Goal: Task Accomplishment & Management: Use online tool/utility

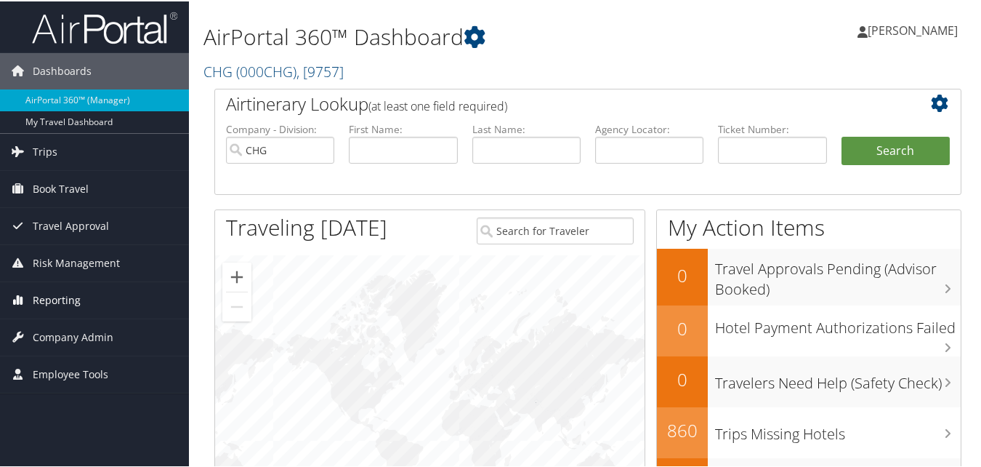
click at [59, 307] on span "Reporting" at bounding box center [57, 299] width 48 height 36
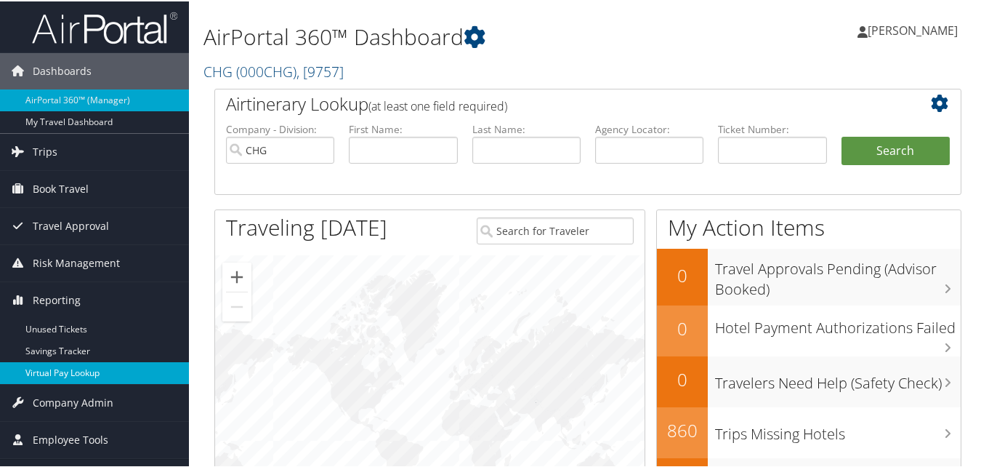
click at [55, 368] on link "Virtual Pay Lookup" at bounding box center [94, 371] width 189 height 22
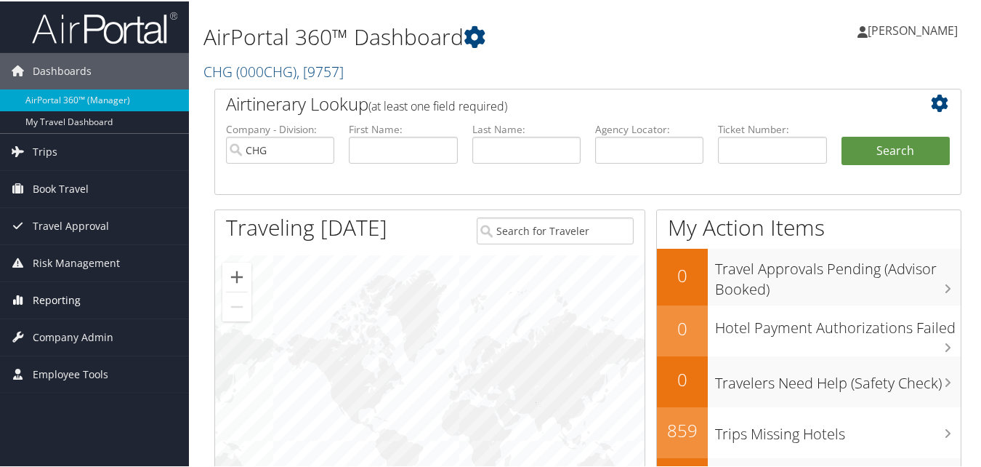
click at [57, 290] on span "Reporting" at bounding box center [57, 299] width 48 height 36
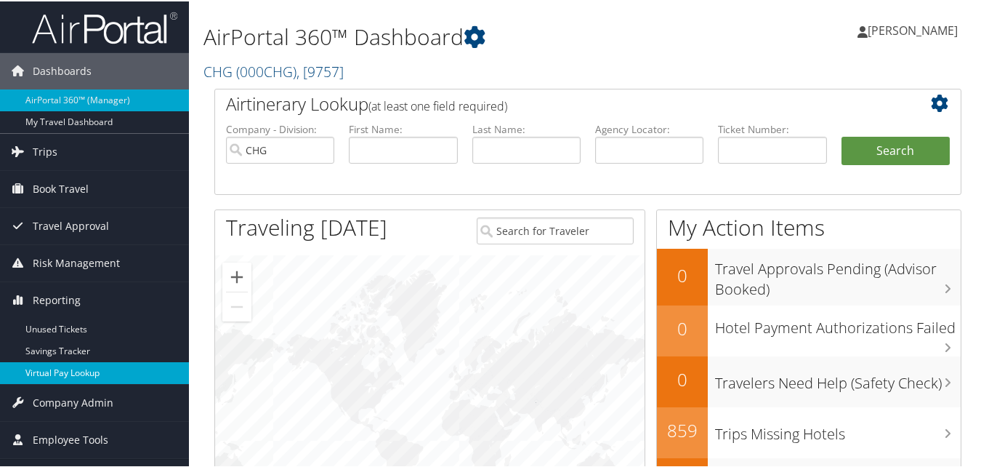
click at [62, 376] on link "Virtual Pay Lookup" at bounding box center [94, 371] width 189 height 22
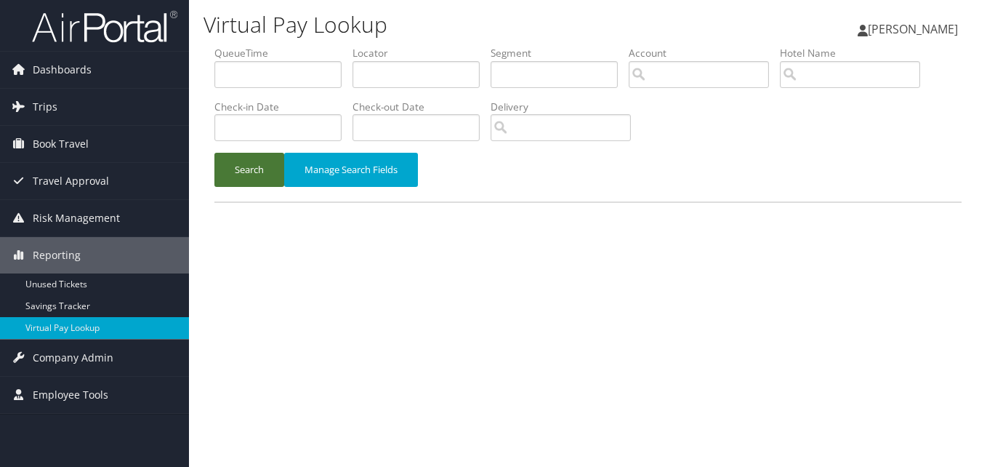
click at [249, 178] on button "Search" at bounding box center [249, 170] width 70 height 34
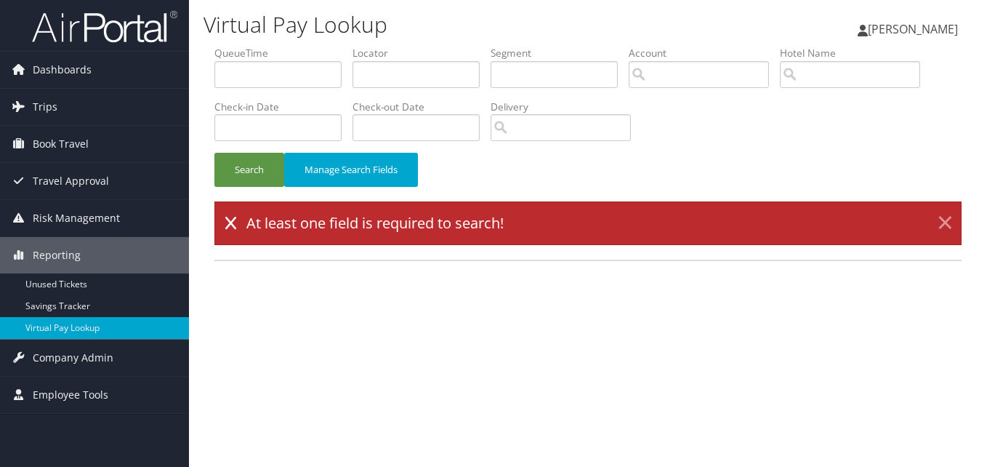
click at [952, 219] on link "×" at bounding box center [944, 223] width 25 height 29
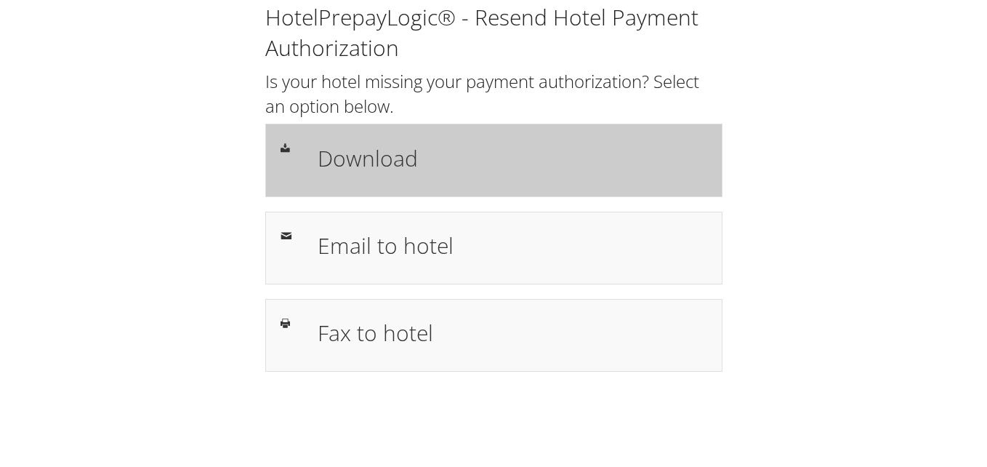
click at [358, 158] on h1 "Download" at bounding box center [513, 158] width 390 height 33
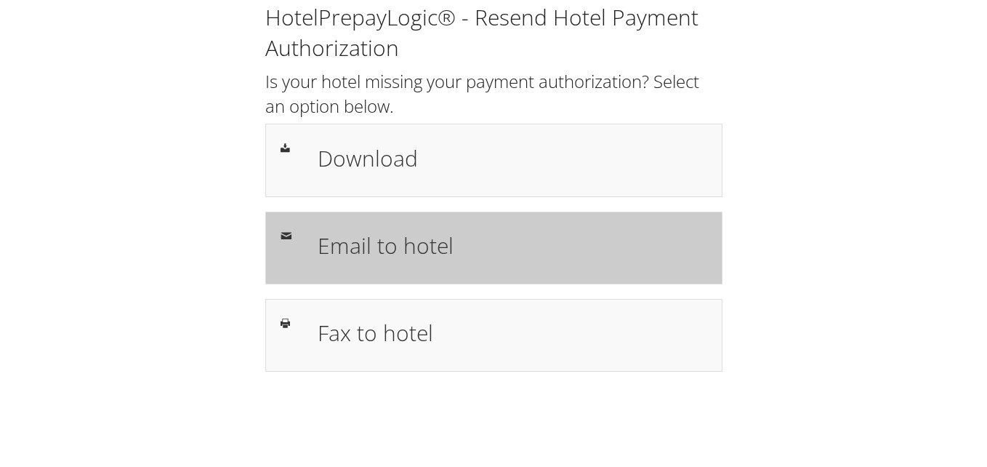
click at [376, 246] on h1 "Email to hotel" at bounding box center [513, 245] width 390 height 33
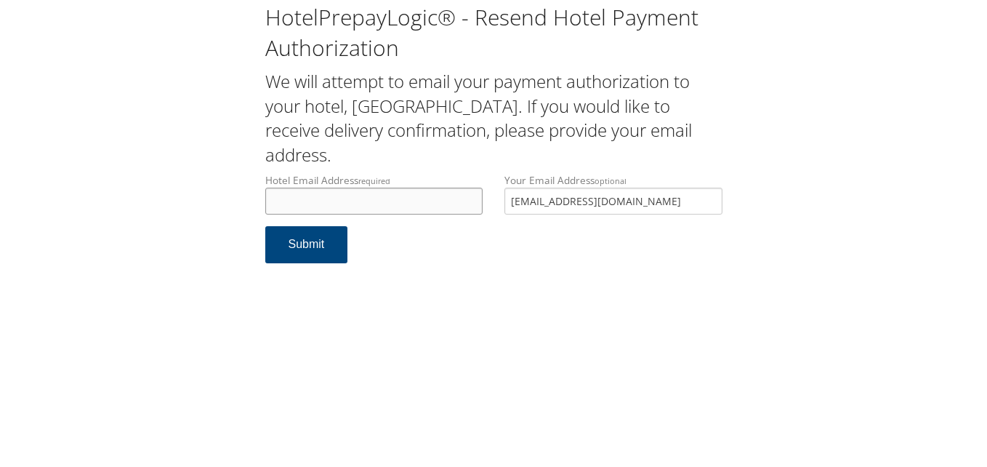
click at [375, 196] on input "Hotel Email Address required" at bounding box center [374, 201] width 218 height 27
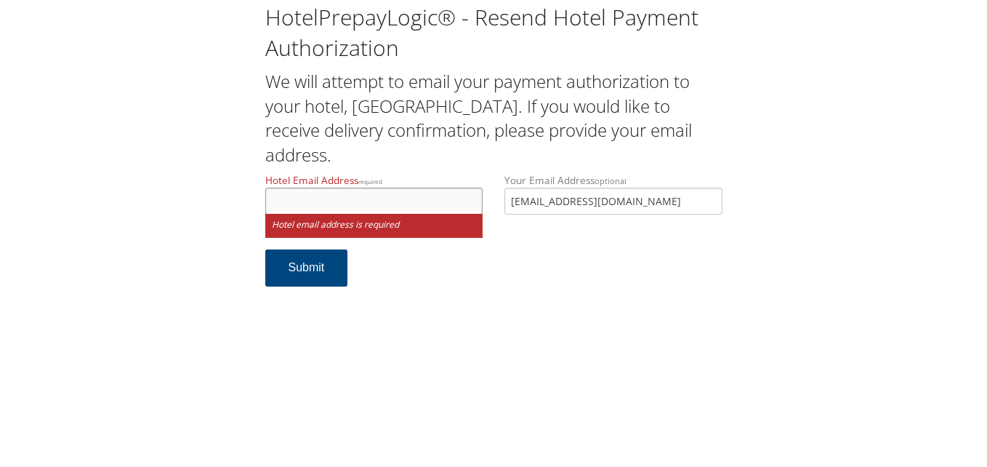
click at [334, 198] on input "Hotel Email Address required" at bounding box center [374, 201] width 218 height 27
type input "marriott"
drag, startPoint x: 654, startPoint y: 207, endPoint x: 278, endPoint y: 225, distance: 376.9
click at [278, 225] on div "Hotel Email Address required marriott Hotel email address is required Your Emai…" at bounding box center [493, 211] width 479 height 76
click at [314, 205] on input "marriott" at bounding box center [374, 201] width 218 height 27
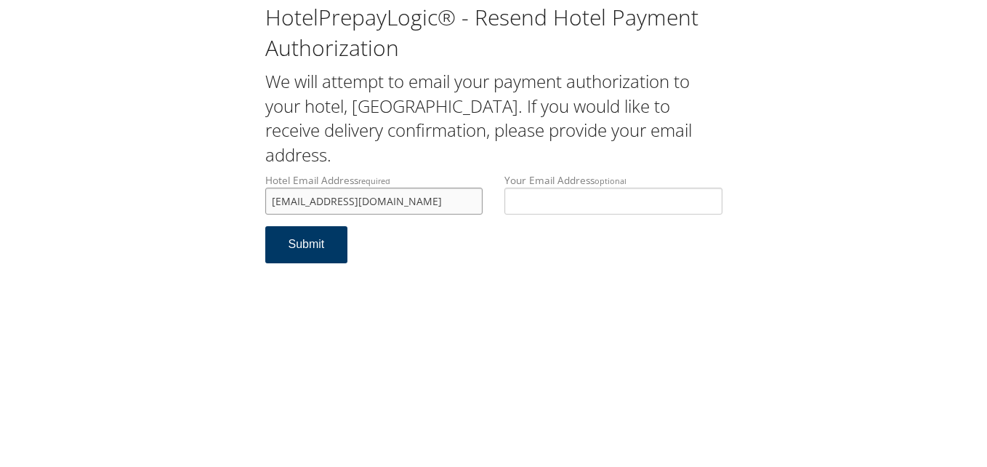
type input "marriottdesk5@gmail.com"
click at [301, 247] on button "Submit" at bounding box center [306, 244] width 83 height 37
drag, startPoint x: 406, startPoint y: 209, endPoint x: 149, endPoint y: 224, distance: 257.0
click at [149, 224] on div "HotelPrepayLogic® - Resend Hotel Payment Authorization We will attempt to email…" at bounding box center [494, 139] width 958 height 278
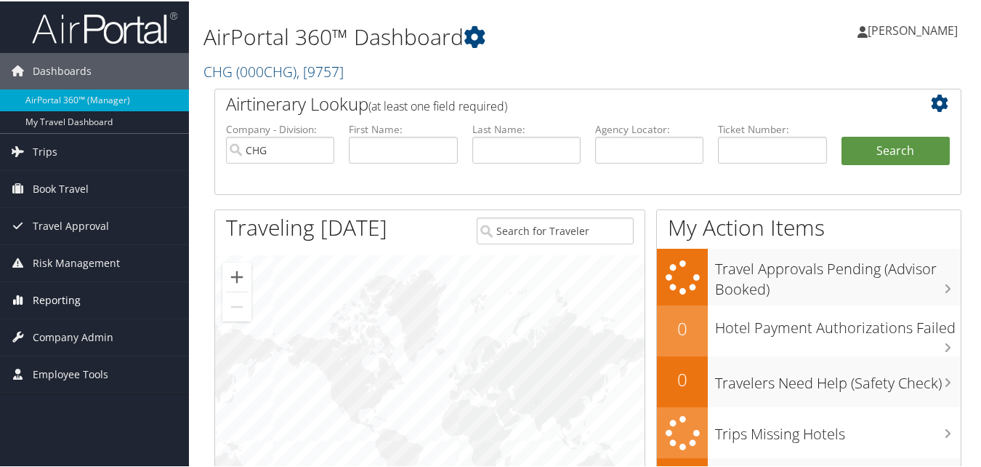
click at [47, 301] on span "Reporting" at bounding box center [57, 299] width 48 height 36
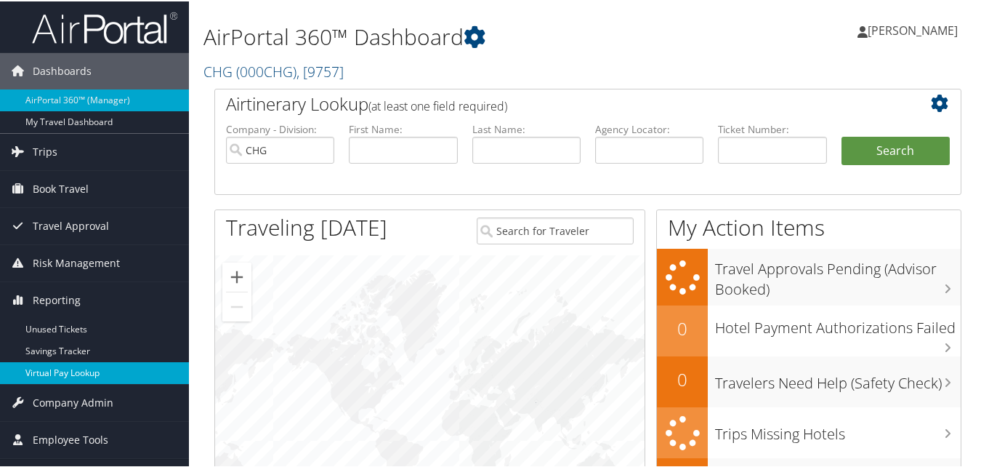
click at [47, 371] on link "Virtual Pay Lookup" at bounding box center [94, 371] width 189 height 22
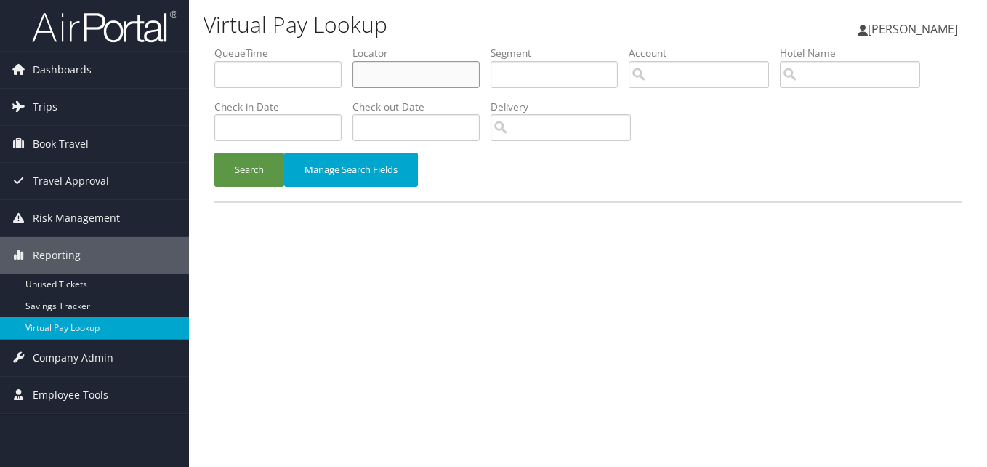
click at [397, 68] on input "text" at bounding box center [415, 74] width 127 height 27
paste input "JJGGAV"
type input "JJGGAV"
click at [254, 160] on button "Search" at bounding box center [249, 170] width 70 height 34
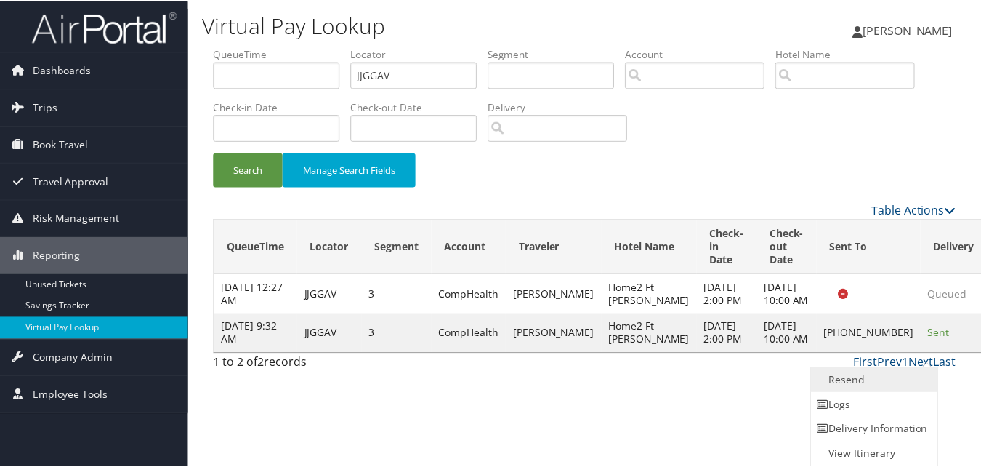
scroll to position [1, 0]
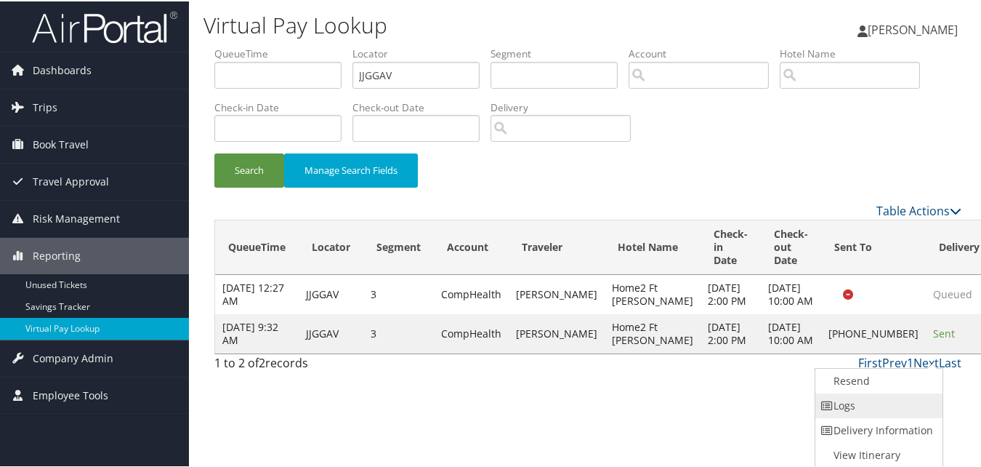
click at [873, 400] on link "Logs" at bounding box center [877, 404] width 124 height 25
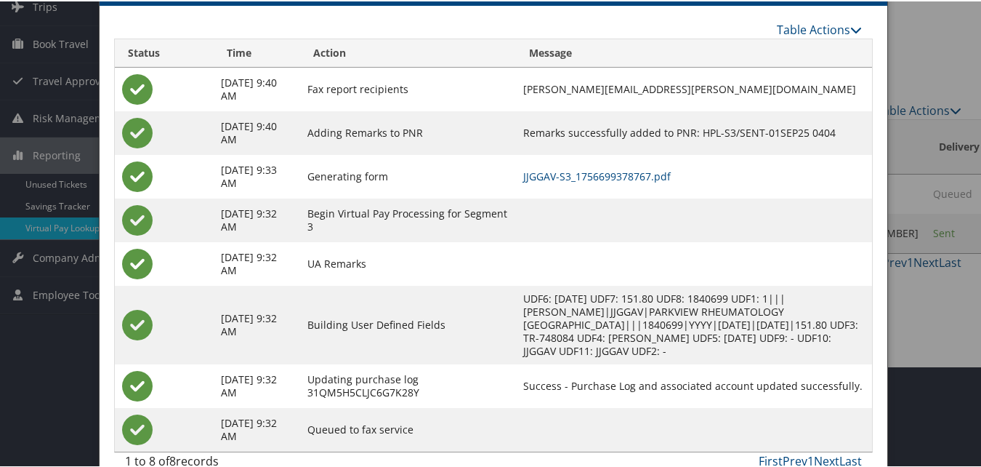
scroll to position [125, 0]
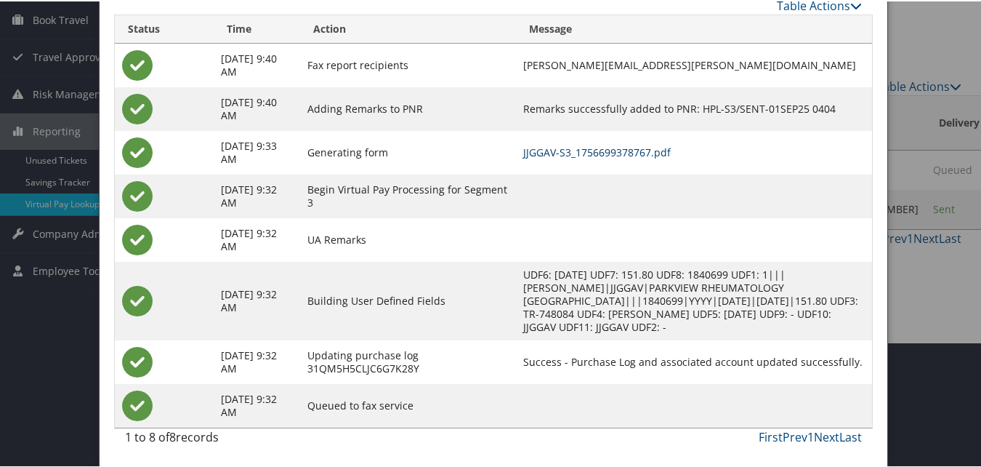
click at [640, 148] on link "JJGGAV-S3_1756699378767.pdf" at bounding box center [597, 151] width 148 height 14
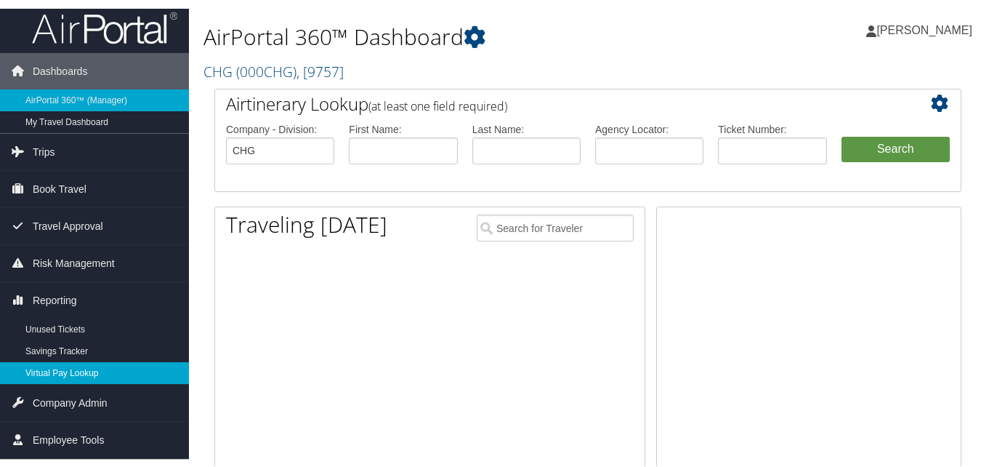
click at [57, 375] on link "Virtual Pay Lookup" at bounding box center [94, 371] width 189 height 22
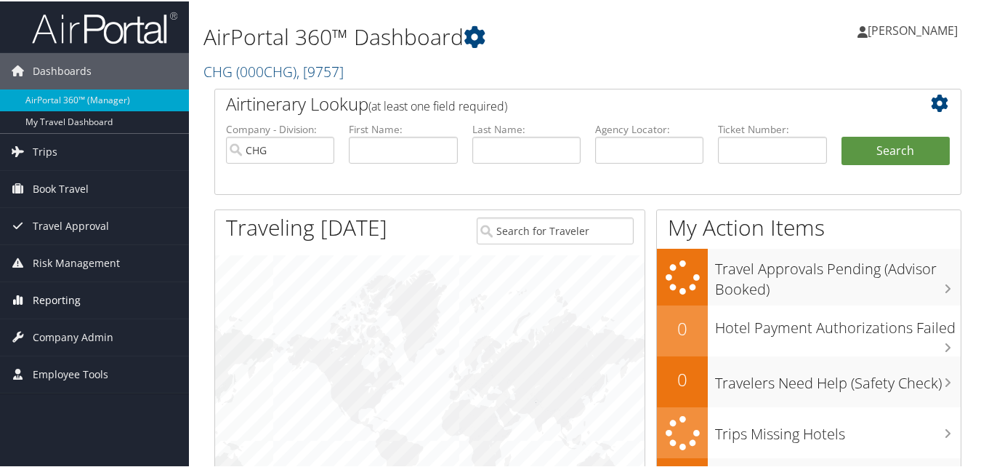
click at [57, 304] on span "Reporting" at bounding box center [57, 299] width 48 height 36
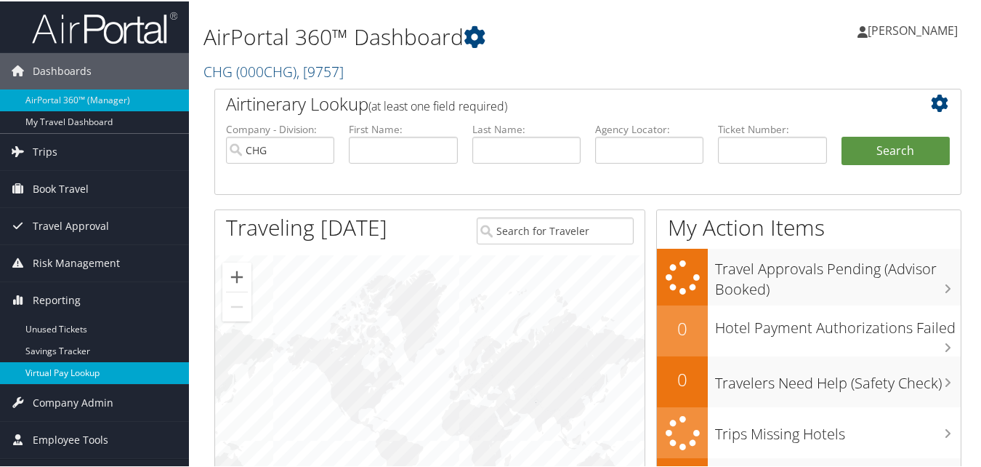
click at [65, 371] on link "Virtual Pay Lookup" at bounding box center [94, 371] width 189 height 22
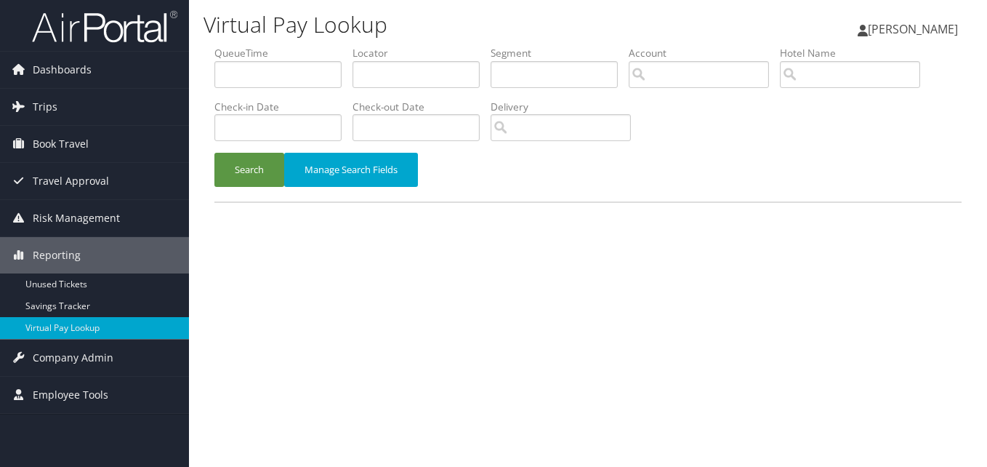
click at [538, 26] on h1 "Virtual Pay Lookup" at bounding box center [459, 24] width 512 height 31
click at [409, 72] on input "text" at bounding box center [415, 74] width 127 height 27
paste input "EKONGV"
type input "EKONGV"
click at [258, 166] on button "Search" at bounding box center [249, 170] width 70 height 34
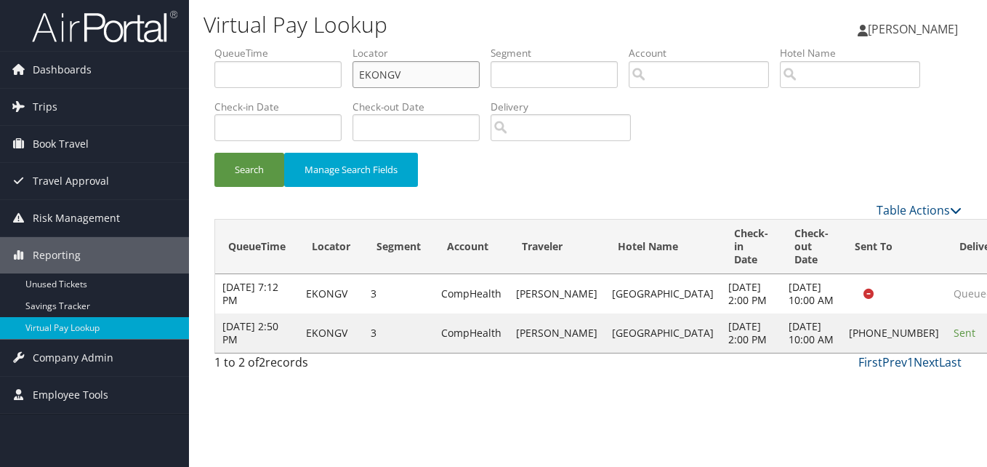
drag, startPoint x: 415, startPoint y: 78, endPoint x: 246, endPoint y: 122, distance: 174.2
click at [246, 46] on ul "QueueTime Locator EKONGV Segment Account Traveler Hotel Name Check-in Date Chec…" at bounding box center [587, 46] width 747 height 0
click at [252, 167] on button "Search" at bounding box center [249, 170] width 70 height 34
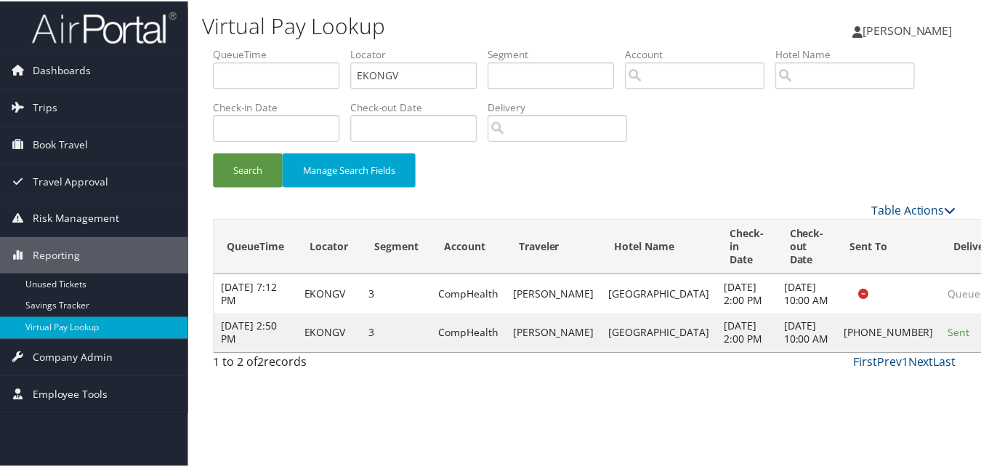
scroll to position [1, 0]
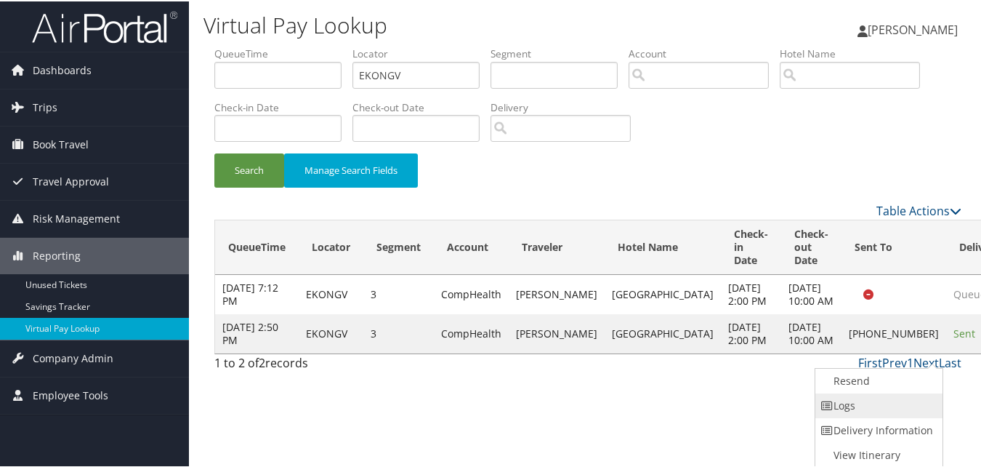
click at [871, 404] on link "Logs" at bounding box center [877, 404] width 124 height 25
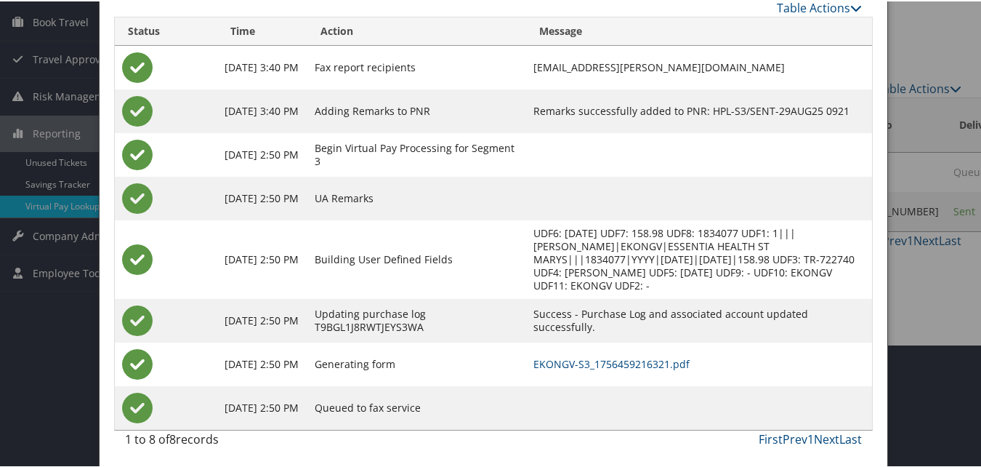
scroll to position [125, 0]
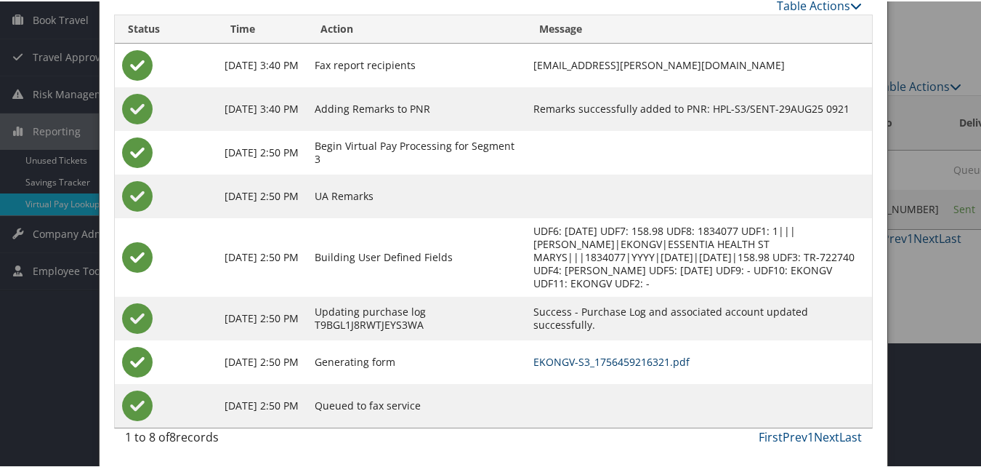
drag, startPoint x: 658, startPoint y: 363, endPoint x: 644, endPoint y: 363, distance: 14.5
click at [658, 363] on link "EKONGV-S3_1756459216321.pdf" at bounding box center [611, 360] width 156 height 14
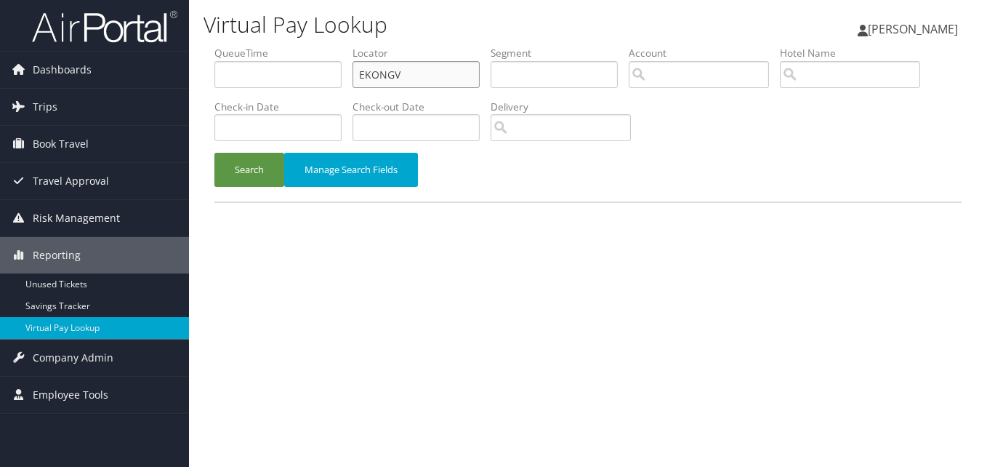
drag, startPoint x: 355, startPoint y: 100, endPoint x: 305, endPoint y: 107, distance: 50.7
click at [310, 46] on ul "QueueTime Locator EKONGV Segment Account Traveler Hotel Name Check-in Date Chec…" at bounding box center [587, 46] width 747 height 0
paste input "CTIDQZ"
type input "CTIDQZ"
drag, startPoint x: 238, startPoint y: 176, endPoint x: 330, endPoint y: 190, distance: 92.6
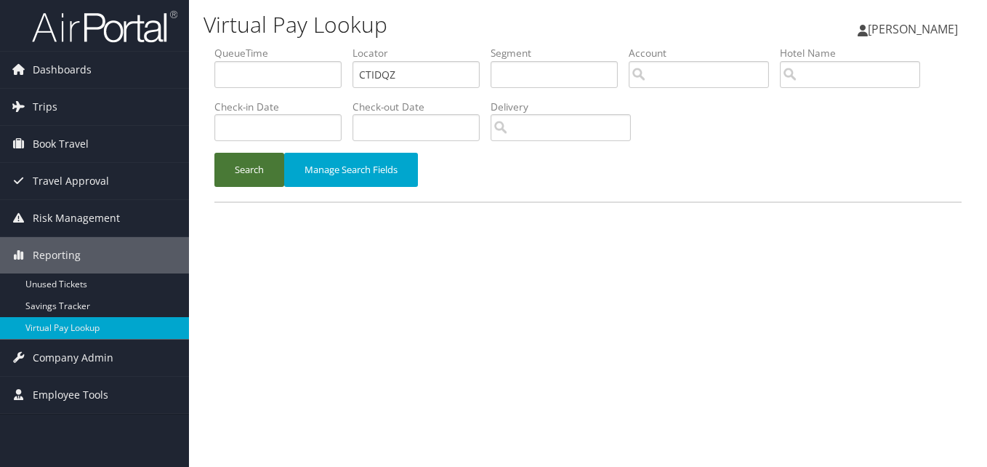
click at [240, 177] on button "Search" at bounding box center [249, 170] width 70 height 34
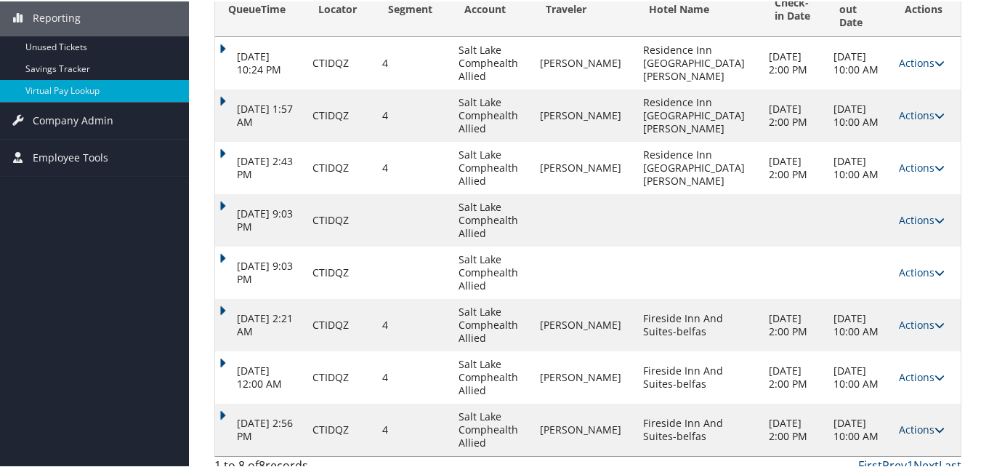
click at [935, 423] on icon at bounding box center [940, 428] width 10 height 10
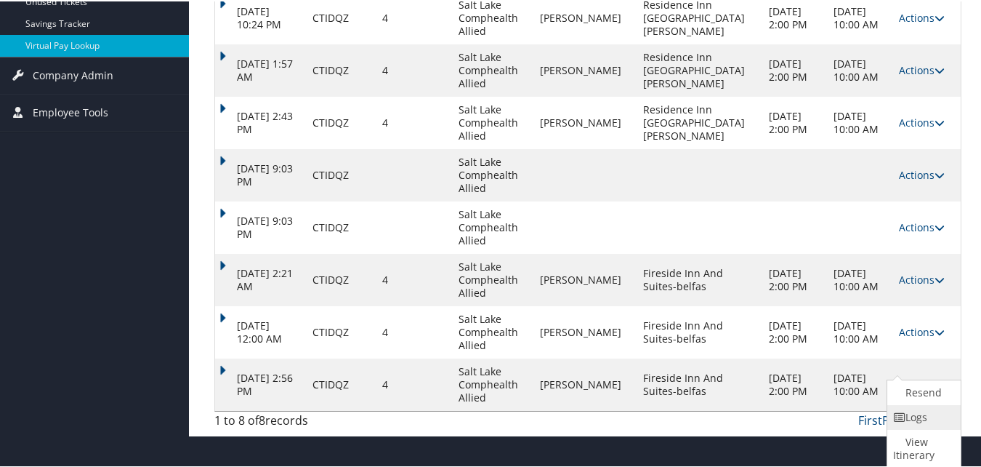
click at [911, 414] on link "Logs" at bounding box center [922, 415] width 70 height 25
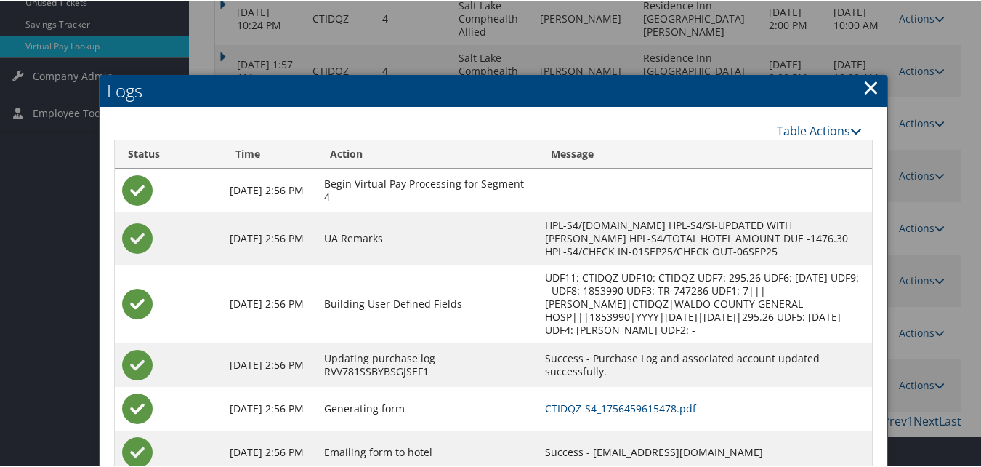
scroll to position [360, 0]
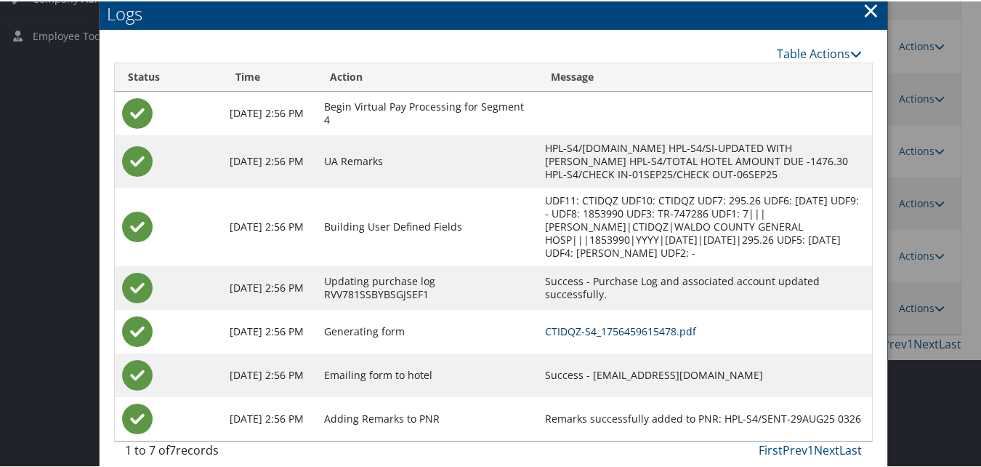
click at [554, 323] on link "CTIDQZ-S4_1756459615478.pdf" at bounding box center [620, 330] width 151 height 14
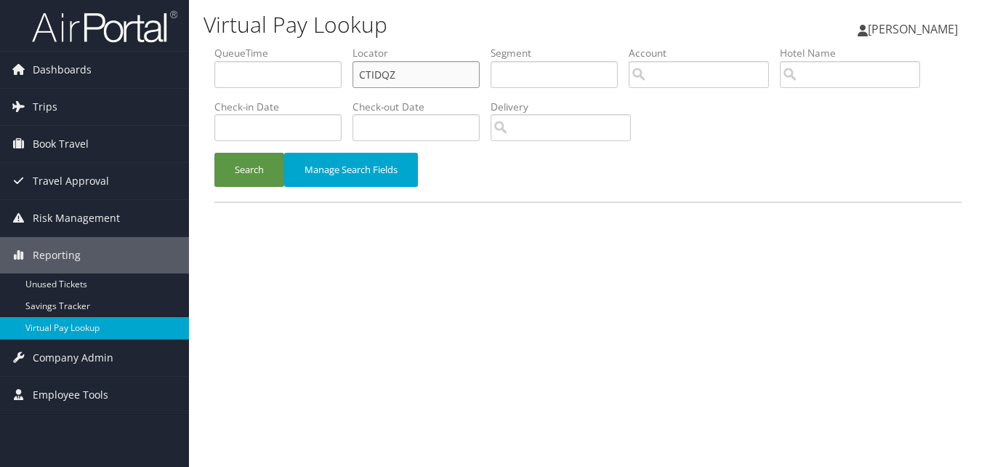
drag, startPoint x: 369, startPoint y: 73, endPoint x: 246, endPoint y: 100, distance: 125.7
click at [255, 46] on ul "QueueTime Locator CTIDQZ Segment Account Traveler Hotel Name Check-in Date Chec…" at bounding box center [587, 46] width 747 height 0
paste input "FCYDSN"
type input "FCYDSN"
drag, startPoint x: 247, startPoint y: 165, endPoint x: 351, endPoint y: 188, distance: 106.3
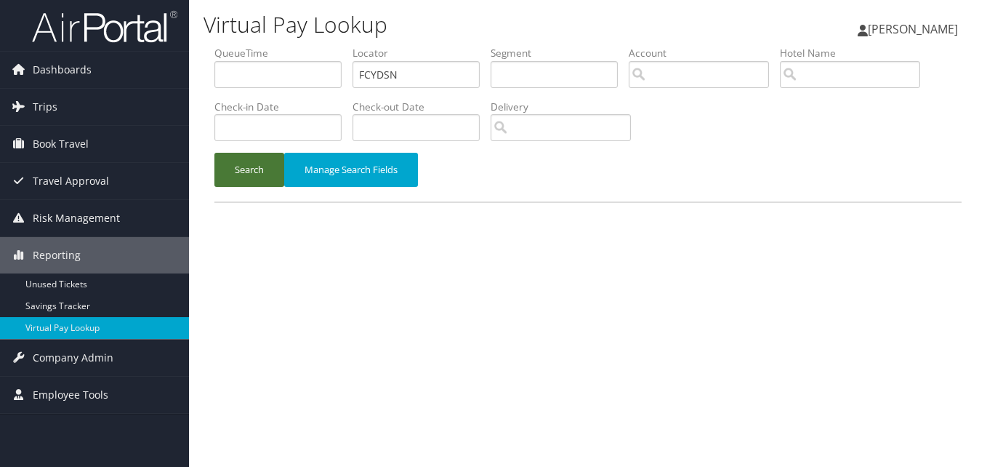
click at [247, 167] on button "Search" at bounding box center [249, 170] width 70 height 34
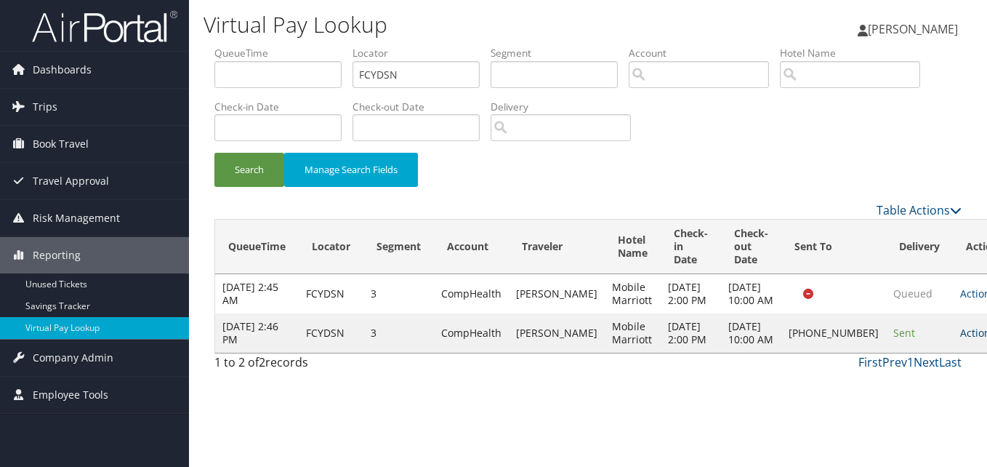
click at [960, 339] on link "Actions" at bounding box center [983, 333] width 46 height 14
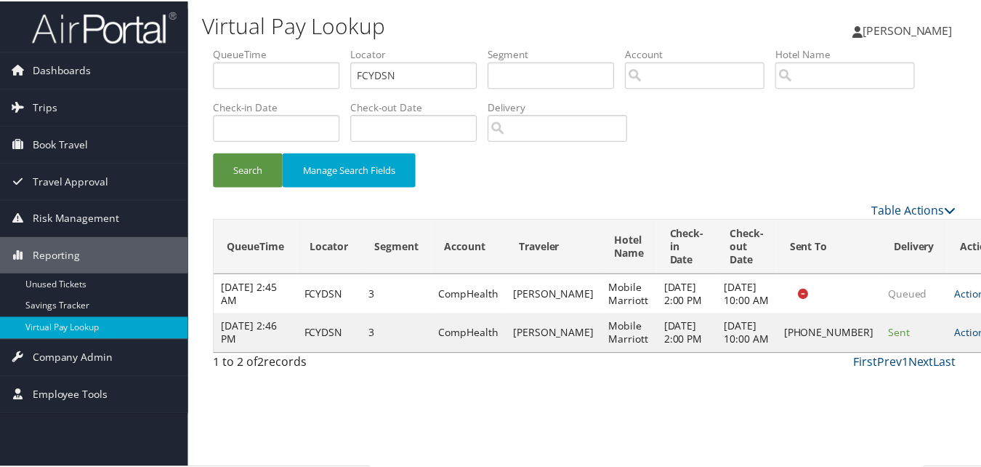
scroll to position [1, 0]
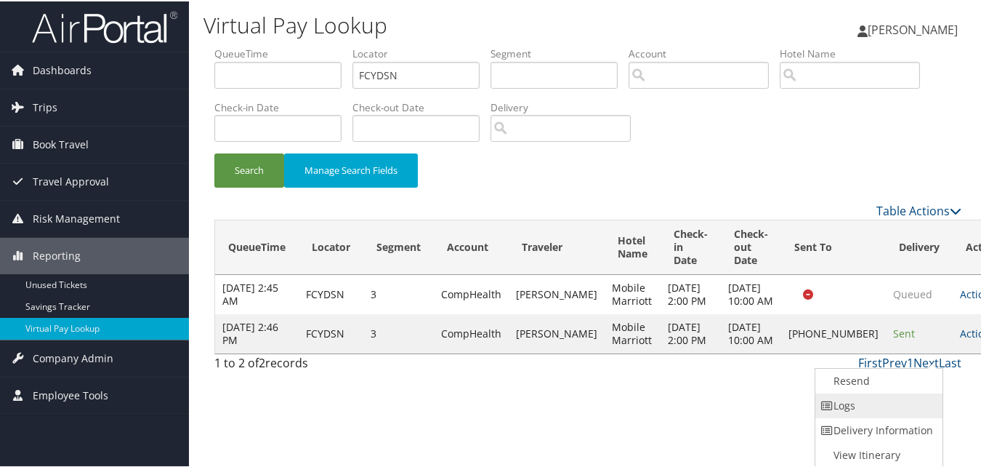
click at [858, 411] on link "Logs" at bounding box center [877, 404] width 124 height 25
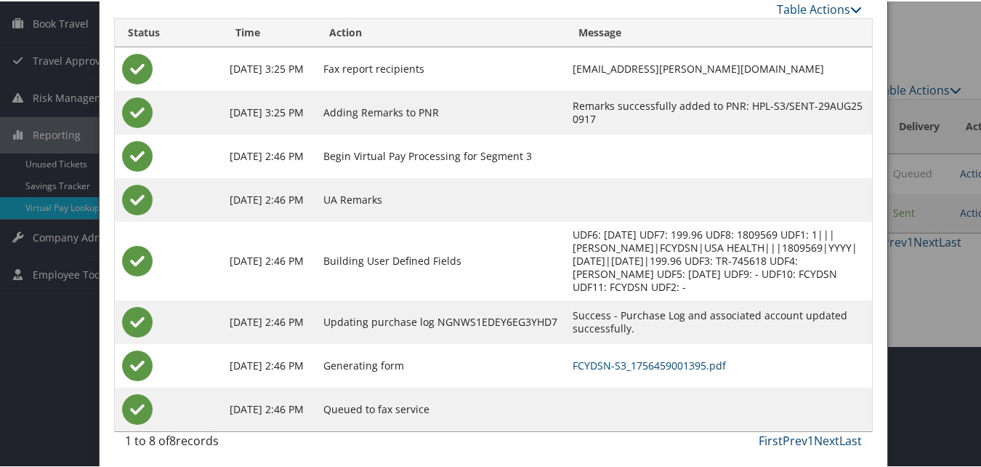
scroll to position [125, 0]
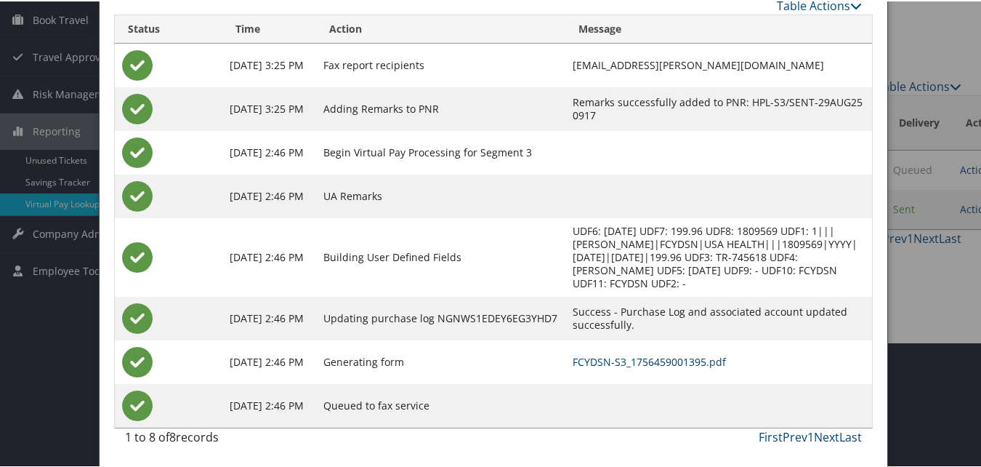
click at [650, 358] on link "FCYDSN-S3_1756459001395.pdf" at bounding box center [649, 360] width 153 height 14
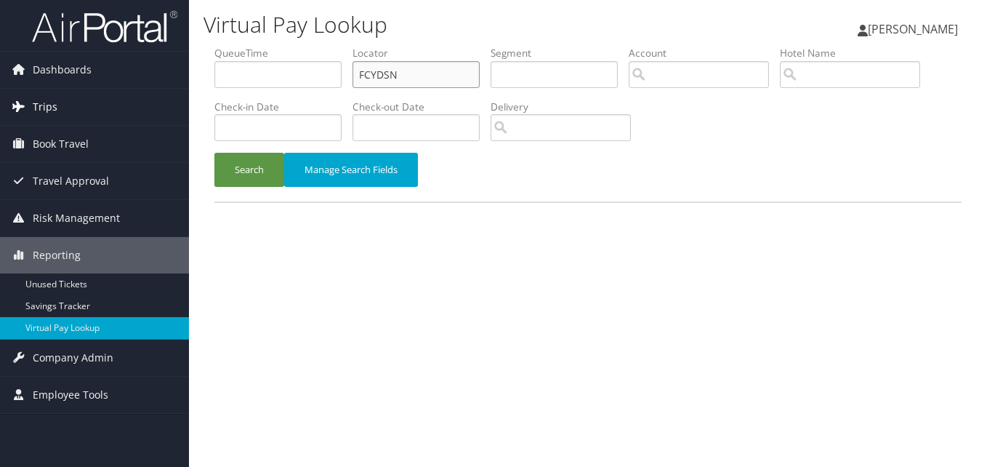
drag, startPoint x: 422, startPoint y: 80, endPoint x: 177, endPoint y: 111, distance: 246.9
click at [225, 46] on ul "QueueTime Locator FCYDSN Segment Account Traveler Hotel Name Check-in Date Chec…" at bounding box center [587, 46] width 747 height 0
click at [257, 171] on button "Search" at bounding box center [249, 170] width 70 height 34
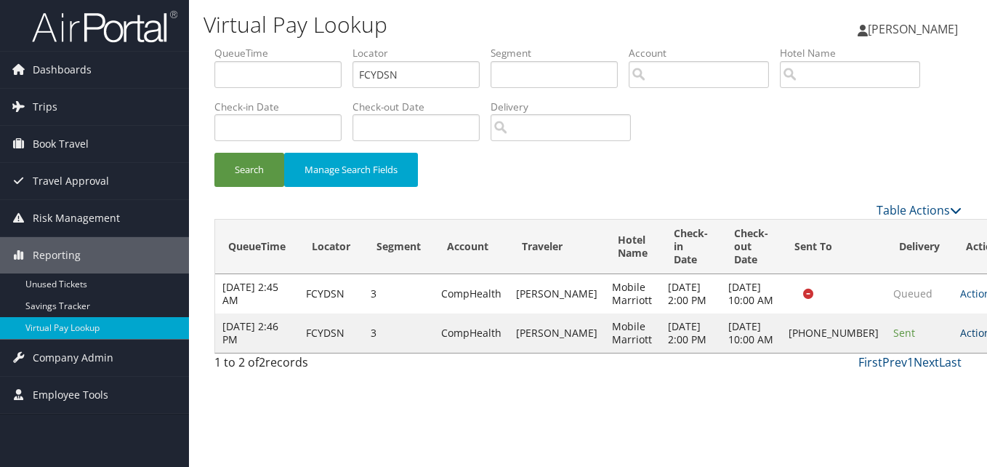
click at [960, 339] on link "Actions" at bounding box center [983, 333] width 46 height 14
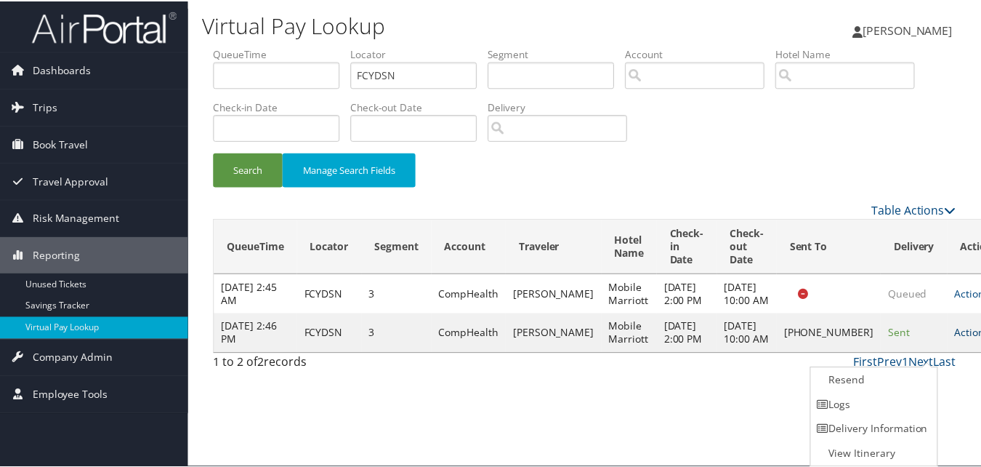
scroll to position [1, 0]
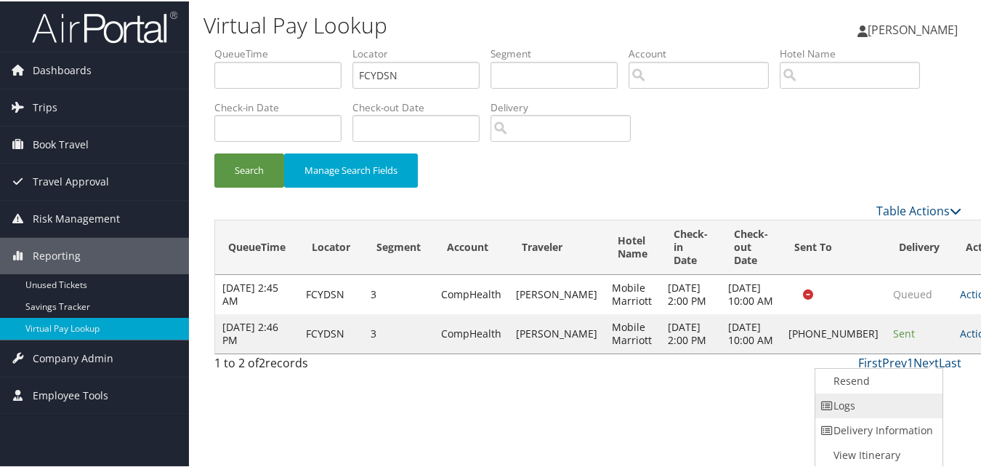
click at [848, 403] on link "Logs" at bounding box center [877, 404] width 124 height 25
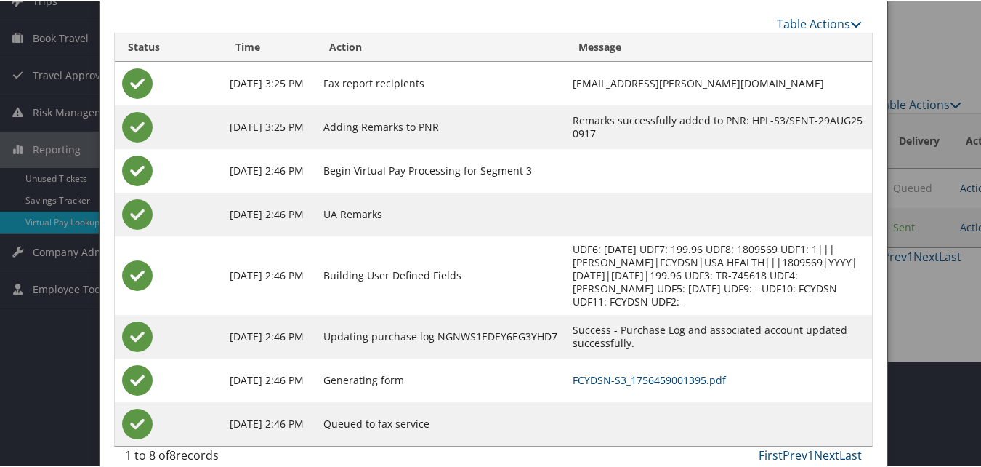
scroll to position [125, 0]
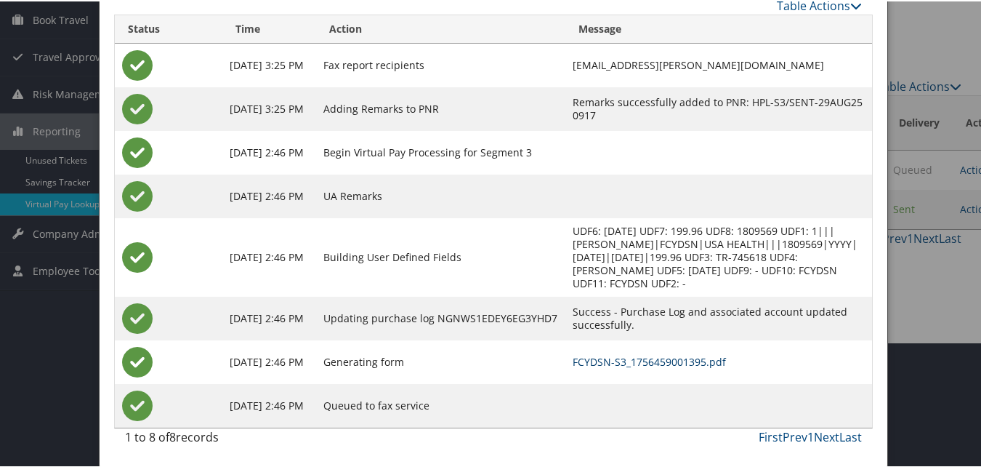
click at [605, 360] on link "FCYDSN-S3_1756459001395.pdf" at bounding box center [649, 360] width 153 height 14
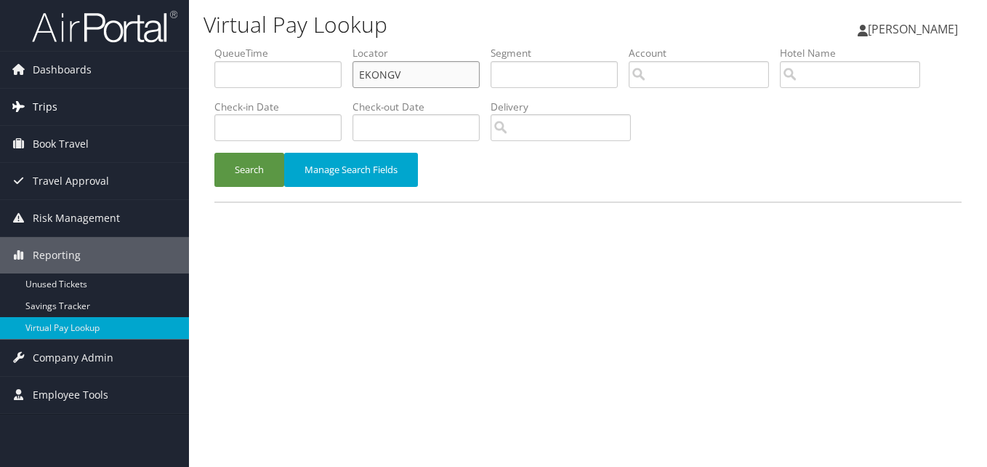
drag, startPoint x: 349, startPoint y: 87, endPoint x: 162, endPoint y: 98, distance: 187.1
click at [214, 89] on form "QueueTime Locator EKONGV Segment Account Traveler Hotel Name Check-in Date Chec…" at bounding box center [587, 124] width 747 height 156
paste input "SLPKFH"
type input "SLPKFH"
click at [258, 172] on button "Search" at bounding box center [249, 170] width 70 height 34
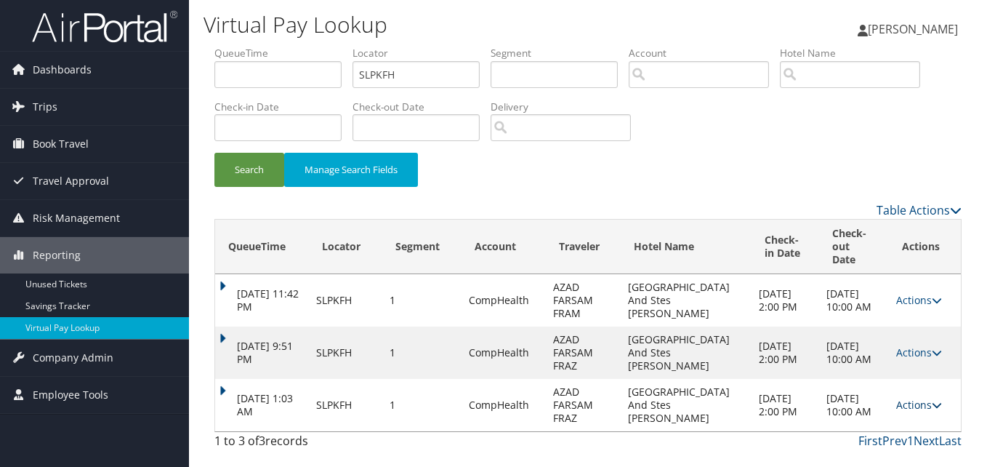
click at [934, 400] on icon at bounding box center [937, 405] width 10 height 10
drag, startPoint x: 892, startPoint y: 402, endPoint x: 895, endPoint y: 419, distance: 16.9
click at [895, 419] on ul "Resend Logs View Itinerary" at bounding box center [891, 418] width 97 height 76
click at [933, 400] on icon at bounding box center [937, 405] width 10 height 10
click at [896, 419] on link "Logs" at bounding box center [890, 418] width 92 height 25
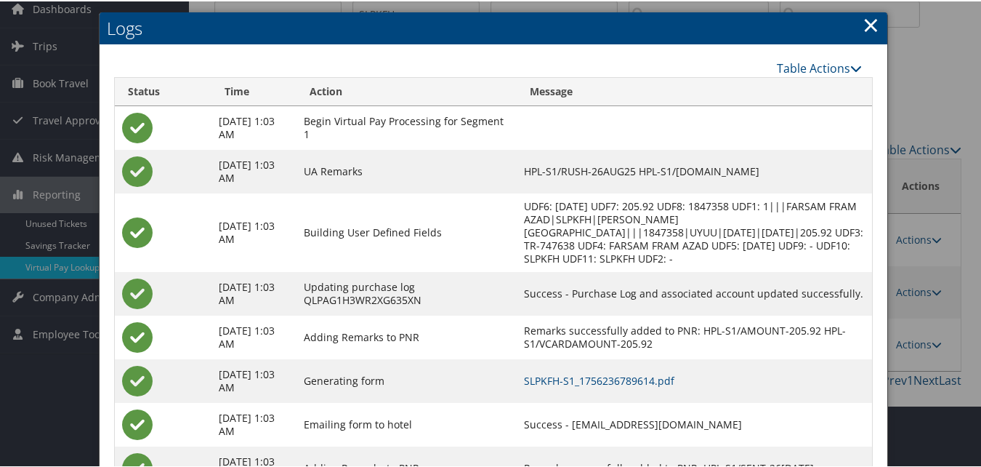
scroll to position [124, 0]
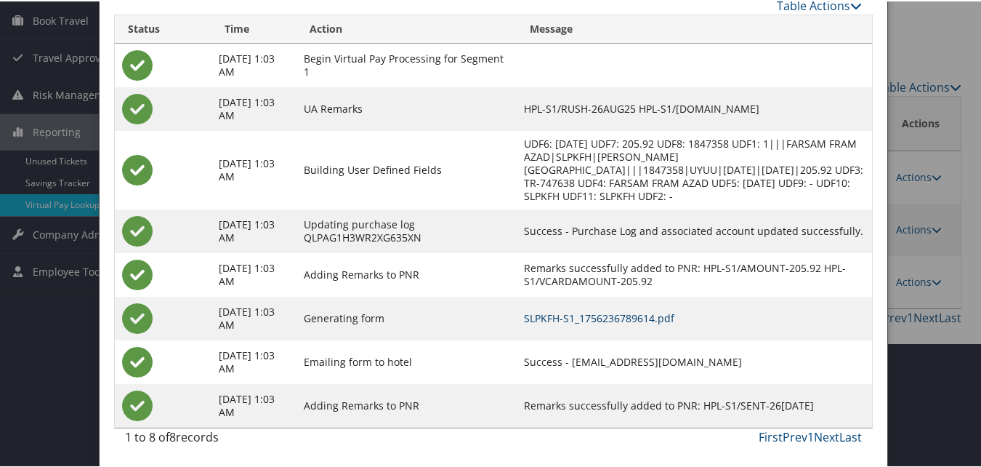
click at [631, 317] on link "SLPKFH-S1_1756236789614.pdf" at bounding box center [599, 317] width 150 height 14
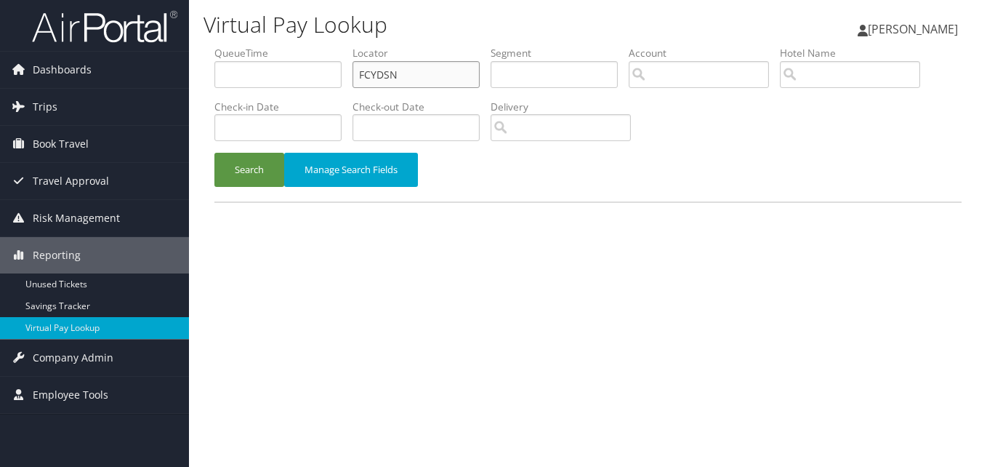
click at [309, 46] on ul "QueueTime Locator FCYDSN Segment Account Traveler Hotel Name Check-in Date Chec…" at bounding box center [587, 46] width 747 height 0
paste input "JICJKK"
type input "JICJKK"
click at [263, 172] on button "Search" at bounding box center [249, 170] width 70 height 34
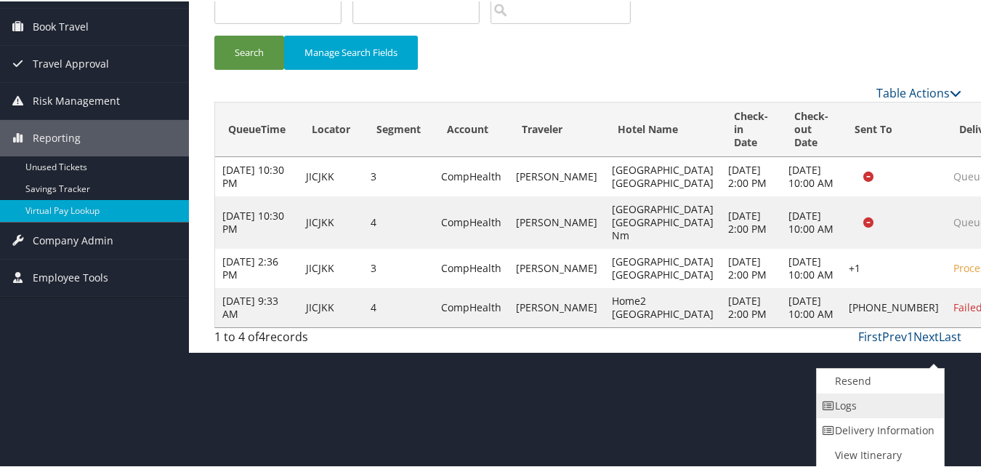
click at [855, 409] on link "Logs" at bounding box center [879, 404] width 124 height 25
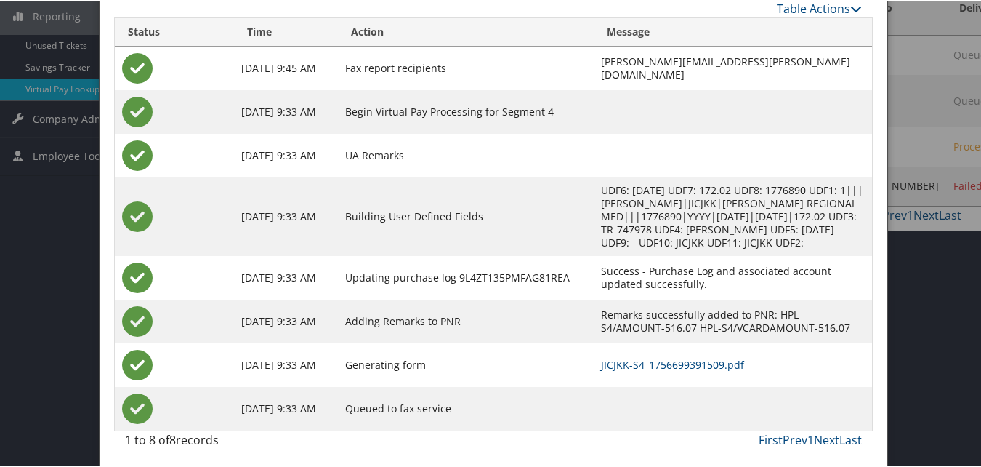
scroll to position [243, 0]
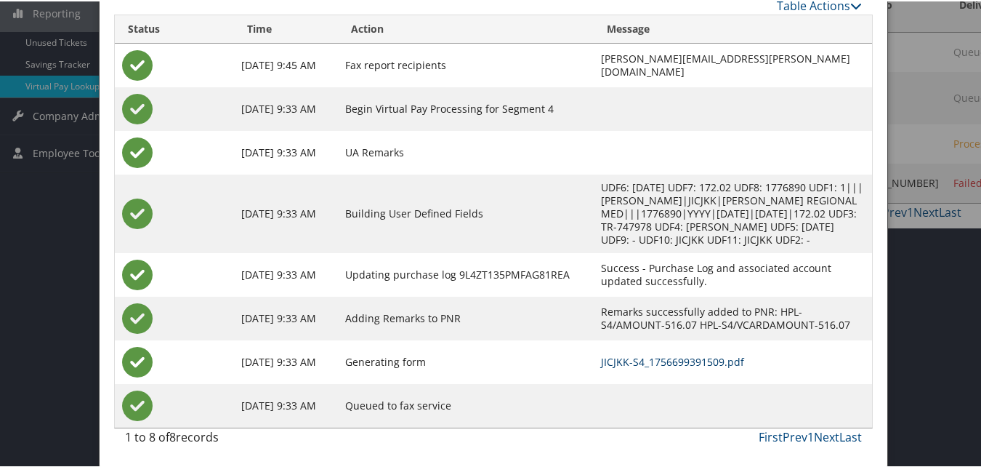
drag, startPoint x: 627, startPoint y: 360, endPoint x: 603, endPoint y: 358, distance: 24.0
click at [627, 360] on link "JICJKK-S4_1756699391509.pdf" at bounding box center [672, 360] width 143 height 14
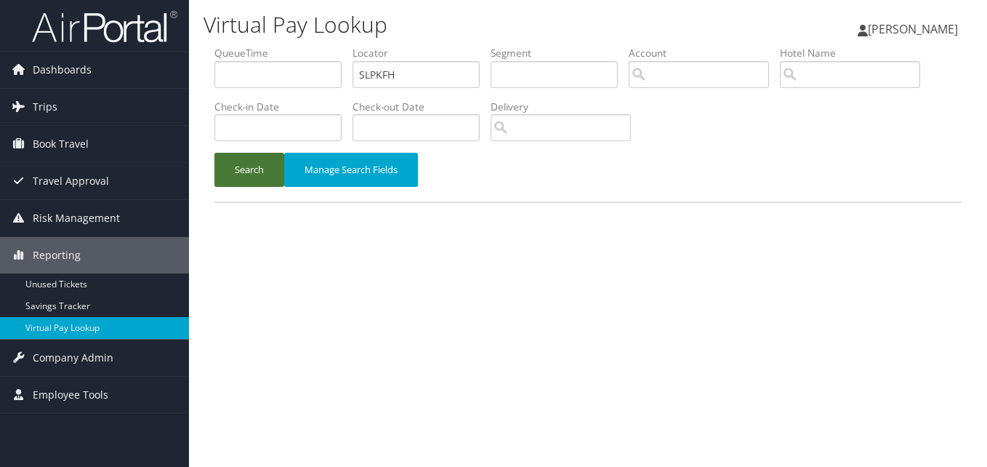
click at [244, 183] on button "Search" at bounding box center [249, 170] width 70 height 34
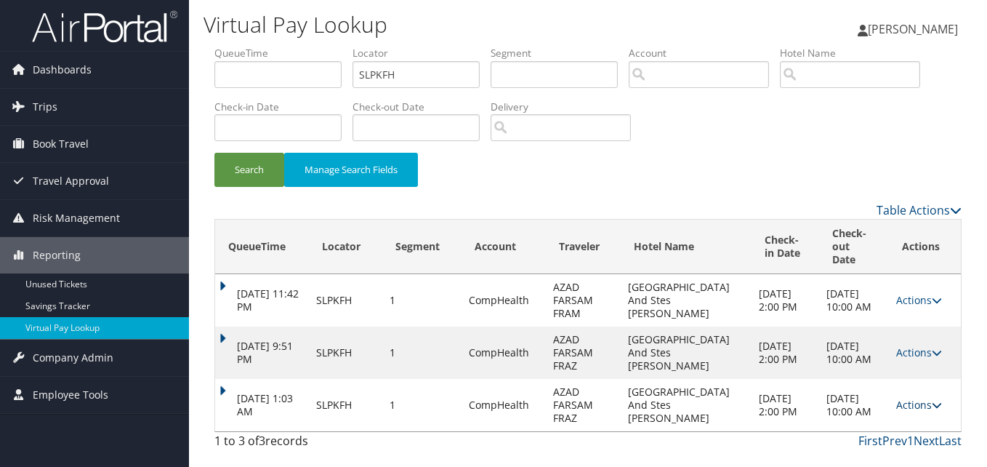
click at [929, 398] on link "Actions" at bounding box center [919, 405] width 46 height 14
click at [884, 394] on link "Resend" at bounding box center [890, 393] width 92 height 25
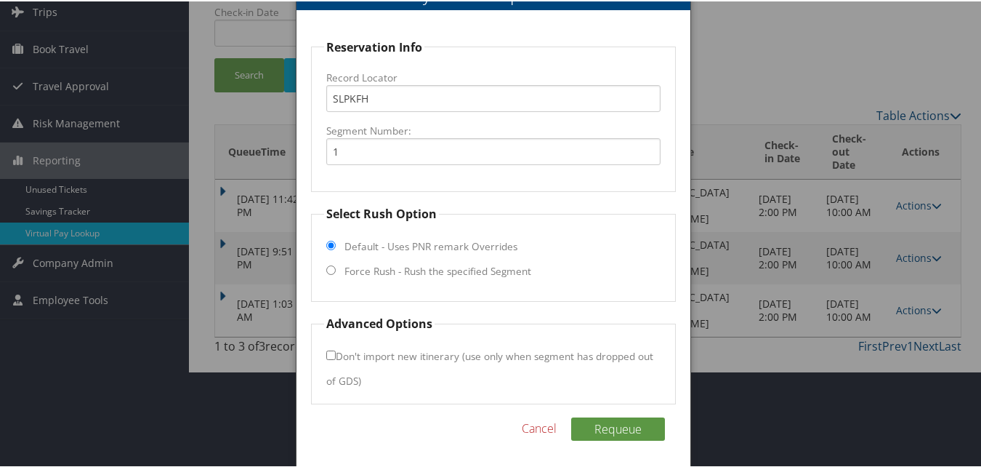
scroll to position [98, 0]
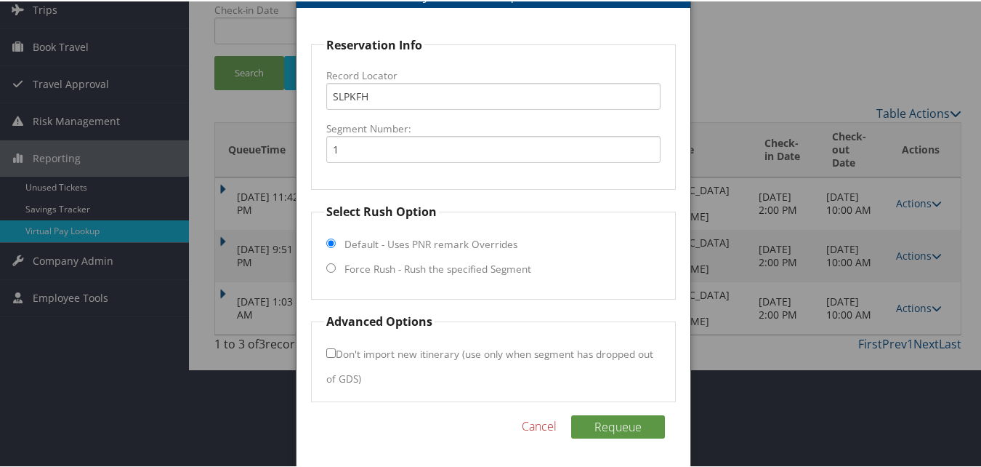
click at [379, 270] on label "Force Rush - Rush the specified Segment" at bounding box center [437, 267] width 187 height 15
click at [336, 270] on input "Force Rush - Rush the specified Segment" at bounding box center [330, 266] width 9 height 9
radio input "true"
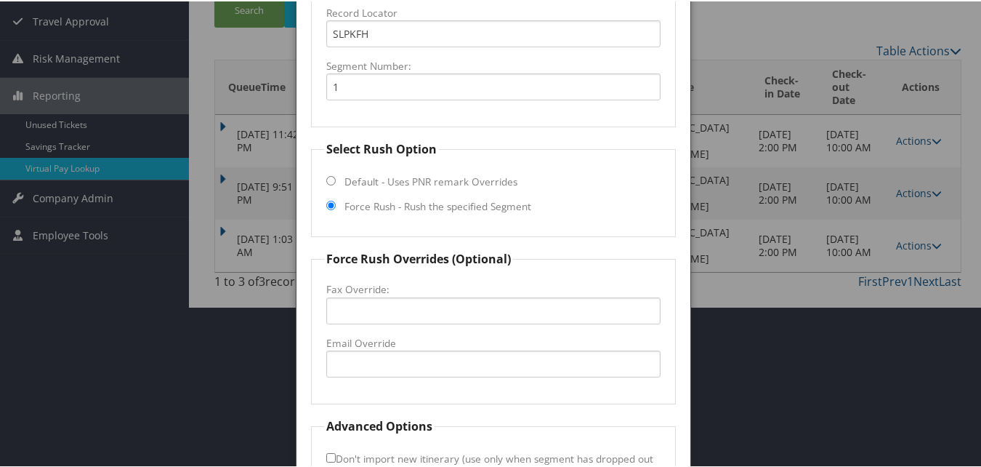
scroll to position [243, 0]
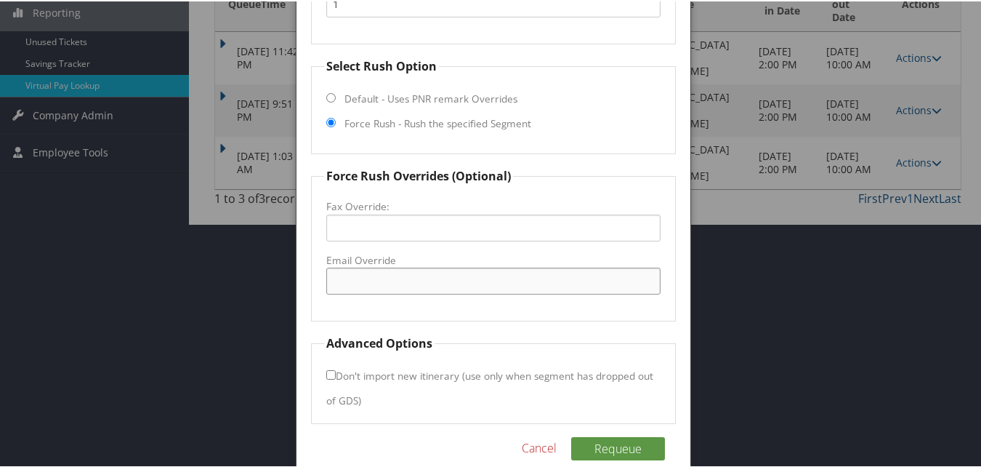
click at [354, 278] on input "Email Override" at bounding box center [493, 279] width 334 height 27
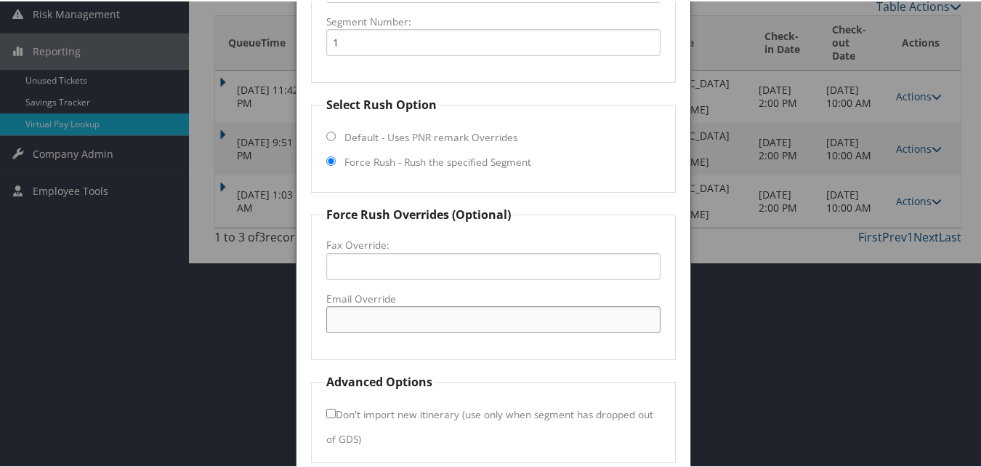
scroll to position [171, 0]
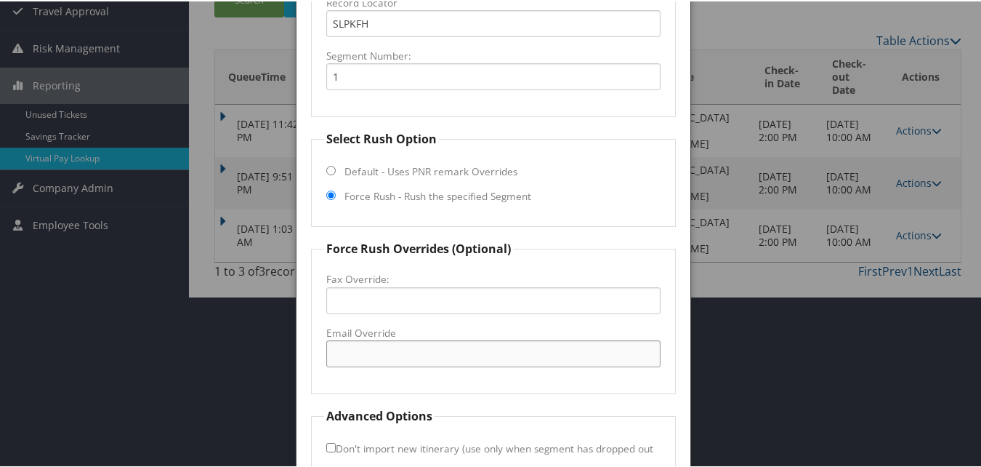
click at [352, 353] on input "Email Override" at bounding box center [493, 352] width 334 height 27
drag, startPoint x: 372, startPoint y: 354, endPoint x: 411, endPoint y: 355, distance: 38.5
click at [411, 355] on input "salinashotelampc@" at bounding box center [493, 352] width 334 height 27
click at [427, 355] on input "salinashampton2@" at bounding box center [493, 352] width 334 height 27
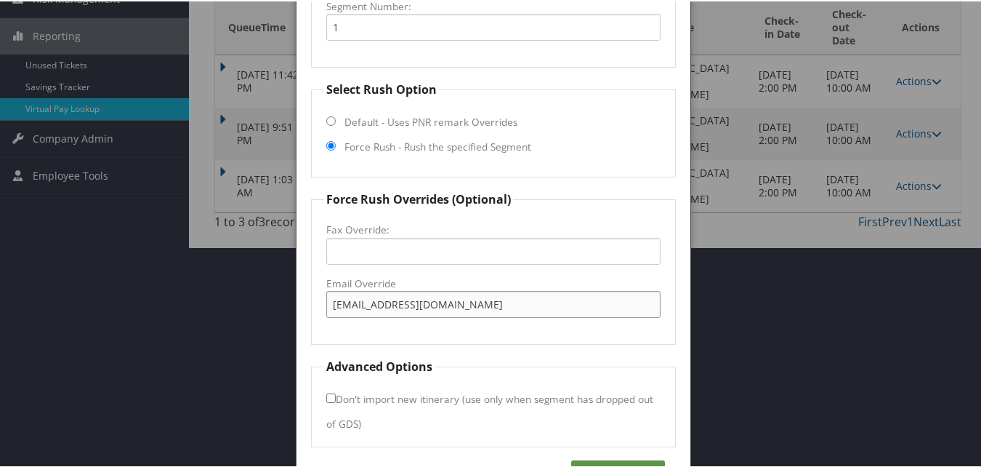
scroll to position [243, 0]
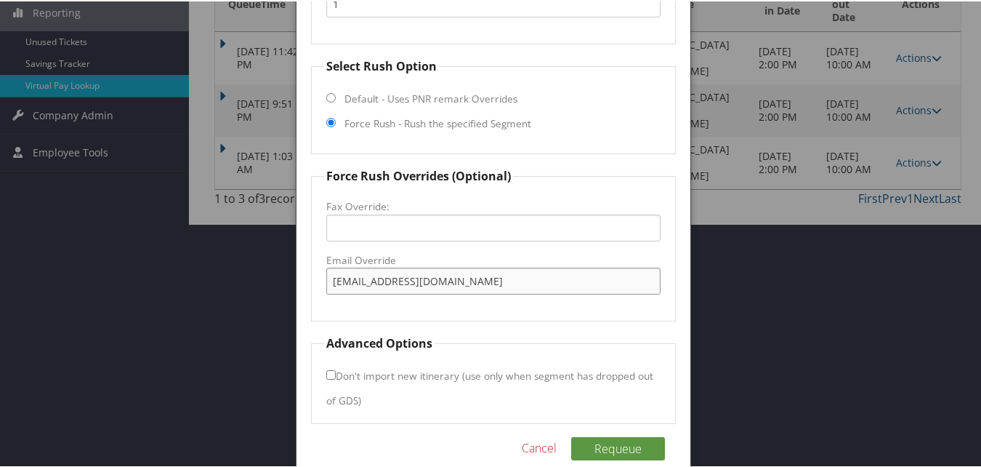
type input "salinashampton2@gmail.com"
click at [324, 373] on fieldset "Advanced Options Don't import new itinerary (use only when segment has dropped …" at bounding box center [493, 377] width 364 height 89
click at [619, 447] on button "Requeue" at bounding box center [618, 446] width 94 height 23
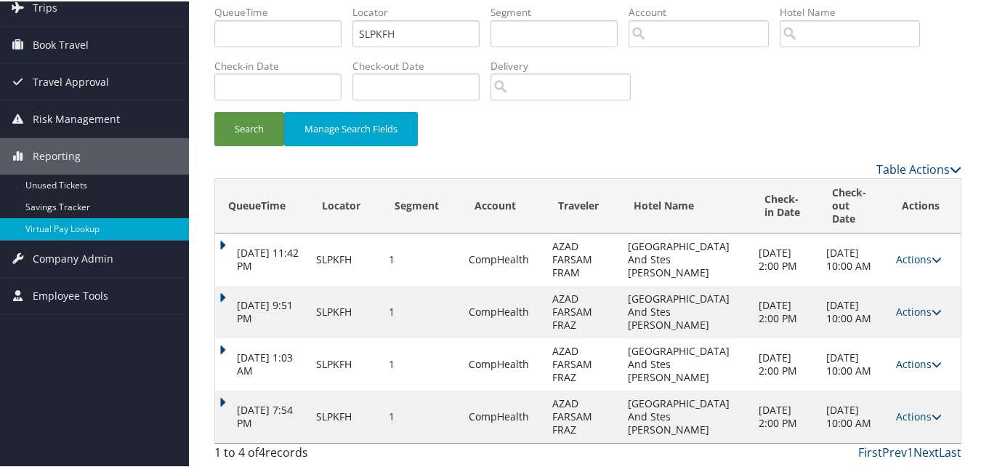
scroll to position [48, 0]
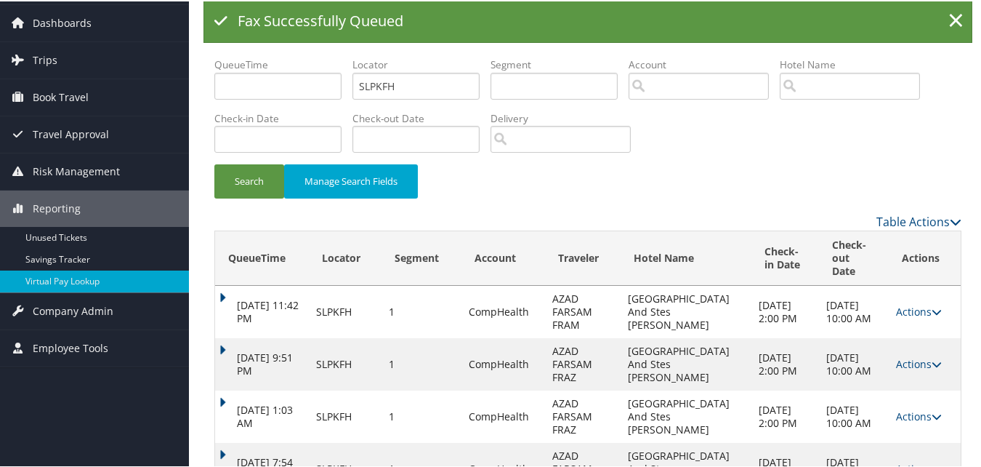
click at [932, 462] on icon at bounding box center [937, 467] width 10 height 10
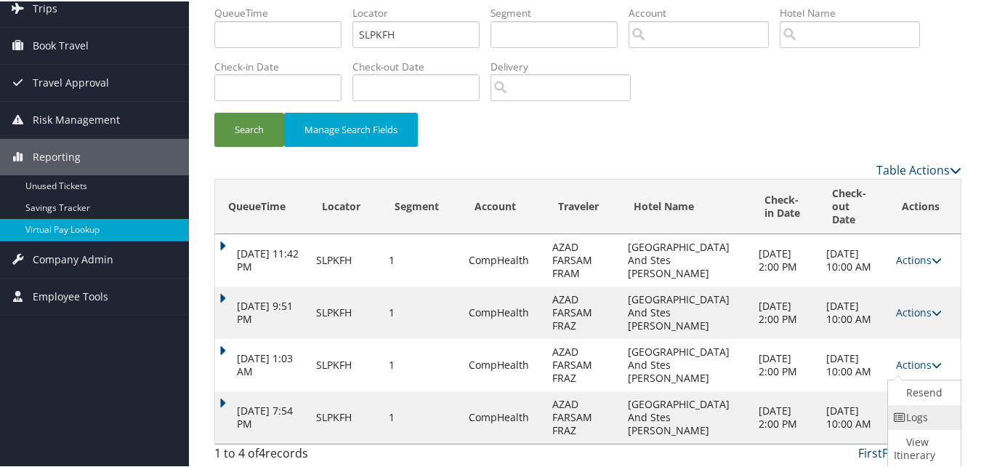
click at [913, 413] on link "Logs" at bounding box center [922, 415] width 69 height 25
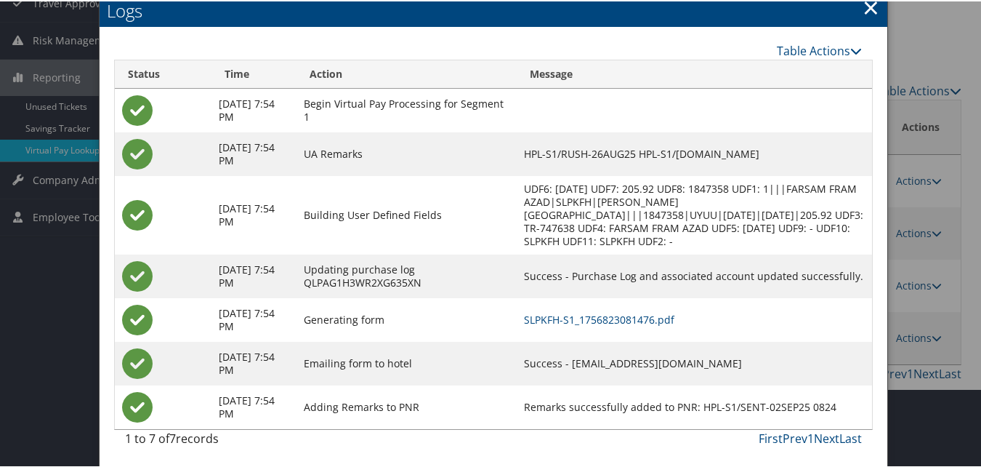
scroll to position [180, 0]
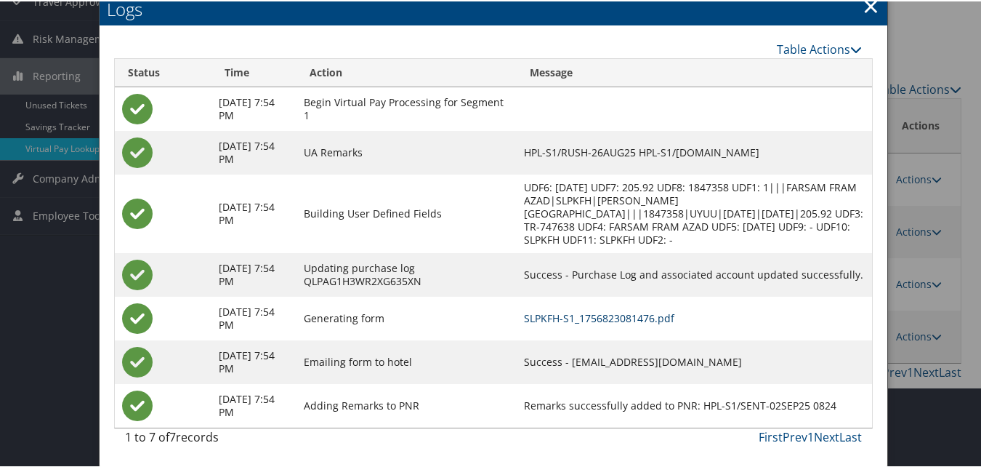
click at [626, 317] on link "SLPKFH-S1_1756823081476.pdf" at bounding box center [599, 317] width 150 height 14
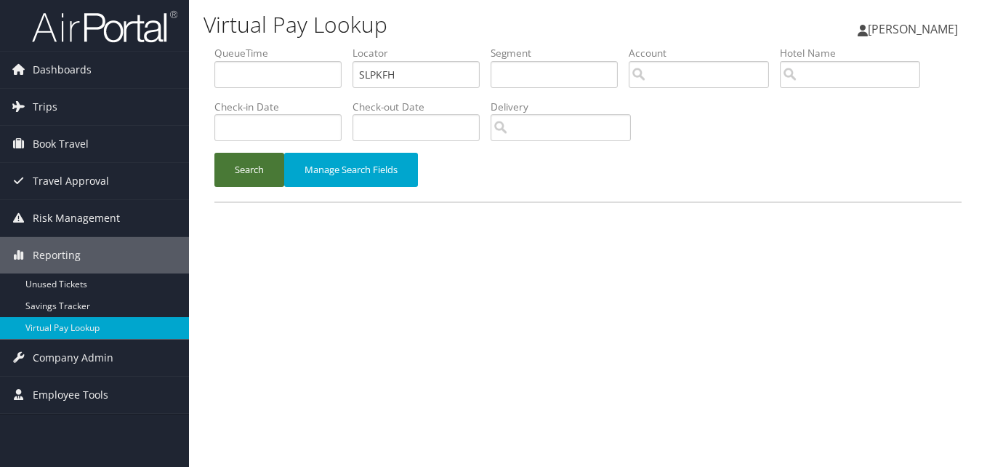
drag, startPoint x: 254, startPoint y: 161, endPoint x: 350, endPoint y: 189, distance: 100.0
click at [255, 161] on button "Search" at bounding box center [249, 170] width 70 height 34
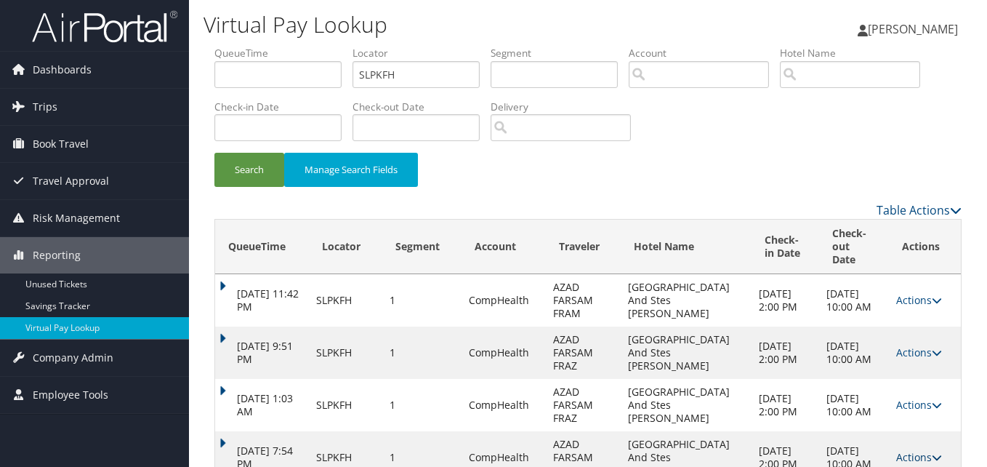
click at [919, 450] on link "Actions" at bounding box center [919, 457] width 46 height 14
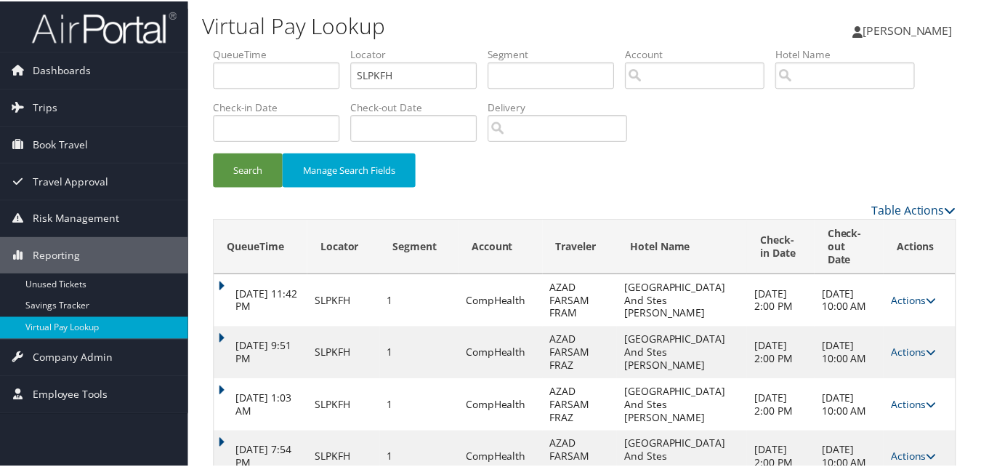
scroll to position [41, 0]
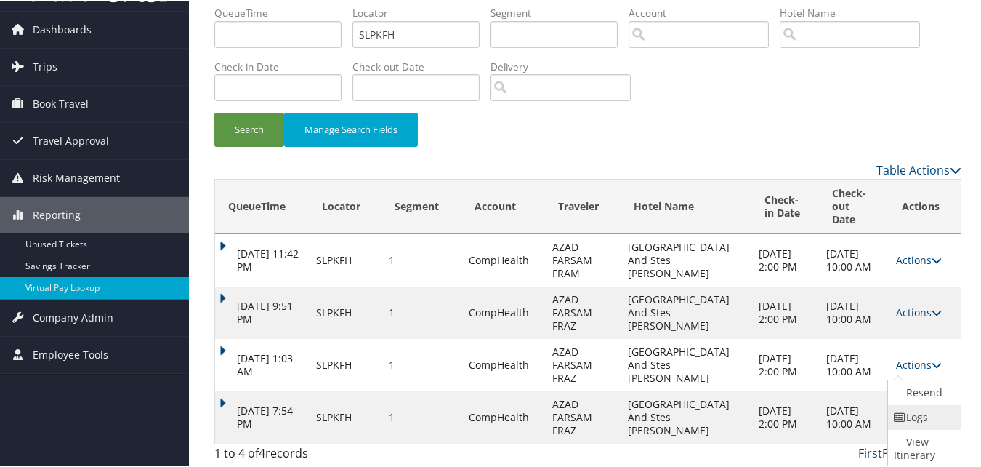
click at [900, 417] on icon at bounding box center [900, 416] width 13 height 10
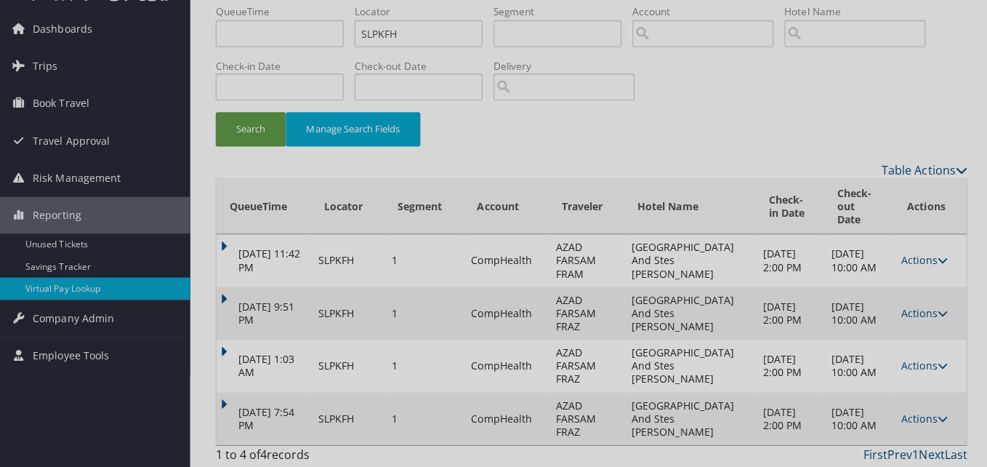
scroll to position [0, 0]
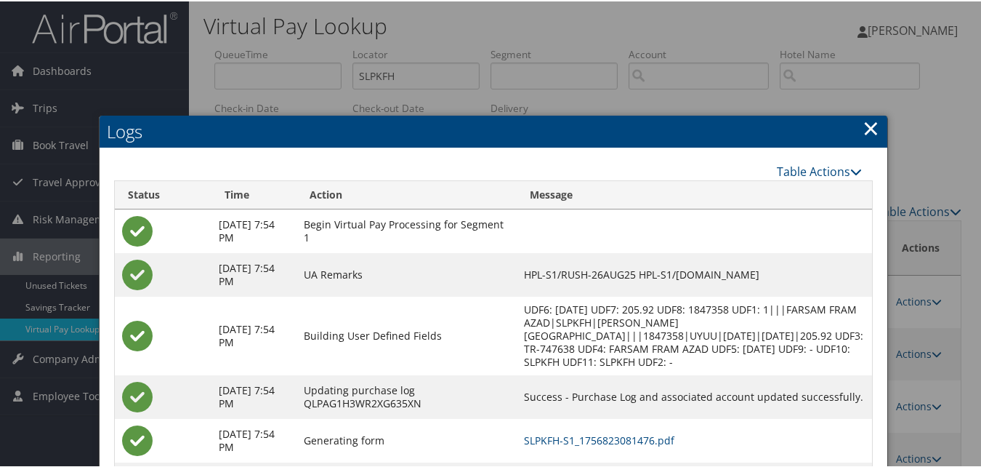
click at [863, 132] on link "×" at bounding box center [871, 126] width 17 height 29
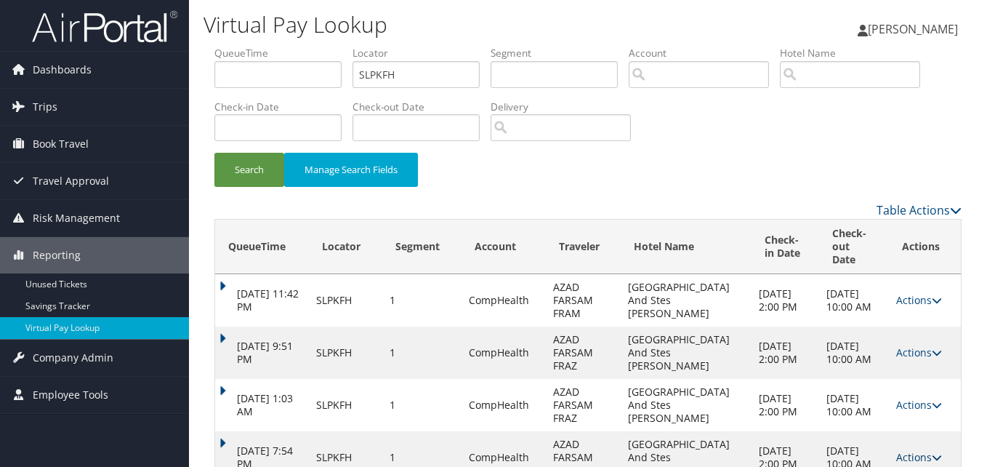
click at [925, 450] on link "Actions" at bounding box center [919, 457] width 46 height 14
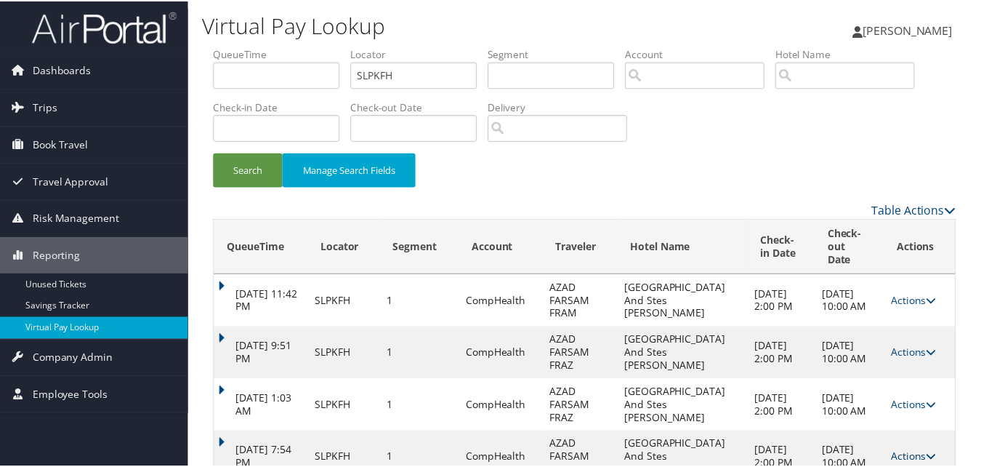
scroll to position [41, 0]
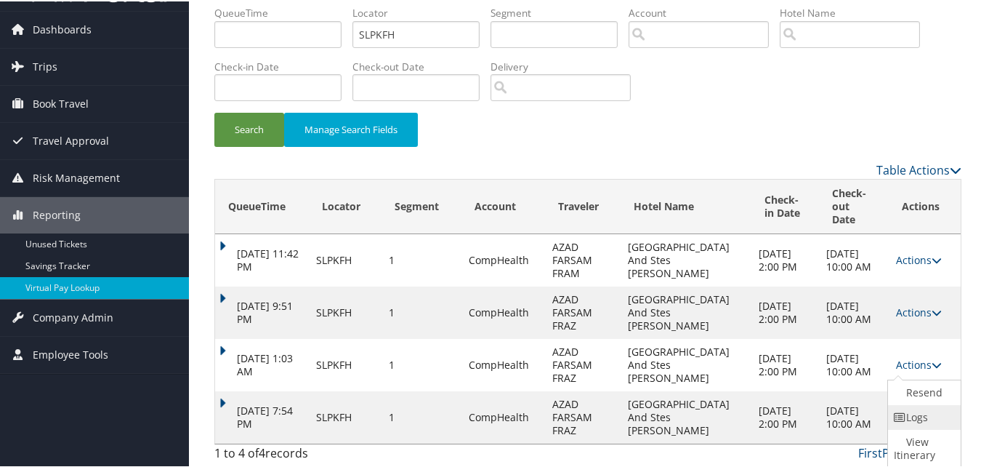
click at [903, 416] on icon at bounding box center [900, 416] width 13 height 10
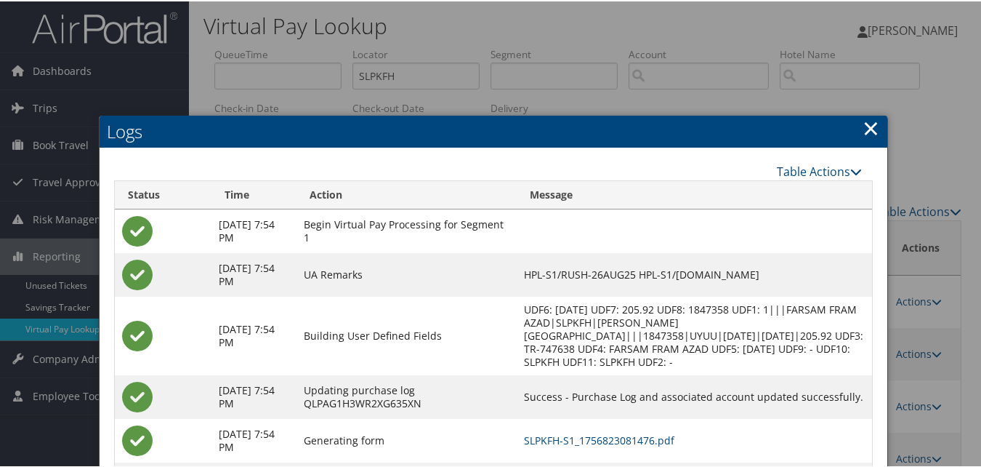
click at [874, 126] on h2 "Logs" at bounding box center [494, 130] width 788 height 32
click at [866, 129] on link "×" at bounding box center [871, 126] width 17 height 29
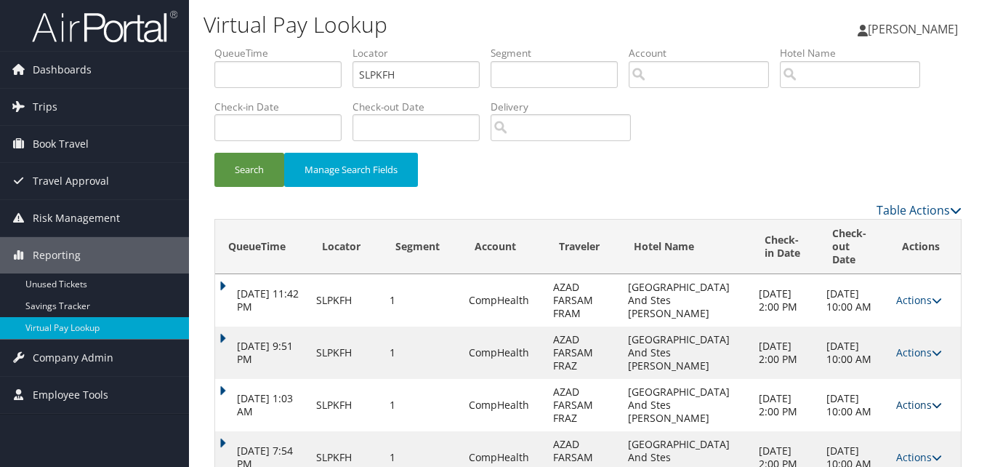
click at [922, 398] on link "Actions" at bounding box center [919, 405] width 46 height 14
click at [882, 414] on link "Logs" at bounding box center [890, 418] width 92 height 25
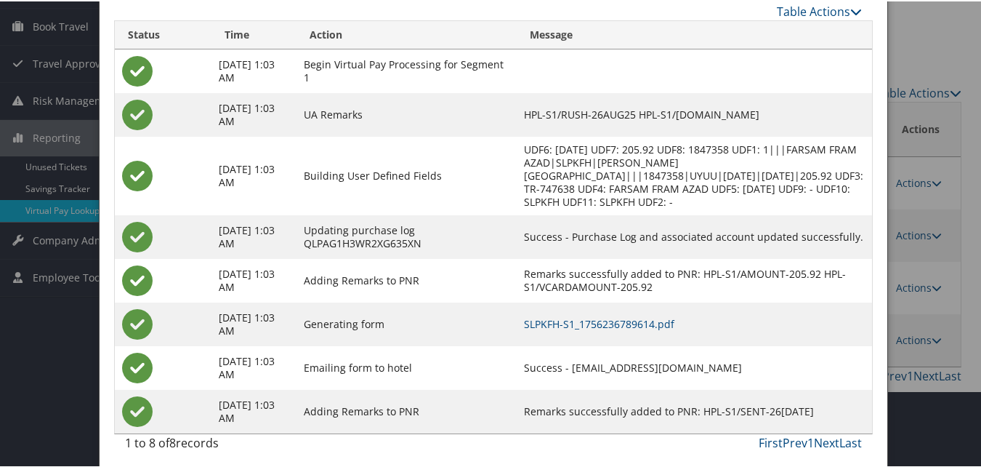
scroll to position [124, 0]
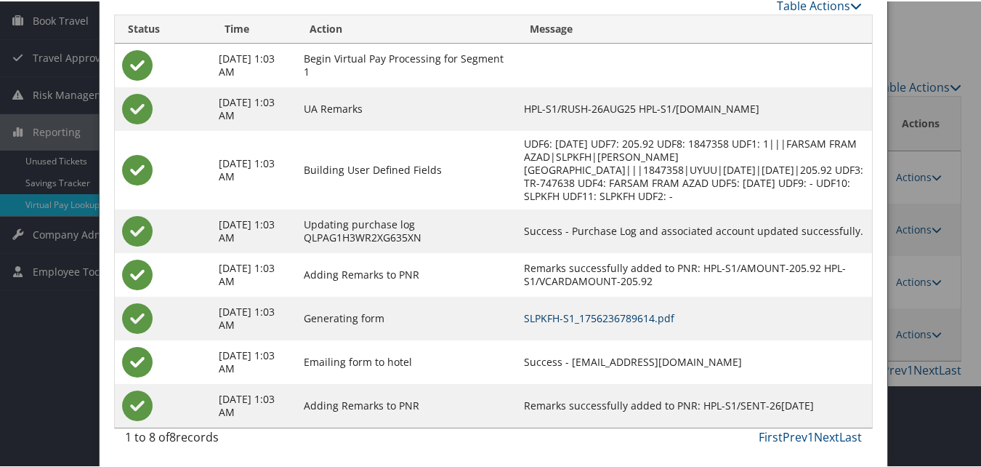
click at [637, 318] on link "SLPKFH-S1_1756236789614.pdf" at bounding box center [599, 317] width 150 height 14
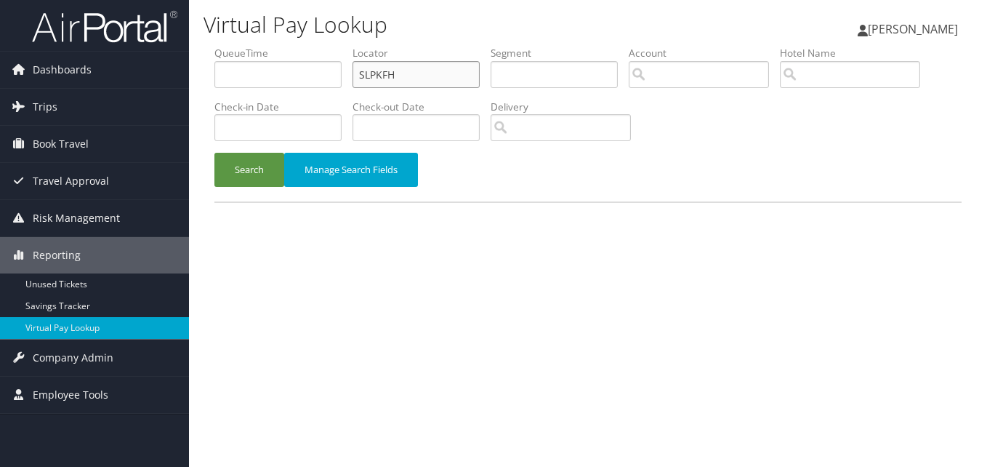
click at [312, 46] on ul "QueueTime Locator SLPKFH Segment Account Traveler Hotel Name Check-in Date Chec…" at bounding box center [587, 46] width 747 height 0
paste input "UHKHLC"
type input "UHKHLC"
click at [245, 180] on button "Search" at bounding box center [249, 170] width 70 height 34
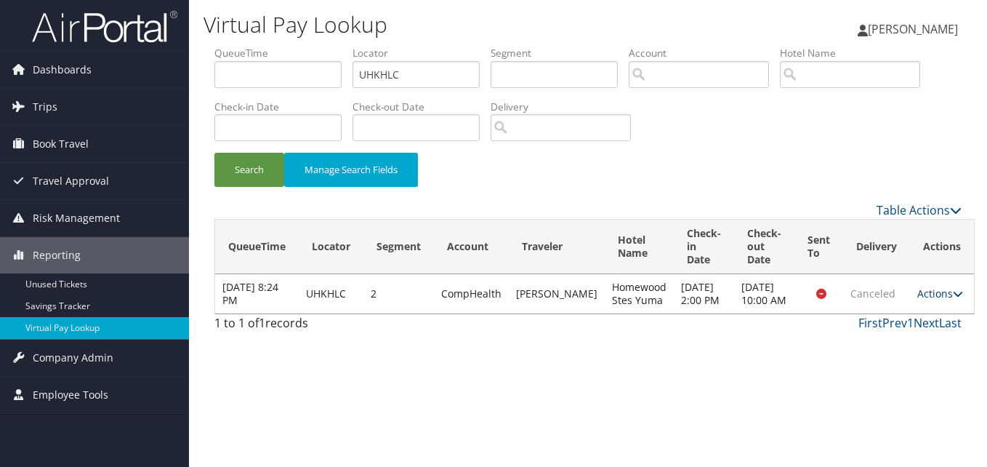
click at [953, 299] on icon at bounding box center [958, 294] width 10 height 10
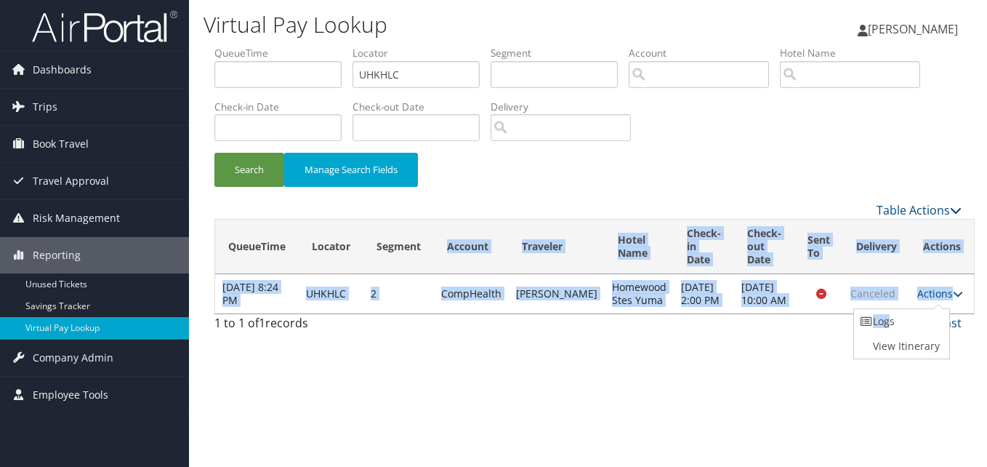
drag, startPoint x: 888, startPoint y: 320, endPoint x: 432, endPoint y: 257, distance: 460.8
click at [432, 257] on table "QueueTime Locator Segment Account Traveler Hotel Name Check-in Date Check-out D…" at bounding box center [594, 266] width 760 height 95
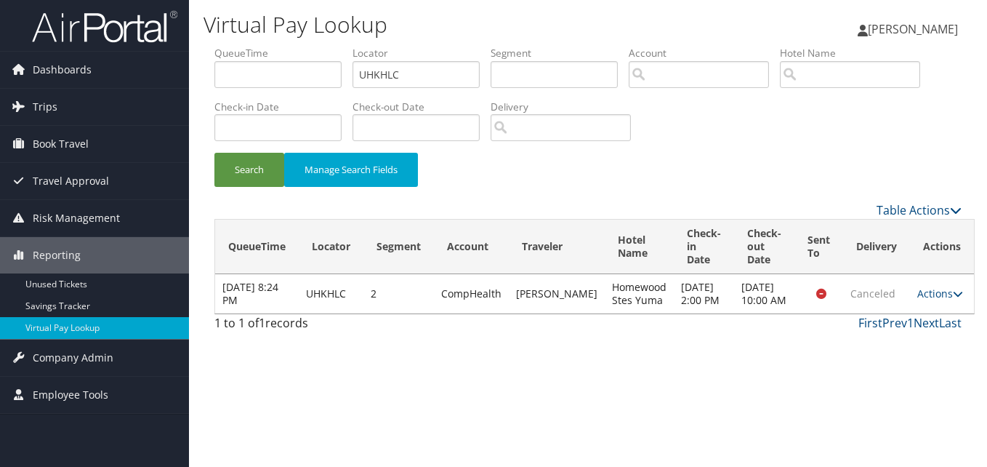
click at [745, 164] on div "Search Manage Search Fields" at bounding box center [587, 177] width 769 height 49
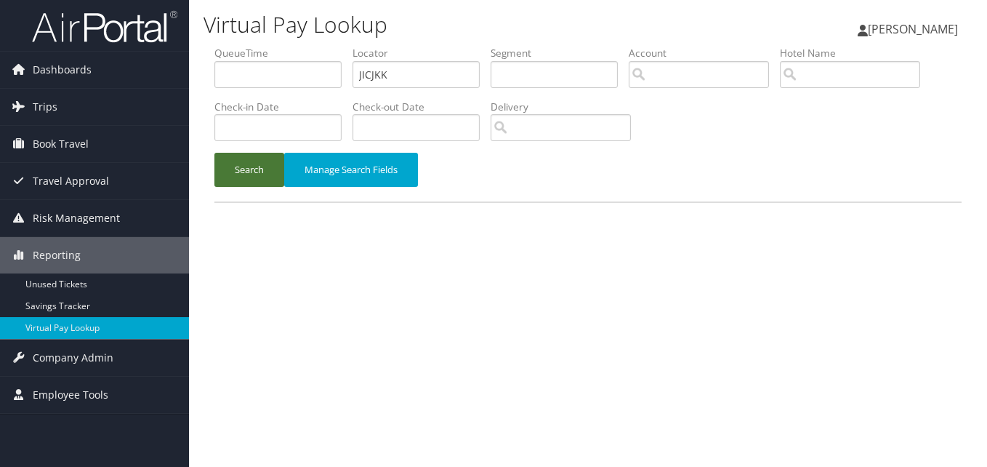
click at [224, 180] on button "Search" at bounding box center [249, 170] width 70 height 34
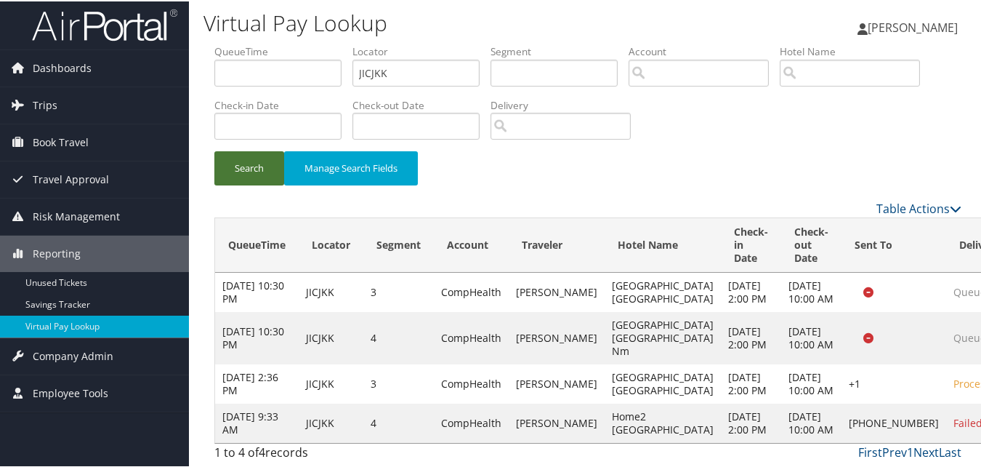
scroll to position [68, 0]
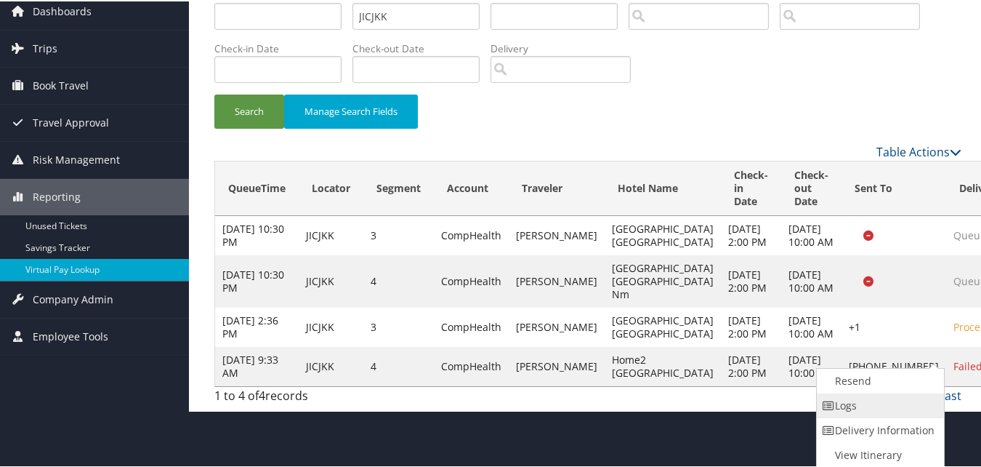
click at [868, 394] on link "Logs" at bounding box center [879, 404] width 124 height 25
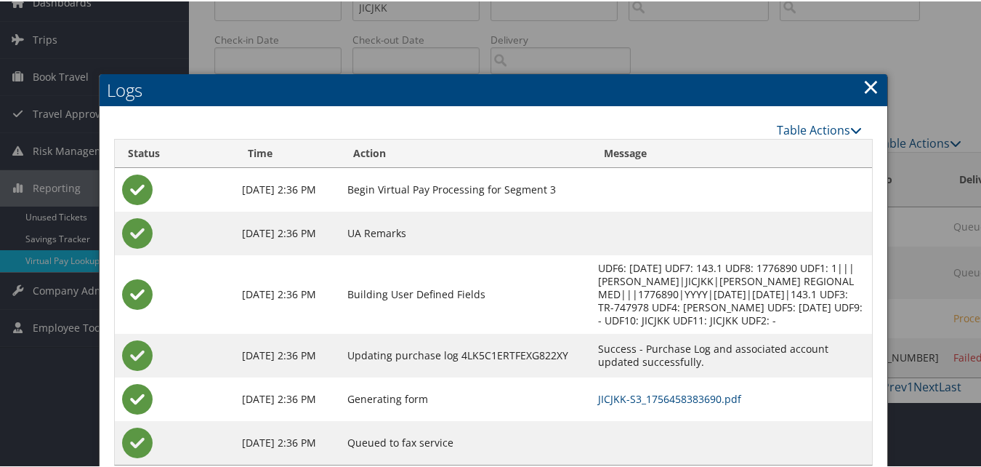
scroll to position [118, 0]
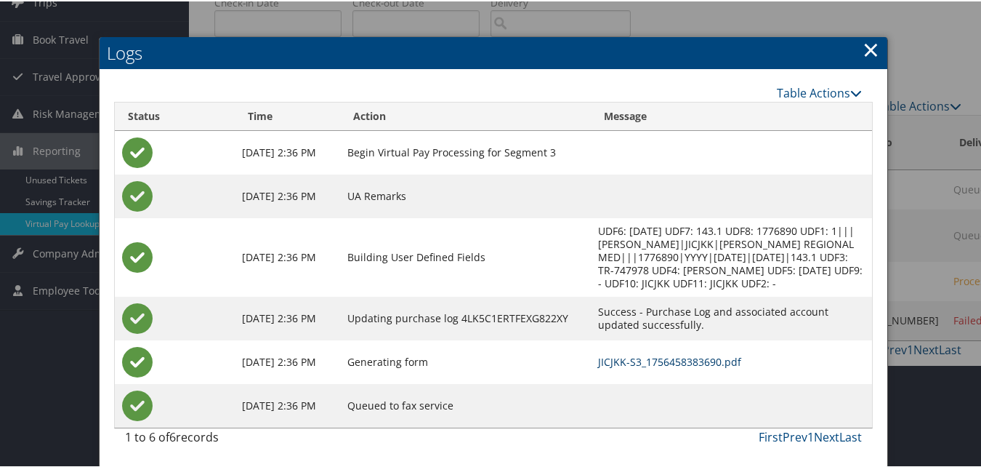
drag, startPoint x: 642, startPoint y: 358, endPoint x: 659, endPoint y: 371, distance: 21.8
click at [642, 358] on link "JICJKK-S3_1756458383690.pdf" at bounding box center [669, 360] width 143 height 14
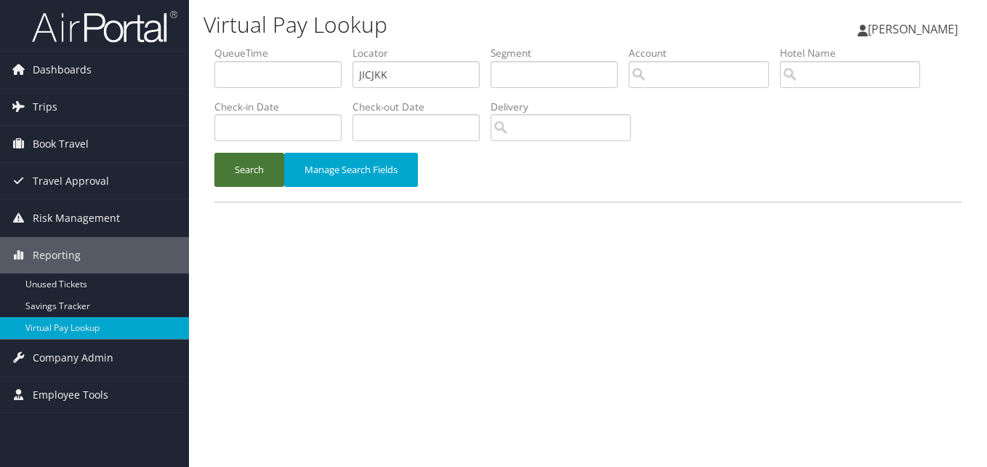
click at [257, 178] on button "Search" at bounding box center [249, 170] width 70 height 34
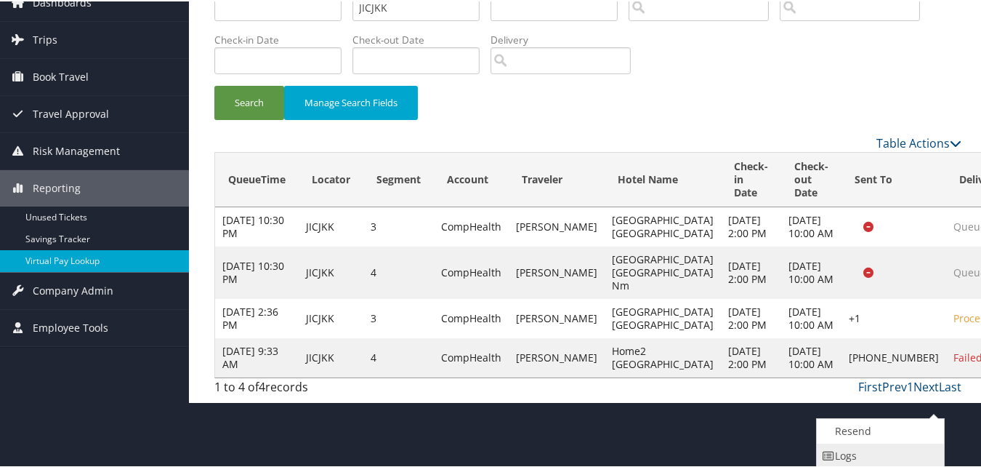
scroll to position [118, 0]
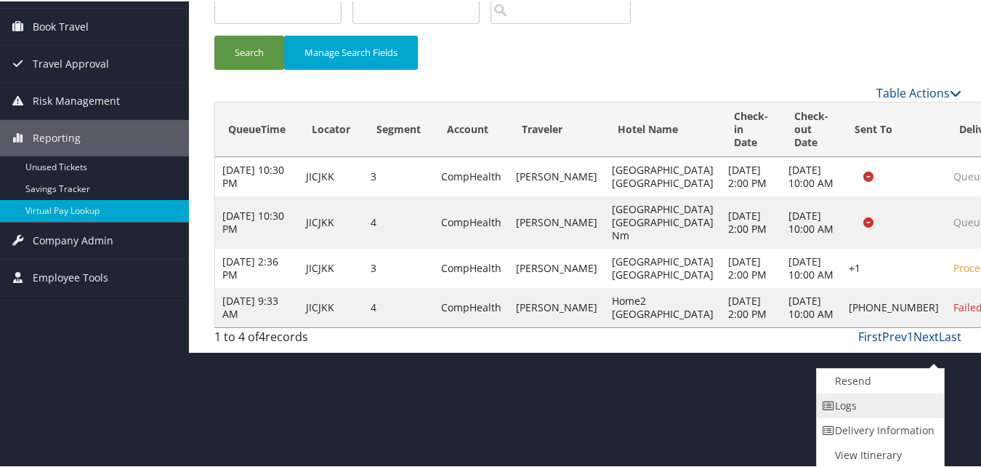
drag, startPoint x: 925, startPoint y: 410, endPoint x: 840, endPoint y: 398, distance: 85.9
click at [840, 398] on link "Logs" at bounding box center [879, 404] width 124 height 25
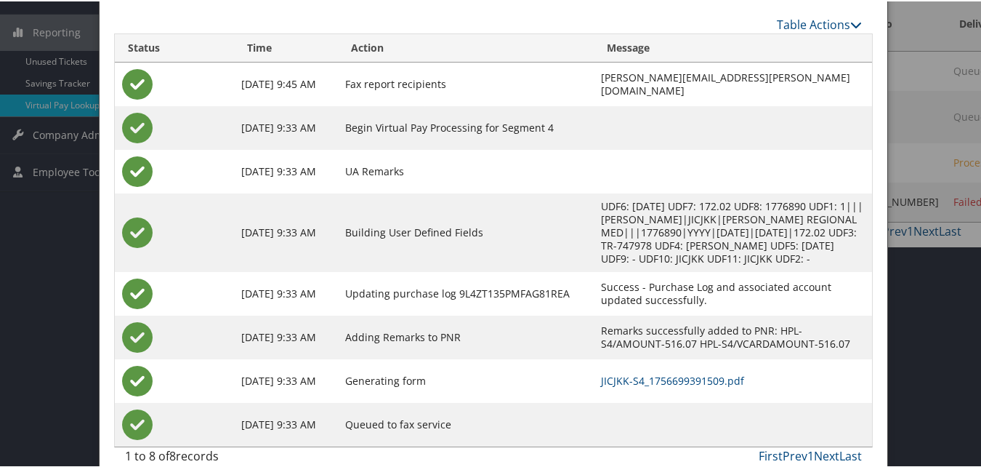
scroll to position [243, 0]
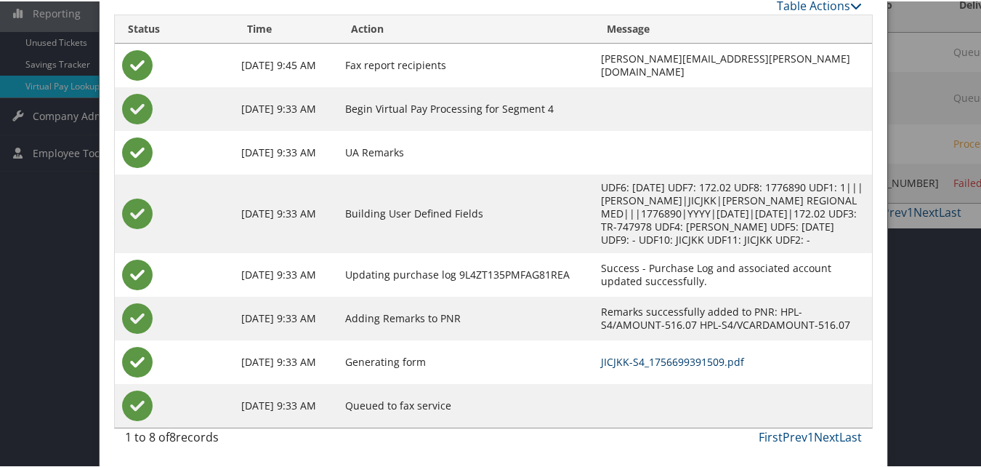
click at [618, 362] on link "JICJKK-S4_1756699391509.pdf" at bounding box center [672, 360] width 143 height 14
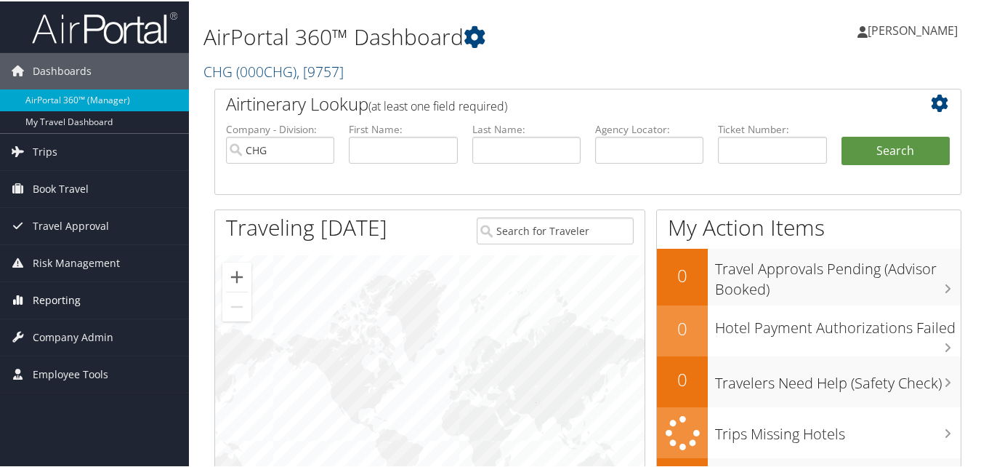
click at [58, 299] on span "Reporting" at bounding box center [57, 299] width 48 height 36
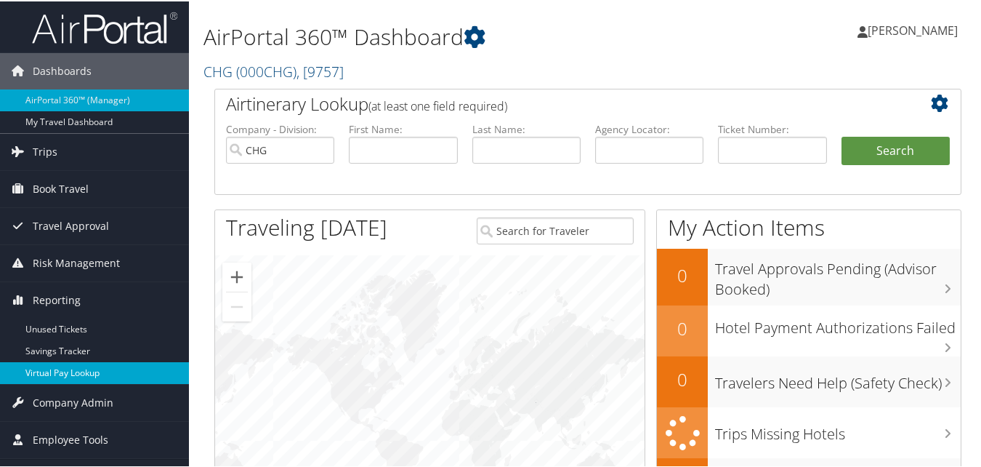
click at [56, 371] on link "Virtual Pay Lookup" at bounding box center [94, 371] width 189 height 22
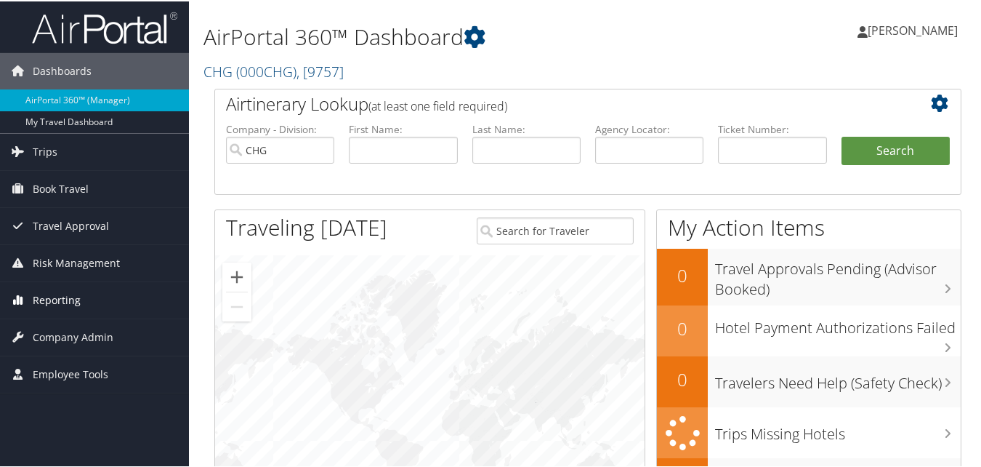
click at [57, 305] on span "Reporting" at bounding box center [57, 299] width 48 height 36
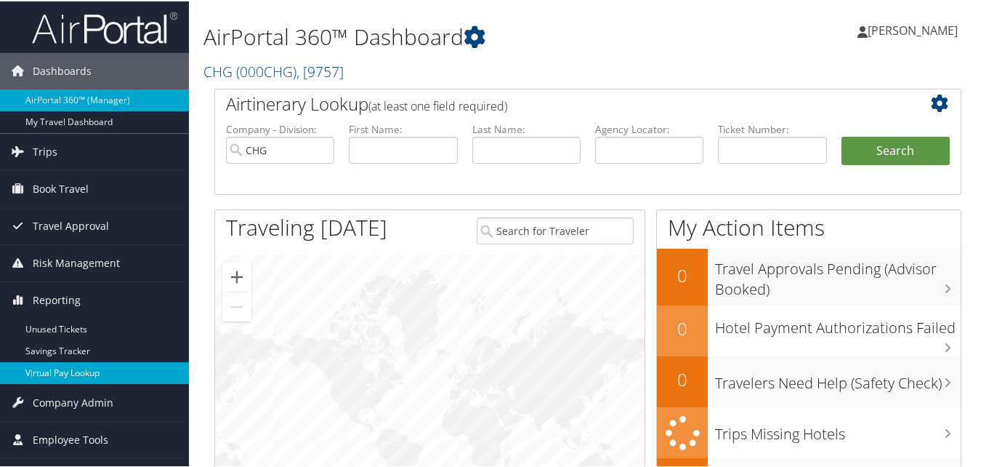
click at [50, 367] on link "Virtual Pay Lookup" at bounding box center [94, 371] width 189 height 22
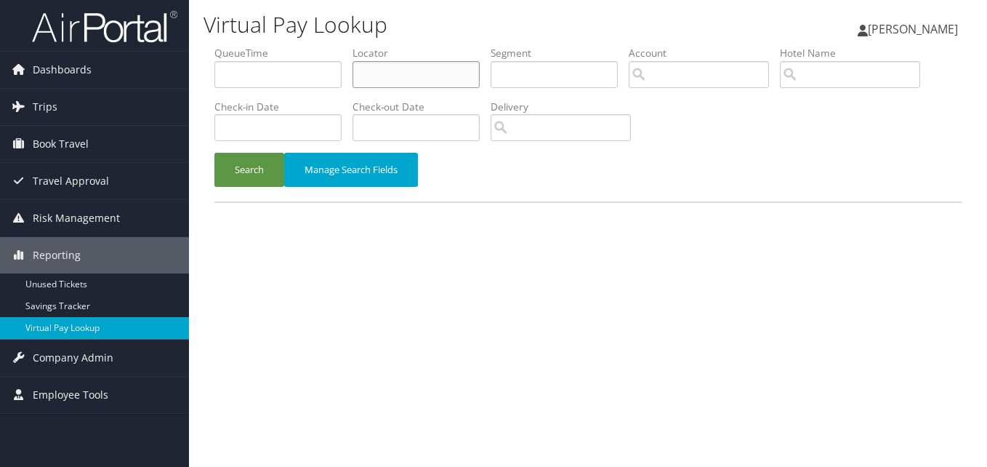
click at [392, 79] on input "text" at bounding box center [415, 74] width 127 height 27
paste input "UHKHLC"
click at [241, 175] on button "Search" at bounding box center [249, 170] width 70 height 34
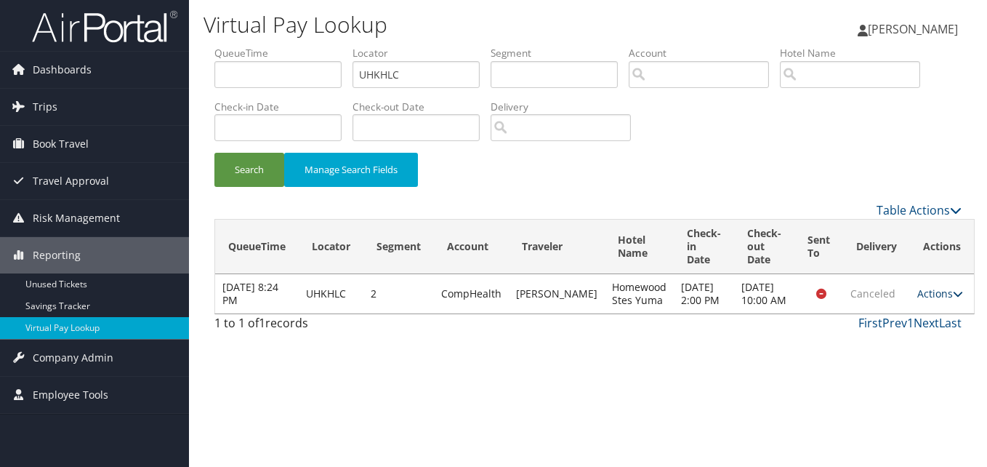
click at [939, 300] on link "Actions" at bounding box center [940, 293] width 46 height 14
drag, startPoint x: 419, startPoint y: 75, endPoint x: 298, endPoint y: 94, distance: 122.9
click at [300, 46] on ul "QueueTime Locator UHKHLC Segment Account Traveler Hotel Name Check-in Date Chec…" at bounding box center [587, 46] width 747 height 0
paste input "[DEMOGRAPHIC_DATA]"
type input "[DEMOGRAPHIC_DATA]"
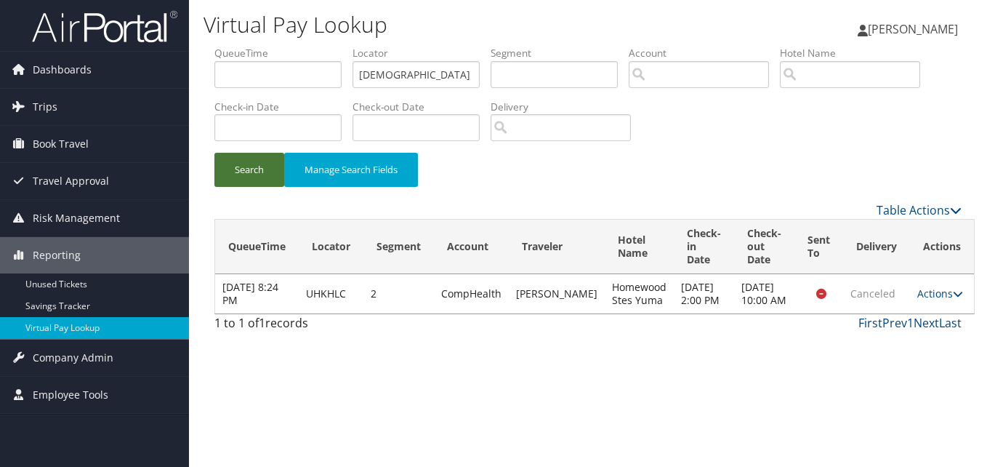
click at [270, 173] on button "Search" at bounding box center [249, 170] width 70 height 34
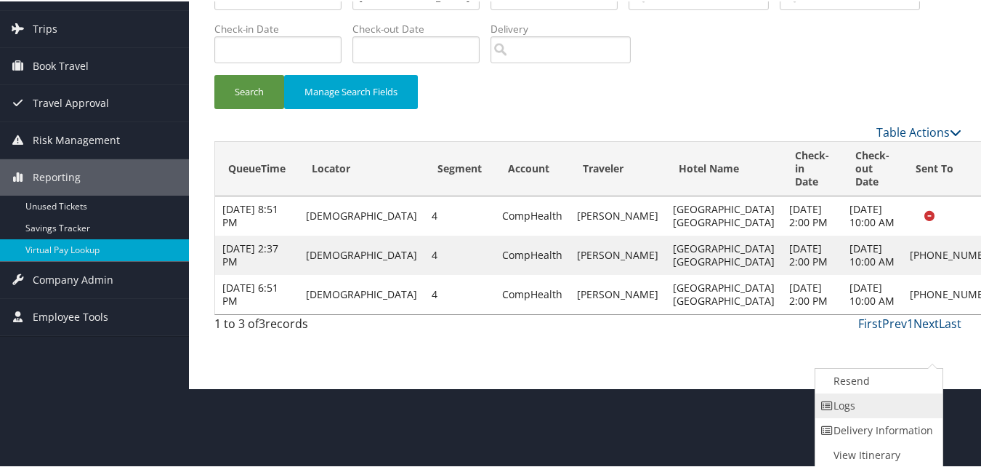
click at [854, 403] on link "Logs" at bounding box center [877, 404] width 124 height 25
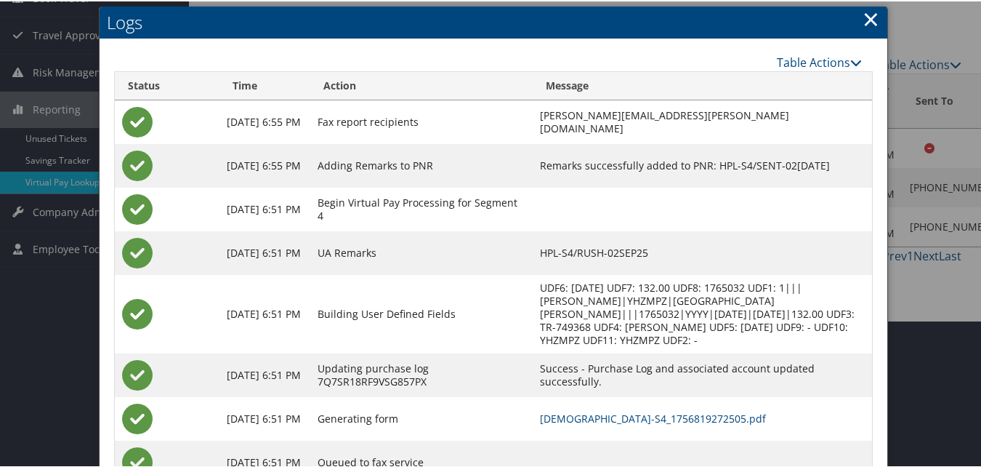
scroll to position [190, 0]
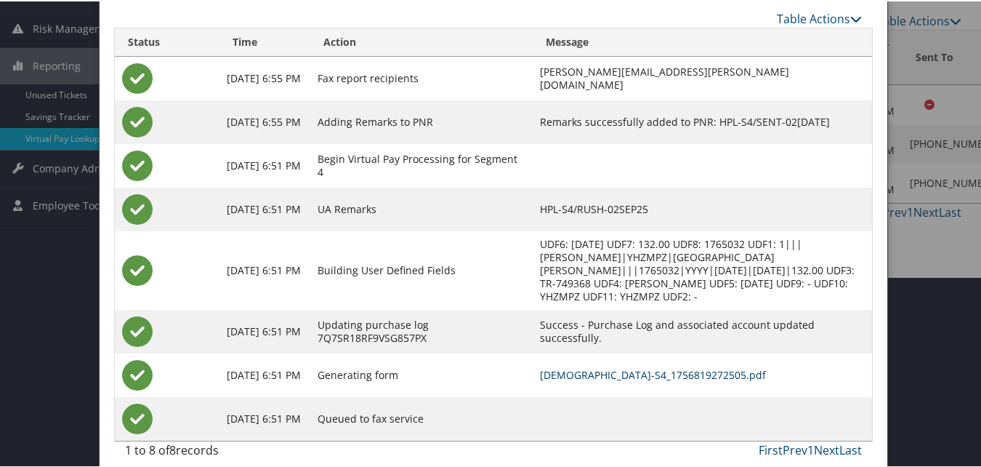
click at [597, 366] on link "YHZMPZ-S4_1756819272505.pdf" at bounding box center [653, 373] width 226 height 14
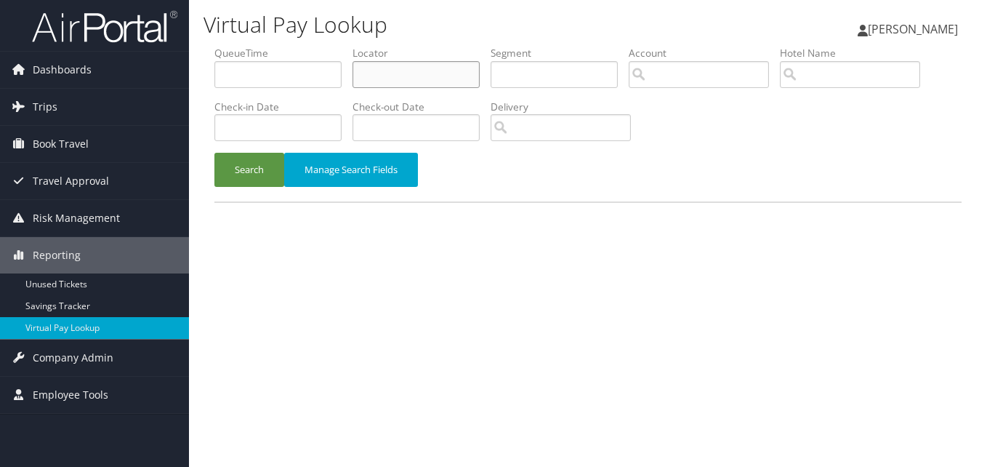
click at [434, 75] on input "text" at bounding box center [415, 74] width 127 height 27
paste input "HYFHVL"
type input "HYFHVL"
click at [273, 169] on button "Search" at bounding box center [249, 170] width 70 height 34
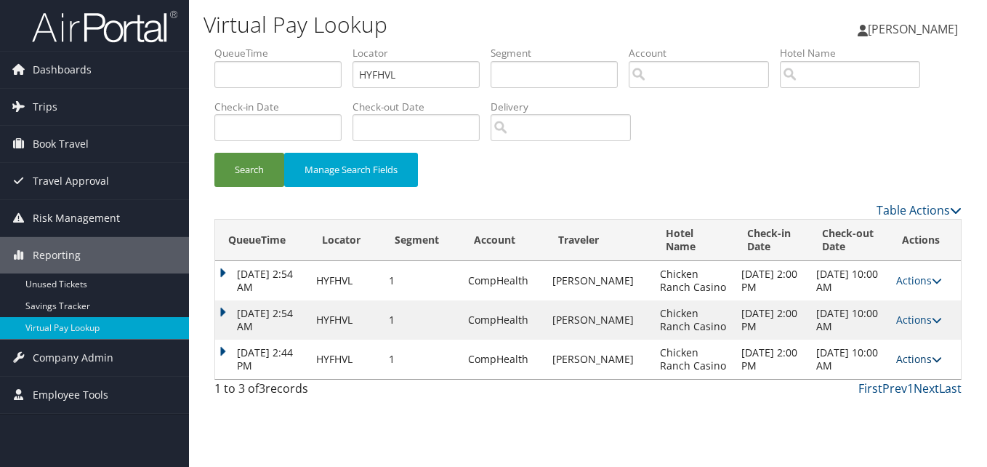
click at [916, 355] on link "Actions" at bounding box center [919, 359] width 46 height 14
click at [855, 402] on icon at bounding box center [856, 405] width 13 height 10
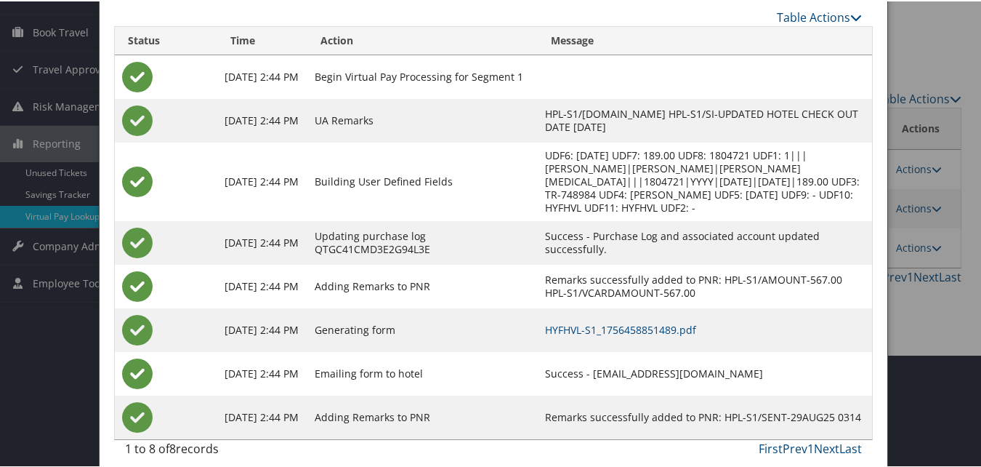
scroll to position [124, 0]
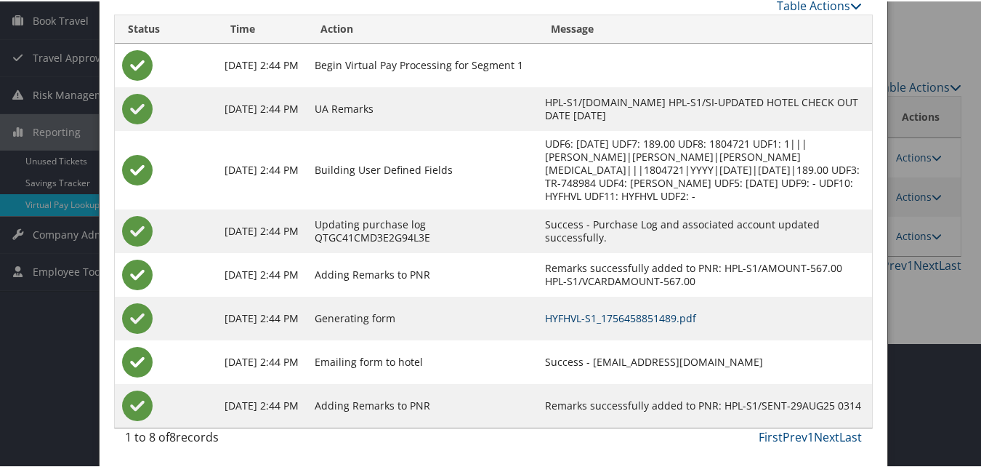
click at [656, 318] on link "HYFHVL-S1_1756458851489.pdf" at bounding box center [620, 317] width 151 height 14
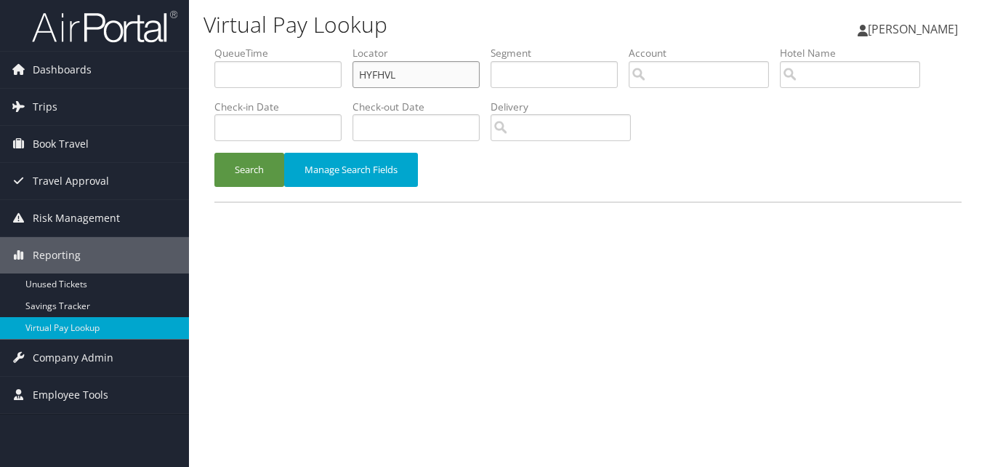
click at [230, 46] on ul "QueueTime Locator HYFHVL Segment Account Traveler Hotel Name Check-in Date Chec…" at bounding box center [587, 46] width 747 height 0
paste input "LKVVRI"
click at [237, 164] on button "Search" at bounding box center [249, 170] width 70 height 34
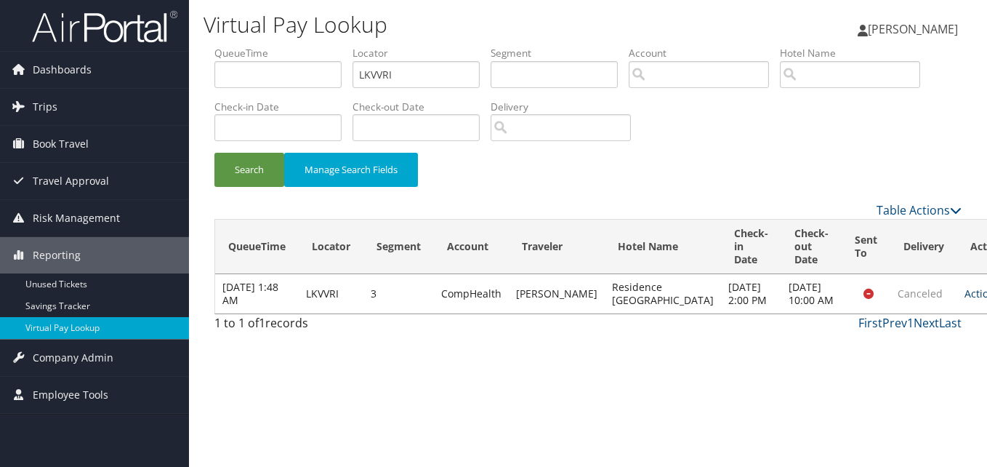
click at [964, 300] on link "Actions" at bounding box center [987, 293] width 46 height 14
drag, startPoint x: 416, startPoint y: 80, endPoint x: 281, endPoint y: 82, distance: 135.9
click at [294, 46] on ul "QueueTime Locator LKVVRI Segment Account Traveler Hotel Name Check-in Date Chec…" at bounding box center [587, 46] width 747 height 0
paste input "DITNVG"
type input "DITNVG"
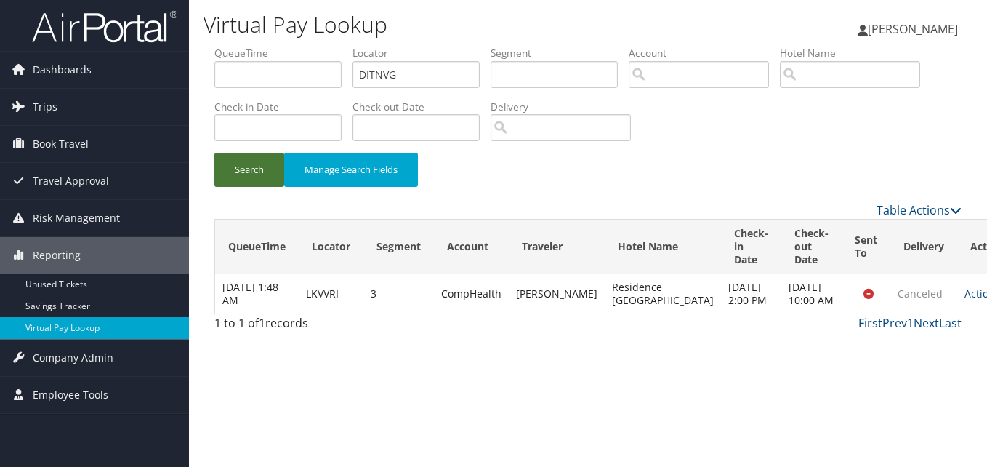
click at [246, 185] on button "Search" at bounding box center [249, 170] width 70 height 34
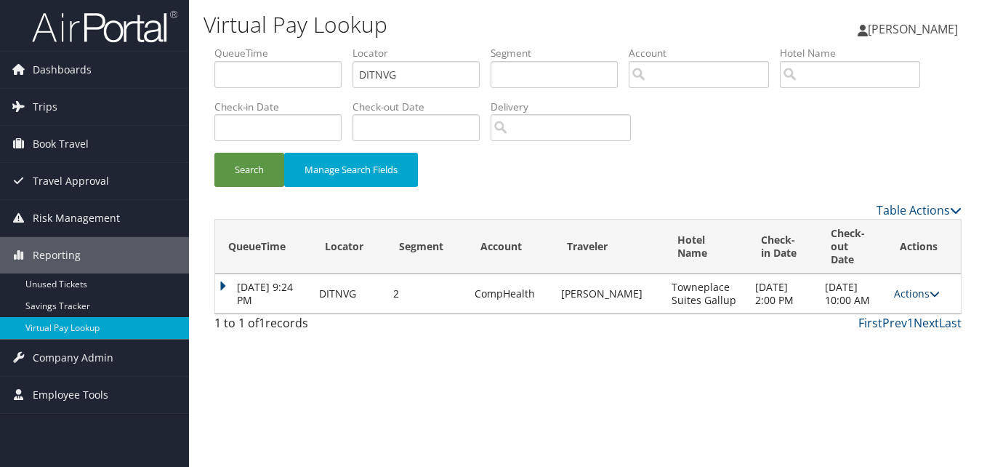
click at [935, 289] on icon at bounding box center [935, 294] width 10 height 10
click at [900, 333] on link "Logs" at bounding box center [888, 333] width 92 height 25
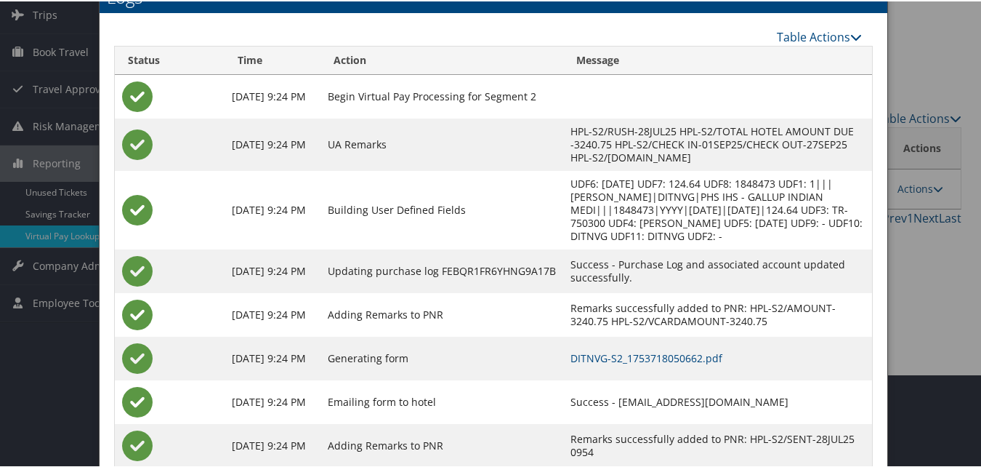
scroll to position [120, 0]
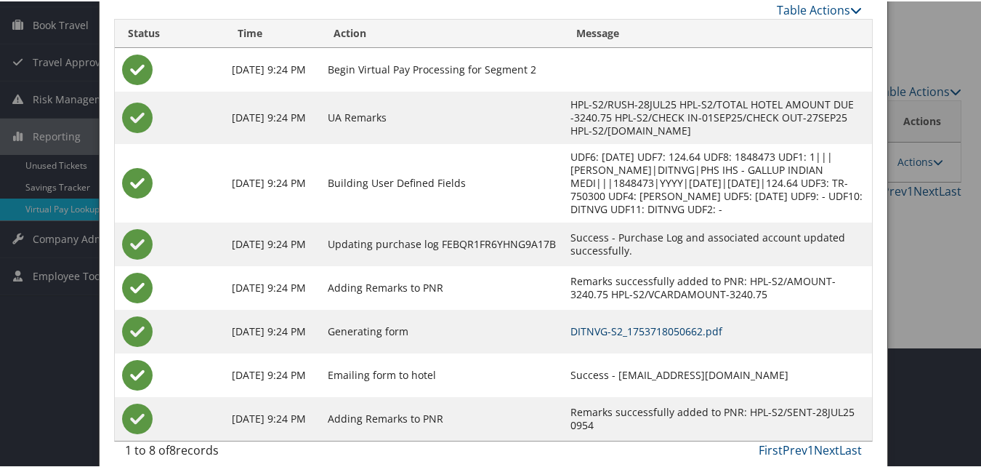
click at [571, 323] on link "DITNVG-S2_1753718050662.pdf" at bounding box center [647, 330] width 152 height 14
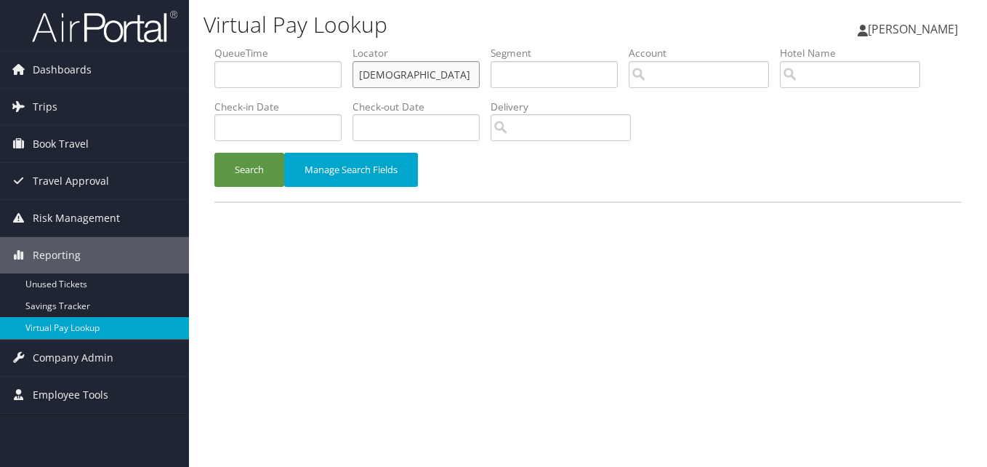
drag, startPoint x: 405, startPoint y: 80, endPoint x: 305, endPoint y: 102, distance: 102.1
click at [308, 46] on ul "QueueTime Locator YHZMPZ Segment Account Traveler Hotel Name Check-in Date Chec…" at bounding box center [587, 46] width 747 height 0
paste input "TPRIF"
type input "YTPRIF"
click at [261, 176] on button "Search" at bounding box center [249, 170] width 70 height 34
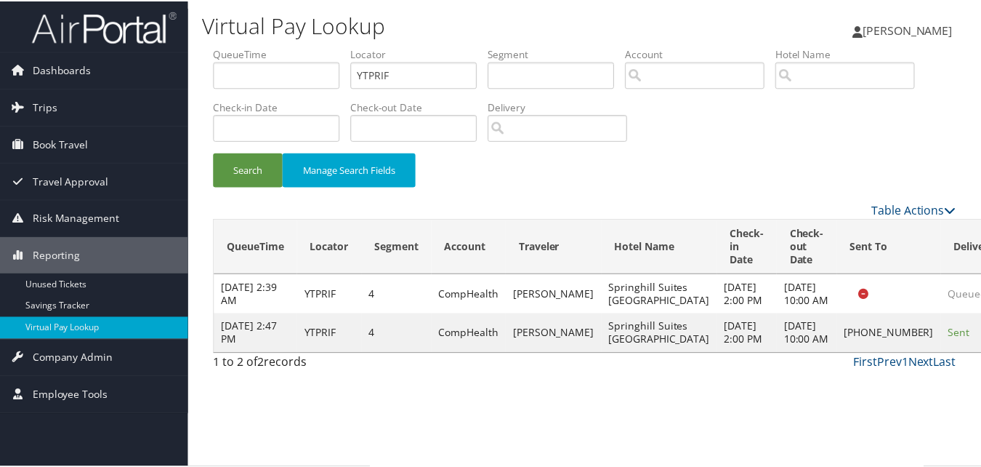
scroll to position [1, 0]
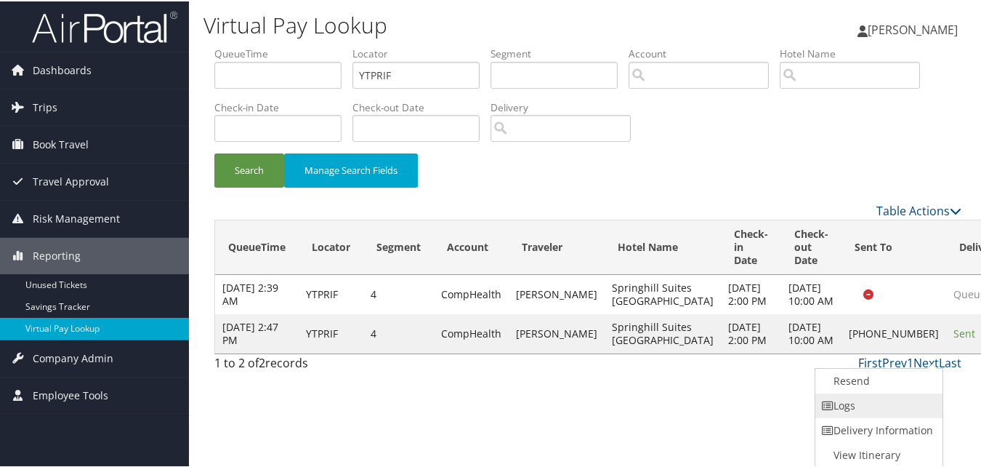
click at [860, 395] on link "Logs" at bounding box center [877, 404] width 124 height 25
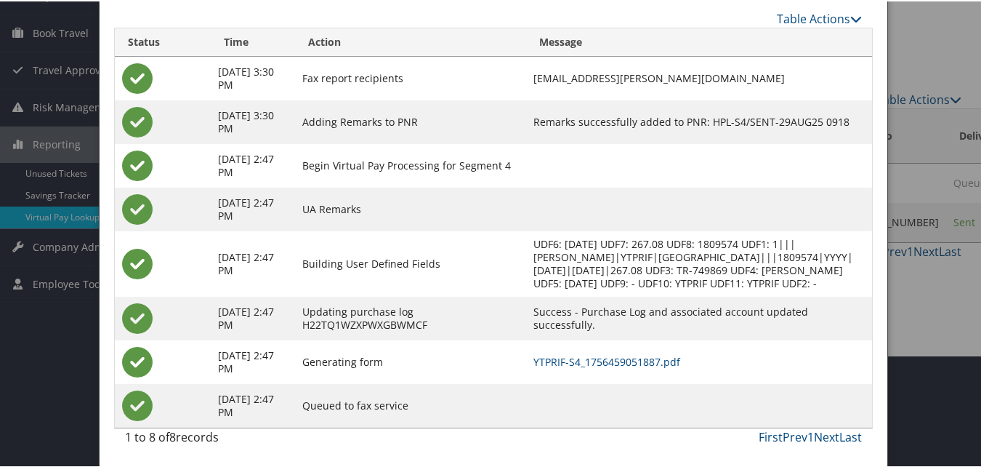
scroll to position [125, 0]
click at [630, 365] on link "YTPRIF-S4_1756459051887.pdf" at bounding box center [606, 360] width 147 height 14
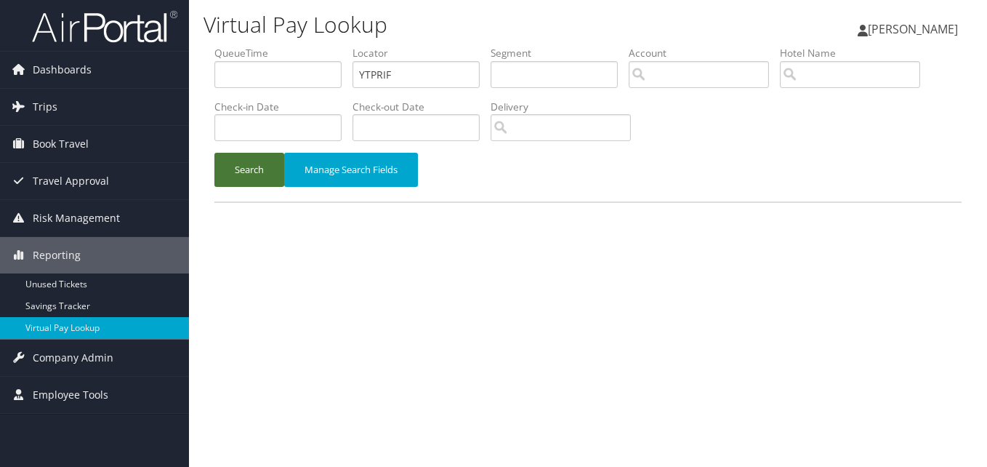
click at [243, 172] on button "Search" at bounding box center [249, 170] width 70 height 34
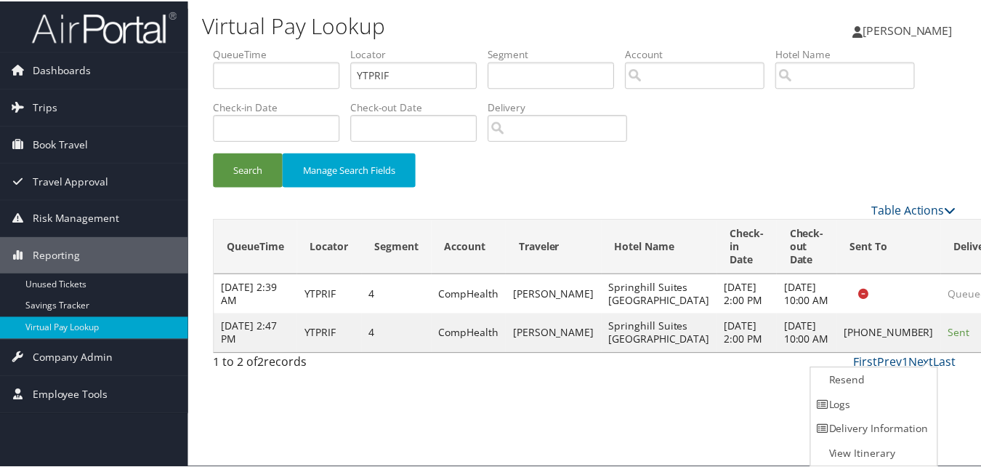
scroll to position [1, 0]
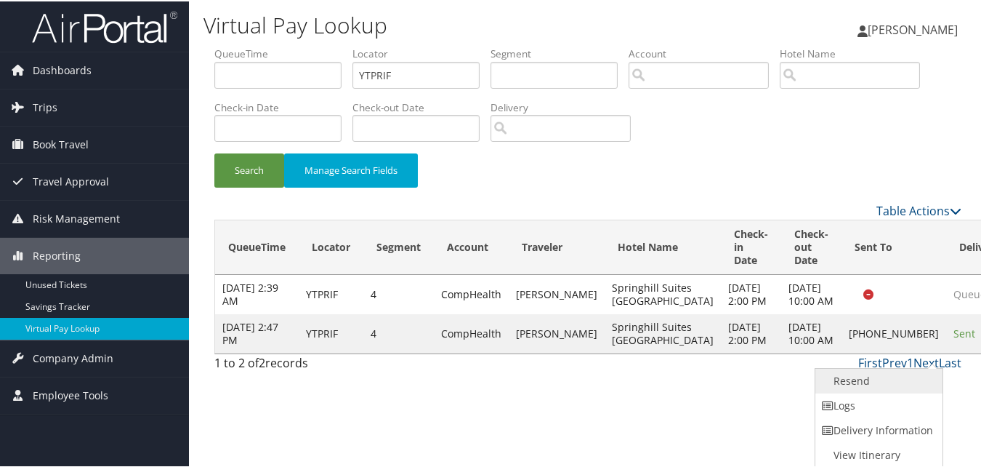
click at [855, 381] on link "Resend" at bounding box center [877, 379] width 124 height 25
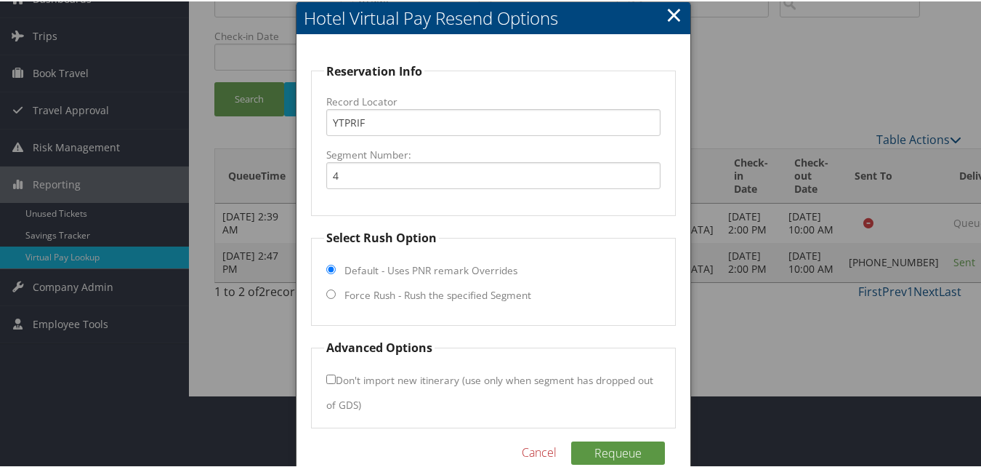
scroll to position [73, 0]
click at [385, 294] on label "Force Rush - Rush the specified Segment" at bounding box center [437, 293] width 187 height 15
click at [336, 294] on input "Force Rush - Rush the specified Segment" at bounding box center [330, 291] width 9 height 9
radio input "true"
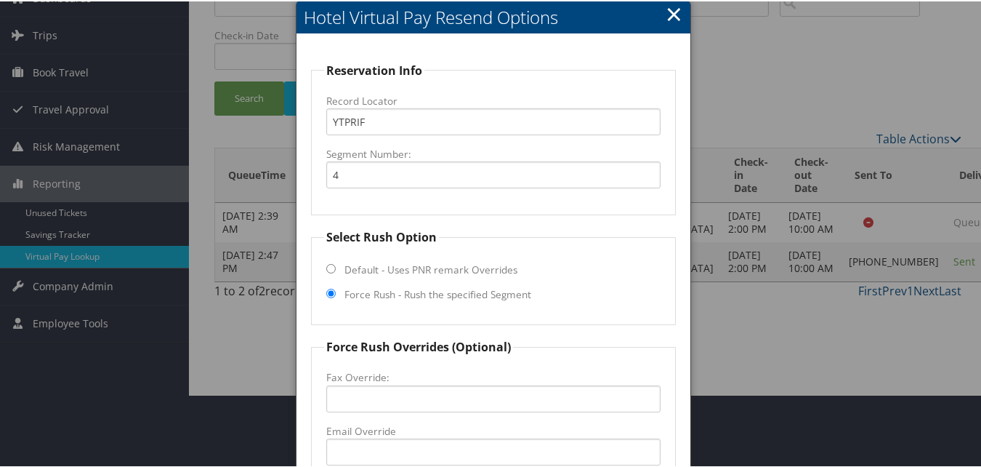
scroll to position [218, 0]
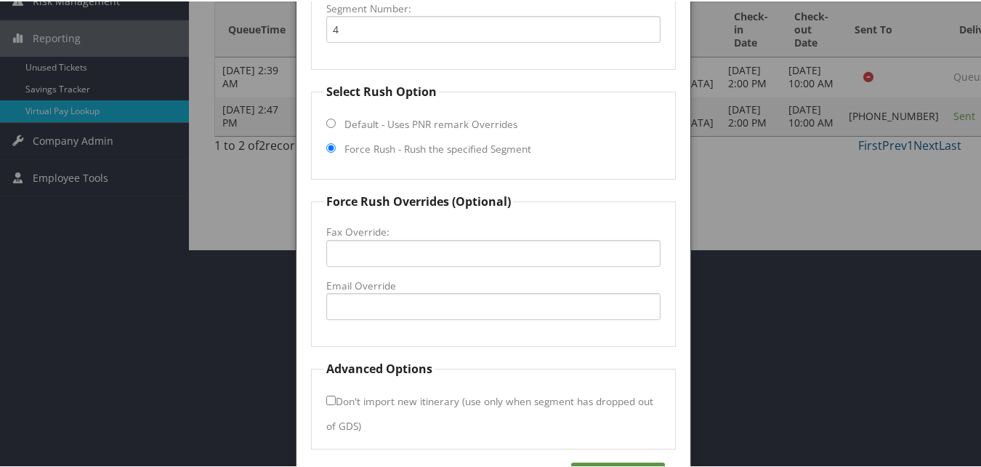
click at [395, 323] on fieldset "Force Rush Overrides (Optional) Fax Override: Email Override" at bounding box center [493, 268] width 364 height 154
click at [395, 306] on input "Email Override" at bounding box center [493, 304] width 334 height 27
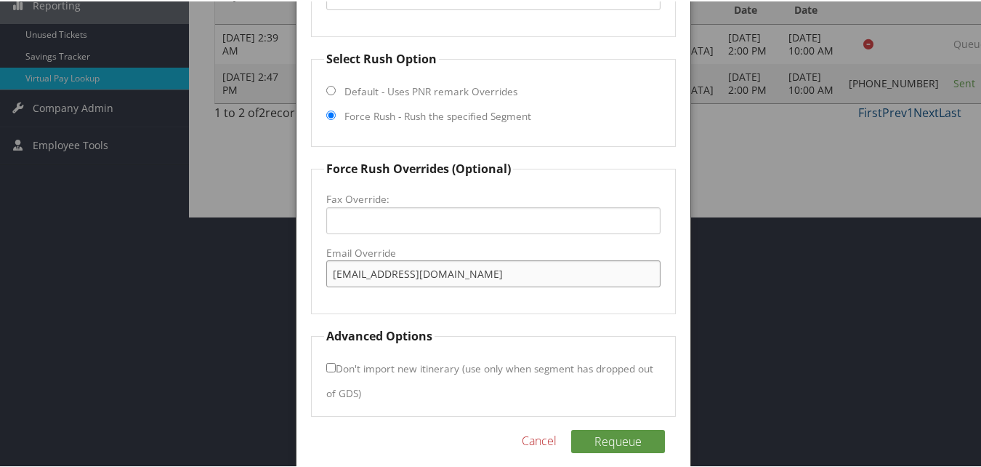
scroll to position [265, 0]
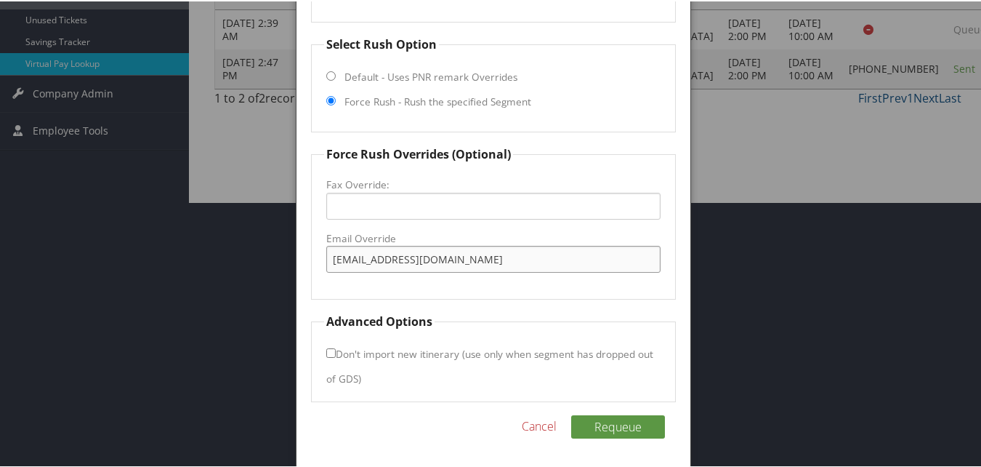
type input "springhill@premierhospitality.net"
click at [340, 355] on label "Don't import new itinerary (use only when segment has dropped out of GDS)" at bounding box center [489, 365] width 327 height 52
click at [336, 355] on input "Don't import new itinerary (use only when segment has dropped out of GDS)" at bounding box center [330, 351] width 9 height 9
checkbox input "true"
click at [610, 416] on button "Requeue" at bounding box center [618, 425] width 94 height 23
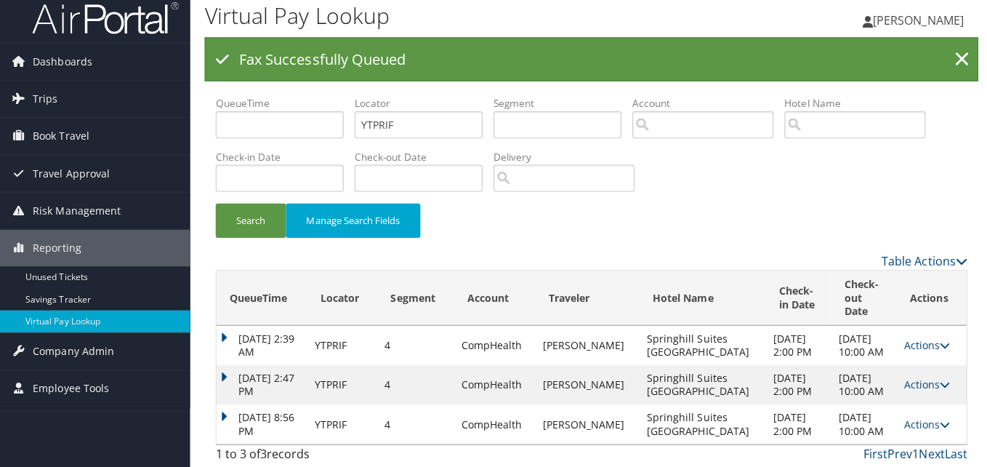
scroll to position [0, 0]
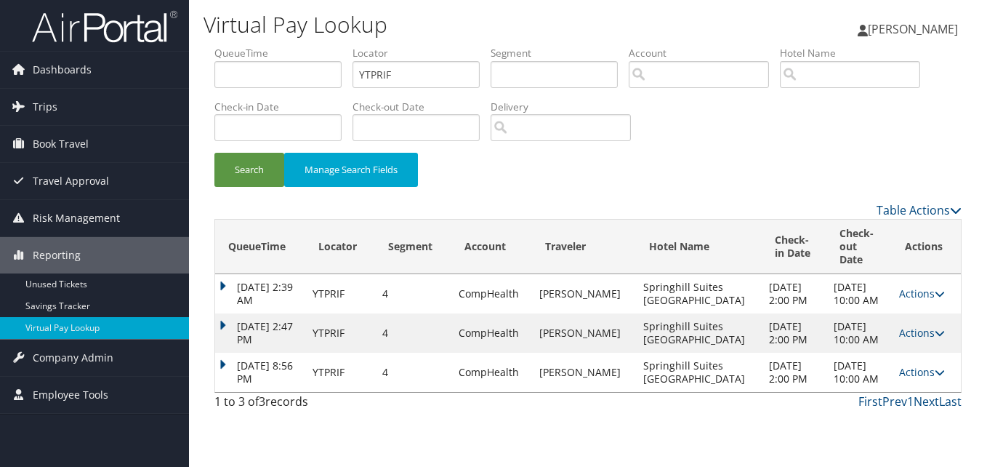
click at [935, 377] on icon at bounding box center [940, 372] width 10 height 10
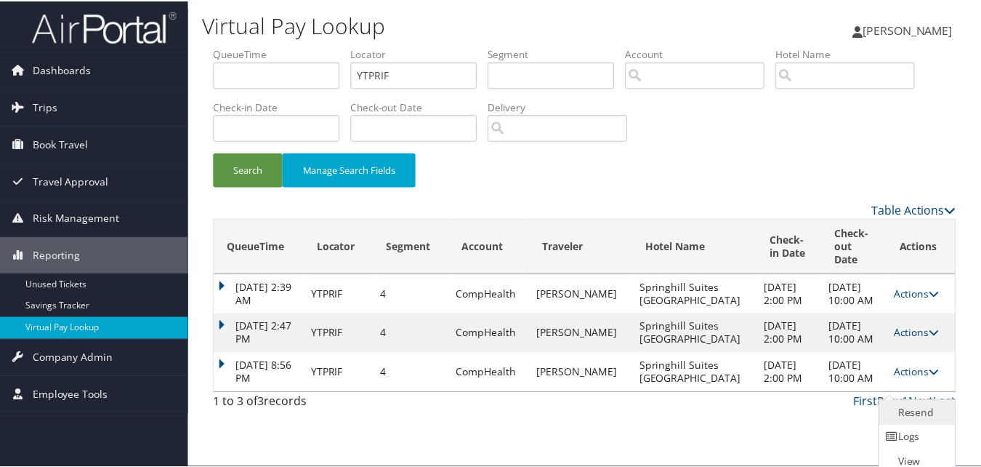
scroll to position [22, 0]
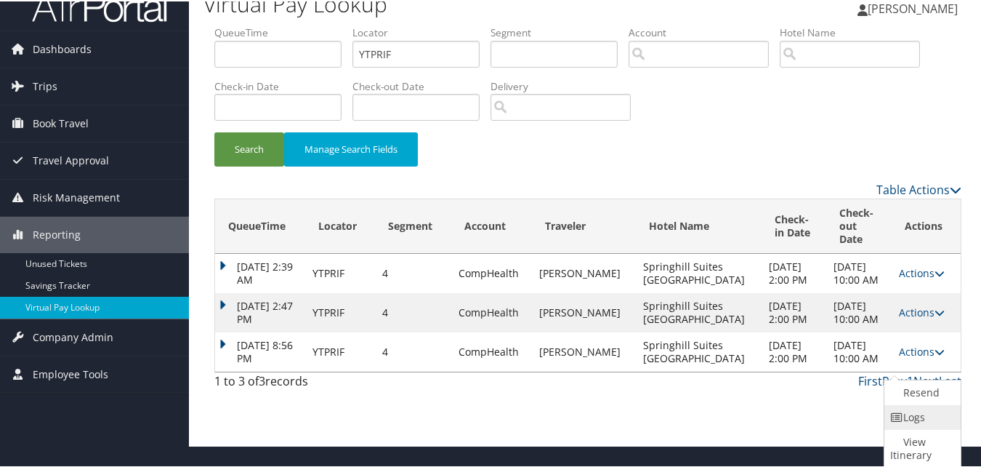
click at [900, 417] on icon at bounding box center [896, 416] width 13 height 10
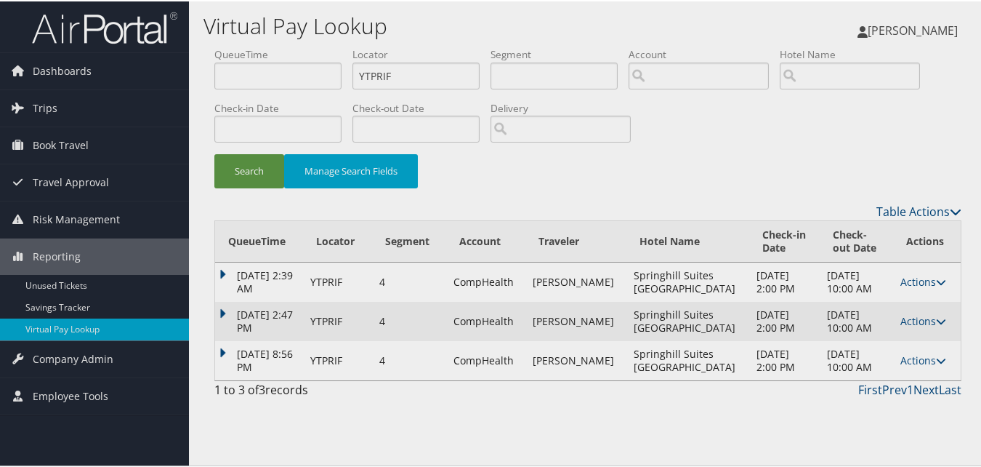
scroll to position [0, 0]
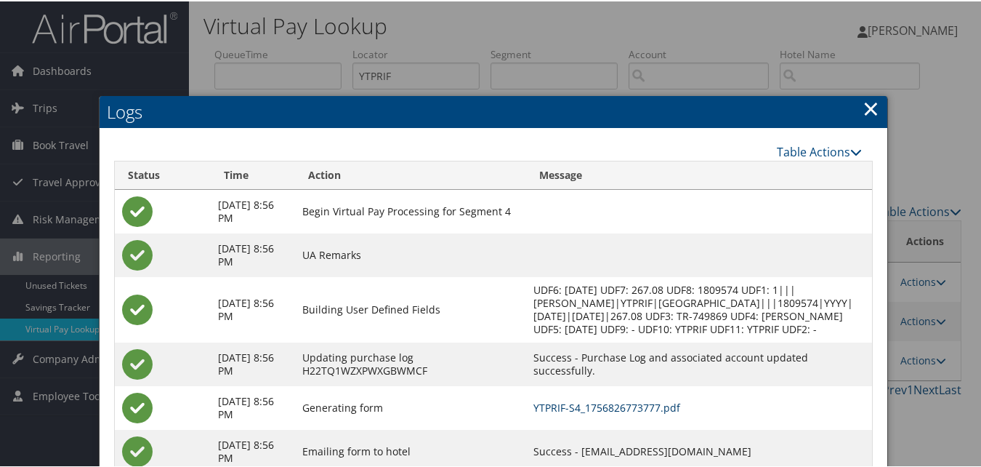
click at [638, 413] on link "YTPRIF-S4_1756826773777.pdf" at bounding box center [606, 406] width 147 height 14
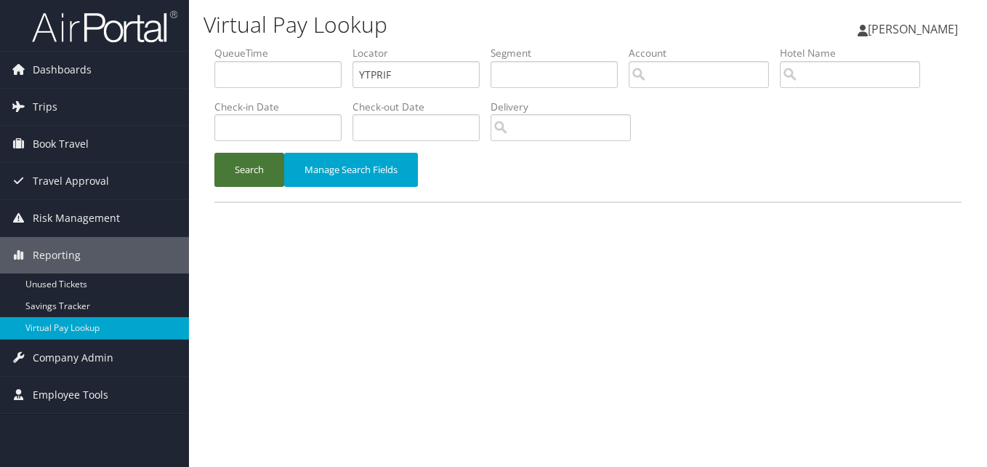
click at [262, 174] on button "Search" at bounding box center [249, 170] width 70 height 34
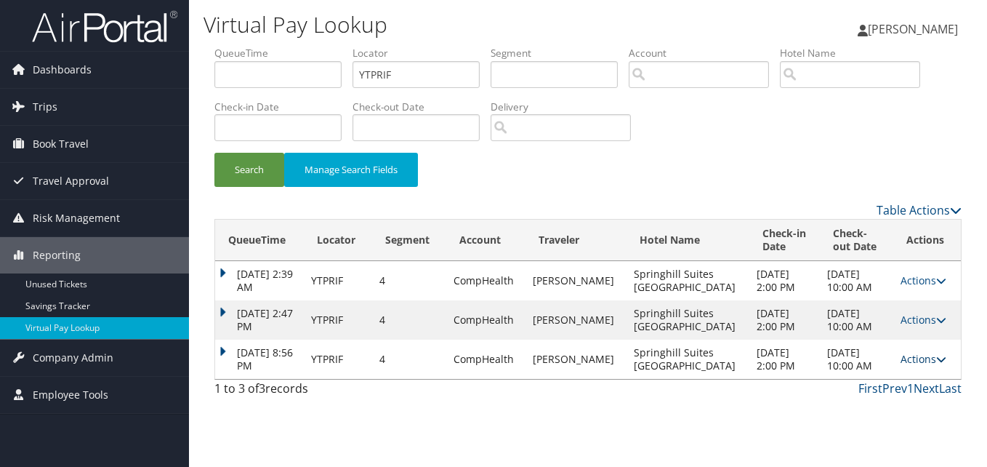
click at [908, 358] on link "Actions" at bounding box center [923, 359] width 46 height 14
click at [887, 401] on link "Logs" at bounding box center [891, 404] width 92 height 25
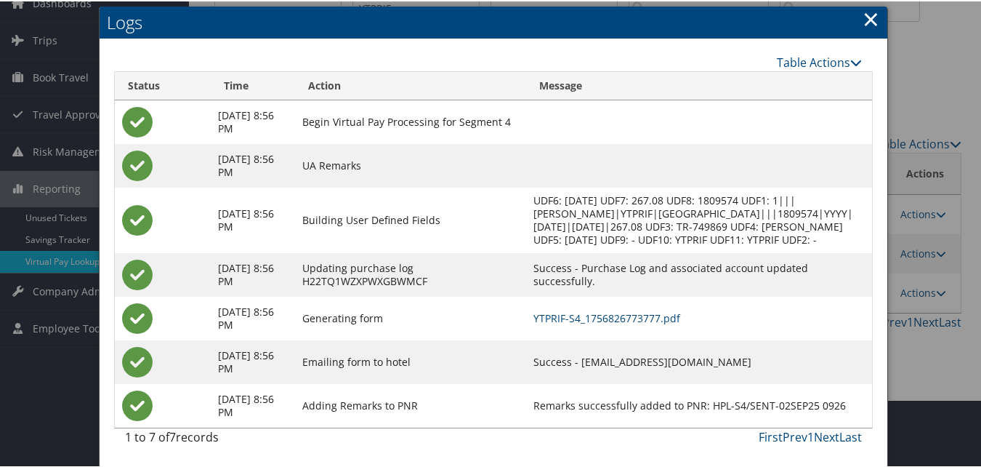
scroll to position [81, 0]
drag, startPoint x: 613, startPoint y: 362, endPoint x: 772, endPoint y: 360, distance: 159.2
click at [772, 360] on td "Success - springhill@premierhospitality.net" at bounding box center [699, 361] width 347 height 44
copy td "springhill@premierhospitality.net"
click at [872, 8] on link "×" at bounding box center [871, 17] width 17 height 29
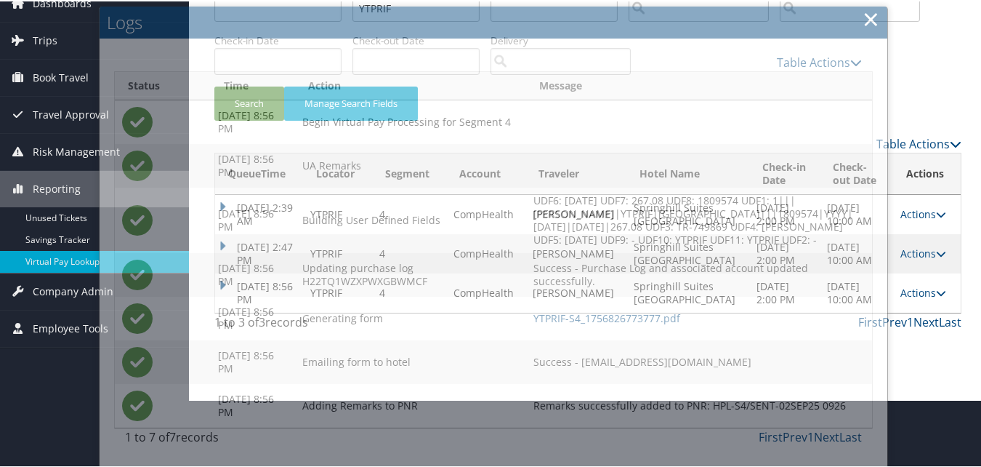
scroll to position [0, 0]
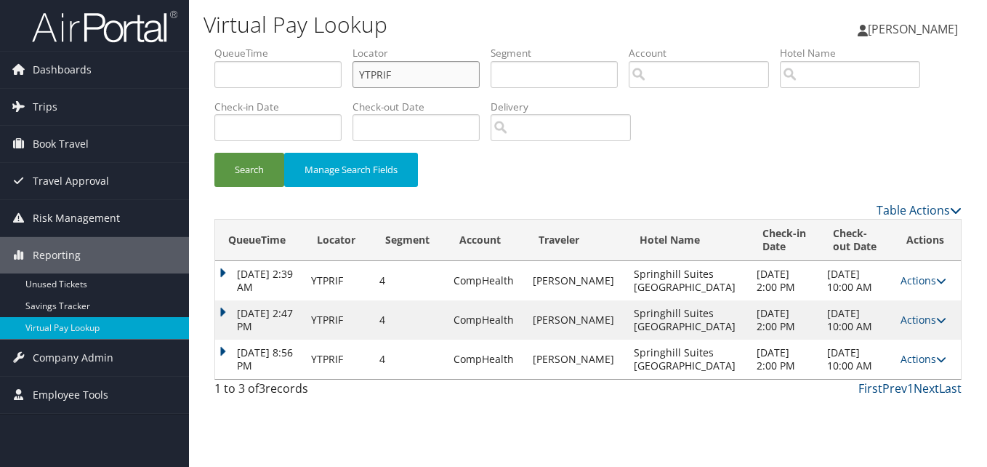
drag, startPoint x: 414, startPoint y: 78, endPoint x: 335, endPoint y: 94, distance: 80.1
click at [338, 46] on ul "QueueTime Locator YTPRIF Segment Account Traveler Hotel Name Check-in Date Chec…" at bounding box center [587, 46] width 747 height 0
paste input "CUQLMH"
type input "CUQLMH"
click at [248, 163] on button "Search" at bounding box center [249, 170] width 70 height 34
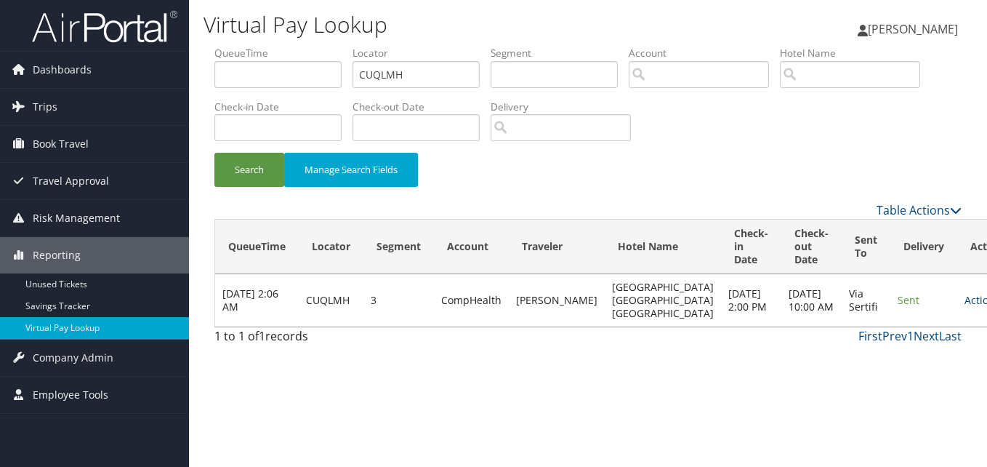
click at [964, 305] on link "Actions" at bounding box center [987, 300] width 46 height 14
drag, startPoint x: 882, startPoint y: 346, endPoint x: 852, endPoint y: 352, distance: 30.4
click at [882, 347] on link "Logs" at bounding box center [901, 346] width 92 height 25
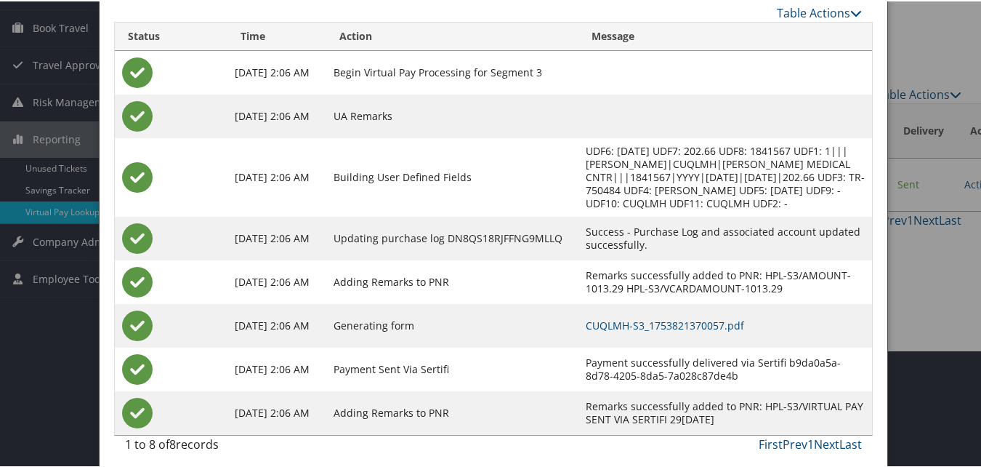
scroll to position [124, 0]
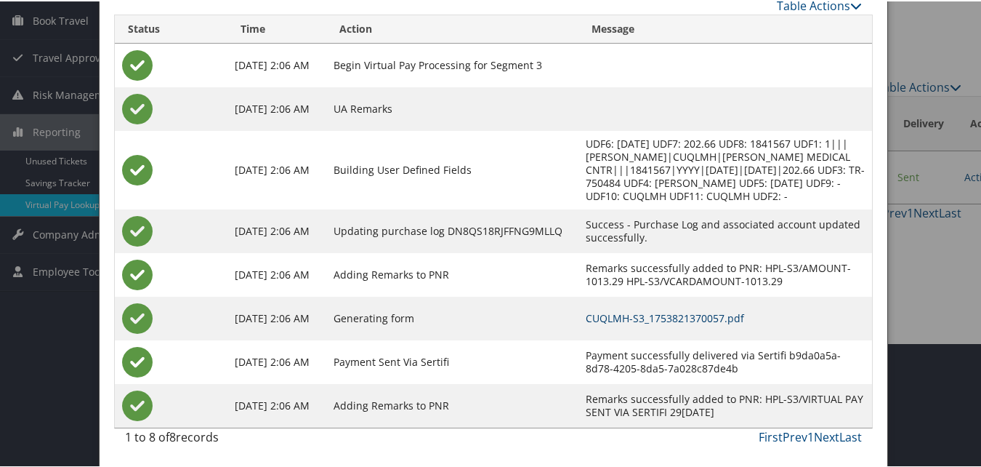
click at [629, 321] on link "CUQLMH-S3_1753821370057.pdf" at bounding box center [665, 317] width 158 height 14
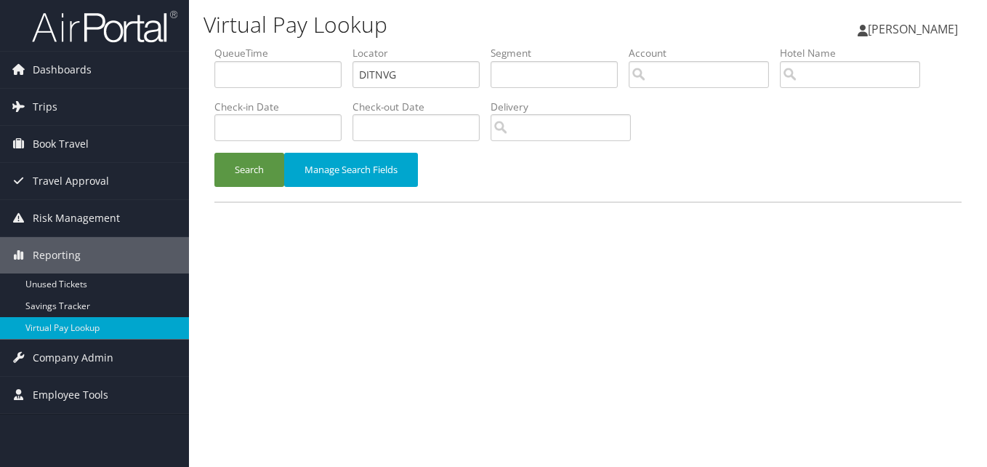
click at [509, 220] on div "Virtual Pay Lookup [PERSON_NAME] [PERSON_NAME] My Settings Travel Agency Contac…" at bounding box center [588, 233] width 798 height 467
drag, startPoint x: 387, startPoint y: 73, endPoint x: 366, endPoint y: 79, distance: 22.1
click at [366, 79] on input "DITNVG" at bounding box center [415, 74] width 127 height 27
drag, startPoint x: 367, startPoint y: 84, endPoint x: 308, endPoint y: 96, distance: 60.2
click at [316, 46] on ul "QueueTime Locator DITNVG Segment Account Traveler Hotel Name Check-in Date Chec…" at bounding box center [587, 46] width 747 height 0
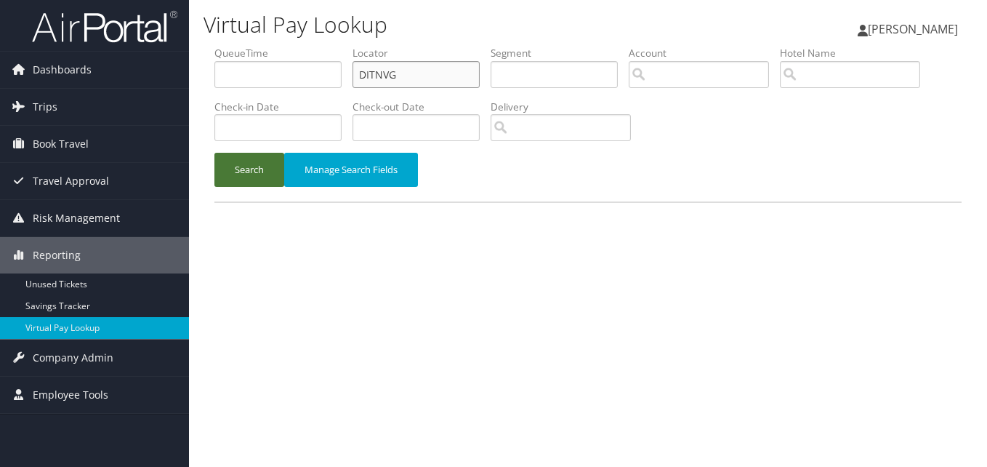
paste input "GNSWJP"
type input "GNSWJP"
click at [272, 164] on button "Search" at bounding box center [249, 170] width 70 height 34
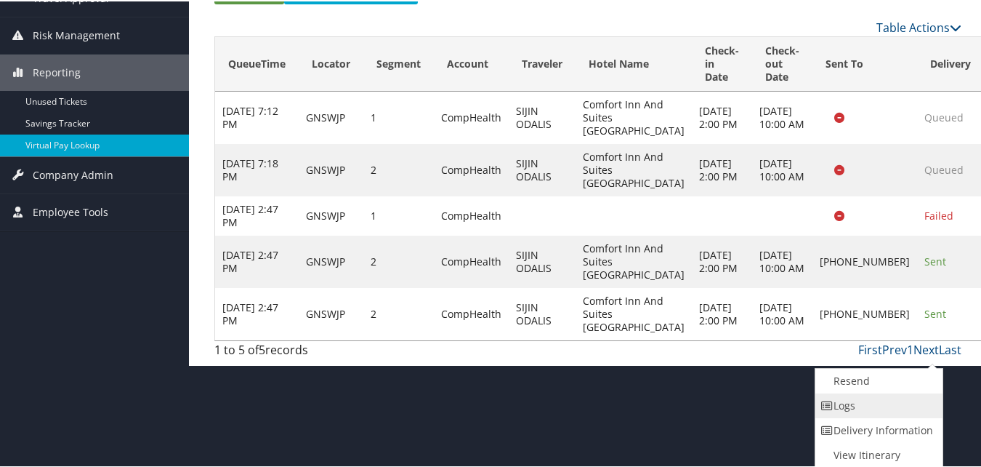
click at [851, 407] on link "Logs" at bounding box center [877, 404] width 124 height 25
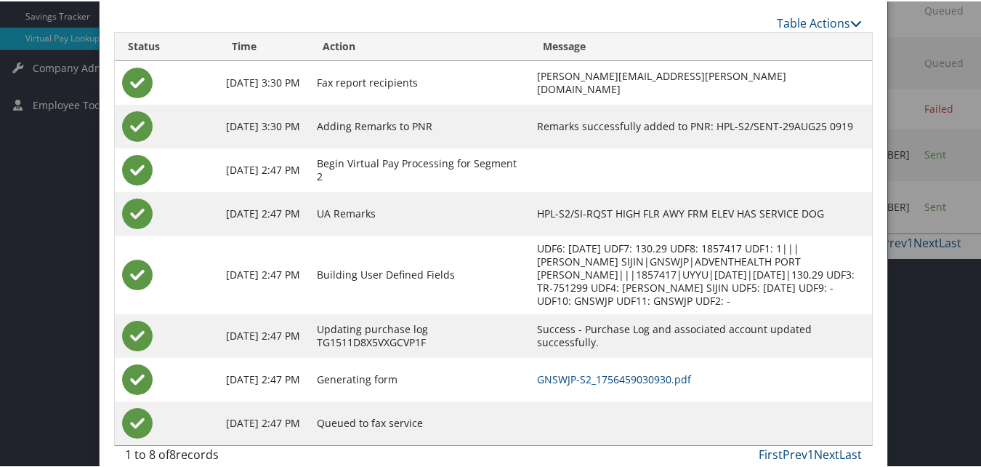
scroll to position [295, 0]
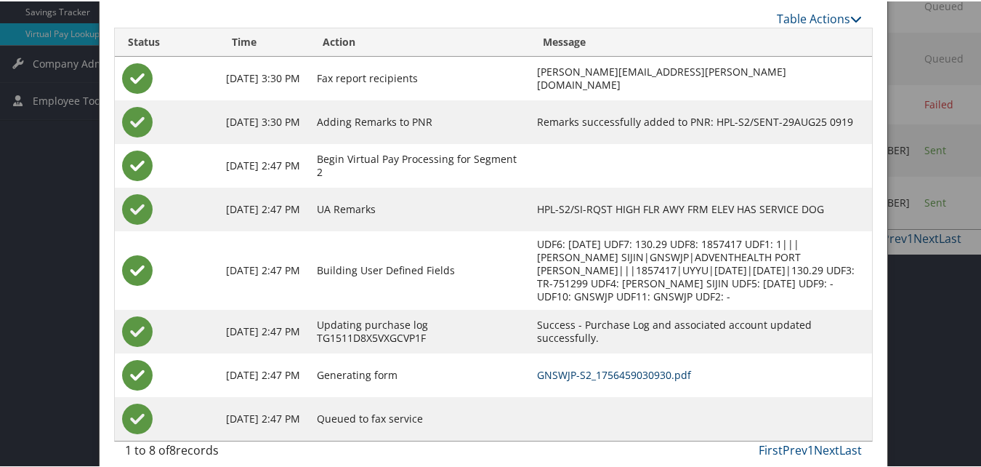
drag, startPoint x: 579, startPoint y: 360, endPoint x: 509, endPoint y: 375, distance: 71.3
click at [579, 366] on link "GNSWJP-S2_1756459030930.pdf" at bounding box center [614, 373] width 154 height 14
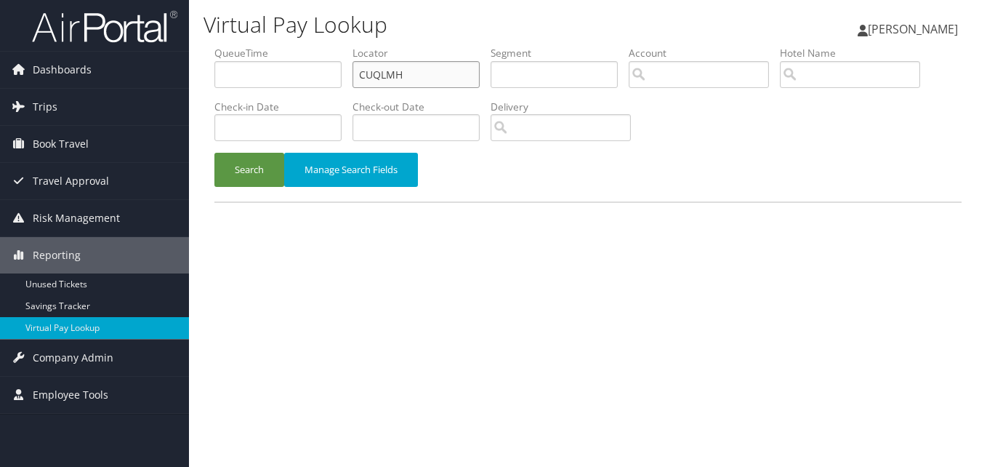
drag, startPoint x: 408, startPoint y: 76, endPoint x: 309, endPoint y: 96, distance: 101.5
click at [342, 46] on ul "QueueTime Locator CUQLMH Segment Account Traveler Hotel Name Check-in Date Chec…" at bounding box center [587, 46] width 747 height 0
paste input "LSRAAF"
type input "LSRAAF"
click at [276, 160] on button "Search" at bounding box center [249, 170] width 70 height 34
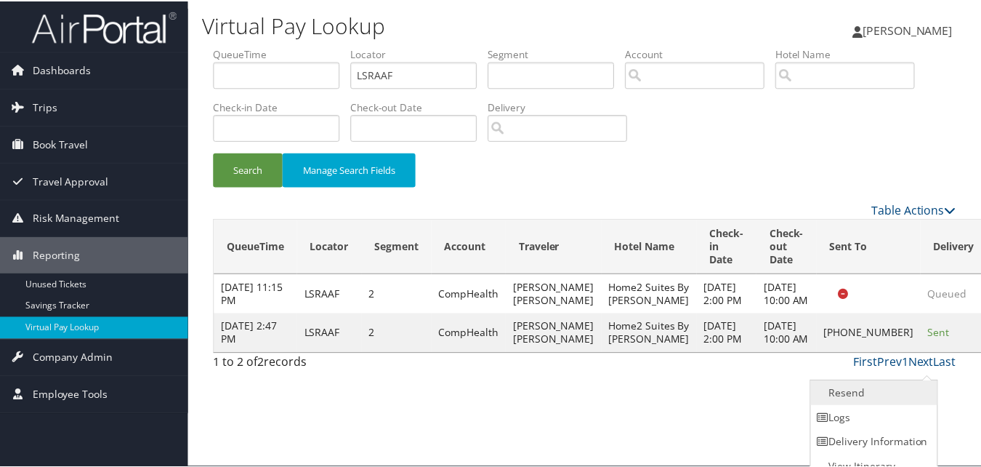
scroll to position [14, 0]
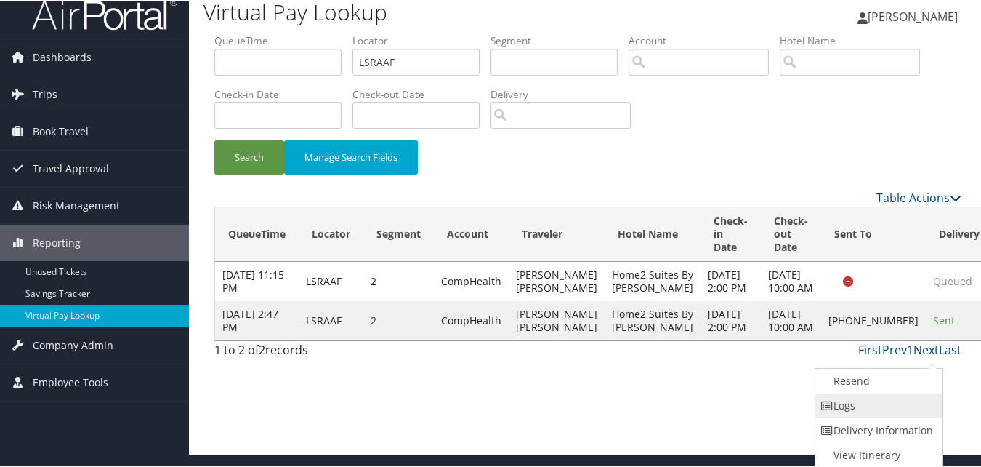
click at [865, 400] on link "Logs" at bounding box center [877, 404] width 124 height 25
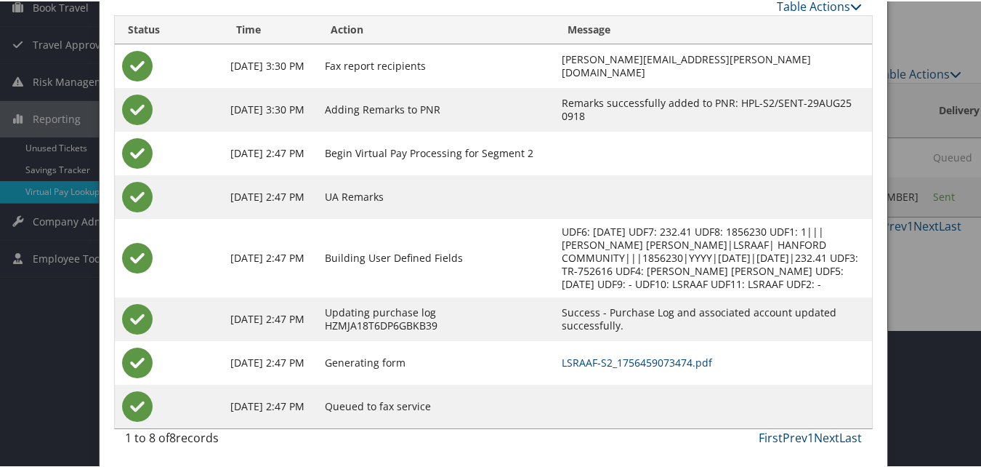
scroll to position [138, 0]
drag, startPoint x: 649, startPoint y: 363, endPoint x: 630, endPoint y: 363, distance: 18.9
click at [648, 363] on link "LSRAAF-S2_1756459073474.pdf" at bounding box center [637, 360] width 150 height 14
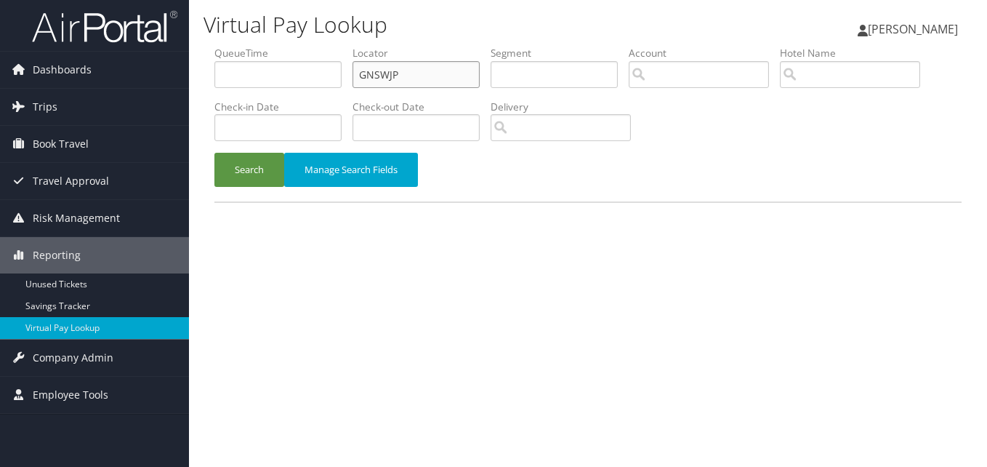
drag, startPoint x: 427, startPoint y: 70, endPoint x: 240, endPoint y: 100, distance: 189.1
click at [243, 46] on ul "QueueTime Locator GNSWJP Segment Account Traveler Hotel Name Check-in Date Chec…" at bounding box center [587, 46] width 747 height 0
paste input "NNMJJJ"
type input "NNMJJJ"
click at [237, 177] on button "Search" at bounding box center [249, 170] width 70 height 34
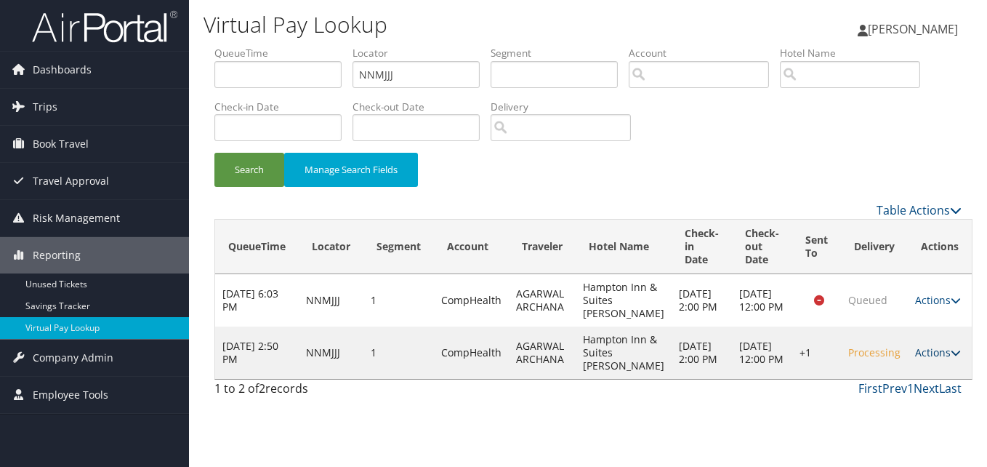
click at [951, 358] on icon at bounding box center [956, 352] width 10 height 10
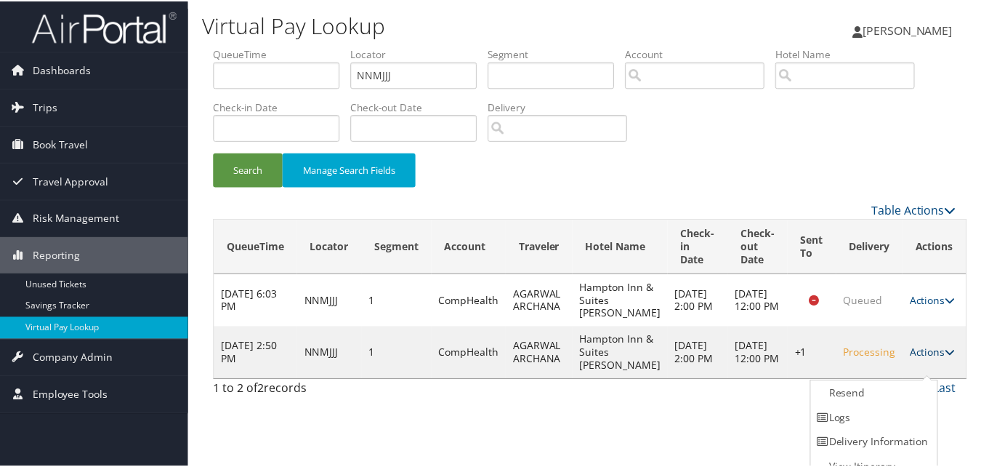
scroll to position [14, 0]
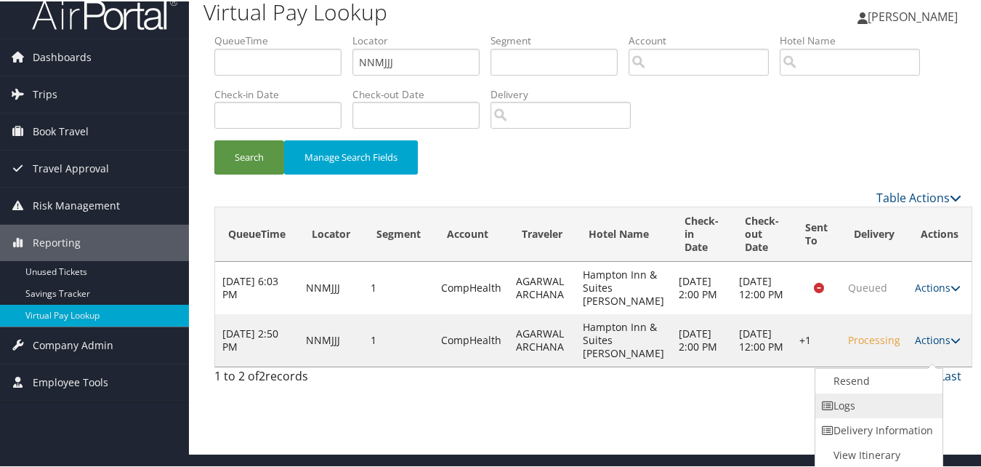
click at [851, 408] on link "Logs" at bounding box center [877, 404] width 124 height 25
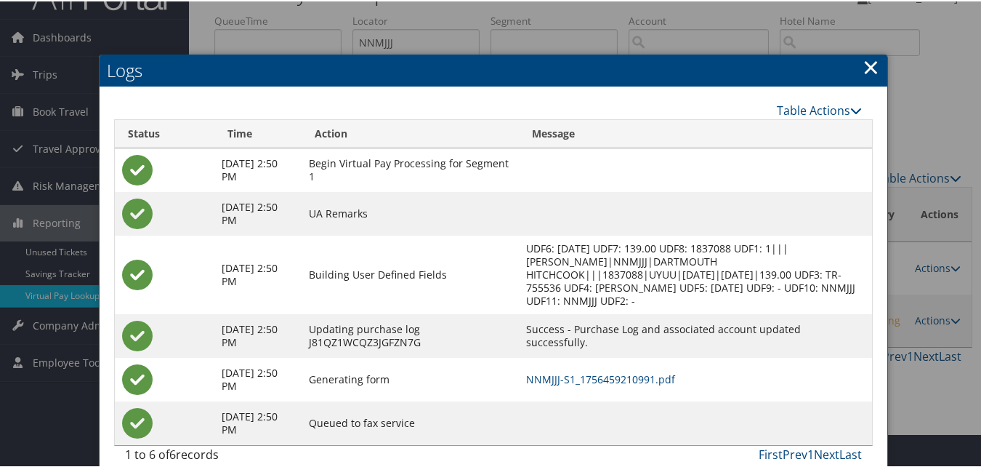
scroll to position [51, 0]
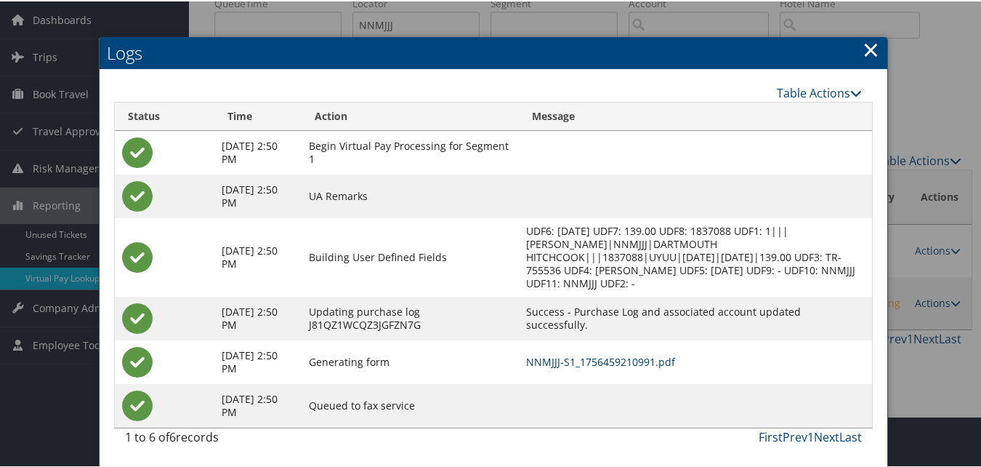
click at [605, 361] on link "NNMJJJ-S1_1756459210991.pdf" at bounding box center [600, 360] width 149 height 14
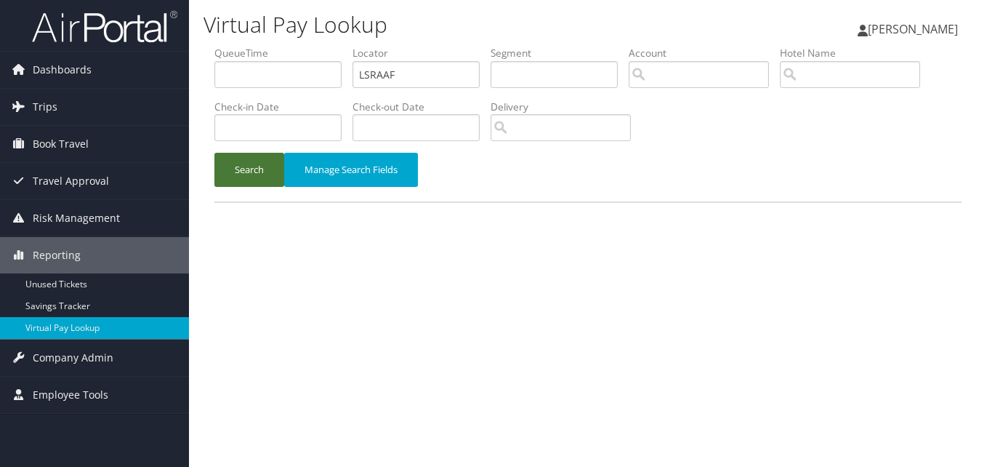
click at [251, 166] on button "Search" at bounding box center [249, 170] width 70 height 34
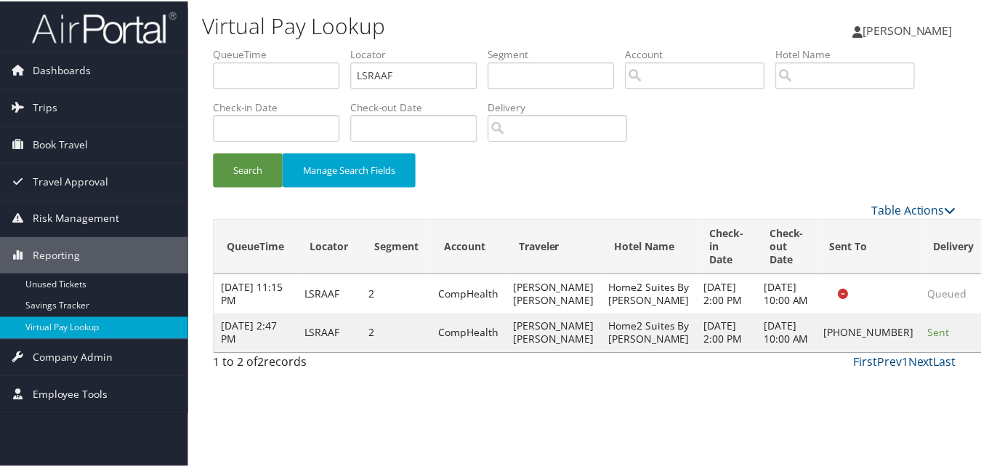
scroll to position [14, 0]
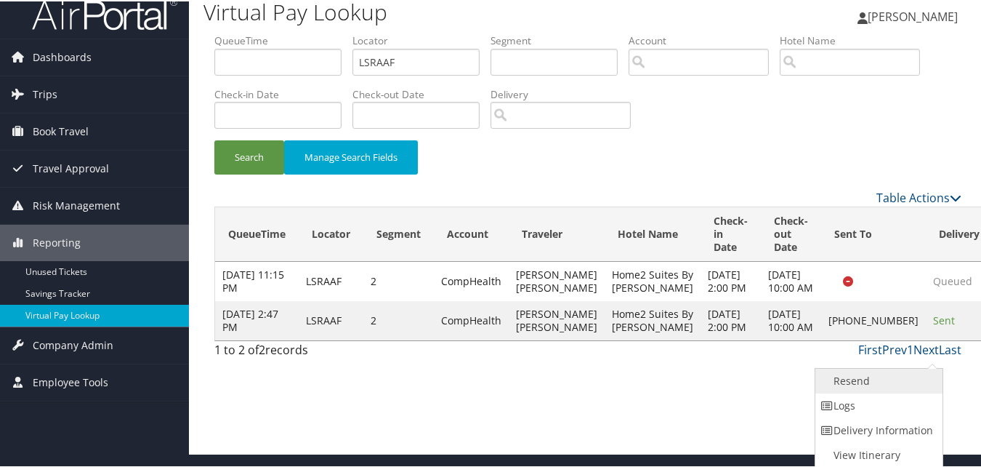
click at [846, 381] on link "Resend" at bounding box center [877, 379] width 124 height 25
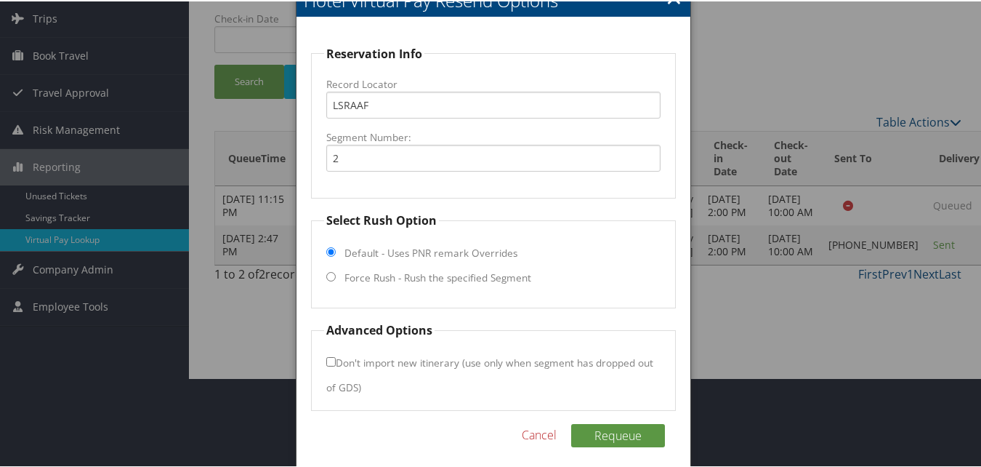
scroll to position [98, 0]
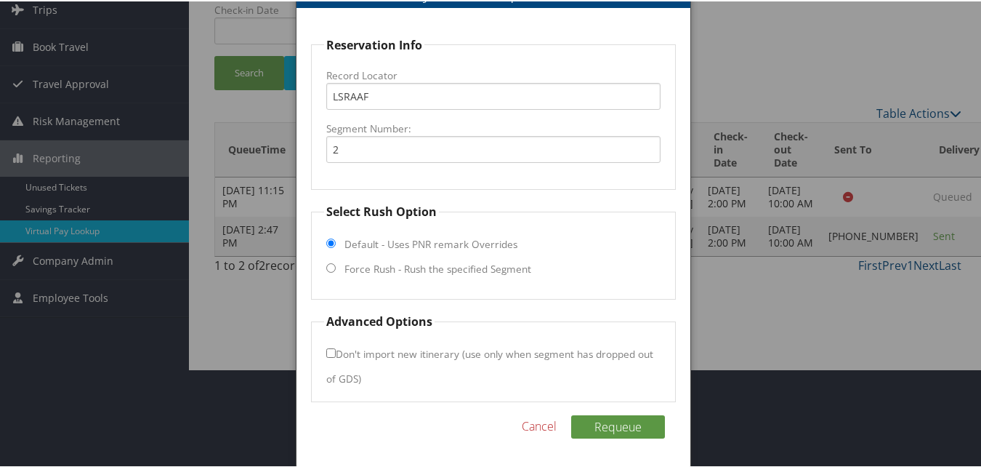
click at [347, 273] on label "Force Rush - Rush the specified Segment" at bounding box center [437, 267] width 187 height 15
click at [336, 271] on input "Force Rush - Rush the specified Segment" at bounding box center [330, 266] width 9 height 9
radio input "true"
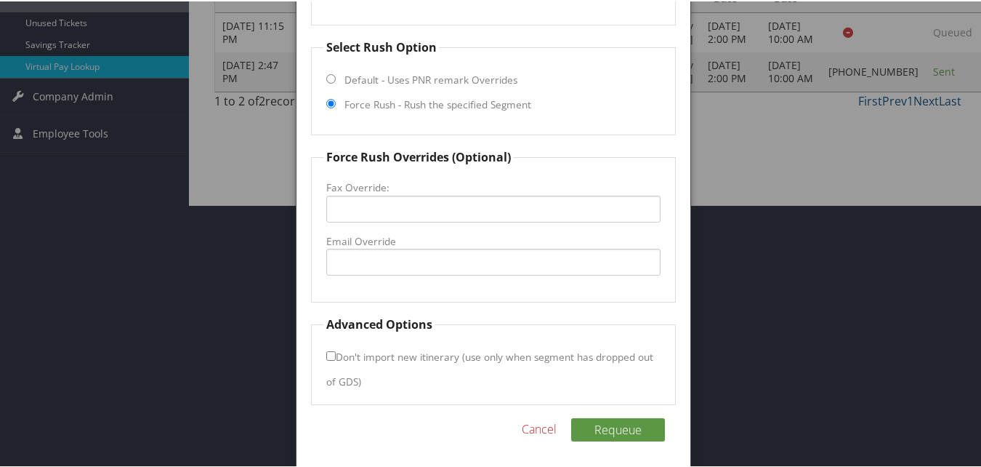
scroll to position [265, 0]
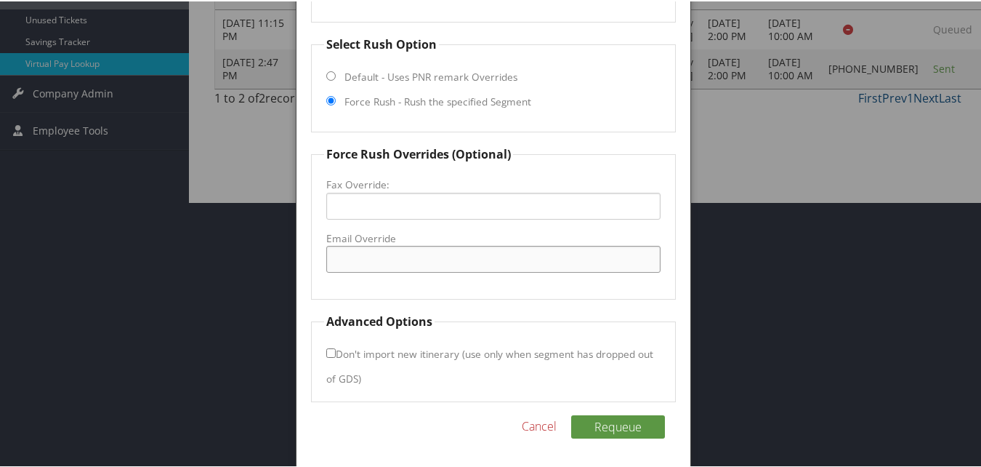
click at [360, 269] on input "Email Override" at bounding box center [493, 257] width 334 height 27
click at [355, 262] on input "Email Override" at bounding box center [493, 257] width 334 height 27
click at [531, 426] on link "Cancel" at bounding box center [539, 424] width 35 height 17
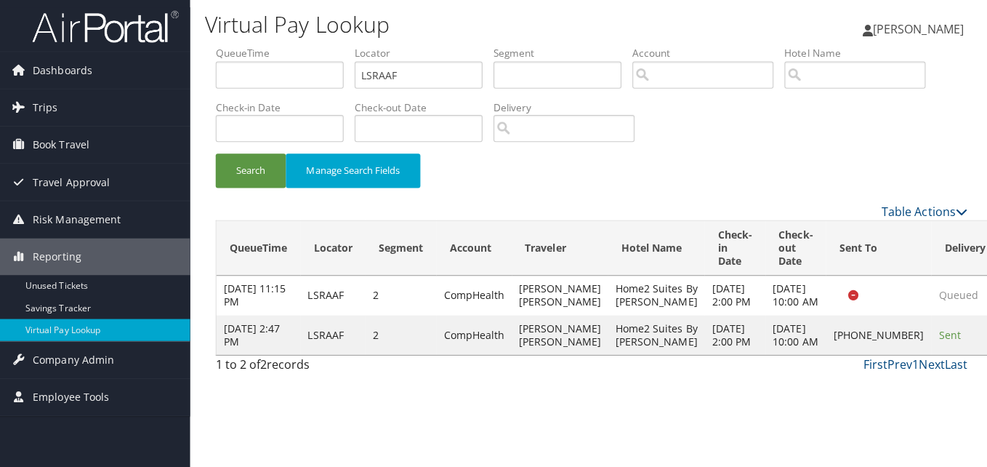
scroll to position [0, 0]
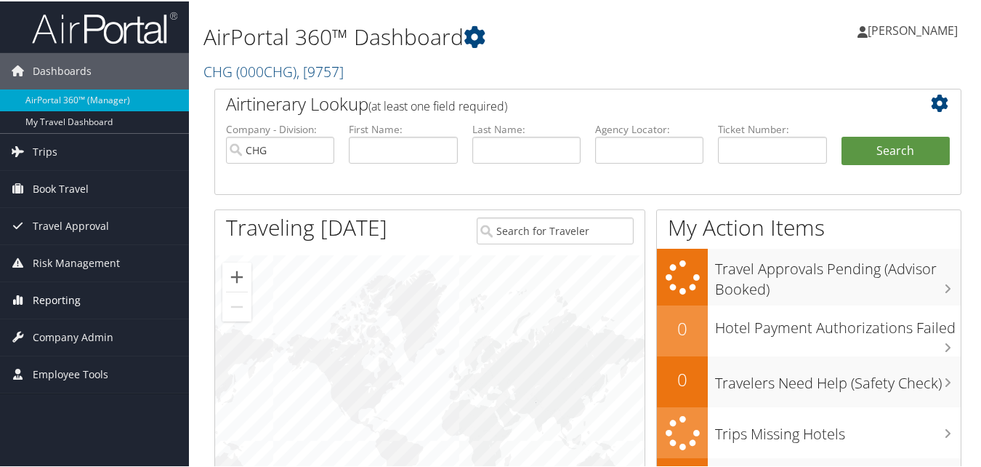
click at [49, 298] on span "Reporting" at bounding box center [57, 299] width 48 height 36
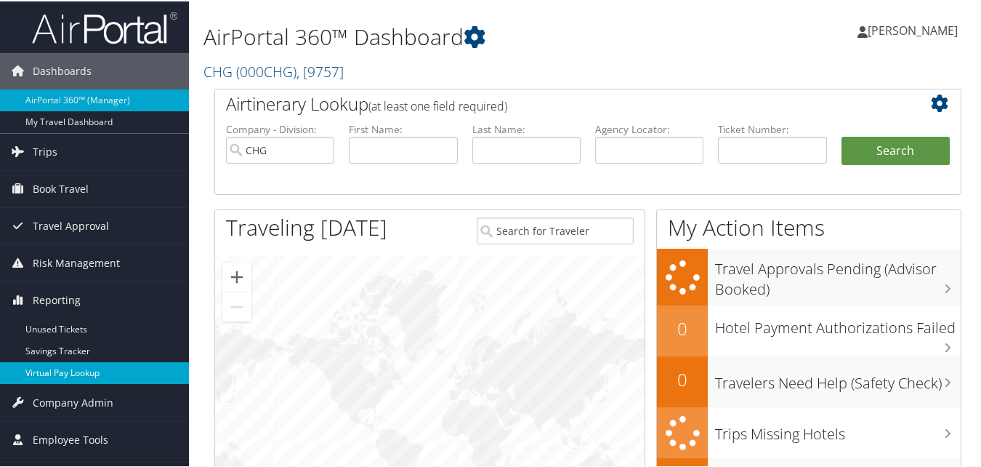
click at [60, 372] on link "Virtual Pay Lookup" at bounding box center [94, 371] width 189 height 22
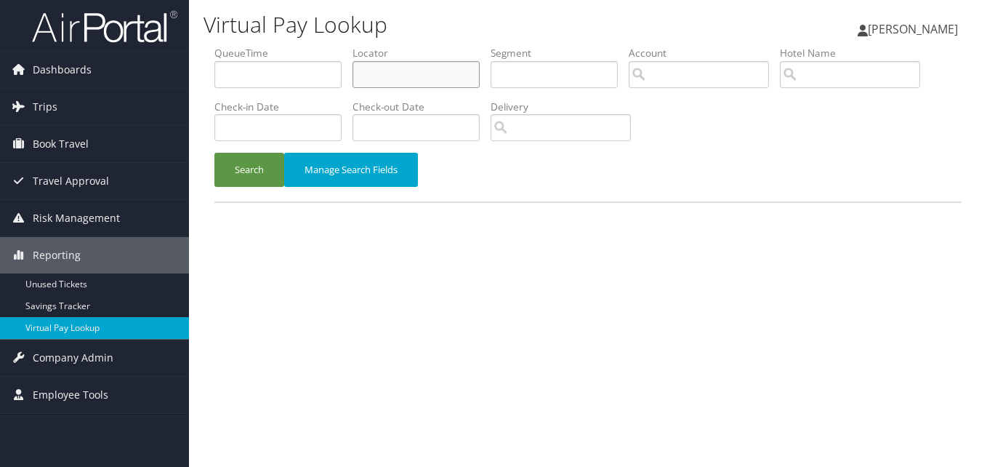
click at [384, 68] on input "text" at bounding box center [415, 74] width 127 height 27
paste input "Z@0P$1HmxwAVmegp"
click at [262, 159] on button "Search" at bounding box center [249, 170] width 70 height 34
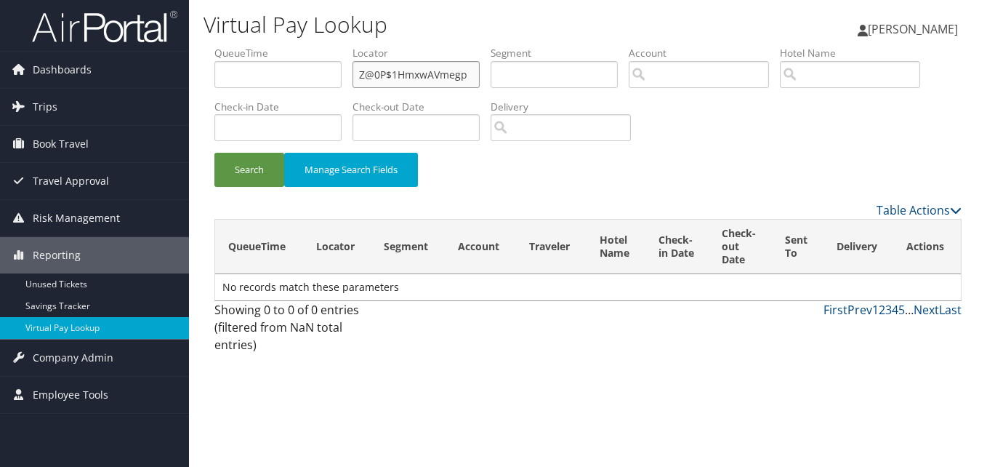
drag, startPoint x: 468, startPoint y: 73, endPoint x: 285, endPoint y: 89, distance: 183.8
click at [285, 46] on ul "QueueTime Locator Z@0P$1HmxwAVmegp Segment Account Traveler Hotel Name Check-in…" at bounding box center [587, 46] width 747 height 0
paste input "LSRAAF"
type input "LSRAAF"
click at [242, 165] on button "Search" at bounding box center [249, 170] width 70 height 34
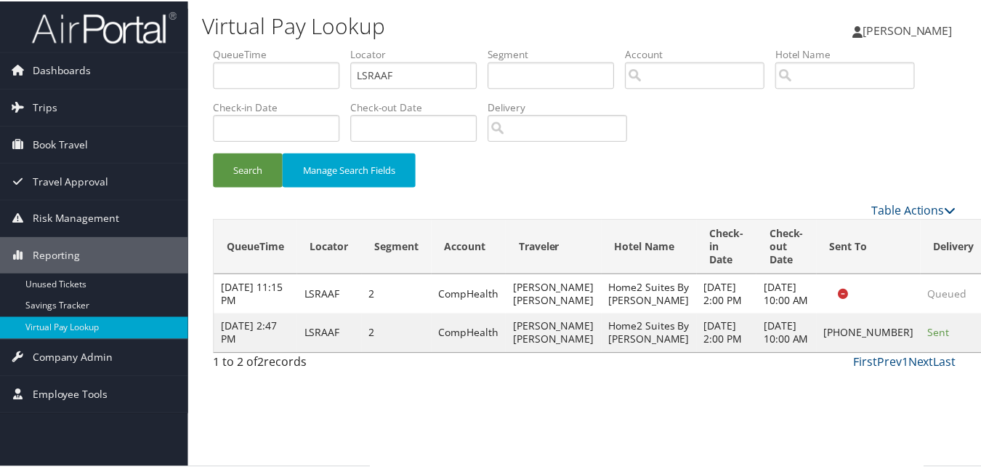
scroll to position [14, 0]
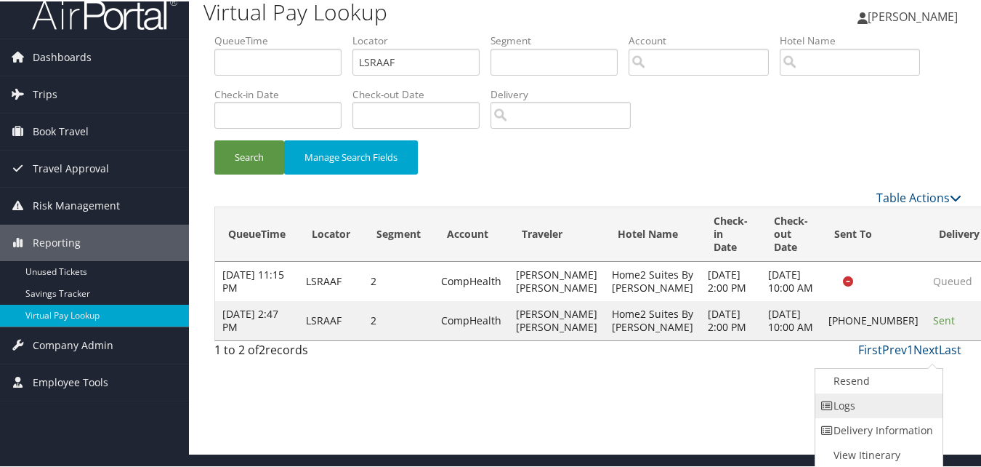
click at [867, 405] on link "Logs" at bounding box center [877, 404] width 124 height 25
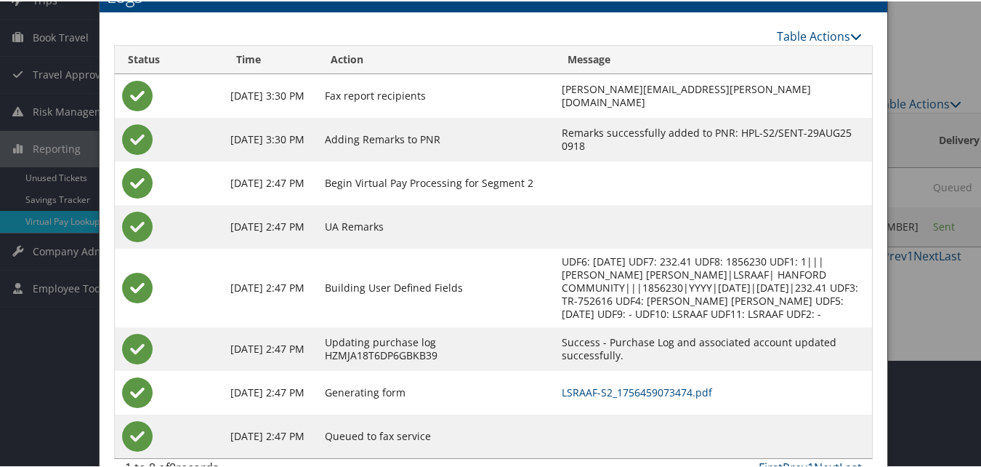
scroll to position [138, 0]
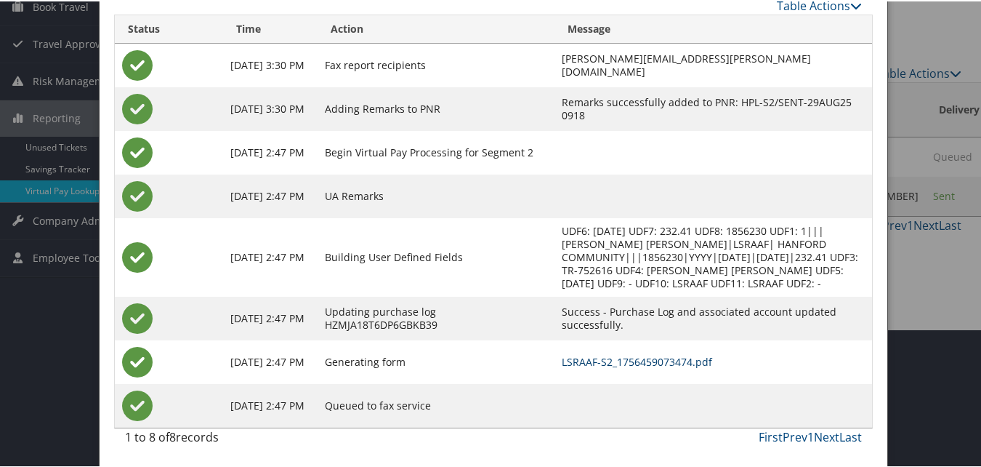
click at [608, 360] on link "LSRAAF-S2_1756459073474.pdf" at bounding box center [637, 360] width 150 height 14
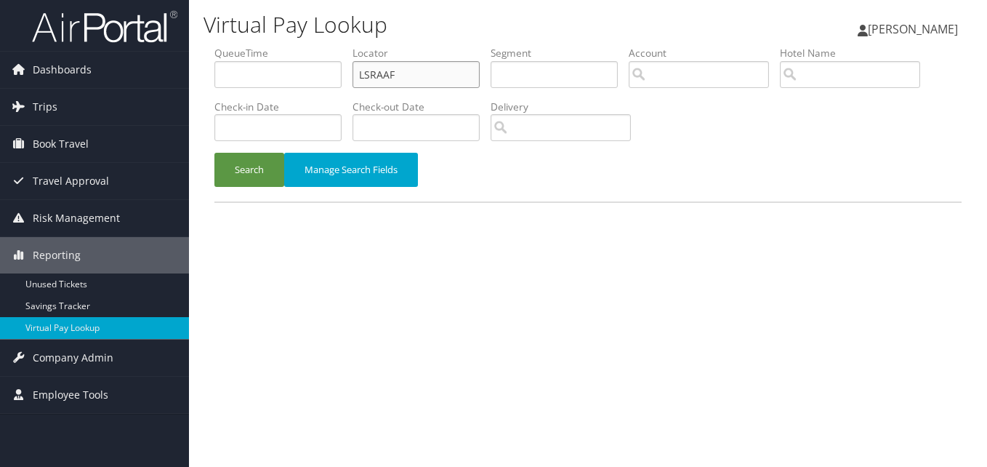
drag, startPoint x: 423, startPoint y: 73, endPoint x: 263, endPoint y: 108, distance: 163.7
click at [263, 46] on ul "QueueTime Locator LSRAAF Segment Account Traveler Hotel Name Check-in Date Chec…" at bounding box center [587, 46] width 747 height 0
paste input "OWYJAG"
type input "OWYJAG"
click at [259, 184] on button "Search" at bounding box center [249, 170] width 70 height 34
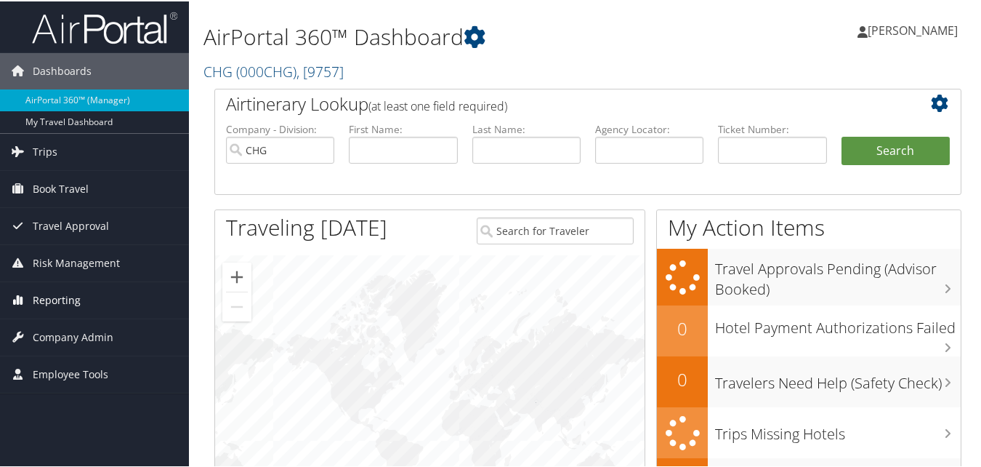
click at [67, 302] on span "Reporting" at bounding box center [57, 299] width 48 height 36
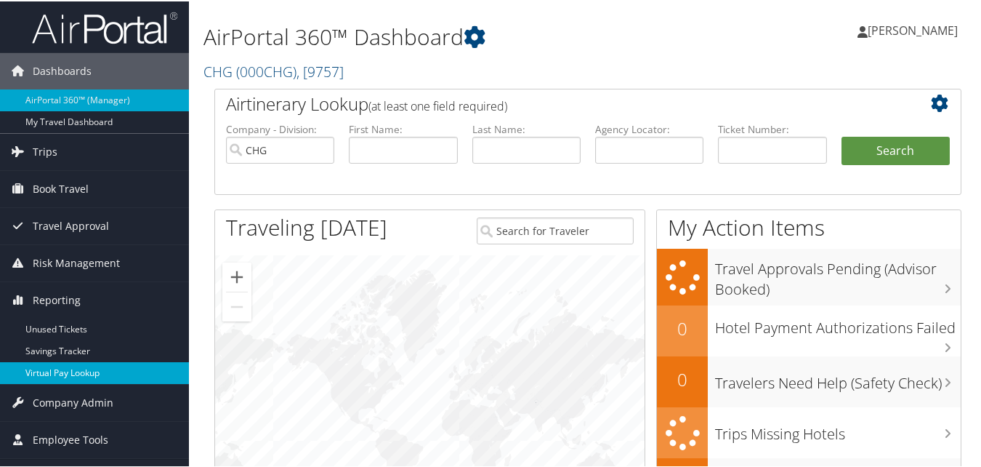
click at [61, 363] on link "Virtual Pay Lookup" at bounding box center [94, 371] width 189 height 22
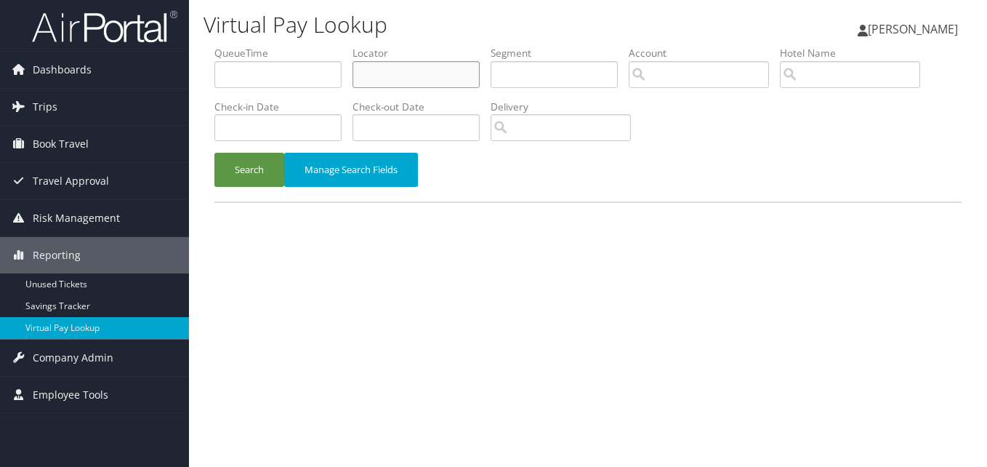
click at [363, 76] on input "text" at bounding box center [415, 74] width 127 height 27
paste input "OWYJAG"
type input "OWYJAG"
click at [252, 174] on button "Search" at bounding box center [249, 170] width 70 height 34
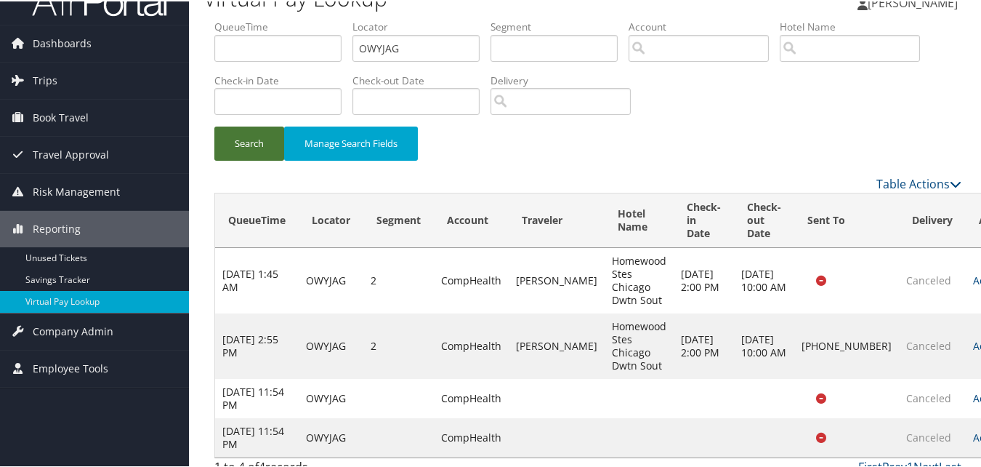
scroll to position [42, 0]
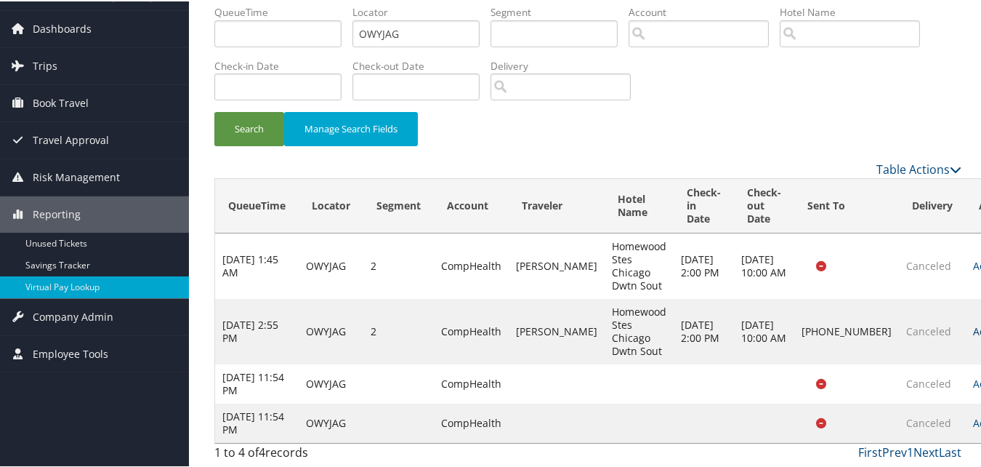
click at [887, 347] on link "Logs" at bounding box center [878, 351] width 124 height 25
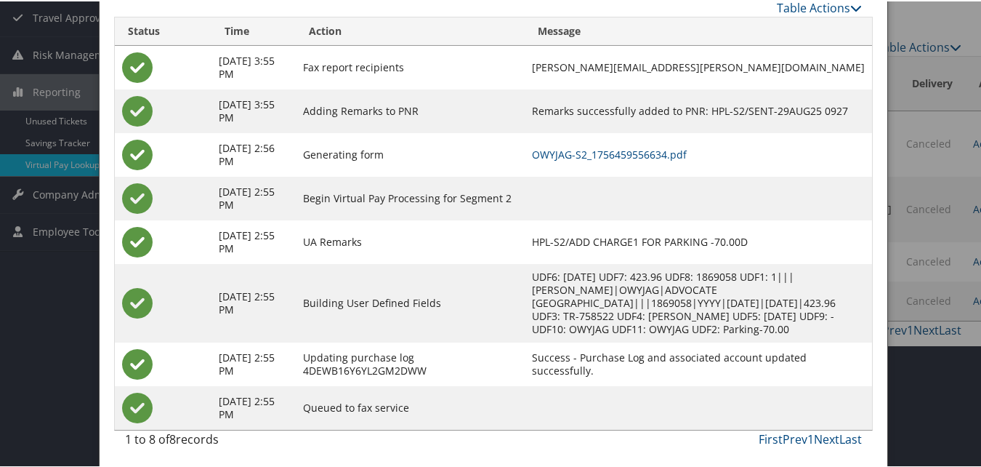
scroll to position [166, 0]
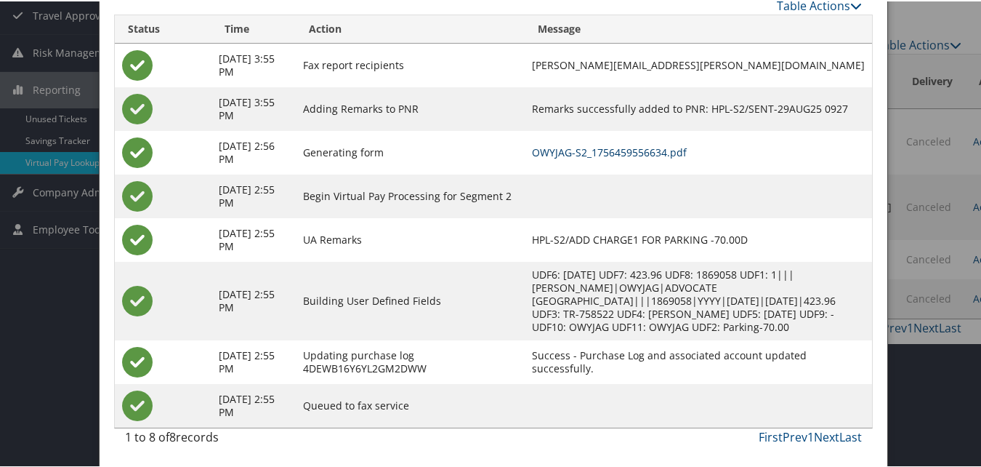
click at [609, 157] on link "OWYJAG-S2_1756459556634.pdf" at bounding box center [609, 151] width 155 height 14
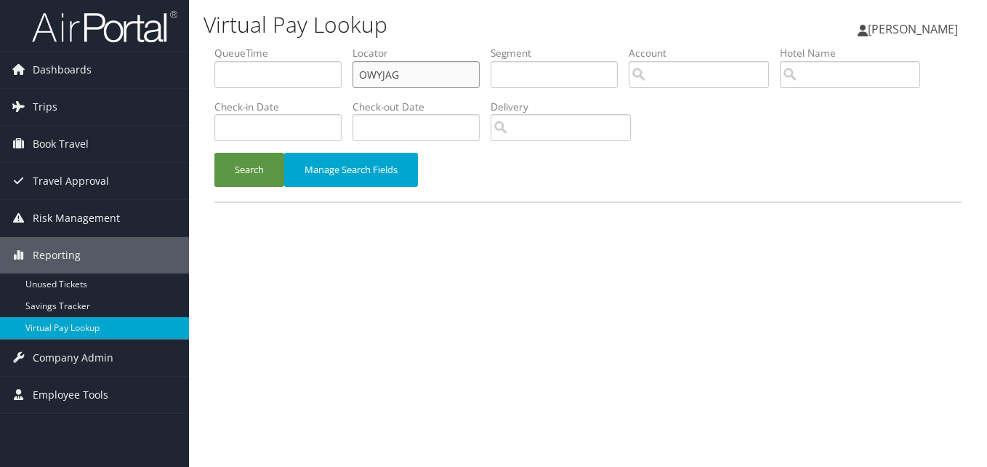
drag, startPoint x: 422, startPoint y: 78, endPoint x: 298, endPoint y: 94, distance: 124.7
click at [299, 46] on ul "QueueTime Locator OWYJAG Segment Account Traveler Hotel Name Check-in Date Chec…" at bounding box center [587, 46] width 747 height 0
paste input "HXDJNT"
type input "HXDJNT"
click at [253, 169] on button "Search" at bounding box center [249, 170] width 70 height 34
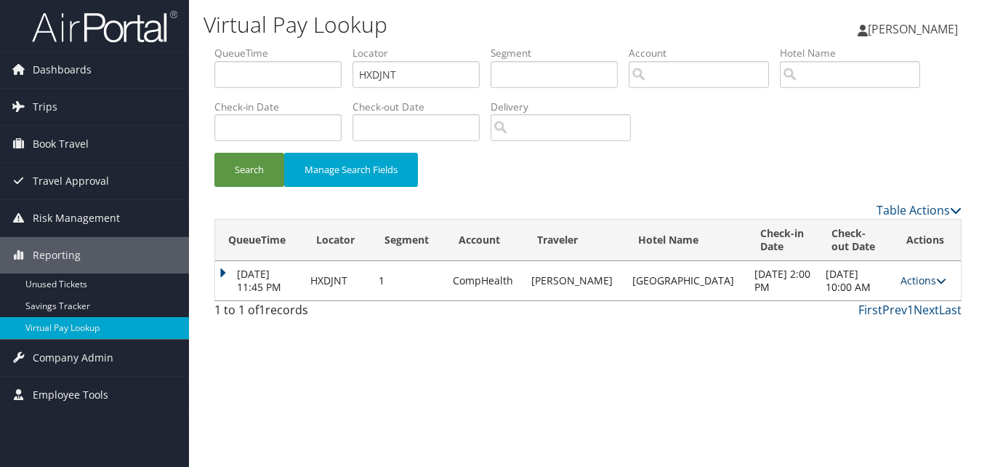
click at [938, 284] on icon at bounding box center [941, 280] width 10 height 10
click at [887, 321] on link "Logs" at bounding box center [891, 326] width 92 height 25
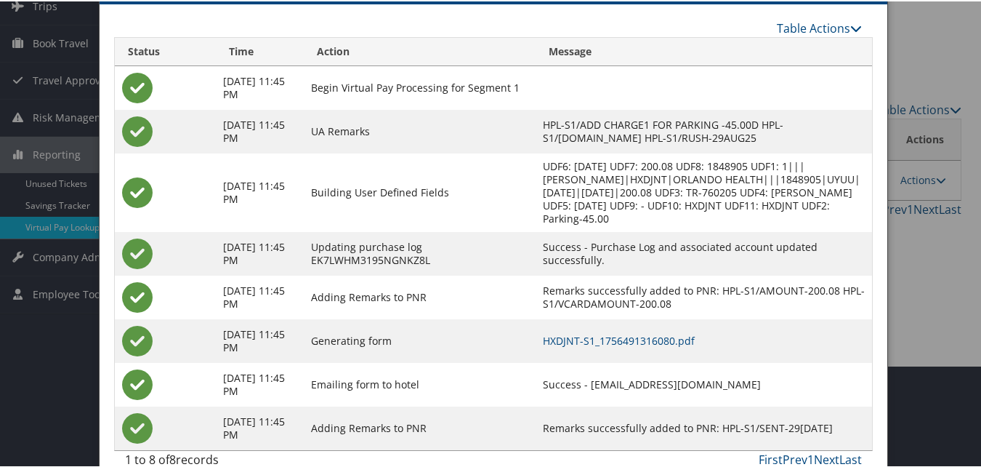
scroll to position [111, 0]
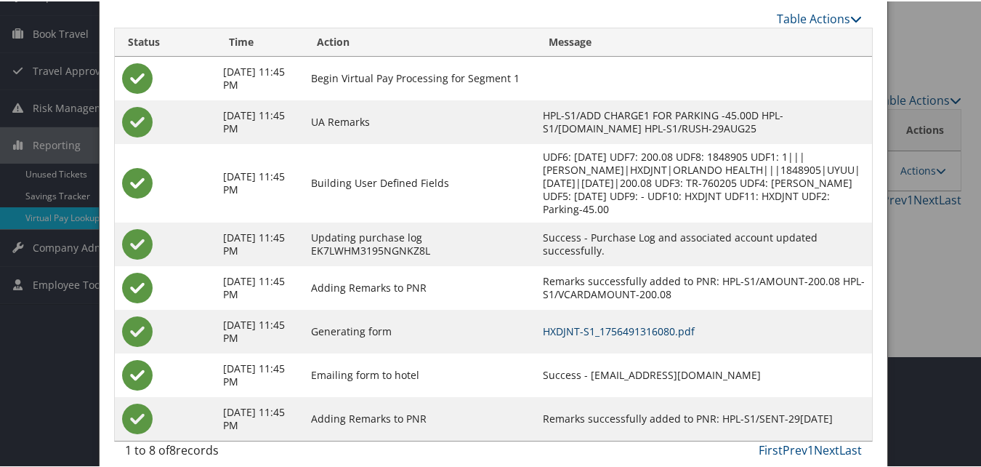
click at [571, 323] on link "HXDJNT-S1_1756491316080.pdf" at bounding box center [619, 330] width 152 height 14
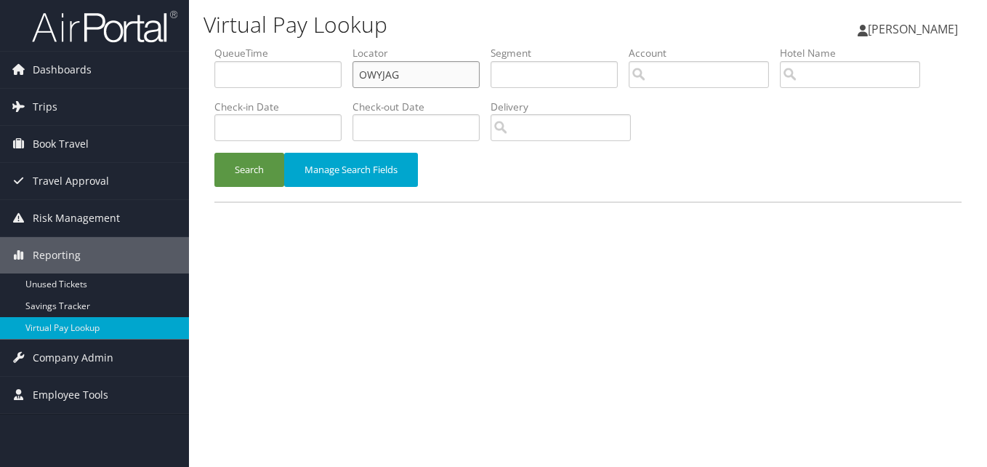
drag, startPoint x: 420, startPoint y: 81, endPoint x: 297, endPoint y: 94, distance: 124.2
click at [297, 46] on ul "QueueTime Locator OWYJAG Segment Account Traveler Hotel Name Check-in Date Chec…" at bounding box center [587, 46] width 747 height 0
paste input "YSEVDX"
type input "YSEVDX"
click at [265, 177] on button "Search" at bounding box center [249, 170] width 70 height 34
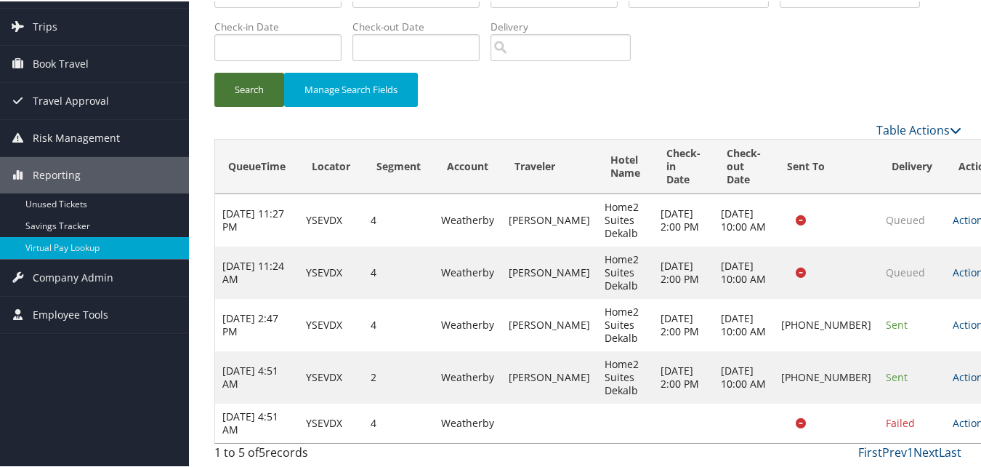
scroll to position [108, 0]
click at [953, 368] on link "Actions" at bounding box center [976, 375] width 46 height 14
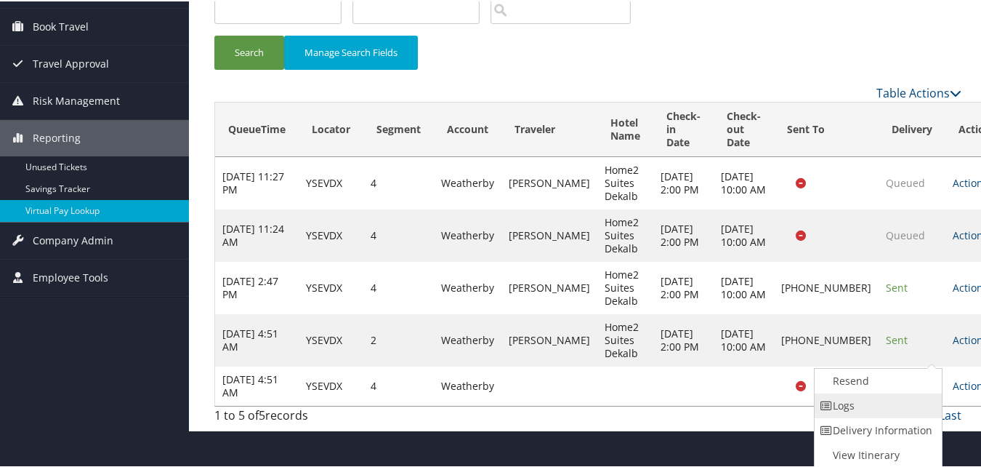
click at [858, 398] on link "Logs" at bounding box center [877, 404] width 124 height 25
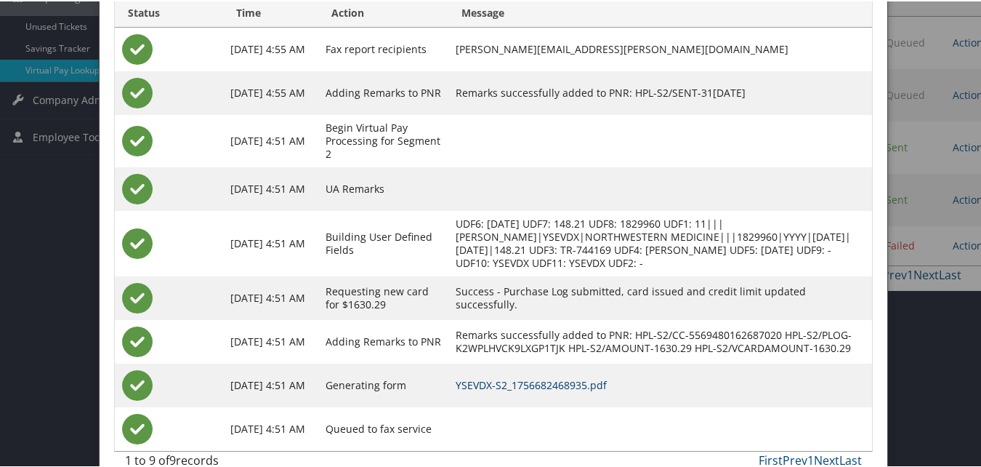
scroll to position [282, 0]
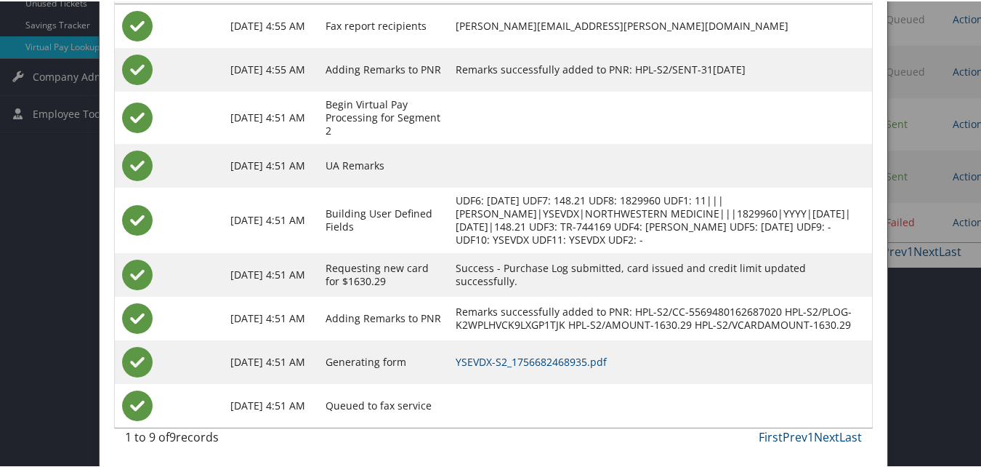
click at [539, 352] on td "YSEVDX-S2_1756682468935.pdf" at bounding box center [660, 361] width 424 height 44
click at [531, 365] on link "YSEVDX-S2_1756682468935.pdf" at bounding box center [531, 360] width 151 height 14
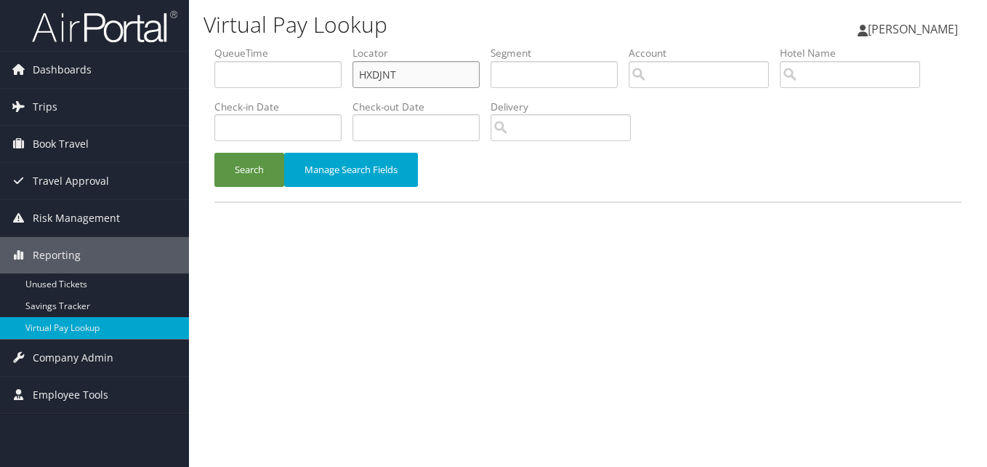
drag, startPoint x: 399, startPoint y: 73, endPoint x: 214, endPoint y: 89, distance: 186.1
click at [214, 89] on form "QueueTime Locator HXDJNT Segment Account Traveler Hotel Name Check-in Date Chec…" at bounding box center [587, 124] width 747 height 156
paste input "DLQVLW"
type input "DLQVLW"
click at [234, 156] on button "Search" at bounding box center [249, 170] width 70 height 34
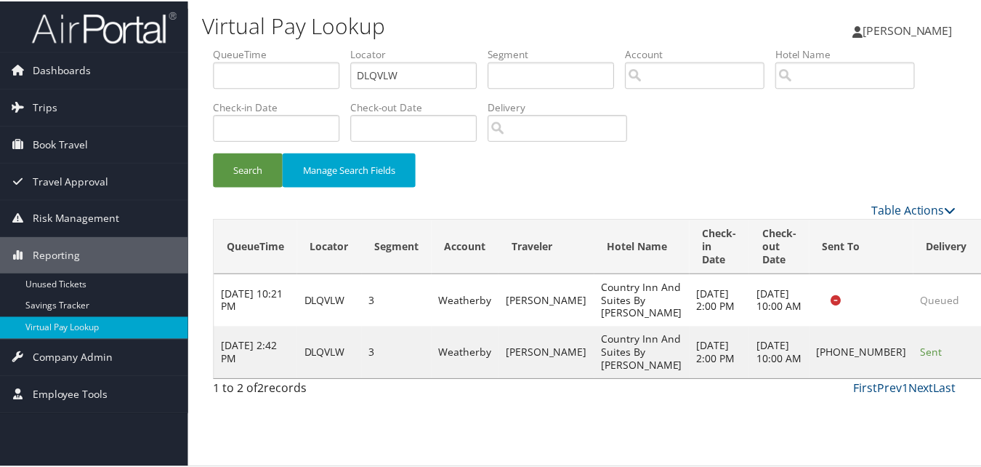
scroll to position [14, 0]
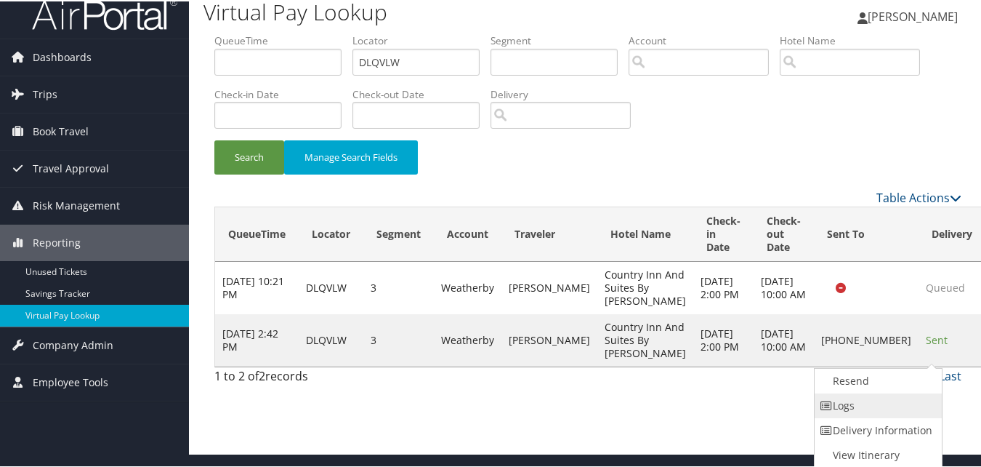
click at [851, 405] on link "Logs" at bounding box center [877, 404] width 124 height 25
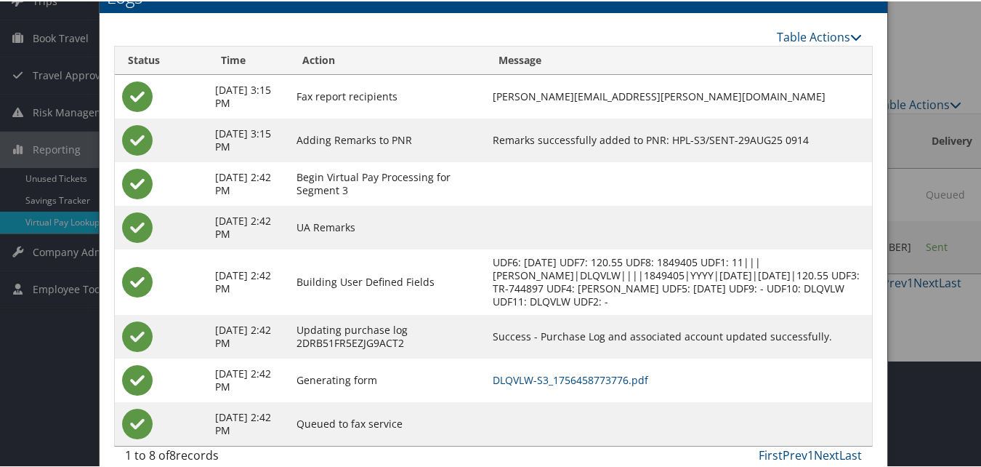
scroll to position [125, 0]
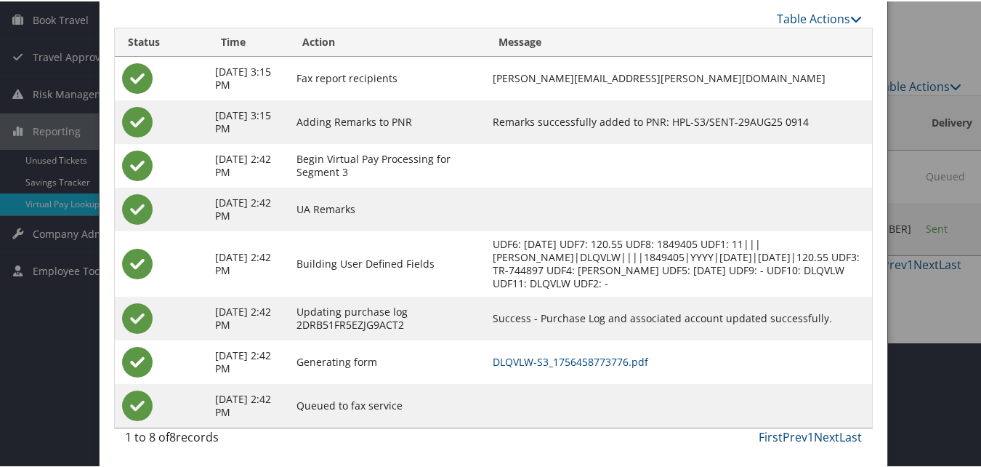
click at [564, 348] on td "DLQVLW-S3_1756458773776.pdf" at bounding box center [678, 361] width 387 height 44
click at [565, 359] on link "DLQVLW-S3_1756458773776.pdf" at bounding box center [571, 360] width 156 height 14
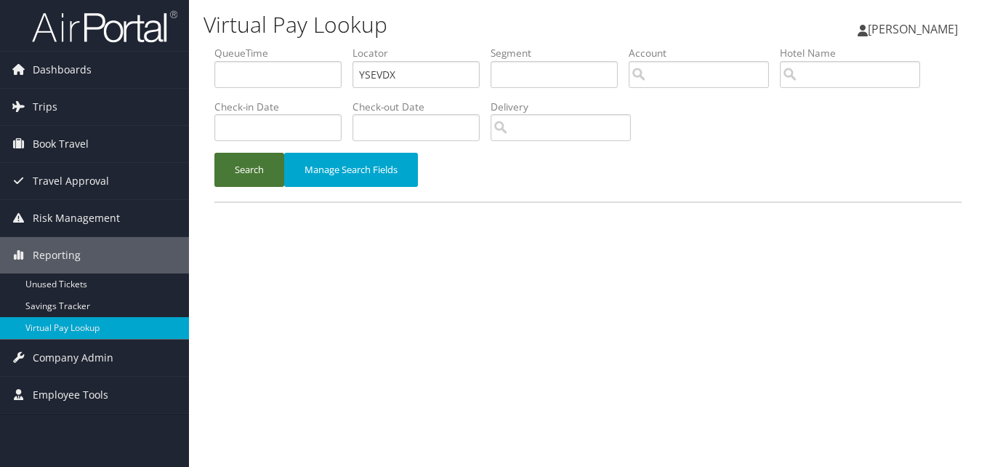
click at [243, 178] on button "Search" at bounding box center [249, 170] width 70 height 34
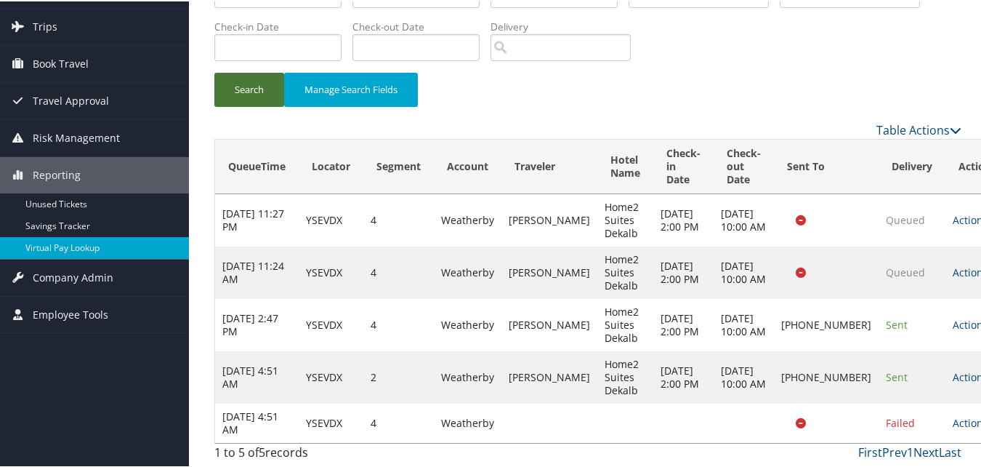
scroll to position [108, 0]
click at [986, 420] on icon at bounding box center [993, 421] width 10 height 10
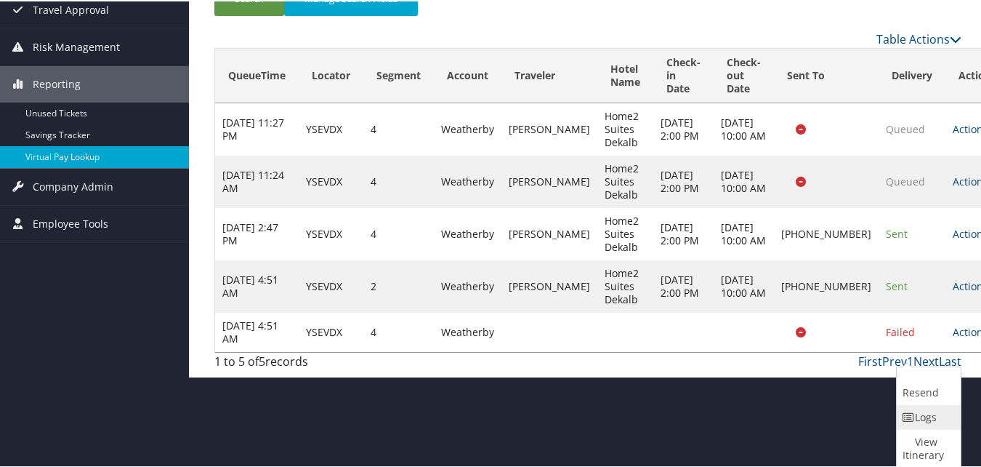
click at [918, 420] on link "Logs" at bounding box center [927, 415] width 60 height 25
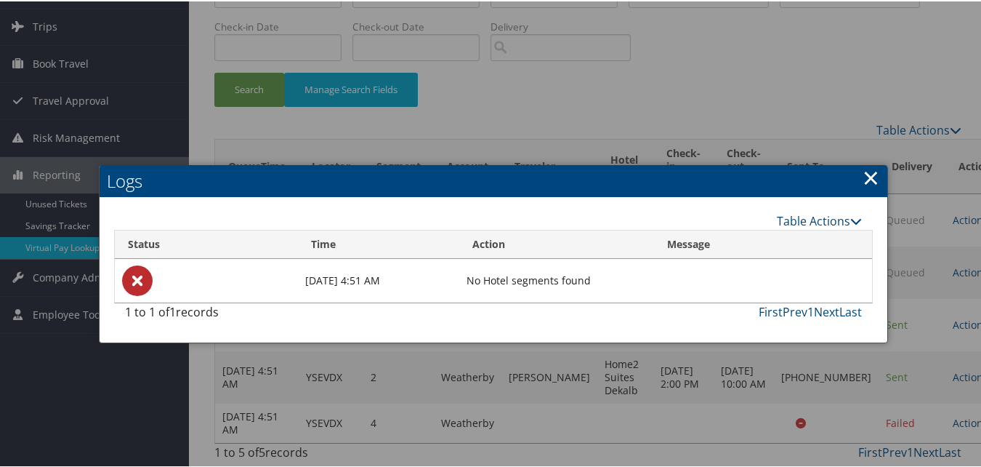
click at [863, 161] on link "×" at bounding box center [871, 175] width 17 height 29
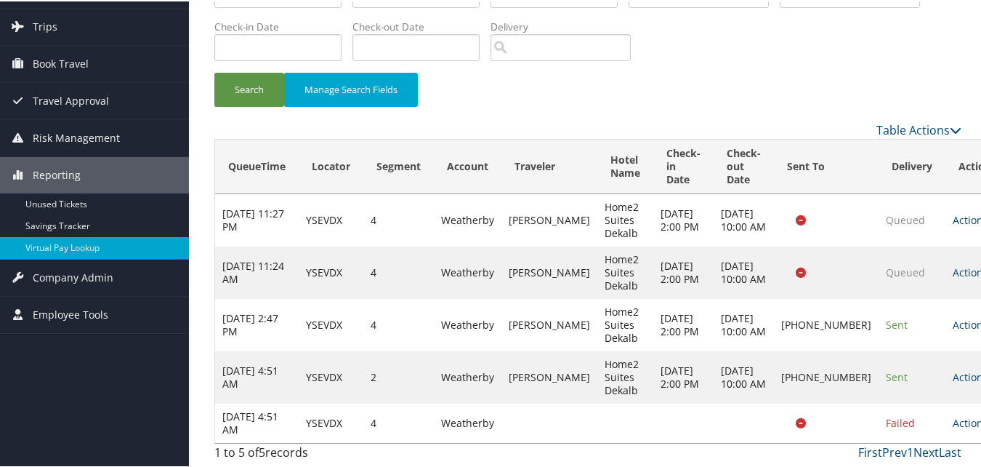
click at [640, 328] on td "Home2 Suites Dekalb" at bounding box center [625, 323] width 56 height 52
click at [953, 316] on link "Actions" at bounding box center [976, 323] width 46 height 14
click at [848, 363] on link "Logs" at bounding box center [877, 375] width 124 height 25
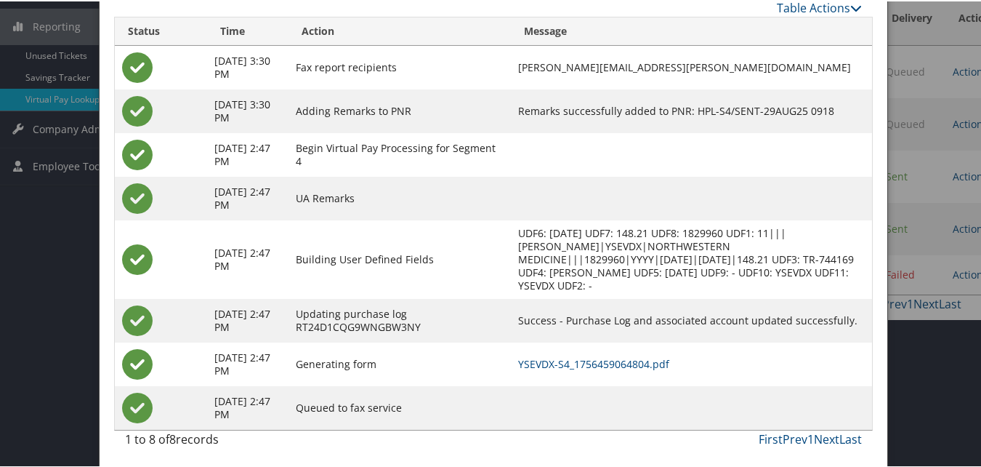
scroll to position [232, 0]
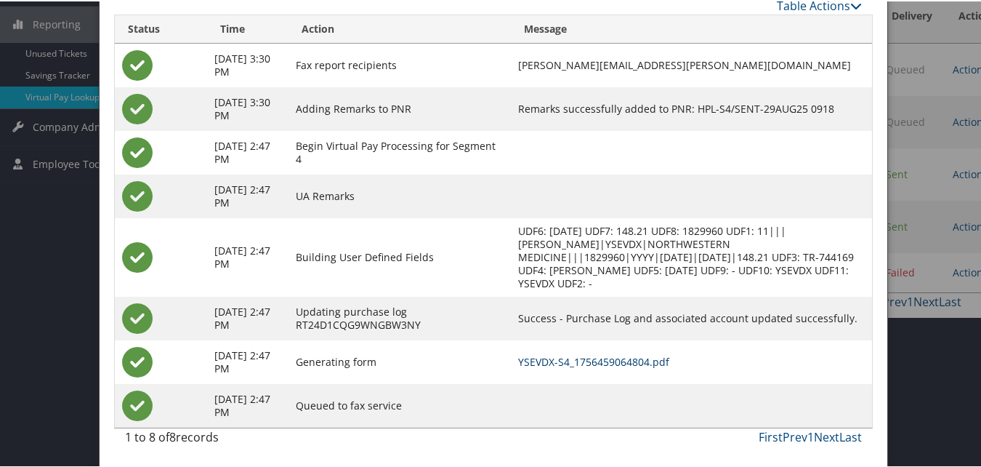
click at [606, 366] on link "YSEVDX-S4_1756459064804.pdf" at bounding box center [593, 360] width 151 height 14
click at [602, 365] on link "YSEVDX-S4_1756459064804.pdf" at bounding box center [593, 360] width 151 height 14
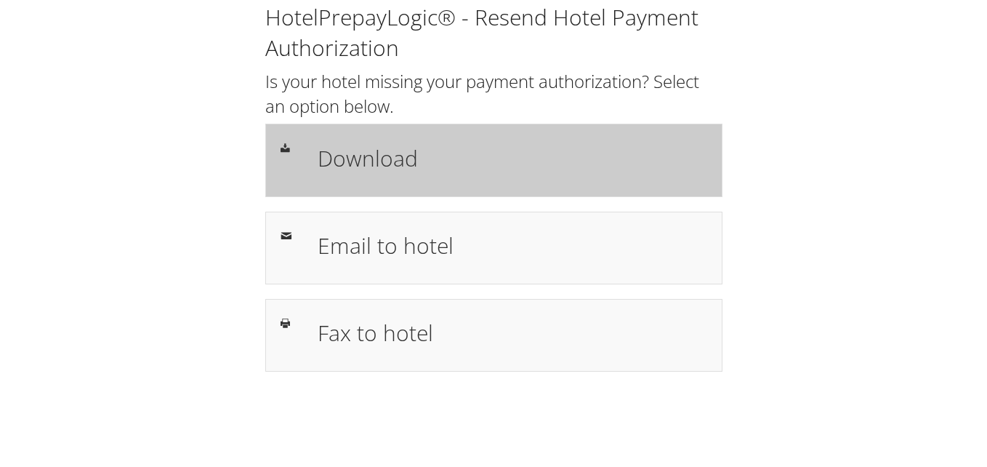
click at [348, 161] on h1 "Download" at bounding box center [513, 158] width 390 height 33
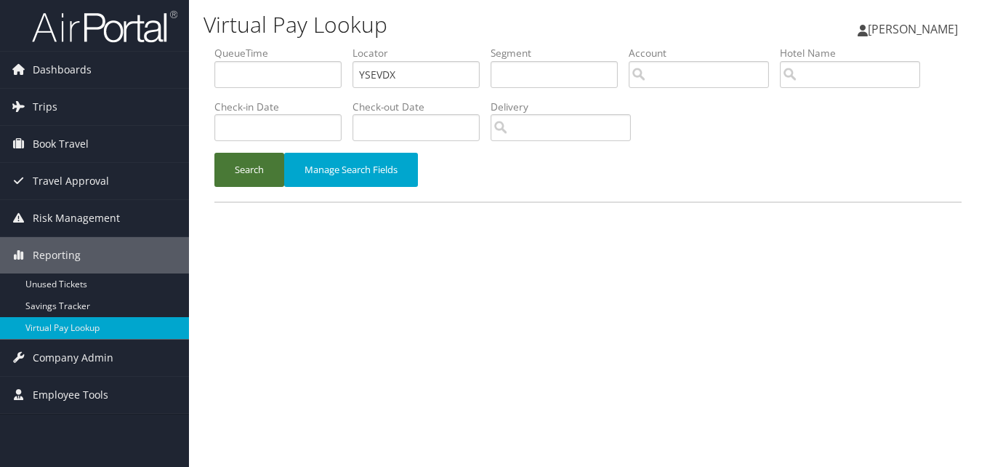
click at [252, 175] on button "Search" at bounding box center [249, 170] width 70 height 34
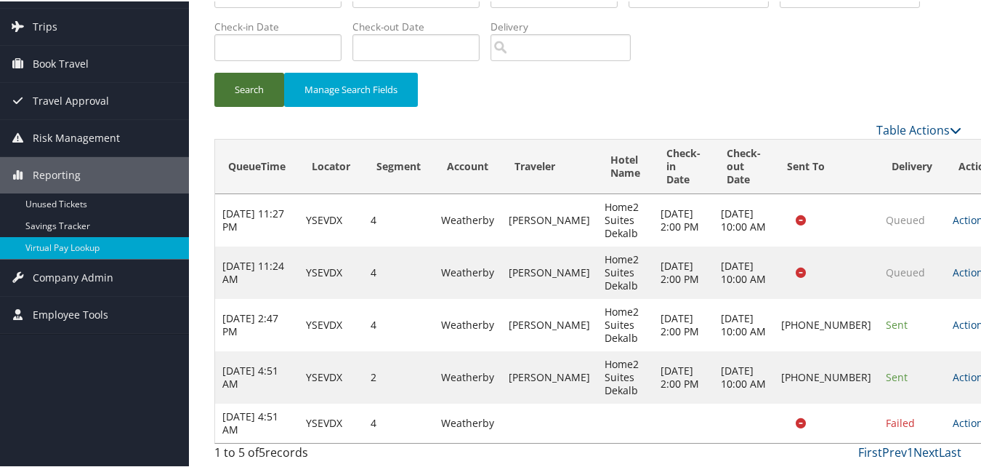
scroll to position [108, 0]
click at [953, 368] on link "Actions" at bounding box center [976, 375] width 46 height 14
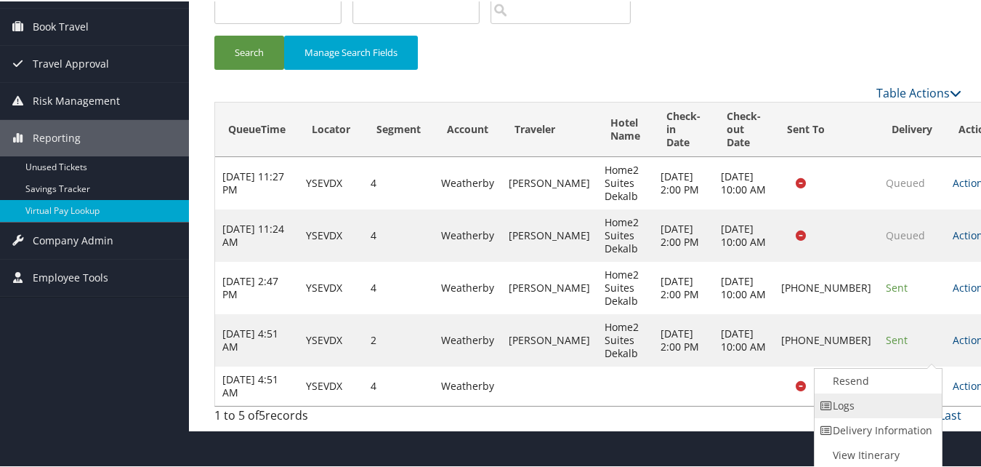
click at [840, 403] on link "Logs" at bounding box center [877, 404] width 124 height 25
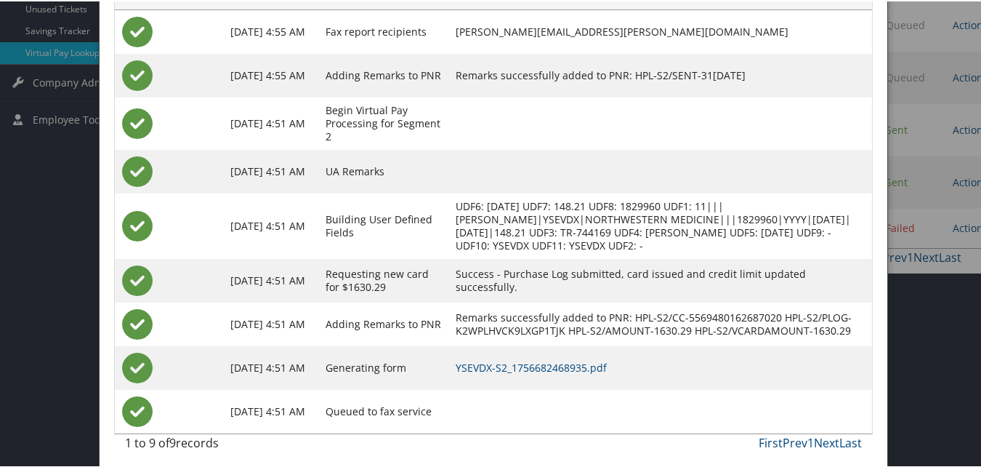
scroll to position [282, 0]
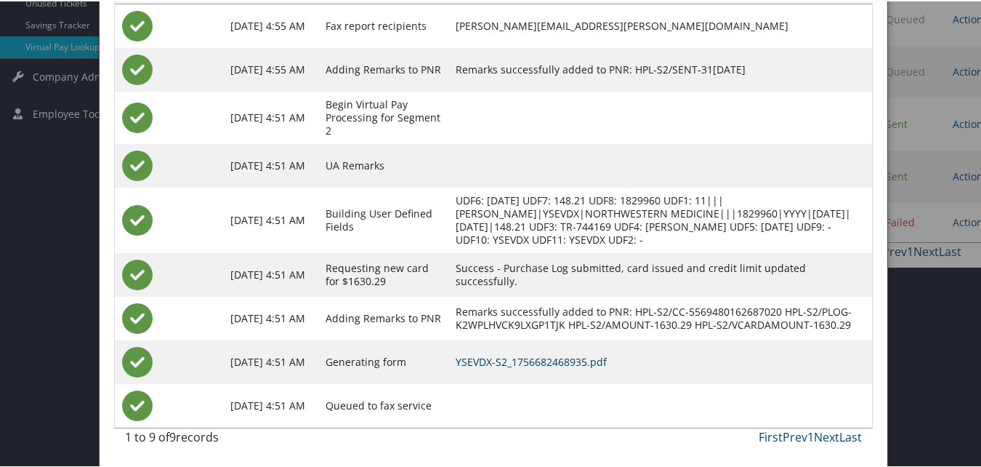
click at [493, 363] on link "YSEVDX-S2_1756682468935.pdf" at bounding box center [531, 360] width 151 height 14
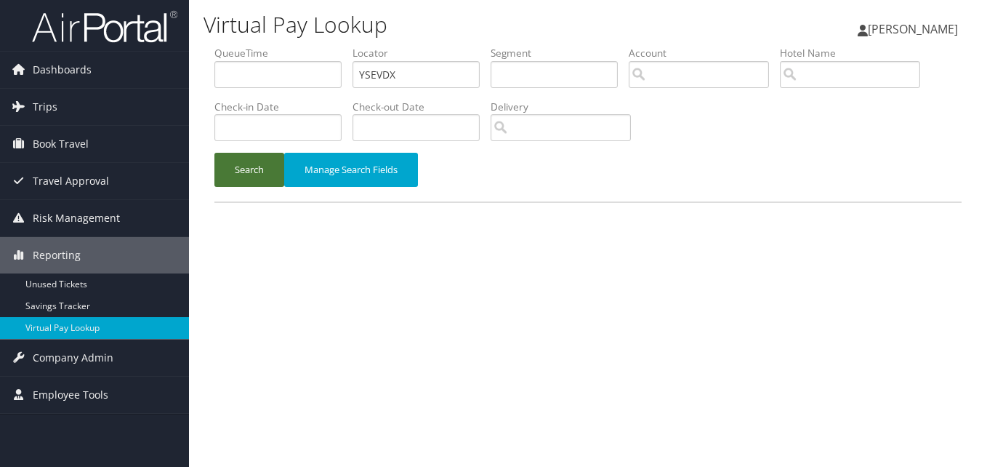
click at [247, 167] on button "Search" at bounding box center [249, 170] width 70 height 34
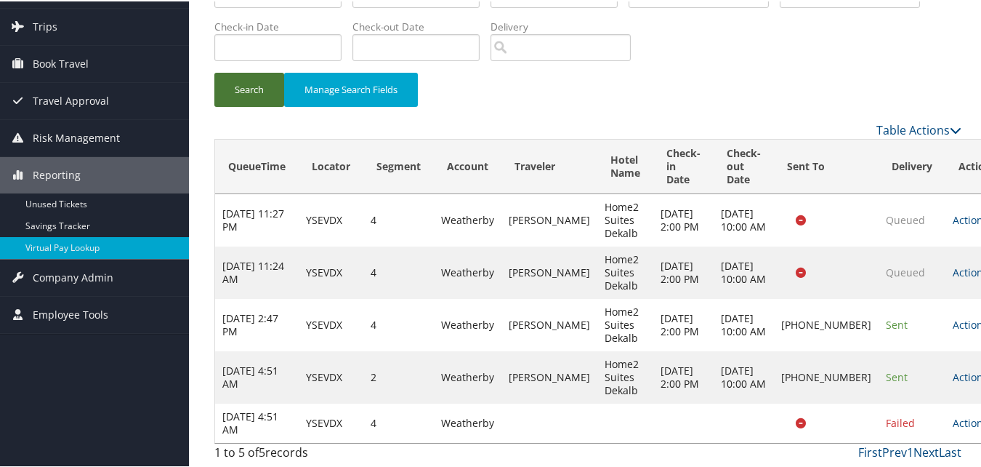
scroll to position [108, 0]
click at [953, 316] on link "Actions" at bounding box center [976, 323] width 46 height 14
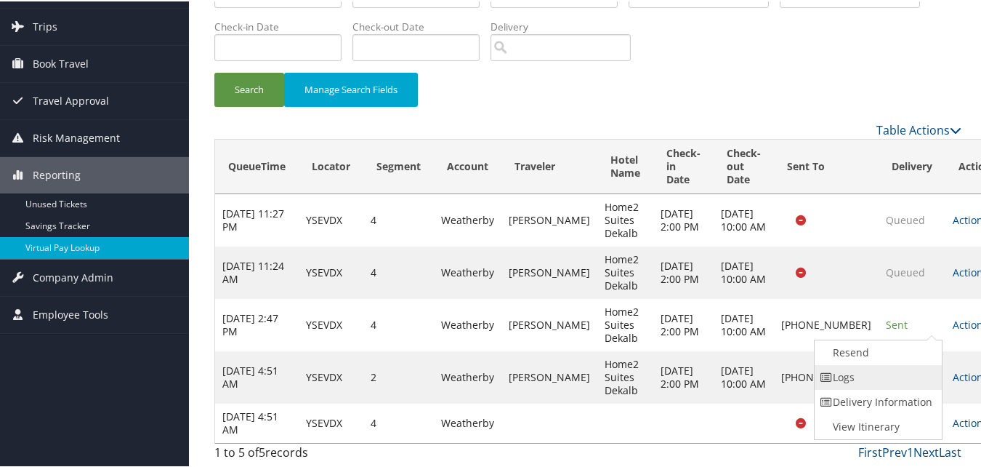
click at [842, 363] on link "Logs" at bounding box center [877, 375] width 124 height 25
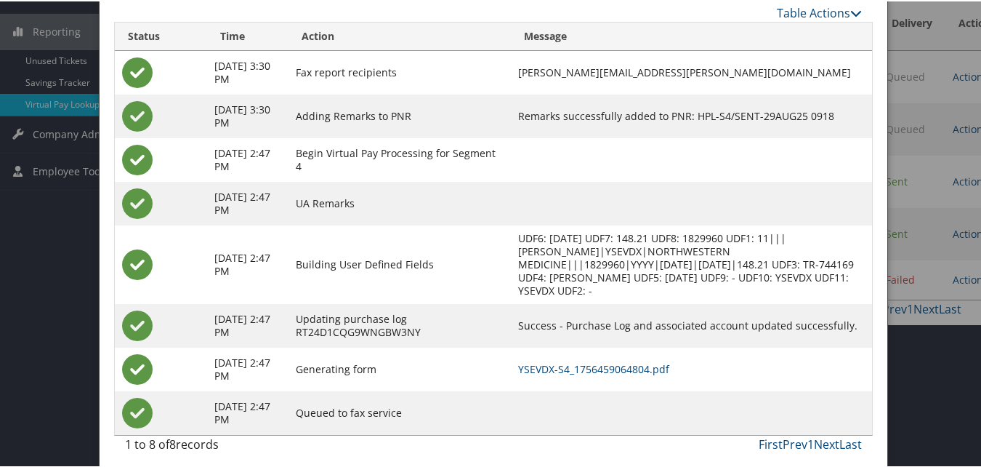
scroll to position [232, 0]
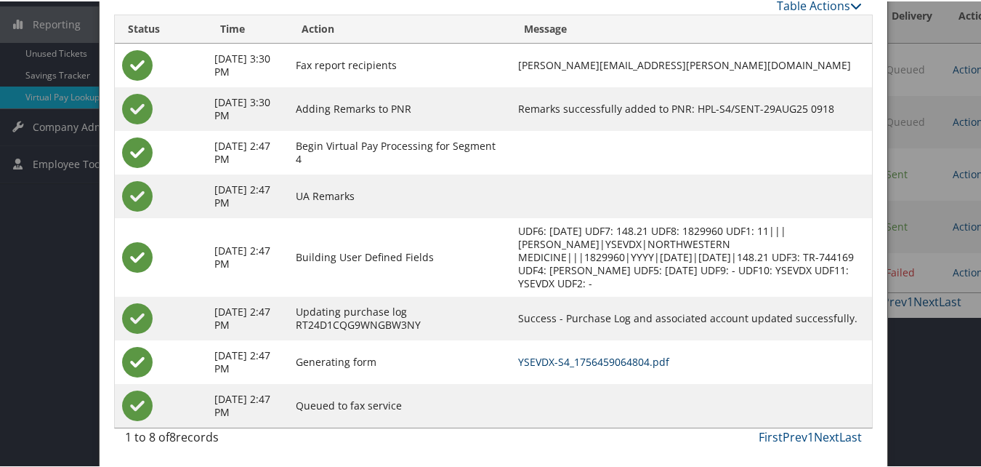
click at [635, 360] on link "YSEVDX-S4_1756459064804.pdf" at bounding box center [593, 360] width 151 height 14
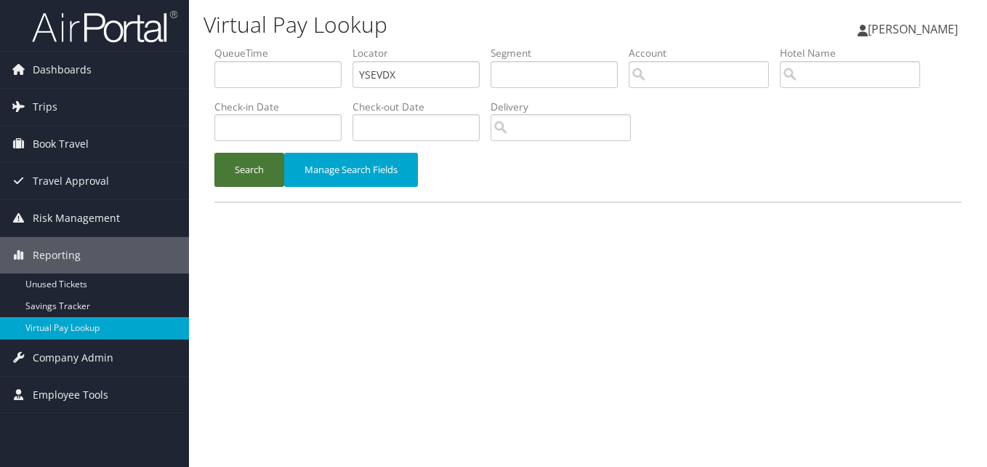
click at [259, 159] on button "Search" at bounding box center [249, 170] width 70 height 34
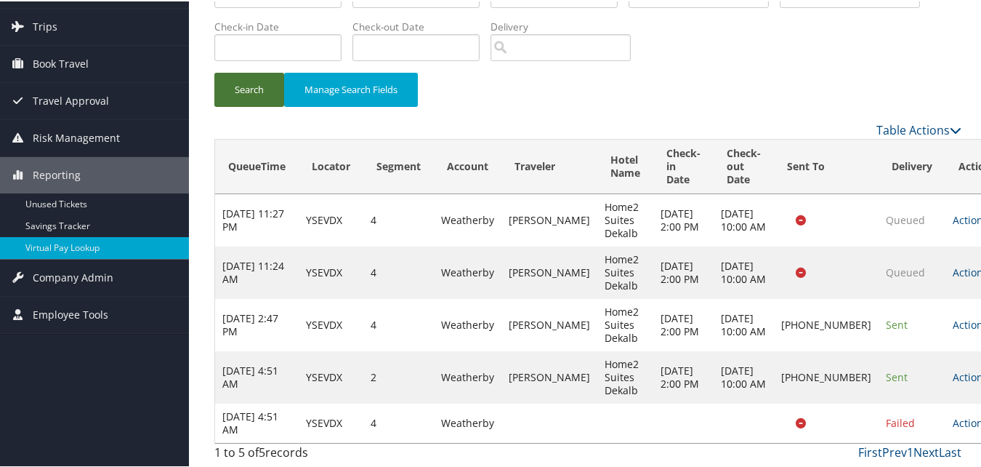
scroll to position [108, 0]
click at [986, 371] on icon at bounding box center [993, 376] width 10 height 10
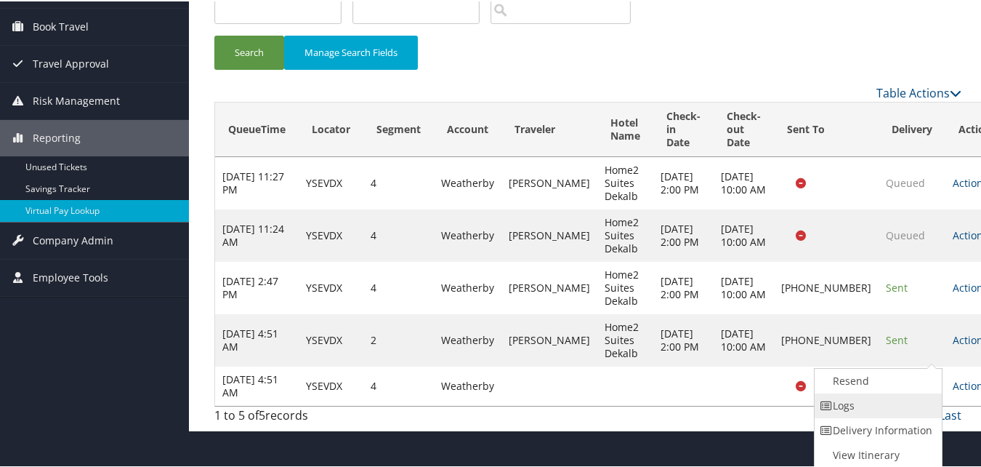
click at [857, 393] on link "Logs" at bounding box center [877, 404] width 124 height 25
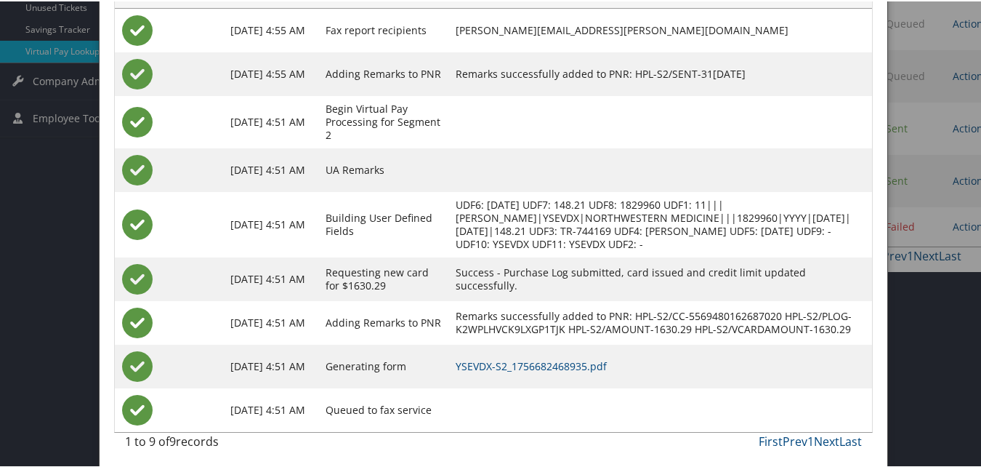
scroll to position [282, 0]
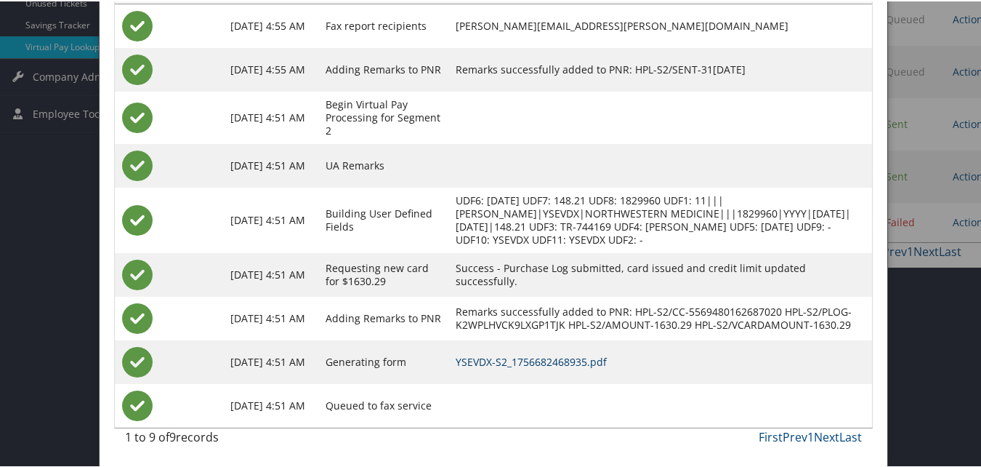
click at [528, 356] on link "YSEVDX-S2_1756682468935.pdf" at bounding box center [531, 360] width 151 height 14
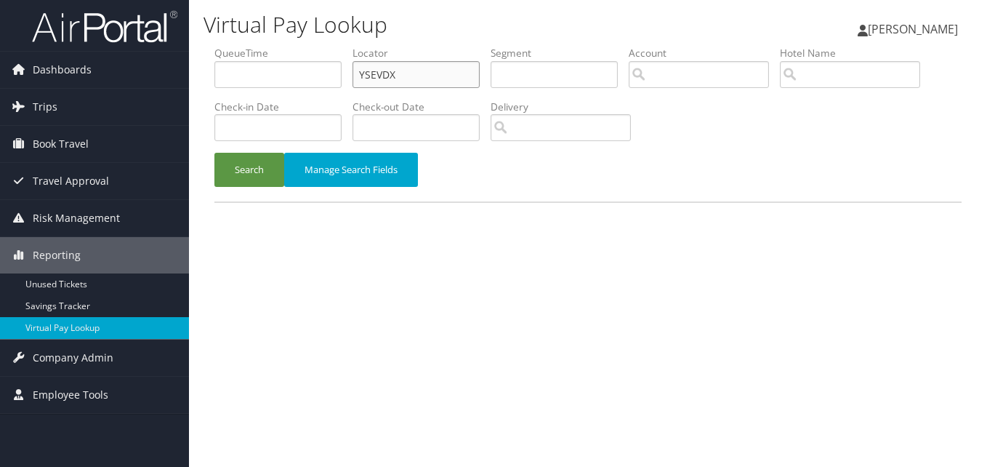
drag, startPoint x: 387, startPoint y: 86, endPoint x: 243, endPoint y: 104, distance: 144.3
click at [243, 46] on ul "QueueTime Locator YSEVDX Segment Account Traveler Hotel Name Check-in Date Chec…" at bounding box center [587, 46] width 747 height 0
paste input "HNHIU"
type input "HNHIUX"
click at [253, 163] on button "Search" at bounding box center [249, 170] width 70 height 34
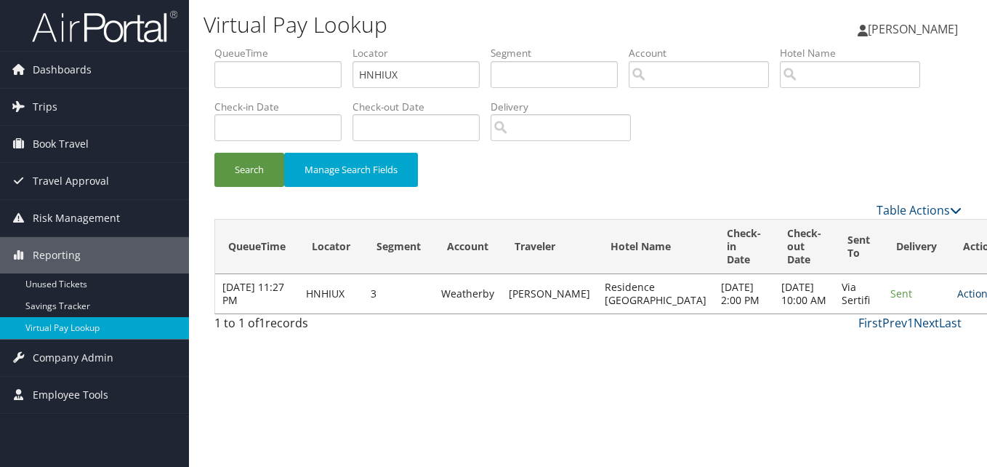
click at [957, 300] on link "Actions" at bounding box center [980, 293] width 46 height 14
click at [880, 344] on link "Logs" at bounding box center [899, 352] width 92 height 25
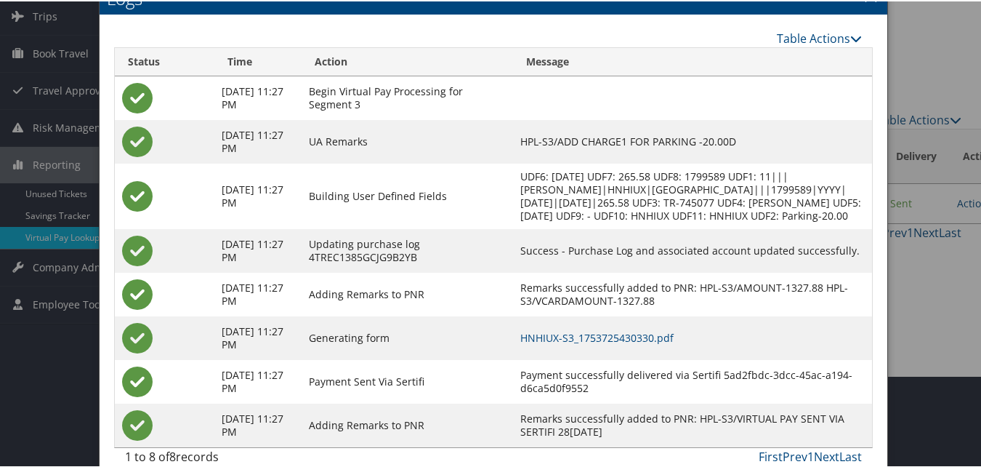
scroll to position [124, 0]
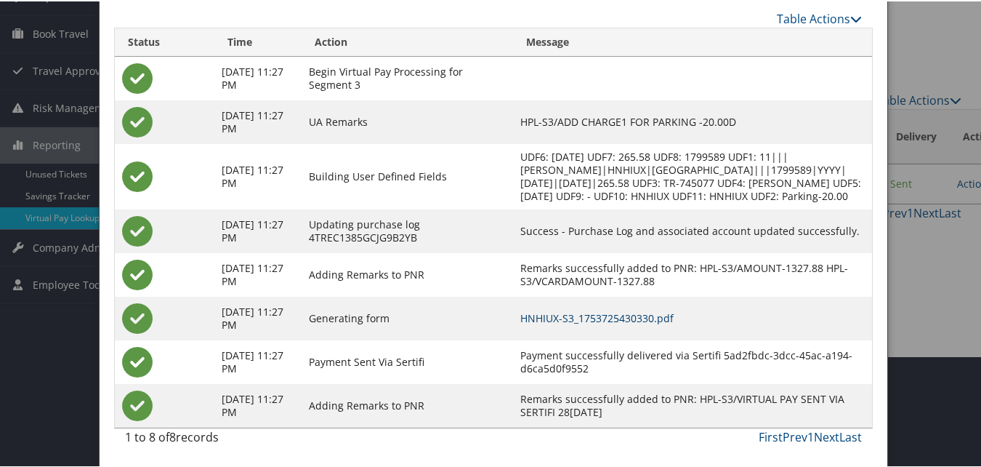
click at [628, 314] on link "HNHIUX-S3_1753725430330.pdf" at bounding box center [596, 317] width 153 height 14
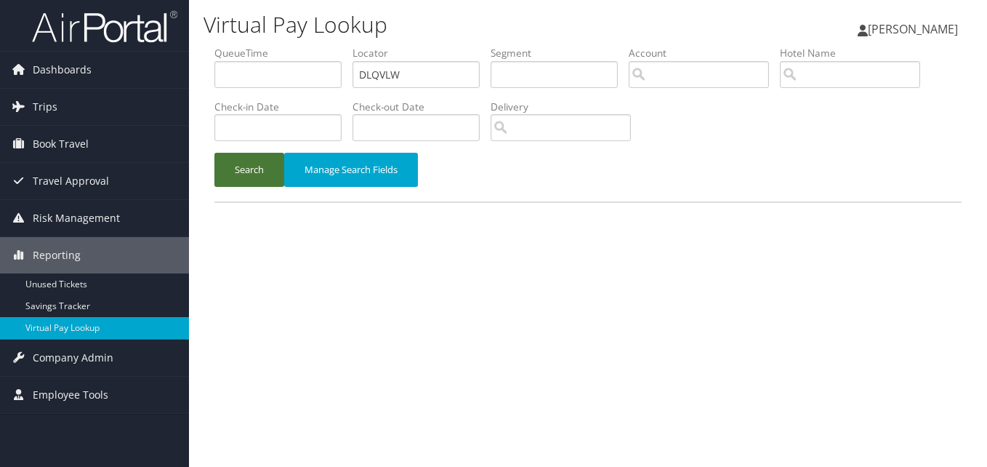
click at [254, 173] on button "Search" at bounding box center [249, 170] width 70 height 34
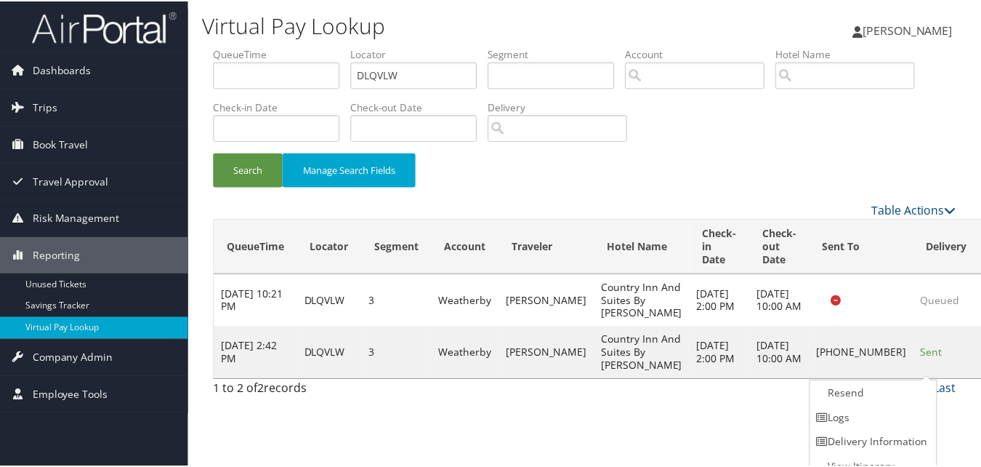
scroll to position [14, 0]
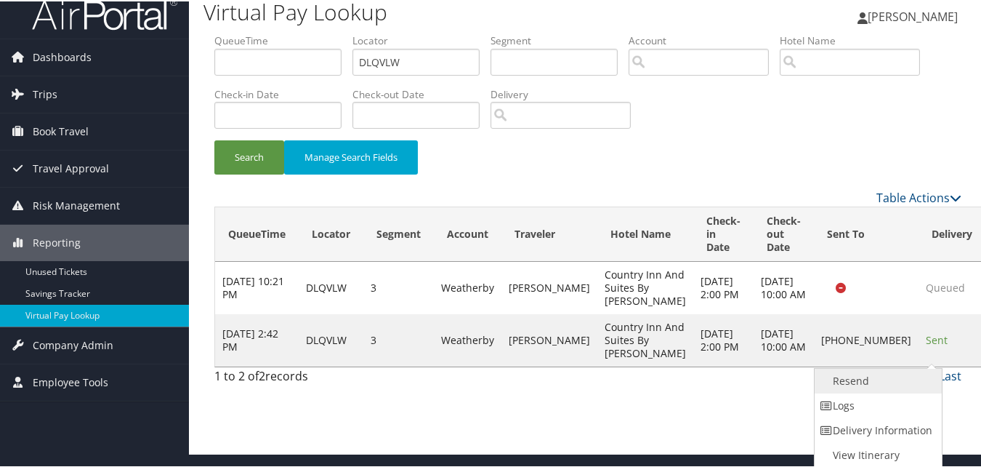
click at [852, 384] on link "Resend" at bounding box center [877, 379] width 124 height 25
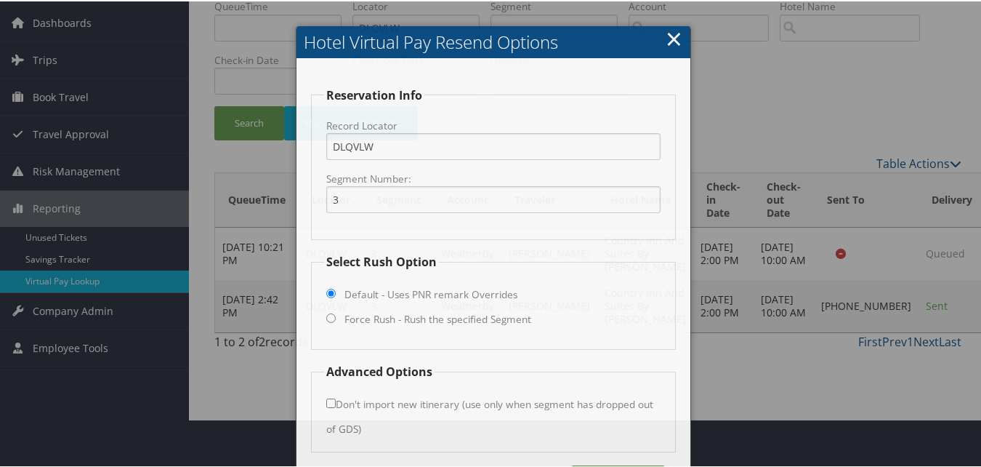
scroll to position [98, 0]
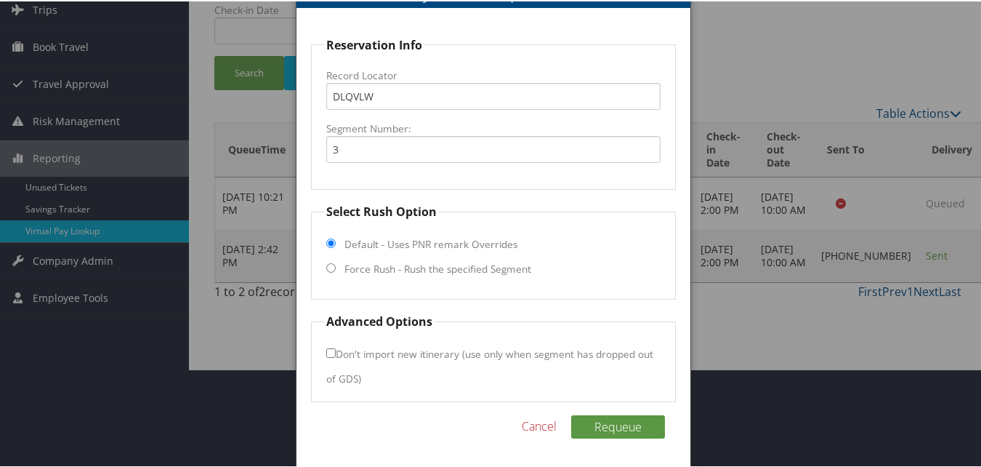
click at [371, 273] on label "Force Rush - Rush the specified Segment" at bounding box center [437, 267] width 187 height 15
click at [336, 271] on input "Force Rush - Rush the specified Segment" at bounding box center [330, 266] width 9 height 9
radio input "true"
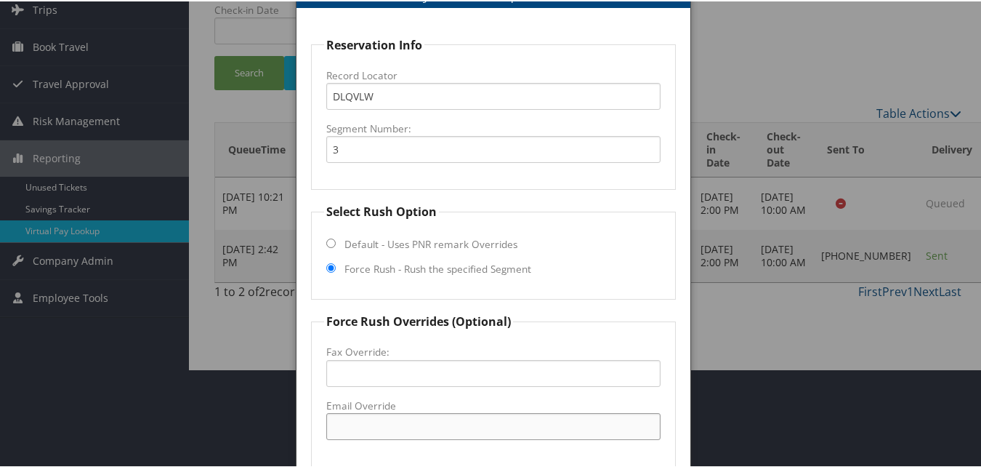
click at [392, 424] on input "Email Override" at bounding box center [493, 424] width 334 height 27
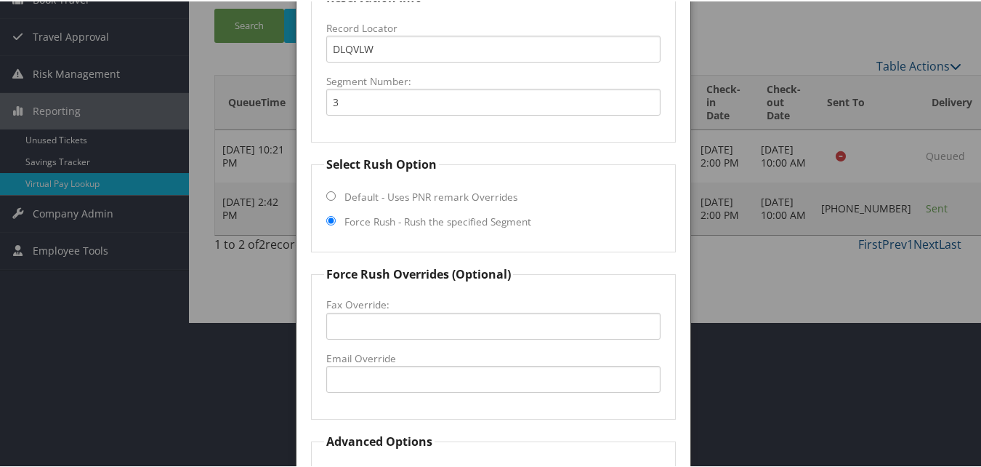
scroll to position [171, 0]
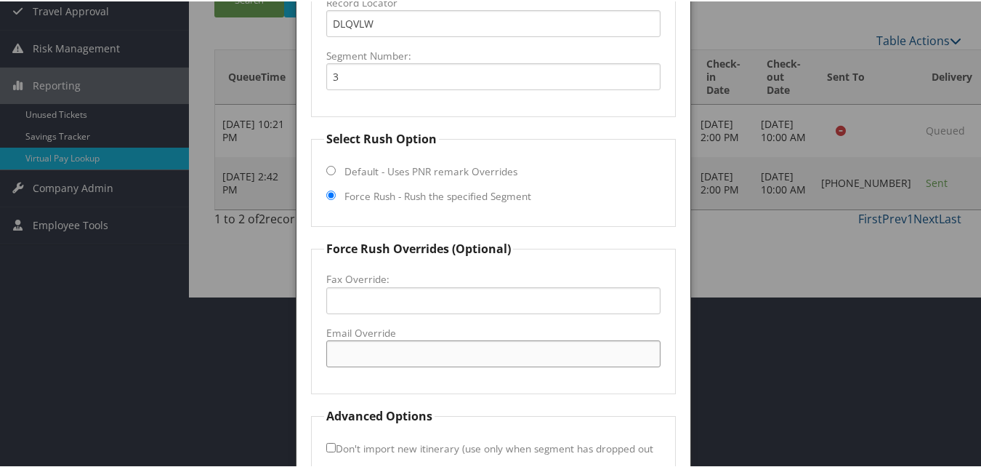
click at [347, 345] on input "Email Override" at bounding box center [493, 352] width 334 height 27
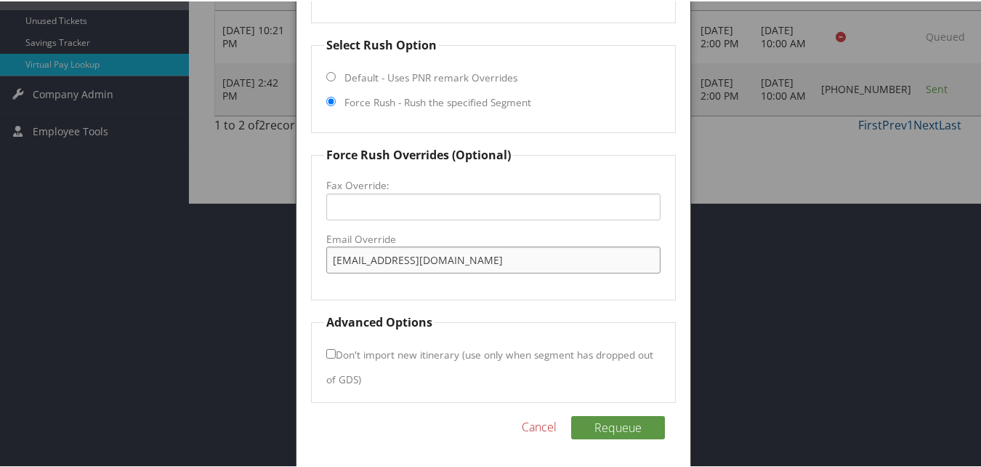
scroll to position [265, 0]
type input "cx_laka@countryinnamericas.com"
click at [329, 345] on label "Don't import new itinerary (use only when segment has dropped out of GDS)" at bounding box center [489, 365] width 327 height 52
click at [329, 347] on input "Don't import new itinerary (use only when segment has dropped out of GDS)" at bounding box center [330, 351] width 9 height 9
checkbox input "true"
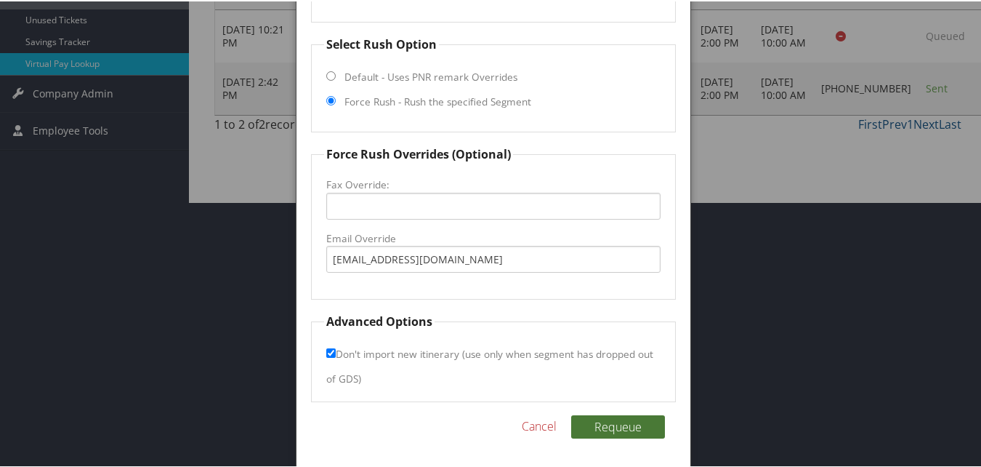
click at [610, 428] on button "Requeue" at bounding box center [618, 425] width 94 height 23
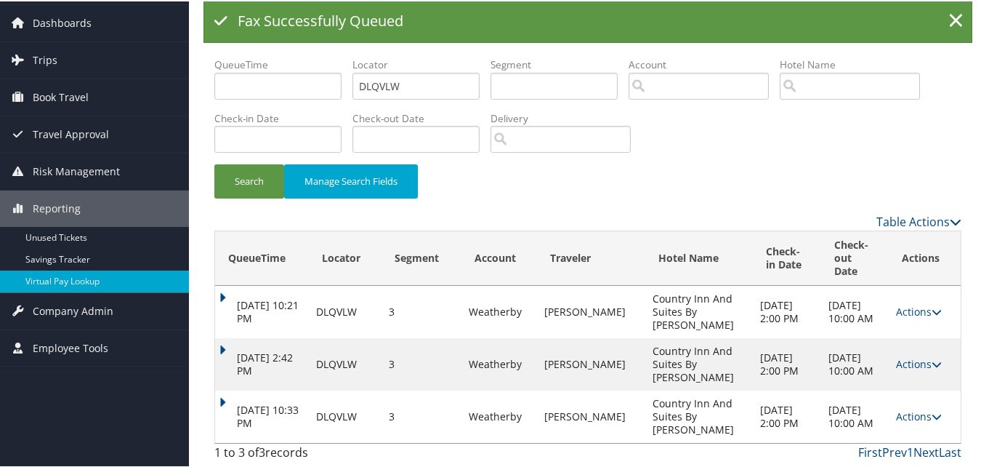
scroll to position [16, 0]
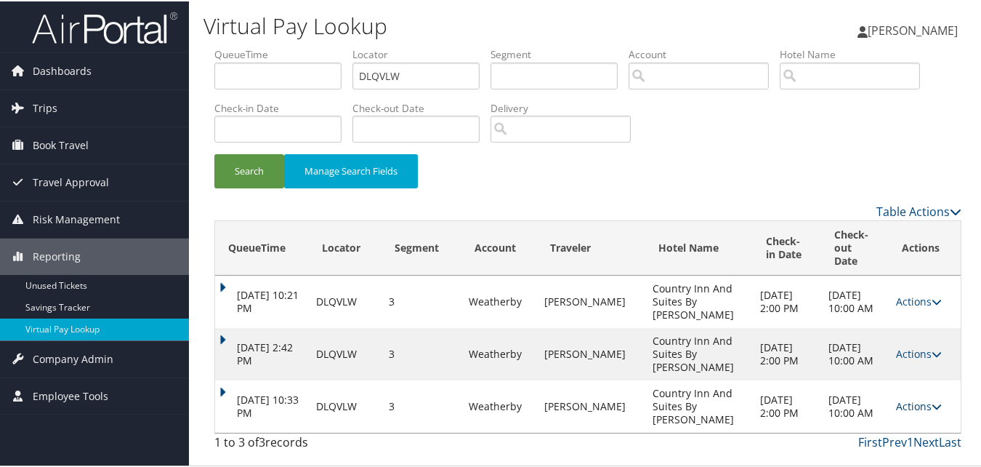
click at [916, 407] on link "Actions" at bounding box center [919, 405] width 46 height 14
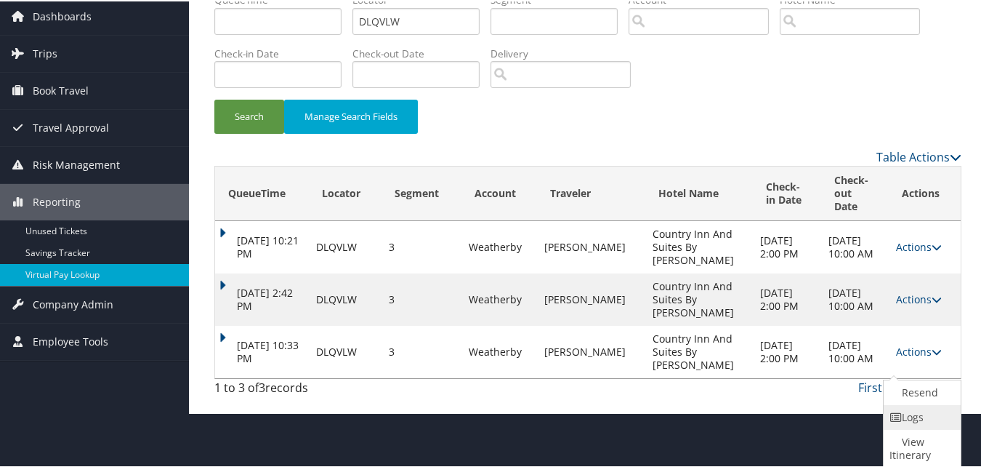
click at [906, 414] on link "Logs" at bounding box center [920, 415] width 73 height 25
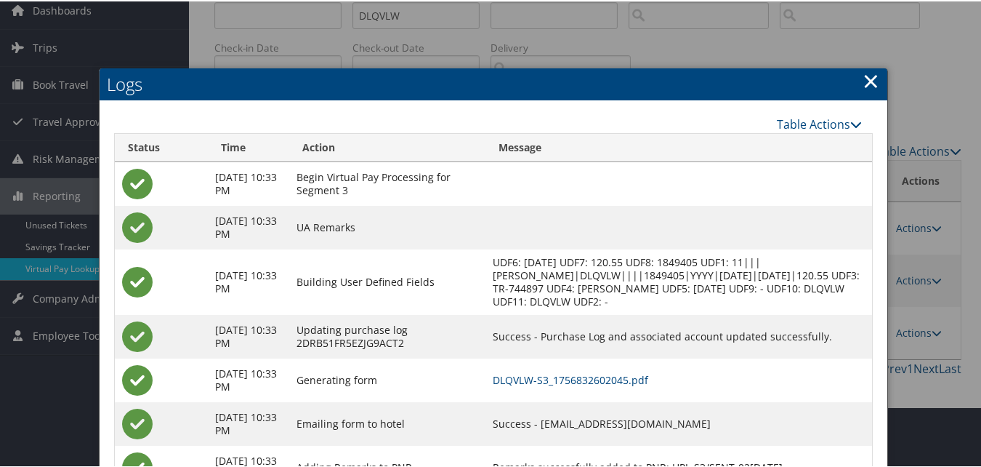
scroll to position [122, 0]
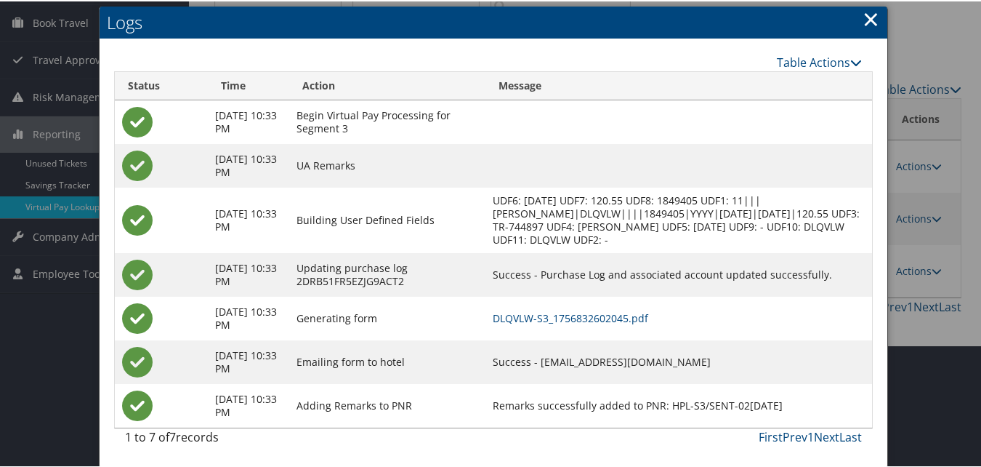
drag, startPoint x: 561, startPoint y: 360, endPoint x: 727, endPoint y: 355, distance: 165.8
click at [727, 355] on td "Success - cx_laka@countryinnamericas.com" at bounding box center [678, 361] width 387 height 44
copy td "cx_laka@countryinnamericas.com"
click at [597, 314] on link "DLQVLW-S3_1756832602045.pdf" at bounding box center [571, 317] width 156 height 14
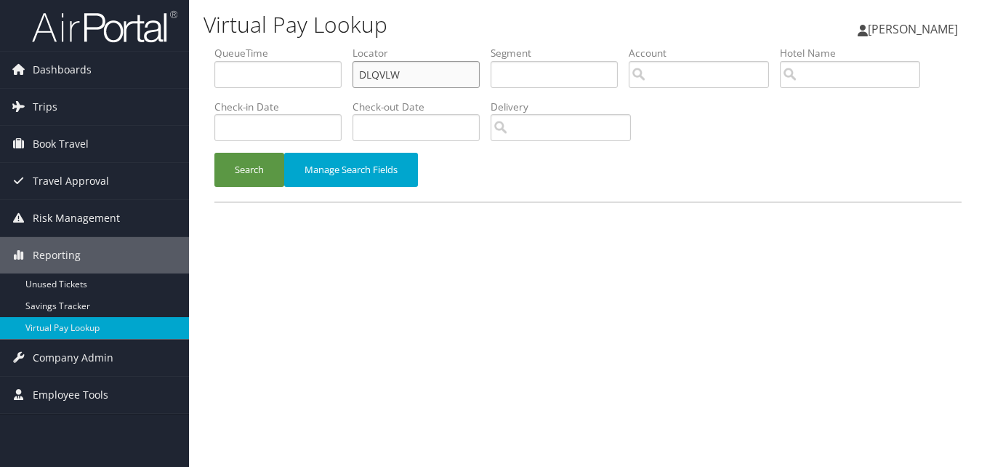
drag, startPoint x: 411, startPoint y: 77, endPoint x: 266, endPoint y: 90, distance: 145.2
click at [269, 46] on ul "QueueTime Locator DLQVLW Segment Account Traveler Hotel Name Check-in Date Chec…" at bounding box center [587, 46] width 747 height 0
paste input "ONNRCY"
type input "ONNRCY"
click at [251, 172] on button "Search" at bounding box center [249, 170] width 70 height 34
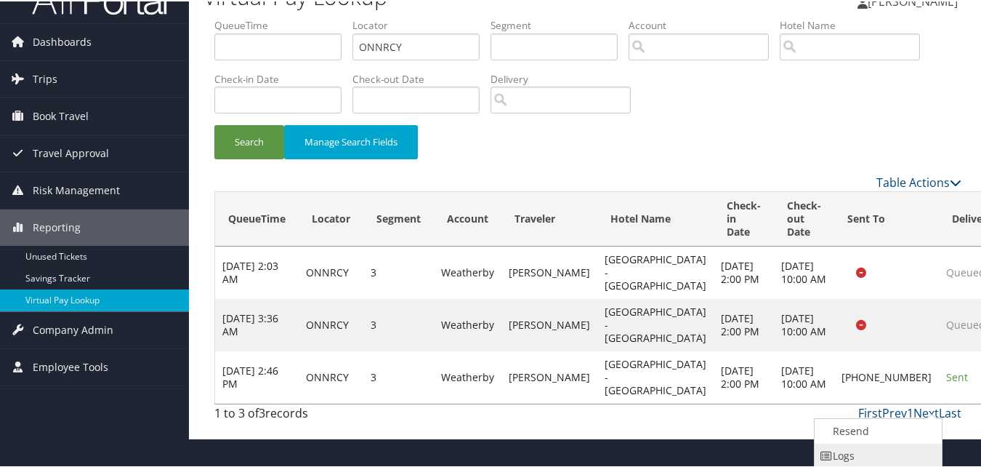
scroll to position [79, 0]
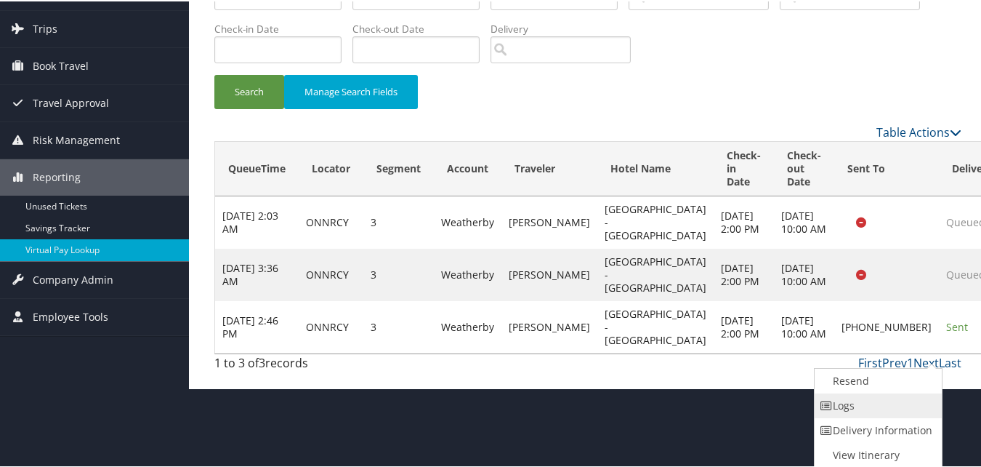
click at [866, 408] on link "Logs" at bounding box center [877, 404] width 124 height 25
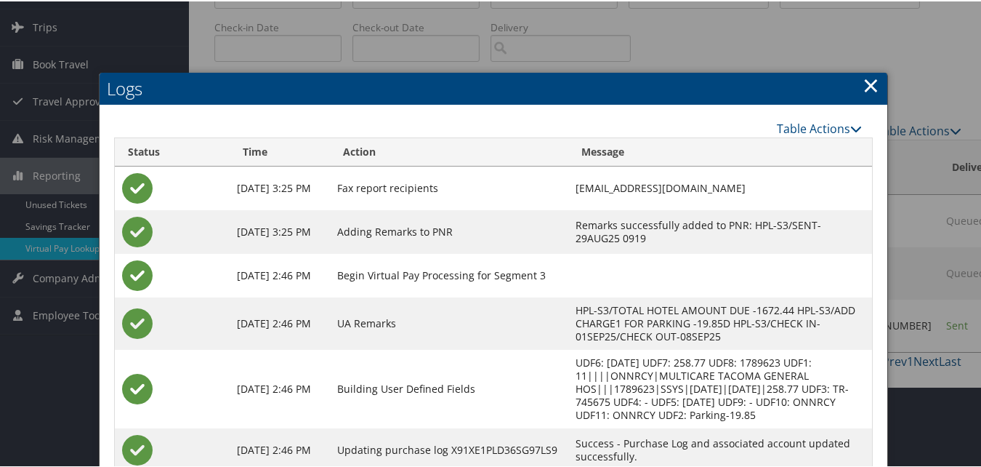
scroll to position [212, 0]
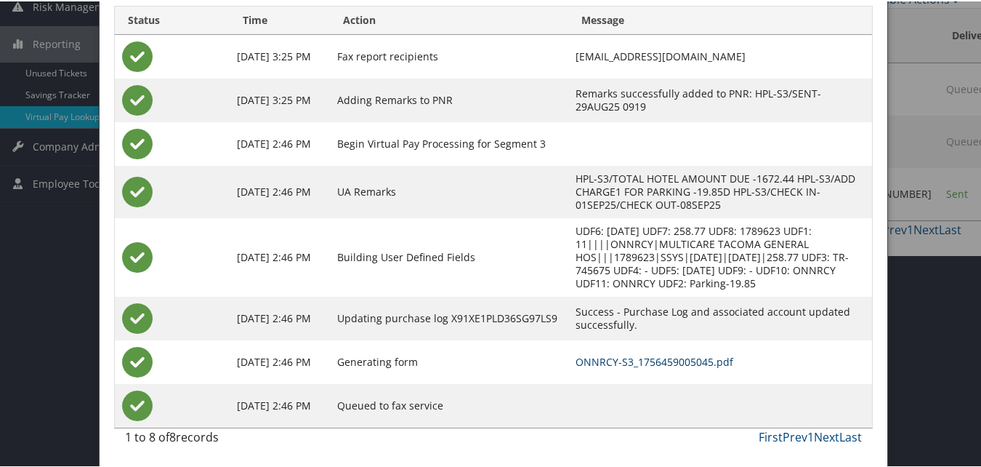
click at [594, 357] on link "ONNRCY-S3_1756459005045.pdf" at bounding box center [655, 360] width 158 height 14
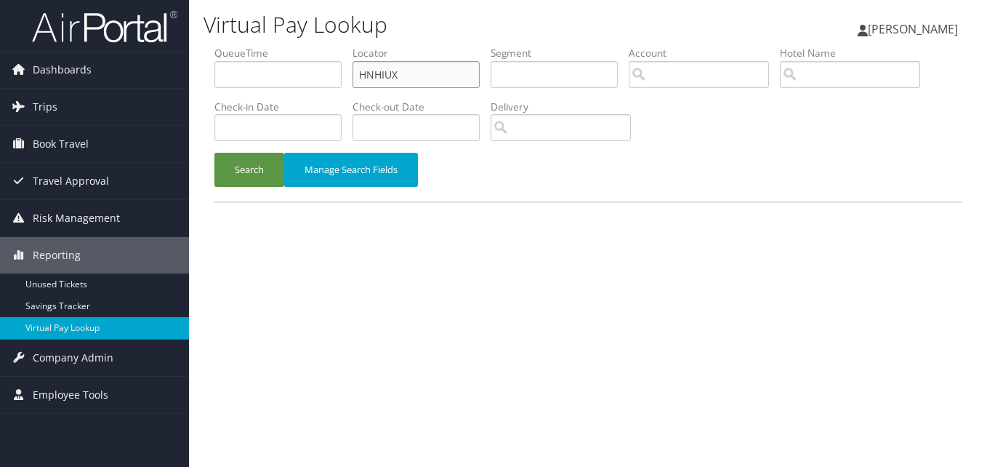
drag, startPoint x: 407, startPoint y: 71, endPoint x: 237, endPoint y: 105, distance: 173.3
click at [240, 46] on ul "QueueTime Locator HNHIUX Segment Account Traveler Hotel Name Check-in Date Chec…" at bounding box center [587, 46] width 747 height 0
paste input "LKWSMO"
type input "LKWSMO"
click at [240, 166] on button "Search" at bounding box center [249, 170] width 70 height 34
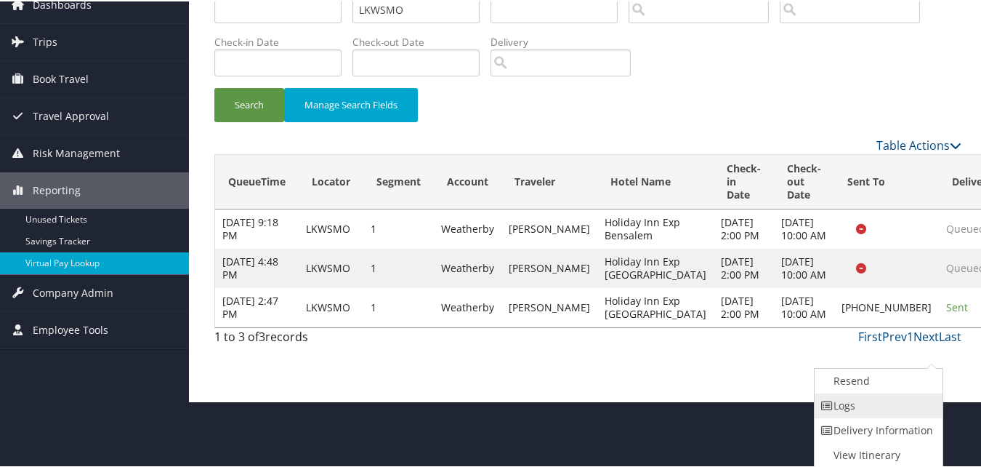
click at [846, 403] on link "Logs" at bounding box center [877, 404] width 124 height 25
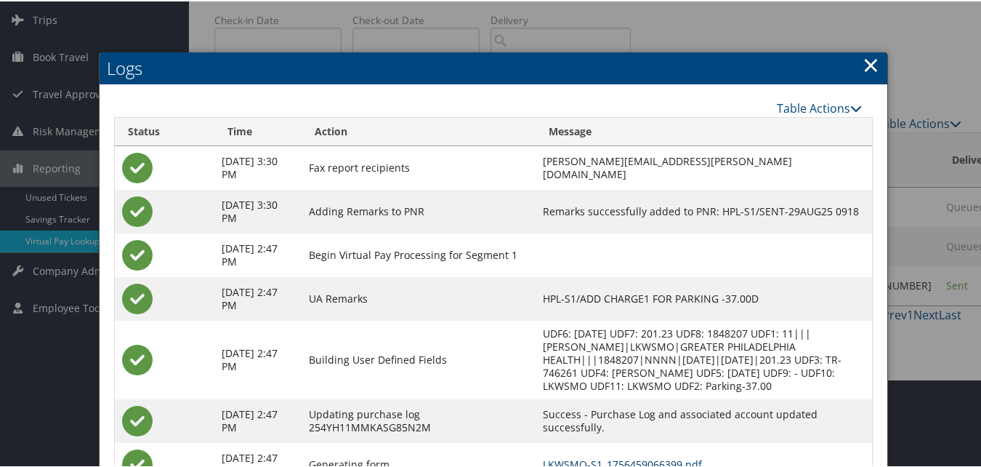
scroll to position [190, 0]
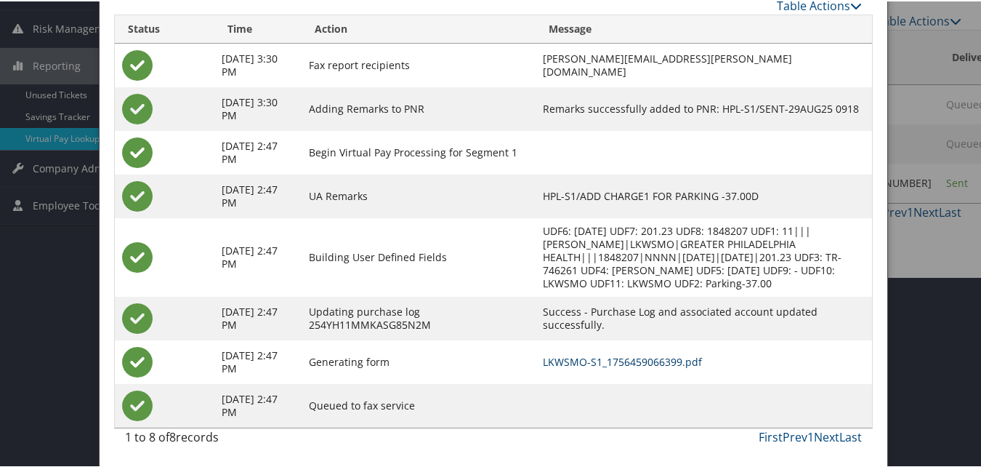
click at [642, 363] on link "LKWSMO-S1_1756459066399.pdf" at bounding box center [622, 360] width 159 height 14
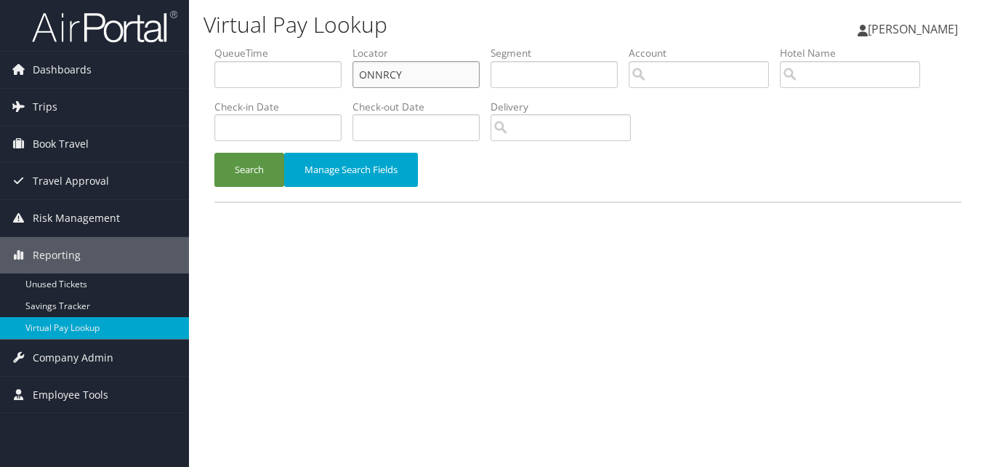
drag, startPoint x: 427, startPoint y: 73, endPoint x: 273, endPoint y: 87, distance: 154.0
click at [275, 46] on ul "QueueTime Locator ONNRCY Segment Account Traveler Hotel Name Check-in Date Chec…" at bounding box center [587, 46] width 747 height 0
paste input "QFPLCM"
type input "QFPLCM"
click at [259, 170] on button "Search" at bounding box center [249, 170] width 70 height 34
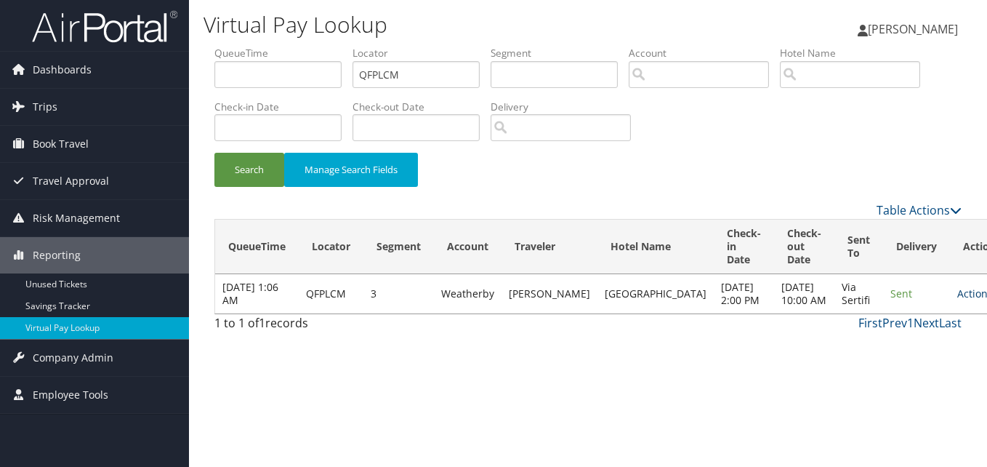
click at [957, 300] on link "Actions" at bounding box center [980, 293] width 46 height 14
click at [872, 350] on link "Logs" at bounding box center [899, 352] width 92 height 25
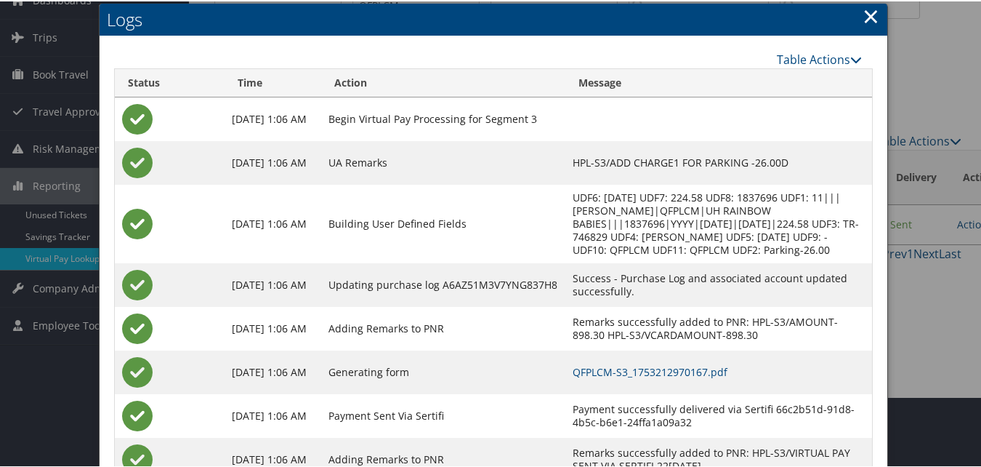
scroll to position [137, 0]
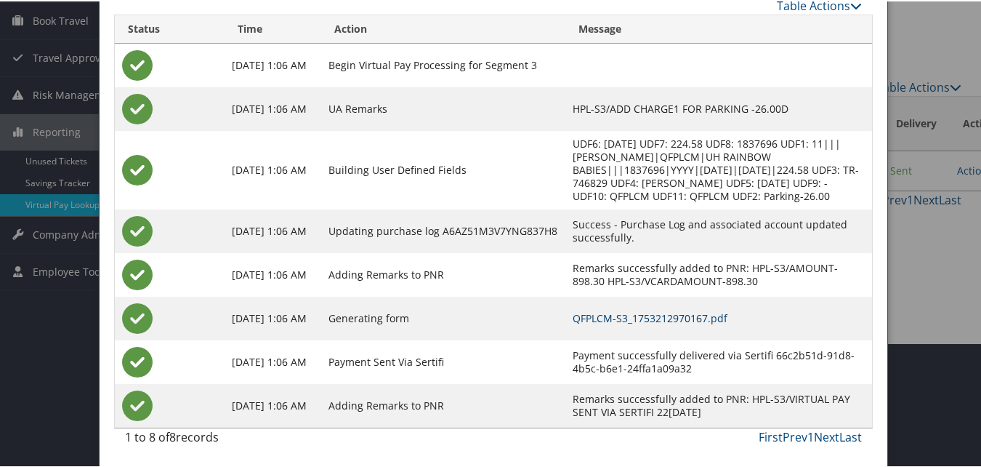
click at [645, 319] on link "QFPLCM-S3_1753212970167.pdf" at bounding box center [650, 317] width 155 height 14
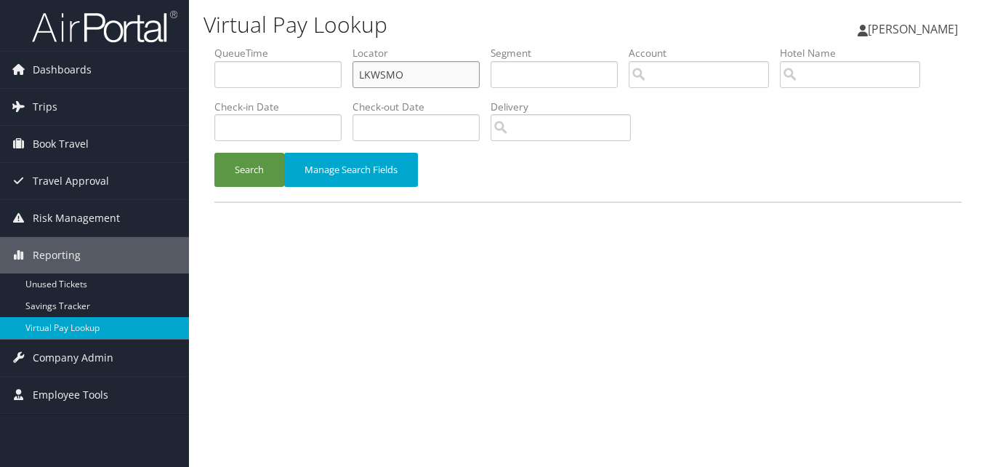
drag, startPoint x: 409, startPoint y: 71, endPoint x: 219, endPoint y: 102, distance: 193.0
click at [257, 46] on ul "QueueTime Locator LKWSMO Segment Account Traveler Hotel Name Check-in Date Chec…" at bounding box center [587, 46] width 747 height 0
paste input "YAJGBR"
type input "YAJGBR"
click at [254, 176] on button "Search" at bounding box center [249, 170] width 70 height 34
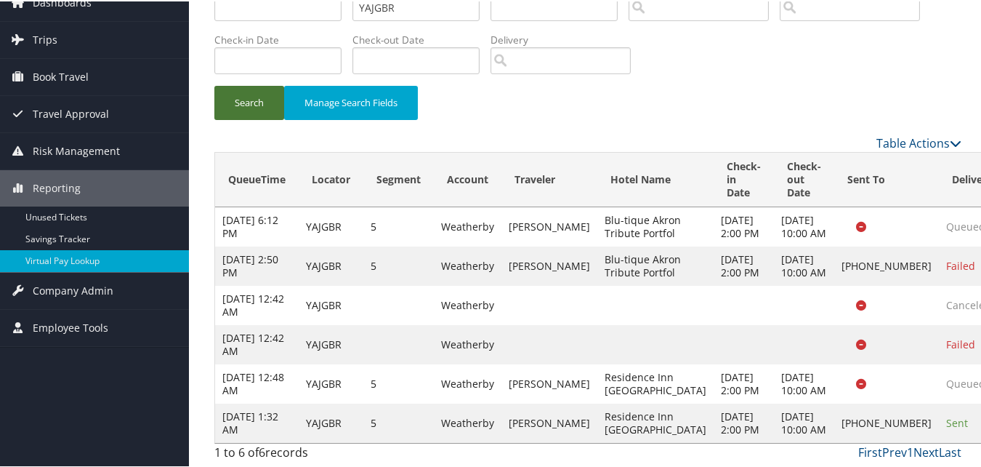
scroll to position [173, 0]
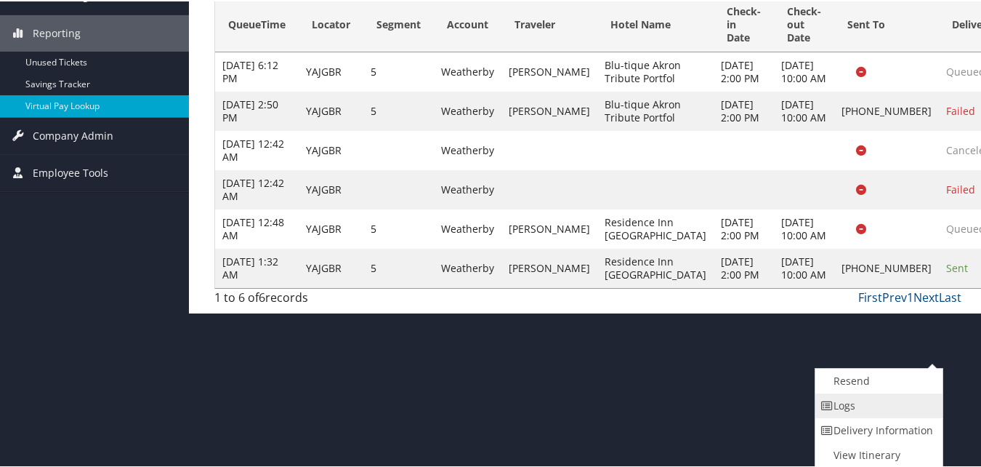
click at [860, 405] on link "Logs" at bounding box center [877, 404] width 124 height 25
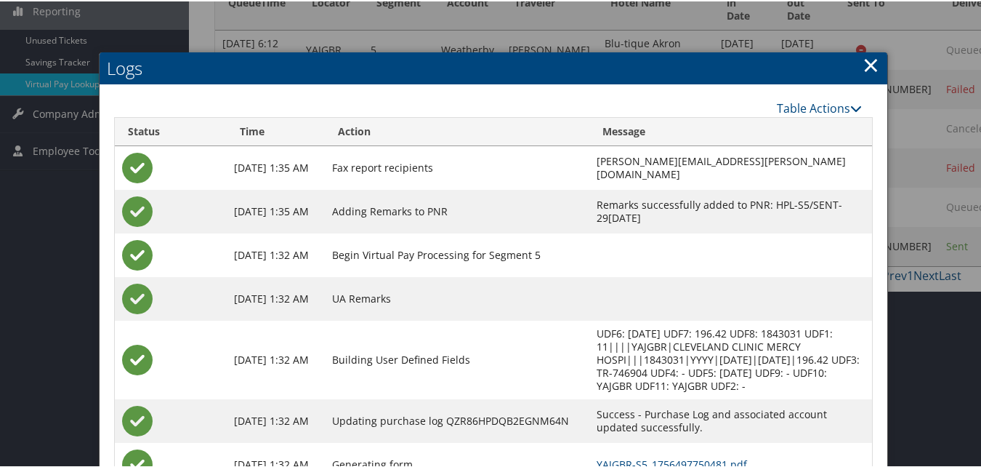
scroll to position [347, 0]
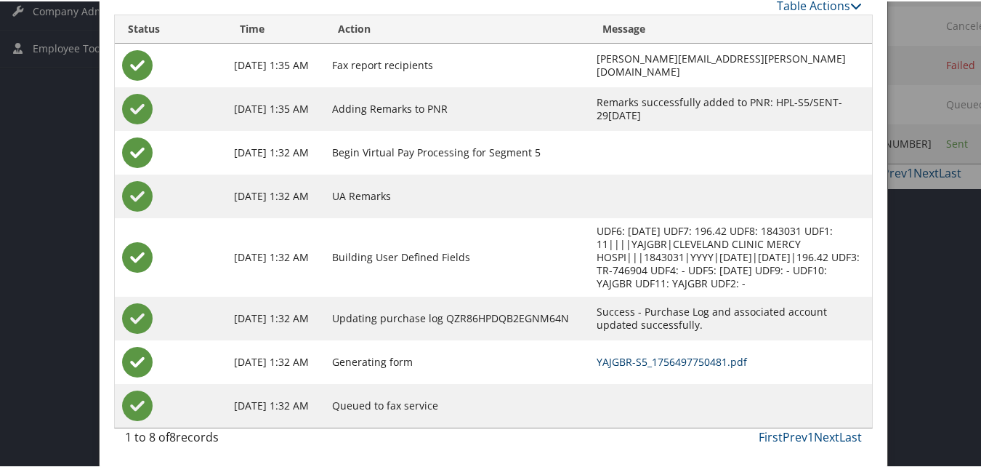
click at [613, 361] on link "YAJGBR-S5_1756497750481.pdf" at bounding box center [672, 360] width 150 height 14
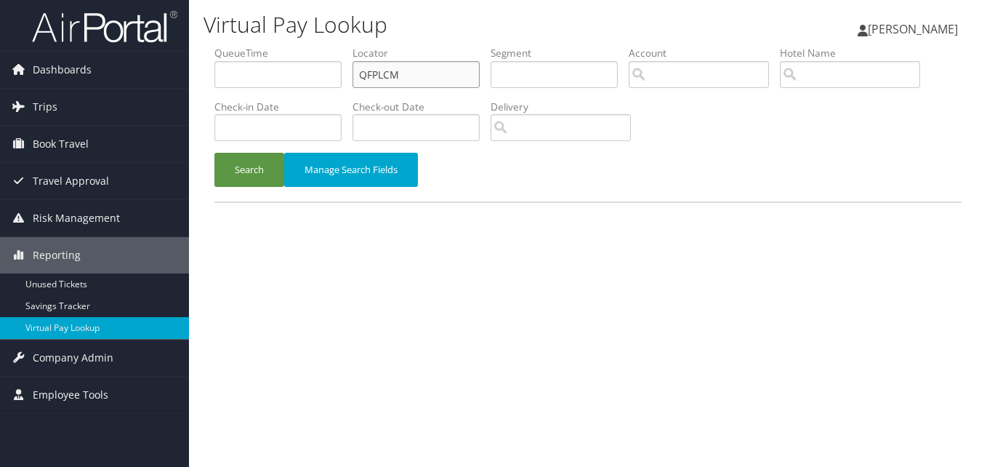
drag, startPoint x: 432, startPoint y: 78, endPoint x: 238, endPoint y: 89, distance: 195.0
click at [253, 46] on ul "QueueTime Locator QFPLCM Segment Account Traveler Hotel Name Check-in Date Chec…" at bounding box center [587, 46] width 747 height 0
paste input "FRARKE"
type input "FRARKE"
click at [254, 154] on button "Search" at bounding box center [249, 170] width 70 height 34
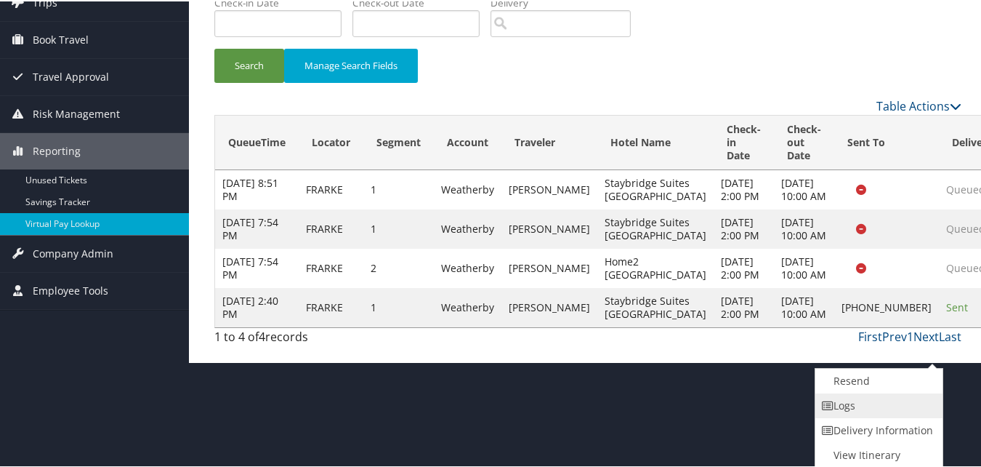
click at [855, 406] on link "Logs" at bounding box center [877, 404] width 124 height 25
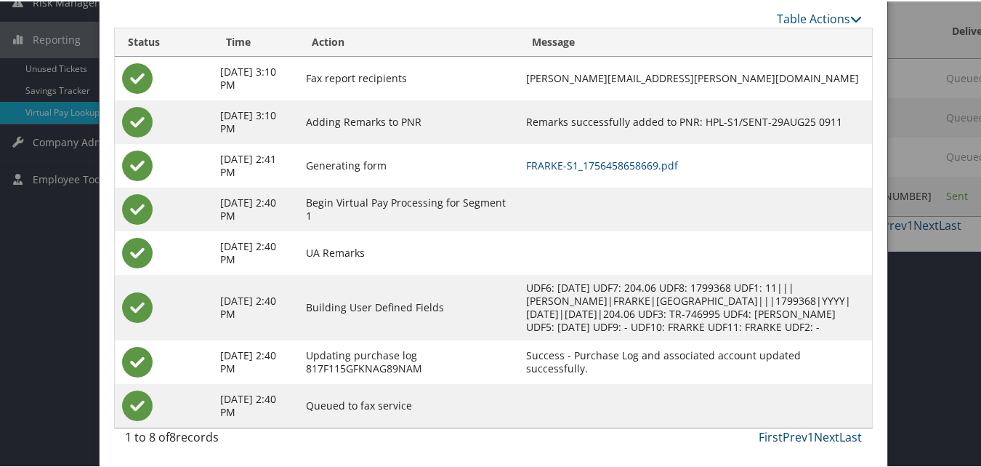
scroll to position [230, 0]
click at [626, 142] on td "FRARKE-S1_1756458658669.pdf" at bounding box center [695, 164] width 353 height 44
click at [614, 157] on link "FRARKE-S1_1756458658669.pdf" at bounding box center [602, 164] width 152 height 14
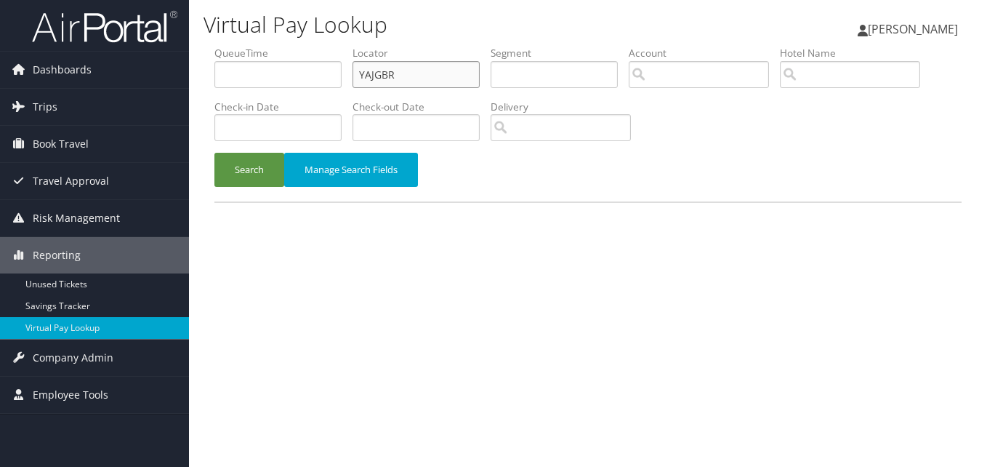
drag, startPoint x: 416, startPoint y: 74, endPoint x: 251, endPoint y: 100, distance: 167.0
click at [254, 46] on ul "QueueTime Locator YAJGBR Segment Account Traveler Hotel Name Check-in Date Chec…" at bounding box center [587, 46] width 747 height 0
paste input "CHOFGQ"
type input "CHOFGQ"
click at [253, 162] on button "Search" at bounding box center [249, 170] width 70 height 34
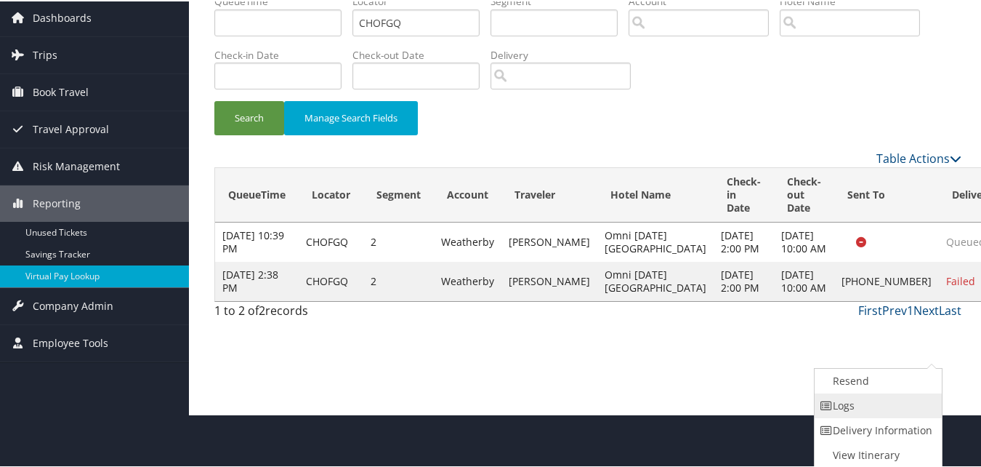
click at [840, 400] on link "Logs" at bounding box center [877, 404] width 124 height 25
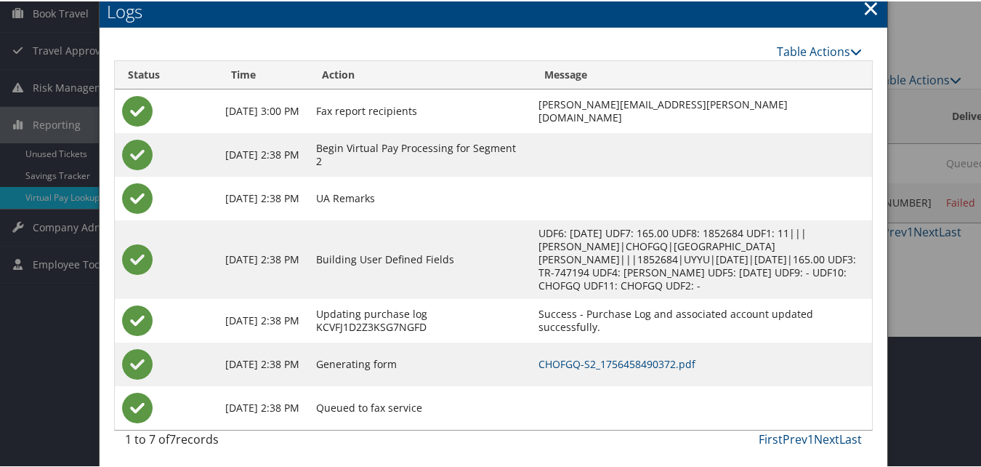
scroll to position [134, 0]
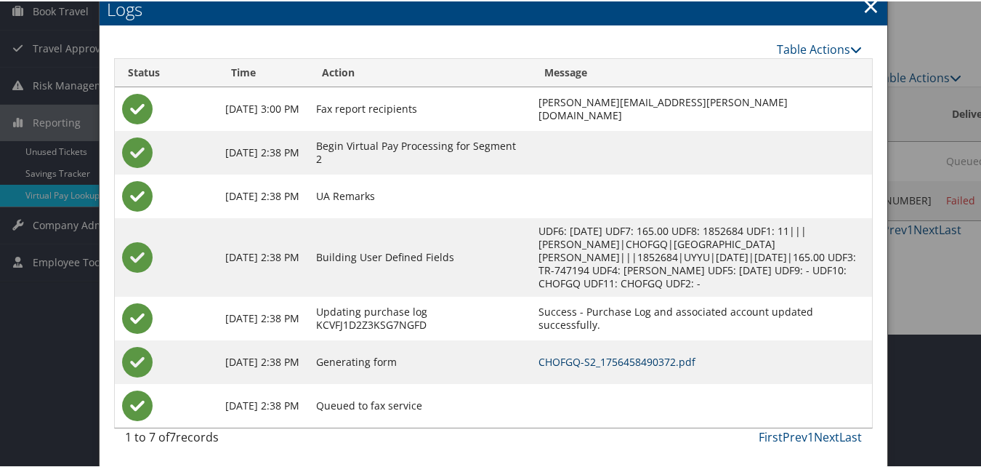
click at [603, 358] on link "CHOFGQ-S2_1756458490372.pdf" at bounding box center [617, 360] width 157 height 14
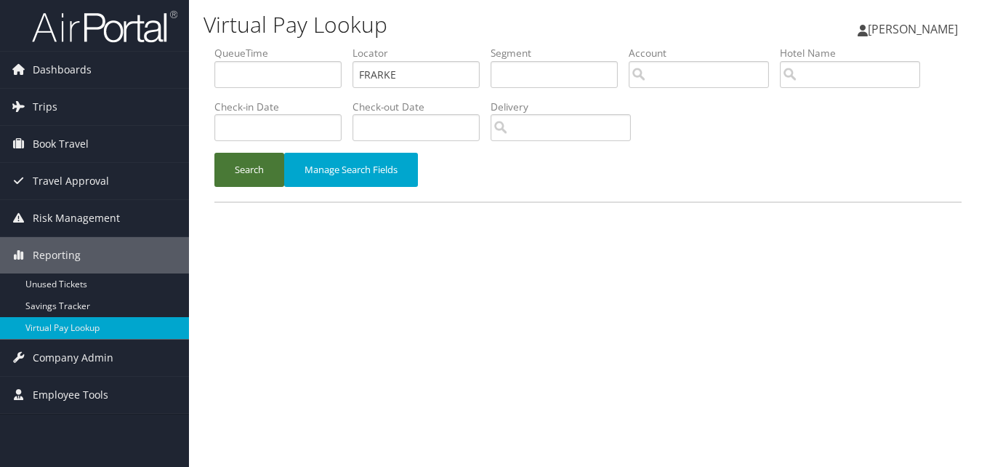
click at [257, 173] on button "Search" at bounding box center [249, 170] width 70 height 34
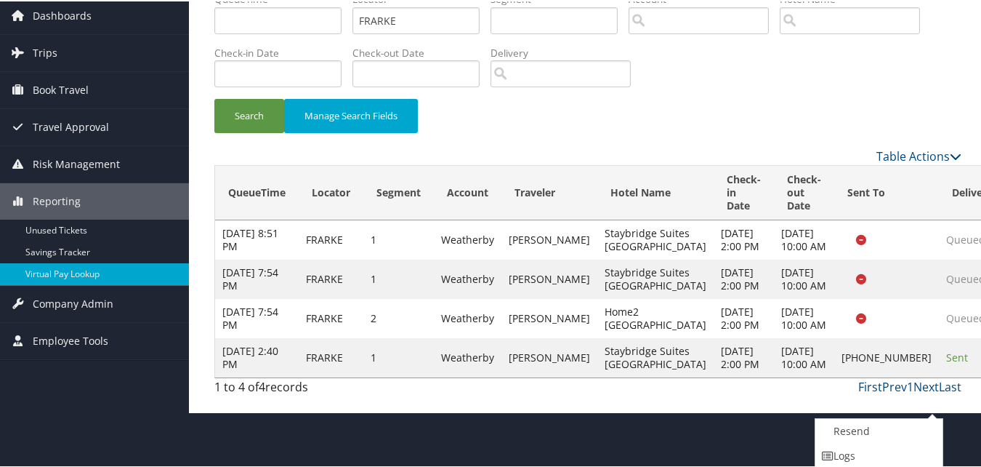
scroll to position [105, 0]
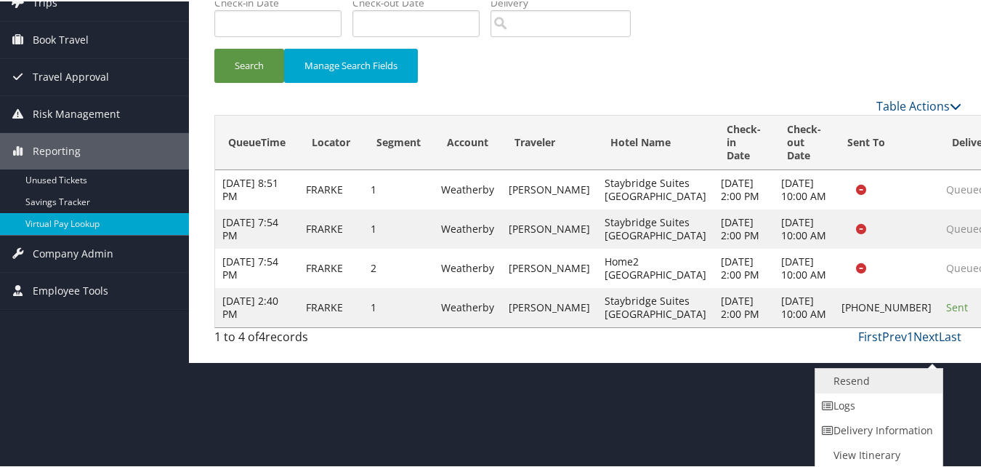
click at [860, 383] on link "Resend" at bounding box center [877, 379] width 124 height 25
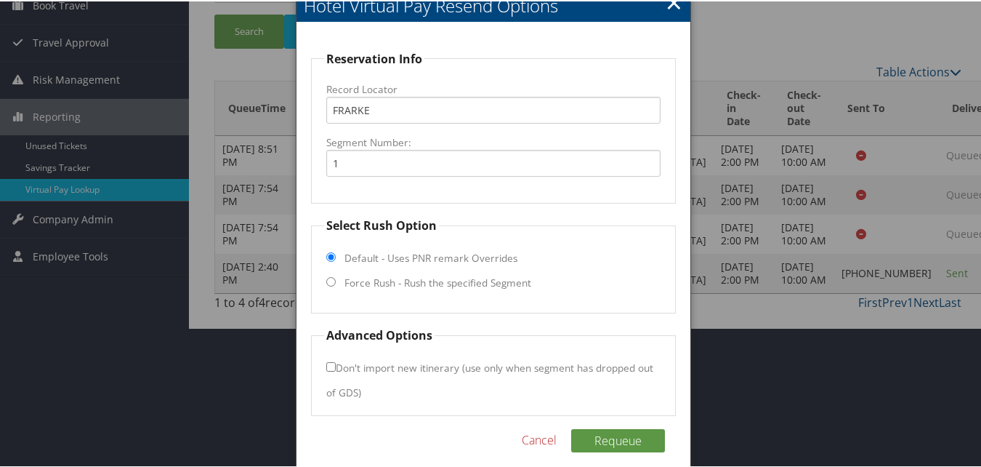
scroll to position [153, 0]
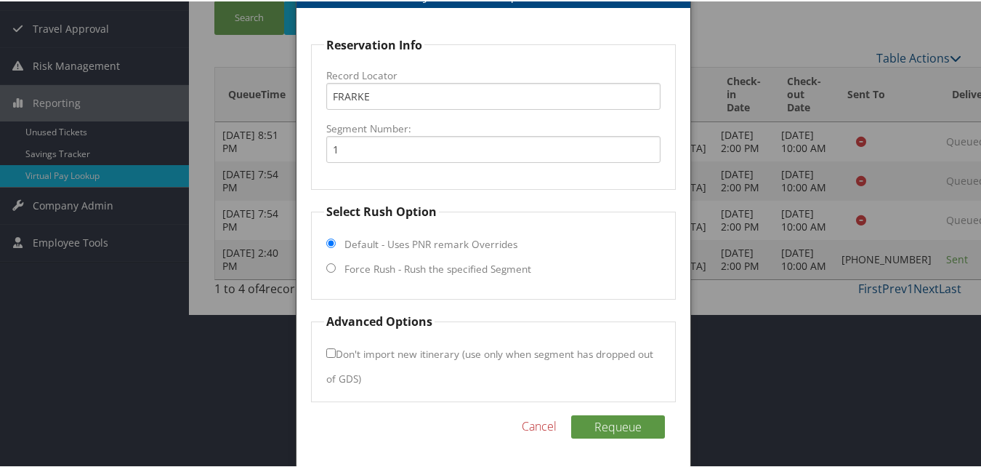
click at [374, 268] on label "Force Rush - Rush the specified Segment" at bounding box center [437, 267] width 187 height 15
click at [336, 268] on input "Force Rush - Rush the specified Segment" at bounding box center [330, 266] width 9 height 9
radio input "true"
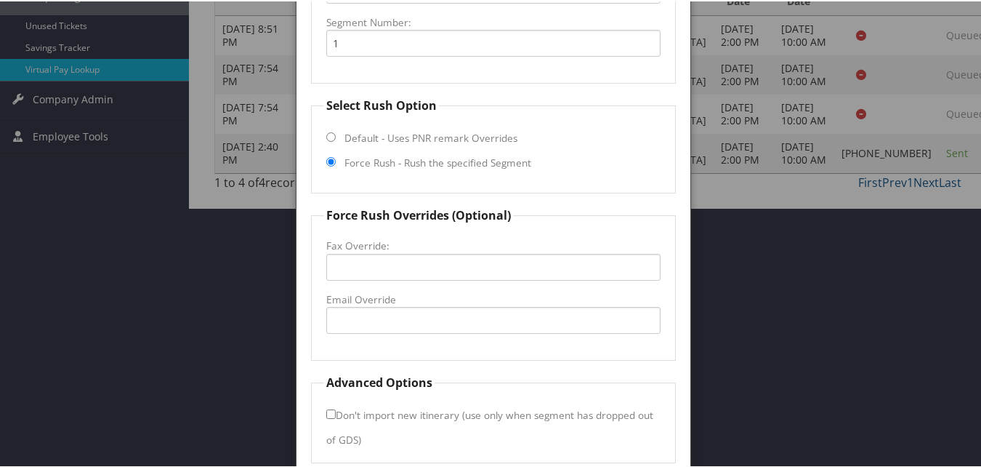
scroll to position [299, 0]
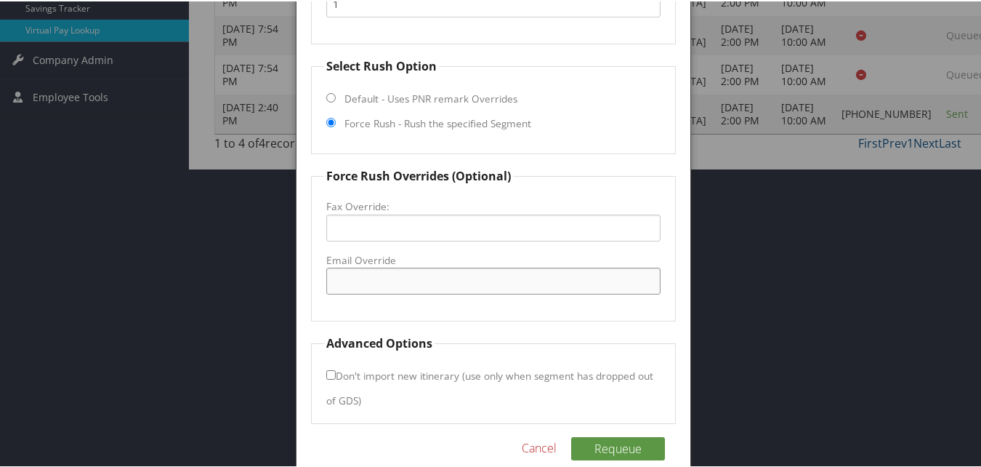
click at [382, 276] on input "Email Override" at bounding box center [493, 279] width 334 height 27
click at [412, 284] on input "Email Override" at bounding box center [493, 279] width 334 height 27
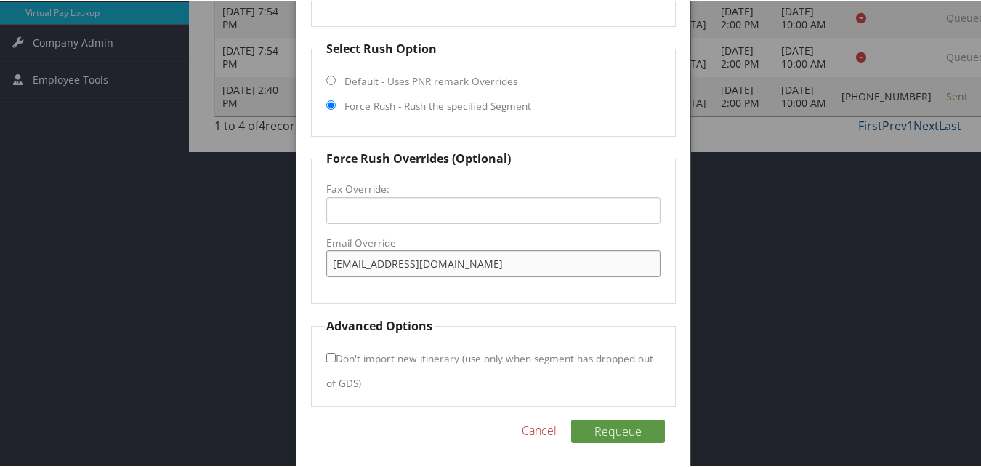
scroll to position [321, 0]
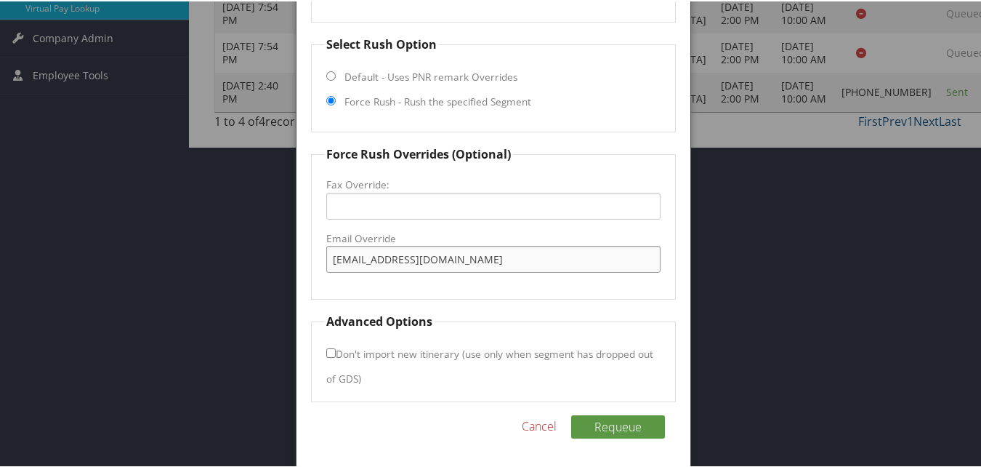
type input "info@madisonstaybridge.com"
click at [329, 352] on input "Don't import new itinerary (use only when segment has dropped out of GDS)" at bounding box center [330, 351] width 9 height 9
checkbox input "true"
click at [622, 432] on button "Requeue" at bounding box center [618, 425] width 94 height 23
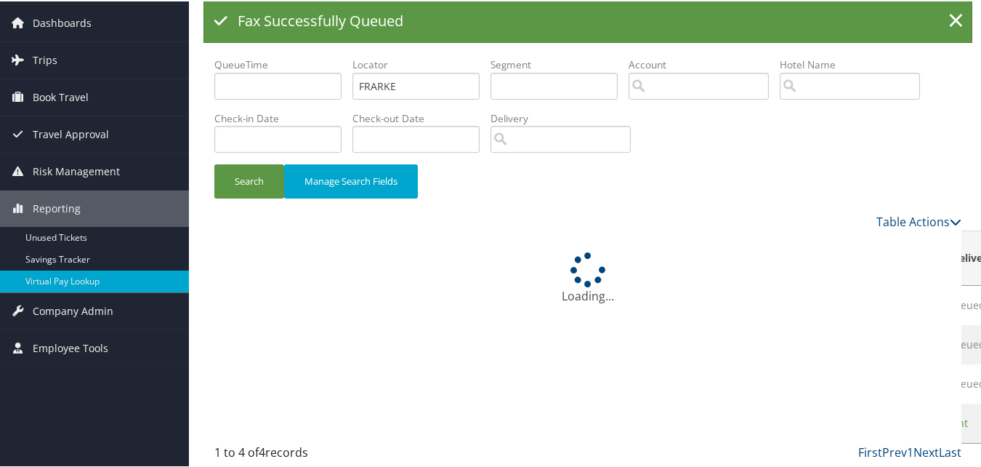
scroll to position [113, 0]
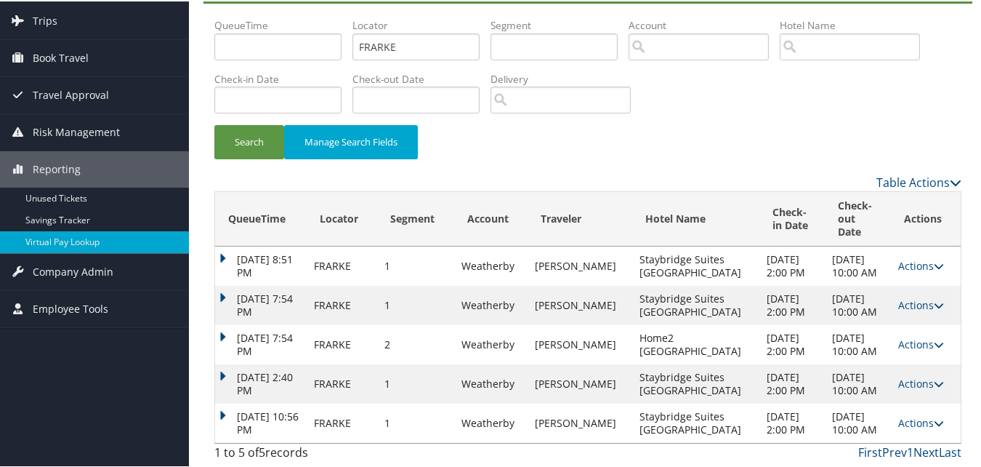
click at [898, 418] on link "Actions" at bounding box center [921, 421] width 46 height 14
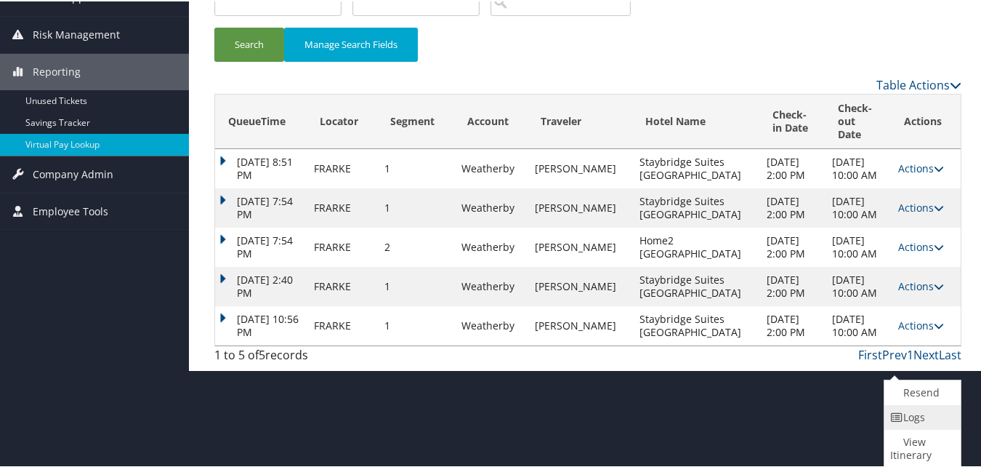
click at [902, 415] on icon at bounding box center [896, 416] width 13 height 10
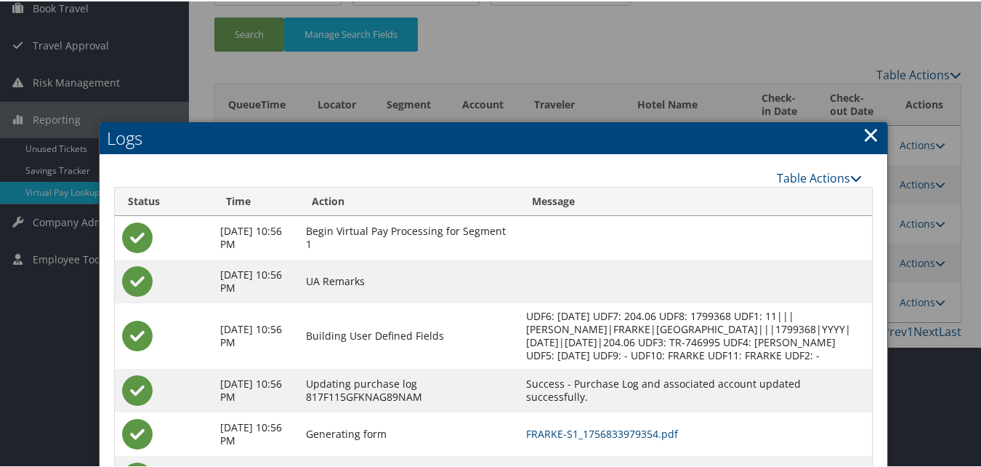
scroll to position [265, 0]
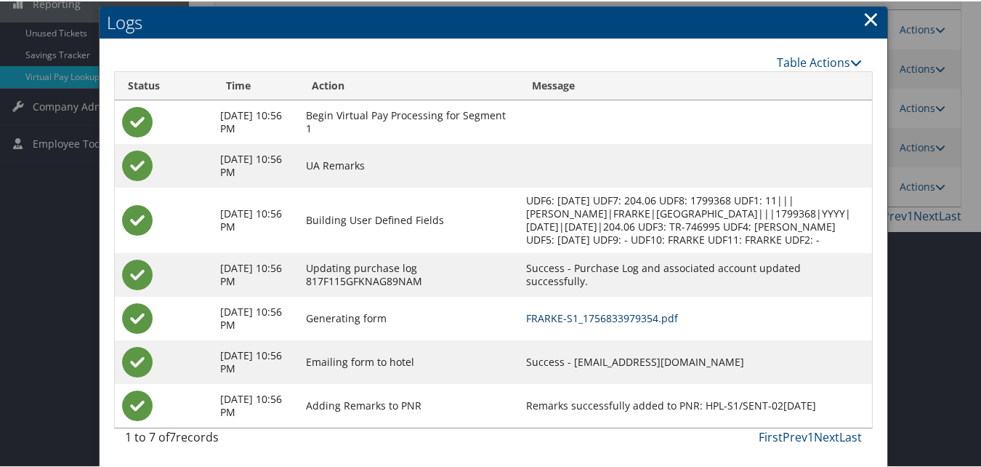
click at [653, 319] on link "FRARKE-S1_1756833979354.pdf" at bounding box center [602, 317] width 152 height 14
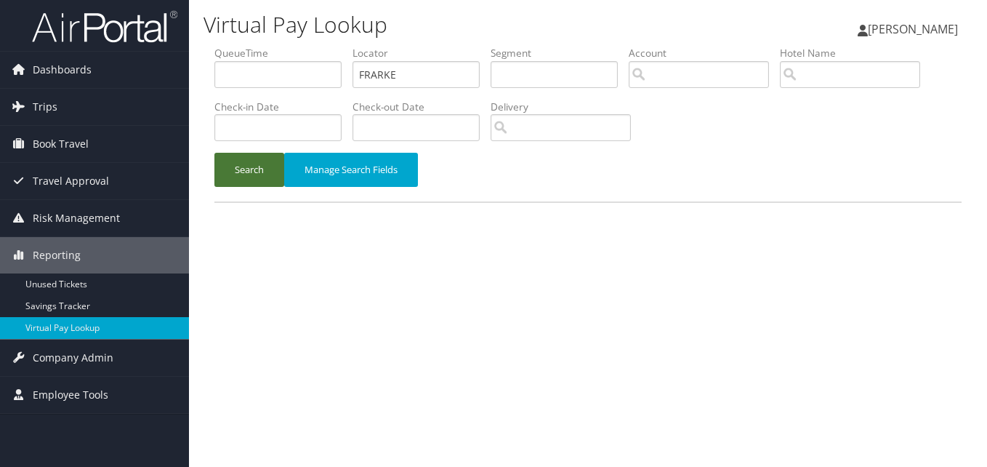
click at [242, 171] on button "Search" at bounding box center [249, 170] width 70 height 34
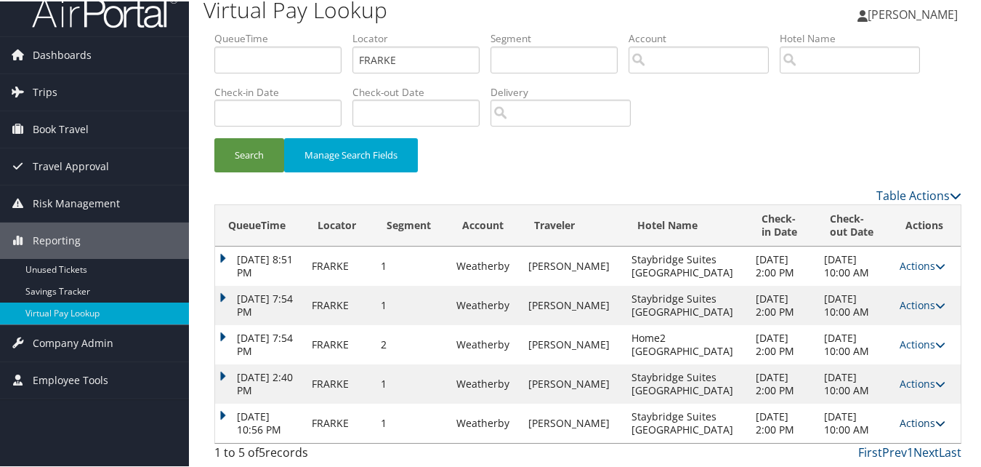
click at [935, 423] on icon at bounding box center [940, 421] width 10 height 10
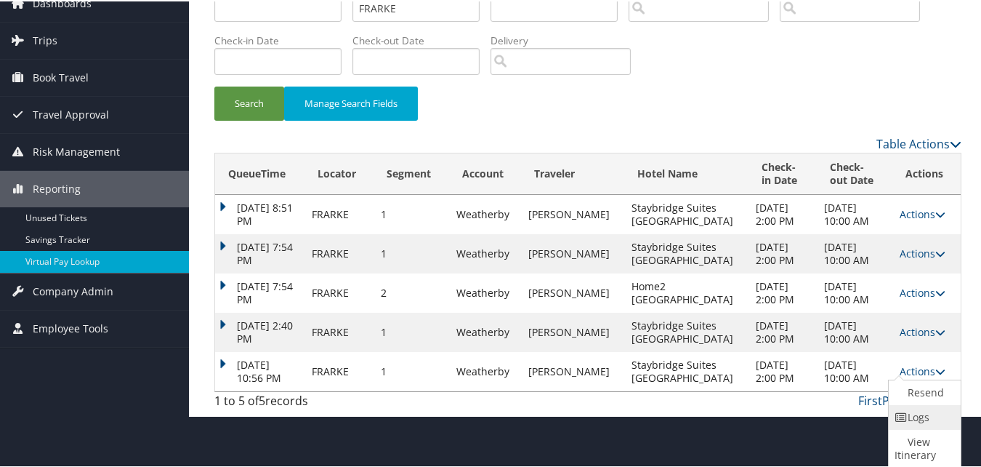
click at [906, 416] on icon at bounding box center [901, 416] width 13 height 10
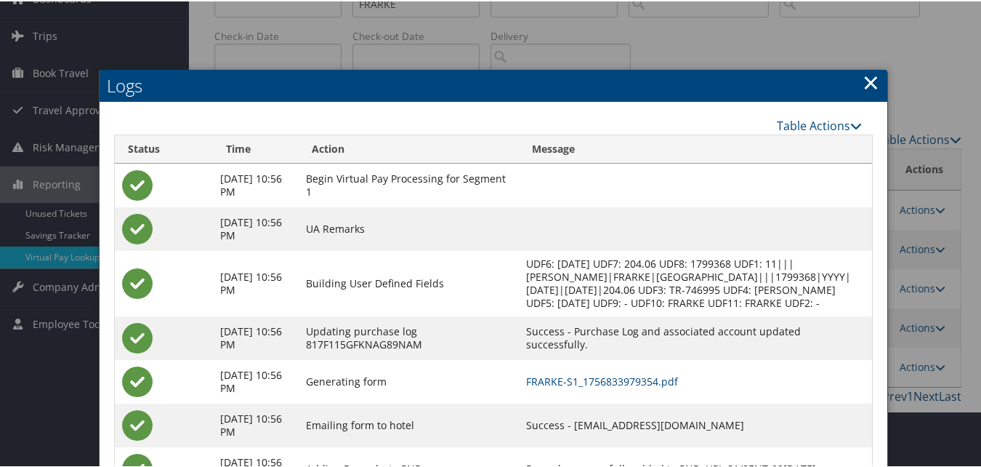
scroll to position [148, 0]
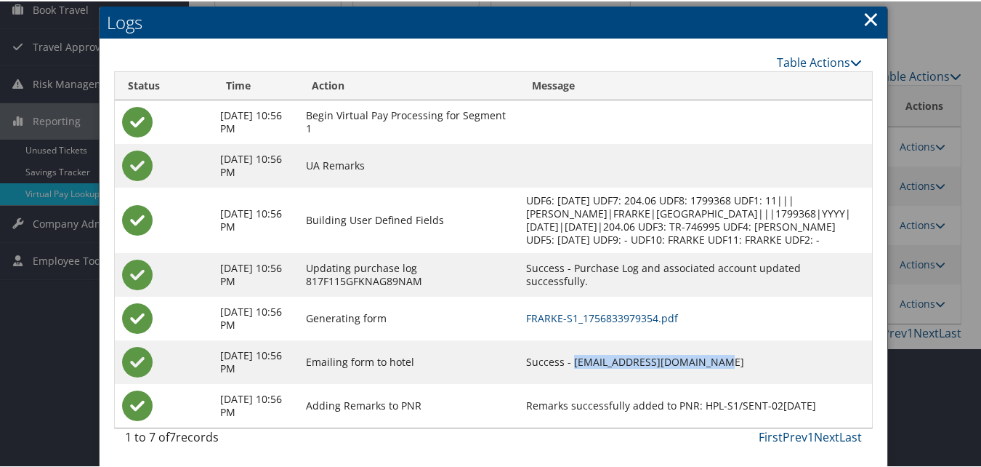
drag, startPoint x: 610, startPoint y: 360, endPoint x: 749, endPoint y: 361, distance: 138.1
click at [749, 361] on td "Success - info@madisonstaybridge.com" at bounding box center [695, 361] width 353 height 44
copy td "info@madisonstaybridge.com"
click at [863, 9] on link "×" at bounding box center [871, 17] width 17 height 29
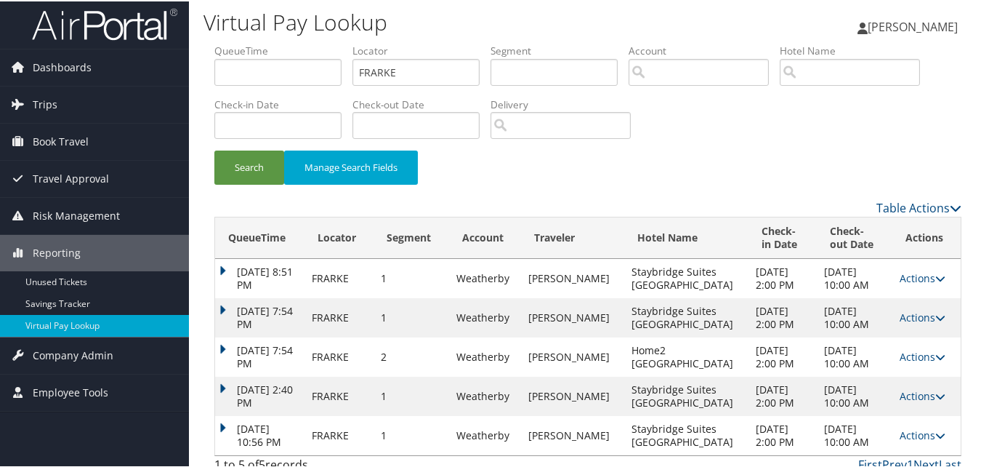
scroll to position [0, 0]
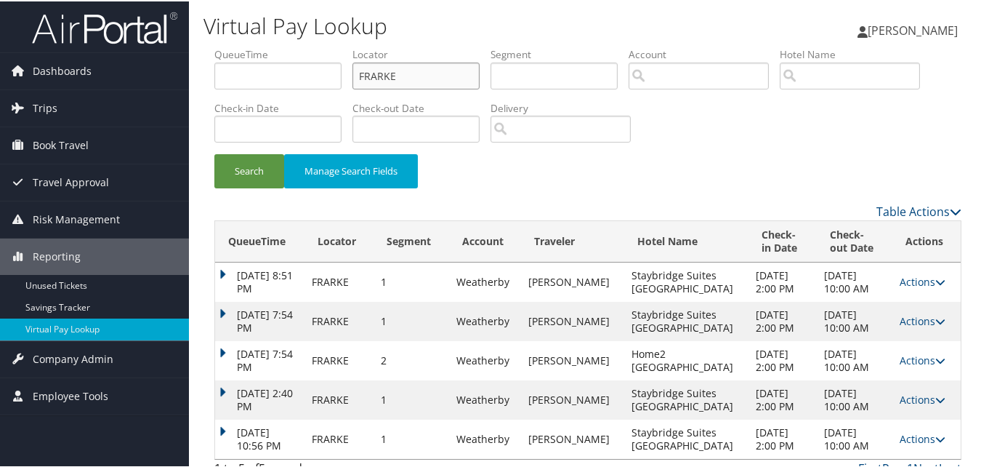
drag, startPoint x: 434, startPoint y: 81, endPoint x: 218, endPoint y: 79, distance: 215.9
click at [218, 46] on ul "QueueTime Locator FRARKE Segment Account Traveler Hotel Name Check-in Date Chec…" at bounding box center [587, 46] width 747 height 0
paste input "ITYIRV"
type input "ITYIRV"
click at [238, 174] on button "Search" at bounding box center [249, 170] width 70 height 34
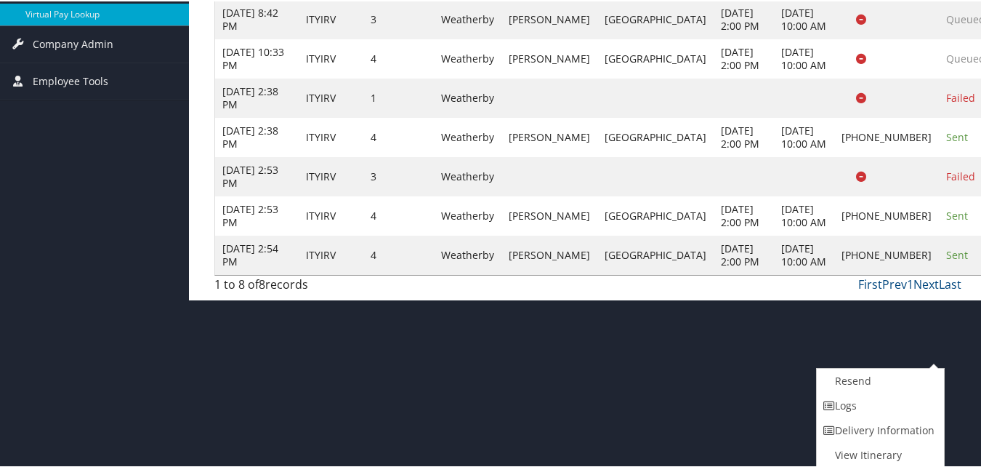
click at [856, 402] on link "Logs" at bounding box center [879, 404] width 124 height 25
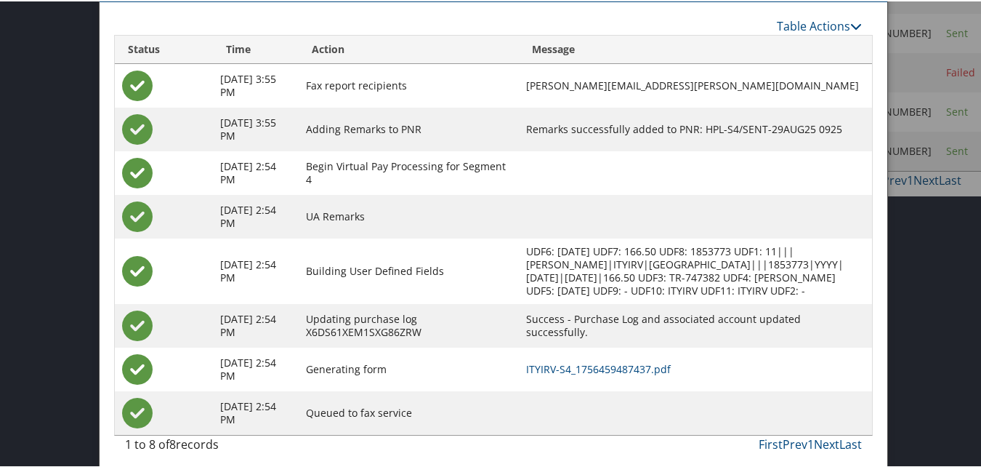
scroll to position [439, 0]
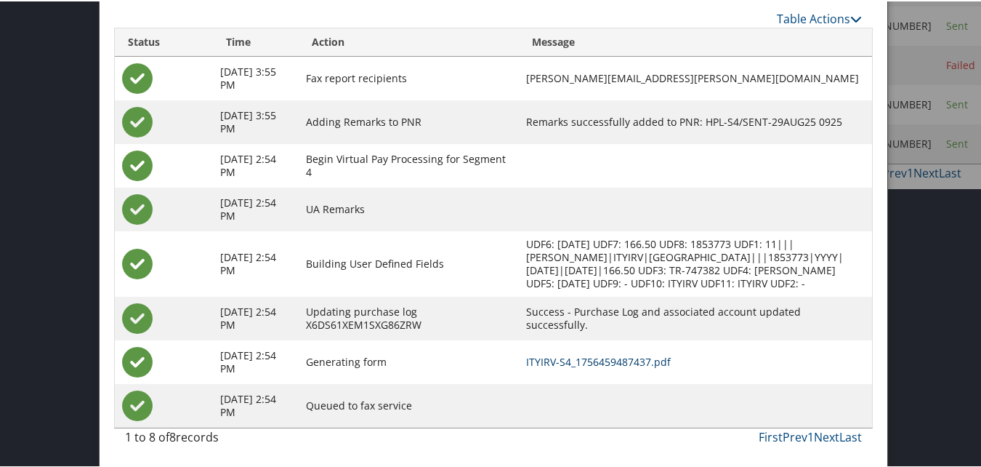
click at [591, 358] on link "ITYIRV-S4_1756459487437.pdf" at bounding box center [598, 360] width 145 height 14
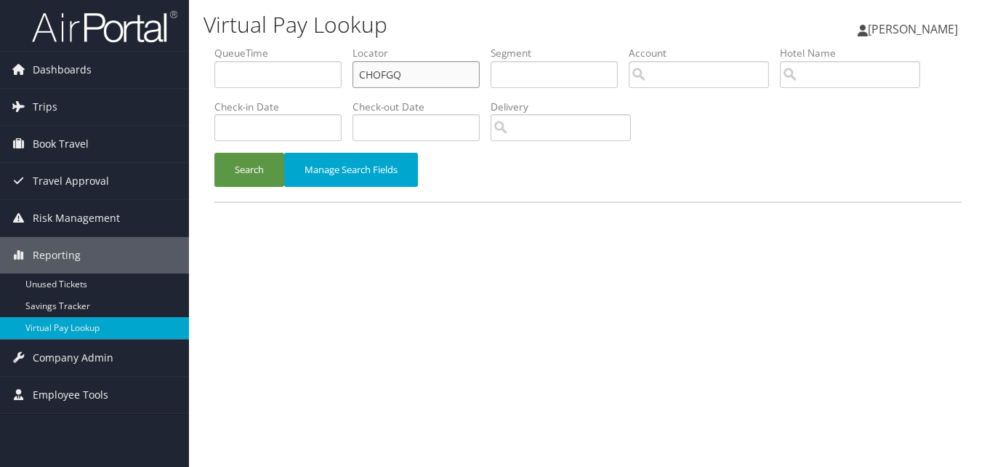
drag, startPoint x: 424, startPoint y: 73, endPoint x: 236, endPoint y: 86, distance: 188.7
click at [241, 46] on ul "QueueTime Locator CHOFGQ Segment Account Traveler Hotel Name Check-in Date Chec…" at bounding box center [587, 46] width 747 height 0
paste input "EPATD"
type input "CEPATD"
click at [236, 166] on button "Search" at bounding box center [249, 170] width 70 height 34
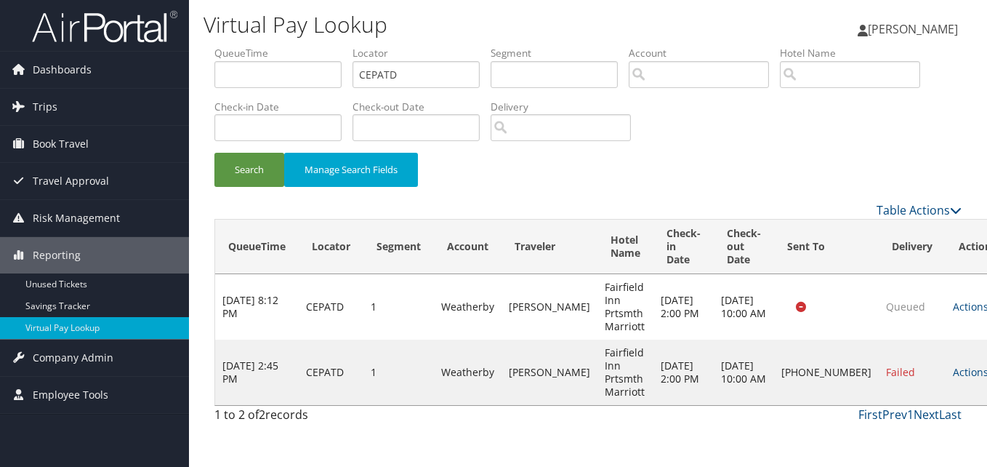
drag, startPoint x: 928, startPoint y: 373, endPoint x: 921, endPoint y: 374, distance: 7.4
click at [953, 374] on link "Actions" at bounding box center [976, 372] width 46 height 14
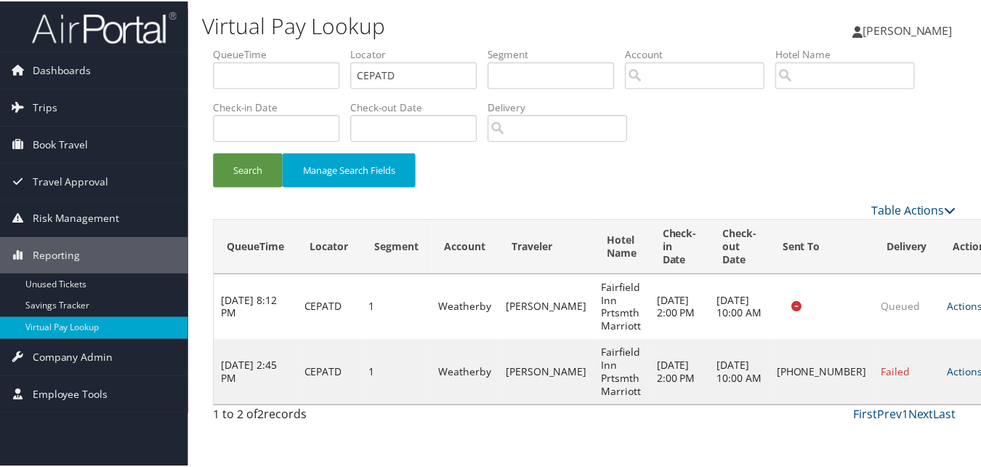
scroll to position [14, 0]
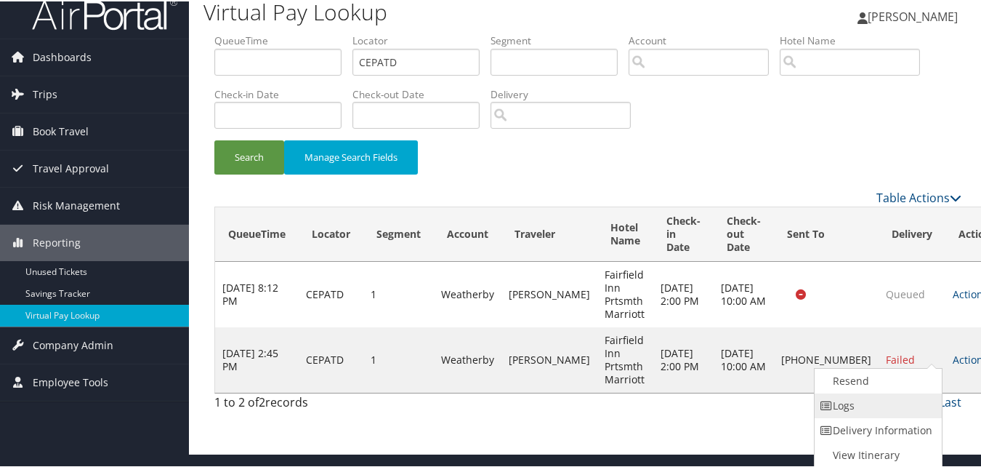
click at [850, 398] on link "Logs" at bounding box center [877, 404] width 124 height 25
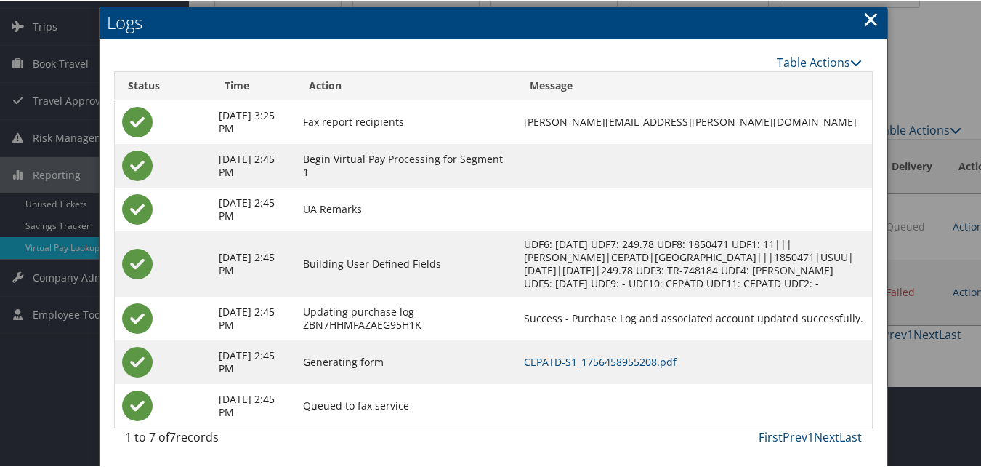
scroll to position [94, 0]
click at [609, 358] on link "CEPATD-S1_1756458955208.pdf" at bounding box center [600, 360] width 153 height 14
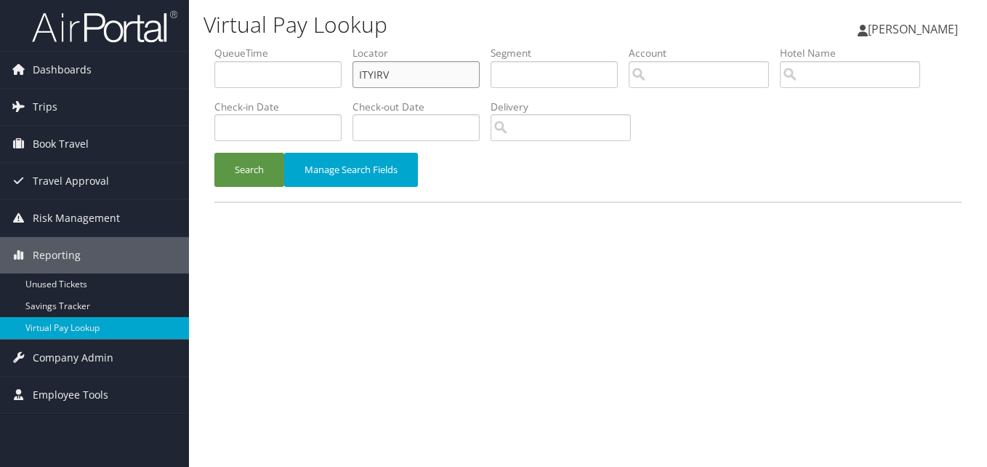
drag, startPoint x: 397, startPoint y: 68, endPoint x: 270, endPoint y: 85, distance: 128.4
click at [281, 46] on ul "QueueTime Locator ITYIRV Segment Account Traveler Hotel Name Check-in Date Chec…" at bounding box center [587, 46] width 747 height 0
paste input "WEFWS"
type input "IWEFWS"
click at [250, 182] on button "Search" at bounding box center [249, 170] width 70 height 34
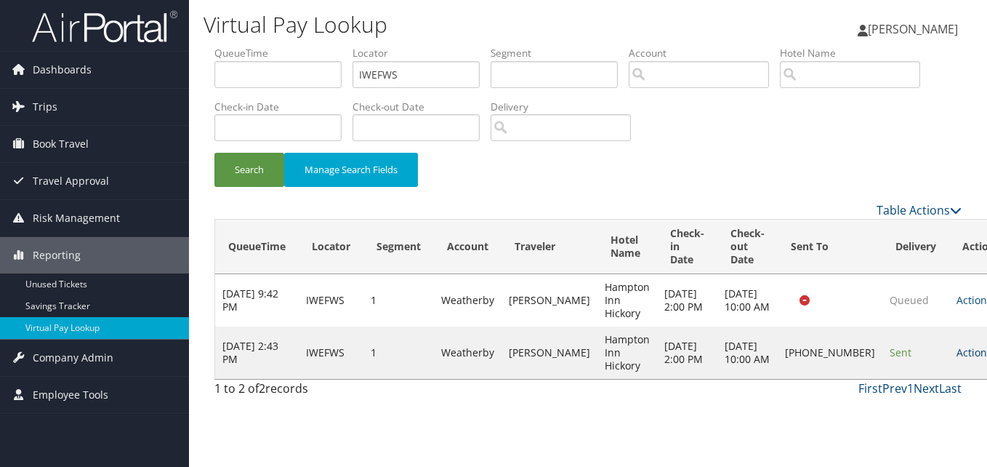
click at [956, 357] on link "Actions" at bounding box center [979, 352] width 46 height 14
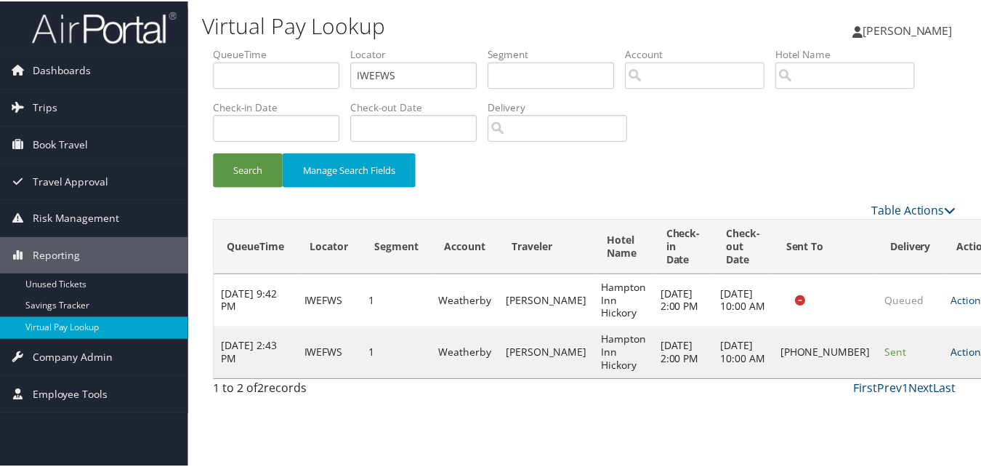
scroll to position [1, 0]
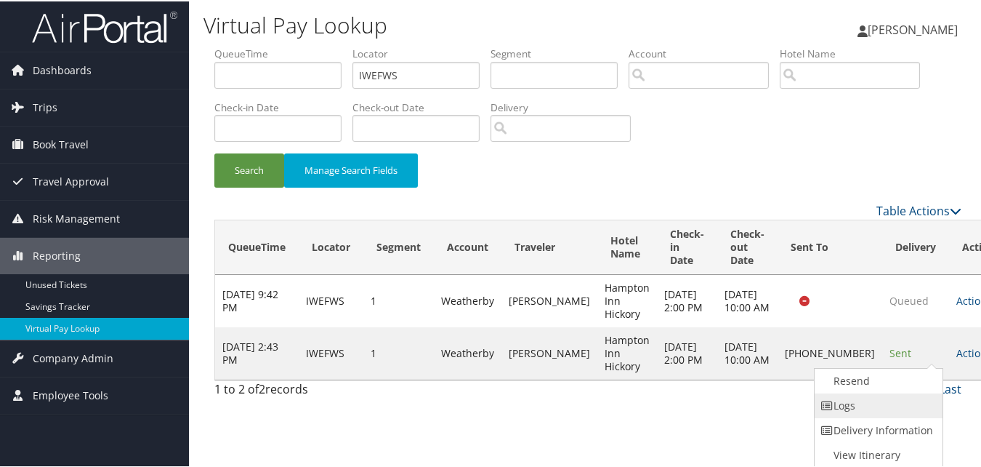
click at [865, 403] on link "Logs" at bounding box center [877, 404] width 124 height 25
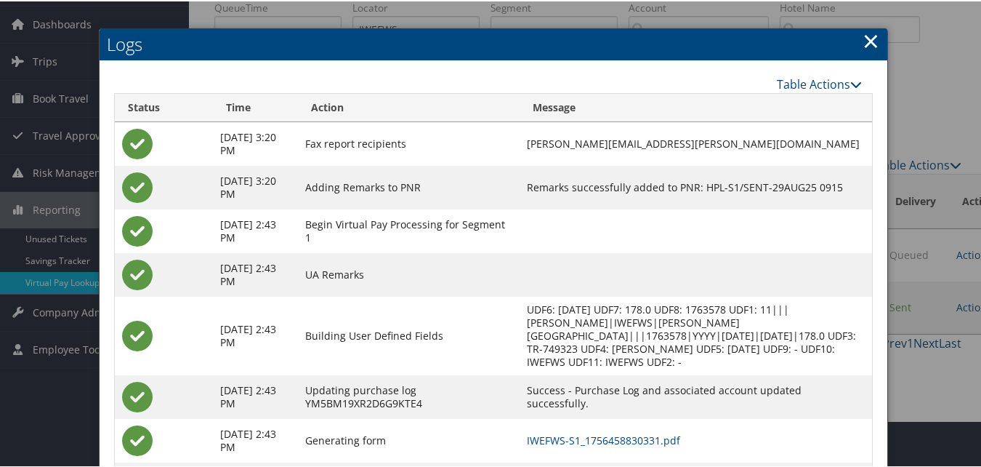
scroll to position [125, 0]
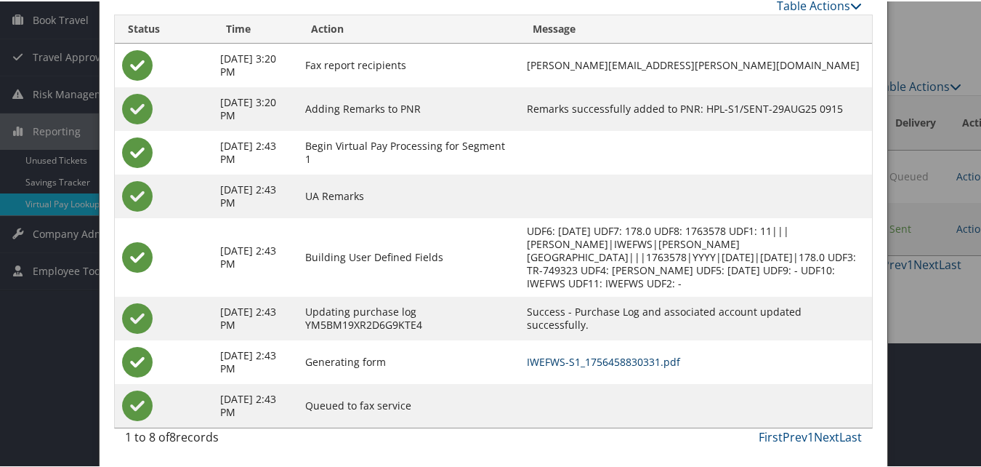
click at [613, 361] on link "IWEFWS-S1_1756458830331.pdf" at bounding box center [603, 360] width 153 height 14
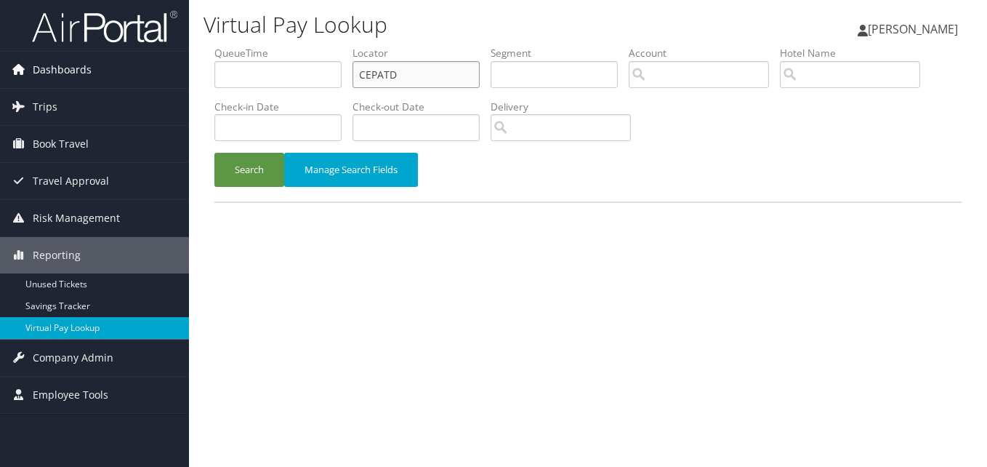
drag, startPoint x: 422, startPoint y: 74, endPoint x: 176, endPoint y: 84, distance: 246.6
click at [181, 84] on div "Dashboards AirPortal 360™ (Manager) My Travel Dashboard Trips Airtinerary® Look…" at bounding box center [493, 233] width 987 height 467
paste input "YLBANS"
type input "YLBANS"
click at [251, 165] on button "Search" at bounding box center [249, 170] width 70 height 34
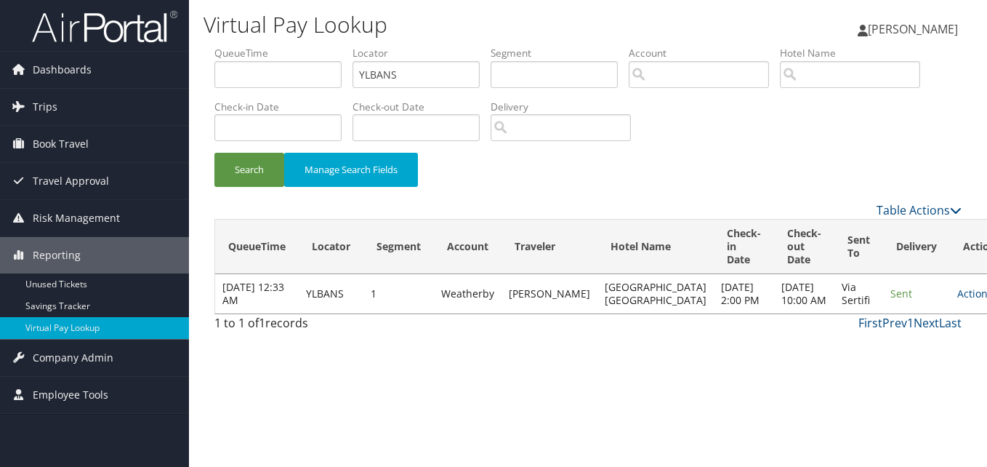
click at [950, 313] on td "Actions Resend Logs View Itinerary" at bounding box center [982, 293] width 64 height 39
click at [957, 300] on link "Actions" at bounding box center [980, 293] width 46 height 14
click at [874, 355] on link "Logs" at bounding box center [898, 352] width 92 height 25
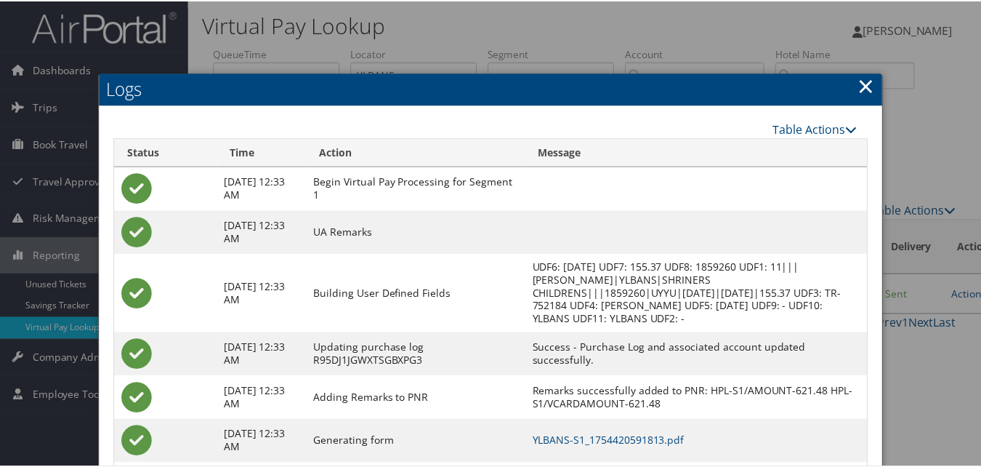
scroll to position [124, 0]
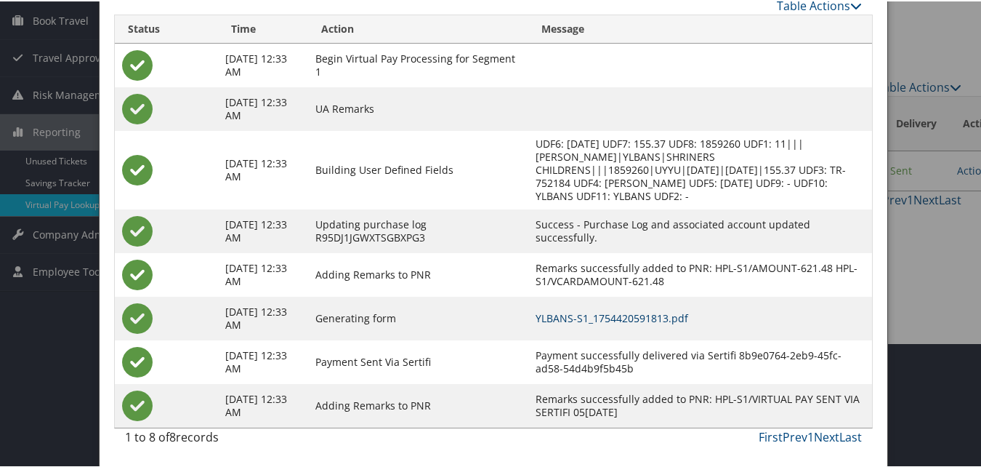
drag, startPoint x: 630, startPoint y: 315, endPoint x: 620, endPoint y: 334, distance: 21.5
click at [630, 315] on link "YLBANS-S1_1754420591813.pdf" at bounding box center [612, 317] width 153 height 14
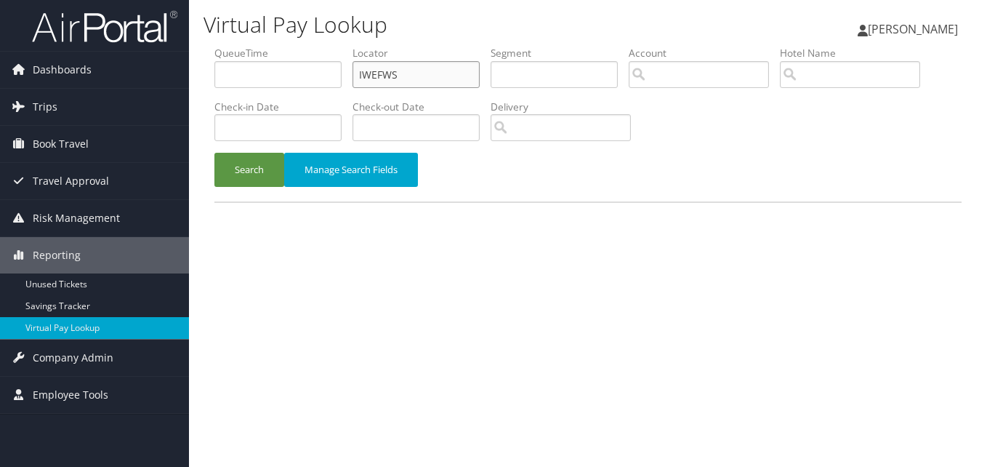
drag, startPoint x: 425, startPoint y: 76, endPoint x: 224, endPoint y: 102, distance: 202.9
click at [229, 46] on ul "QueueTime Locator IWEFWS Segment Account Traveler Hotel Name Check-in Date Chec…" at bounding box center [587, 46] width 747 height 0
paste input "NDDNMP"
type input "NDDNMP"
click at [260, 174] on button "Search" at bounding box center [249, 170] width 70 height 34
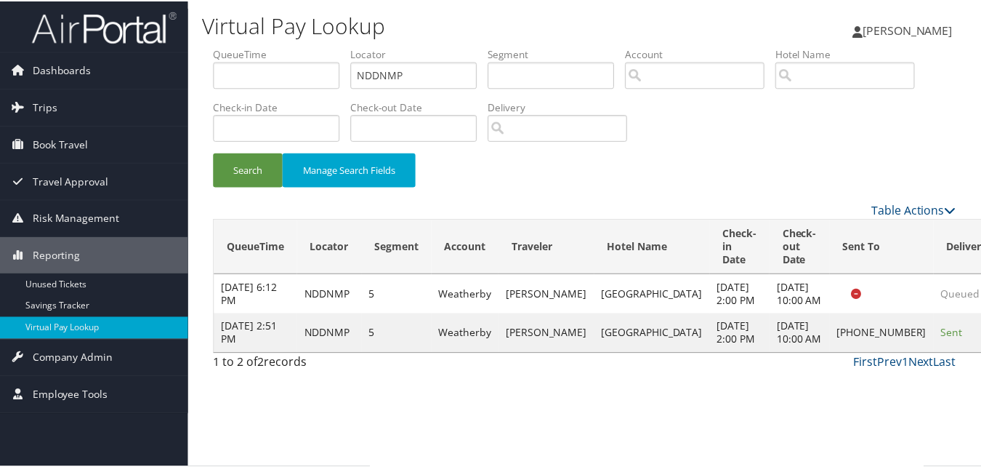
scroll to position [1, 0]
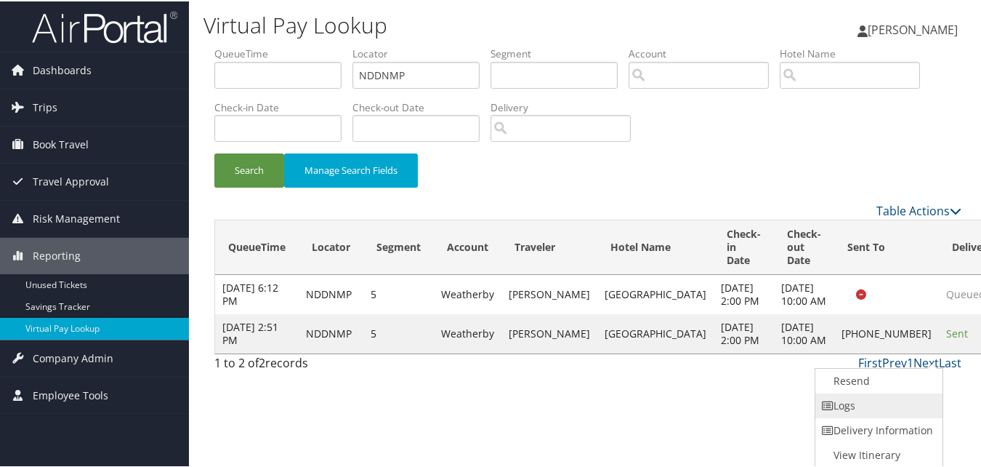
click at [850, 403] on link "Logs" at bounding box center [877, 404] width 124 height 25
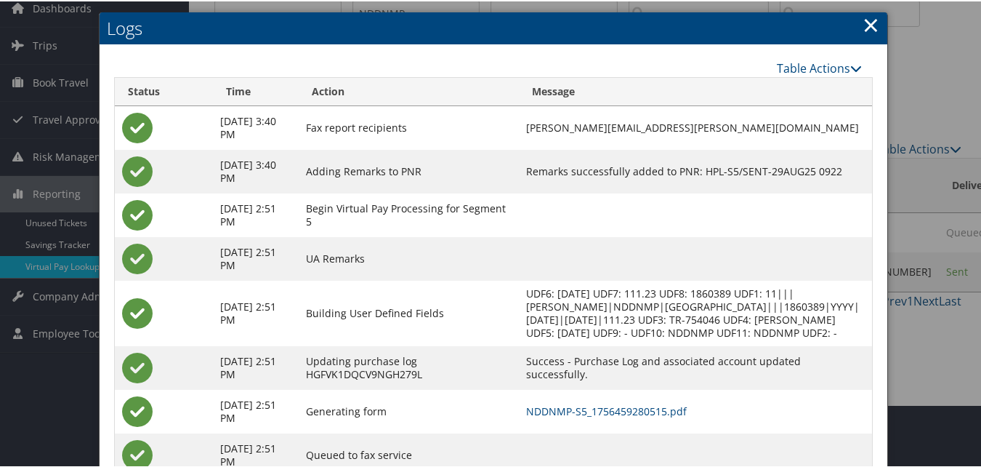
scroll to position [125, 0]
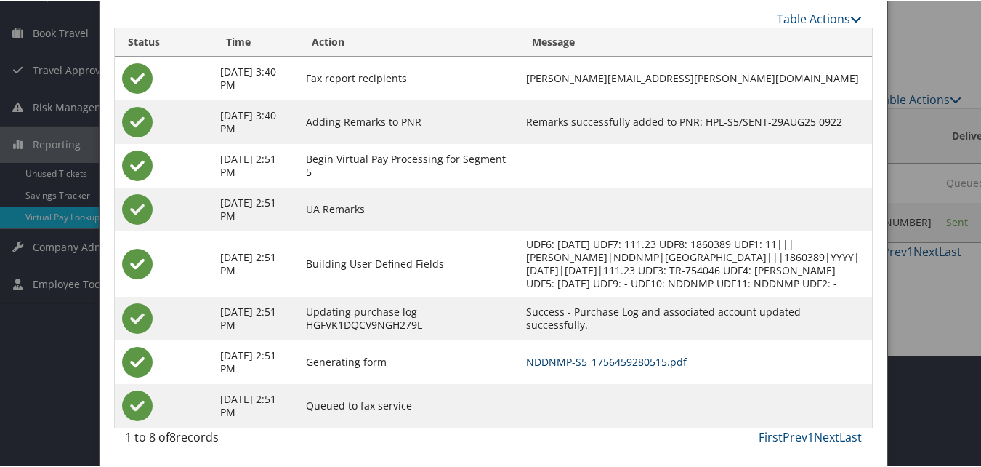
click at [598, 366] on link "NDDNMP-S5_1756459280515.pdf" at bounding box center [606, 360] width 161 height 14
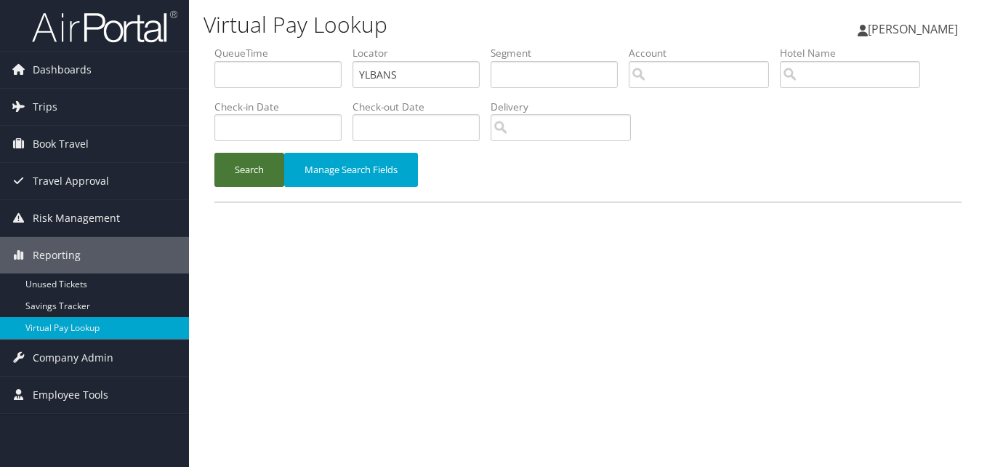
click at [246, 166] on button "Search" at bounding box center [249, 170] width 70 height 34
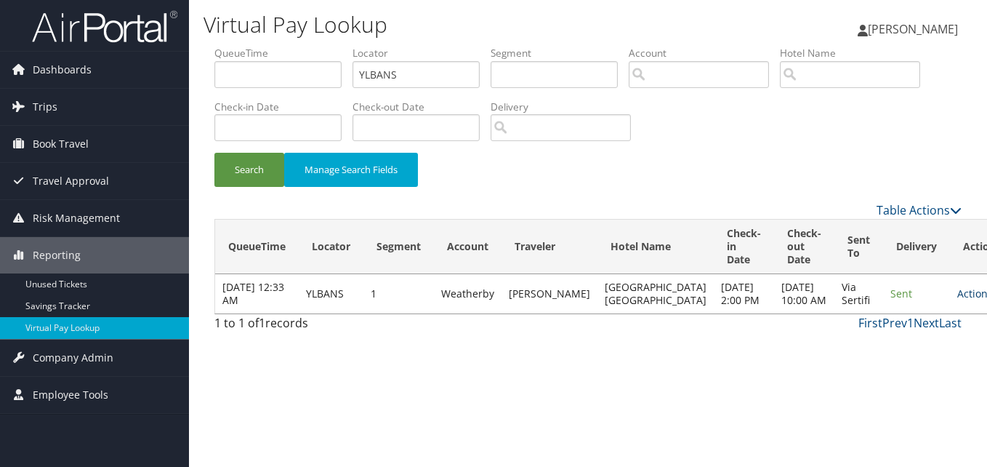
click at [957, 300] on link "Actions" at bounding box center [980, 293] width 46 height 14
click at [882, 344] on link "Logs" at bounding box center [898, 352] width 92 height 25
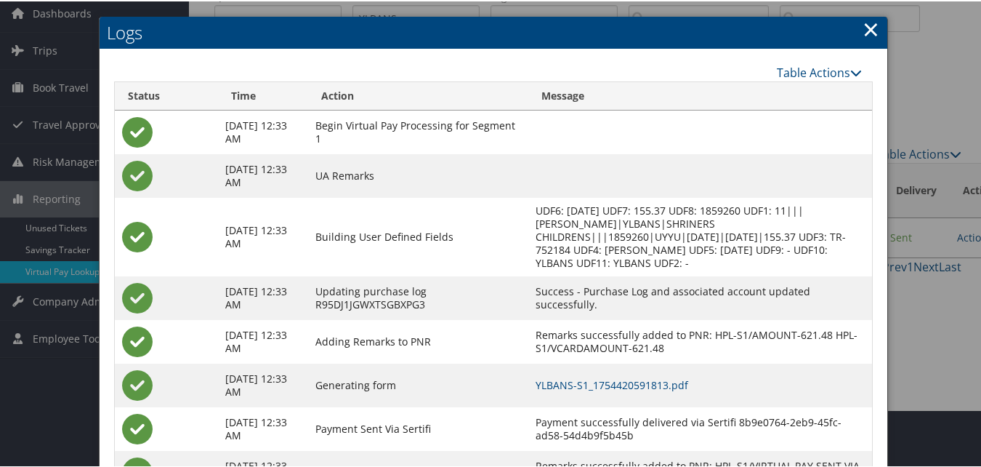
scroll to position [124, 0]
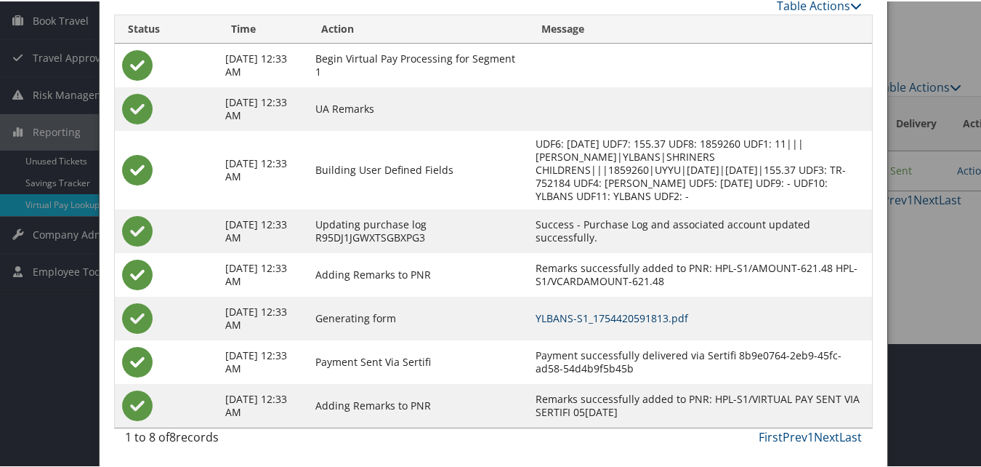
click at [612, 311] on link "YLBANS-S1_1754420591813.pdf" at bounding box center [612, 317] width 153 height 14
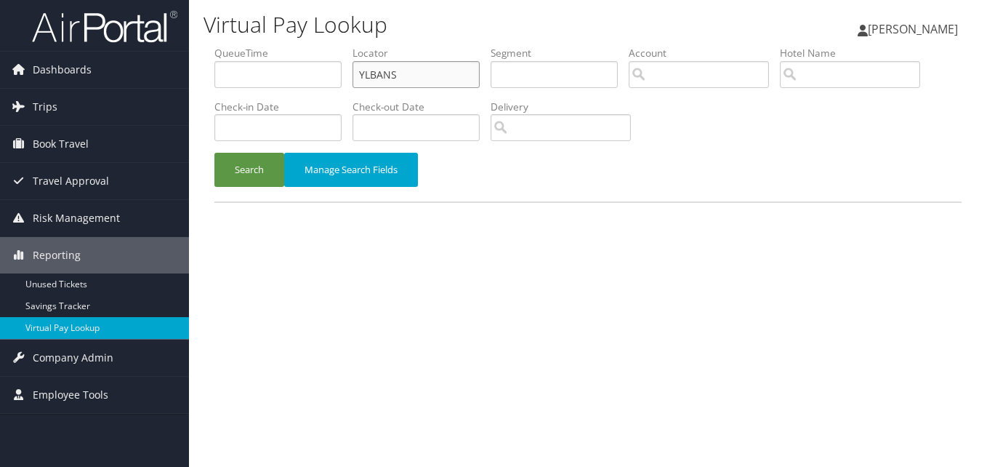
drag, startPoint x: 407, startPoint y: 66, endPoint x: 302, endPoint y: 86, distance: 106.5
click at [304, 46] on ul "QueueTime Locator YLBANS Segment Account Traveler Hotel Name Check-in Date Chec…" at bounding box center [587, 46] width 747 height 0
paste input "UHFZVV"
type input "UHFZVV"
click at [241, 150] on li "Check-in Date" at bounding box center [283, 126] width 138 height 53
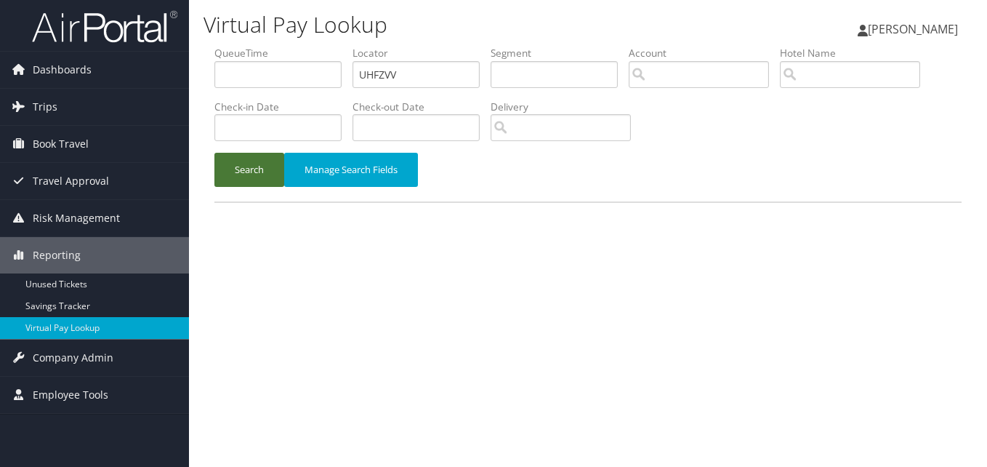
click at [246, 180] on button "Search" at bounding box center [249, 170] width 70 height 34
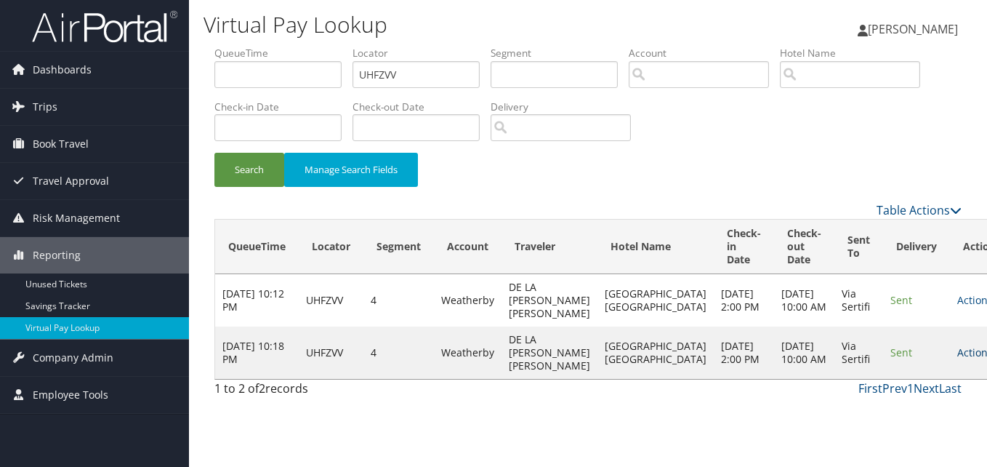
click at [957, 359] on link "Actions" at bounding box center [980, 352] width 46 height 14
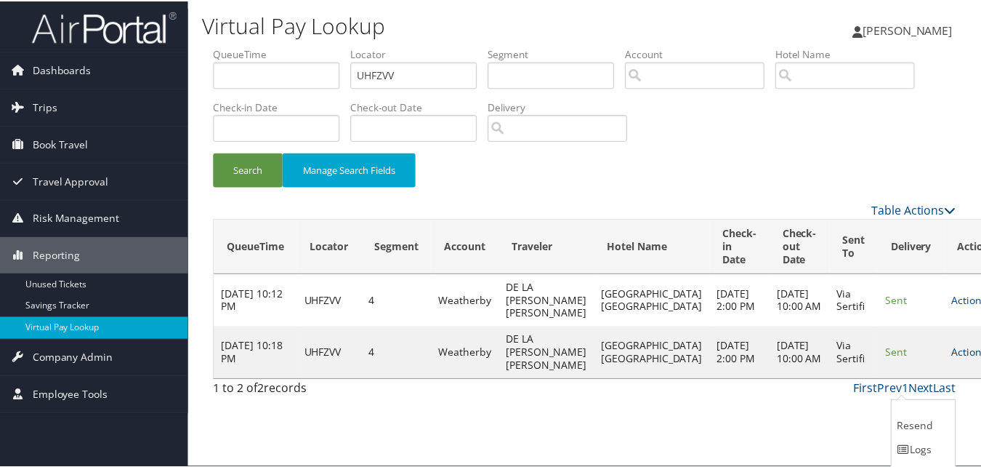
scroll to position [35, 0]
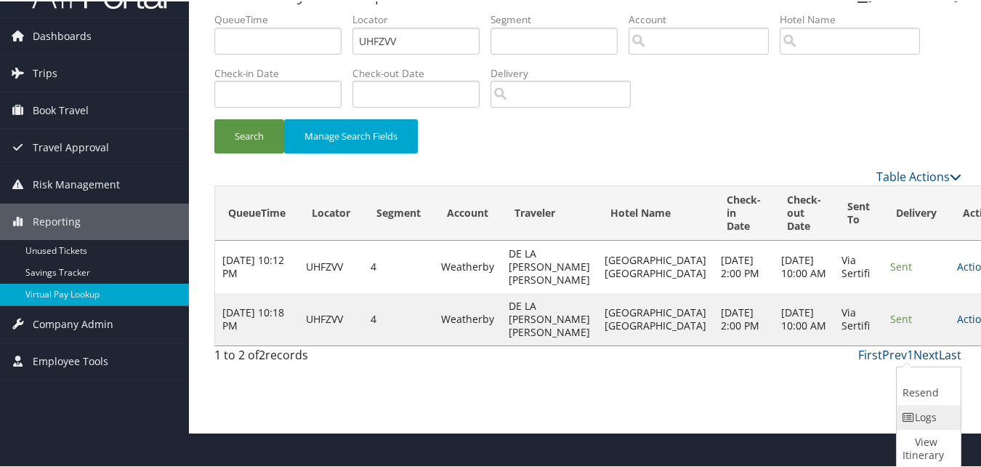
click at [903, 412] on icon at bounding box center [909, 416] width 13 height 10
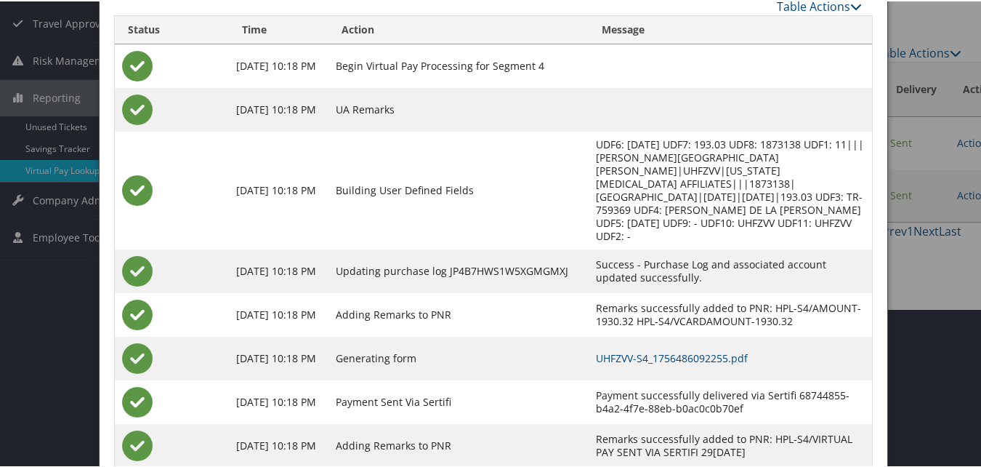
scroll to position [159, 0]
click at [625, 349] on link "UHFZVV-S4_1756486092255.pdf" at bounding box center [672, 356] width 152 height 14
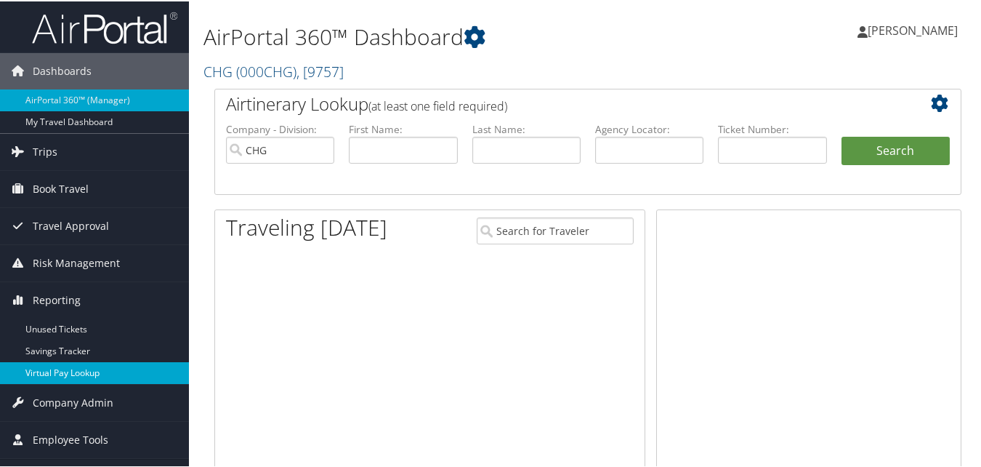
click at [44, 374] on link "Virtual Pay Lookup" at bounding box center [94, 371] width 189 height 22
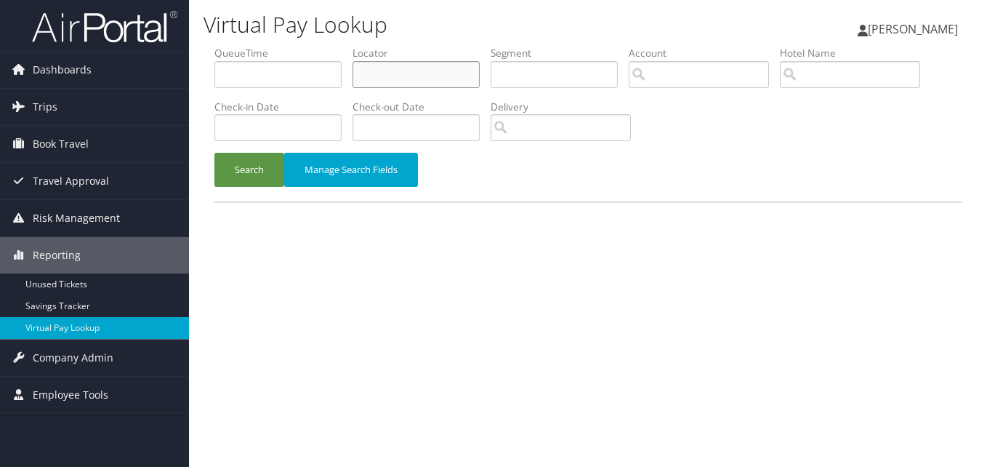
click at [389, 69] on input "text" at bounding box center [415, 74] width 127 height 27
paste input "UHFZVV"
type input "UHFZVV"
click at [261, 157] on button "Search" at bounding box center [249, 170] width 70 height 34
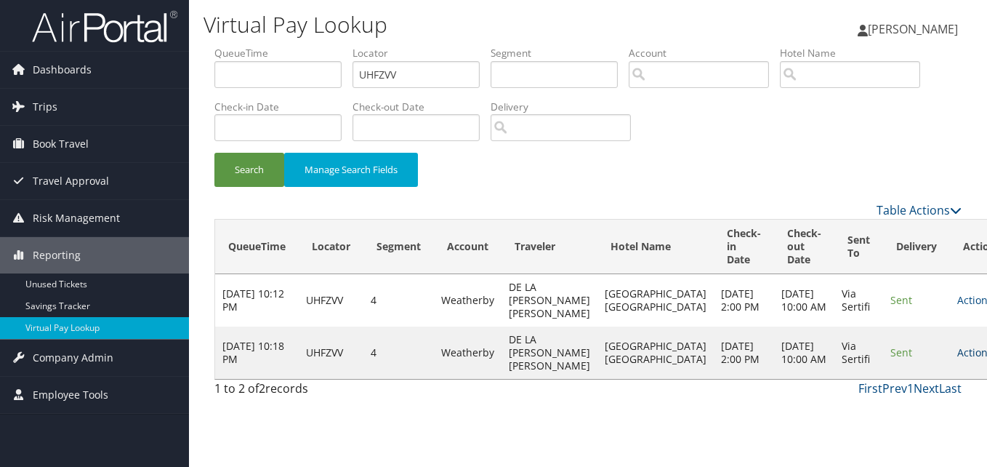
click at [957, 359] on link "Actions" at bounding box center [980, 352] width 46 height 14
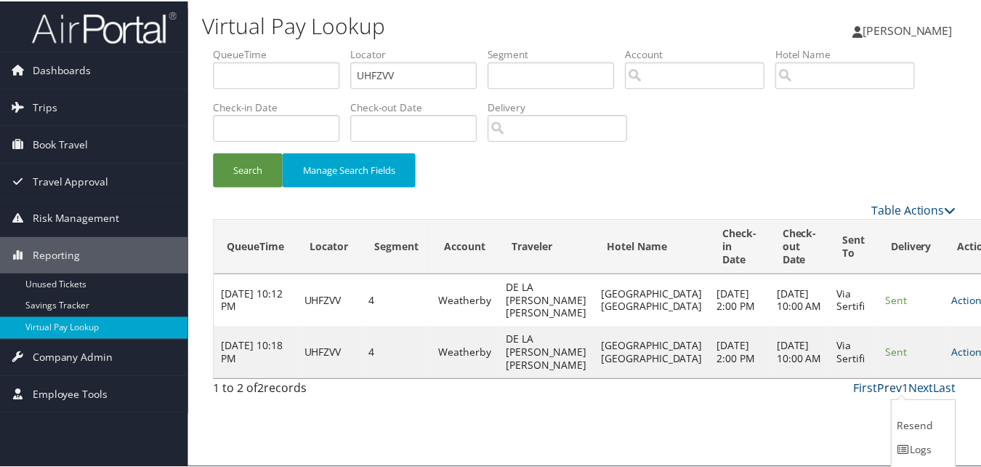
scroll to position [35, 0]
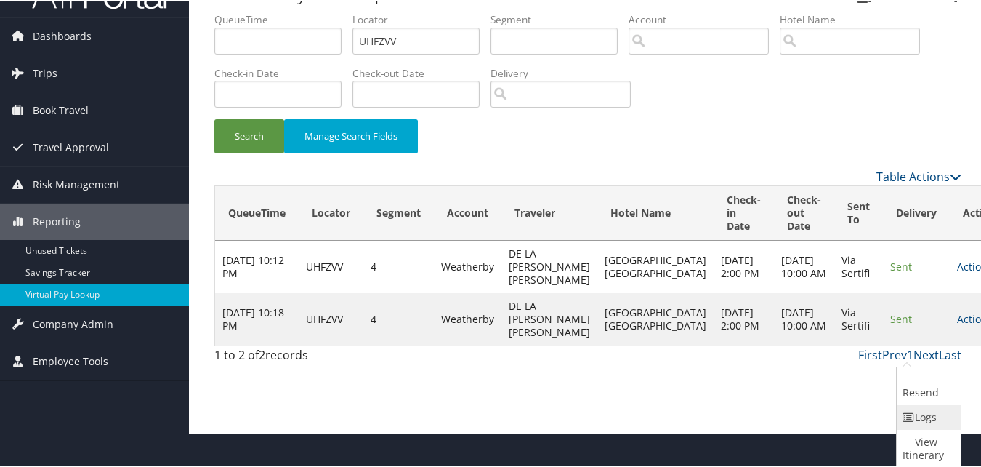
click at [916, 411] on link "Logs" at bounding box center [927, 415] width 60 height 25
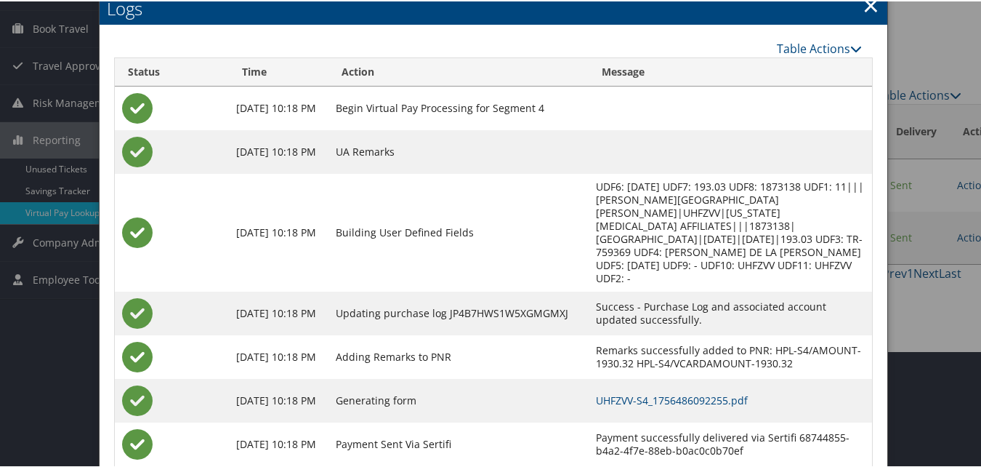
scroll to position [159, 0]
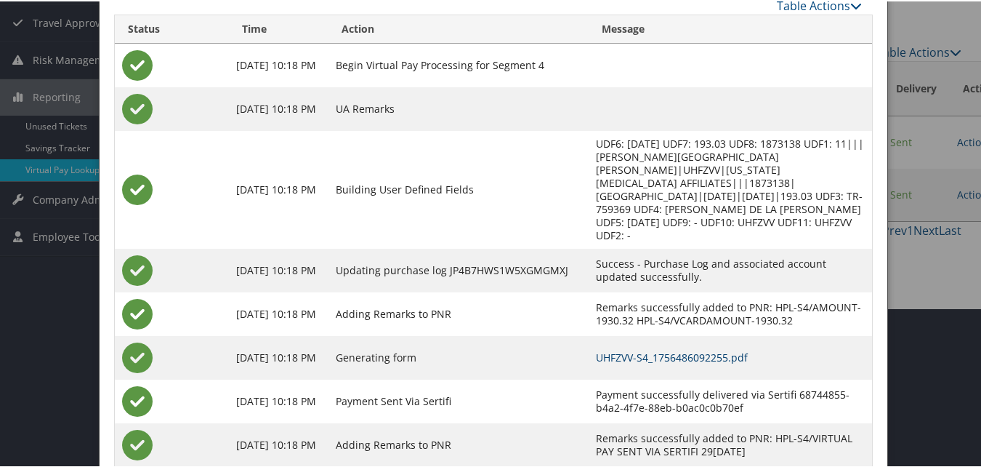
drag, startPoint x: 648, startPoint y: 317, endPoint x: 561, endPoint y: 320, distance: 87.3
click at [648, 349] on link "UHFZVV-S4_1756486092255.pdf" at bounding box center [672, 356] width 152 height 14
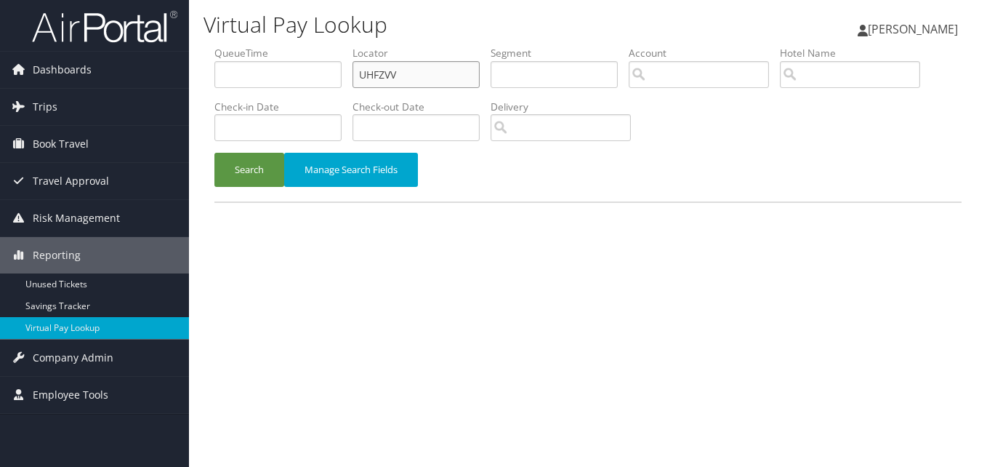
drag, startPoint x: 411, startPoint y: 77, endPoint x: 271, endPoint y: 84, distance: 139.7
click at [268, 46] on ul "QueueTime Locator UHFZVV Segment Account Traveler Hotel Name Check-in Date Chec…" at bounding box center [587, 46] width 747 height 0
paste input "SXKTIC"
type input "SXKTIC"
drag, startPoint x: 241, startPoint y: 175, endPoint x: 250, endPoint y: 179, distance: 9.4
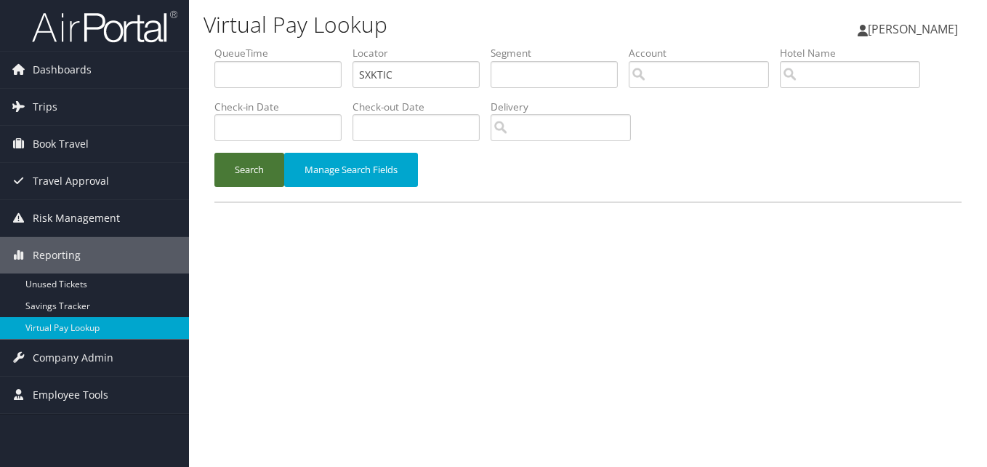
click at [243, 175] on button "Search" at bounding box center [249, 170] width 70 height 34
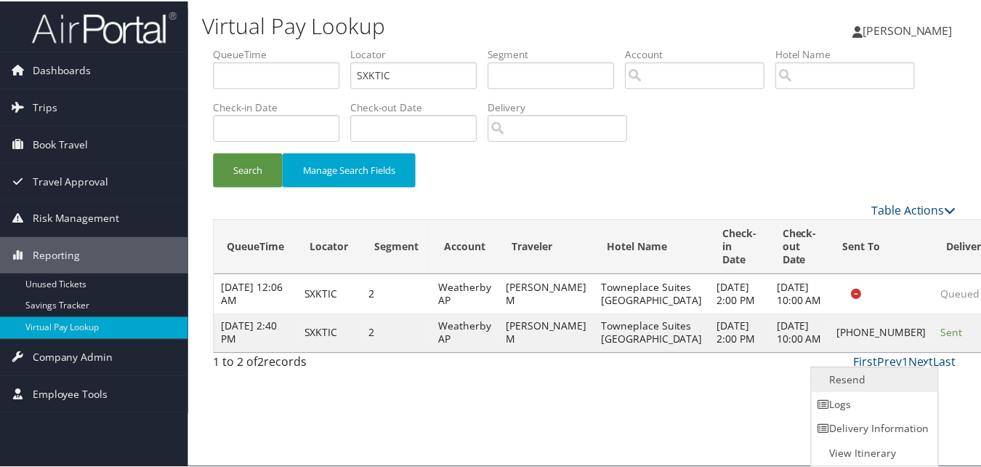
scroll to position [1, 0]
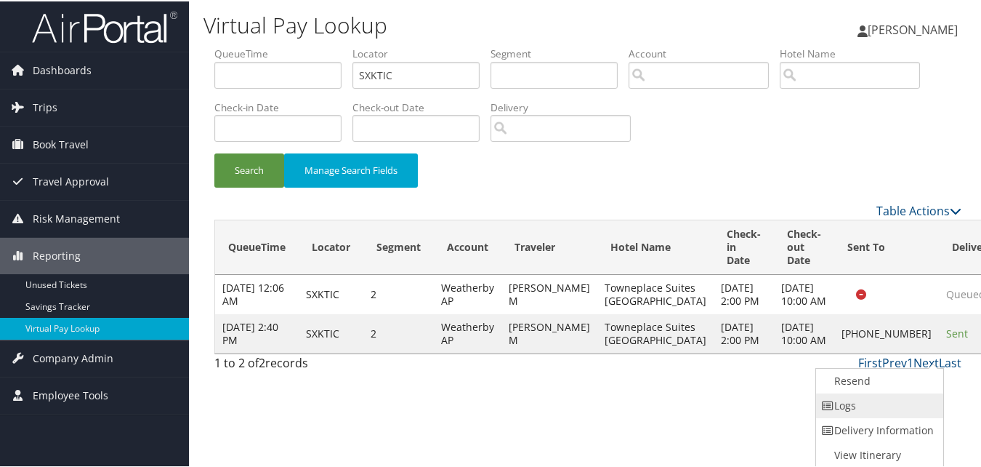
click at [864, 401] on link "Logs" at bounding box center [878, 404] width 124 height 25
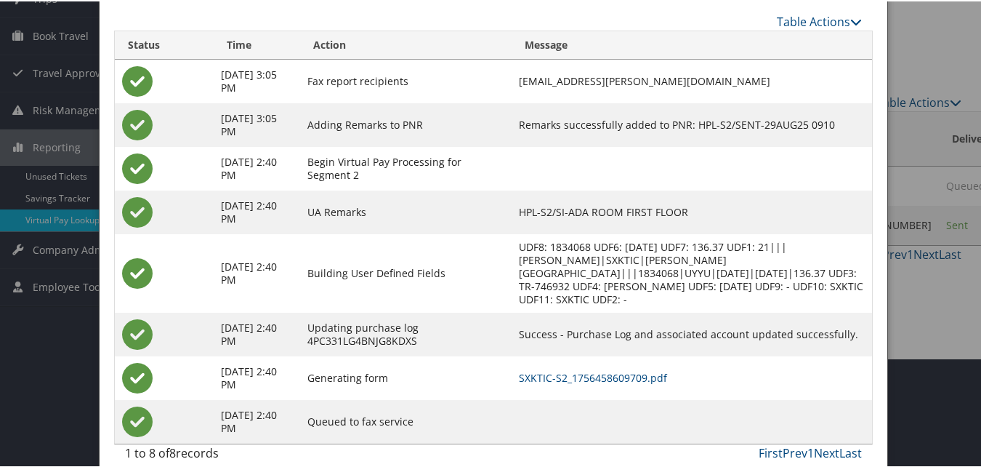
scroll to position [112, 0]
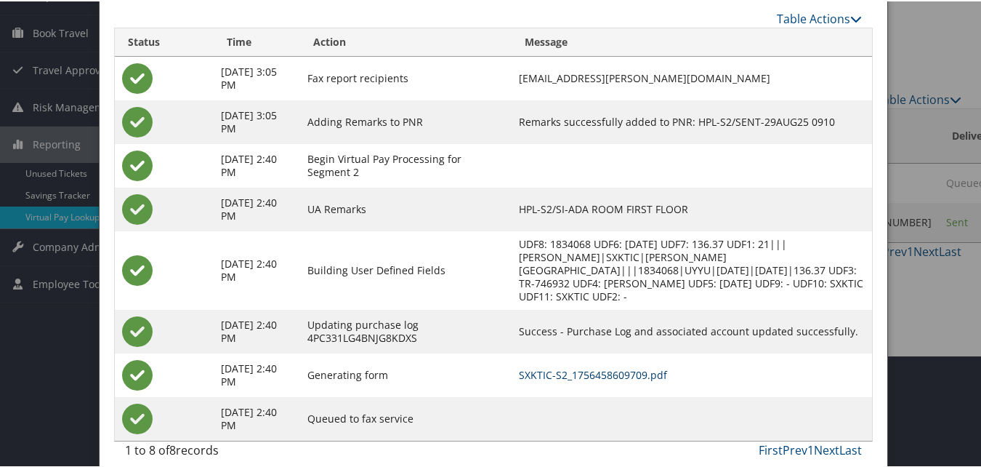
click at [574, 366] on link "SXKTIC-S2_1756458609709.pdf" at bounding box center [593, 373] width 148 height 14
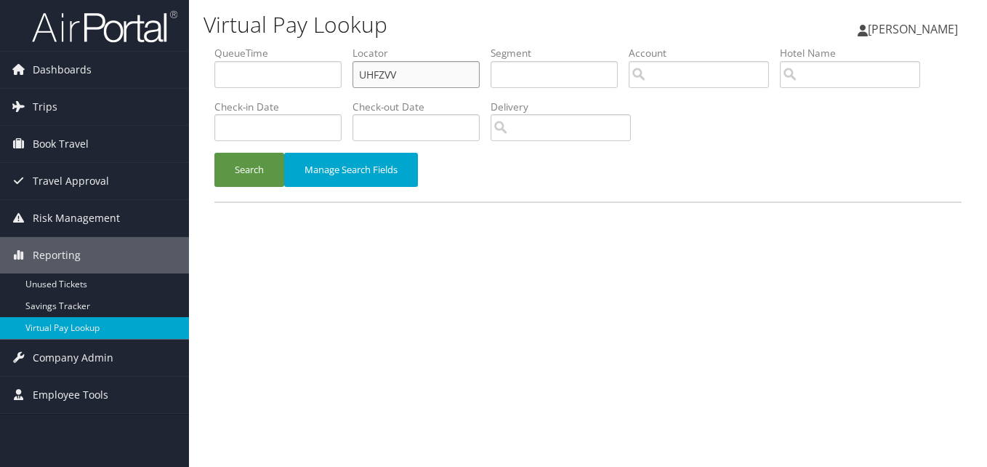
drag, startPoint x: 422, startPoint y: 71, endPoint x: 213, endPoint y: 110, distance: 213.0
click at [214, 110] on form "QueueTime Locator UHFZVV Segment Account Traveler Hotel Name Check-in Date Chec…" at bounding box center [587, 124] width 747 height 156
paste input "QPVAKP"
type input "QPVAKP"
drag, startPoint x: 233, startPoint y: 179, endPoint x: 258, endPoint y: 181, distance: 24.8
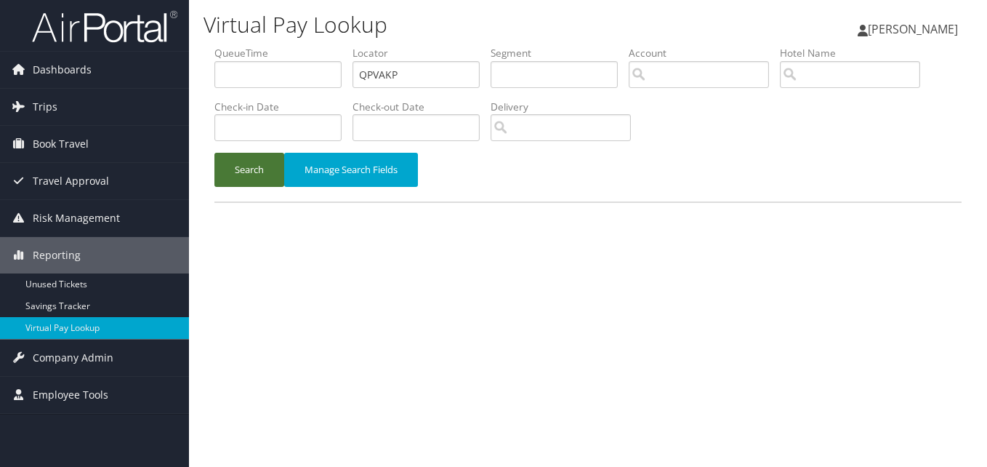
click at [233, 180] on button "Search" at bounding box center [249, 170] width 70 height 34
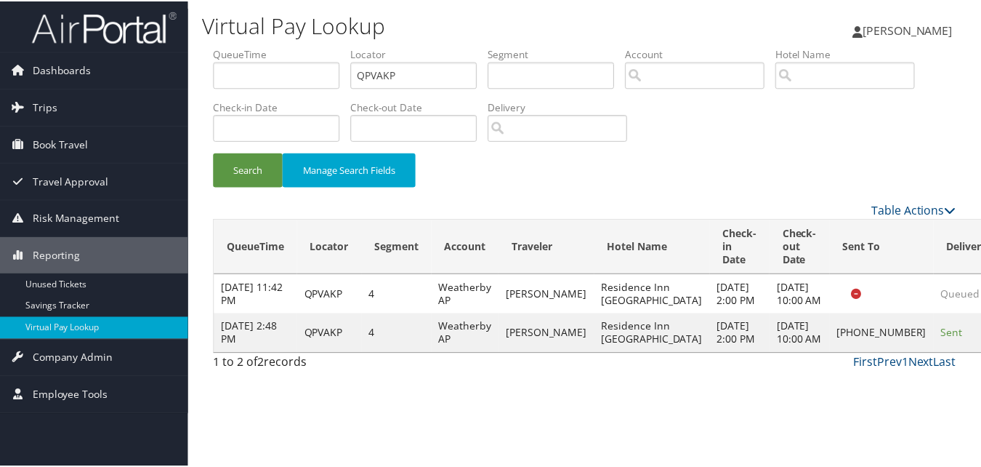
scroll to position [1, 0]
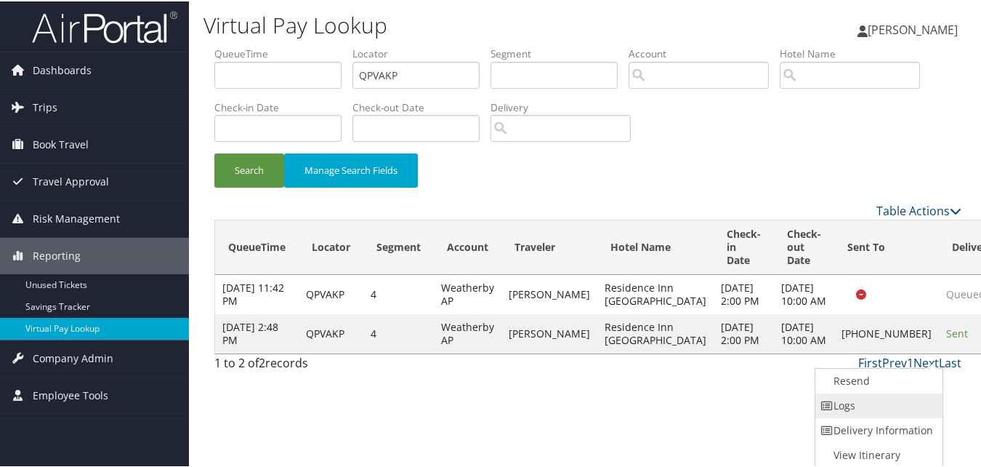
click at [874, 397] on link "Logs" at bounding box center [877, 404] width 124 height 25
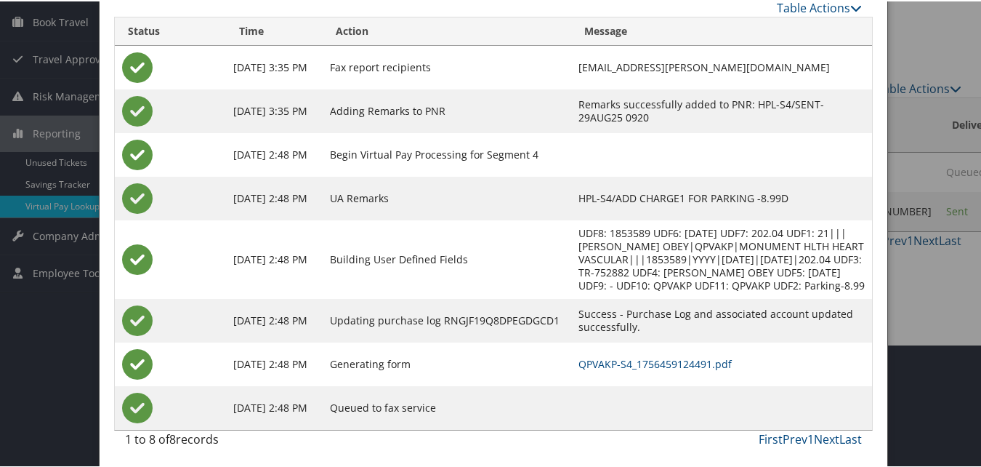
scroll to position [125, 0]
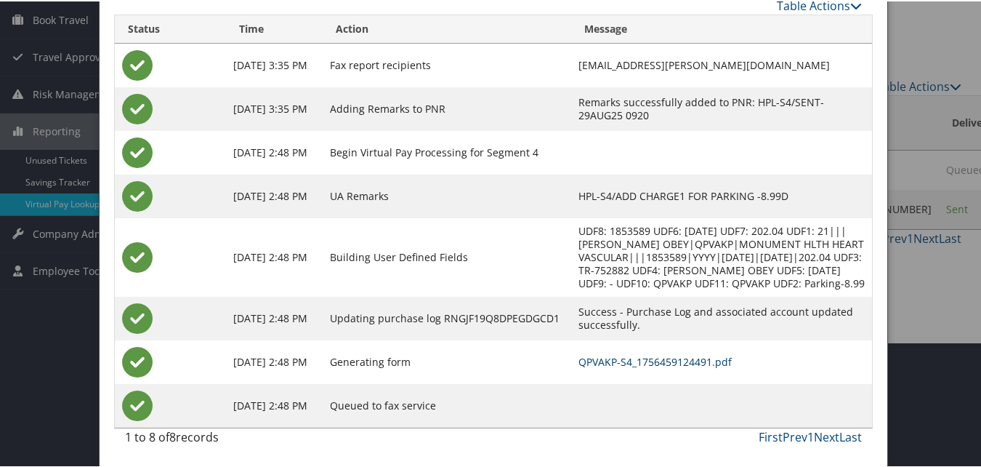
click at [637, 358] on link "QPVAKP-S4_1756459124491.pdf" at bounding box center [655, 360] width 153 height 14
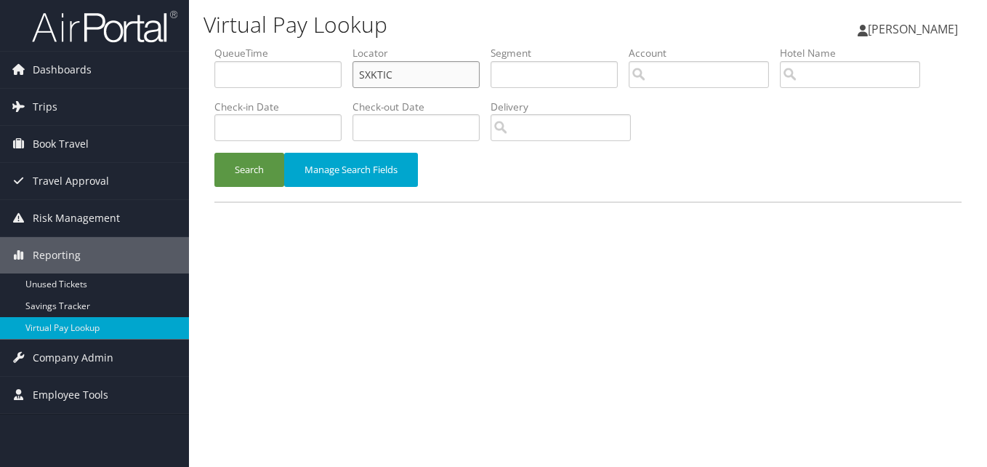
drag, startPoint x: 424, startPoint y: 82, endPoint x: 300, endPoint y: 85, distance: 123.6
click at [300, 46] on ul "QueueTime Locator SXKTIC Segment Account Traveler Hotel Name Check-in Date Chec…" at bounding box center [587, 46] width 747 height 0
paste input "ETVLPK"
type input "ETVLPK"
click at [263, 161] on button "Search" at bounding box center [249, 170] width 70 height 34
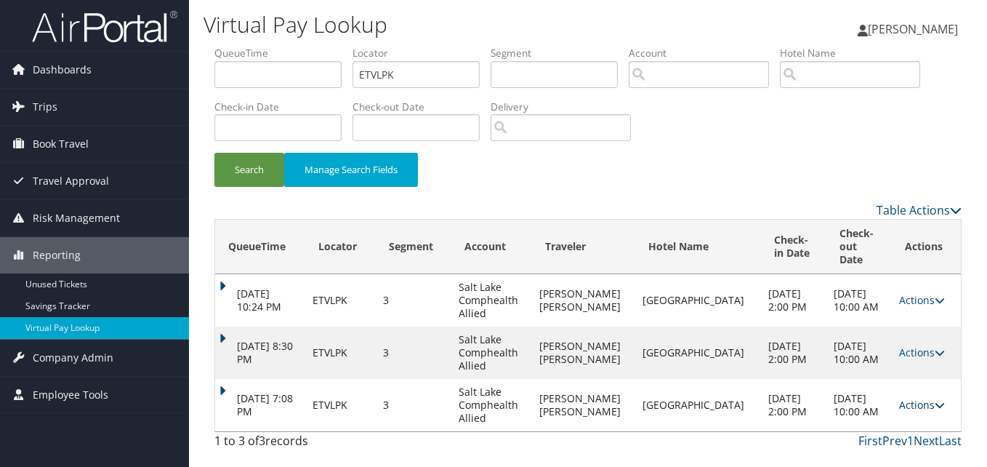
click at [935, 400] on icon at bounding box center [940, 405] width 10 height 10
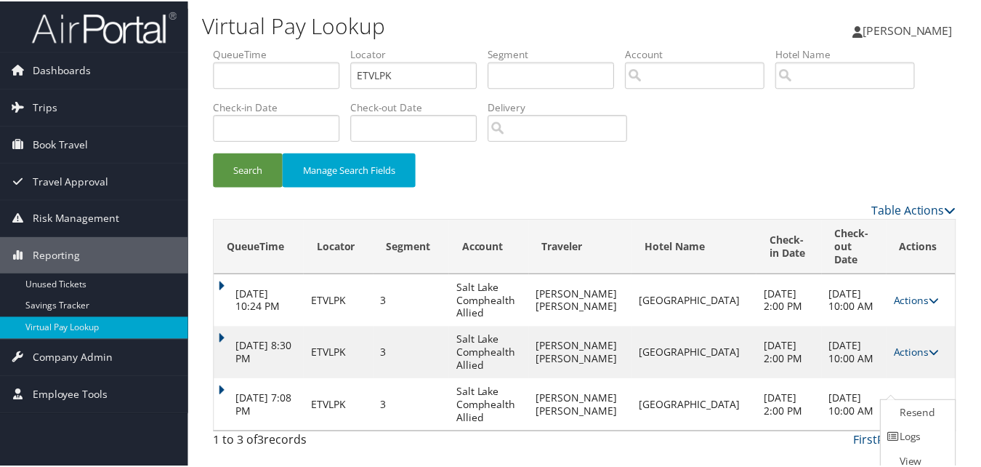
scroll to position [22, 0]
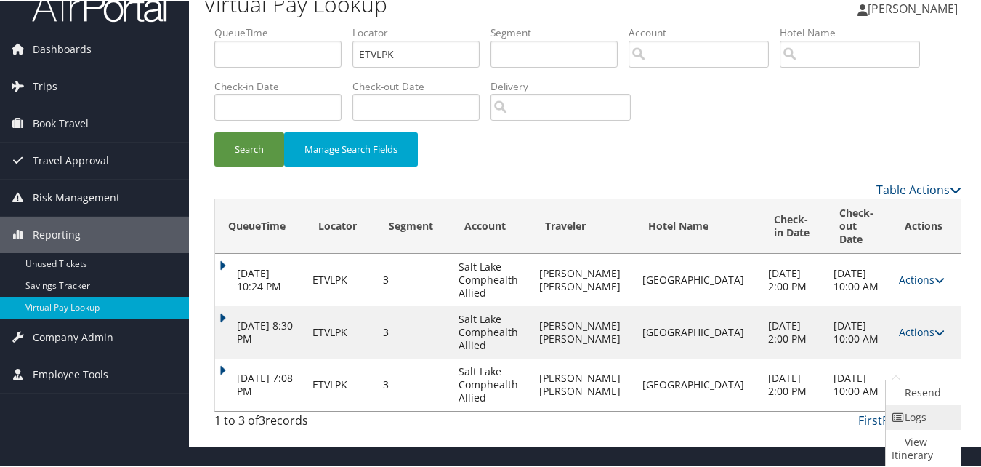
click at [895, 408] on link "Logs" at bounding box center [921, 415] width 71 height 25
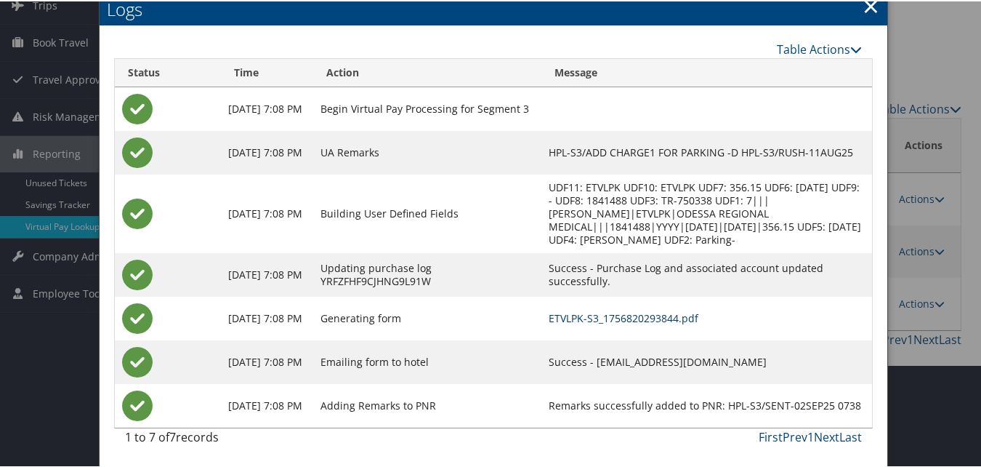
scroll to position [116, 0]
click at [632, 318] on link "ETVLPK-S3_1756820293844.pdf" at bounding box center [624, 317] width 150 height 14
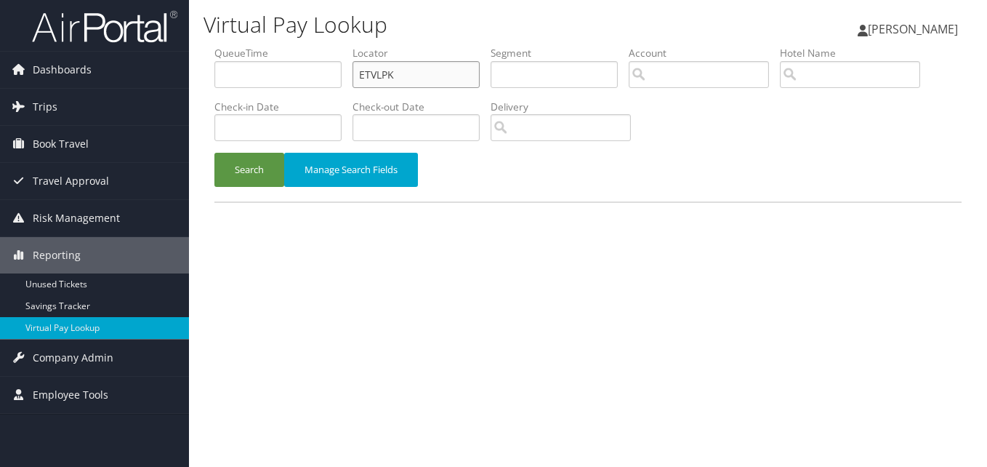
drag, startPoint x: 405, startPoint y: 79, endPoint x: 197, endPoint y: 121, distance: 212.1
click at [214, 121] on form "QueueTime Locator ETVLPK Segment Account Traveler Hotel Name Check-in Date Chec…" at bounding box center [587, 124] width 747 height 156
paste input "AZNZF"
type input "EAZNZF"
click at [254, 174] on button "Search" at bounding box center [249, 170] width 70 height 34
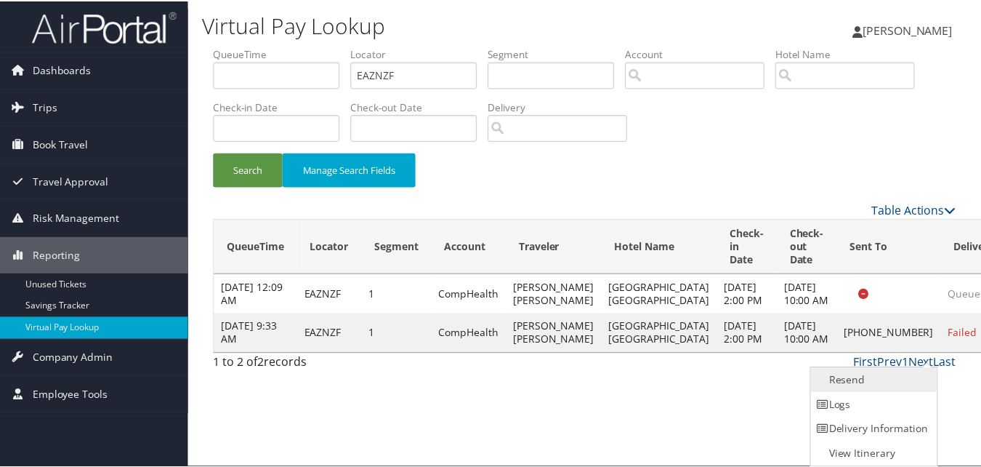
scroll to position [1, 0]
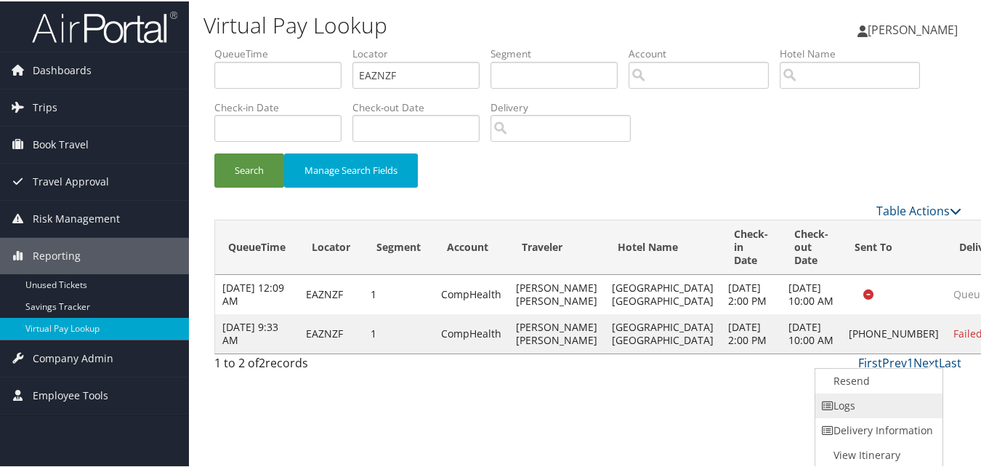
click at [876, 400] on link "Logs" at bounding box center [877, 404] width 124 height 25
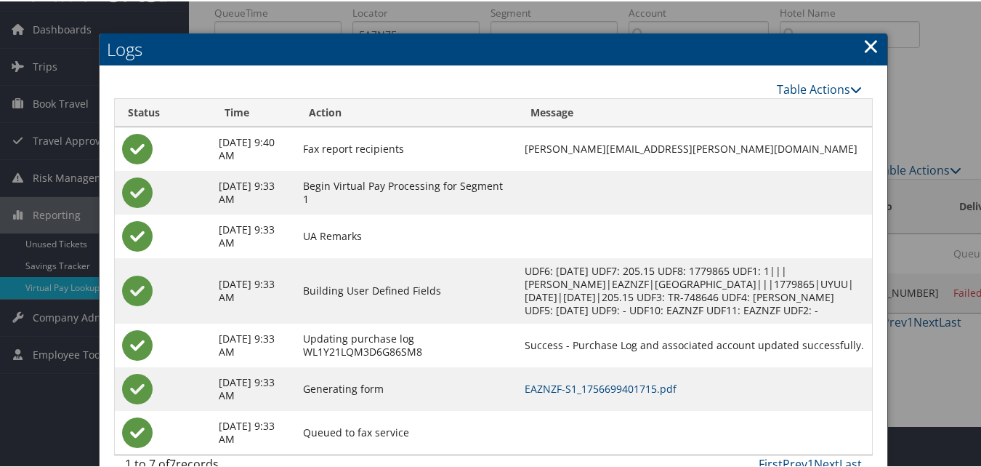
scroll to position [81, 0]
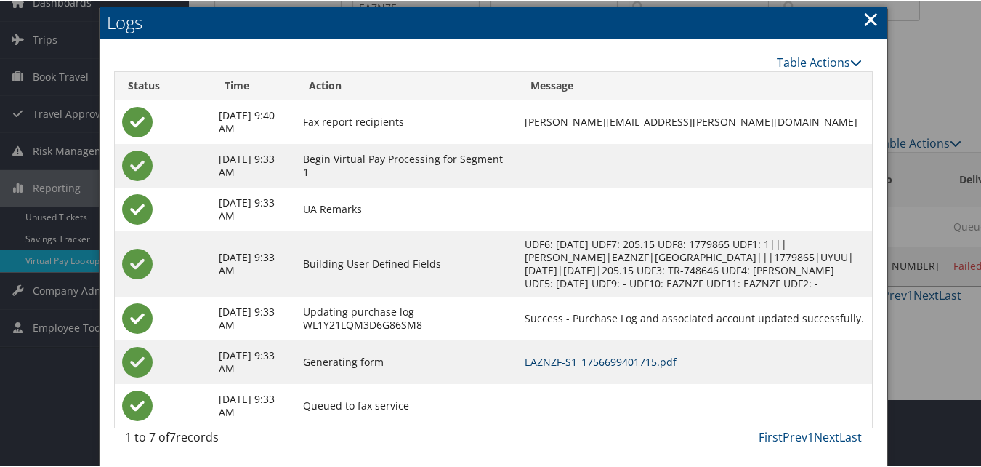
drag, startPoint x: 612, startPoint y: 358, endPoint x: 595, endPoint y: 358, distance: 16.7
click at [612, 358] on link "EAZNZF-S1_1756699401715.pdf" at bounding box center [601, 360] width 152 height 14
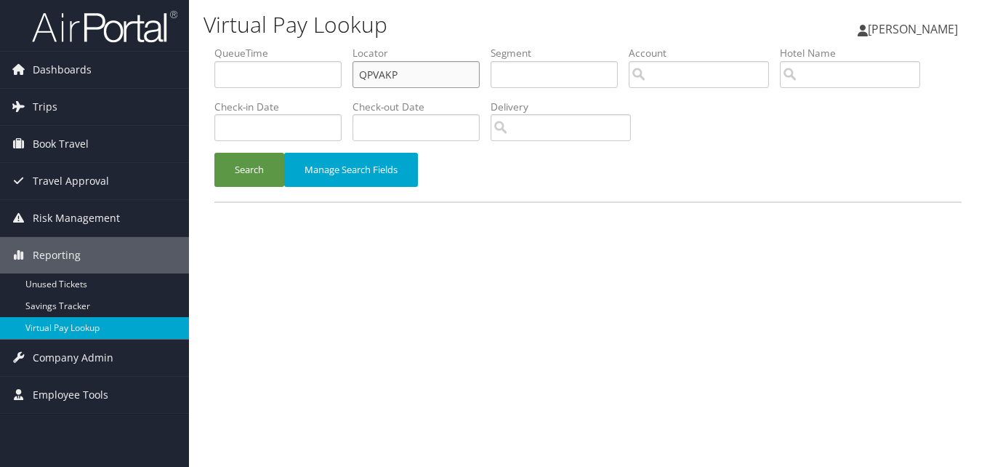
drag, startPoint x: 408, startPoint y: 78, endPoint x: 225, endPoint y: 92, distance: 184.4
click at [225, 46] on ul "QueueTime Locator QPVAKP Segment Account Traveler Hotel Name Check-in Date Chec…" at bounding box center [587, 46] width 747 height 0
paste input "OSHDLH"
type input "OSHDLH"
click at [250, 166] on button "Search" at bounding box center [249, 170] width 70 height 34
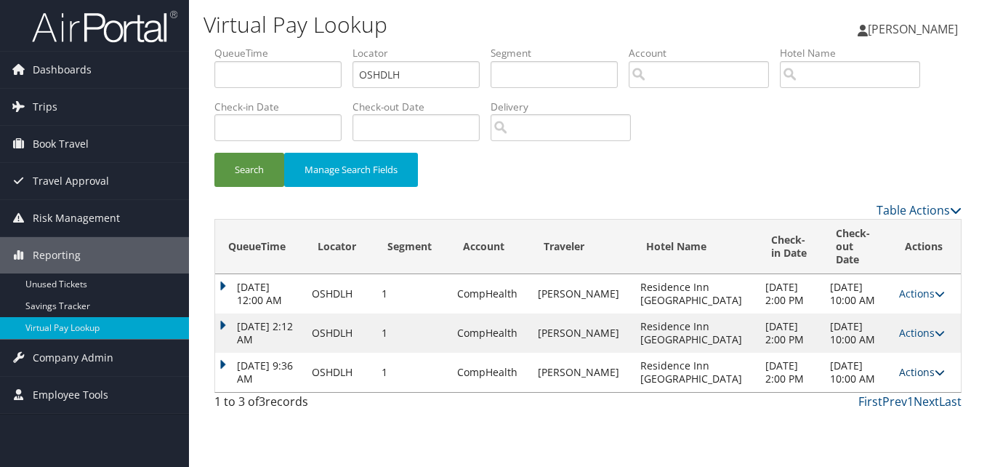
click at [935, 367] on icon at bounding box center [940, 372] width 10 height 10
click at [896, 398] on link "Logs" at bounding box center [891, 404] width 92 height 25
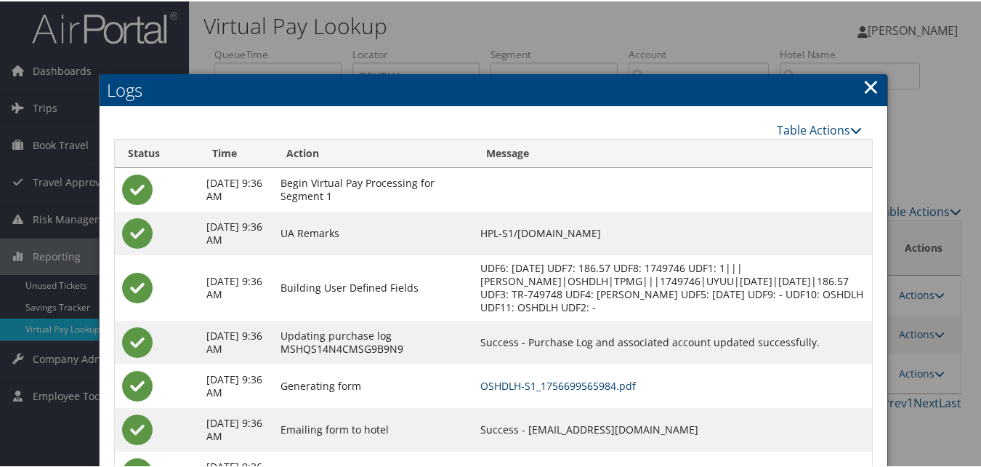
click at [596, 384] on link "OSHDLH-S1_1756699565984.pdf" at bounding box center [558, 384] width 156 height 14
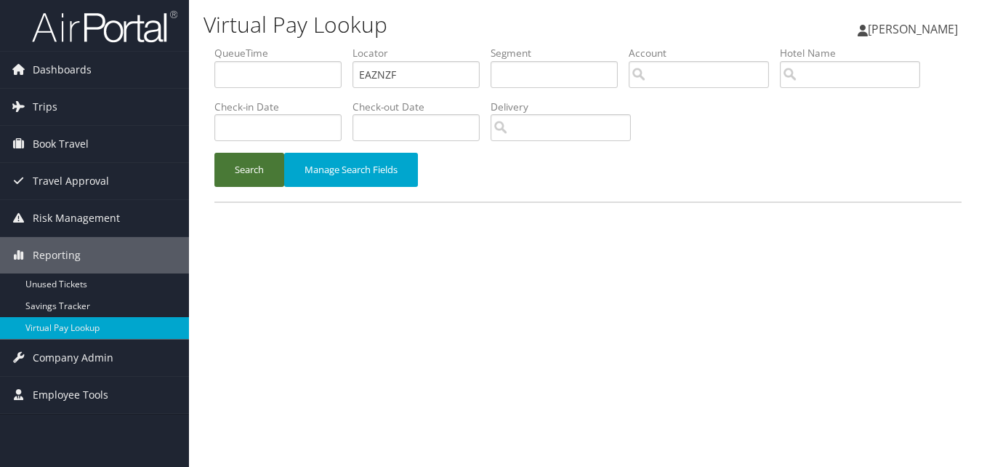
click at [248, 175] on button "Search" at bounding box center [249, 170] width 70 height 34
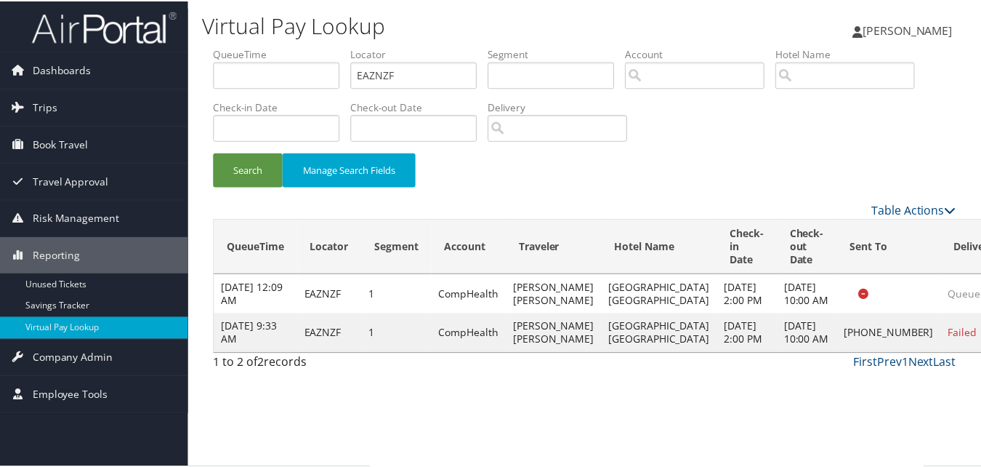
scroll to position [1, 0]
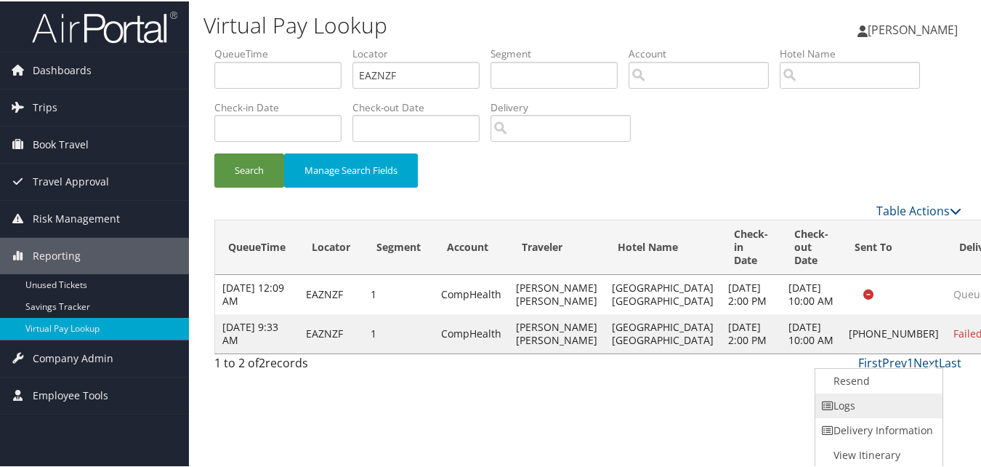
click at [857, 402] on link "Logs" at bounding box center [877, 404] width 124 height 25
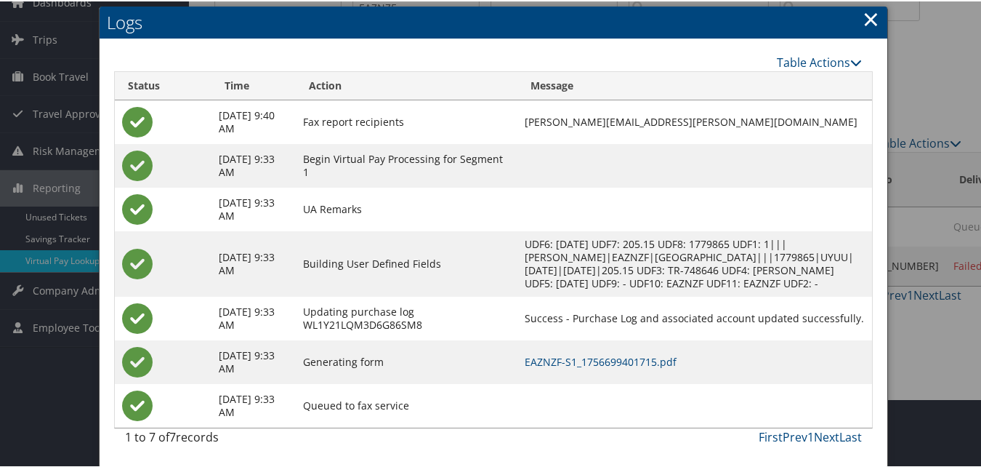
scroll to position [81, 0]
drag, startPoint x: 619, startPoint y: 358, endPoint x: 594, endPoint y: 358, distance: 25.4
click at [619, 358] on link "EAZNZF-S1_1756699401715.pdf" at bounding box center [601, 360] width 152 height 14
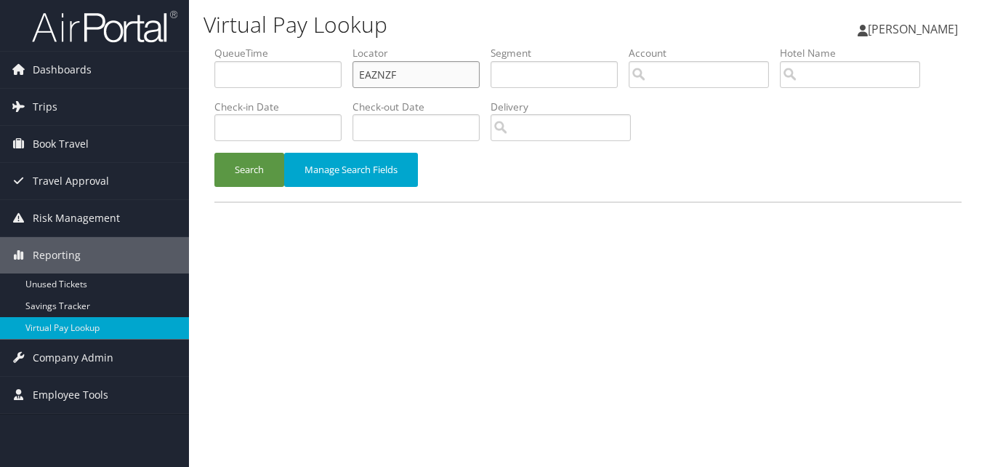
drag, startPoint x: 412, startPoint y: 73, endPoint x: 243, endPoint y: 100, distance: 170.7
click at [273, 46] on ul "QueueTime Locator EAZNZF Segment Account Traveler Hotel Name Check-in Date Chec…" at bounding box center [587, 46] width 747 height 0
paste input "WLCOYW"
click at [242, 174] on button "Search" at bounding box center [249, 170] width 70 height 34
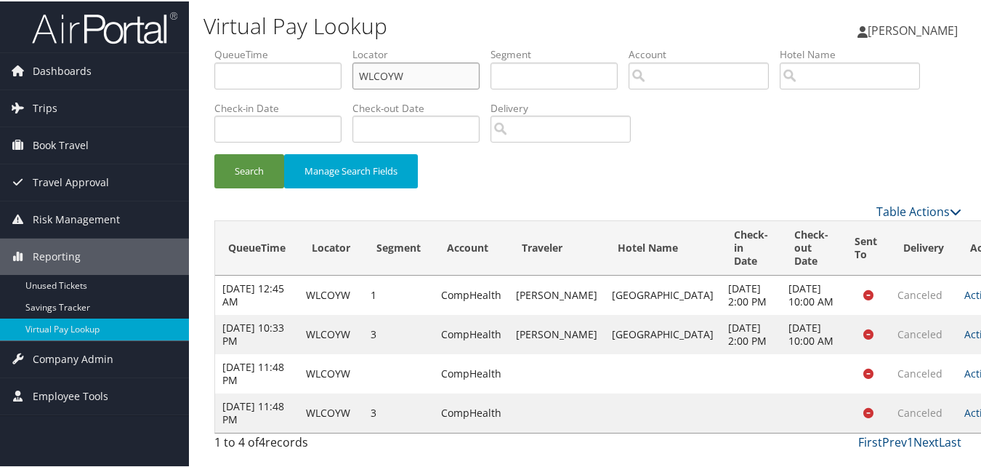
drag, startPoint x: 432, startPoint y: 70, endPoint x: 272, endPoint y: 102, distance: 163.2
click at [274, 46] on ul "QueueTime Locator WLCOYW Segment Account Traveler Hotel Name Check-in Date Chec…" at bounding box center [587, 46] width 747 height 0
paste input "FTJSO"
type input "WFTJSO"
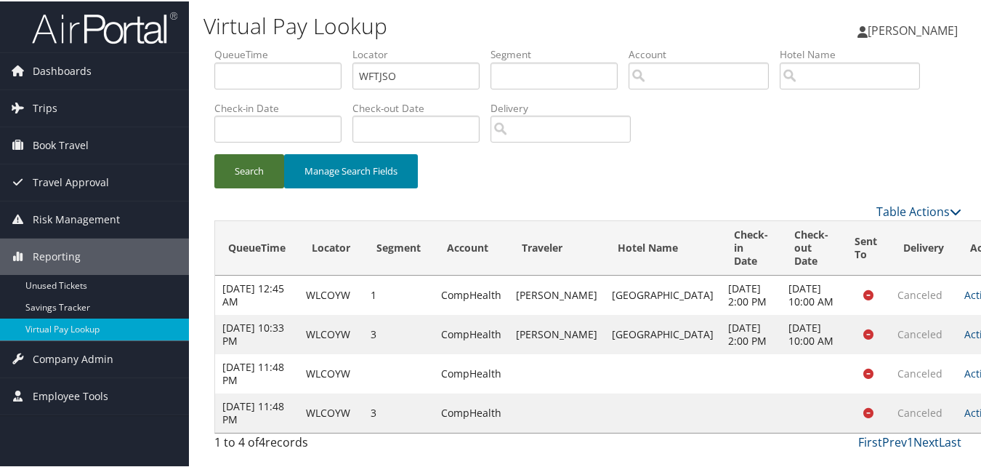
drag, startPoint x: 274, startPoint y: 164, endPoint x: 328, endPoint y: 175, distance: 55.6
click at [275, 168] on button "Search" at bounding box center [249, 170] width 70 height 34
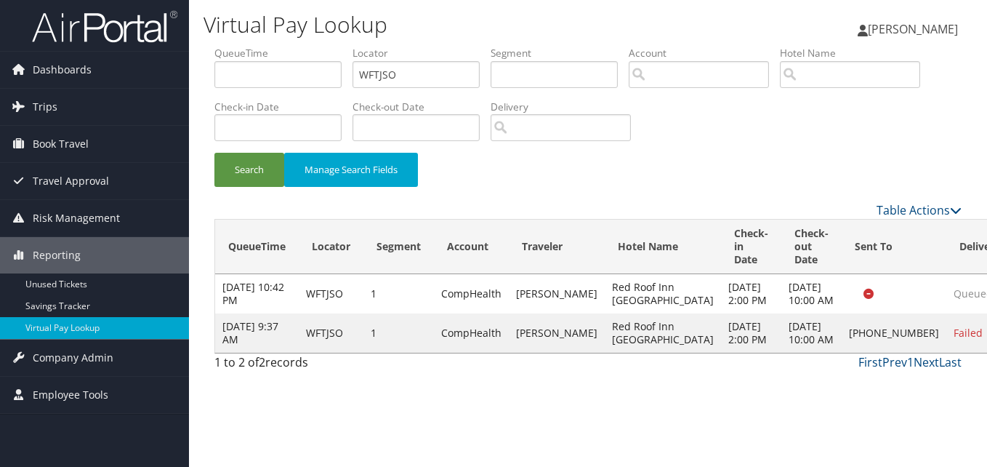
drag, startPoint x: 925, startPoint y: 357, endPoint x: 909, endPoint y: 368, distance: 19.8
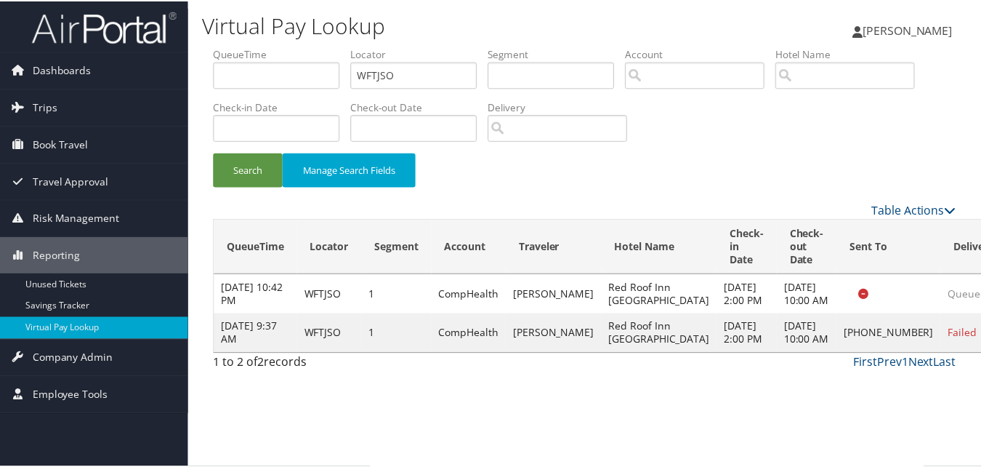
scroll to position [1, 0]
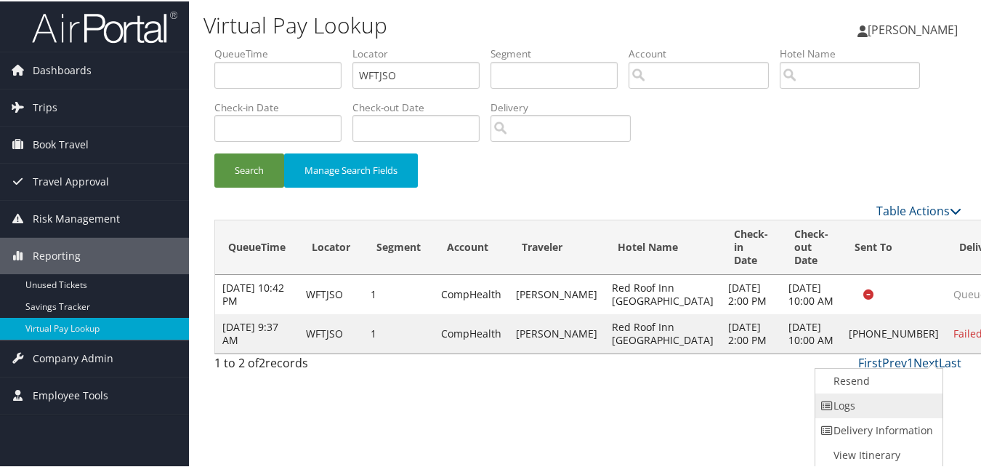
click at [848, 408] on link "Logs" at bounding box center [877, 404] width 124 height 25
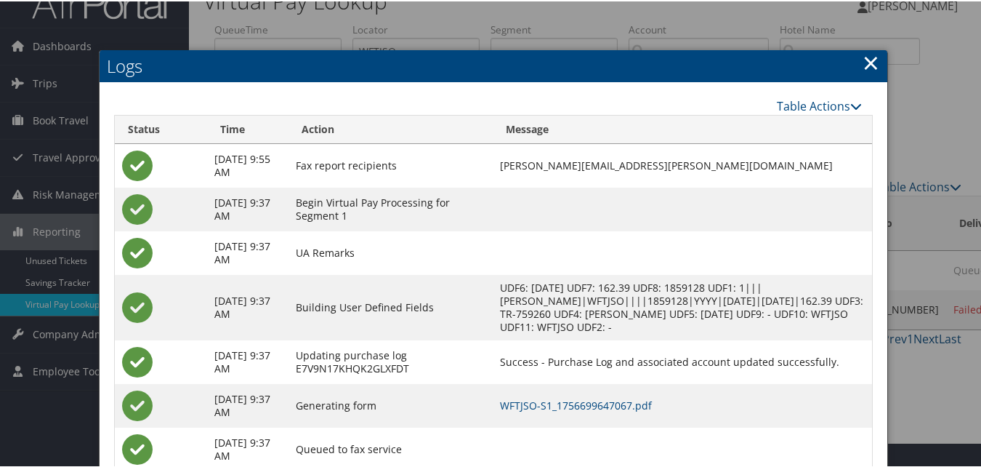
scroll to position [68, 0]
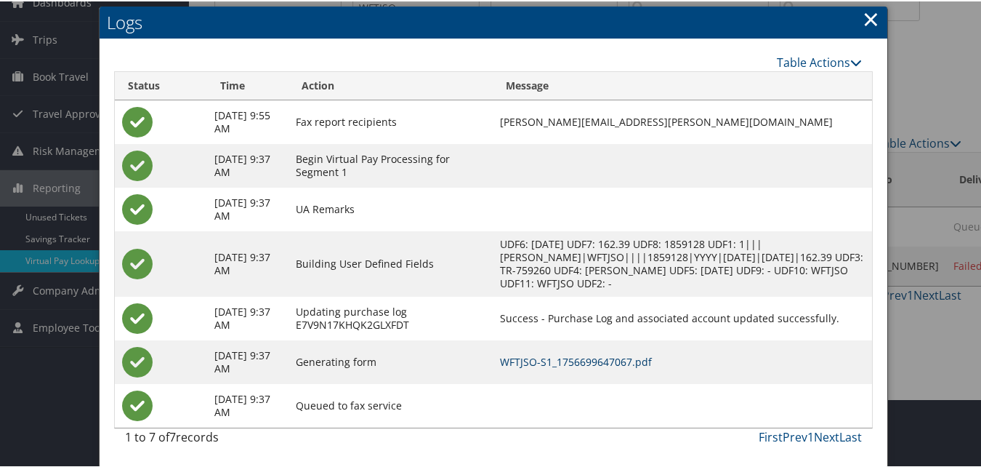
drag, startPoint x: 594, startPoint y: 356, endPoint x: 581, endPoint y: 360, distance: 14.5
click at [594, 357] on link "WFTJSO-S1_1756699647067.pdf" at bounding box center [576, 360] width 152 height 14
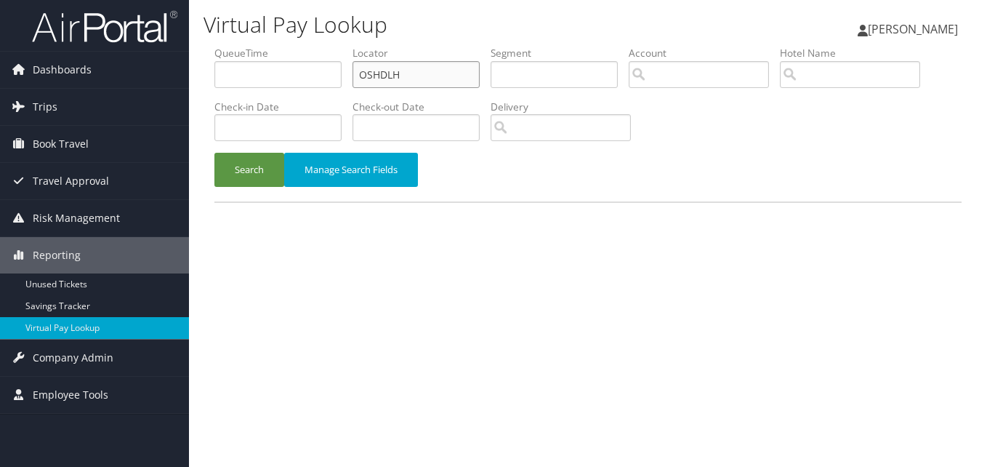
drag, startPoint x: 428, startPoint y: 74, endPoint x: 366, endPoint y: 83, distance: 62.4
click at [366, 82] on input "OSHDLH" at bounding box center [415, 74] width 127 height 27
click at [408, 80] on input "OSHDLH" at bounding box center [415, 74] width 127 height 27
drag, startPoint x: 424, startPoint y: 76, endPoint x: 315, endPoint y: 104, distance: 112.6
click at [326, 46] on ul "QueueTime Locator OSHDLH Segment Account Traveler Hotel Name Check-in Date Chec…" at bounding box center [587, 46] width 747 height 0
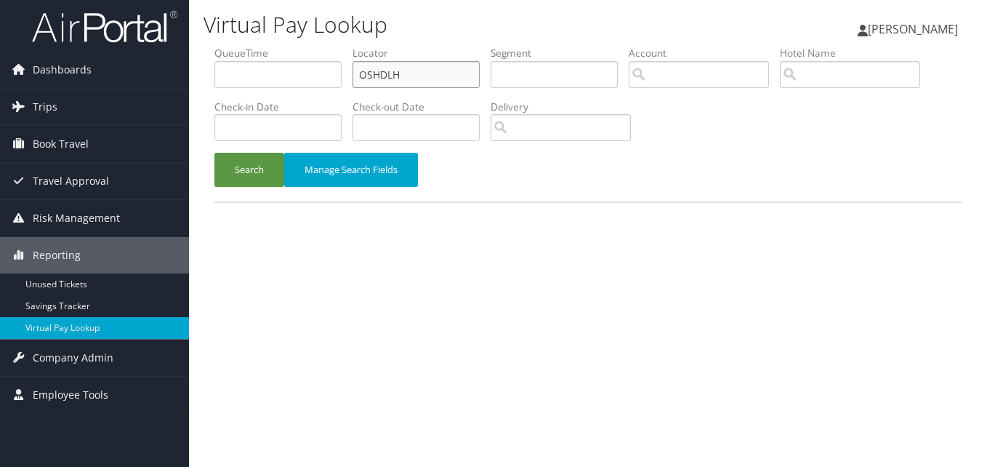
paste input "CJQSXN"
type input "CJQSXN"
click at [253, 183] on button "Search" at bounding box center [249, 170] width 70 height 34
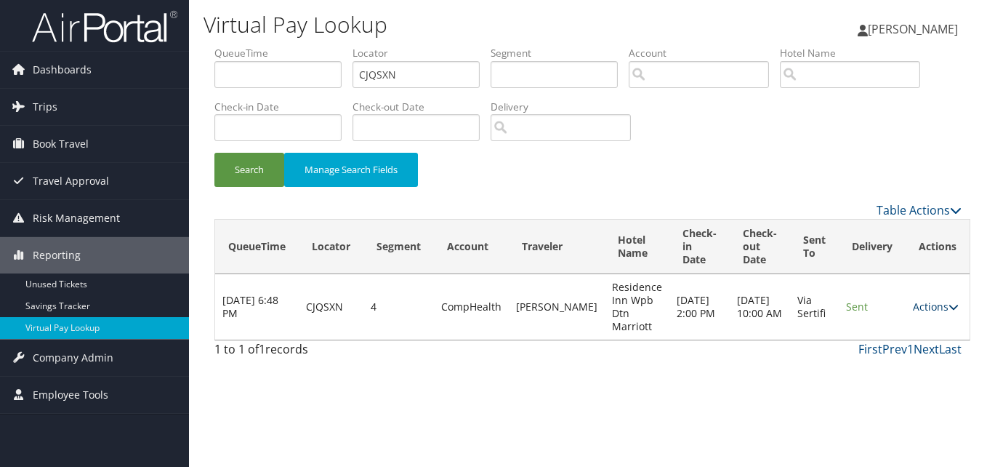
click at [938, 304] on link "Actions" at bounding box center [936, 306] width 46 height 14
click at [890, 347] on link "Logs" at bounding box center [900, 352] width 92 height 25
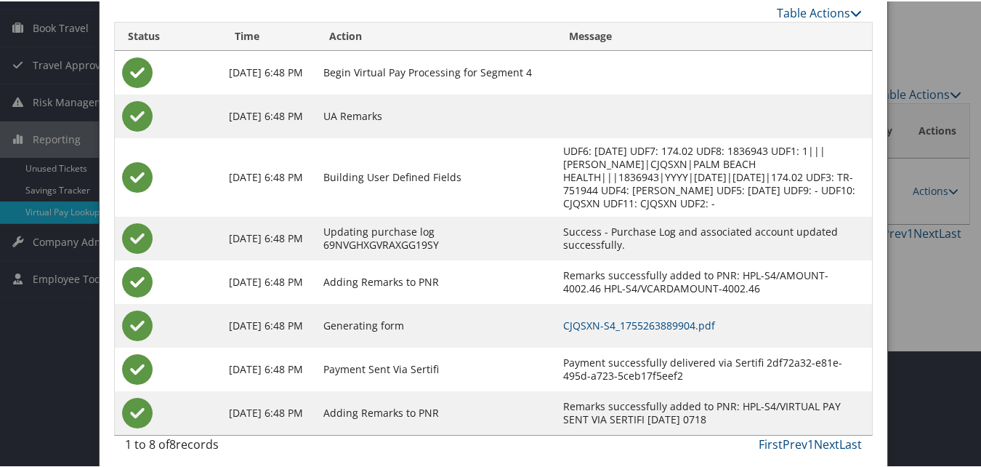
scroll to position [124, 0]
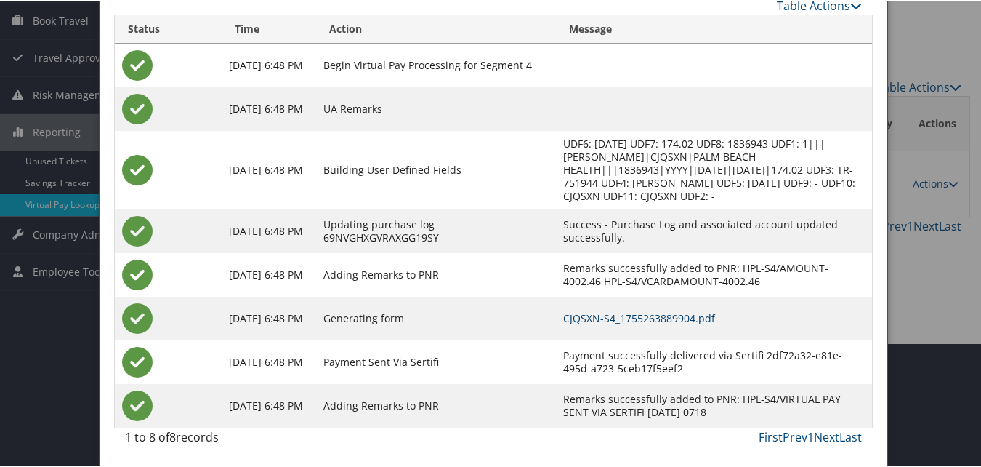
drag, startPoint x: 645, startPoint y: 319, endPoint x: 628, endPoint y: 318, distance: 16.7
click at [645, 319] on link "CJQSXN-S4_1755263889904.pdf" at bounding box center [639, 317] width 152 height 14
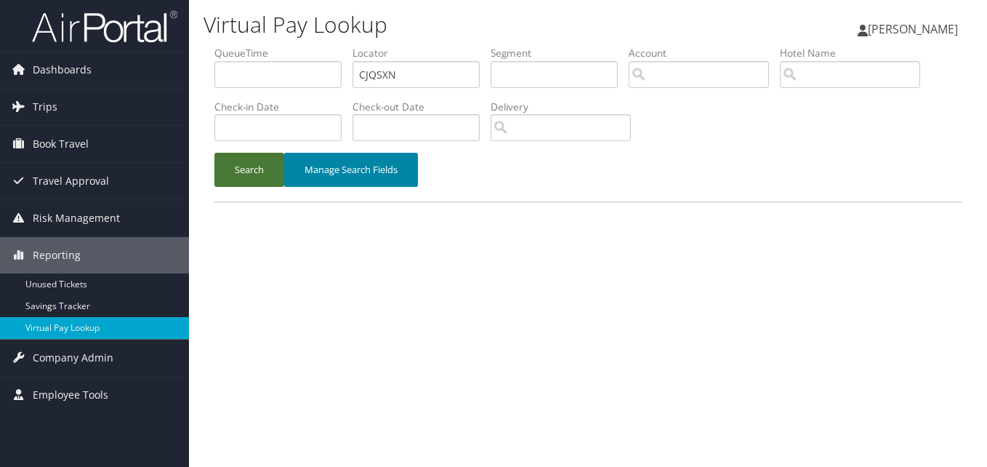
drag, startPoint x: 243, startPoint y: 160, endPoint x: 354, endPoint y: 186, distance: 114.2
click at [243, 161] on button "Search" at bounding box center [249, 170] width 70 height 34
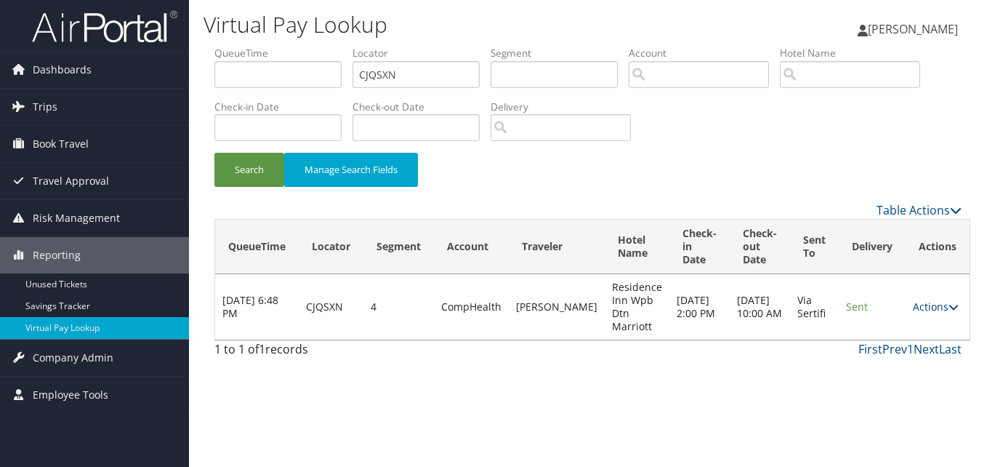
click at [935, 310] on link "Actions" at bounding box center [936, 306] width 46 height 14
click at [889, 345] on link "Logs" at bounding box center [900, 352] width 92 height 25
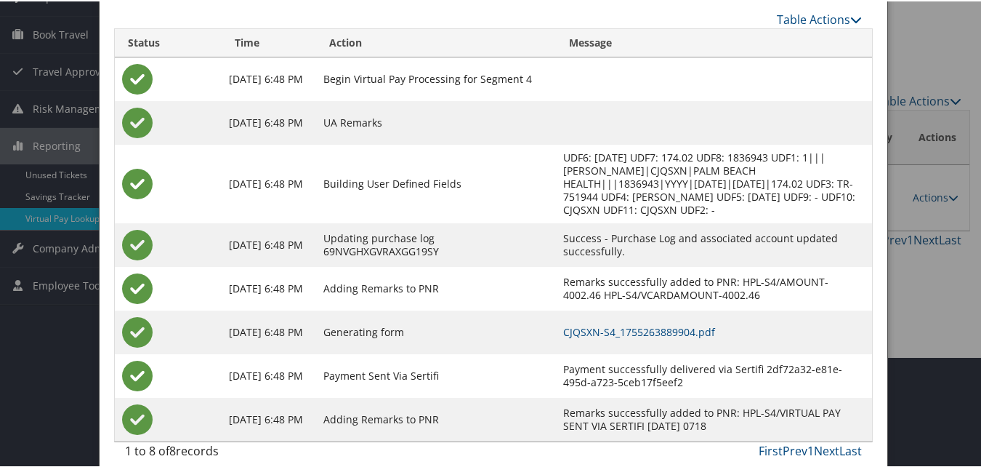
scroll to position [124, 0]
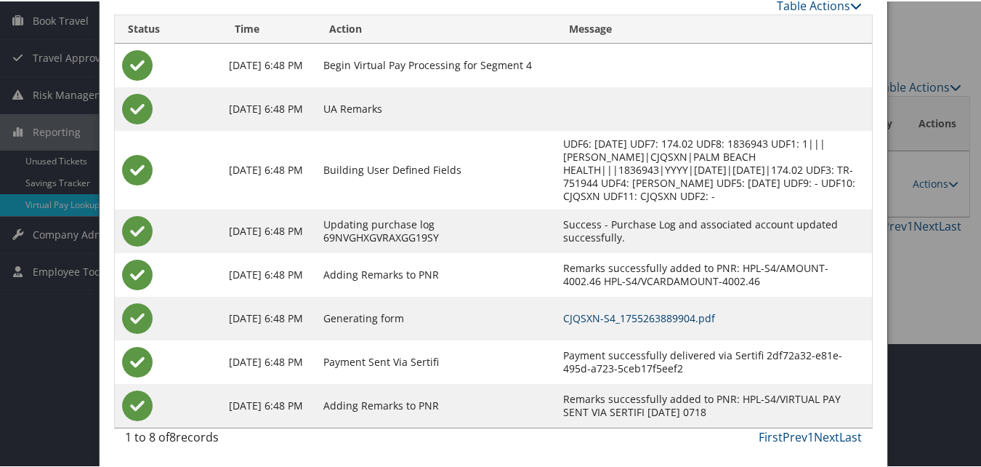
click at [651, 314] on link "CJQSXN-S4_1755263889904.pdf" at bounding box center [639, 317] width 152 height 14
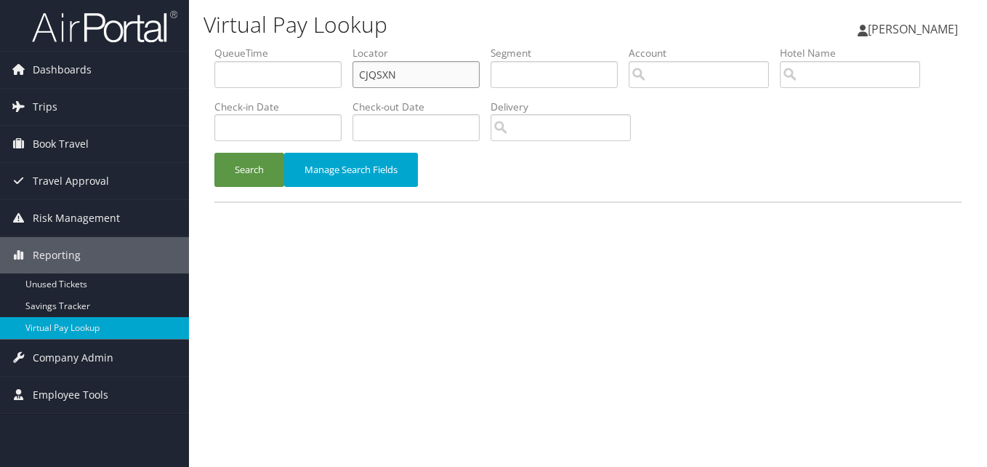
drag, startPoint x: 408, startPoint y: 84, endPoint x: 285, endPoint y: 97, distance: 123.6
click at [285, 46] on ul "QueueTime Locator CJQSXN Segment Account Traveler Hotel Name Check-in Date Chec…" at bounding box center [587, 46] width 747 height 0
paste input "SLBXEH"
click at [256, 165] on button "Search" at bounding box center [249, 170] width 70 height 34
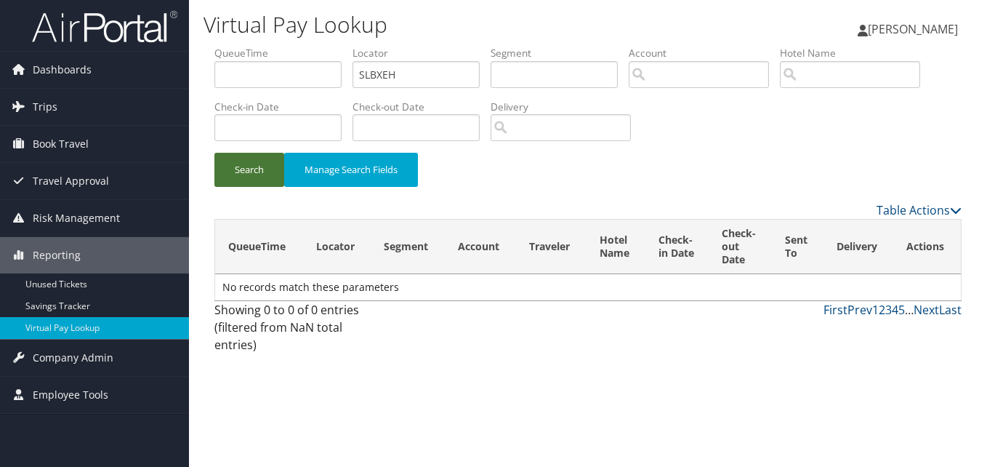
click at [242, 174] on button "Search" at bounding box center [249, 170] width 70 height 34
drag, startPoint x: 408, startPoint y: 71, endPoint x: 402, endPoint y: 76, distance: 8.3
click at [408, 73] on input "SLBXEH" at bounding box center [415, 74] width 127 height 27
click at [363, 78] on input "SLBXEH" at bounding box center [415, 74] width 127 height 27
drag, startPoint x: 403, startPoint y: 79, endPoint x: 219, endPoint y: 102, distance: 186.0
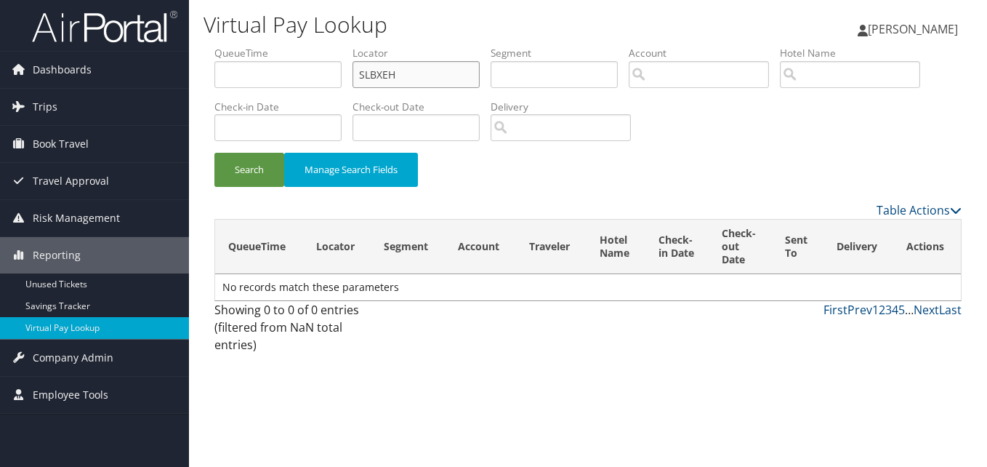
click at [239, 46] on ul "QueueTime Locator SLBXEH Segment Account Traveler Hotel Name Check-in Date Chec…" at bounding box center [587, 46] width 747 height 0
paste input "MXTJGW"
type input "MXTJGW"
click at [247, 163] on button "Search" at bounding box center [249, 170] width 70 height 34
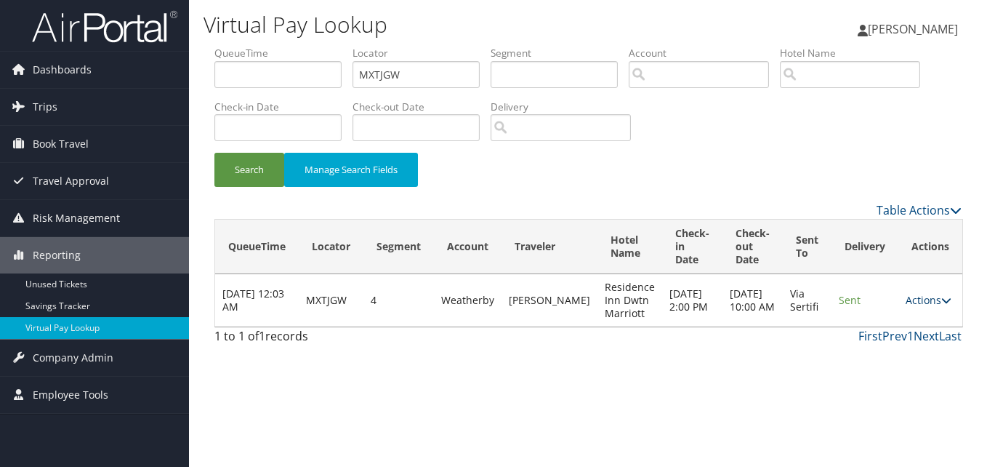
click at [932, 299] on link "Actions" at bounding box center [929, 300] width 46 height 14
click at [903, 342] on link "Logs" at bounding box center [899, 346] width 92 height 25
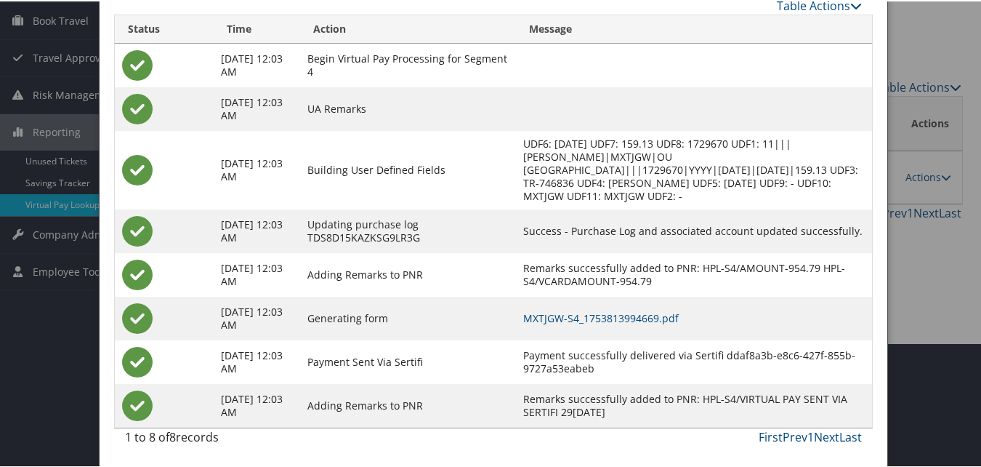
scroll to position [137, 0]
click at [675, 313] on link "MXTJGW-S4_1753813994669.pdf" at bounding box center [601, 317] width 156 height 14
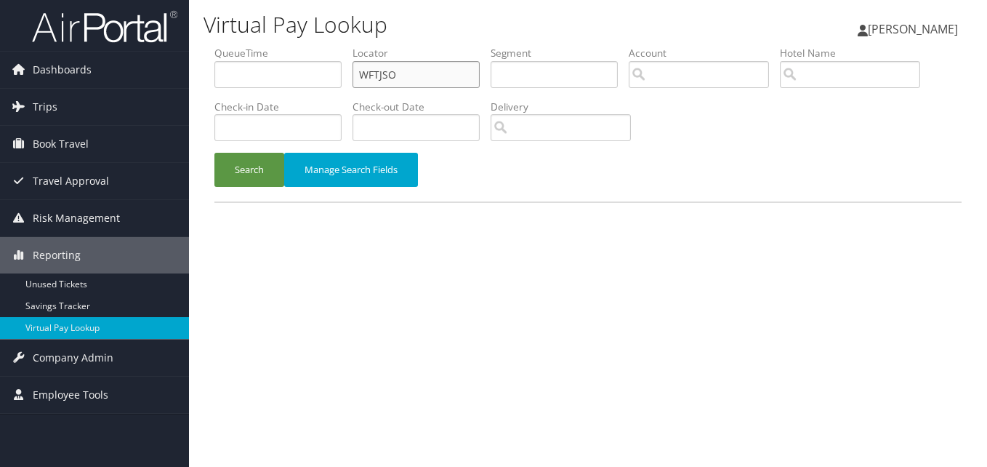
drag, startPoint x: 406, startPoint y: 72, endPoint x: 255, endPoint y: 102, distance: 154.1
click at [255, 46] on ul "QueueTime Locator WFTJSO Segment Account Traveler Hotel Name Check-in Date Chec…" at bounding box center [587, 46] width 747 height 0
paste input "UFORDA"
type input "UFORDA"
click at [242, 182] on button "Search" at bounding box center [249, 170] width 70 height 34
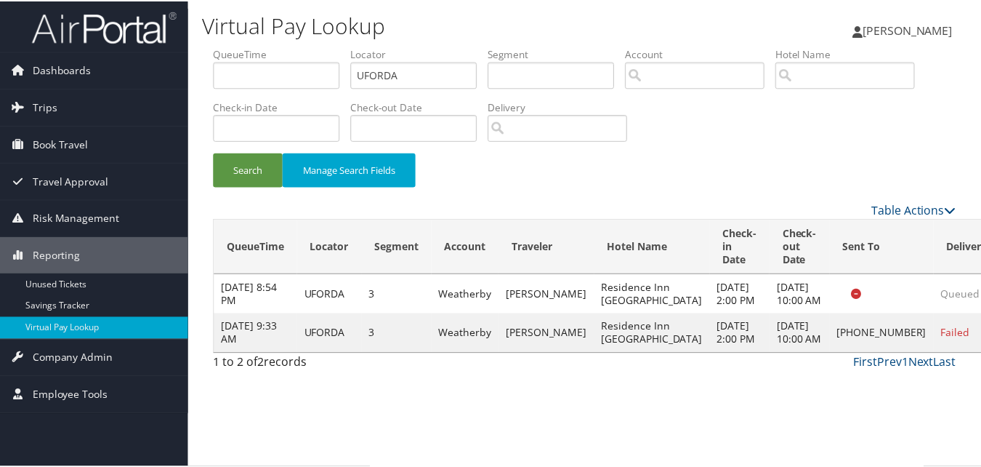
scroll to position [14, 0]
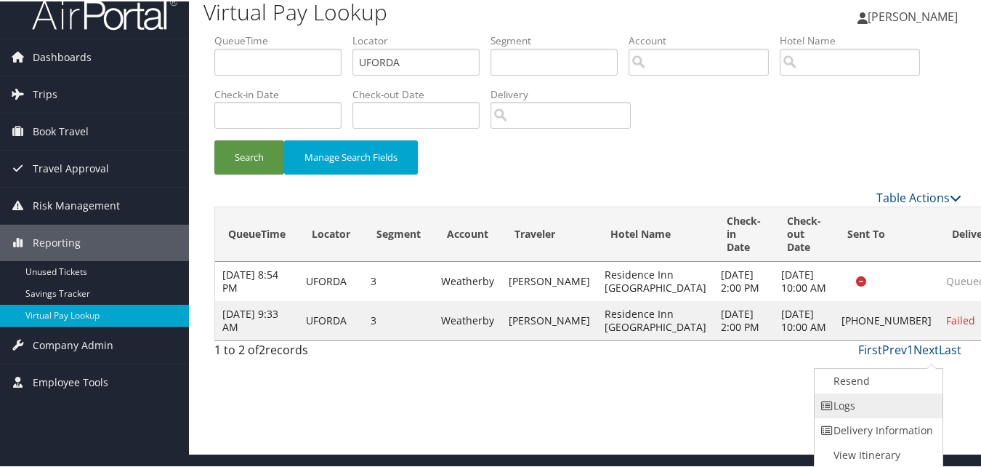
click at [833, 411] on link "Logs" at bounding box center [877, 404] width 124 height 25
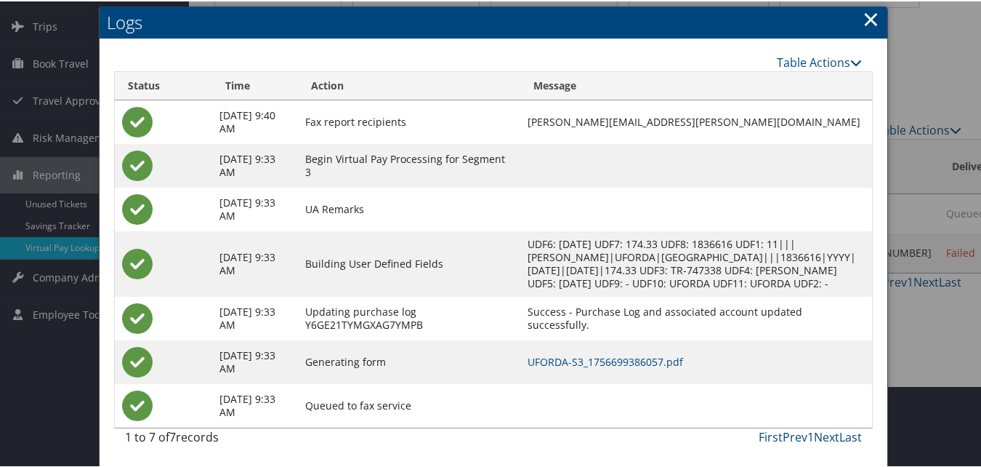
scroll to position [94, 0]
click at [635, 359] on link "UFORDA-S3_1756699386057.pdf" at bounding box center [606, 360] width 156 height 14
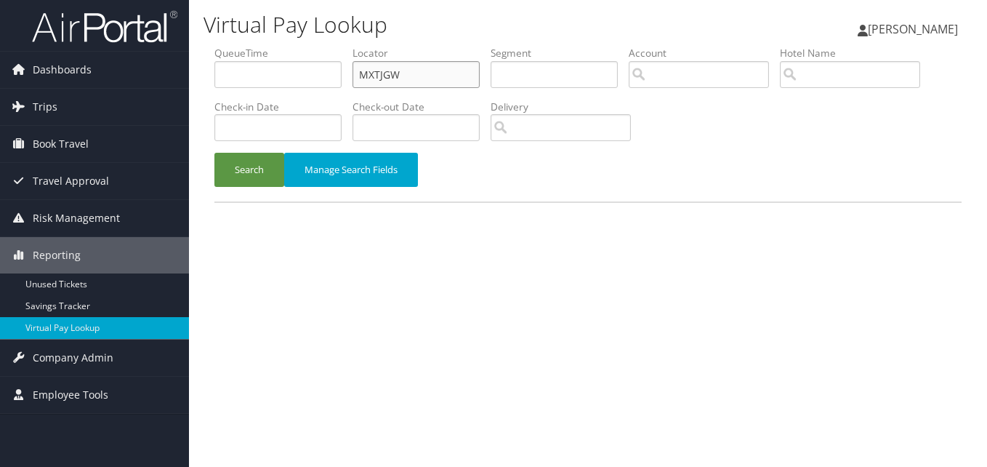
drag, startPoint x: 418, startPoint y: 76, endPoint x: 328, endPoint y: 97, distance: 92.6
click at [328, 46] on ul "QueueTime Locator MXTJGW Segment Account Traveler Hotel Name Check-in Date Chec…" at bounding box center [587, 46] width 747 height 0
paste input "QFRELE"
type input "QFRELE"
drag, startPoint x: 225, startPoint y: 196, endPoint x: 257, endPoint y: 191, distance: 31.6
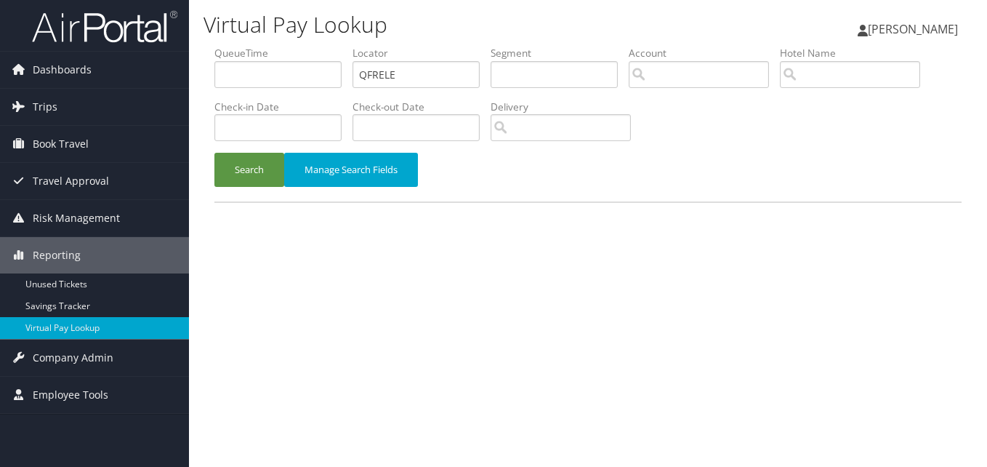
click at [225, 196] on div "Search Manage Search Fields" at bounding box center [587, 177] width 769 height 49
click at [267, 174] on button "Search" at bounding box center [249, 170] width 70 height 34
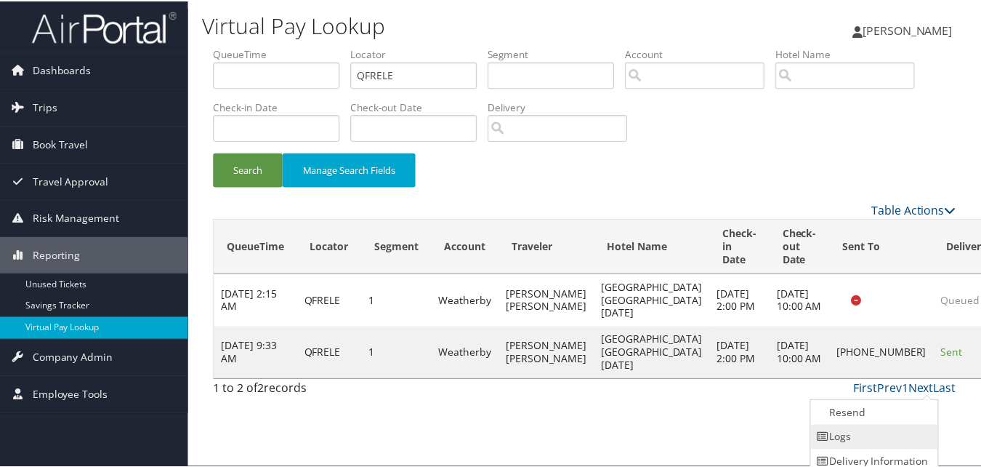
scroll to position [33, 0]
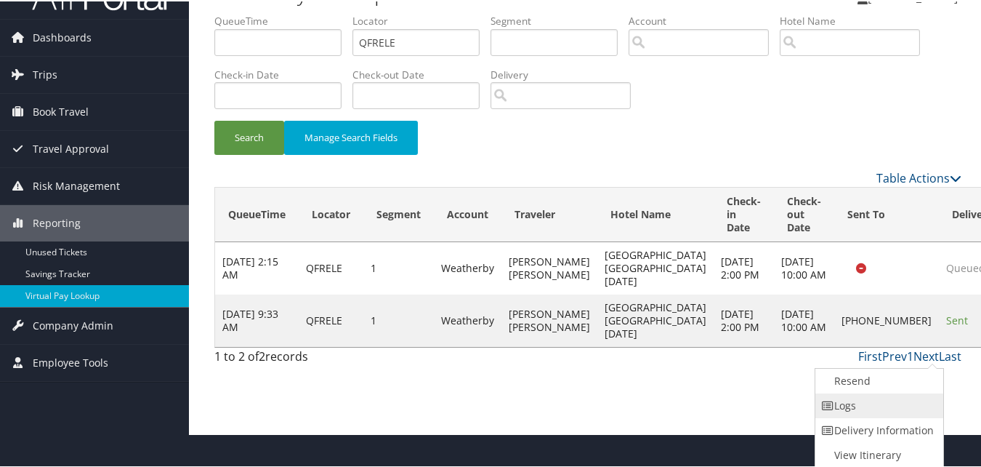
click at [867, 403] on link "Logs" at bounding box center [877, 404] width 124 height 25
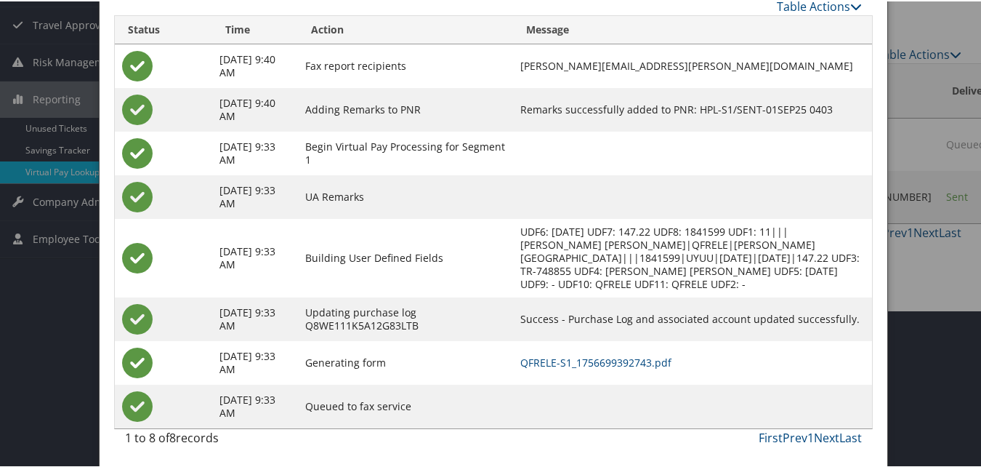
scroll to position [158, 0]
click at [603, 358] on link "QFRELE-S1_1756699392743.pdf" at bounding box center [595, 360] width 151 height 14
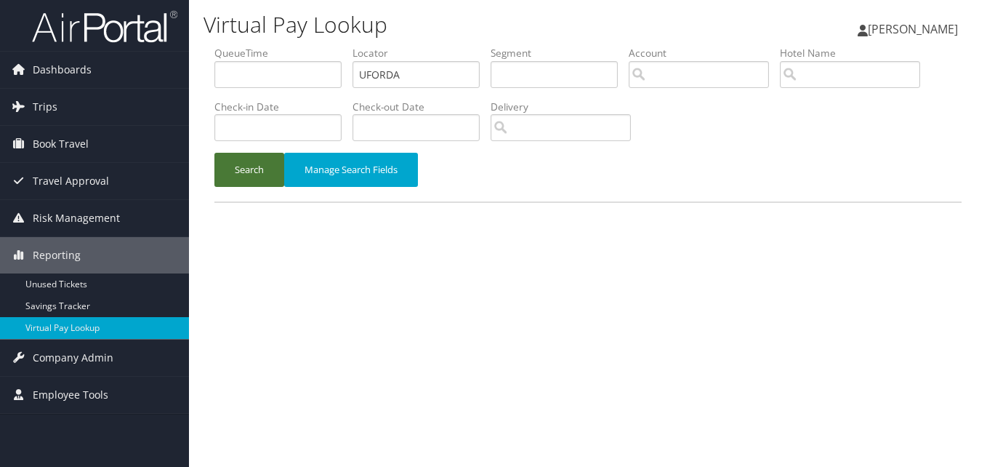
click at [257, 171] on button "Search" at bounding box center [249, 170] width 70 height 34
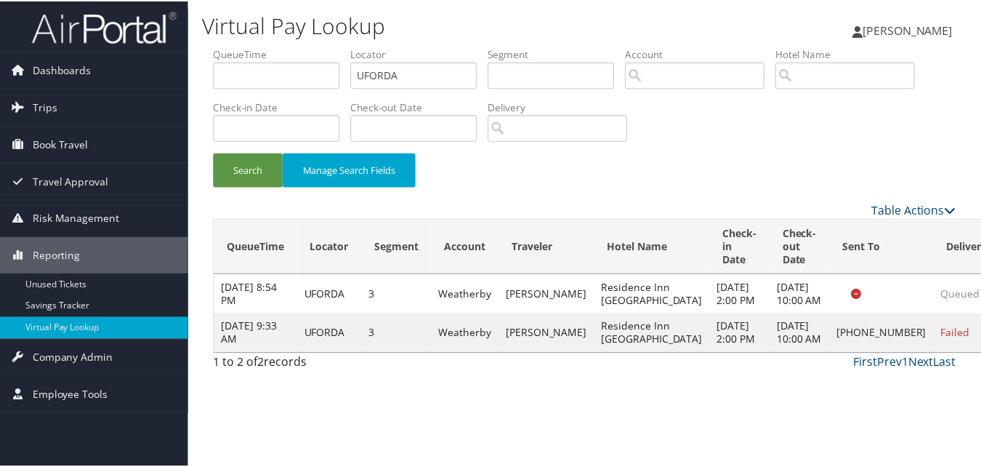
scroll to position [14, 0]
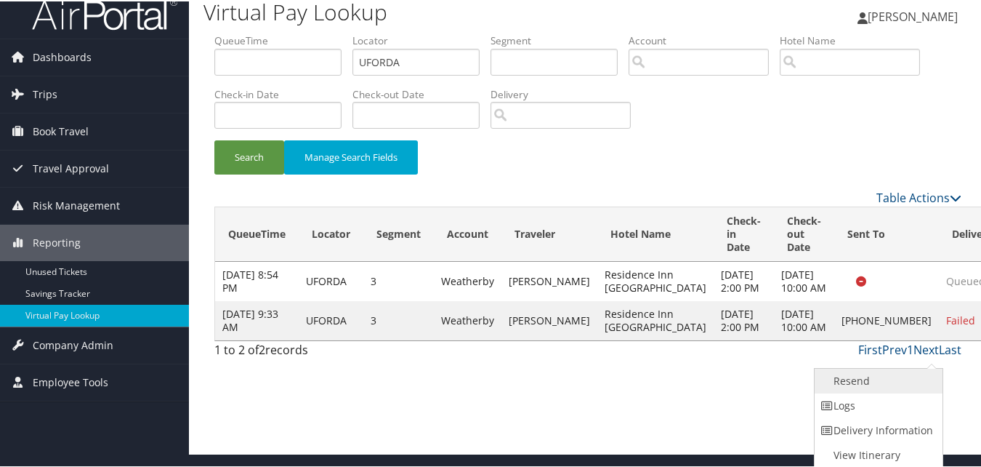
click at [868, 381] on link "Resend" at bounding box center [877, 379] width 124 height 25
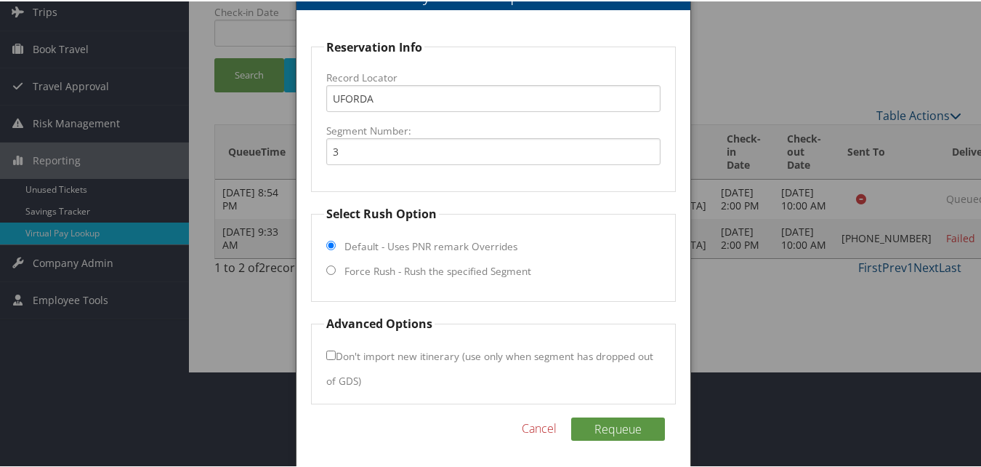
scroll to position [98, 0]
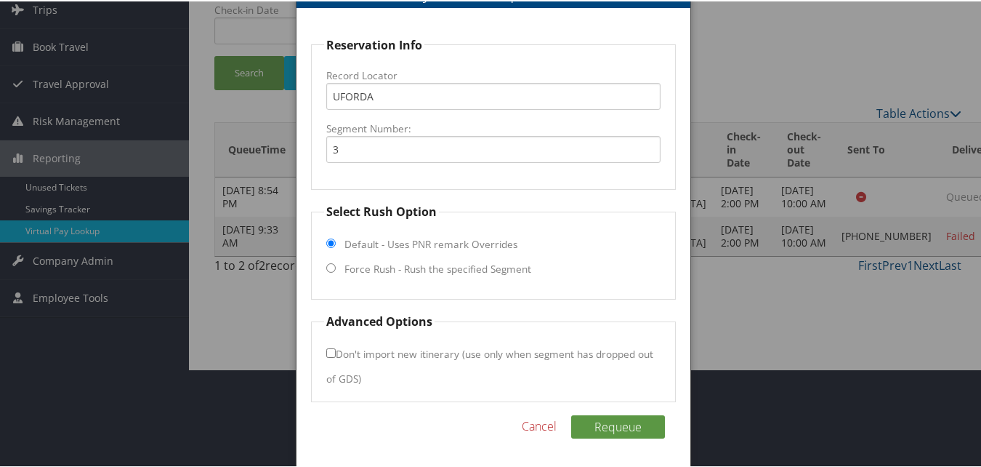
click at [392, 267] on label "Force Rush - Rush the specified Segment" at bounding box center [437, 267] width 187 height 15
click at [336, 267] on input "Force Rush - Rush the specified Segment" at bounding box center [330, 266] width 9 height 9
radio input "true"
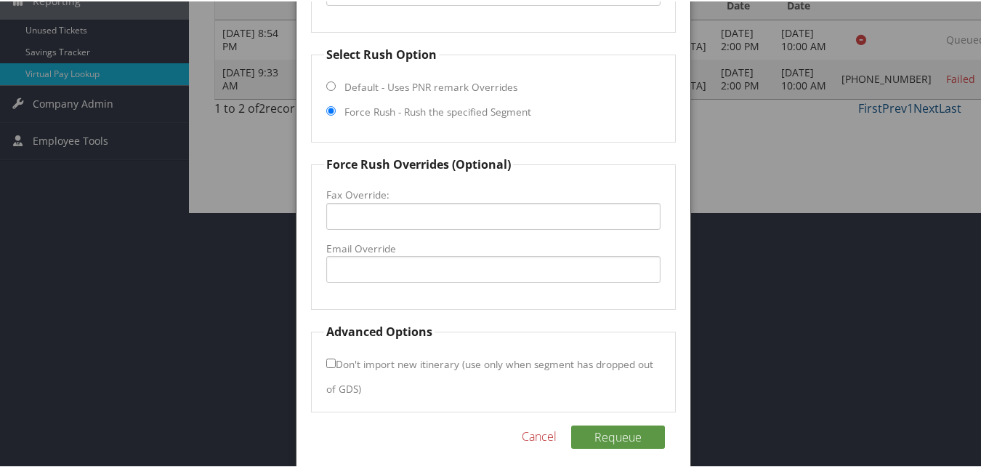
scroll to position [265, 0]
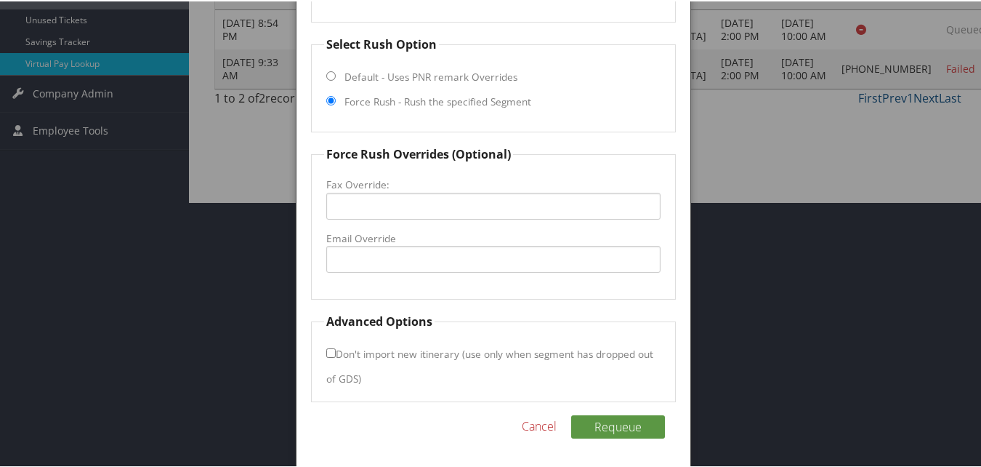
click at [379, 272] on fieldset "Force Rush Overrides (Optional) Fax Override: Email Override" at bounding box center [493, 221] width 364 height 154
click at [386, 259] on input "Email Override" at bounding box center [493, 257] width 334 height 27
click at [402, 249] on input "Email Override" at bounding box center [493, 257] width 334 height 27
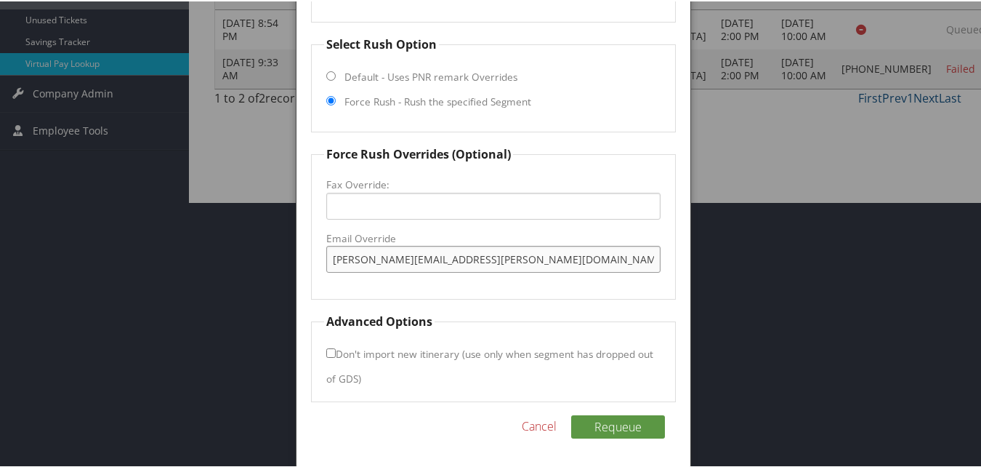
type input "nick.craig@aimbridge.com"
click at [332, 352] on input "Don't import new itinerary (use only when segment has dropped out of GDS)" at bounding box center [330, 351] width 9 height 9
checkbox input "true"
click at [618, 430] on button "Requeue" at bounding box center [618, 425] width 94 height 23
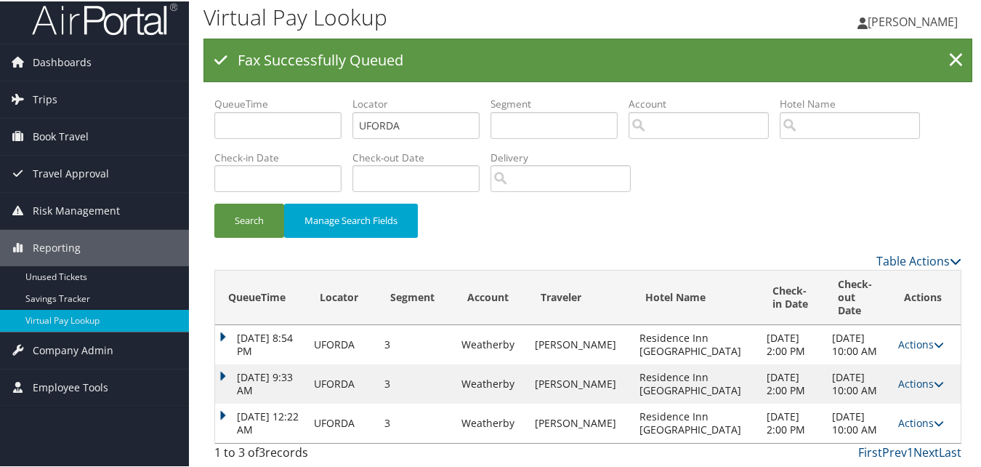
scroll to position [16, 0]
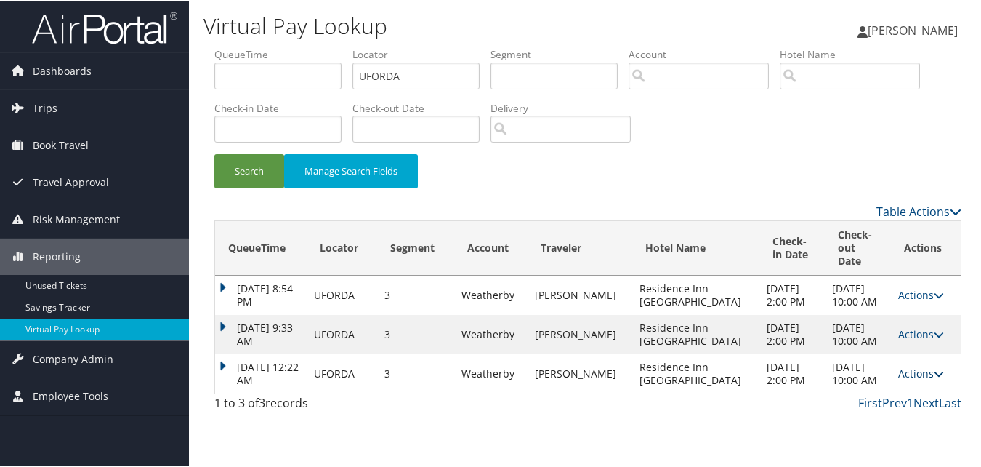
click at [906, 379] on link "Actions" at bounding box center [921, 372] width 46 height 14
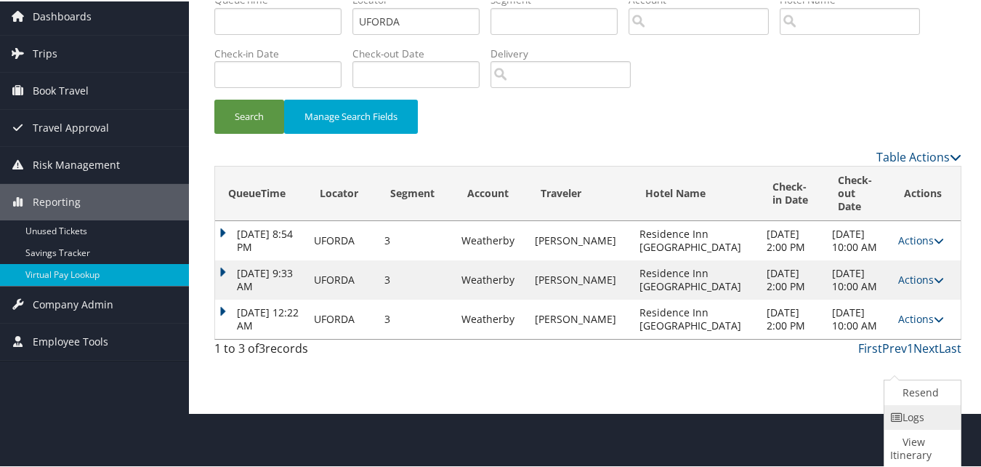
click at [906, 416] on link "Logs" at bounding box center [920, 415] width 73 height 25
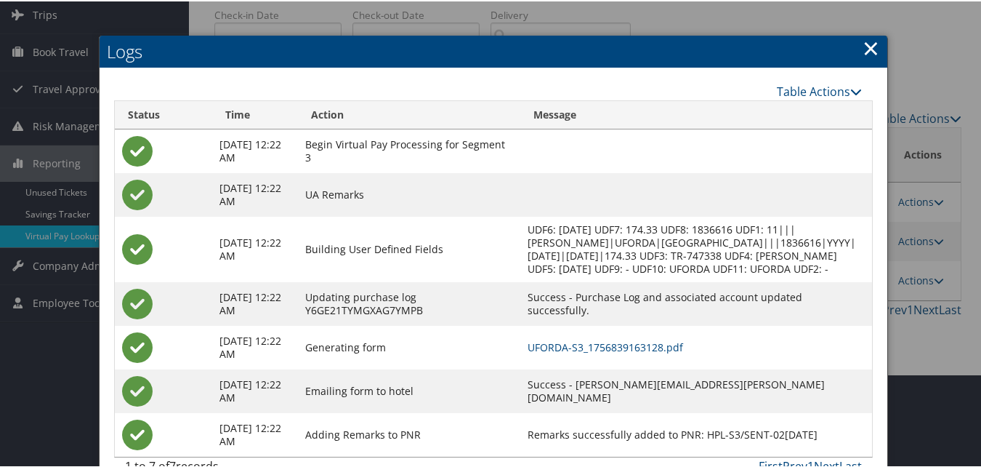
scroll to position [135, 0]
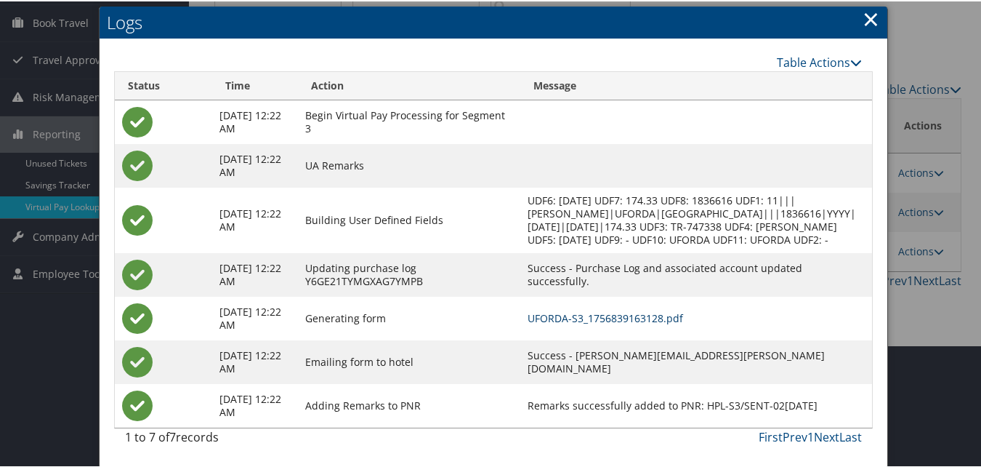
drag, startPoint x: 633, startPoint y: 321, endPoint x: 608, endPoint y: 323, distance: 25.5
click at [633, 321] on link "UFORDA-S3_1756839163128.pdf" at bounding box center [606, 317] width 156 height 14
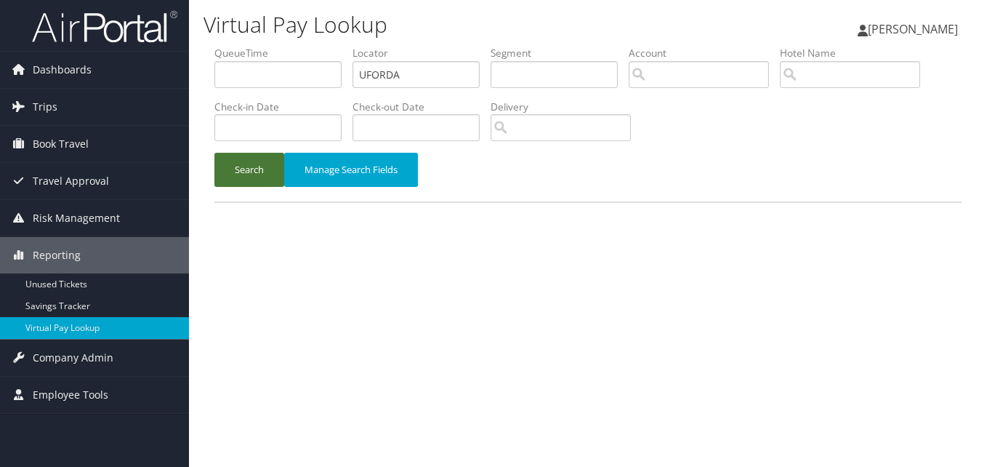
click at [224, 161] on button "Search" at bounding box center [249, 170] width 70 height 34
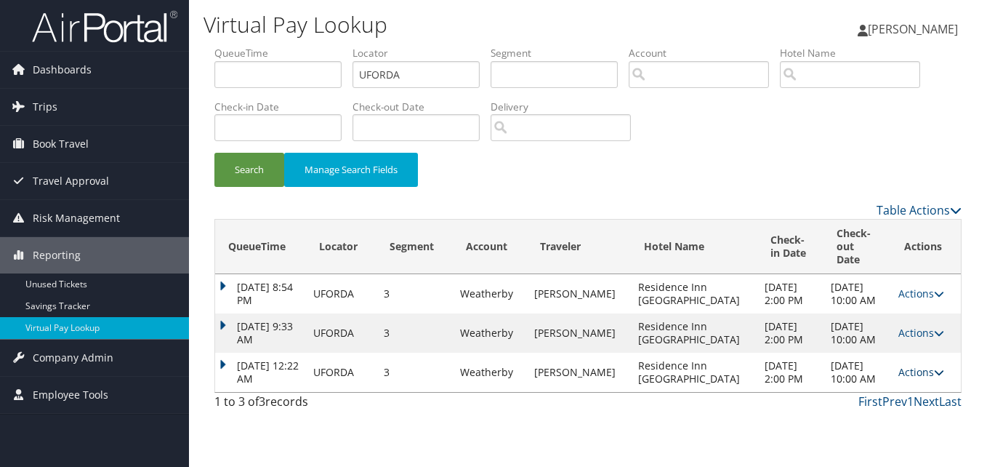
click at [918, 365] on link "Actions" at bounding box center [921, 372] width 46 height 14
click at [884, 400] on link "Logs" at bounding box center [890, 404] width 92 height 25
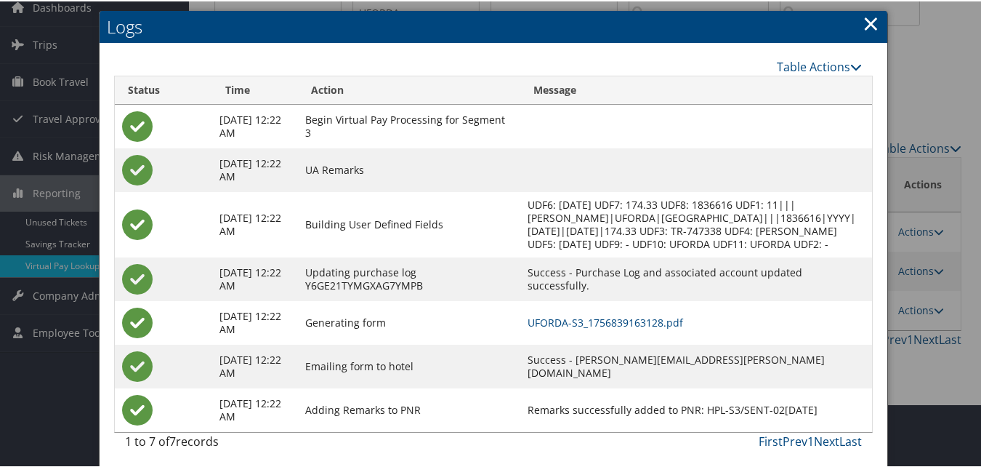
scroll to position [81, 0]
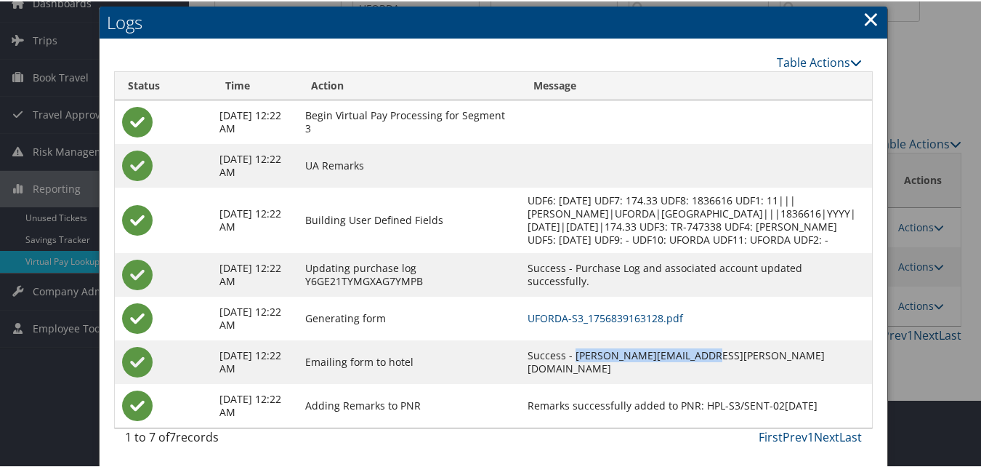
drag, startPoint x: 613, startPoint y: 361, endPoint x: 737, endPoint y: 359, distance: 124.3
click at [737, 359] on td "Success - [PERSON_NAME][EMAIL_ADDRESS][PERSON_NAME][DOMAIN_NAME]" at bounding box center [696, 361] width 352 height 44
copy td "[PERSON_NAME][EMAIL_ADDRESS][PERSON_NAME][DOMAIN_NAME]"
click at [649, 314] on link "UFORDA-S3_1756839163128.pdf" at bounding box center [606, 317] width 156 height 14
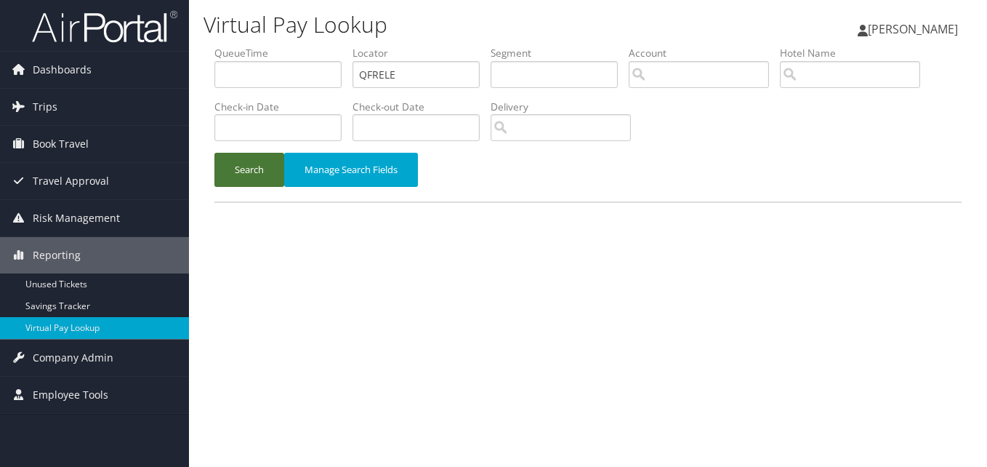
click at [257, 172] on button "Search" at bounding box center [249, 170] width 70 height 34
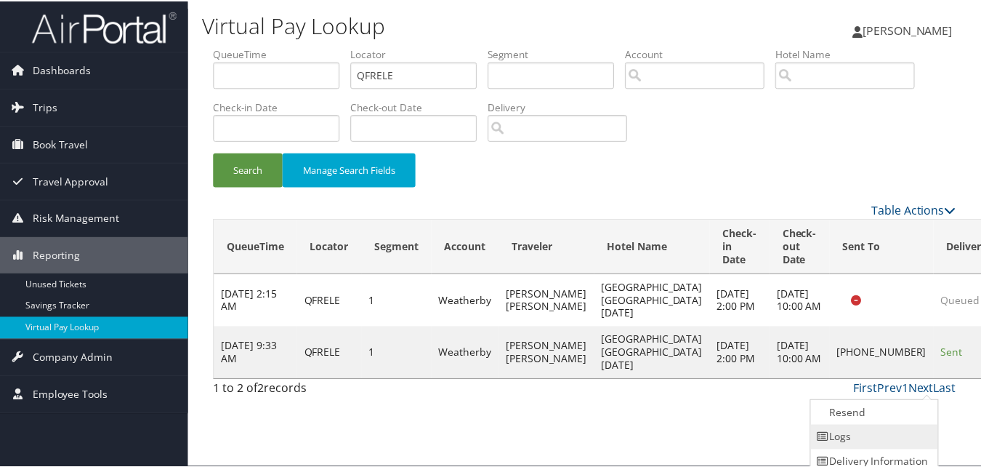
scroll to position [33, 0]
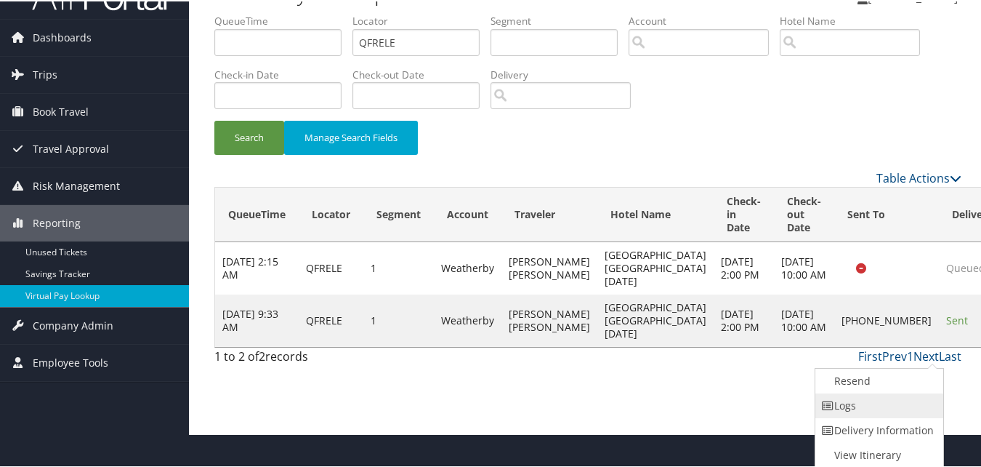
click at [874, 406] on link "Logs" at bounding box center [877, 404] width 124 height 25
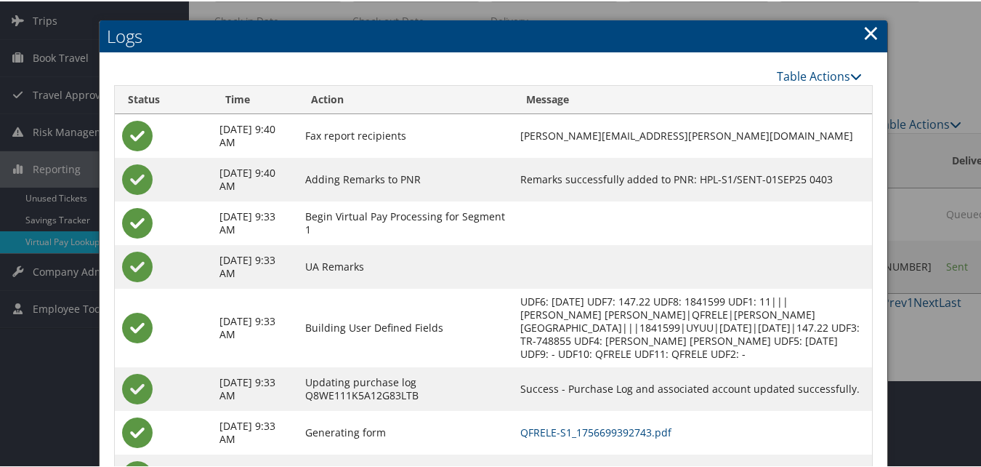
scroll to position [158, 0]
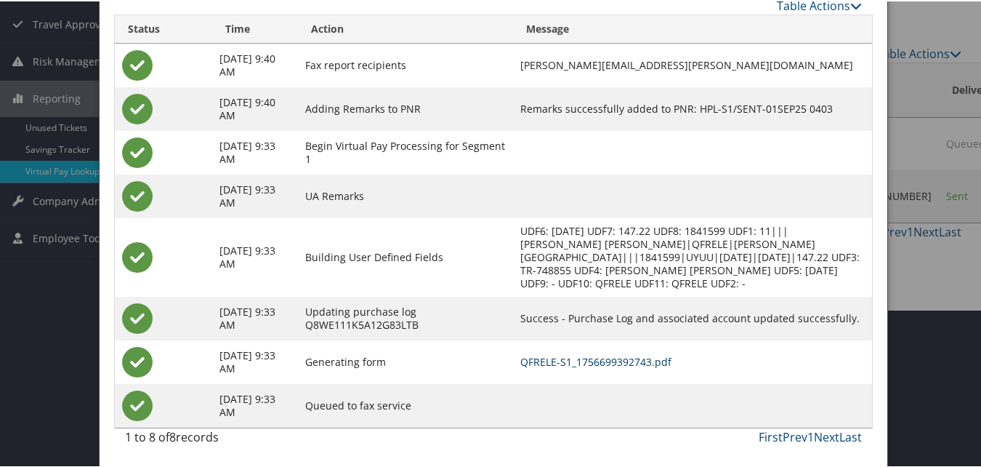
click at [632, 358] on link "QFRELE-S1_1756699392743.pdf" at bounding box center [595, 360] width 151 height 14
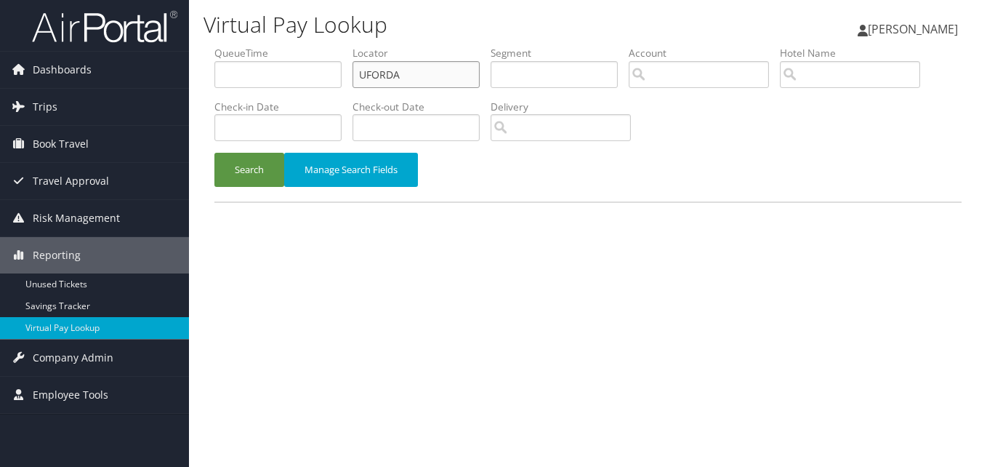
drag, startPoint x: 414, startPoint y: 68, endPoint x: 258, endPoint y: 95, distance: 158.0
click at [258, 46] on ul "QueueTime Locator UFORDA Segment Account Traveler Hotel Name Check-in Date Chec…" at bounding box center [587, 46] width 747 height 0
paste input "OBXSFD"
type input "OBXSFD"
click at [241, 173] on button "Search" at bounding box center [249, 170] width 70 height 34
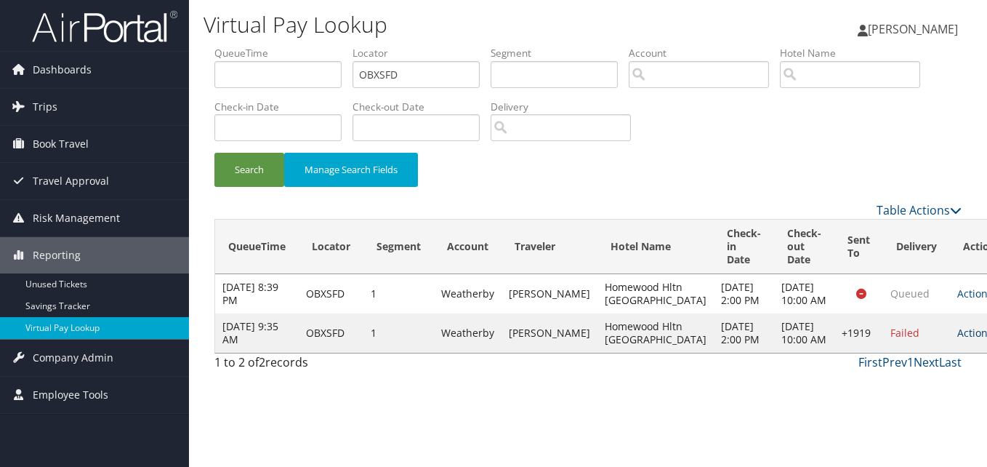
click at [957, 339] on link "Actions" at bounding box center [980, 333] width 46 height 14
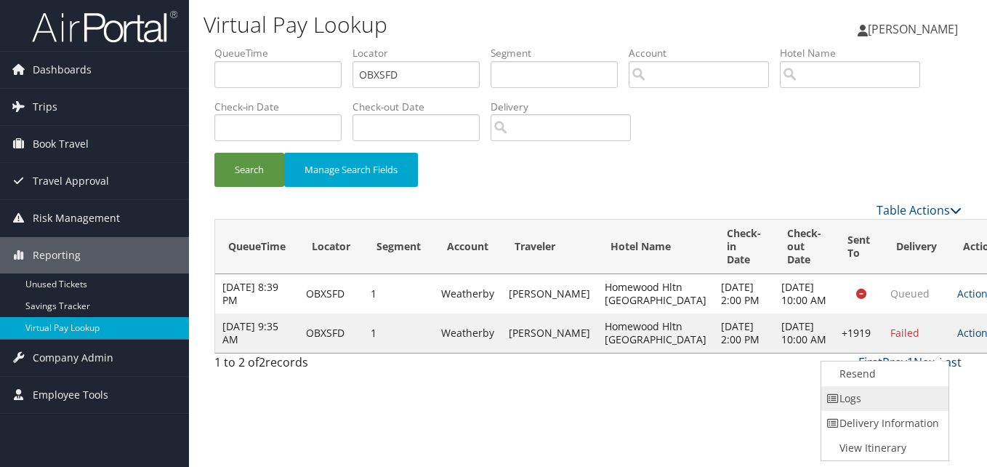
click at [854, 397] on link "Logs" at bounding box center [883, 398] width 124 height 25
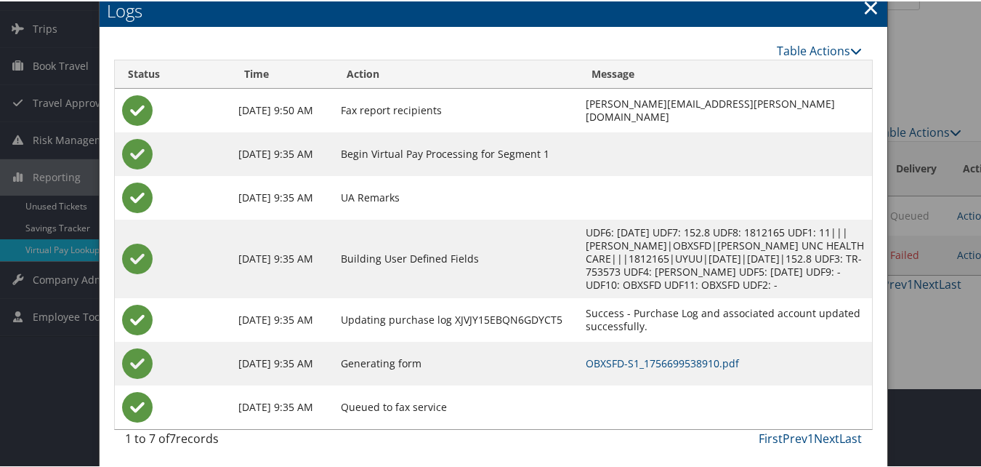
scroll to position [81, 0]
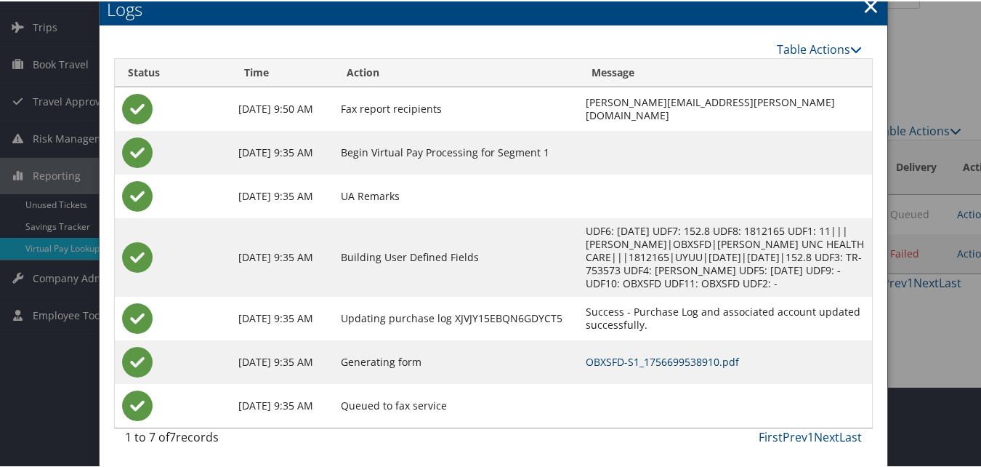
drag, startPoint x: 666, startPoint y: 359, endPoint x: 559, endPoint y: 343, distance: 108.7
click at [666, 359] on link "OBXSFD-S1_1756699538910.pdf" at bounding box center [662, 360] width 153 height 14
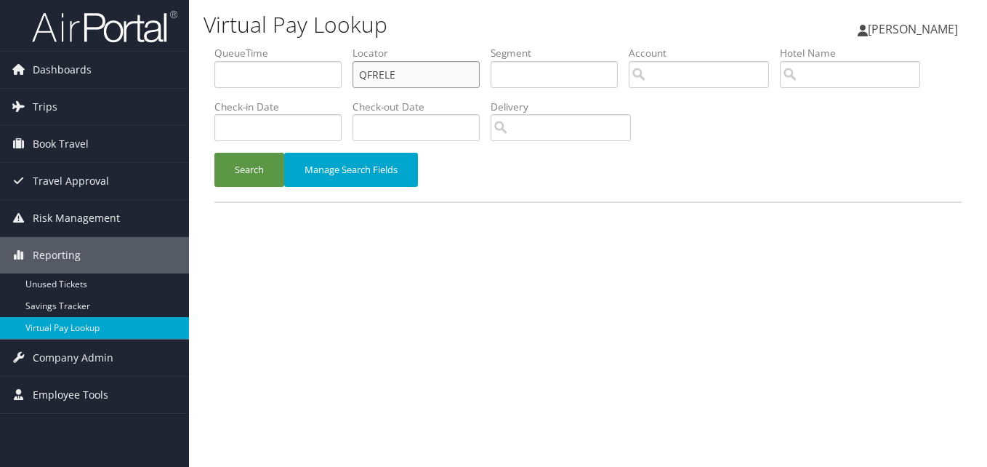
drag, startPoint x: 439, startPoint y: 69, endPoint x: 294, endPoint y: 81, distance: 145.9
click at [294, 46] on ul "QueueTime Locator QFRELE Segment Account Traveler Hotel Name Check-in Date Chec…" at bounding box center [587, 46] width 747 height 0
paste input "DCJFPQ"
type input "DCJFPQ"
click at [262, 153] on form "QueueTime Locator DCJFPQ Segment Account Traveler Hotel Name Check-in Date Chec…" at bounding box center [587, 124] width 747 height 156
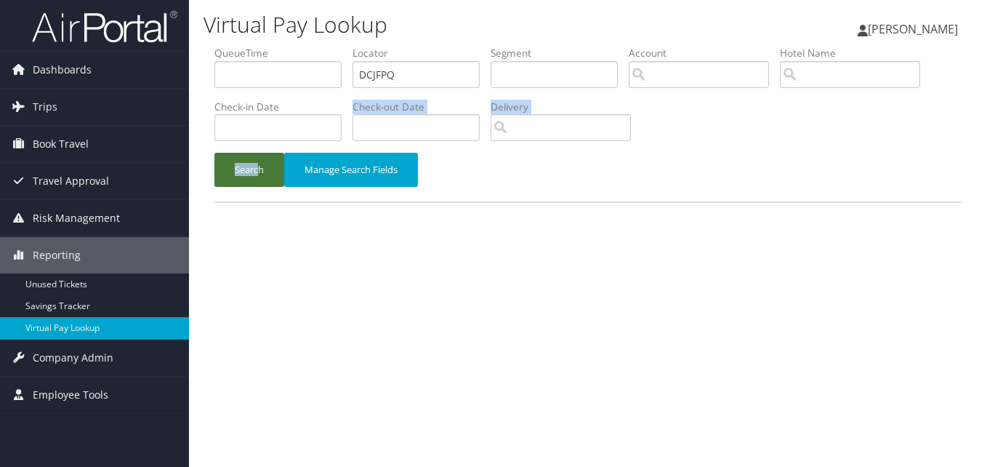
drag, startPoint x: 262, startPoint y: 153, endPoint x: 265, endPoint y: 173, distance: 20.6
click at [265, 173] on button "Search" at bounding box center [249, 170] width 70 height 34
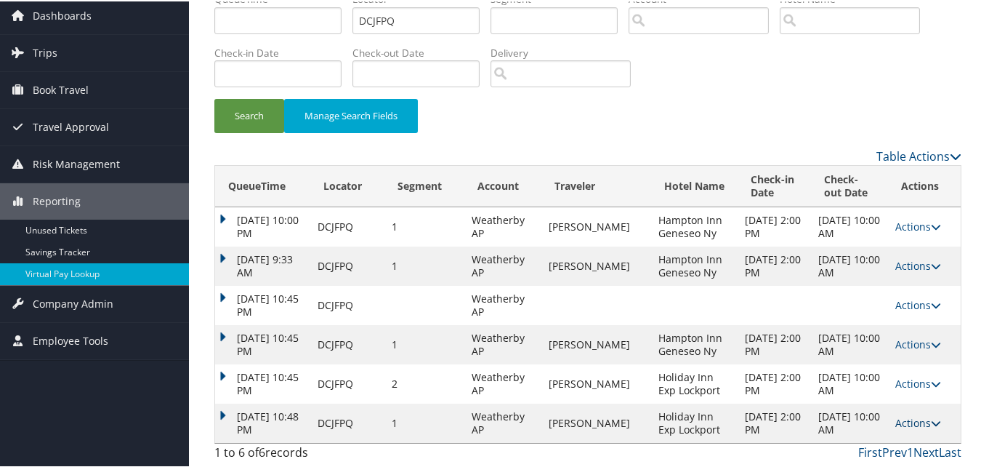
click at [931, 424] on icon at bounding box center [936, 421] width 10 height 10
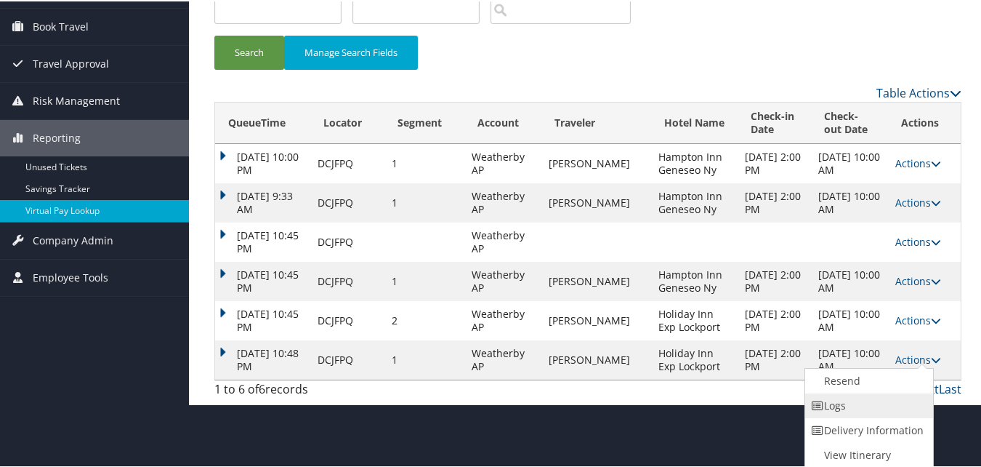
click at [837, 405] on link "Logs" at bounding box center [867, 404] width 124 height 25
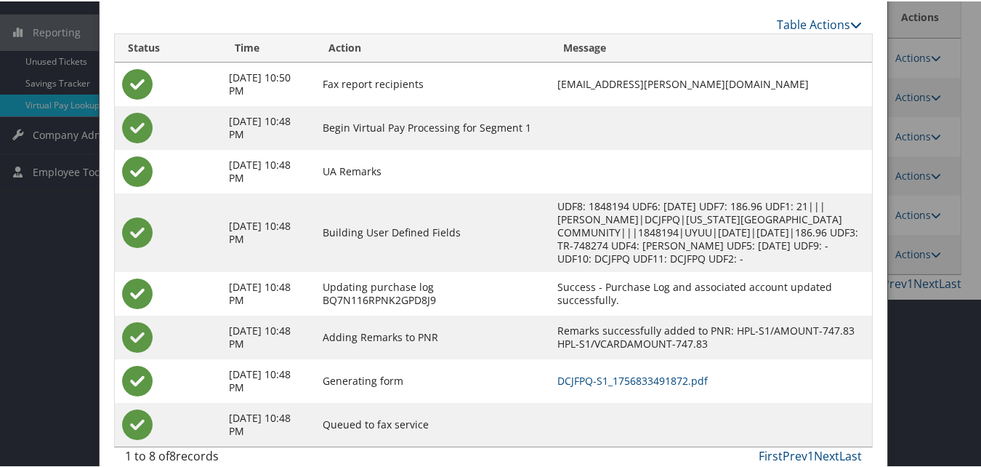
scroll to position [230, 0]
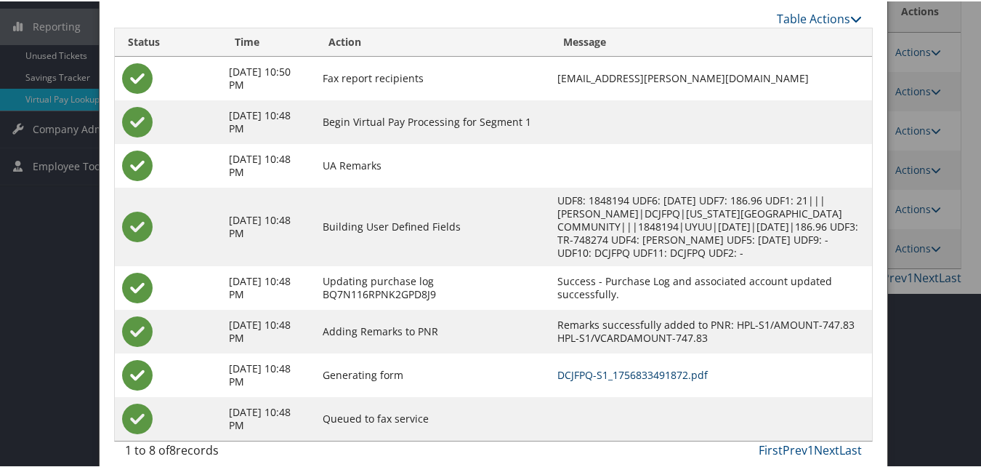
drag, startPoint x: 600, startPoint y: 360, endPoint x: 581, endPoint y: 350, distance: 21.8
click at [600, 366] on link "DCJFPQ-S1_1756833491872.pdf" at bounding box center [632, 373] width 150 height 14
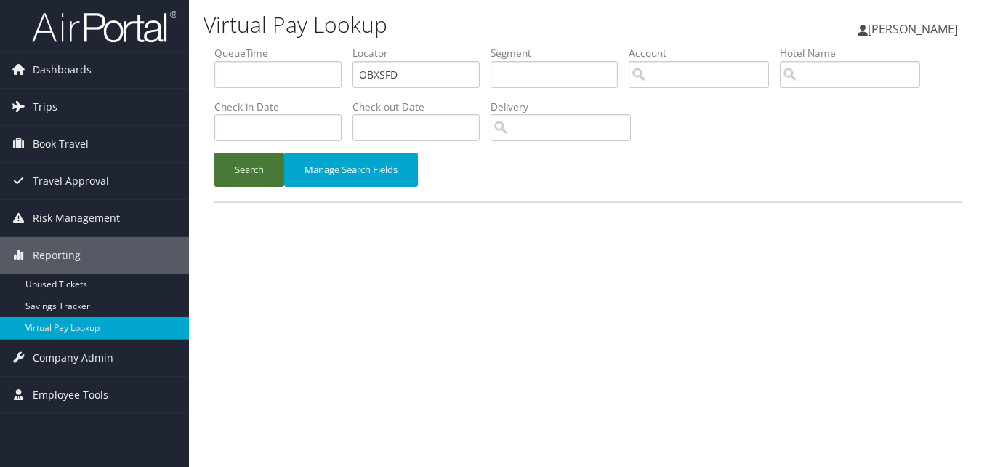
click at [233, 169] on button "Search" at bounding box center [249, 170] width 70 height 34
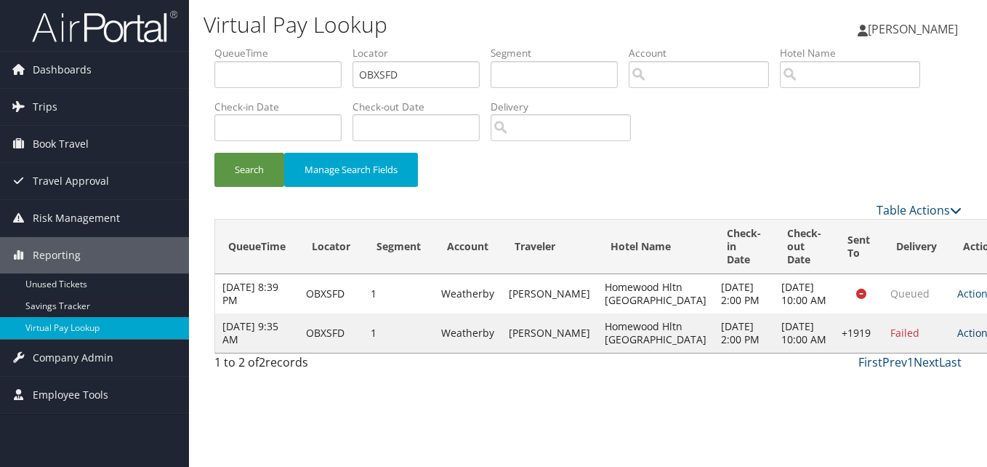
click at [957, 339] on link "Actions" at bounding box center [980, 333] width 46 height 14
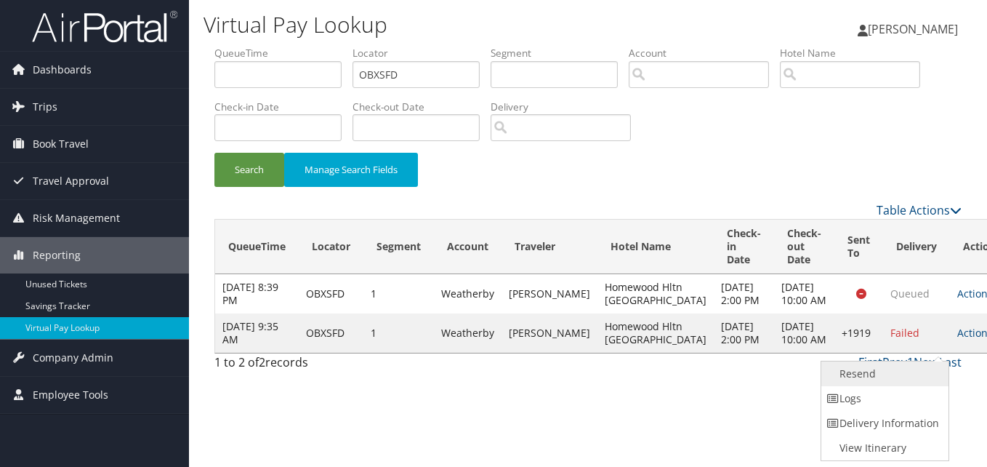
click at [866, 379] on link "Resend" at bounding box center [883, 373] width 124 height 25
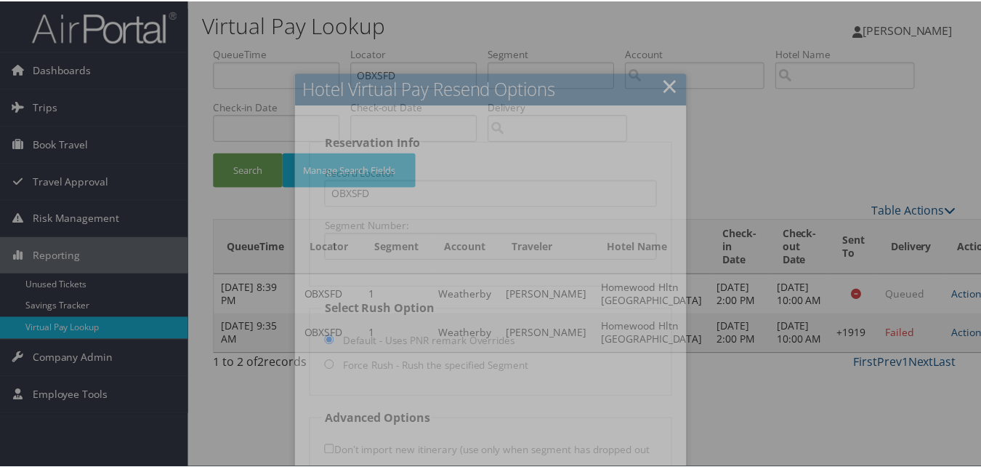
scroll to position [73, 0]
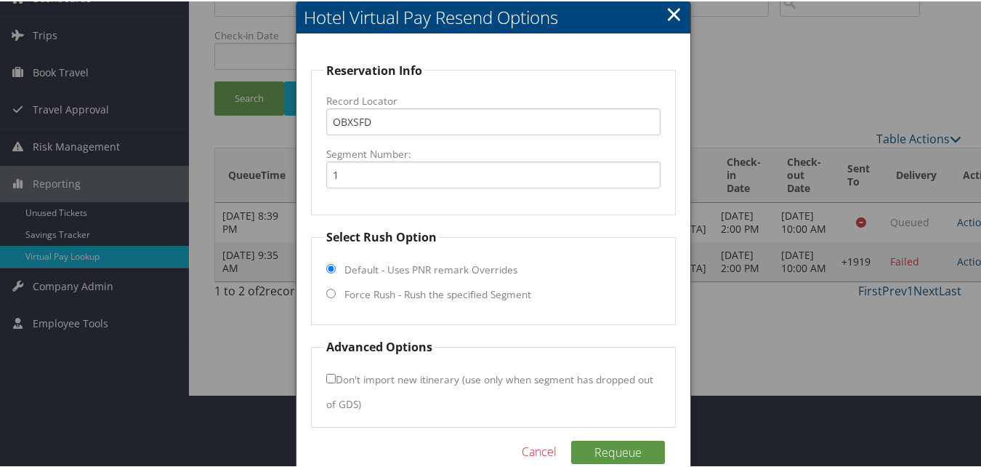
click at [428, 289] on label "Force Rush - Rush the specified Segment" at bounding box center [437, 293] width 187 height 15
click at [336, 289] on input "Force Rush - Rush the specified Segment" at bounding box center [330, 291] width 9 height 9
radio input "true"
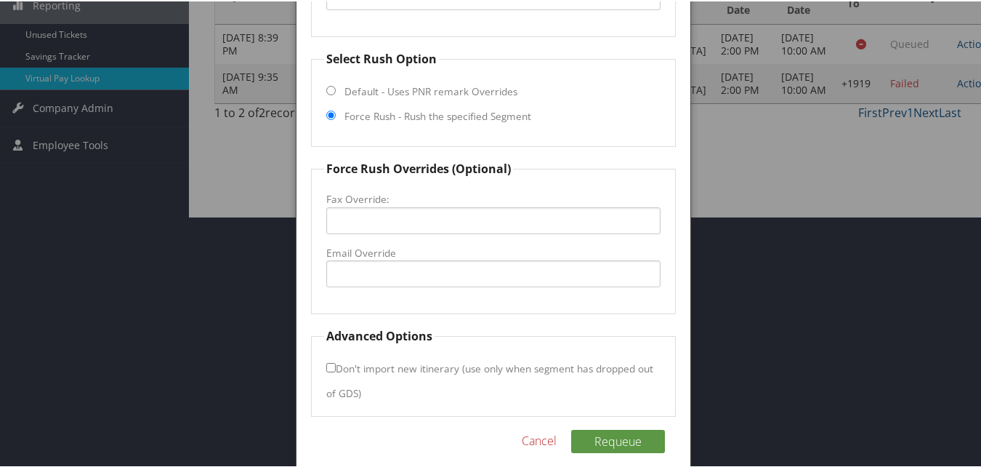
scroll to position [265, 0]
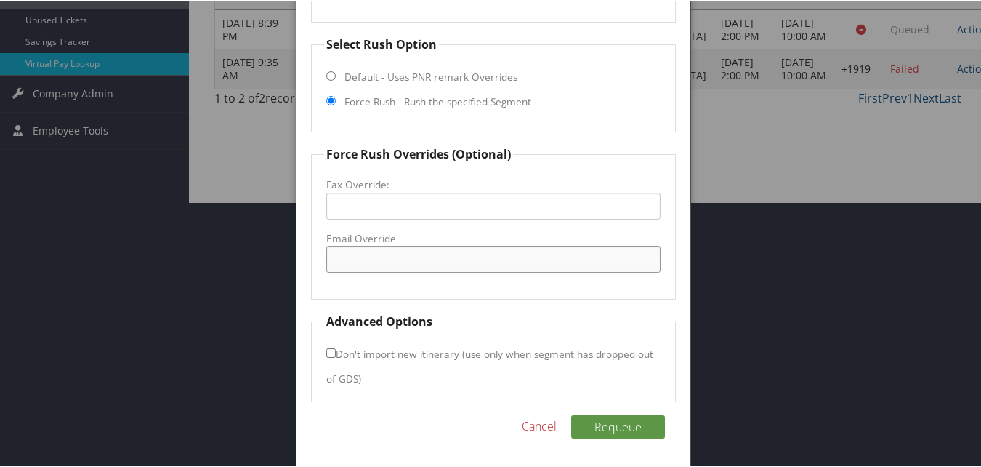
drag, startPoint x: 371, startPoint y: 265, endPoint x: 512, endPoint y: 262, distance: 141.0
click at [371, 265] on input "Email Override" at bounding box center [493, 257] width 334 height 27
type input "hwsgoldsborofd@lbaproperties.com"
click at [328, 352] on input "Don't import new itinerary (use only when segment has dropped out of GDS)" at bounding box center [330, 351] width 9 height 9
checkbox input "true"
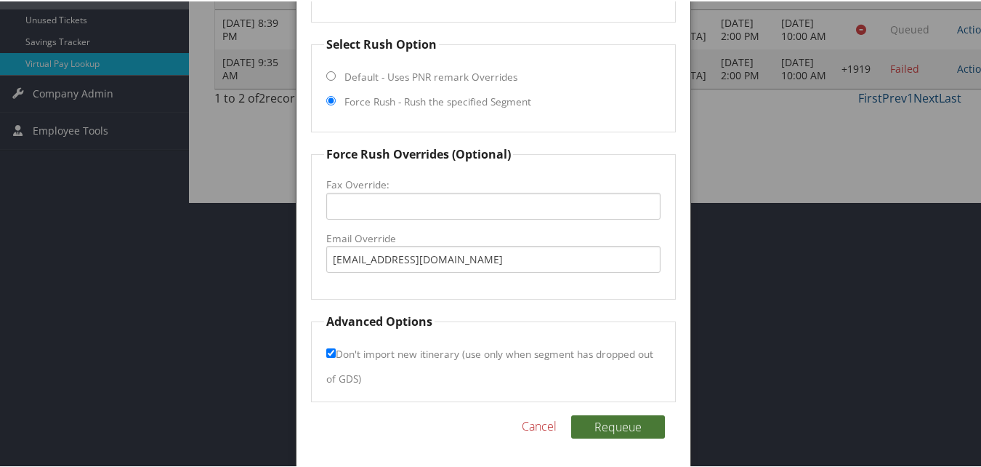
click at [602, 422] on button "Requeue" at bounding box center [618, 425] width 94 height 23
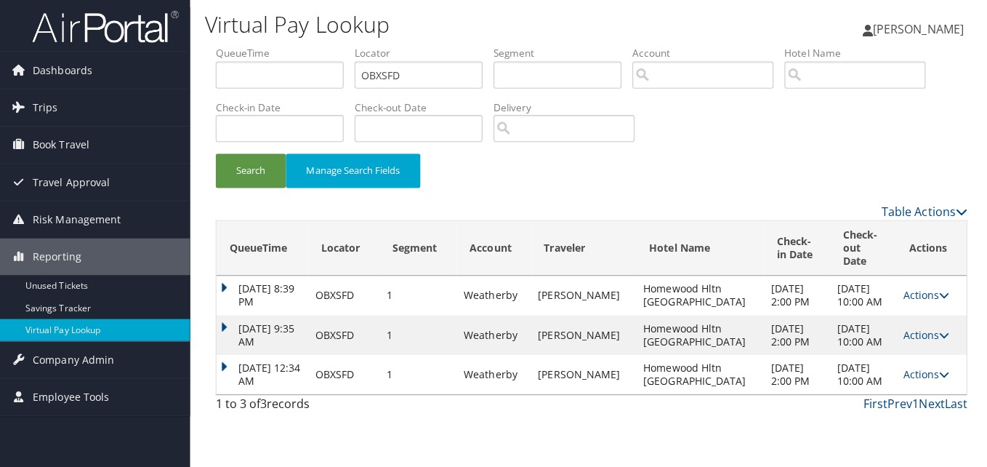
scroll to position [0, 0]
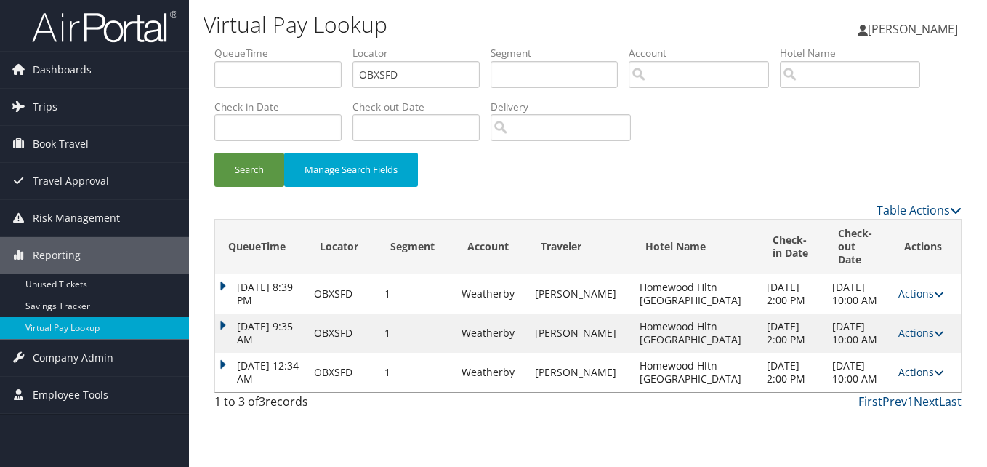
click at [923, 379] on link "Actions" at bounding box center [921, 372] width 46 height 14
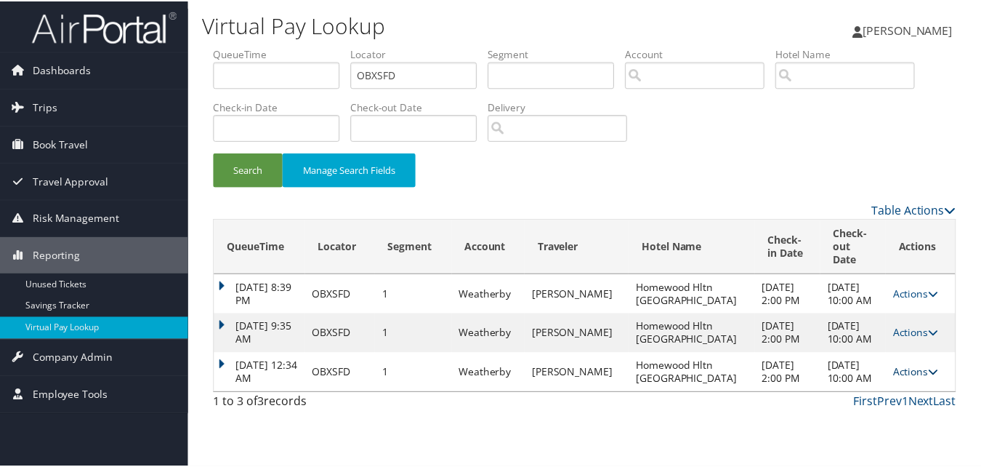
scroll to position [22, 0]
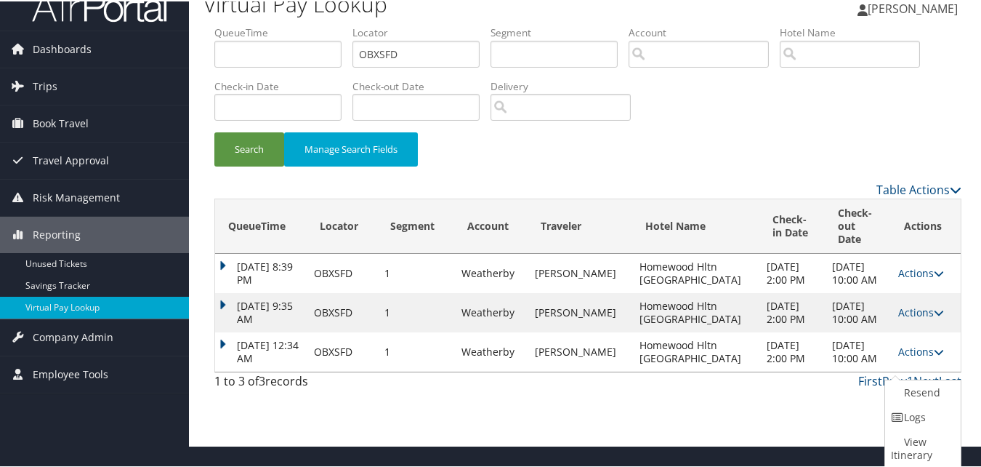
drag, startPoint x: 910, startPoint y: 412, endPoint x: 638, endPoint y: 344, distance: 280.1
click at [910, 413] on link "Logs" at bounding box center [921, 415] width 72 height 25
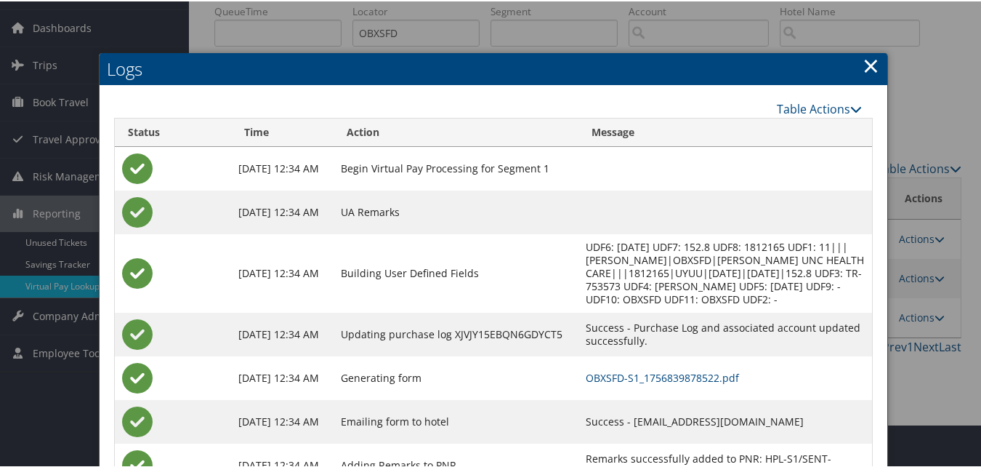
scroll to position [89, 0]
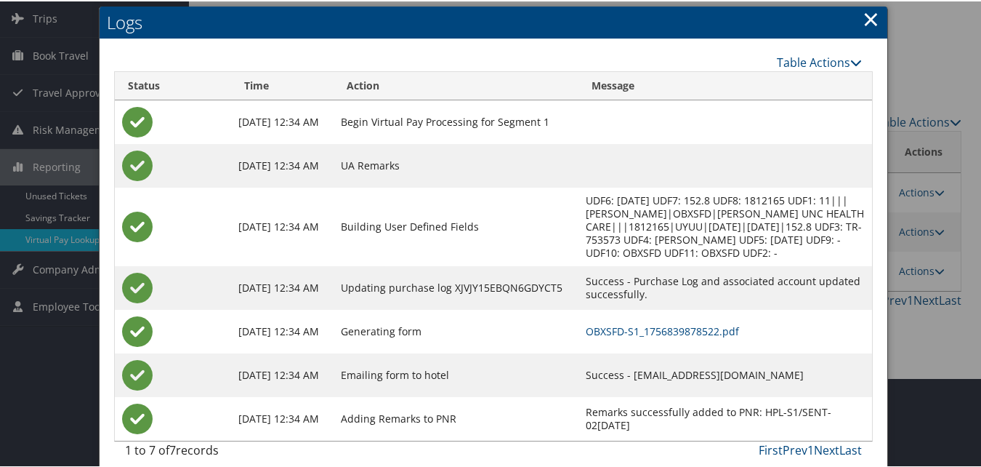
drag, startPoint x: 584, startPoint y: 361, endPoint x: 756, endPoint y: 362, distance: 171.5
click at [756, 362] on td "Success - hwsgoldsborofd@lbaproperties.com" at bounding box center [726, 374] width 294 height 44
copy td "hwsgoldsborofd@lbaproperties.com"
click at [866, 24] on link "×" at bounding box center [871, 17] width 17 height 29
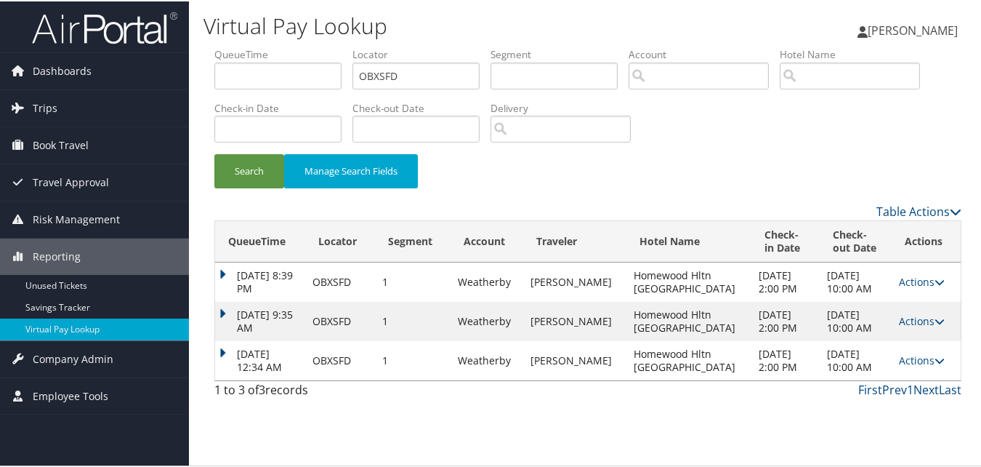
scroll to position [0, 0]
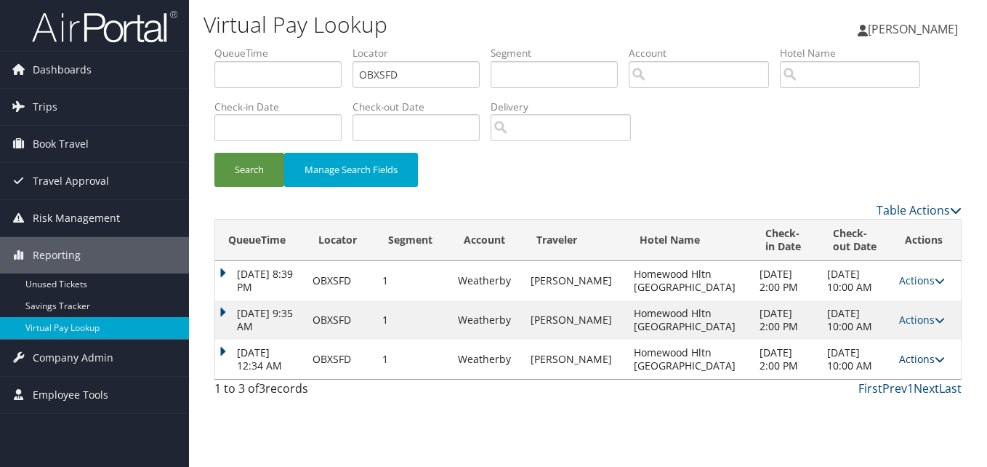
click at [938, 360] on icon at bounding box center [940, 359] width 10 height 10
click at [917, 402] on link "Logs" at bounding box center [923, 404] width 68 height 25
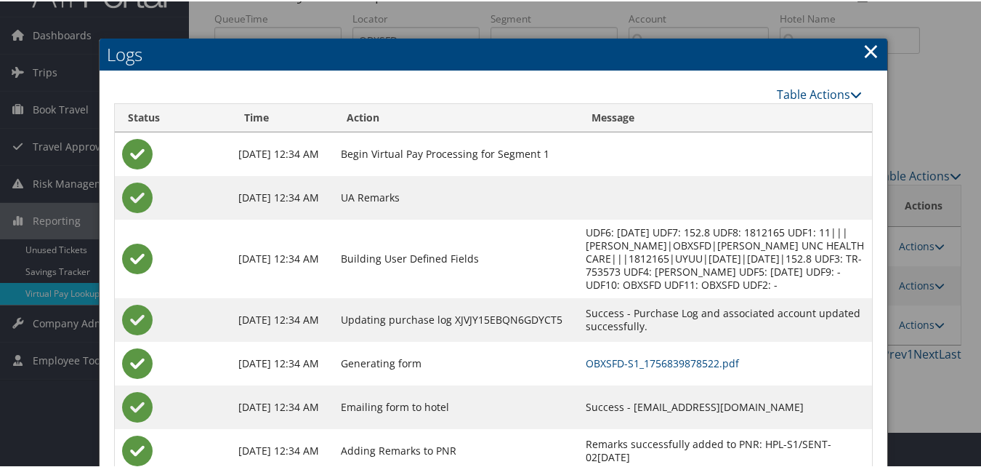
scroll to position [68, 0]
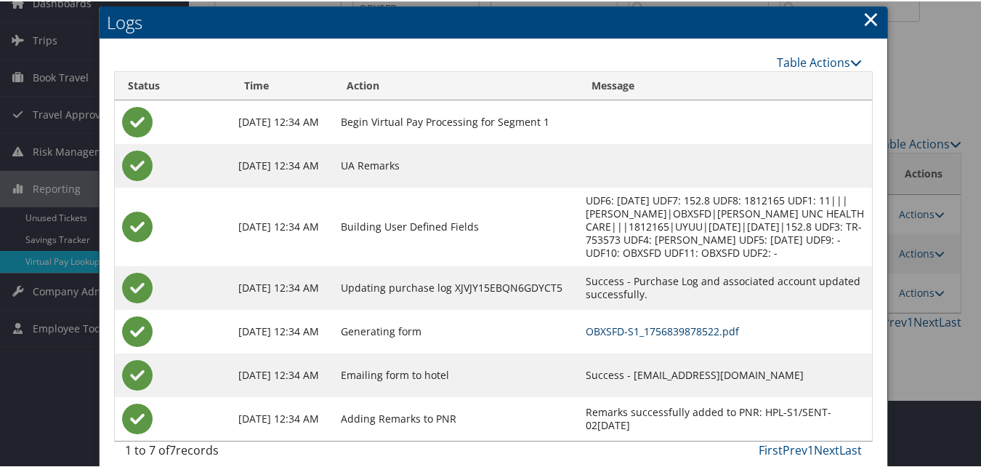
click at [627, 323] on link "OBXSFD-S1_1756839878522.pdf" at bounding box center [662, 330] width 153 height 14
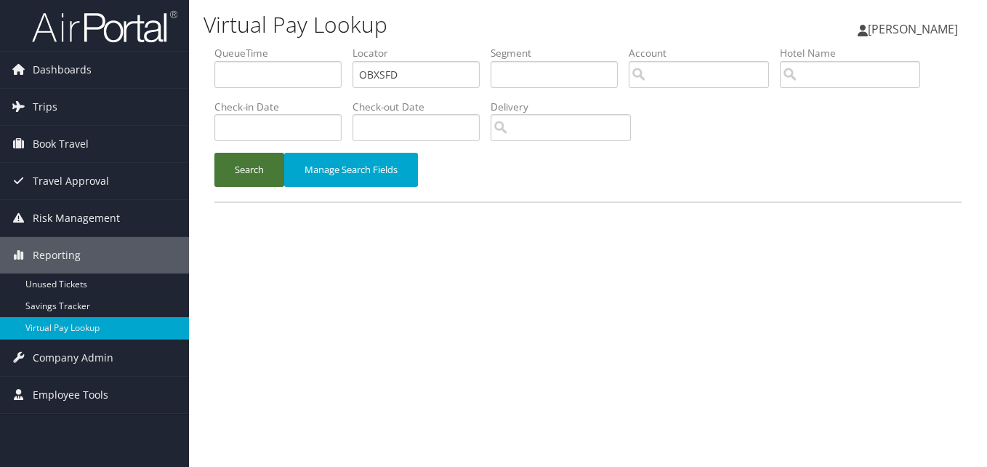
click at [271, 169] on button "Search" at bounding box center [249, 170] width 70 height 34
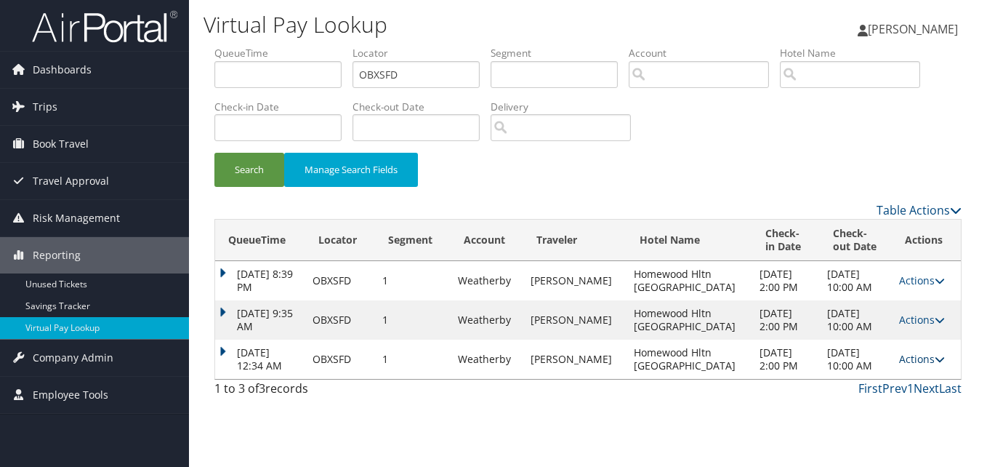
click at [928, 357] on link "Actions" at bounding box center [922, 359] width 46 height 14
drag, startPoint x: 896, startPoint y: 376, endPoint x: 901, endPoint y: 400, distance: 23.8
click at [901, 400] on ul "Resend Logs View Itinerary" at bounding box center [892, 405] width 97 height 76
click at [916, 360] on link "Actions" at bounding box center [922, 359] width 46 height 14
click at [890, 401] on link "Logs" at bounding box center [891, 404] width 92 height 25
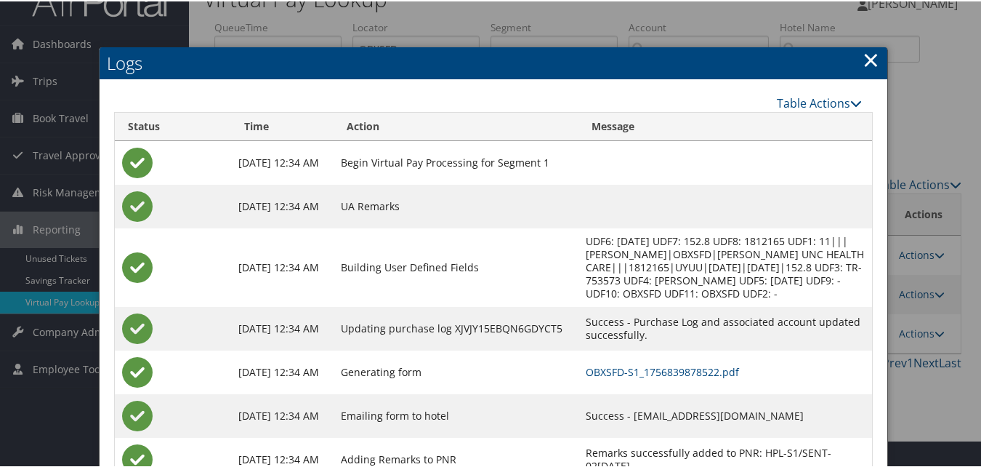
scroll to position [68, 0]
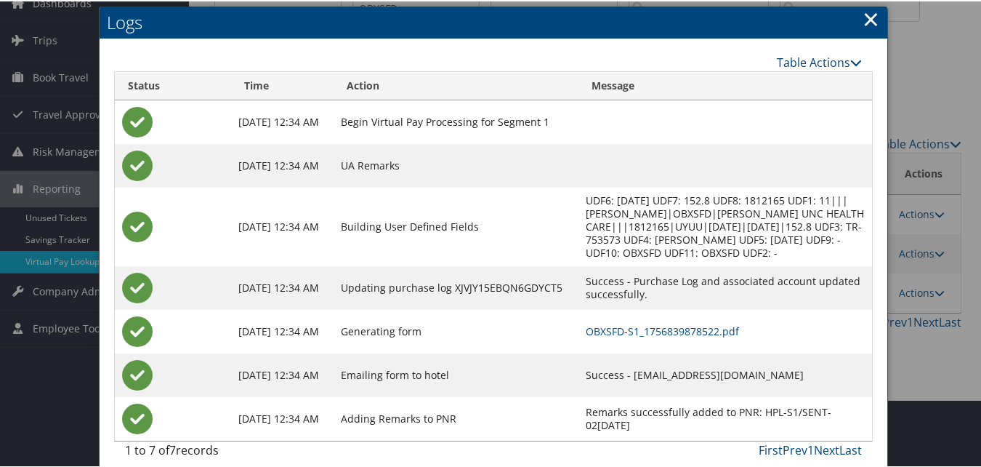
drag, startPoint x: 584, startPoint y: 360, endPoint x: 767, endPoint y: 357, distance: 183.2
click at [767, 357] on td "Success - hwsgoldsborofd@lbaproperties.com" at bounding box center [726, 374] width 294 height 44
copy td "hwsgoldsborofd@lbaproperties.com"
click at [872, 21] on link "×" at bounding box center [871, 17] width 17 height 29
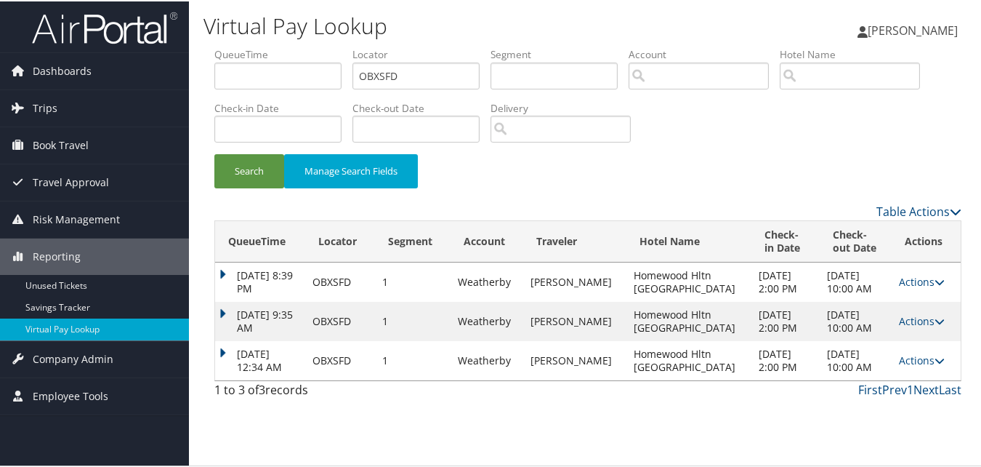
scroll to position [0, 0]
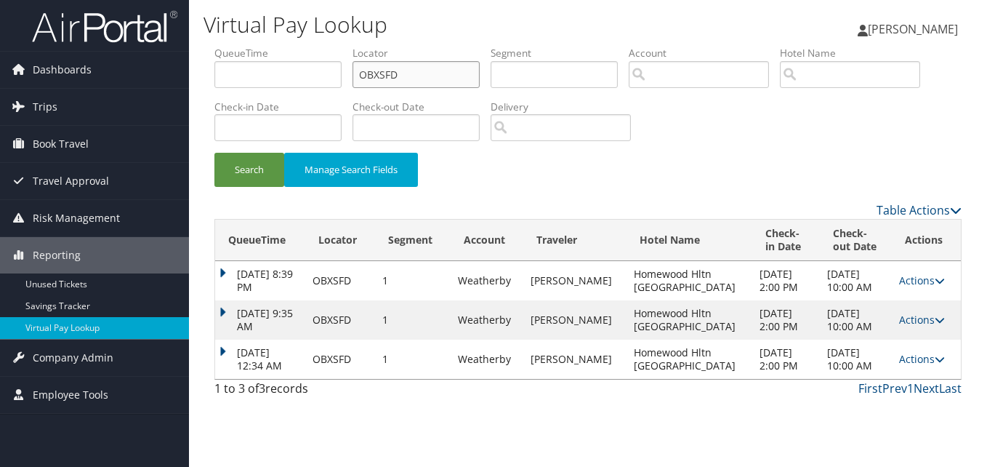
drag, startPoint x: 388, startPoint y: 80, endPoint x: 335, endPoint y: 91, distance: 54.2
click at [335, 46] on ul "QueueTime Locator OBXSFD Segment Account Traveler Hotel Name Check-in Date Chec…" at bounding box center [587, 46] width 747 height 0
paste input "URRYYE"
type input "URRYYE"
click at [264, 168] on button "Search" at bounding box center [249, 170] width 70 height 34
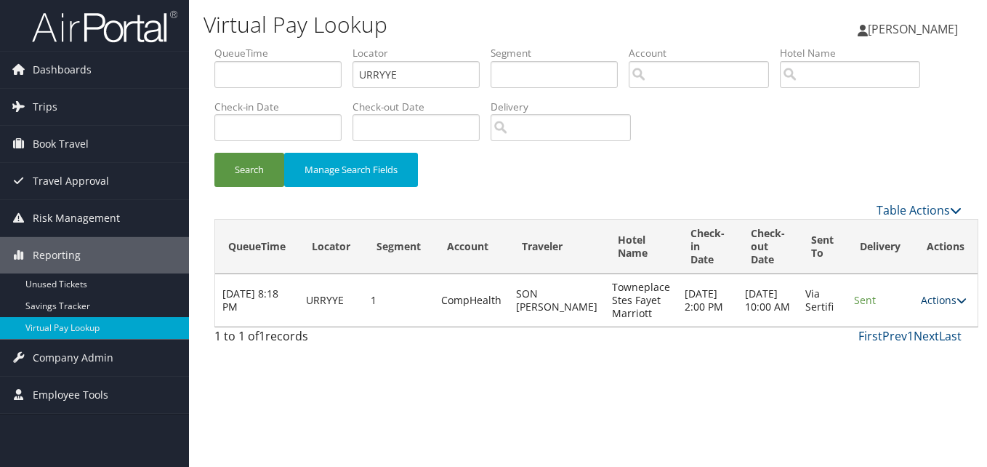
click at [936, 304] on link "Actions" at bounding box center [944, 300] width 46 height 14
click at [903, 348] on link "Logs" at bounding box center [901, 346] width 92 height 25
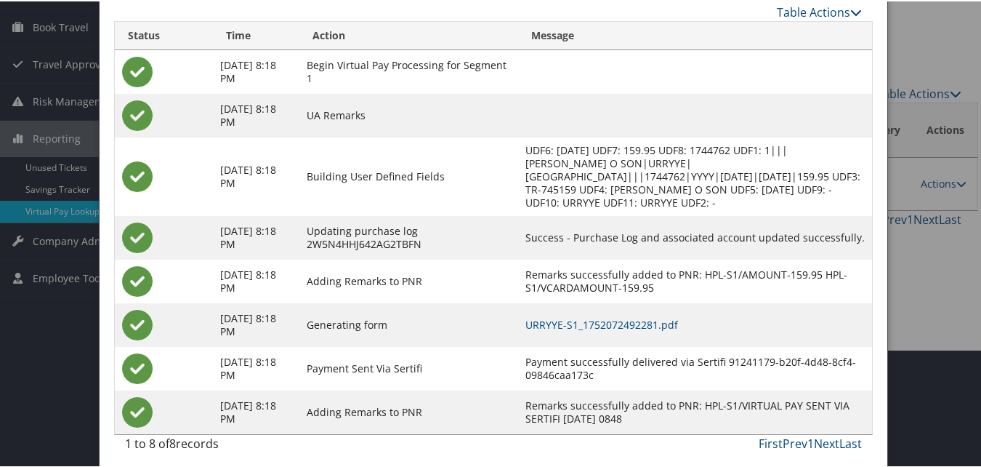
scroll to position [137, 0]
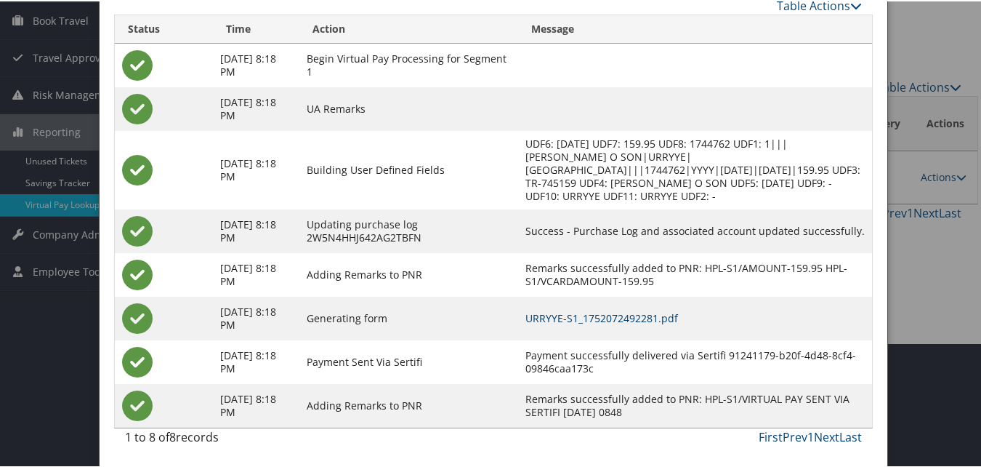
drag, startPoint x: 661, startPoint y: 315, endPoint x: 651, endPoint y: 321, distance: 11.1
click at [661, 315] on link "URRYYE-S1_1752072492281.pdf" at bounding box center [601, 317] width 153 height 14
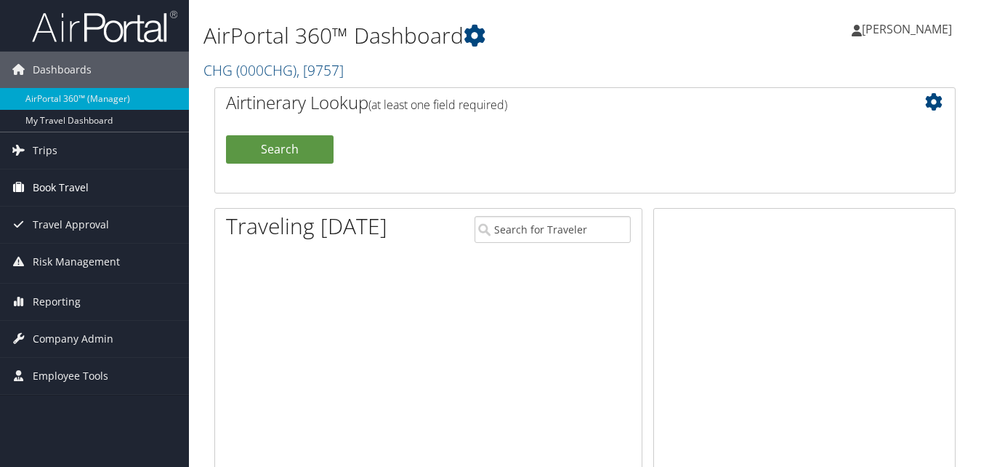
click at [43, 319] on span "Reporting" at bounding box center [57, 301] width 48 height 36
click at [90, 166] on link "Trips" at bounding box center [94, 150] width 189 height 36
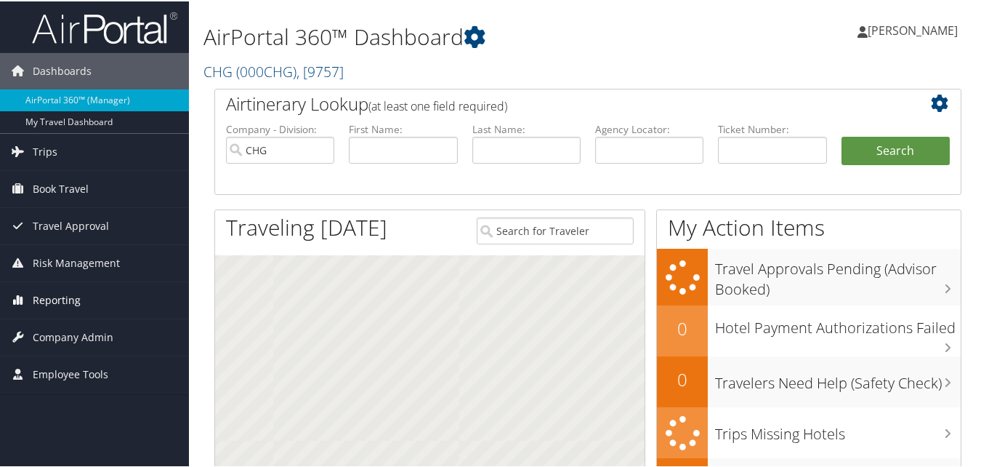
click at [44, 300] on span "Reporting" at bounding box center [57, 299] width 48 height 36
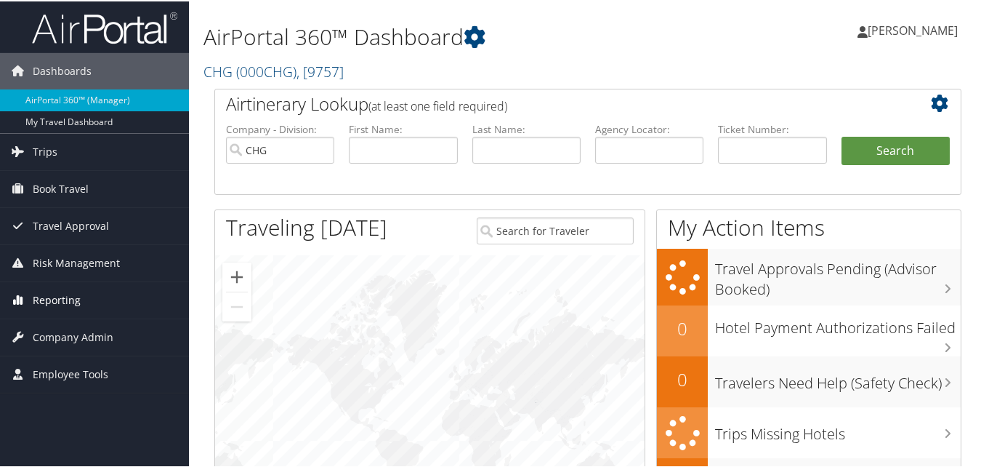
click at [64, 305] on span "Reporting" at bounding box center [57, 299] width 48 height 36
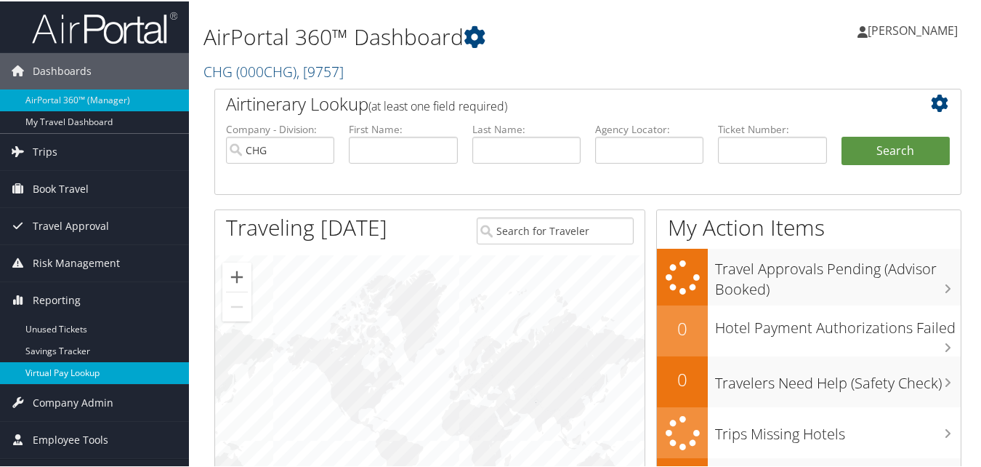
click at [57, 371] on link "Virtual Pay Lookup" at bounding box center [94, 371] width 189 height 22
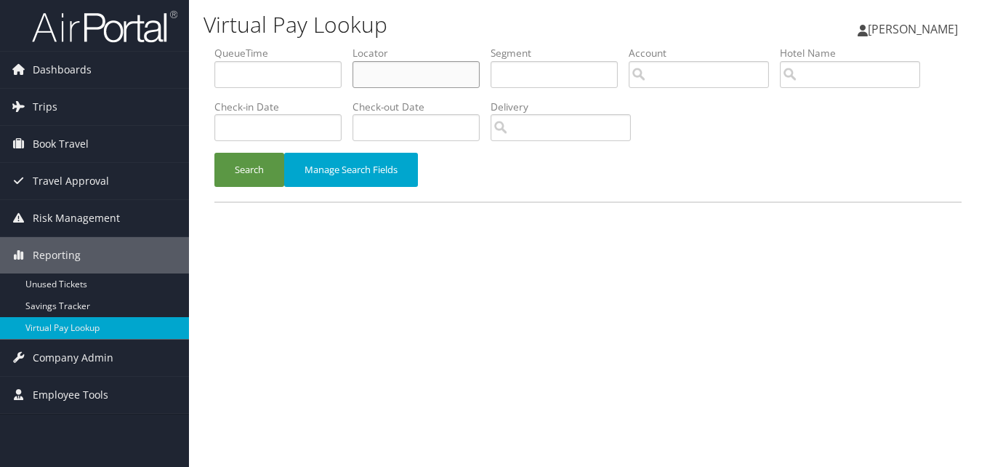
click at [397, 76] on input "text" at bounding box center [415, 74] width 127 height 27
paste input "MQDGSS"
type input "MQDGSS"
click at [262, 181] on button "Search" at bounding box center [249, 170] width 70 height 34
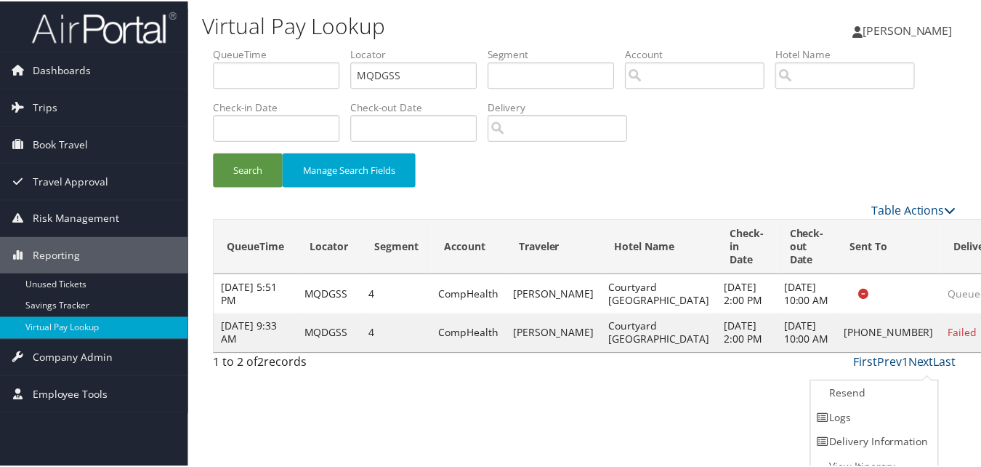
scroll to position [14, 0]
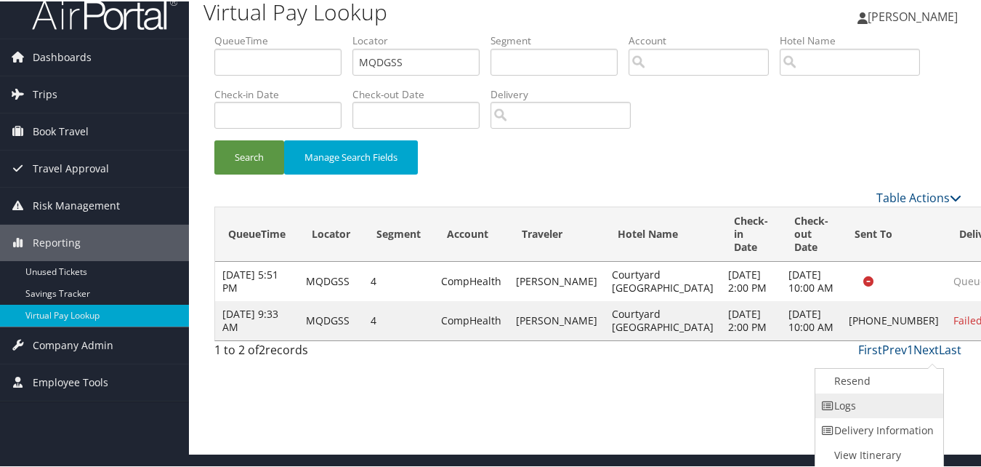
click at [846, 400] on link "Logs" at bounding box center [877, 404] width 124 height 25
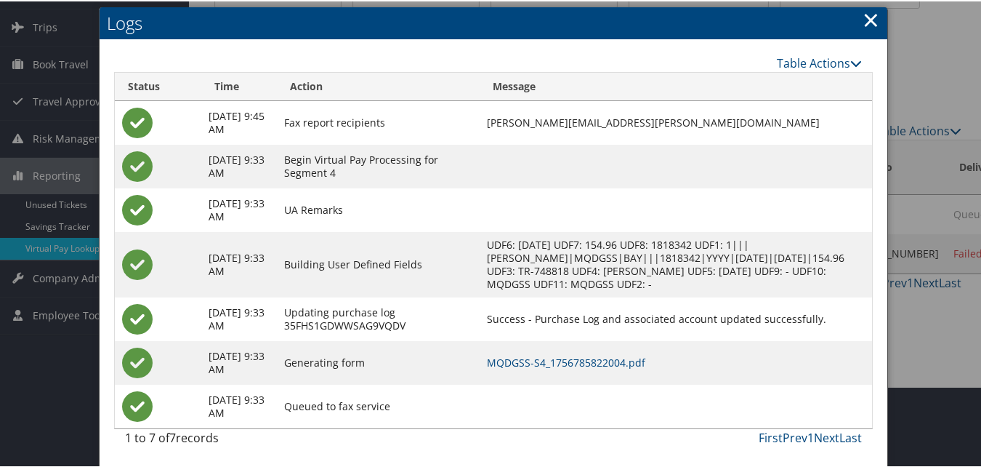
scroll to position [81, 0]
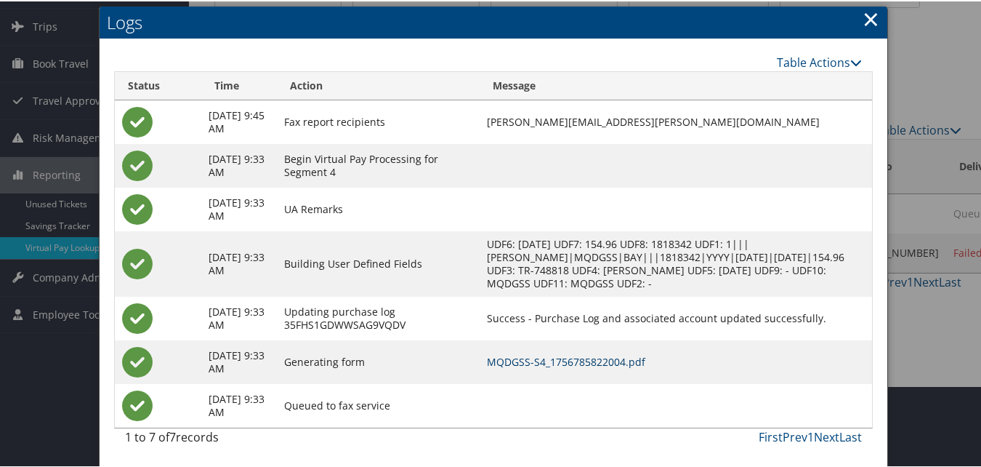
click at [594, 356] on link "MQDGSS-S4_1756785822004.pdf" at bounding box center [566, 360] width 158 height 14
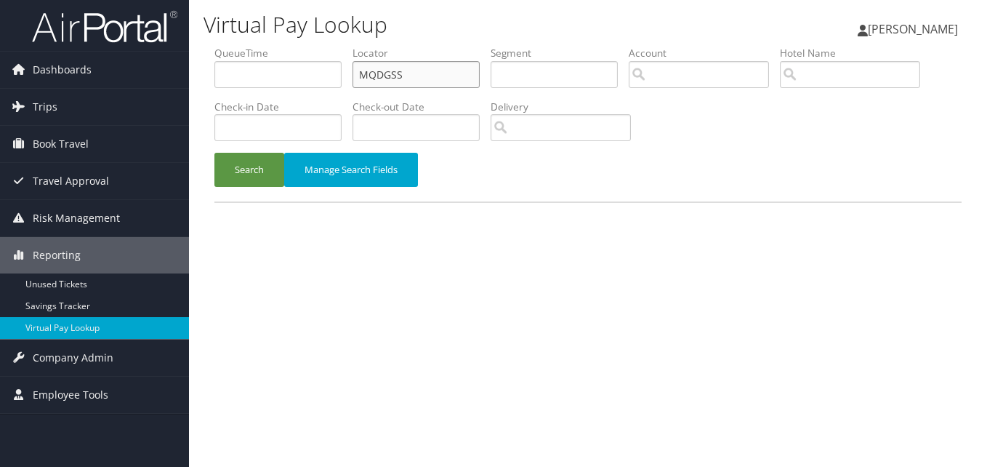
drag, startPoint x: 414, startPoint y: 76, endPoint x: 283, endPoint y: 76, distance: 131.5
click at [283, 46] on ul "QueueTime Locator MQDGSS Segment Account Traveler Hotel Name Check-in Date Chec…" at bounding box center [587, 46] width 747 height 0
paste input "URRYYE"
type input "URRYYE"
click at [237, 176] on button "Search" at bounding box center [249, 170] width 70 height 34
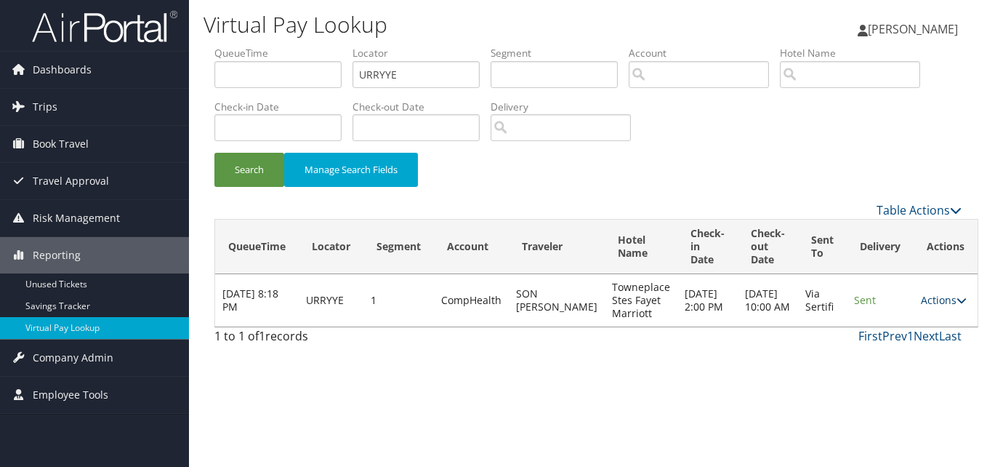
click at [922, 305] on link "Actions" at bounding box center [944, 300] width 46 height 14
click at [898, 342] on link "Logs" at bounding box center [901, 346] width 92 height 25
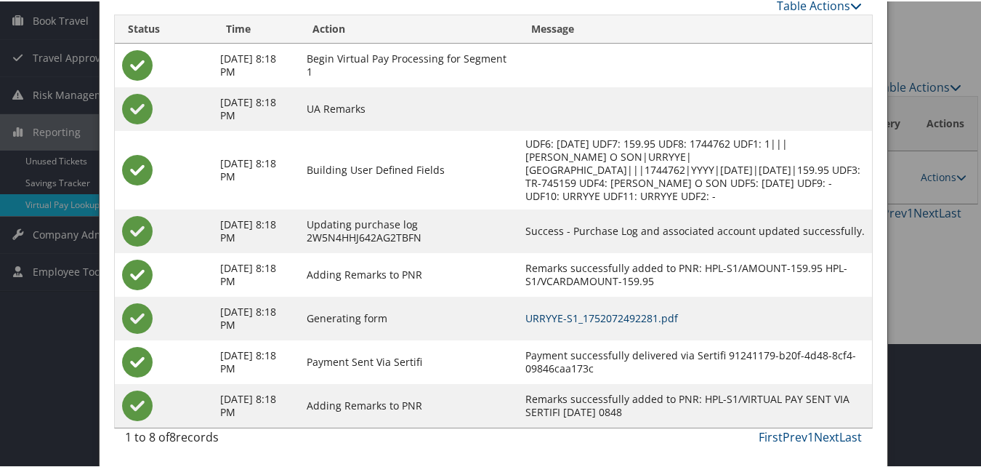
scroll to position [137, 0]
click at [688, 305] on td "URRYYE-S1_1752072492281.pdf" at bounding box center [695, 317] width 354 height 44
click at [672, 317] on link "URRYYE-S1_1752072492281.pdf" at bounding box center [601, 317] width 153 height 14
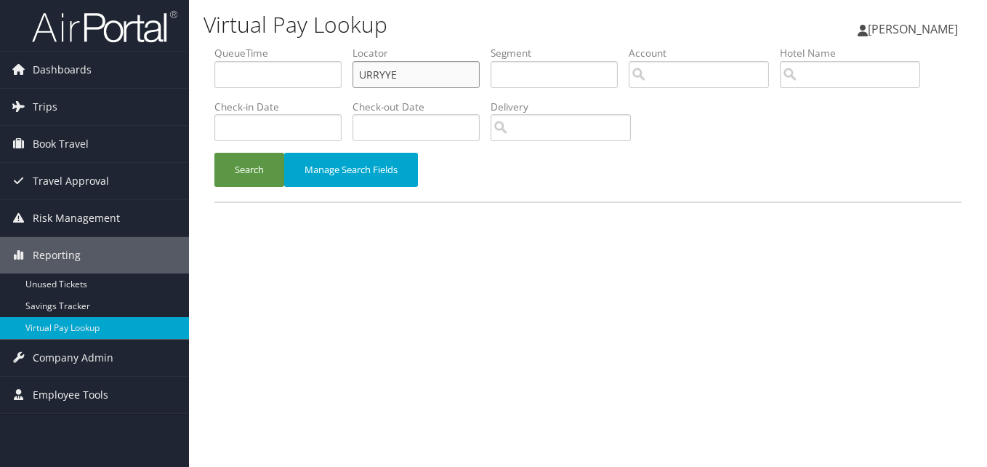
drag, startPoint x: 416, startPoint y: 76, endPoint x: 192, endPoint y: 91, distance: 224.3
click at [267, 46] on ul "QueueTime Locator URRYYE Segment Account Traveler Hotel Name Check-in Date Chec…" at bounding box center [587, 46] width 747 height 0
paste input "MQDGSS"
type input "MQDGSS"
drag, startPoint x: 243, startPoint y: 163, endPoint x: 249, endPoint y: 168, distance: 7.7
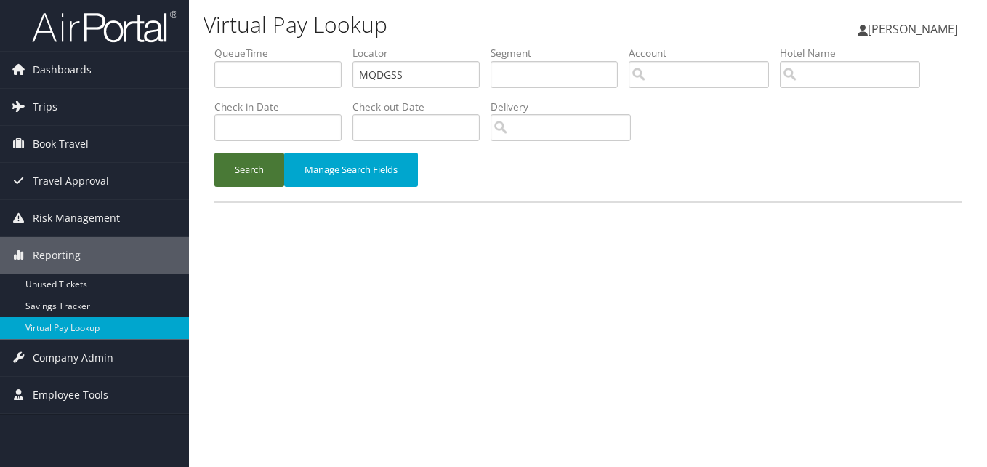
click at [243, 164] on button "Search" at bounding box center [249, 170] width 70 height 34
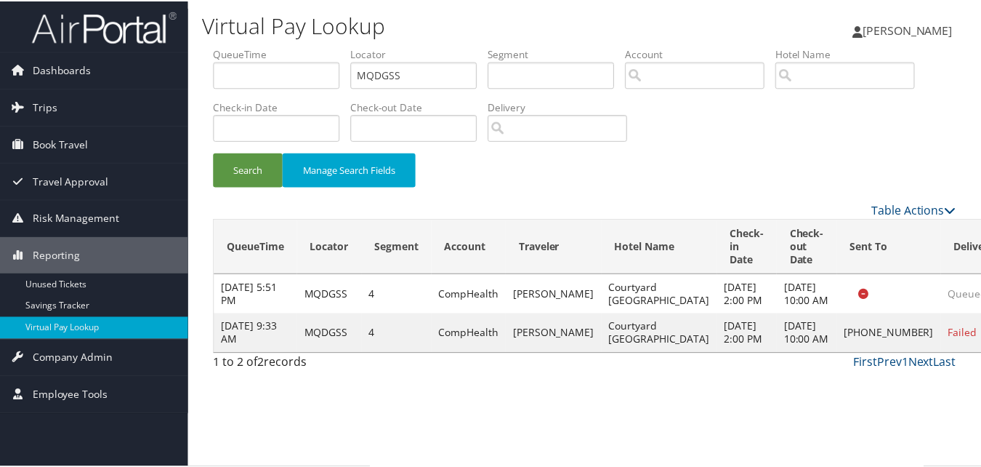
scroll to position [14, 0]
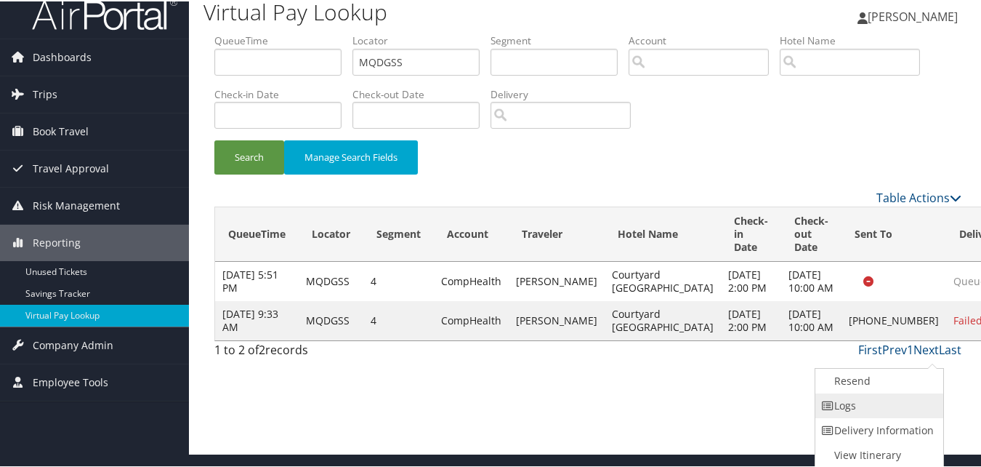
click at [836, 406] on link "Logs" at bounding box center [877, 404] width 124 height 25
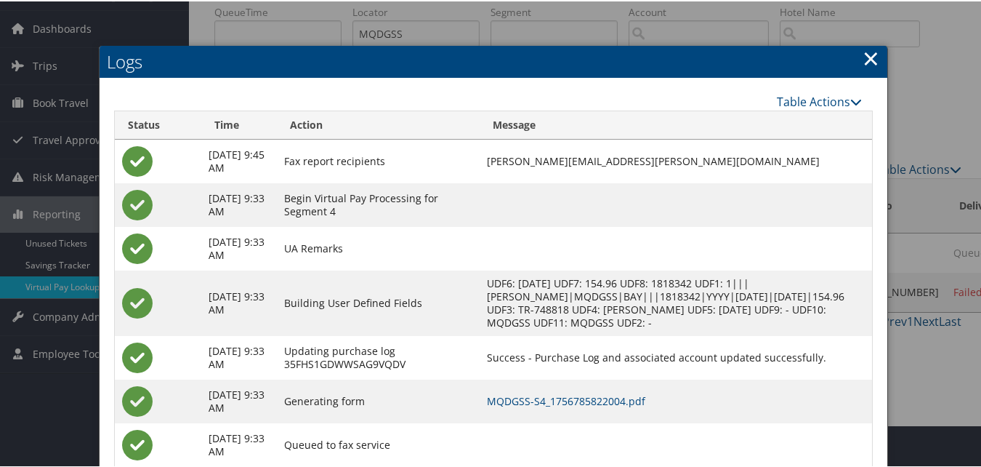
scroll to position [81, 0]
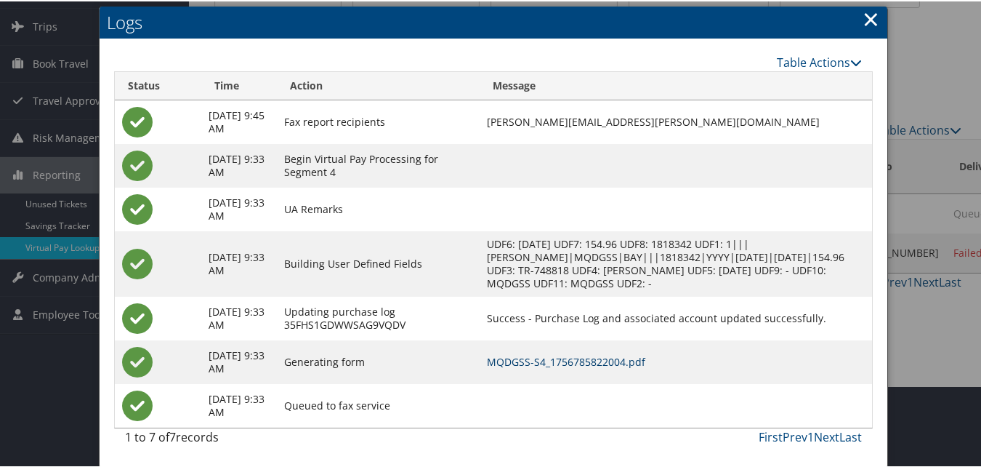
click at [558, 358] on link "MQDGSS-S4_1756785822004.pdf" at bounding box center [566, 360] width 158 height 14
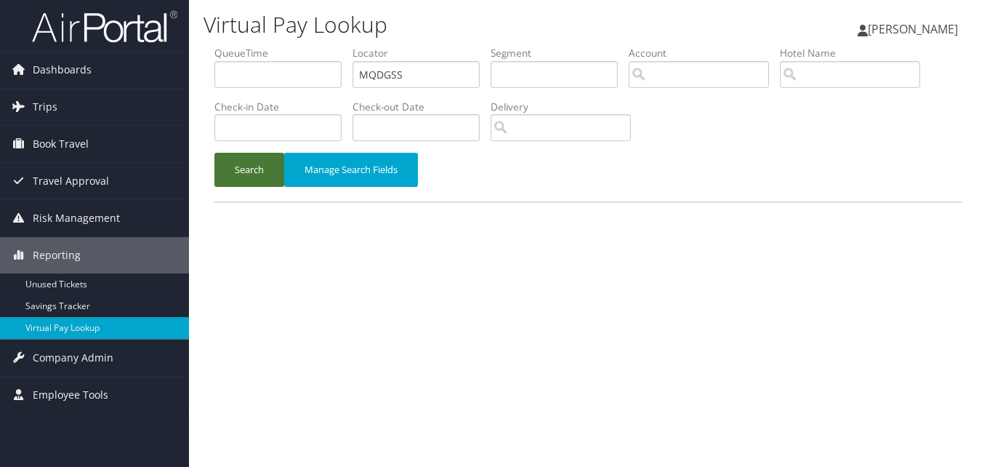
click at [250, 180] on button "Search" at bounding box center [249, 170] width 70 height 34
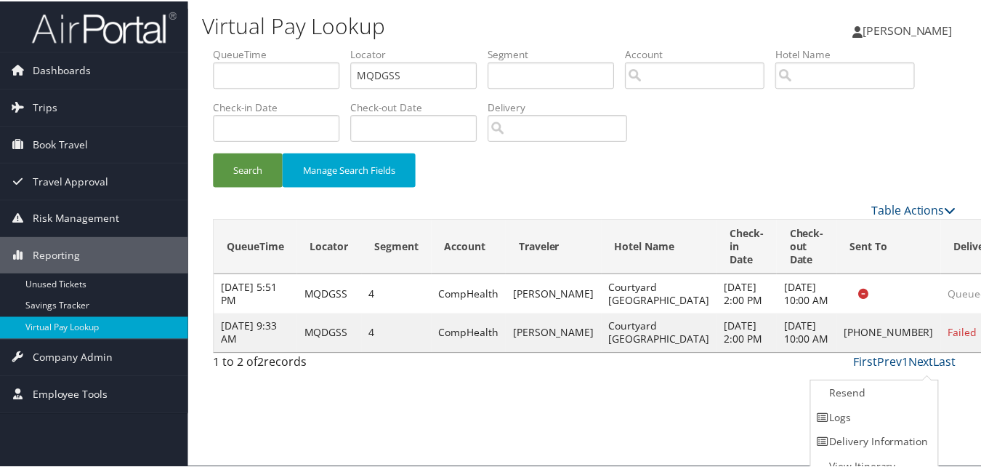
scroll to position [14, 0]
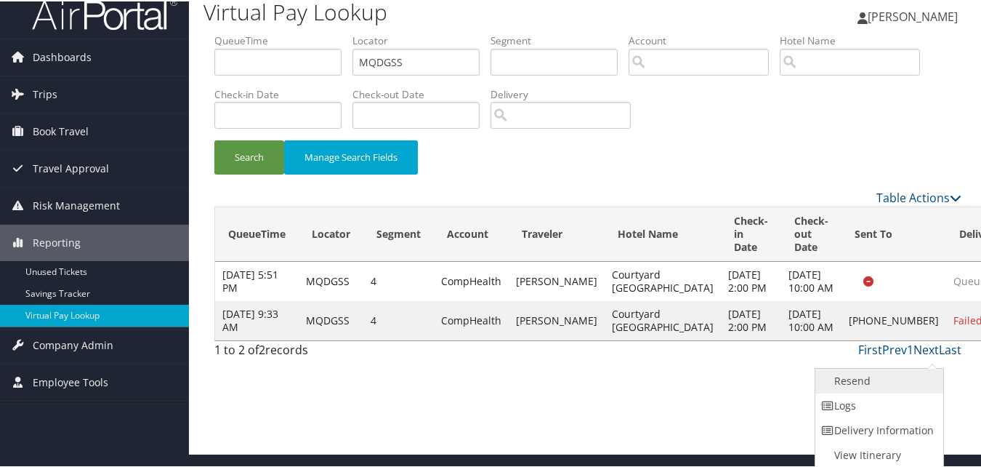
click at [876, 374] on link "Resend" at bounding box center [877, 379] width 124 height 25
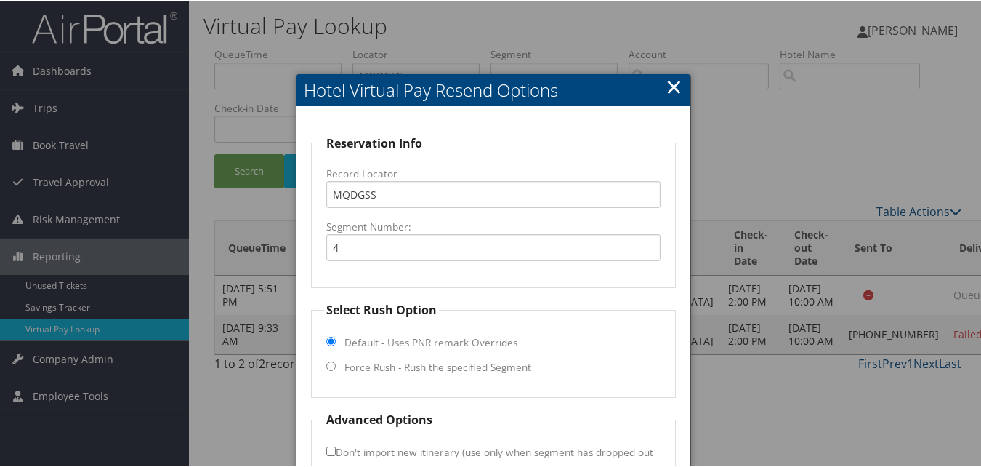
scroll to position [98, 0]
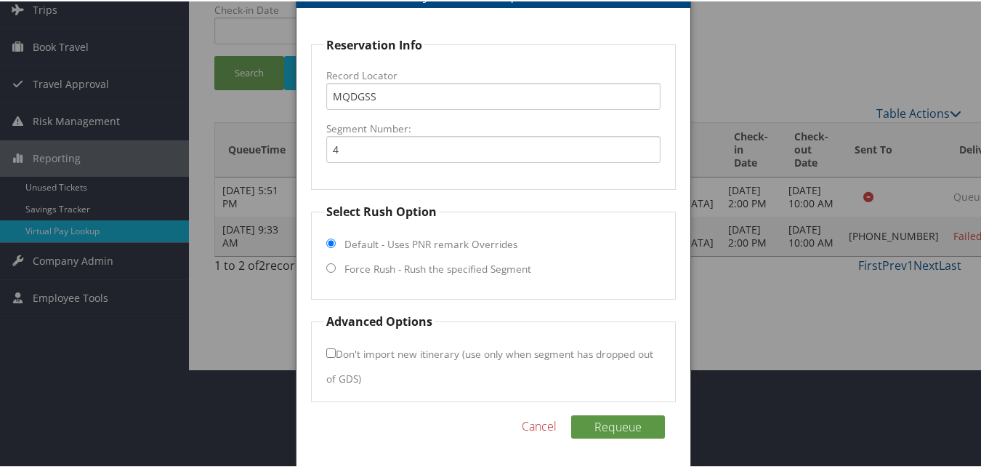
click at [357, 267] on label "Force Rush - Rush the specified Segment" at bounding box center [437, 267] width 187 height 15
click at [336, 267] on input "Force Rush - Rush the specified Segment" at bounding box center [330, 266] width 9 height 9
radio input "true"
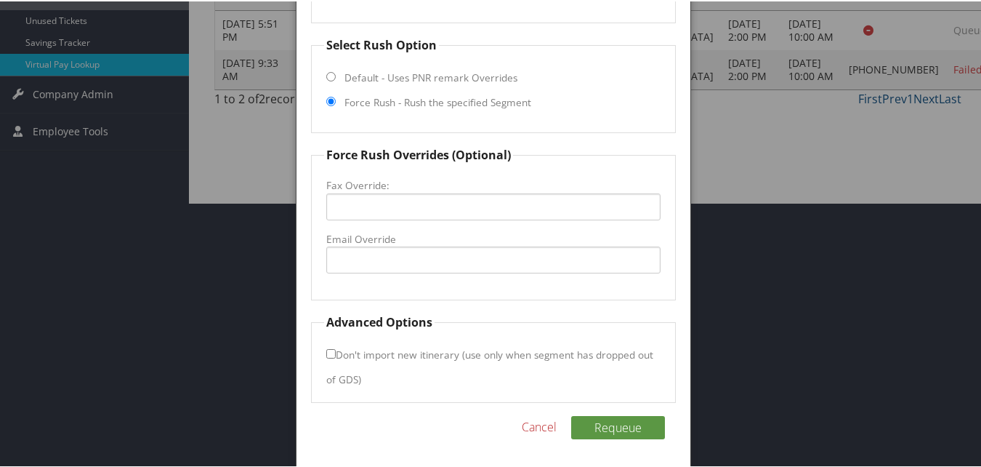
scroll to position [265, 0]
click at [387, 270] on input "Email Override" at bounding box center [493, 257] width 334 height 27
click at [379, 264] on input "Email Override" at bounding box center [493, 257] width 334 height 27
type input "courtyard"
drag, startPoint x: 397, startPoint y: 256, endPoint x: 173, endPoint y: 261, distance: 223.9
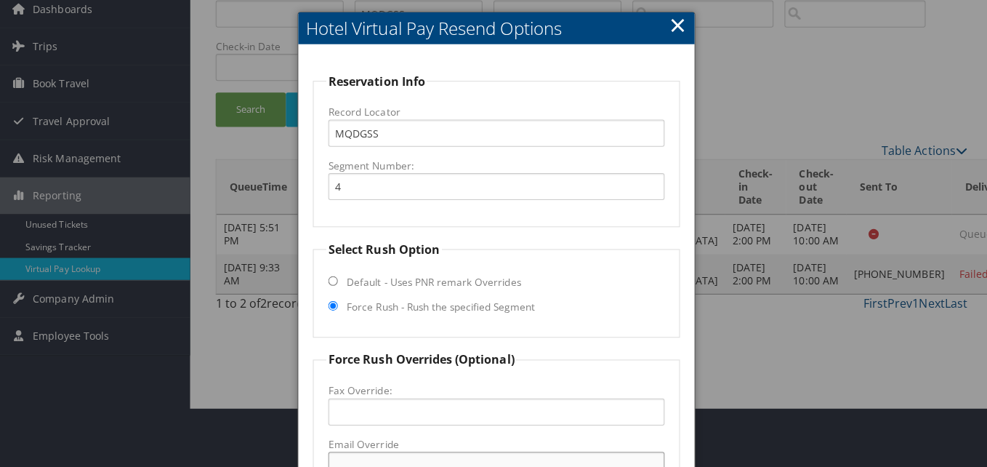
scroll to position [0, 0]
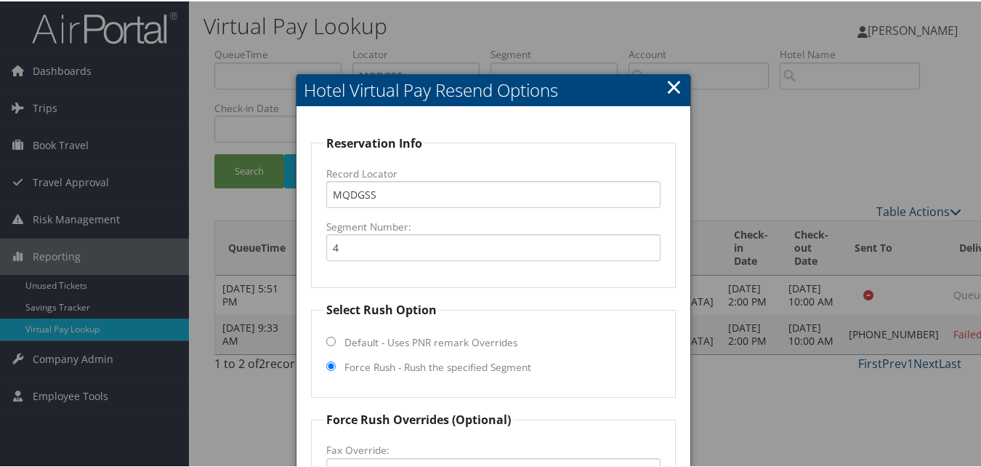
click at [672, 87] on link "×" at bounding box center [674, 84] width 17 height 29
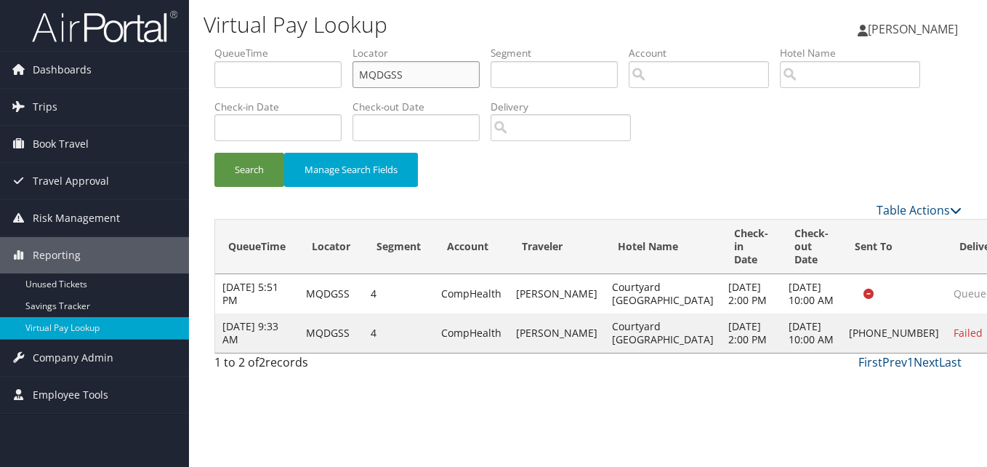
drag, startPoint x: 424, startPoint y: 76, endPoint x: 244, endPoint y: 86, distance: 179.8
click at [251, 46] on ul "QueueTime Locator MQDGSS Segment Account Traveler Hotel Name Check-in Date Chec…" at bounding box center [587, 46] width 747 height 0
paste input "OSDRH"
type input "MOSDRH"
click at [264, 169] on button "Search" at bounding box center [249, 170] width 70 height 34
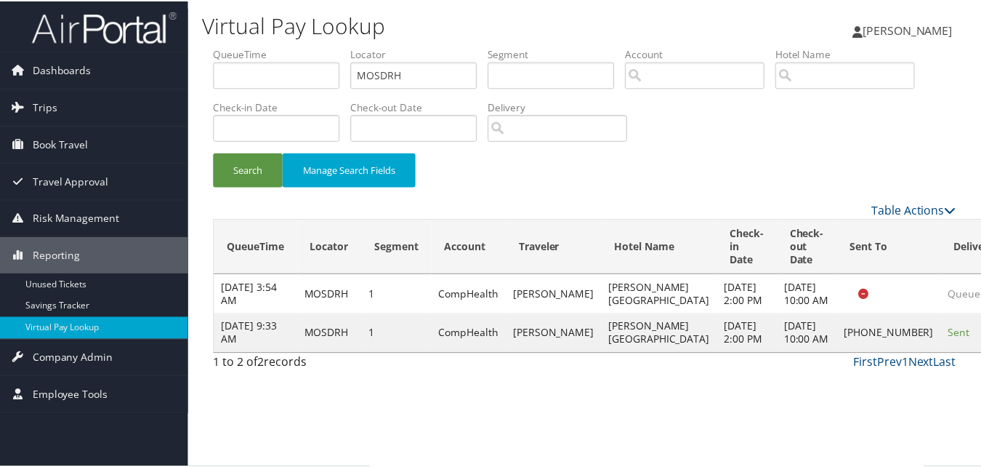
scroll to position [1, 0]
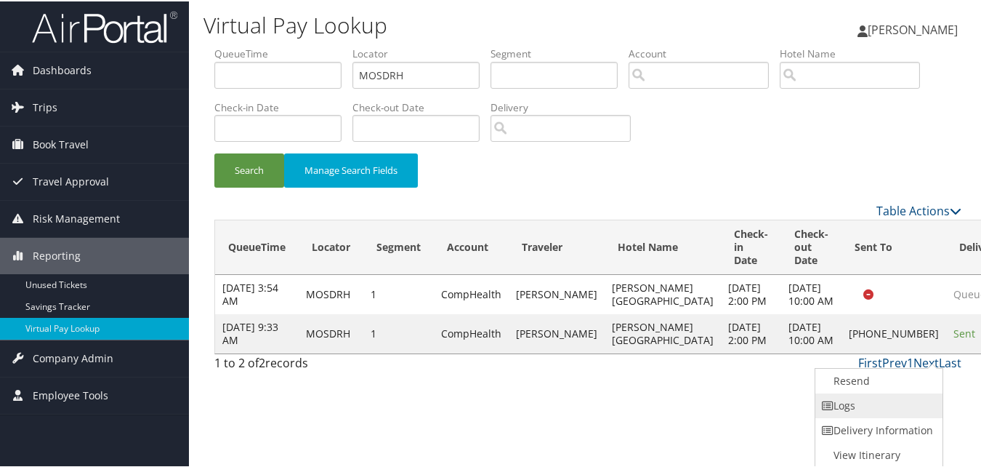
click at [867, 395] on link "Logs" at bounding box center [877, 404] width 124 height 25
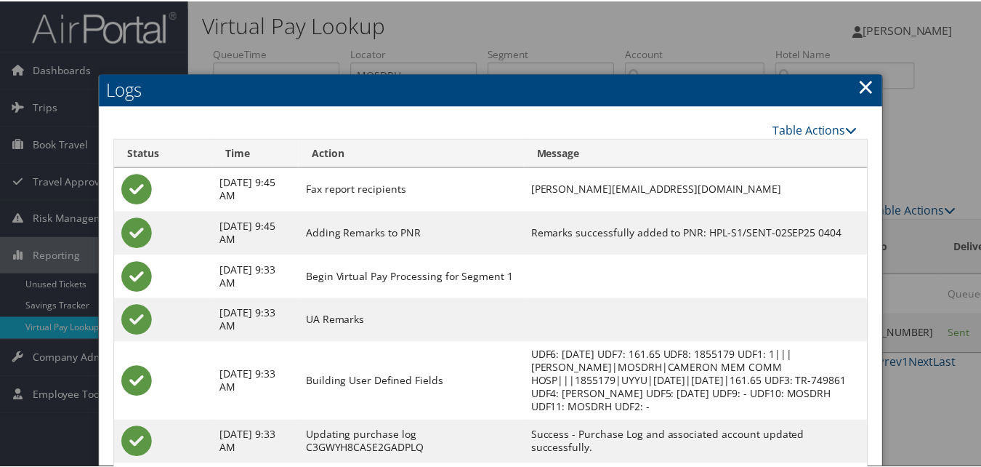
scroll to position [73, 0]
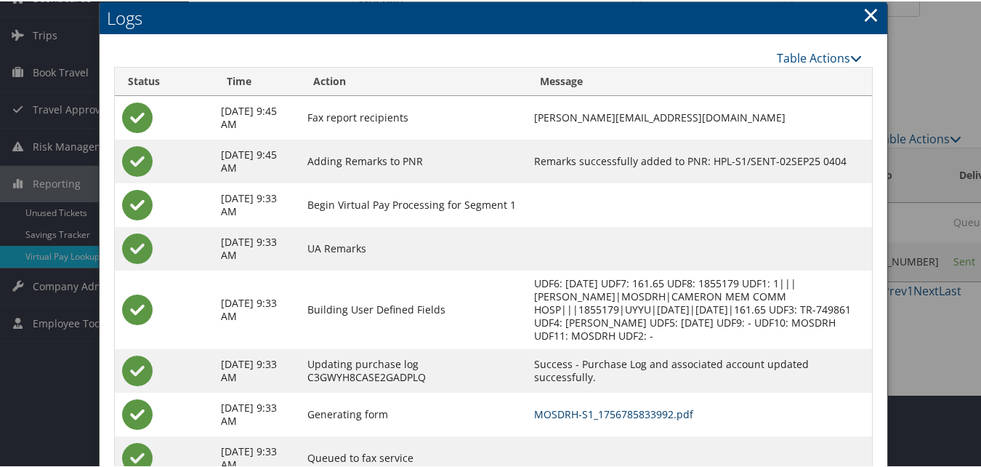
click at [614, 411] on link "MOSDRH-S1_1756785833992.pdf" at bounding box center [613, 413] width 159 height 14
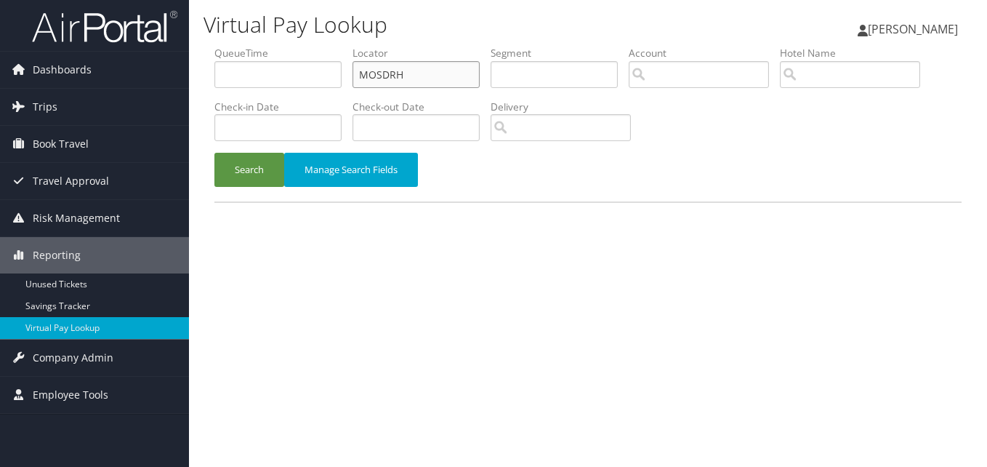
drag, startPoint x: 421, startPoint y: 84, endPoint x: 270, endPoint y: 92, distance: 151.4
click at [270, 46] on ul "QueueTime Locator MOSDRH Segment Account Traveler Hotel Name Check-in Date Chec…" at bounding box center [587, 46] width 747 height 0
paste input "QVFAKA"
type input "QVFAKA"
drag, startPoint x: 246, startPoint y: 162, endPoint x: 422, endPoint y: 179, distance: 176.7
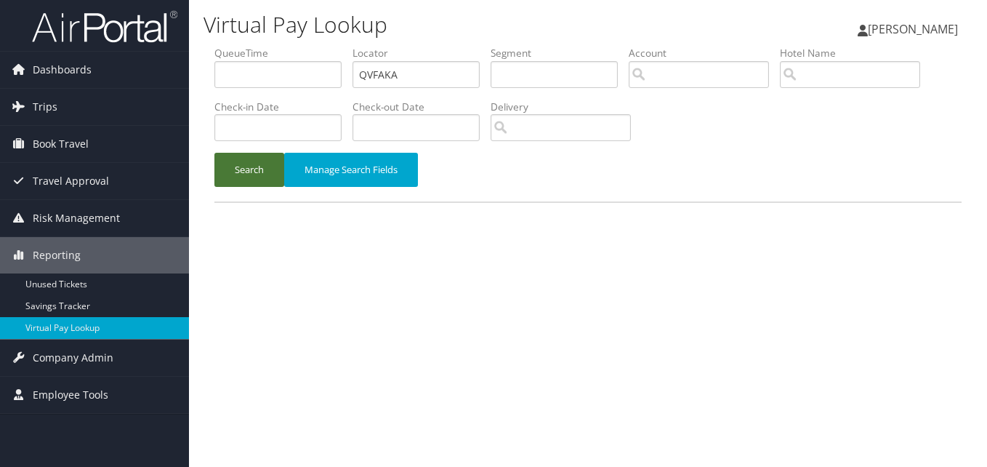
click at [246, 164] on button "Search" at bounding box center [249, 170] width 70 height 34
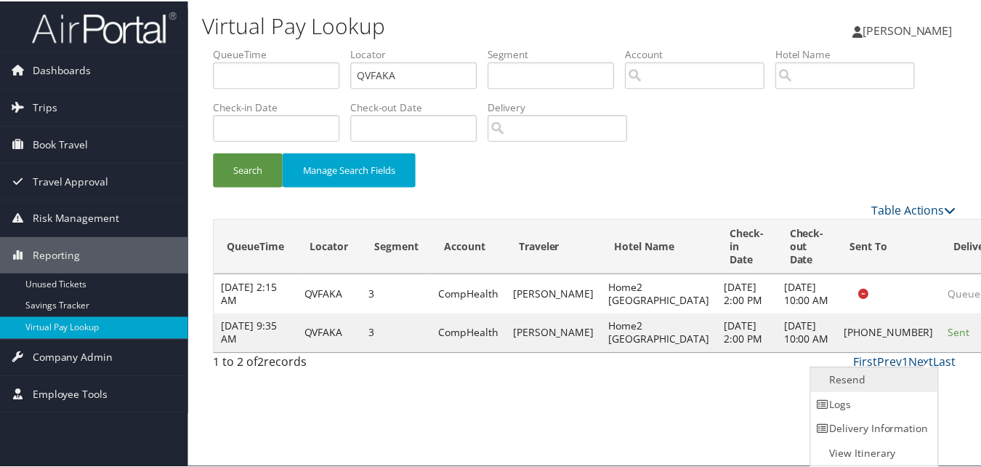
scroll to position [1, 0]
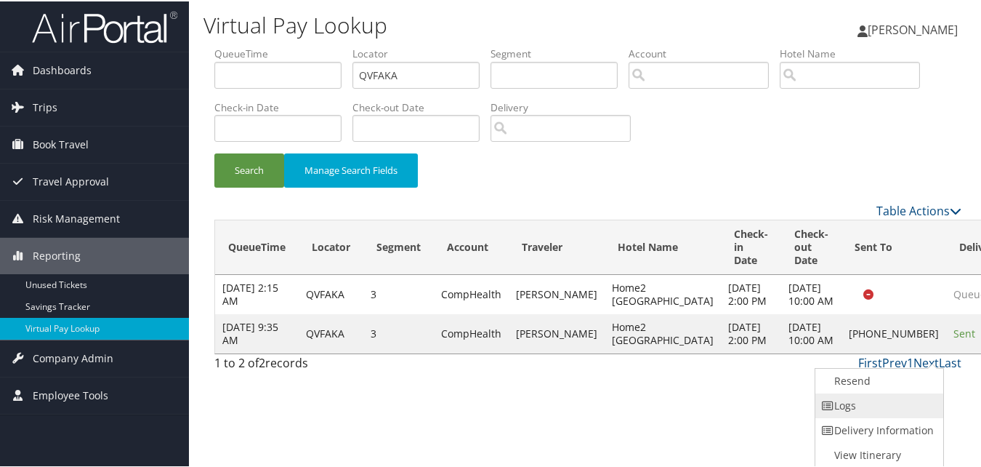
click at [862, 401] on link "Logs" at bounding box center [877, 404] width 124 height 25
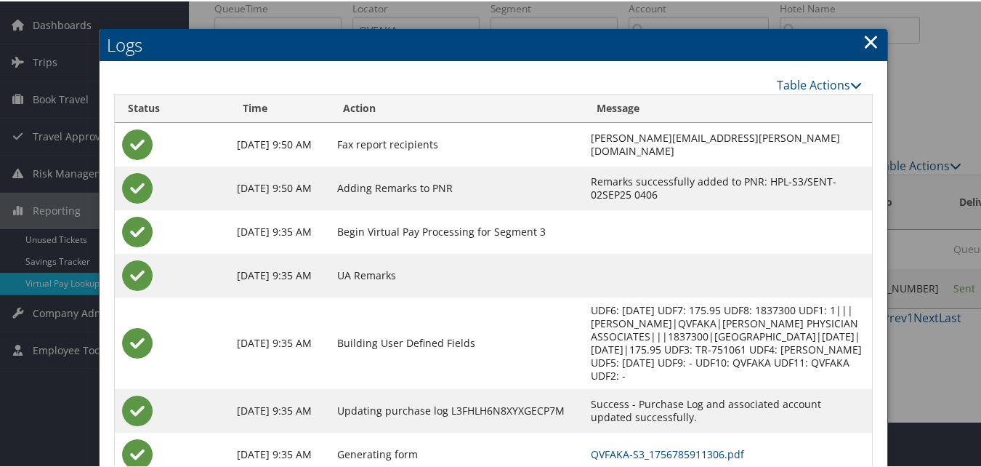
scroll to position [125, 0]
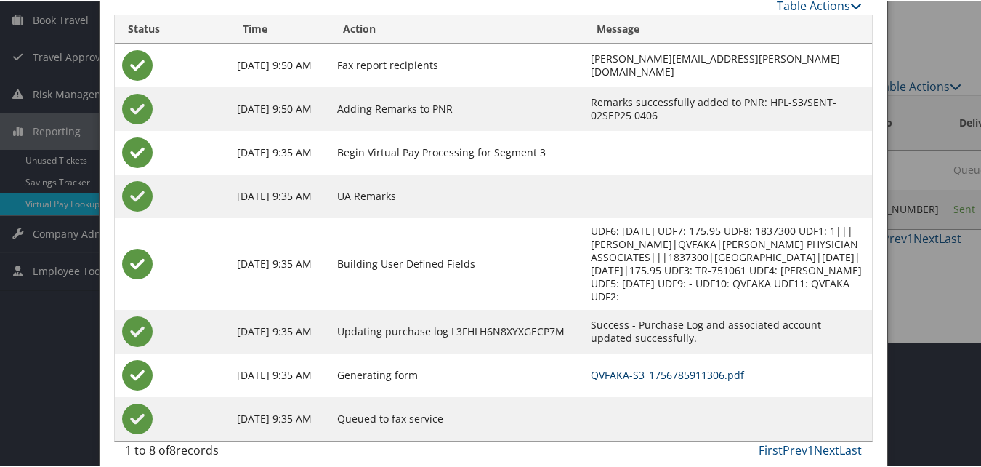
click at [619, 366] on link "QVFAKA-S3_1756785911306.pdf" at bounding box center [667, 373] width 153 height 14
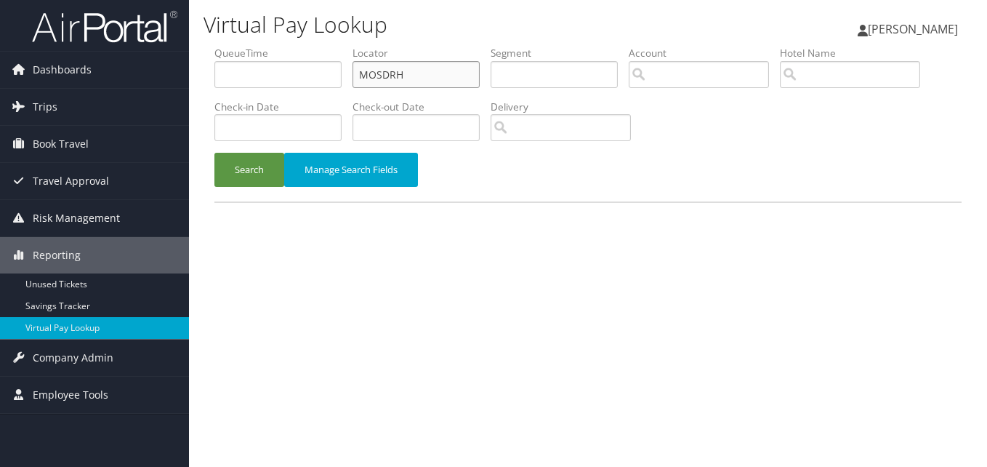
drag, startPoint x: 420, startPoint y: 77, endPoint x: 225, endPoint y: 100, distance: 196.2
click at [287, 46] on ul "QueueTime Locator MOSDRH Segment Account Traveler Hotel Name Check-in Date Chec…" at bounding box center [587, 46] width 747 height 0
paste input "FYLGBK"
type input "FYLGBK"
drag, startPoint x: 258, startPoint y: 161, endPoint x: 260, endPoint y: 171, distance: 9.7
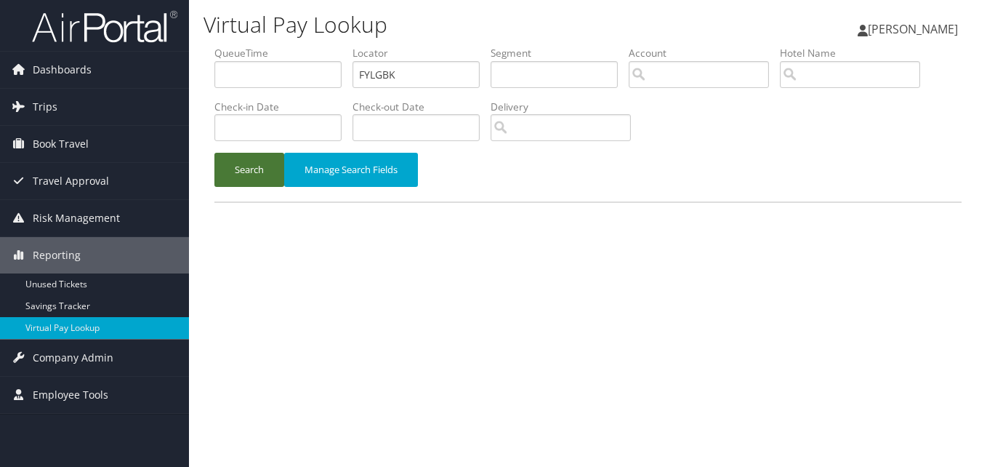
click at [258, 166] on button "Search" at bounding box center [249, 170] width 70 height 34
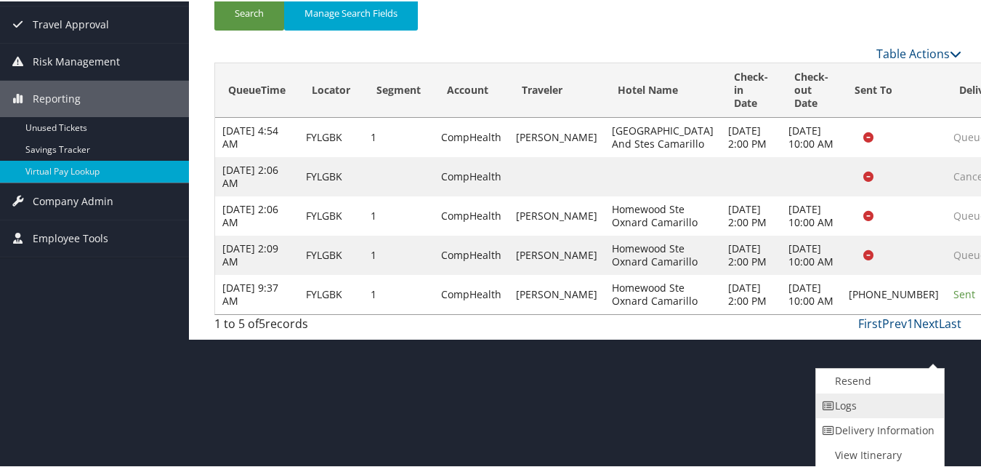
click at [854, 405] on link "Logs" at bounding box center [878, 404] width 124 height 25
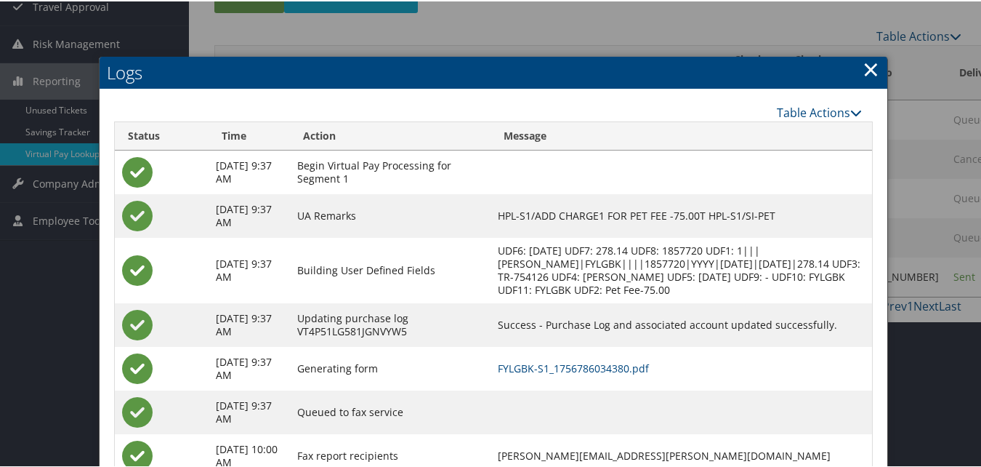
scroll to position [269, 0]
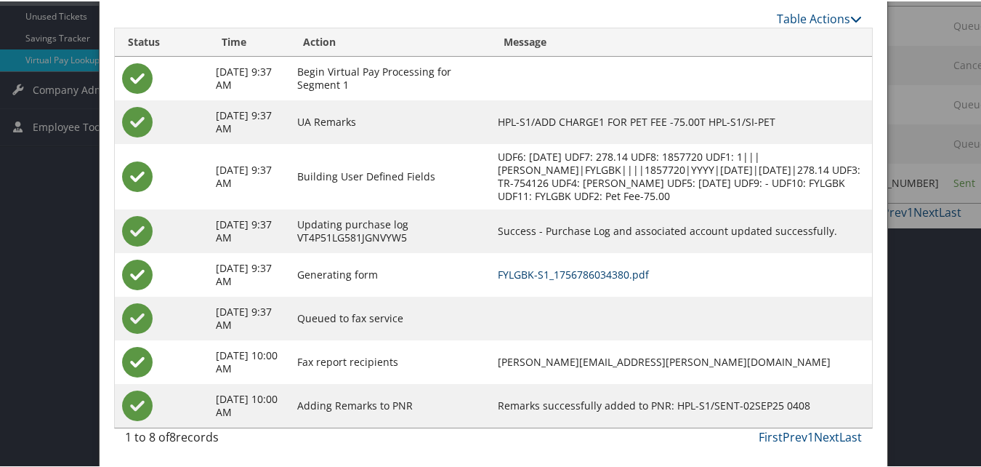
drag, startPoint x: 578, startPoint y: 275, endPoint x: 476, endPoint y: 270, distance: 101.8
click at [578, 275] on link "FYLGBK-S1_1756786034380.pdf" at bounding box center [573, 273] width 151 height 14
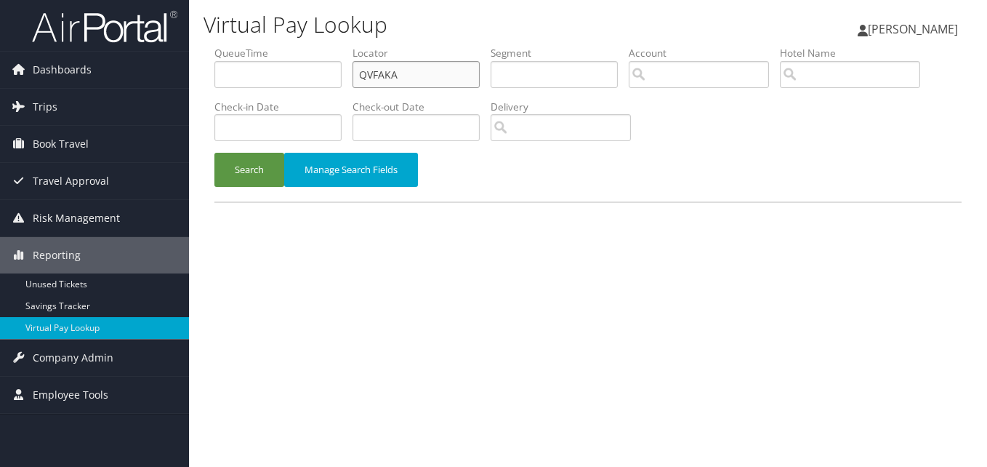
drag, startPoint x: 255, startPoint y: 89, endPoint x: 217, endPoint y: 91, distance: 38.5
click at [219, 46] on ul "QueueTime Locator QVFAKA Segment Account Traveler Hotel Name Check-in Date Chec…" at bounding box center [587, 46] width 747 height 0
paste input "UZUXZU"
type input "UZUXZU"
click at [227, 177] on button "Search" at bounding box center [249, 170] width 70 height 34
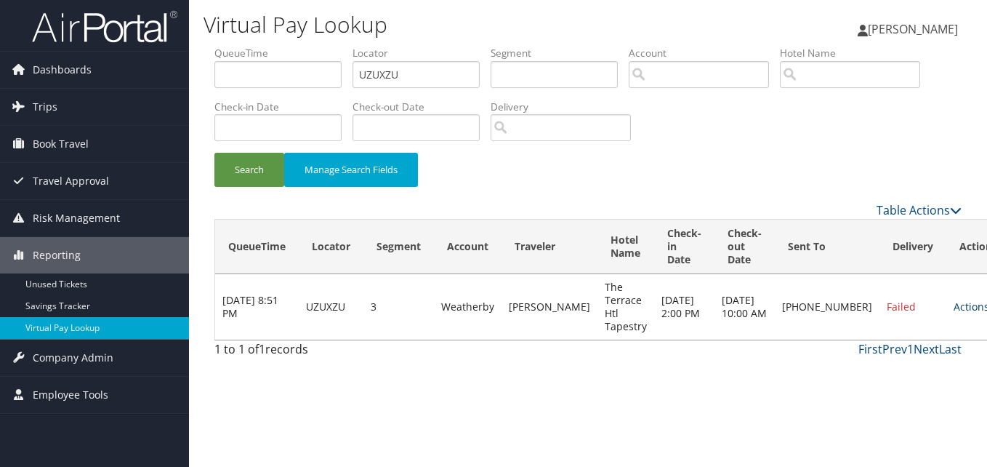
click at [954, 307] on link "Actions" at bounding box center [977, 306] width 46 height 14
click at [852, 354] on link "Logs" at bounding box center [882, 352] width 124 height 25
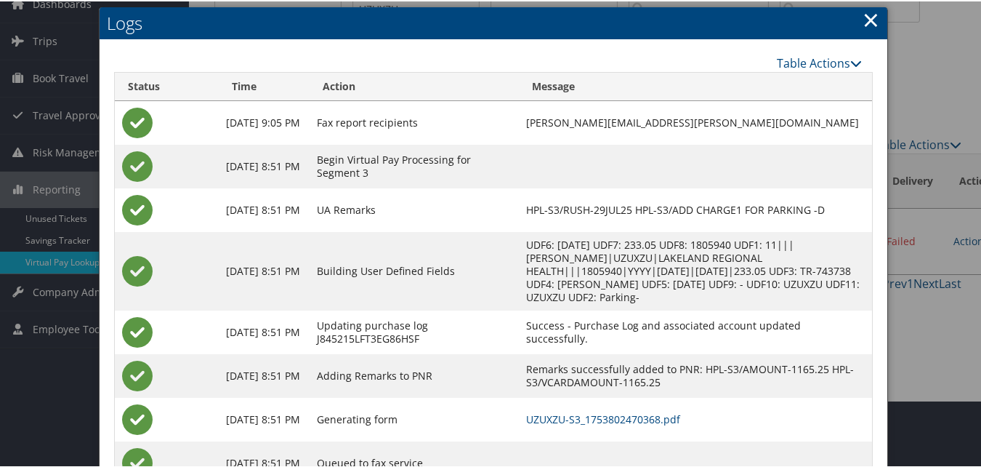
scroll to position [124, 0]
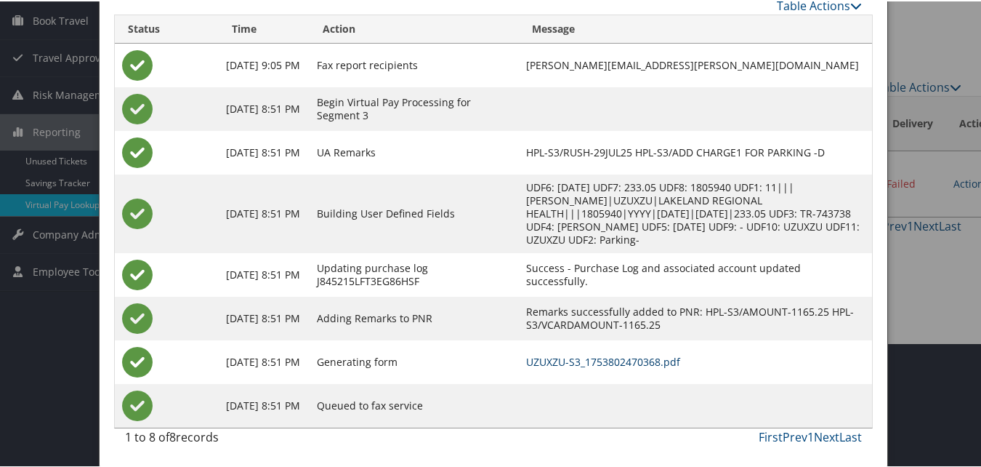
drag, startPoint x: 624, startPoint y: 363, endPoint x: 567, endPoint y: 363, distance: 56.7
click at [624, 363] on link "UZUXZU-S3_1753802470368.pdf" at bounding box center [603, 360] width 154 height 14
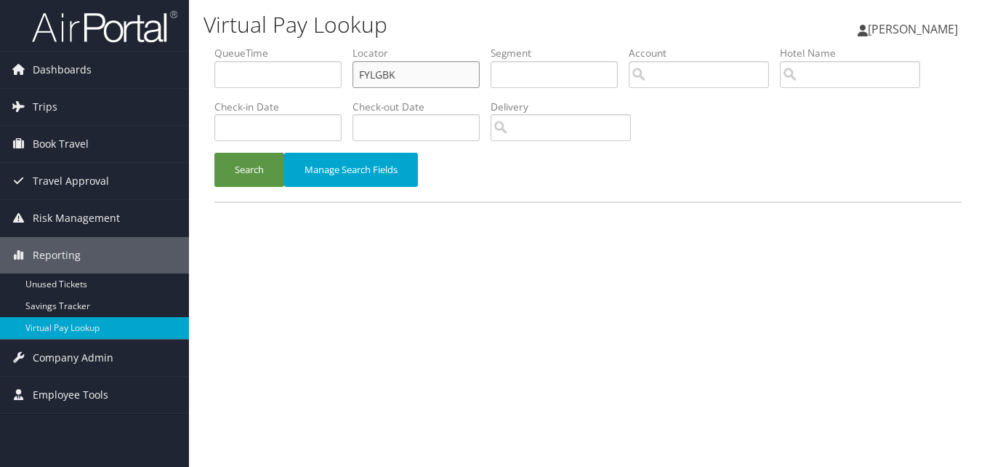
drag, startPoint x: 443, startPoint y: 60, endPoint x: 267, endPoint y: 109, distance: 183.2
click at [277, 46] on ul "QueueTime Locator FYLGBK Segment Account Traveler Hotel Name Check-in Date Chec…" at bounding box center [587, 46] width 747 height 0
paste input "JZLQKH"
type input "JZLQKH"
click at [246, 188] on div "Search Manage Search Fields" at bounding box center [587, 177] width 769 height 49
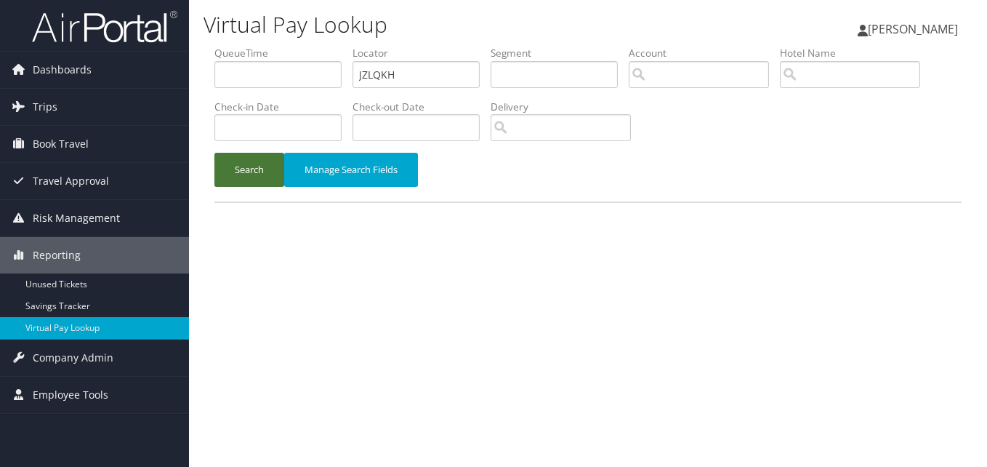
click at [246, 174] on button "Search" at bounding box center [249, 170] width 70 height 34
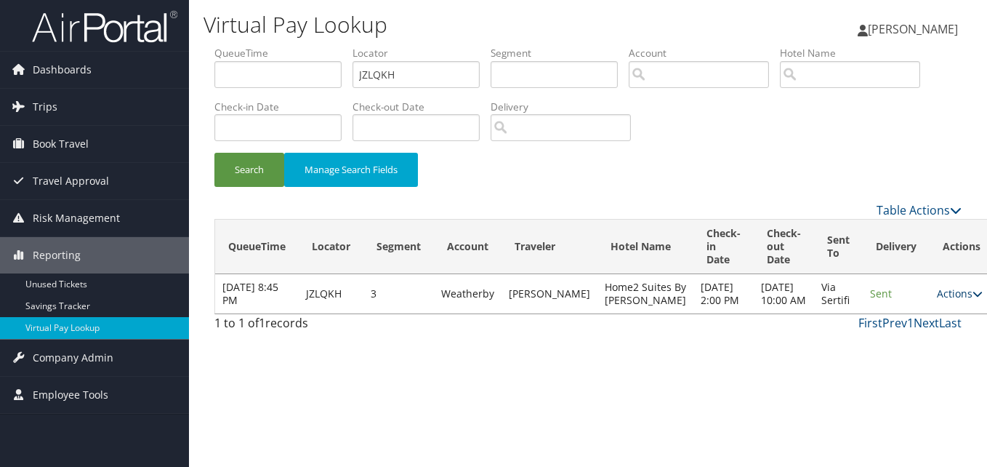
click at [937, 300] on link "Actions" at bounding box center [960, 293] width 46 height 14
click at [870, 352] on icon at bounding box center [864, 352] width 13 height 10
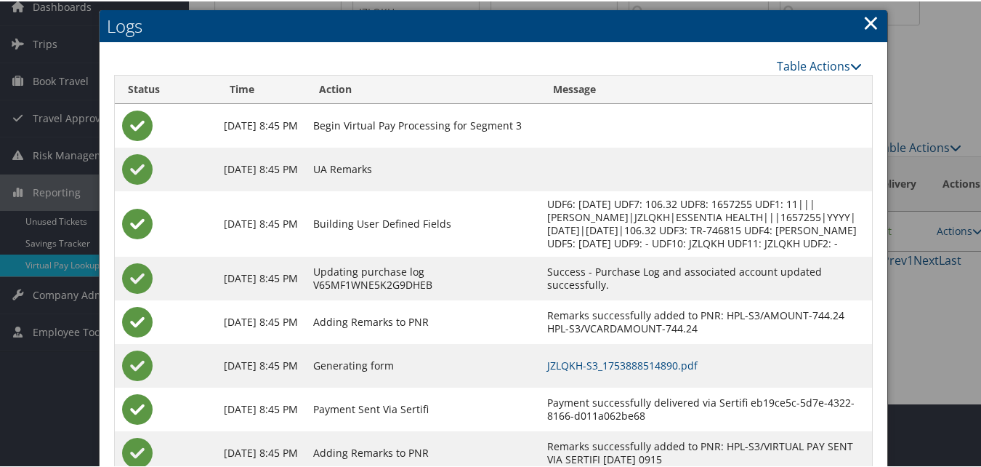
scroll to position [124, 0]
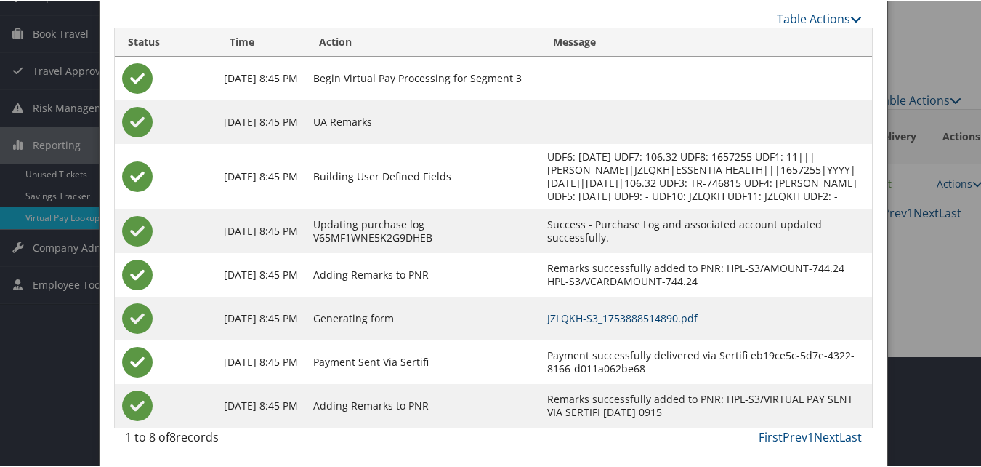
click at [648, 314] on link "JZLQKH-S3_1753888514890.pdf" at bounding box center [622, 317] width 150 height 14
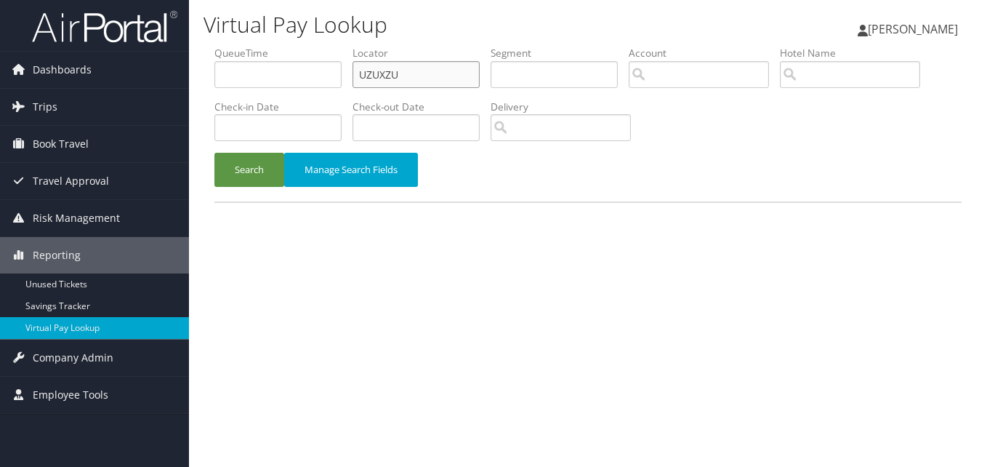
click at [397, 70] on input "UZUXZU" at bounding box center [415, 74] width 127 height 27
drag, startPoint x: 412, startPoint y: 70, endPoint x: 225, endPoint y: 98, distance: 189.5
click at [225, 46] on ul "QueueTime Locator UZUXZU Segment Account Traveler Hotel Name Check-in Date Chec…" at bounding box center [587, 46] width 747 height 0
paste input "GTKFIV"
type input "GTKFIV"
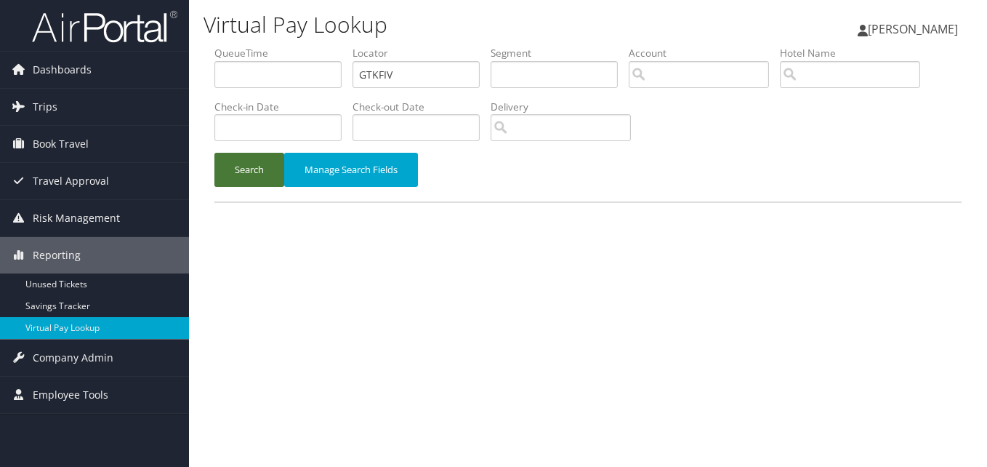
click at [261, 170] on button "Search" at bounding box center [249, 170] width 70 height 34
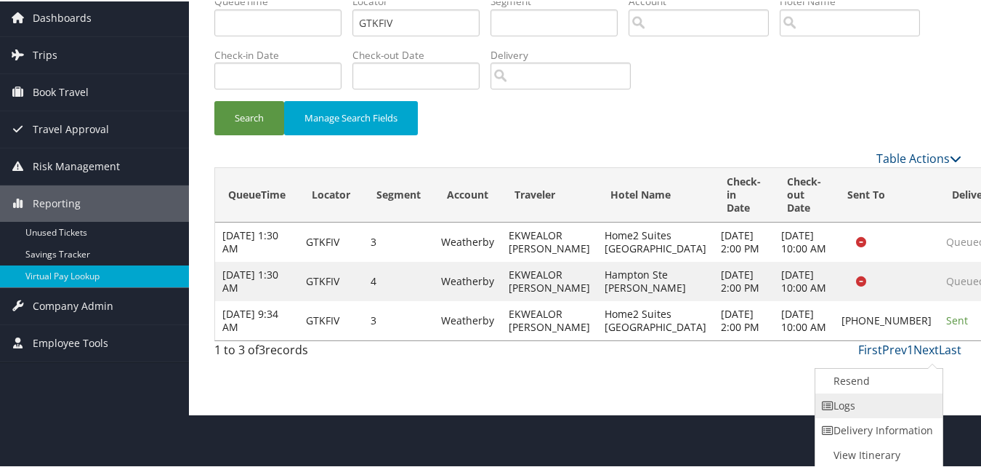
click at [863, 407] on link "Logs" at bounding box center [877, 404] width 124 height 25
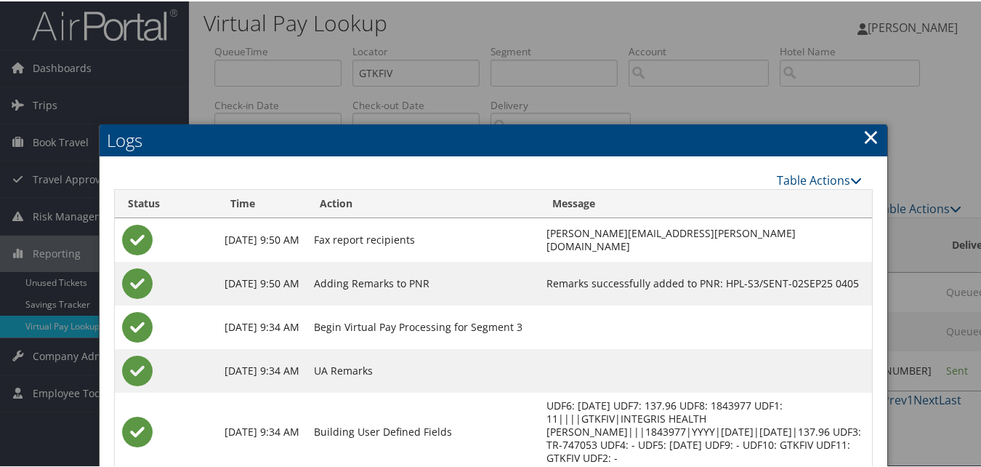
scroll to position [177, 0]
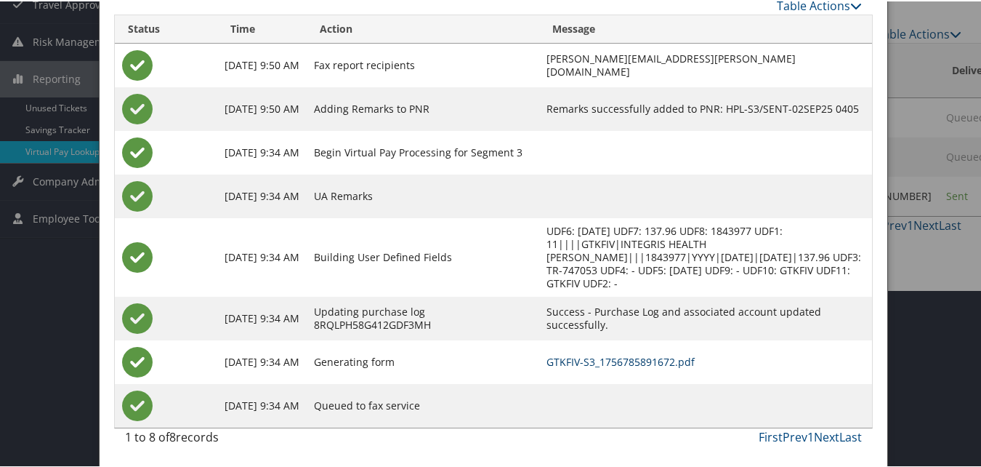
click at [605, 358] on link "GTKFIV-S3_1756785891672.pdf" at bounding box center [621, 360] width 148 height 14
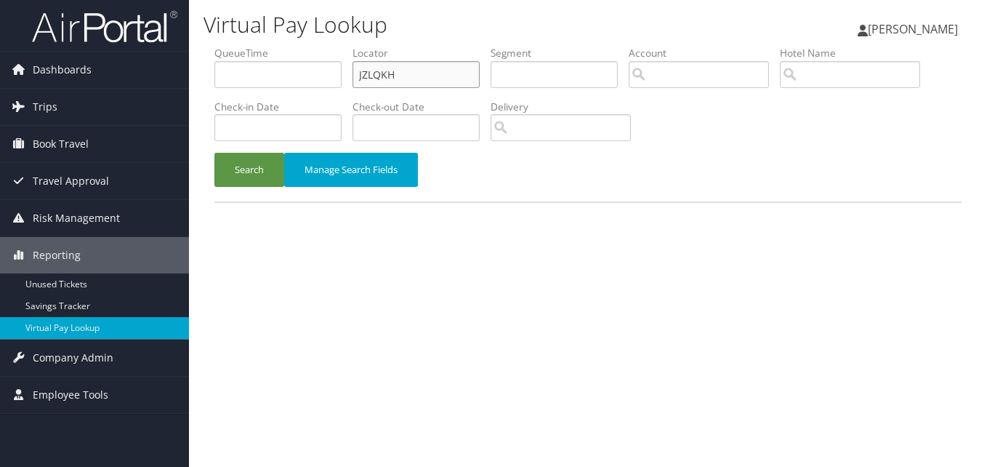
drag, startPoint x: 362, startPoint y: 90, endPoint x: 310, endPoint y: 90, distance: 51.6
click at [315, 46] on ul "QueueTime Locator JZLQKH Segment Account Traveler Hotel Name Check-in Date Chec…" at bounding box center [587, 46] width 747 height 0
paste input "MQDGSS"
type input "MQDGSS"
click at [243, 166] on button "Search" at bounding box center [249, 170] width 70 height 34
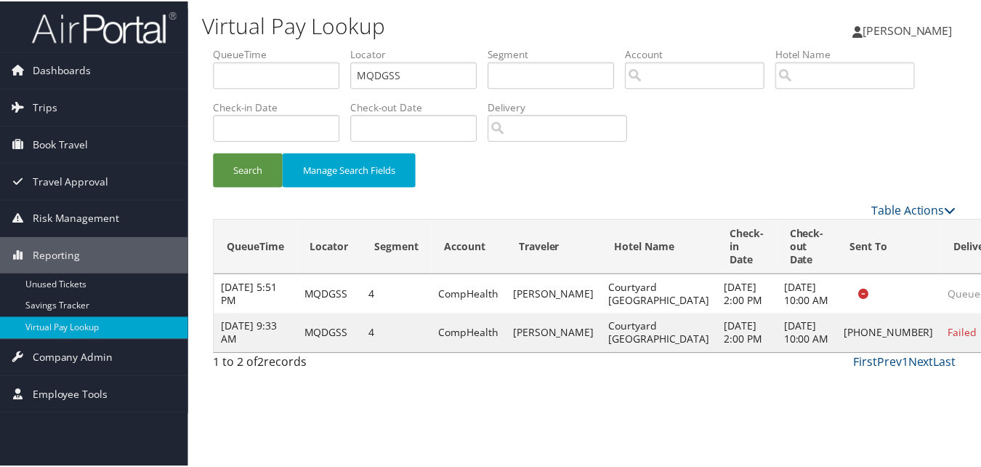
scroll to position [14, 0]
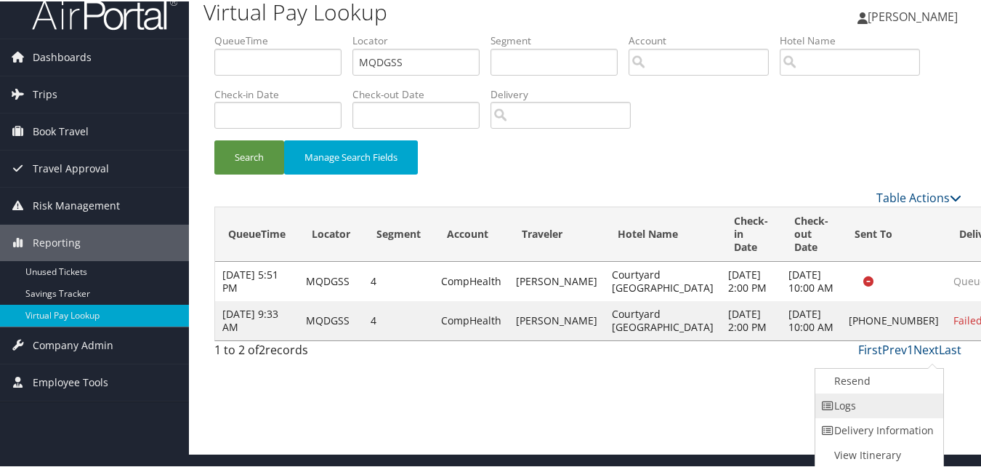
click at [876, 404] on link "Logs" at bounding box center [877, 404] width 124 height 25
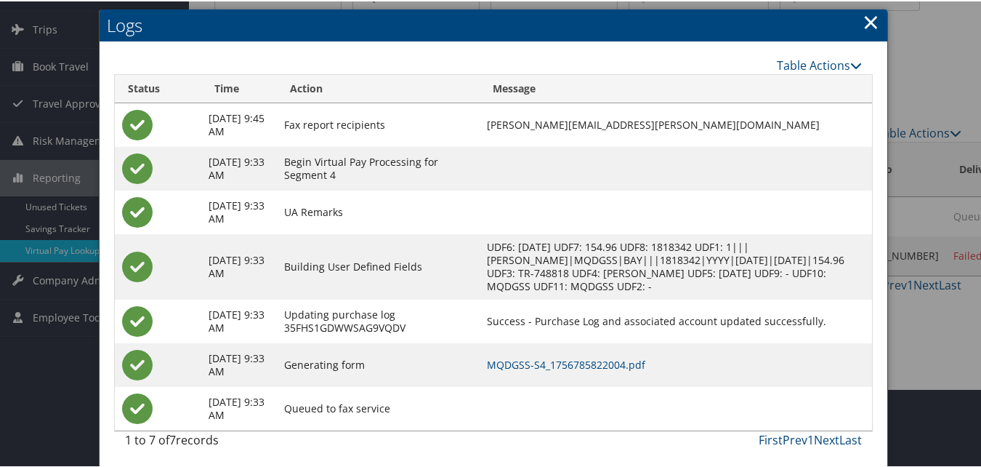
scroll to position [81, 0]
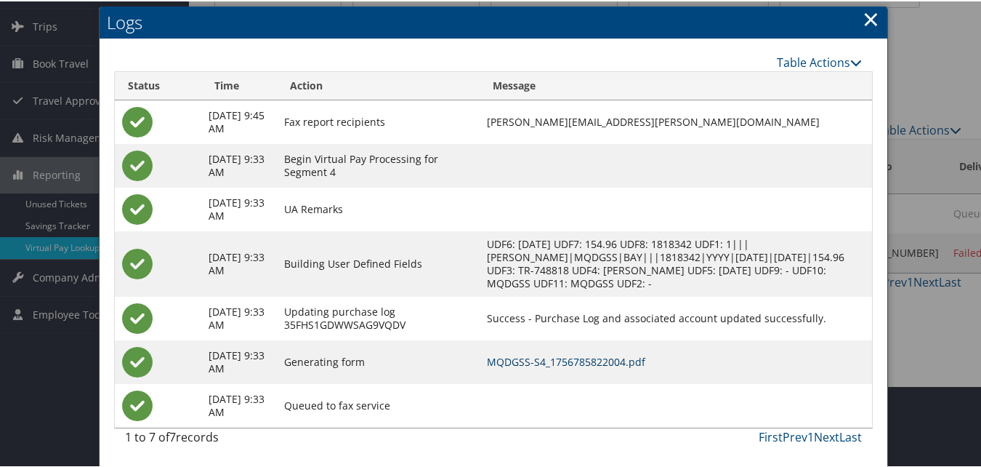
click at [571, 361] on link "MQDGSS-S4_1756785822004.pdf" at bounding box center [566, 360] width 158 height 14
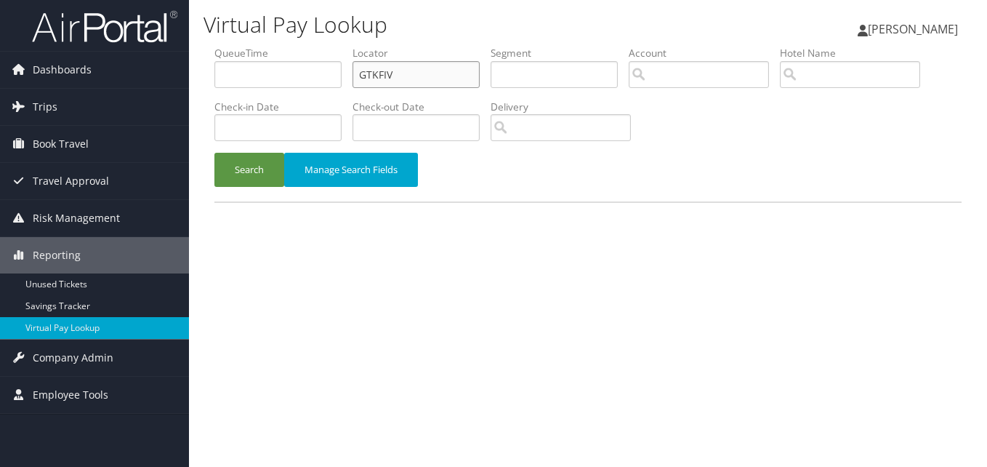
drag, startPoint x: 405, startPoint y: 69, endPoint x: 325, endPoint y: 92, distance: 83.3
click at [340, 46] on ul "QueueTime Locator GTKFIV Segment Account Traveler Hotel Name Check-in Date Chec…" at bounding box center [587, 46] width 747 height 0
paste input "UCYYCO"
type input "UCYYCO"
click at [259, 152] on form "QueueTime Locator UCYYCO Segment Account Traveler Hotel Name Check-in Date Chec…" at bounding box center [587, 124] width 747 height 156
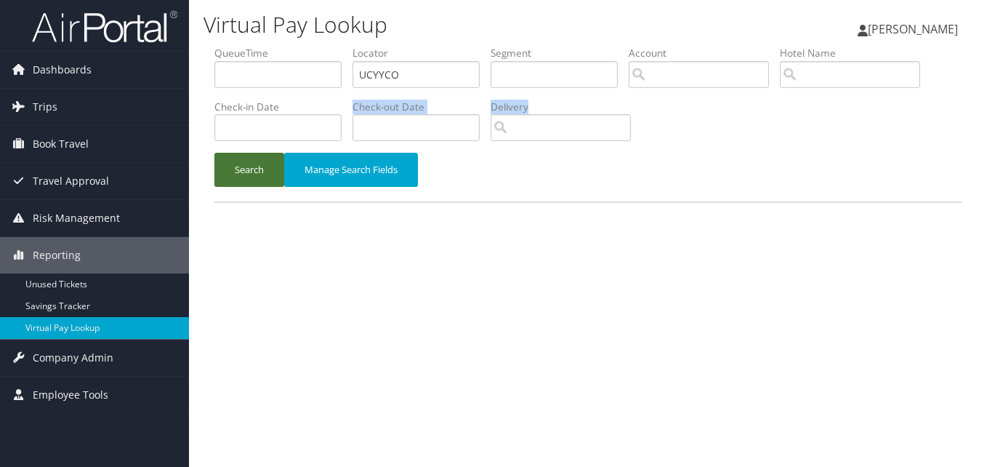
click at [249, 171] on button "Search" at bounding box center [249, 170] width 70 height 34
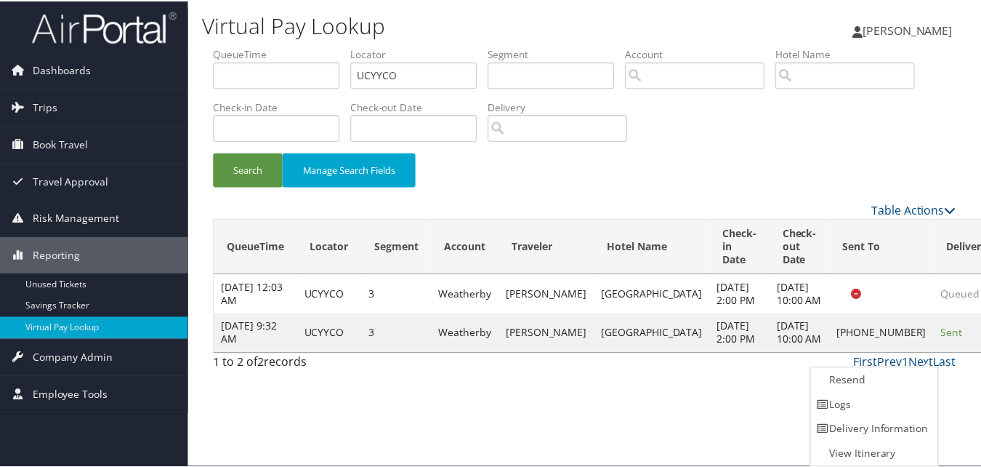
scroll to position [1, 0]
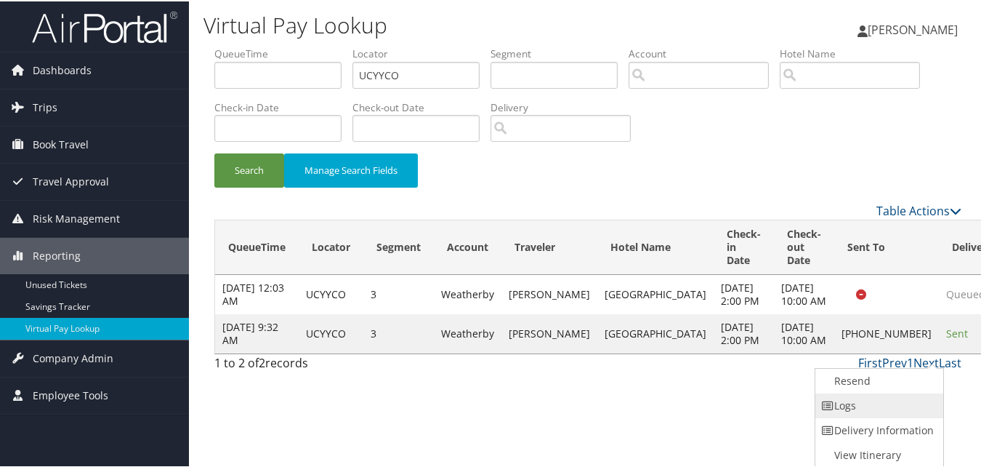
click at [844, 408] on link "Logs" at bounding box center [877, 404] width 124 height 25
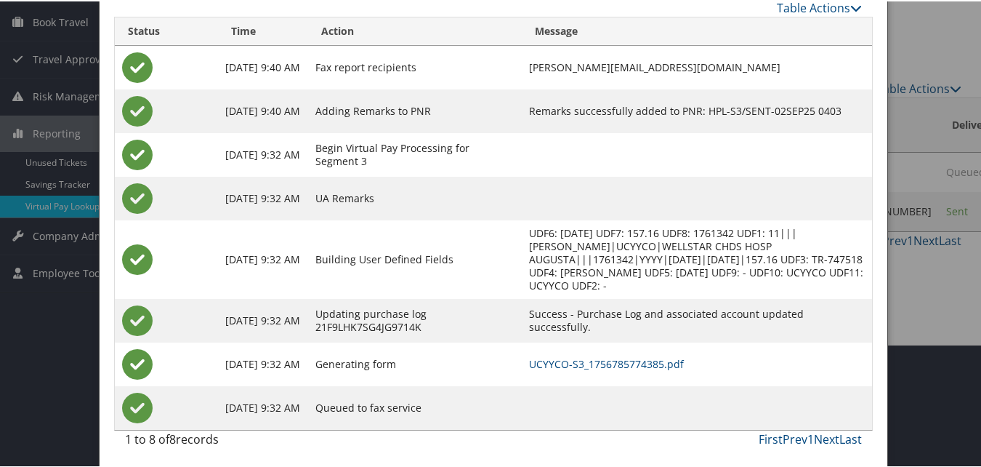
scroll to position [125, 0]
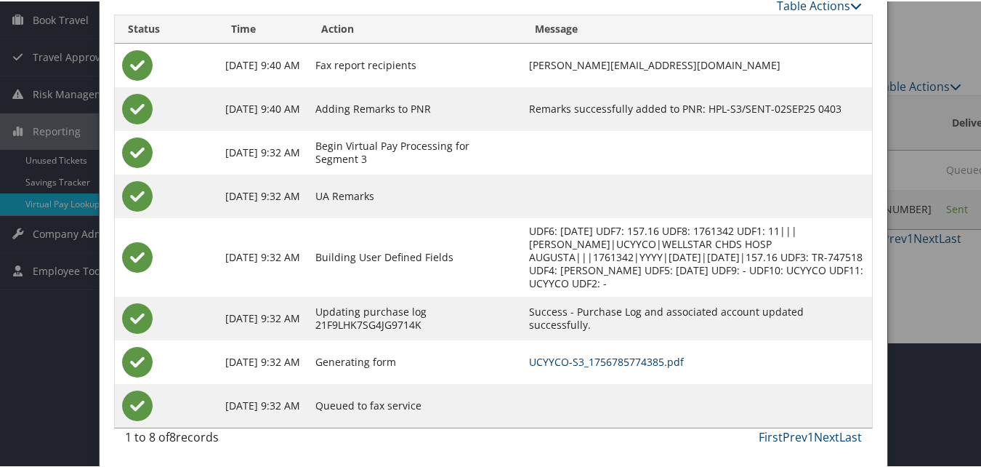
click at [626, 360] on link "UCYYCO-S3_1756785774385.pdf" at bounding box center [606, 360] width 155 height 14
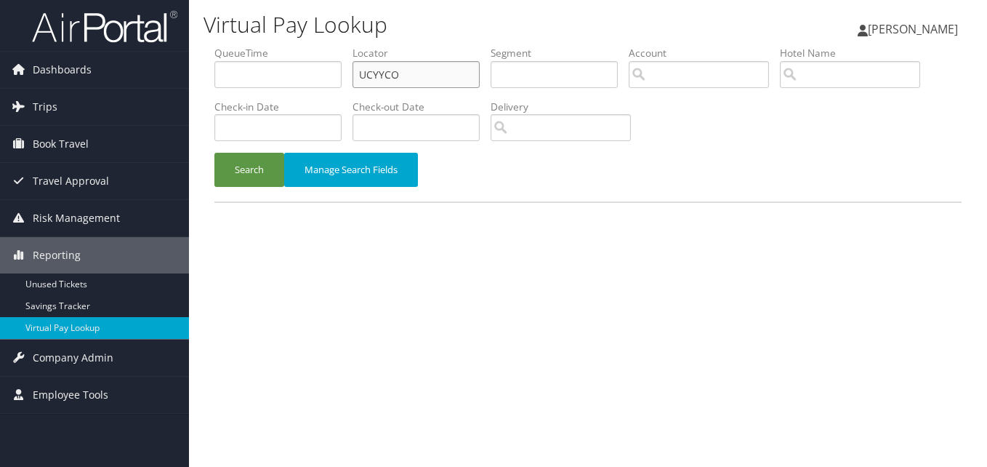
drag, startPoint x: 406, startPoint y: 77, endPoint x: 329, endPoint y: 100, distance: 79.6
click at [357, 92] on li "Locator UCYYCO" at bounding box center [421, 72] width 138 height 53
paste input "YSEVDX"
type input "YSEVDX"
click at [273, 172] on button "Search" at bounding box center [249, 170] width 70 height 34
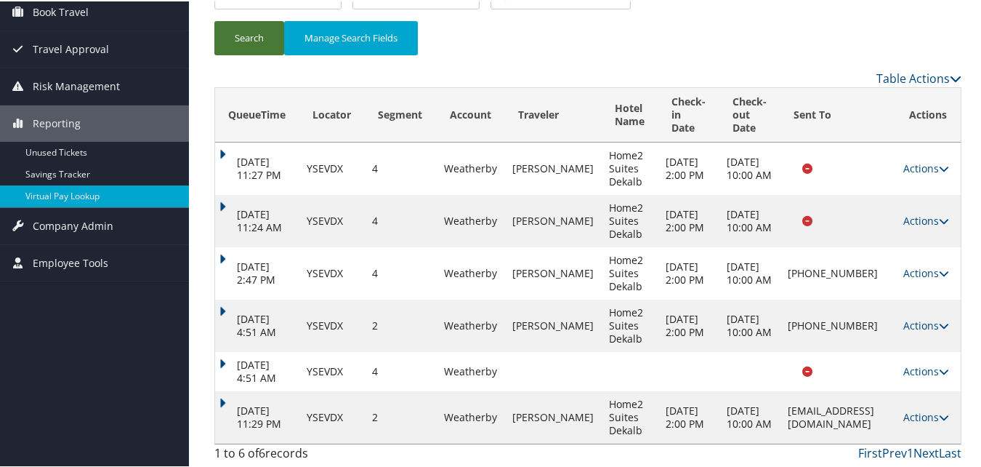
scroll to position [134, 0]
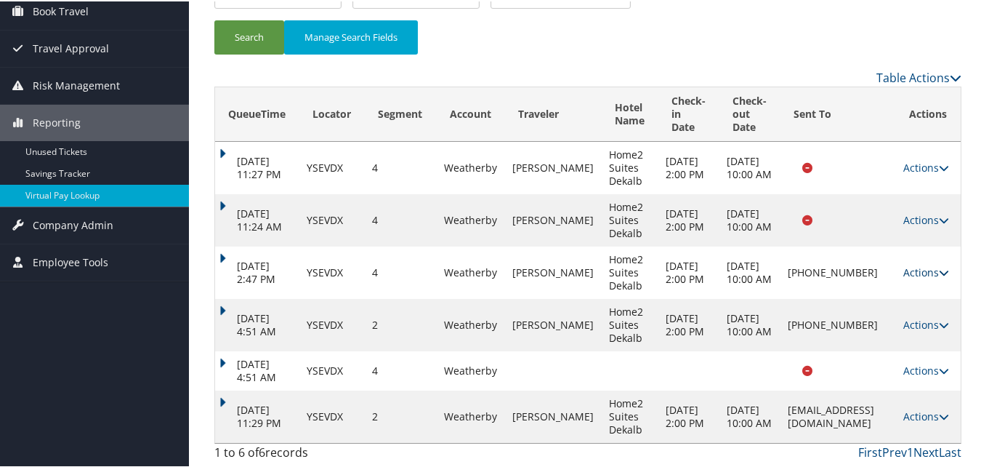
click at [940, 270] on icon at bounding box center [944, 271] width 10 height 10
click at [867, 319] on link "Logs" at bounding box center [879, 317] width 124 height 25
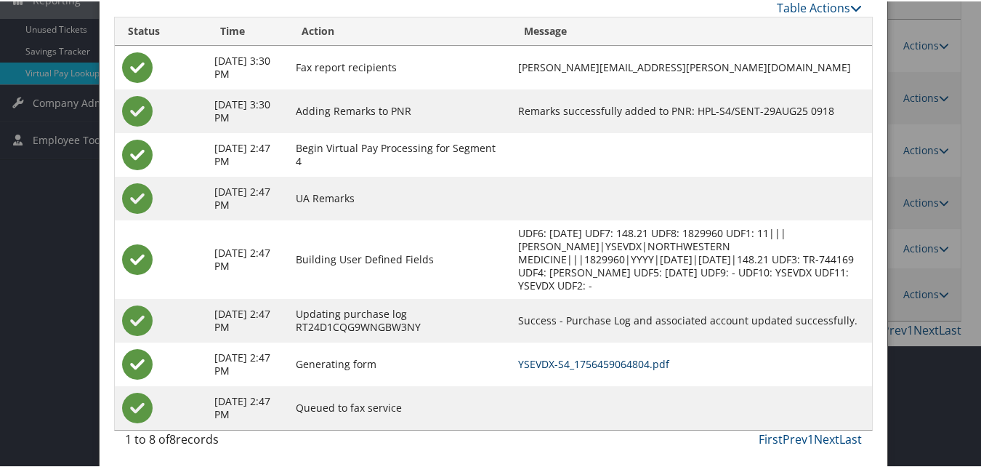
scroll to position [258, 0]
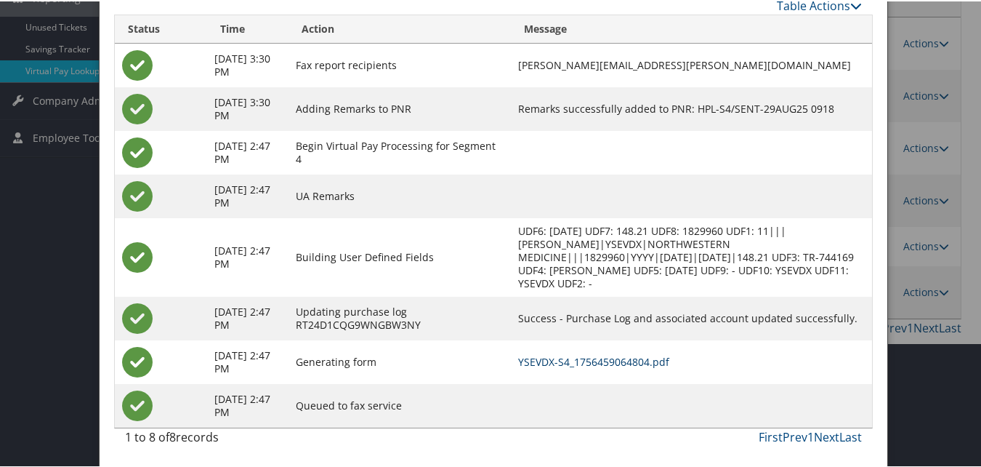
click at [602, 360] on link "YSEVDX-S4_1756459064804.pdf" at bounding box center [593, 360] width 151 height 14
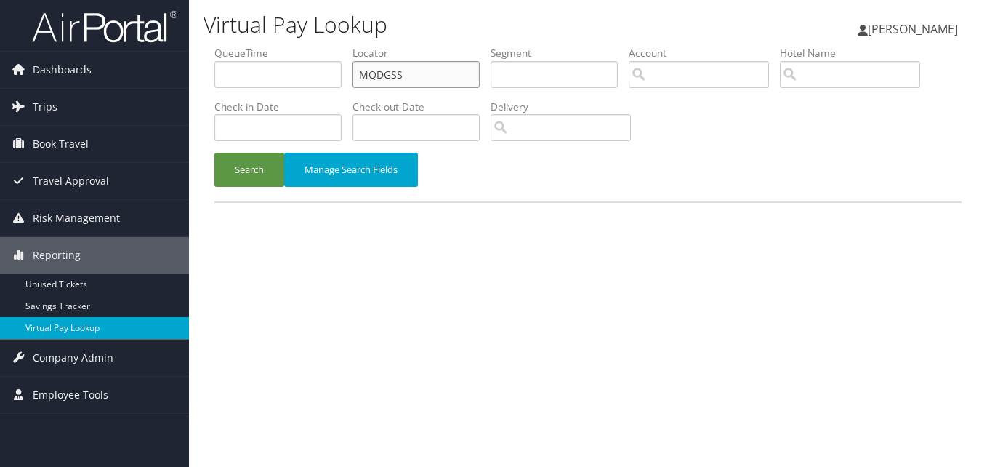
drag, startPoint x: 322, startPoint y: 99, endPoint x: 310, endPoint y: 100, distance: 12.4
click at [317, 46] on ul "QueueTime Locator MQDGSS Segment Account Traveler Hotel Name Check-in Date Chec…" at bounding box center [587, 46] width 747 height 0
paste input "[DEMOGRAPHIC_DATA]"
type input "[DEMOGRAPHIC_DATA]"
click at [273, 177] on button "Search" at bounding box center [249, 170] width 70 height 34
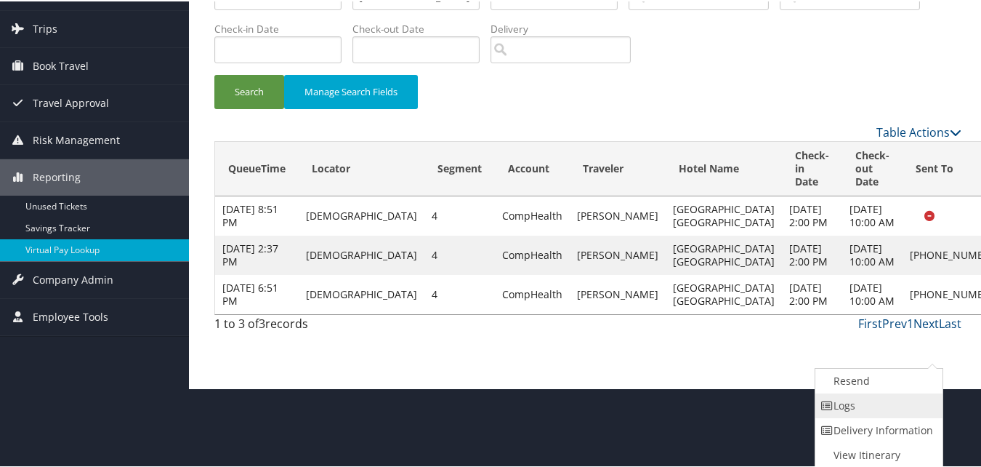
click at [858, 406] on link "Logs" at bounding box center [877, 404] width 124 height 25
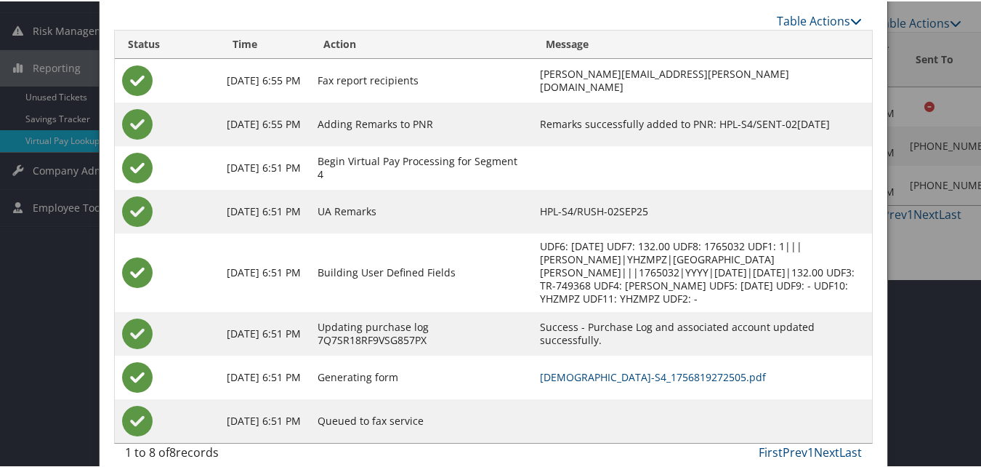
scroll to position [190, 0]
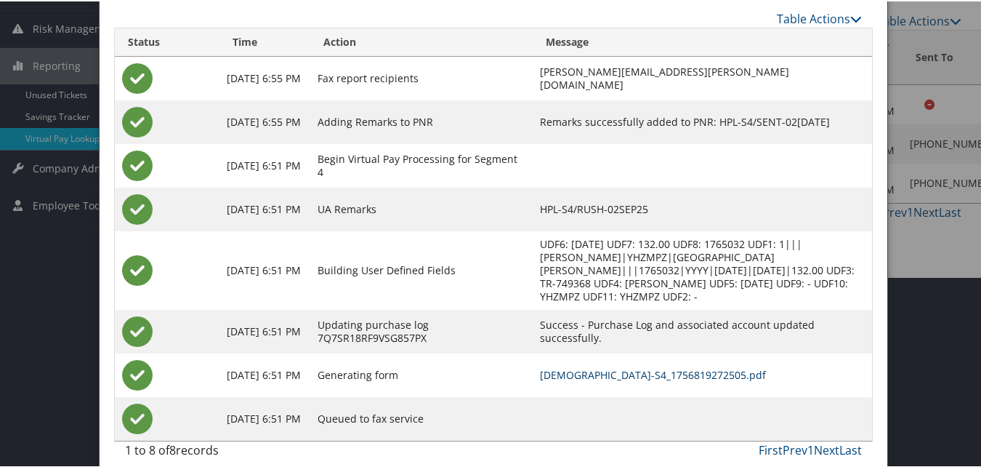
click at [588, 366] on link "YHZMPZ-S4_1756819272505.pdf" at bounding box center [653, 373] width 226 height 14
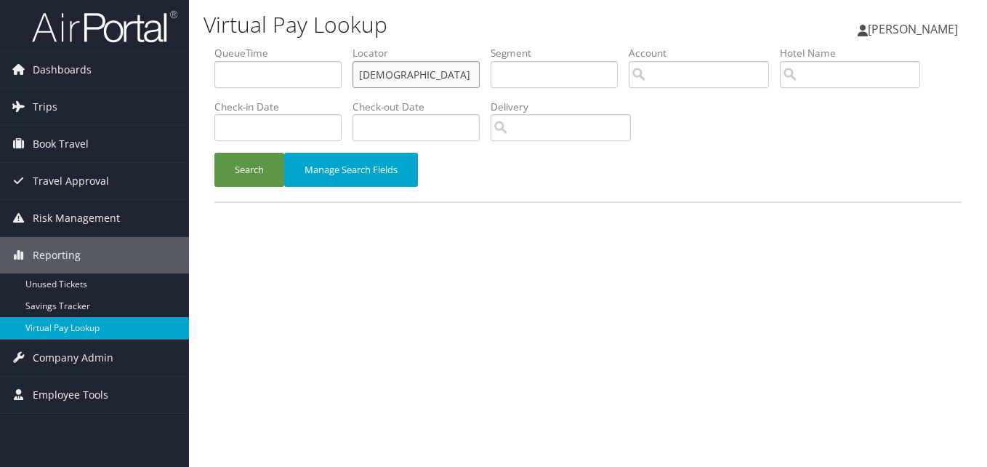
click at [286, 46] on ul "QueueTime Locator YHZMPZ Segment Account Traveler Hotel Name Check-in Date Chec…" at bounding box center [587, 46] width 747 height 0
paste input "NNMJJJ"
type input "NNMJJJ"
click at [222, 158] on button "Search" at bounding box center [249, 170] width 70 height 34
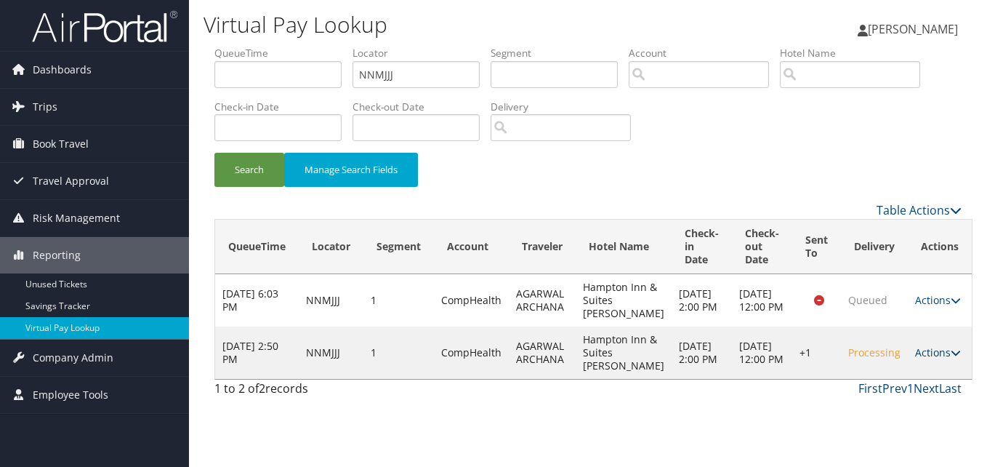
click at [927, 359] on link "Actions" at bounding box center [938, 352] width 46 height 14
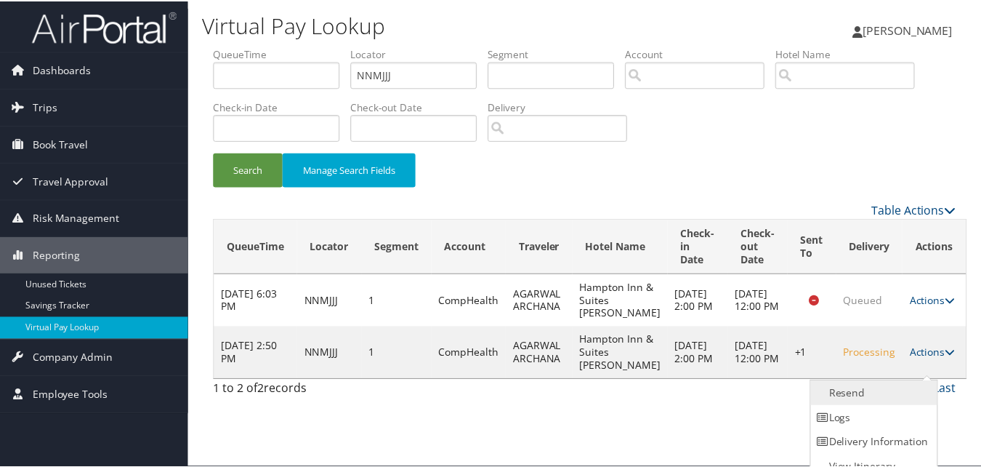
scroll to position [14, 0]
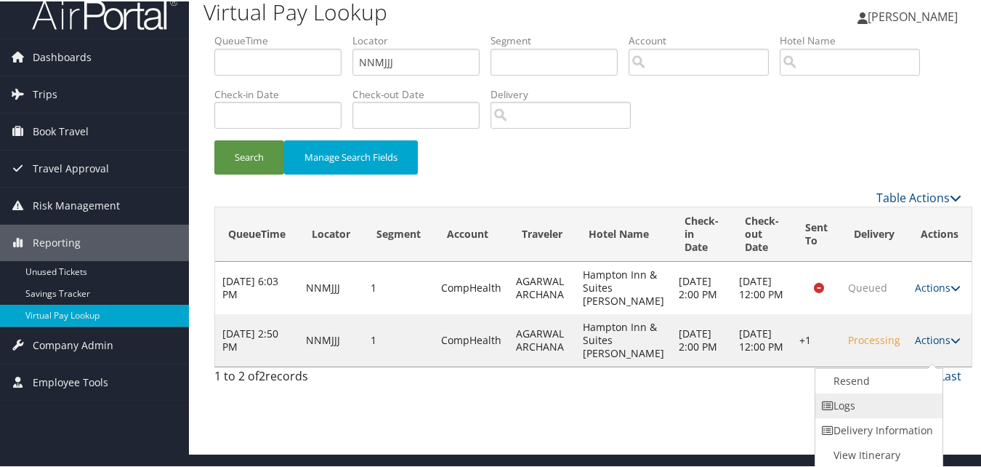
click at [850, 400] on link "Logs" at bounding box center [877, 404] width 124 height 25
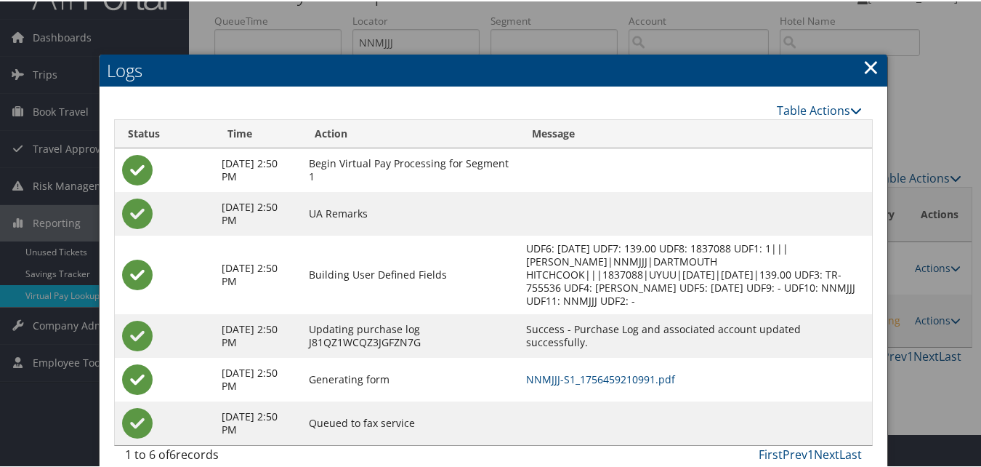
scroll to position [51, 0]
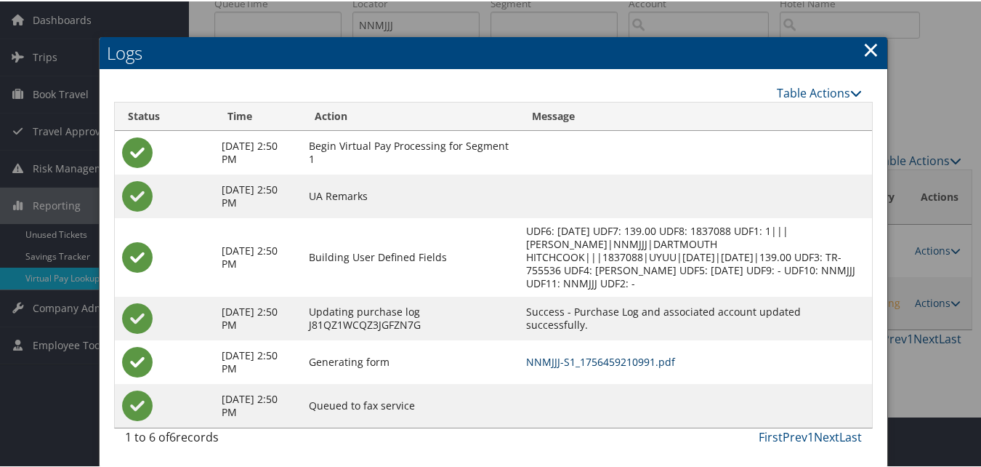
click at [608, 358] on link "NNMJJJ-S1_1756459210991.pdf" at bounding box center [600, 360] width 149 height 14
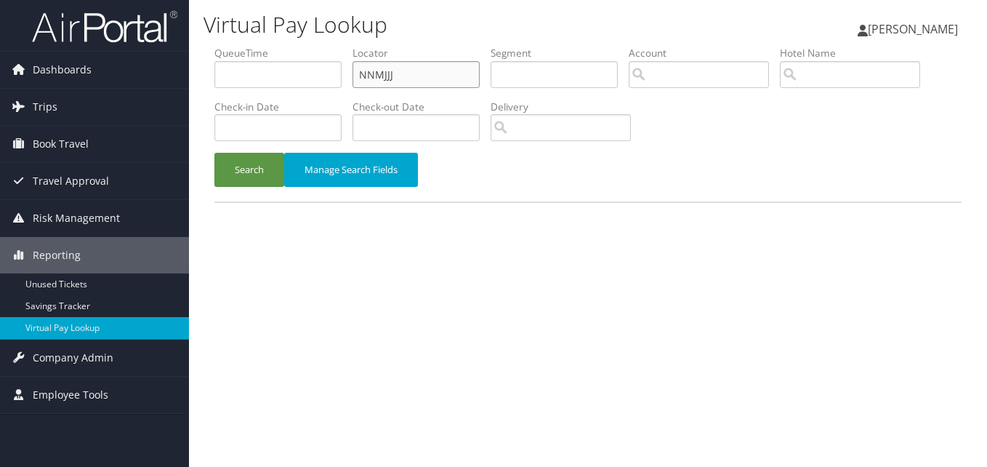
drag, startPoint x: 411, startPoint y: 71, endPoint x: 278, endPoint y: 110, distance: 138.7
click at [315, 46] on ul "QueueTime Locator NNMJJJ Segment Account Traveler Hotel Name Check-in Date Chec…" at bounding box center [587, 46] width 747 height 0
paste input "SXKTIC"
type input "SXKTIC"
click at [237, 184] on button "Search" at bounding box center [249, 170] width 70 height 34
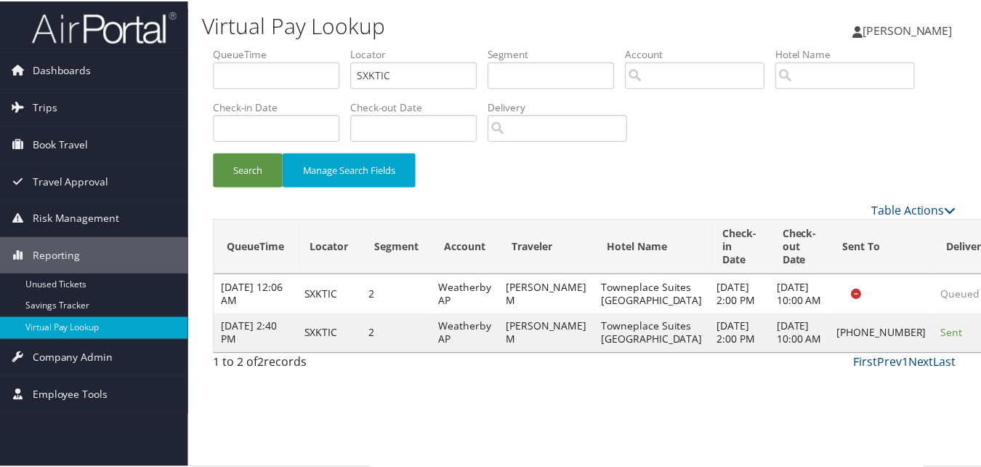
scroll to position [1, 0]
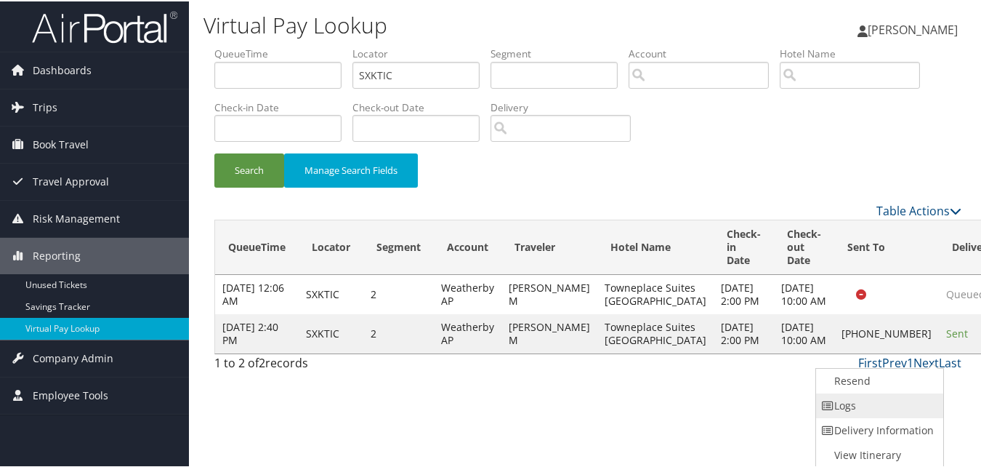
click at [871, 403] on link "Logs" at bounding box center [878, 404] width 124 height 25
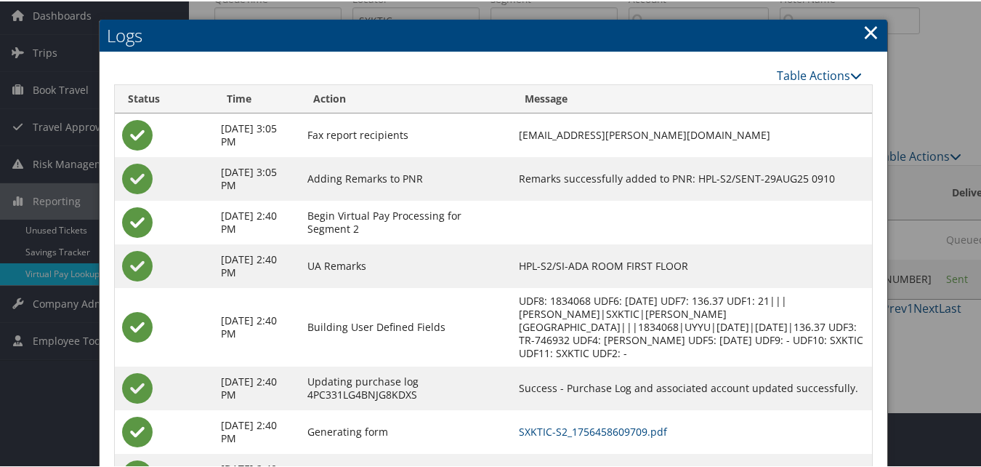
scroll to position [112, 0]
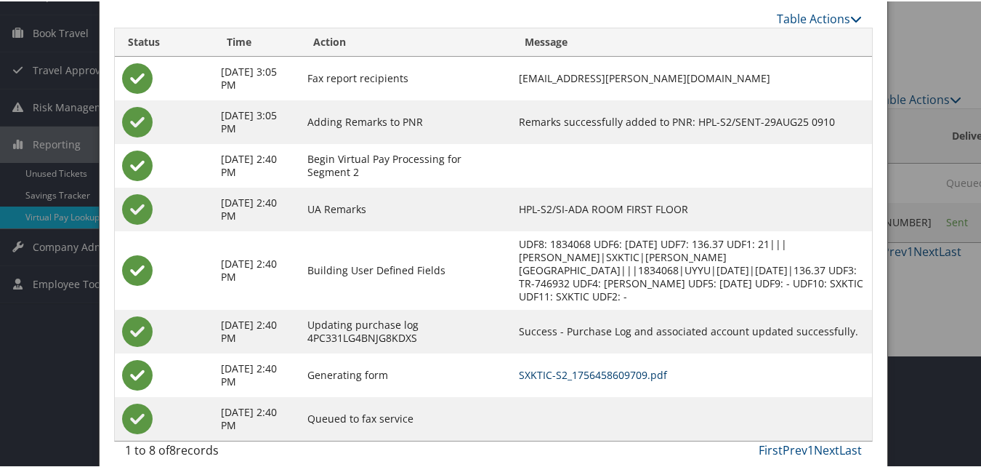
click at [595, 366] on link "SXKTIC-S2_1756458609709.pdf" at bounding box center [593, 373] width 148 height 14
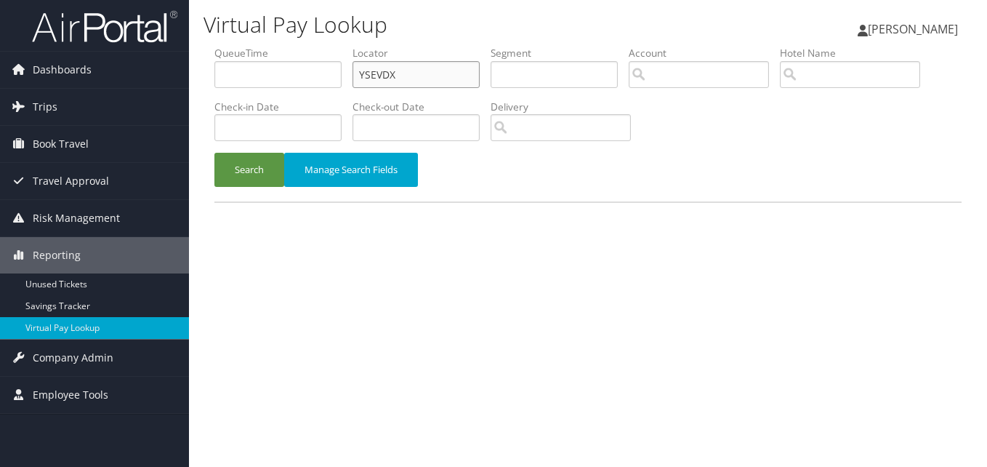
drag, startPoint x: 418, startPoint y: 71, endPoint x: 305, endPoint y: 88, distance: 114.6
click at [305, 46] on ul "QueueTime Locator YSEVDX Segment Account Traveler Hotel Name Check-in Date Chec…" at bounding box center [587, 46] width 747 height 0
paste input "QPVAKP"
type input "QPVAKP"
click at [272, 159] on button "Search" at bounding box center [249, 170] width 70 height 34
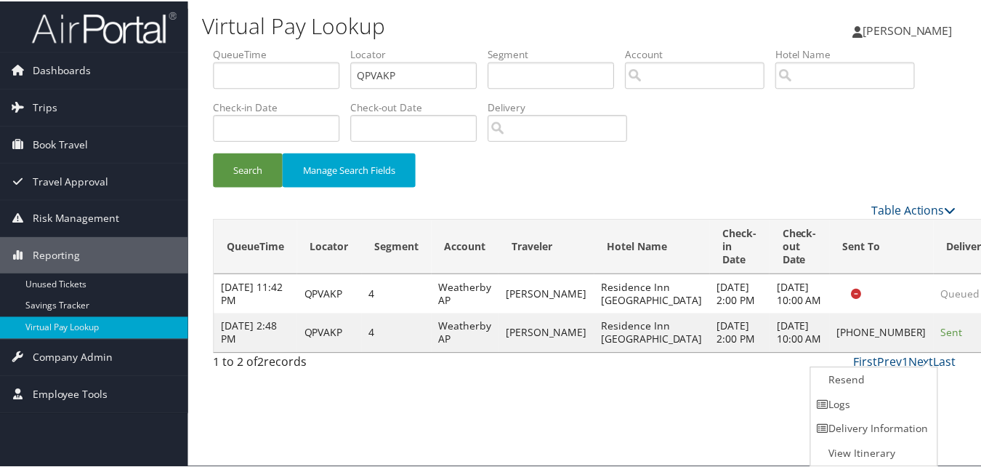
scroll to position [1, 0]
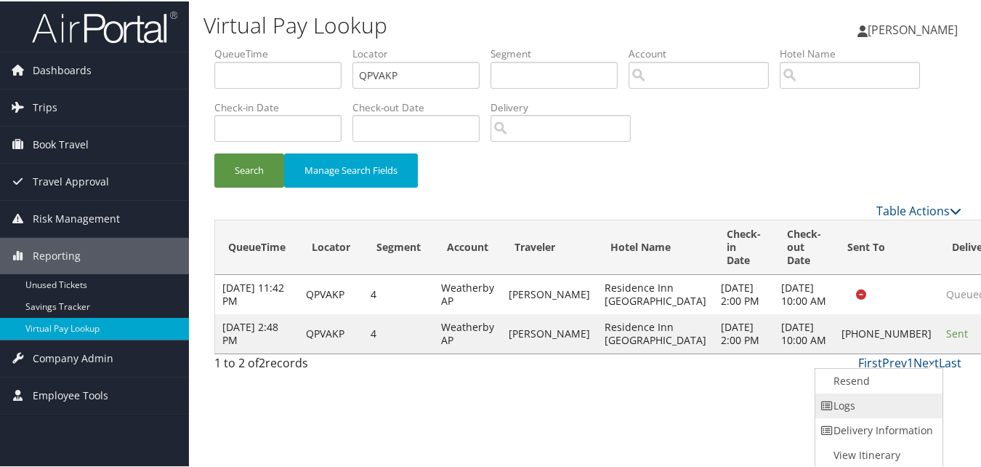
click at [874, 400] on link "Logs" at bounding box center [877, 404] width 124 height 25
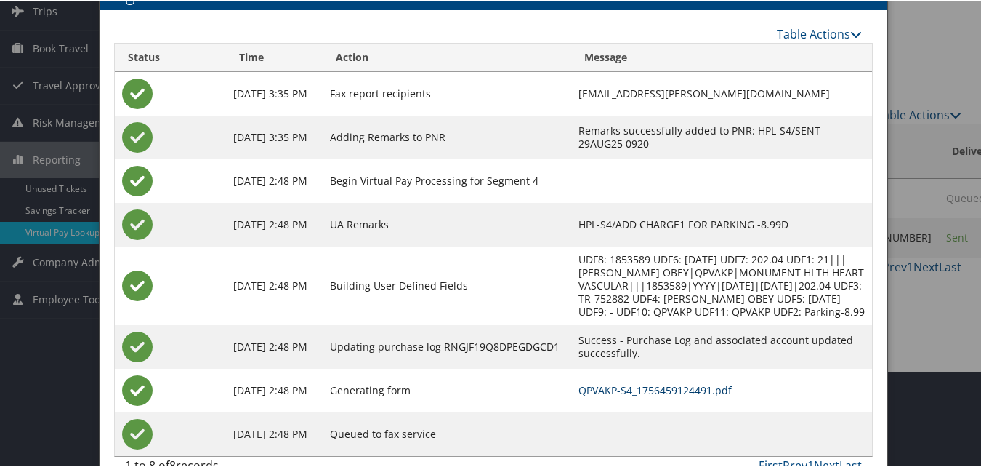
scroll to position [125, 0]
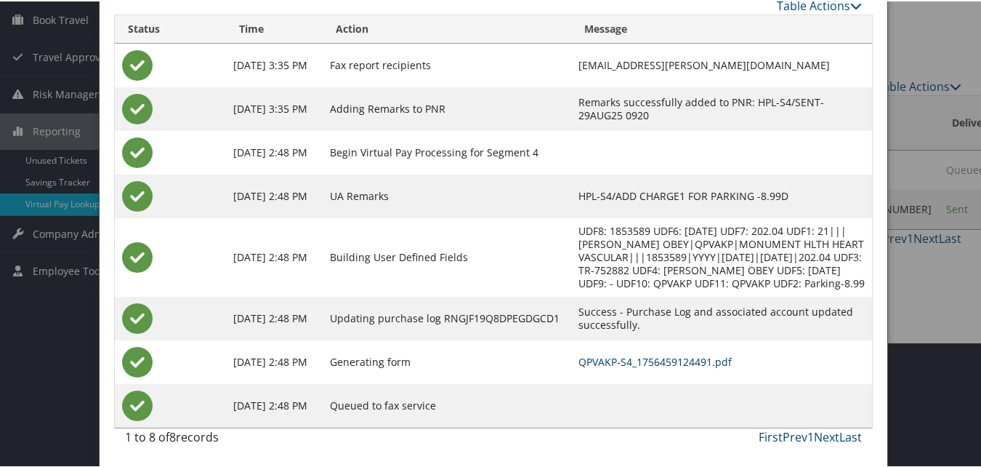
click at [604, 360] on link "QPVAKP-S4_1756459124491.pdf" at bounding box center [655, 360] width 153 height 14
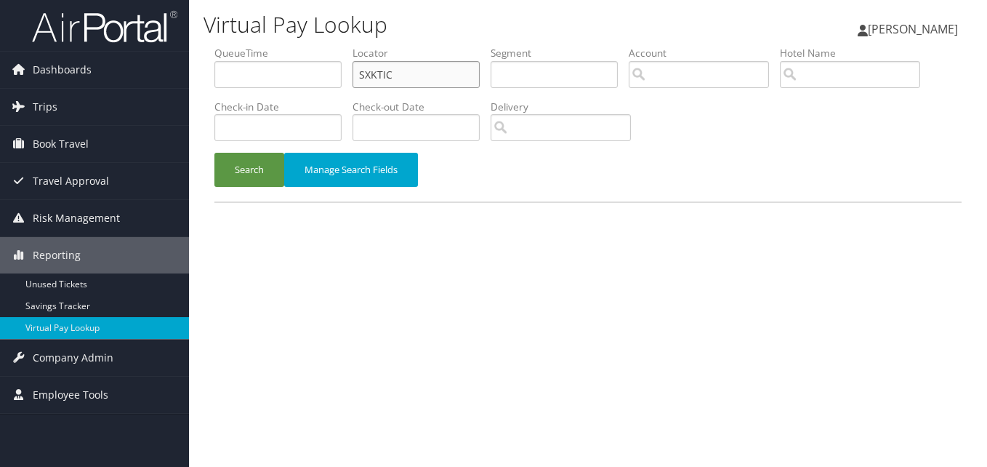
drag, startPoint x: 416, startPoint y: 74, endPoint x: 319, endPoint y: 83, distance: 97.8
click at [320, 46] on ul "QueueTime Locator SXKTIC Segment Account Traveler Hotel Name Check-in Date Chec…" at bounding box center [587, 46] width 747 height 0
paste input "WFTJSO"
type input "WFTJSO"
click at [256, 167] on button "Search" at bounding box center [249, 170] width 70 height 34
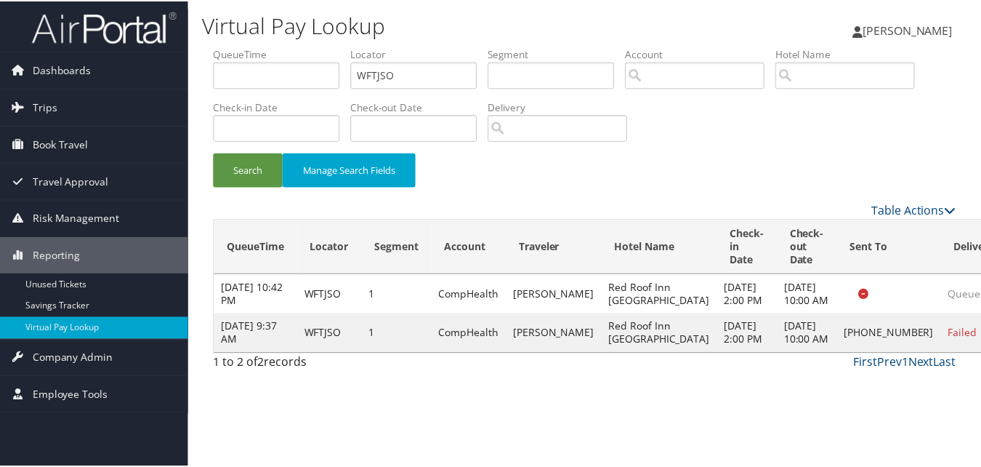
scroll to position [1, 0]
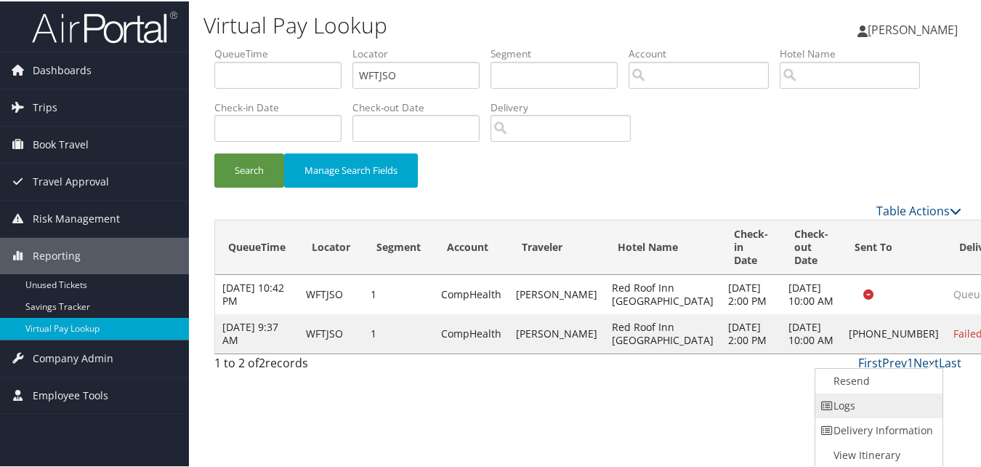
click at [880, 406] on link "Logs" at bounding box center [877, 404] width 124 height 25
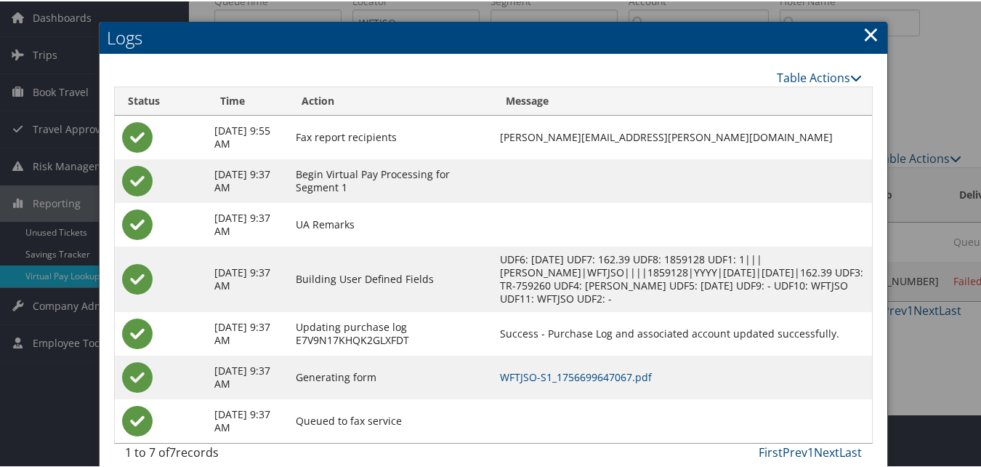
scroll to position [68, 0]
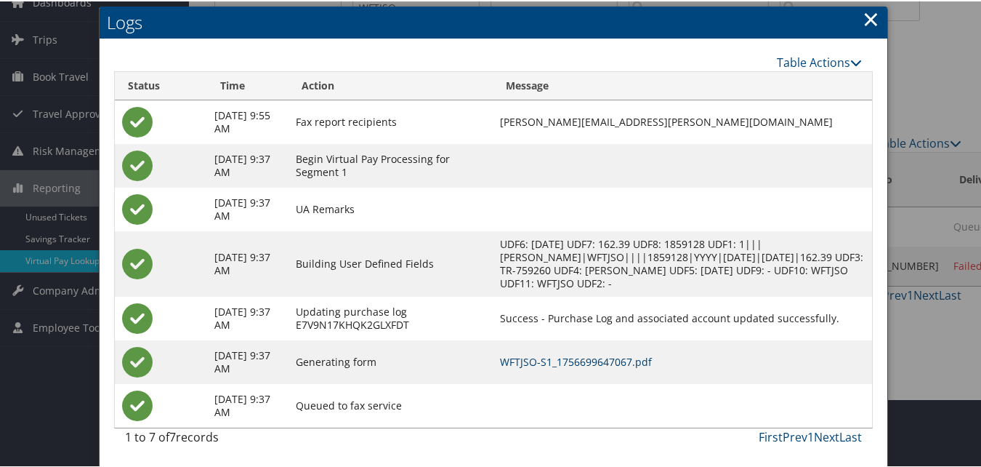
click at [615, 363] on link "WFTJSO-S1_1756699647067.pdf" at bounding box center [576, 360] width 152 height 14
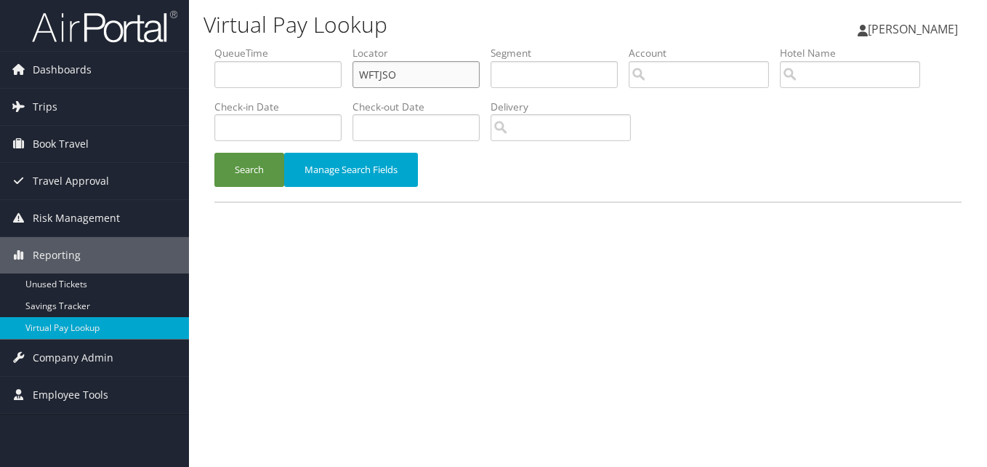
drag, startPoint x: 419, startPoint y: 84, endPoint x: 355, endPoint y: 88, distance: 64.1
click at [360, 87] on input "WFTJSO" at bounding box center [415, 74] width 127 height 27
paste input "DCJFPQ"
type input "DCJFPQ"
click at [263, 156] on button "Search" at bounding box center [249, 170] width 70 height 34
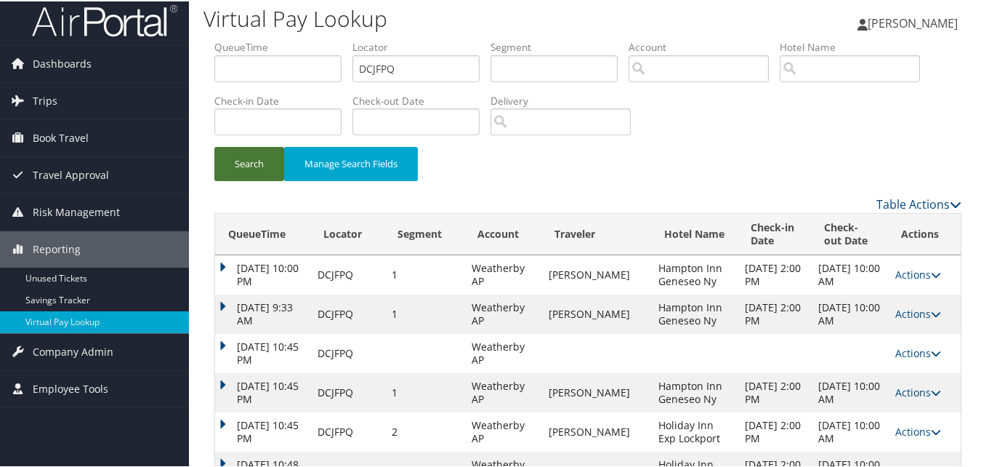
scroll to position [55, 0]
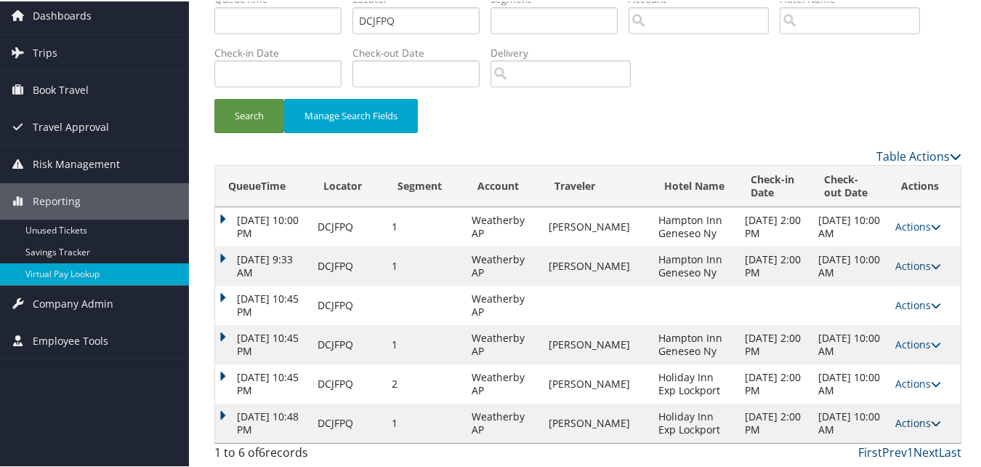
click at [931, 422] on icon at bounding box center [936, 421] width 10 height 10
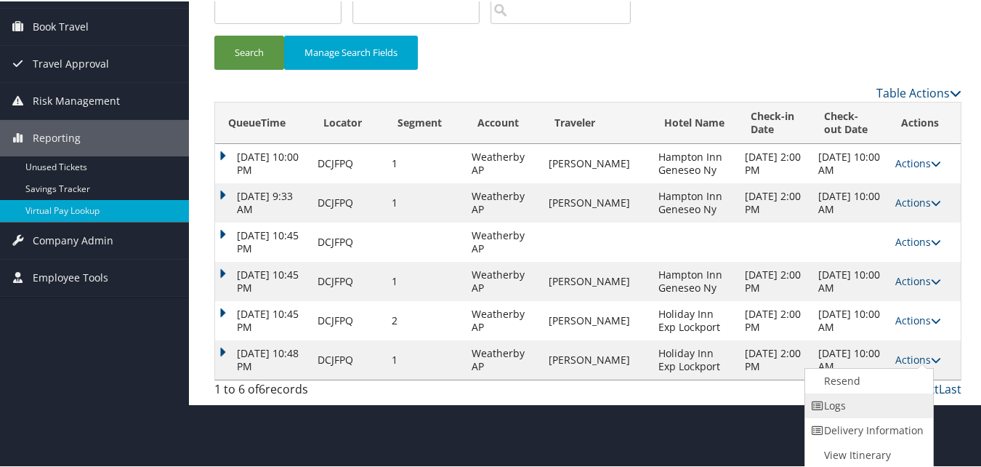
click at [860, 412] on link "Logs" at bounding box center [867, 404] width 124 height 25
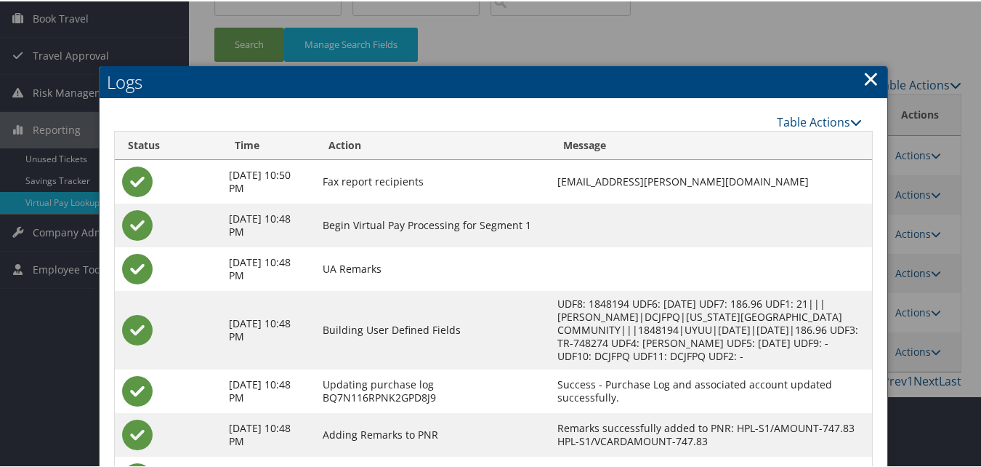
scroll to position [230, 0]
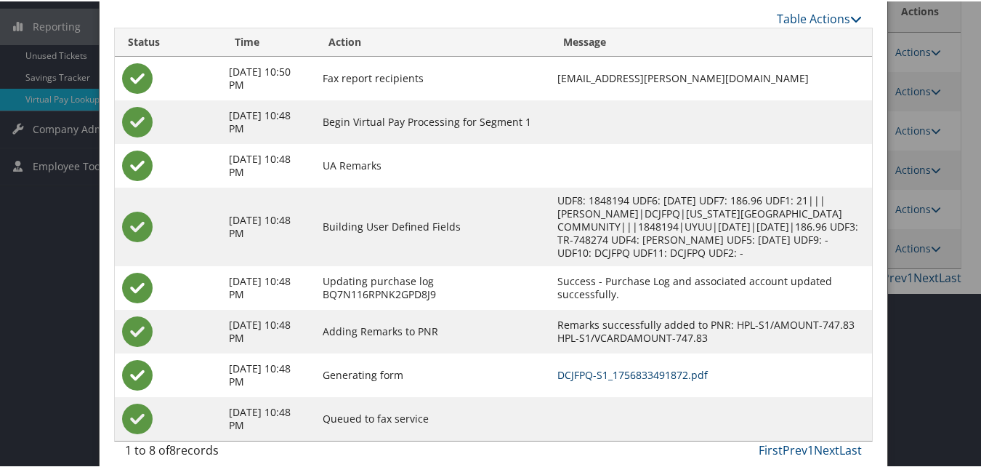
click at [557, 366] on link "DCJFPQ-S1_1756833491872.pdf" at bounding box center [632, 373] width 150 height 14
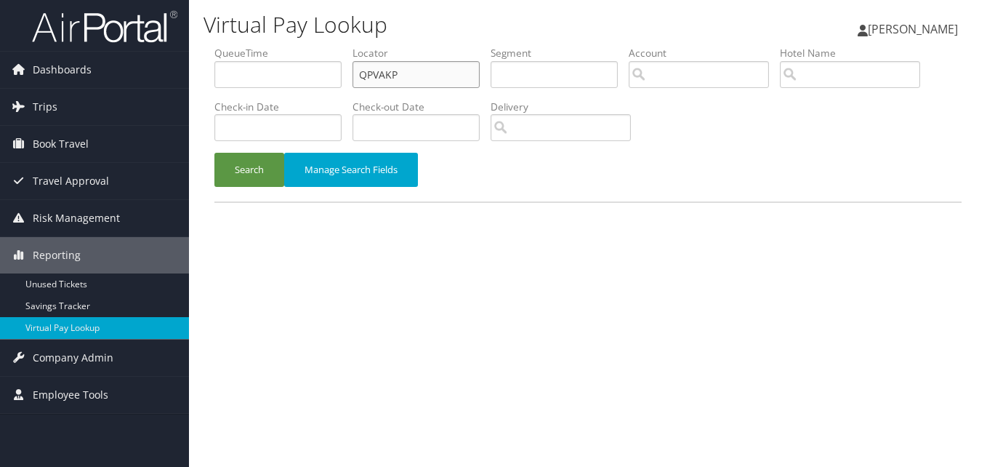
drag, startPoint x: 413, startPoint y: 76, endPoint x: 233, endPoint y: 97, distance: 181.4
click at [236, 46] on ul "QueueTime Locator QPVAKP Segment Account Traveler Hotel Name Check-in Date Chec…" at bounding box center [587, 46] width 747 height 0
click at [252, 169] on button "Search" at bounding box center [249, 170] width 70 height 34
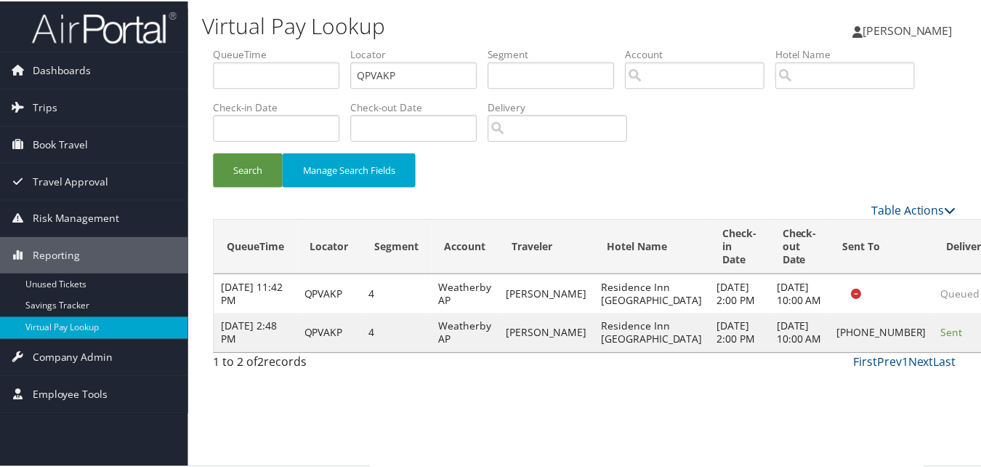
scroll to position [1, 0]
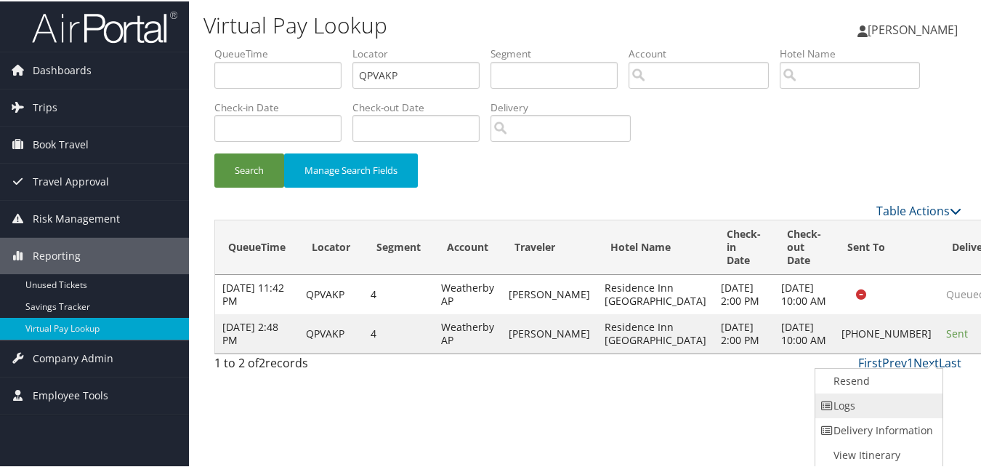
click at [862, 403] on link "Logs" at bounding box center [877, 404] width 124 height 25
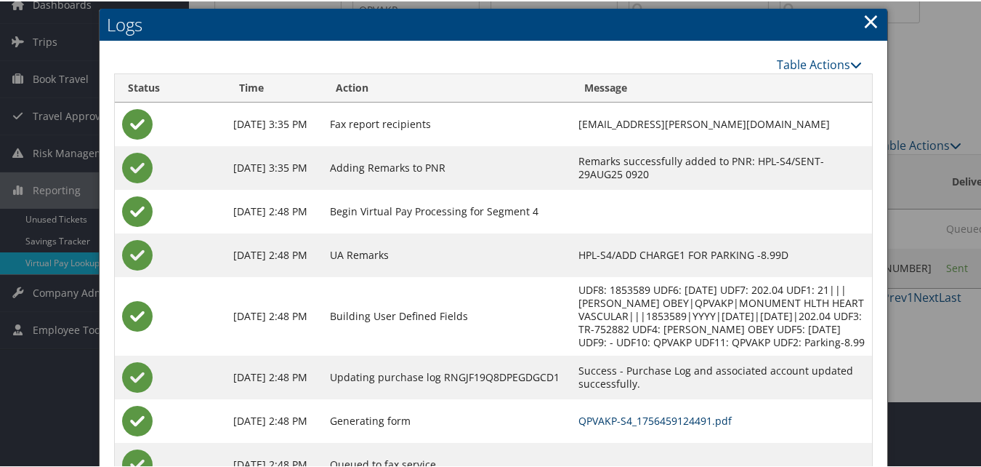
scroll to position [125, 0]
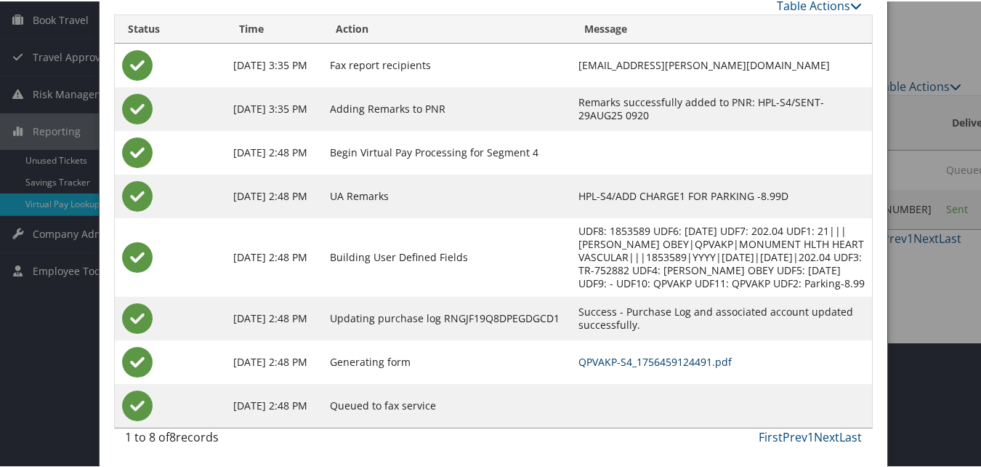
click at [630, 359] on link "QPVAKP-S4_1756459124491.pdf" at bounding box center [655, 360] width 153 height 14
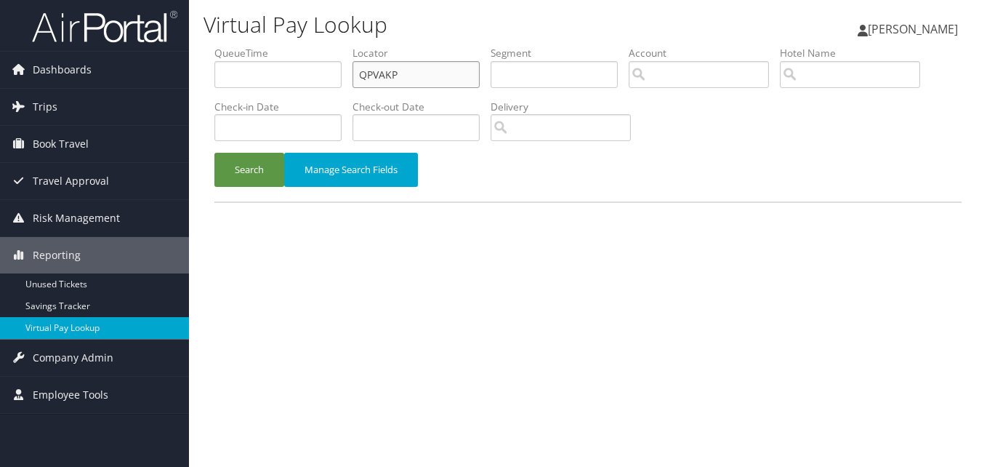
drag, startPoint x: 402, startPoint y: 73, endPoint x: 274, endPoint y: 73, distance: 127.9
click at [284, 46] on ul "QueueTime Locator QPVAKP Segment Account Traveler Hotel Name Check-in Date Chec…" at bounding box center [587, 46] width 747 height 0
paste input "DCJFPQ"
type input "DCJFPQ"
click at [270, 161] on button "Search" at bounding box center [249, 170] width 70 height 34
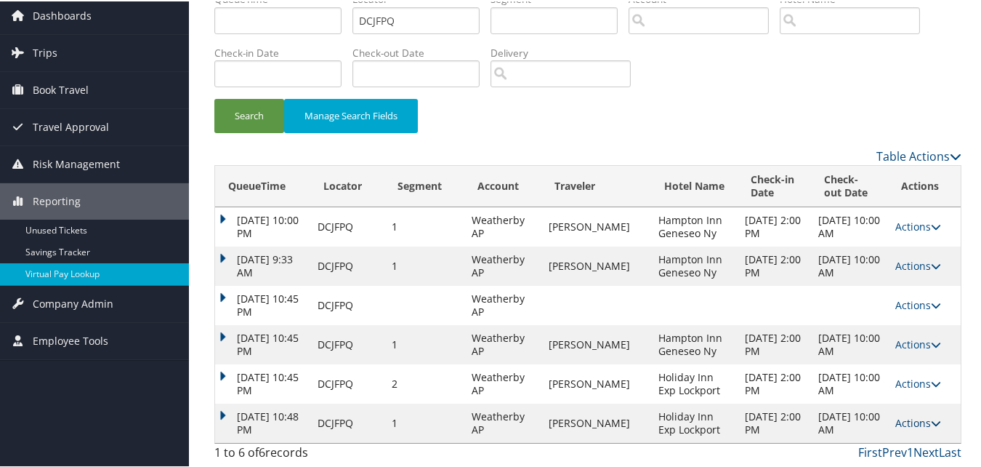
click at [923, 422] on link "Actions" at bounding box center [918, 421] width 46 height 14
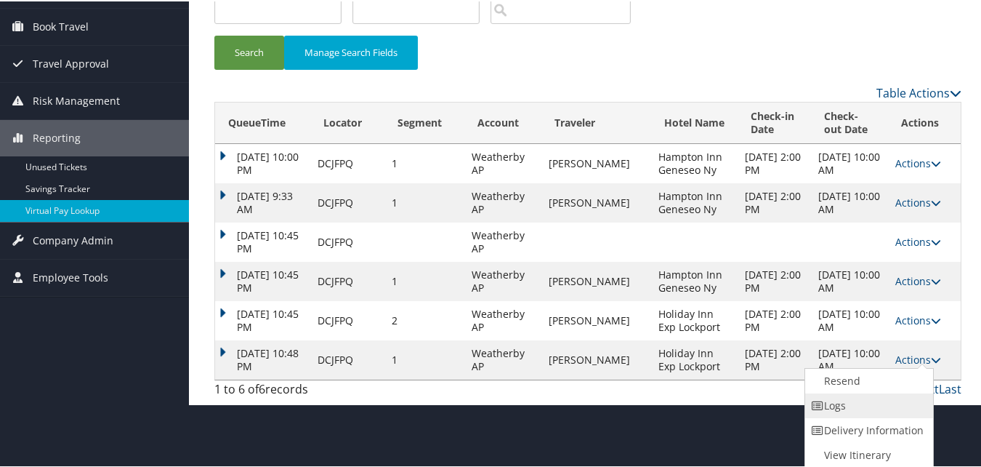
click at [855, 401] on link "Logs" at bounding box center [867, 404] width 124 height 25
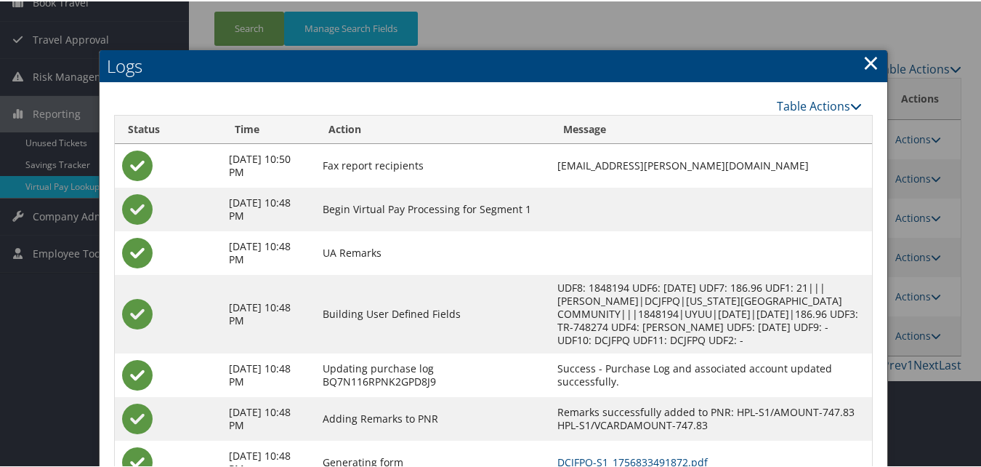
scroll to position [230, 0]
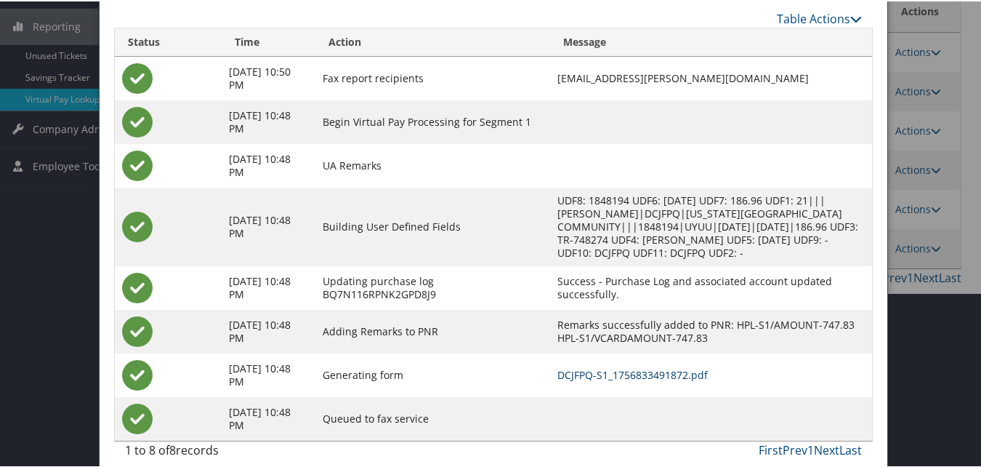
click at [607, 366] on link "DCJFPQ-S1_1756833491872.pdf" at bounding box center [632, 373] width 150 height 14
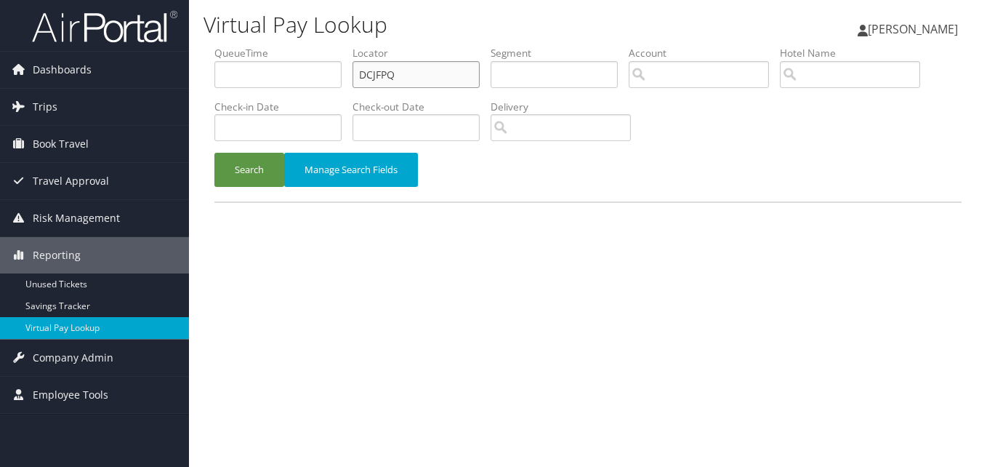
drag, startPoint x: 419, startPoint y: 77, endPoint x: 240, endPoint y: 98, distance: 180.7
click at [254, 46] on ul "QueueTime Locator DCJFPQ Segment Account Traveler Hotel Name Check-in Date Chec…" at bounding box center [587, 46] width 747 height 0
paste input "SXKTIC"
type input "SXKTIC"
click at [229, 174] on button "Search" at bounding box center [249, 170] width 70 height 34
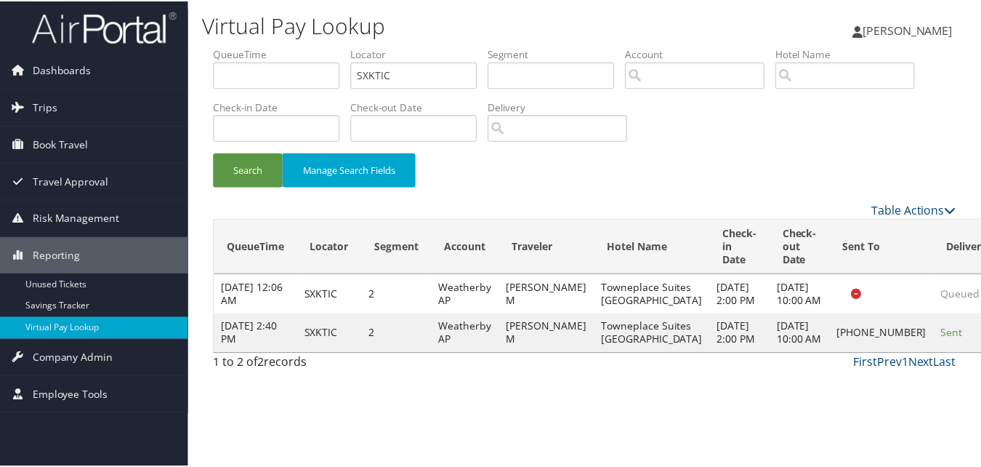
scroll to position [1, 0]
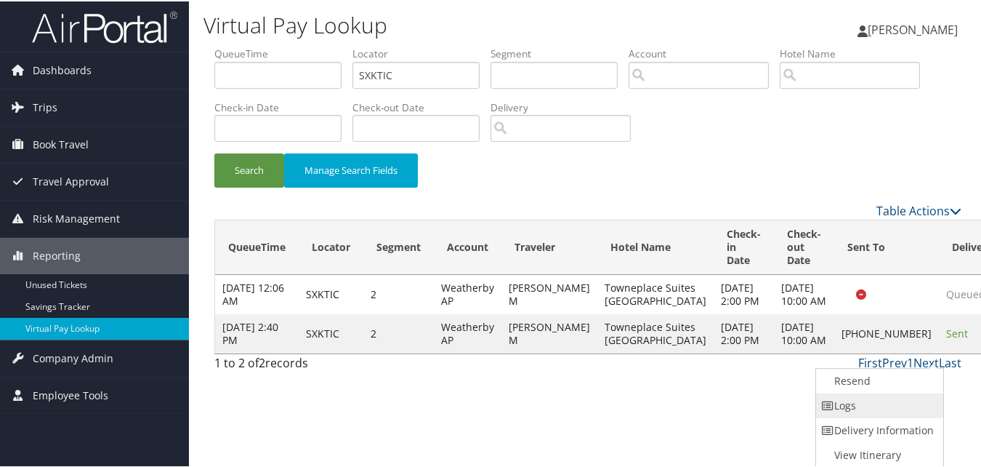
click at [841, 398] on link "Logs" at bounding box center [878, 404] width 124 height 25
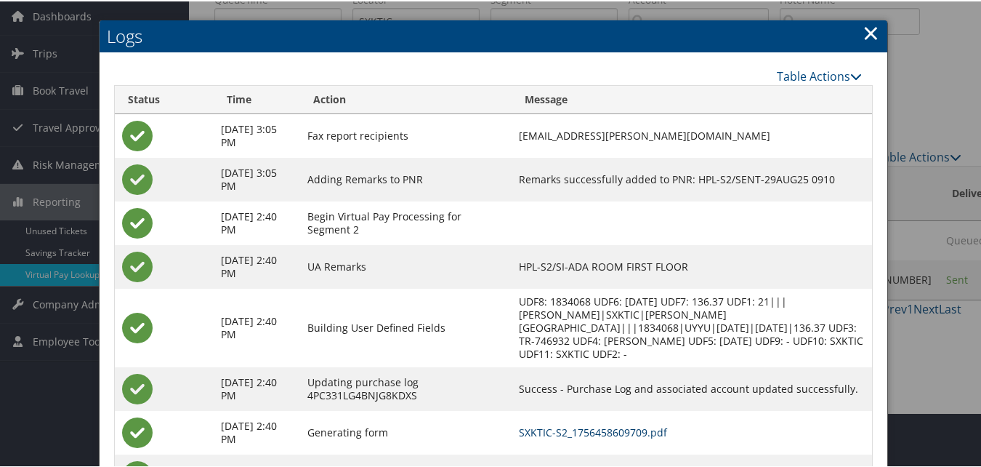
scroll to position [112, 0]
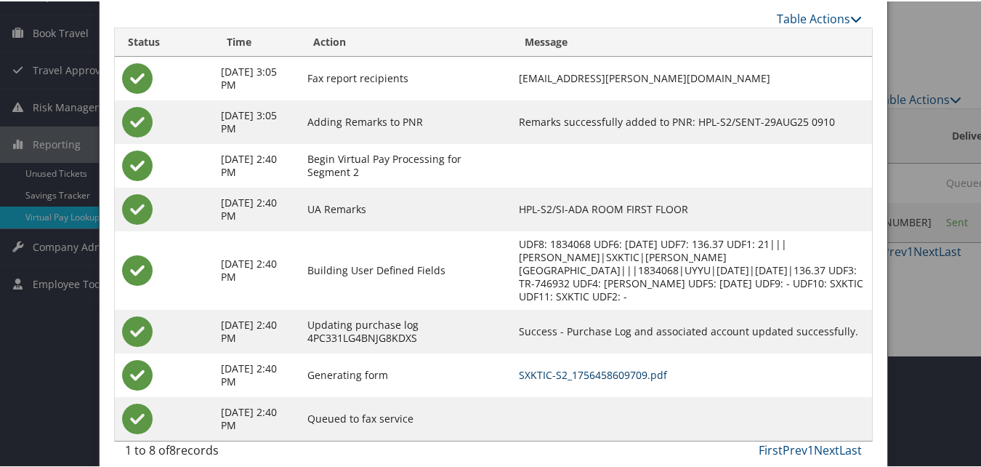
click at [584, 366] on link "SXKTIC-S2_1756458609709.pdf" at bounding box center [593, 373] width 148 height 14
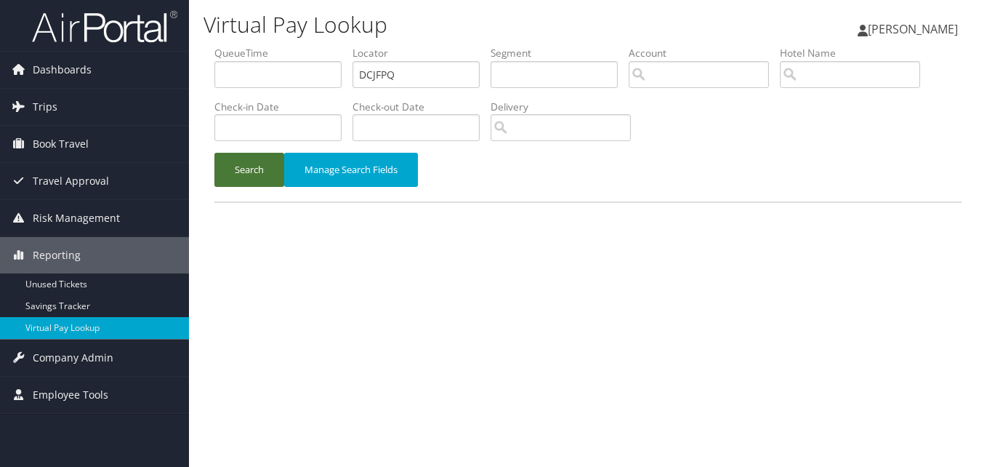
click at [251, 174] on button "Search" at bounding box center [249, 170] width 70 height 34
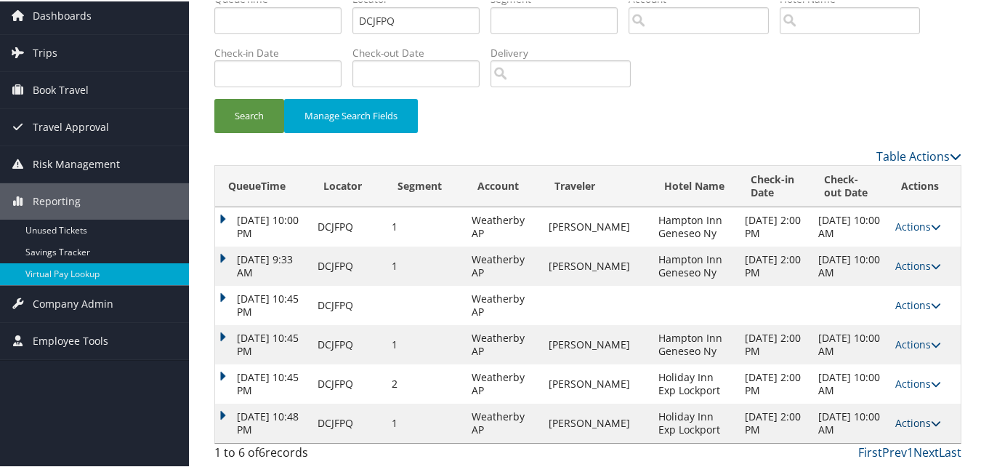
click at [927, 415] on link "Actions" at bounding box center [918, 421] width 46 height 14
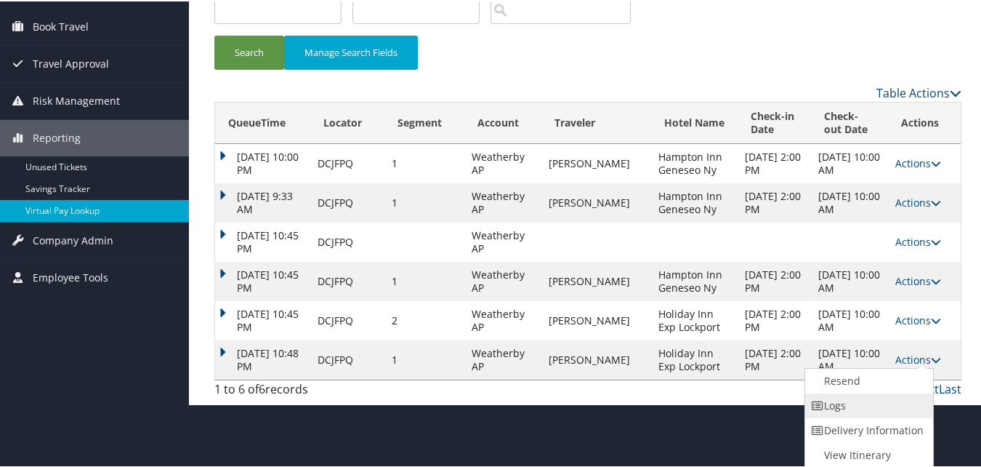
click at [853, 404] on link "Logs" at bounding box center [867, 404] width 124 height 25
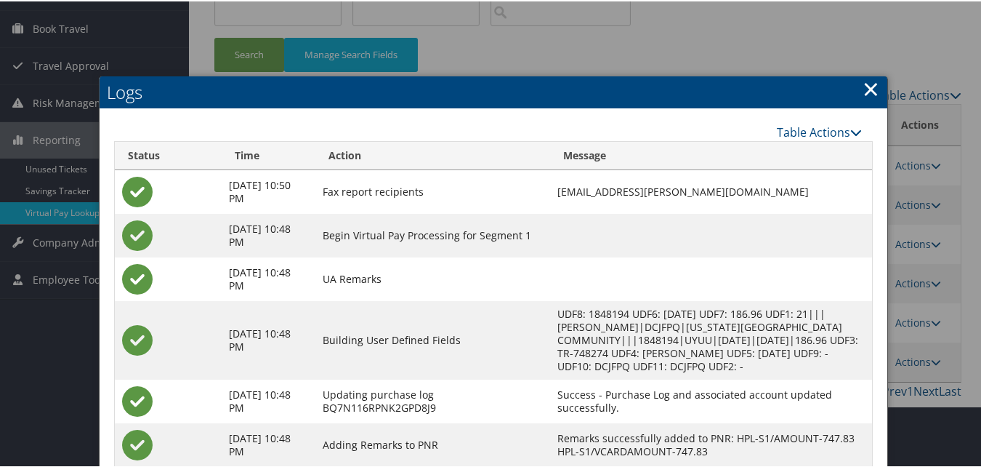
scroll to position [201, 0]
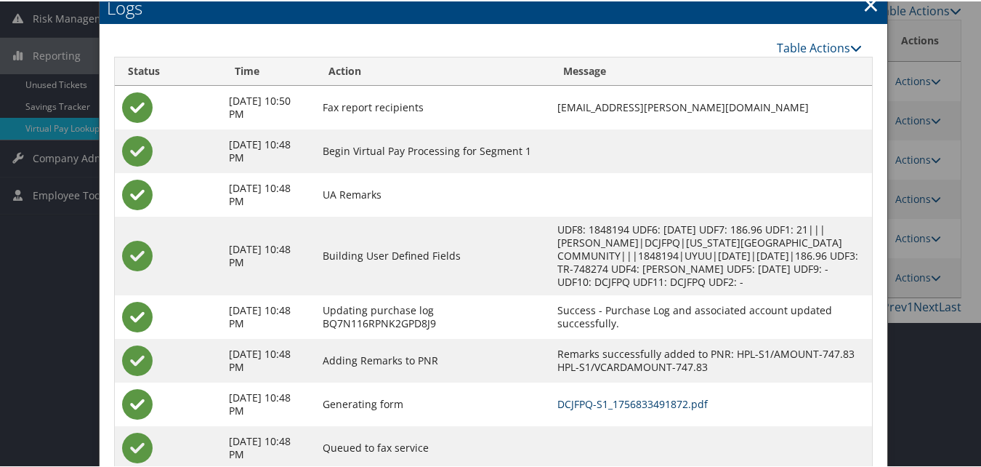
click at [595, 395] on link "DCJFPQ-S1_1756833491872.pdf" at bounding box center [632, 402] width 150 height 14
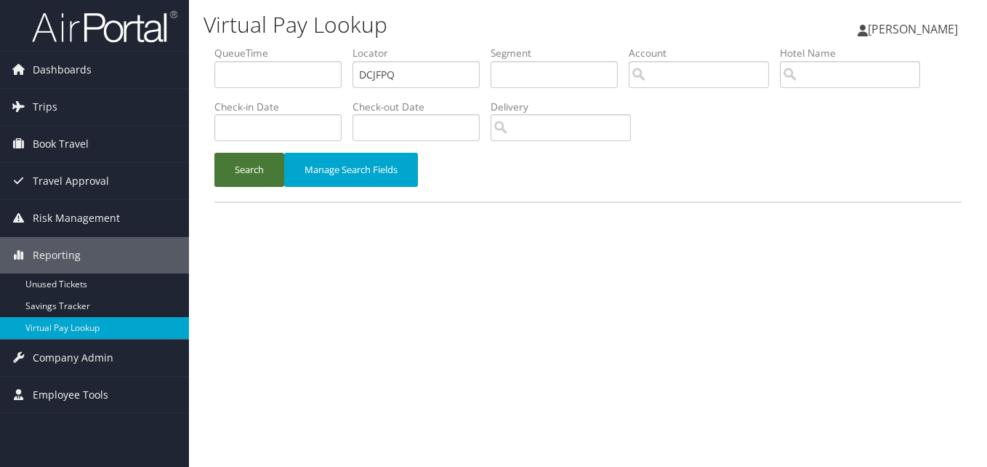
click at [270, 176] on button "Search" at bounding box center [249, 170] width 70 height 34
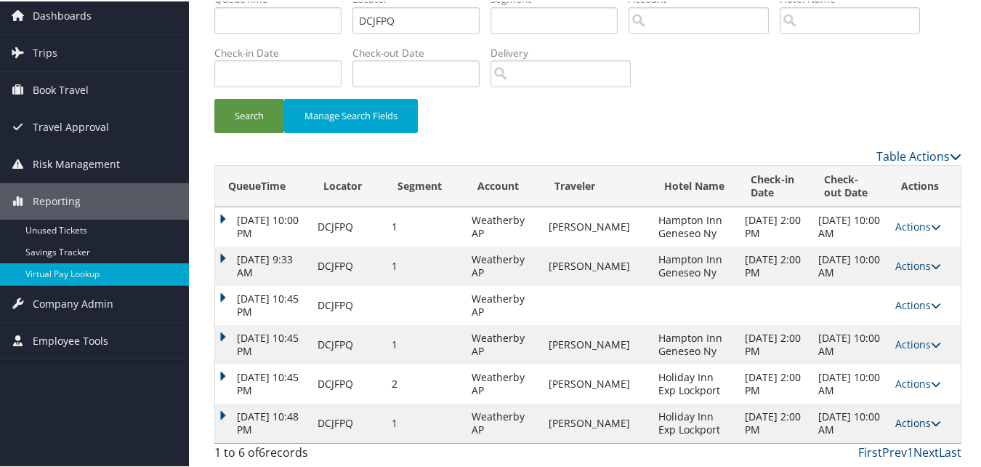
click at [914, 420] on link "Actions" at bounding box center [918, 421] width 46 height 14
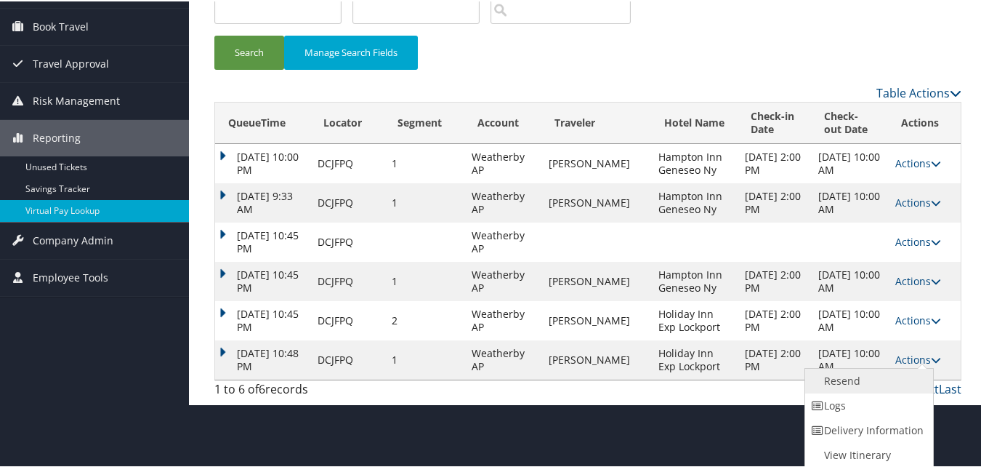
click at [854, 383] on link "Resend" at bounding box center [867, 379] width 124 height 25
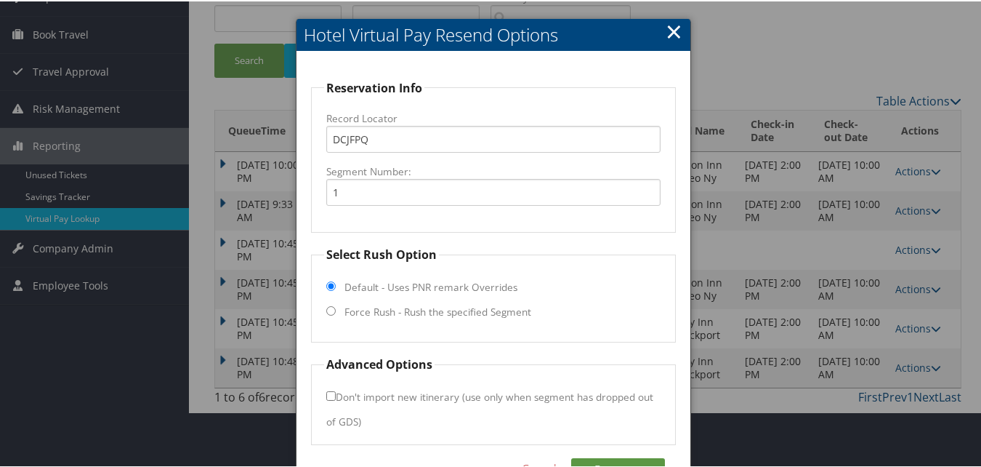
scroll to position [111, 0]
click at [384, 316] on label "Force Rush - Rush the specified Segment" at bounding box center [437, 309] width 187 height 15
click at [336, 313] on input "Force Rush - Rush the specified Segment" at bounding box center [330, 308] width 9 height 9
radio input "true"
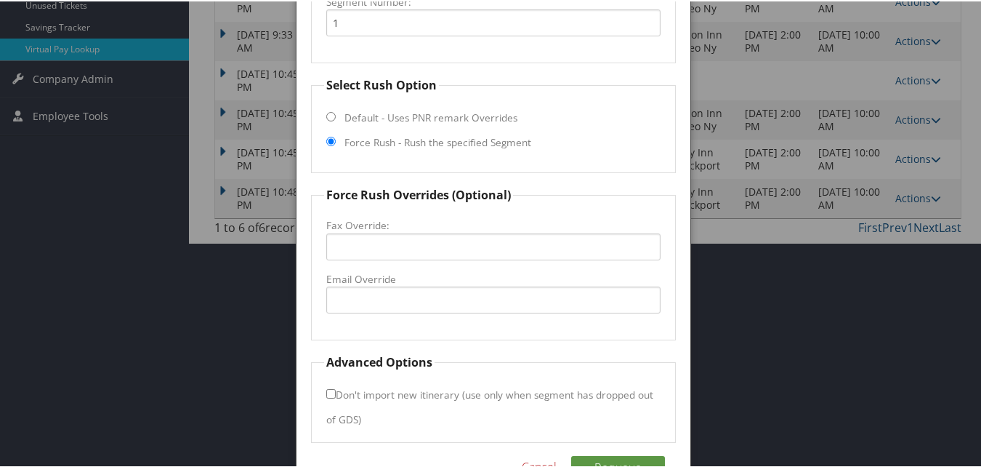
scroll to position [321, 0]
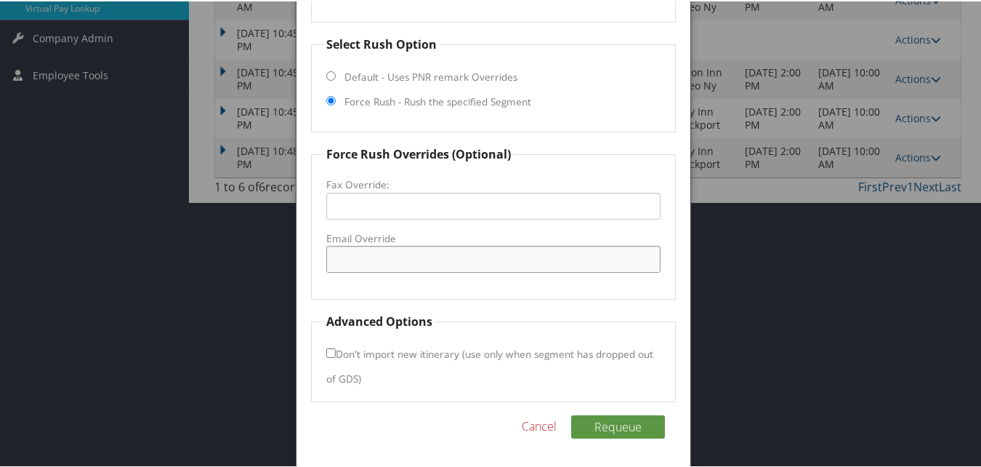
click at [378, 264] on input "Email Override" at bounding box center [493, 257] width 334 height 27
click at [539, 424] on link "Cancel" at bounding box center [539, 424] width 35 height 17
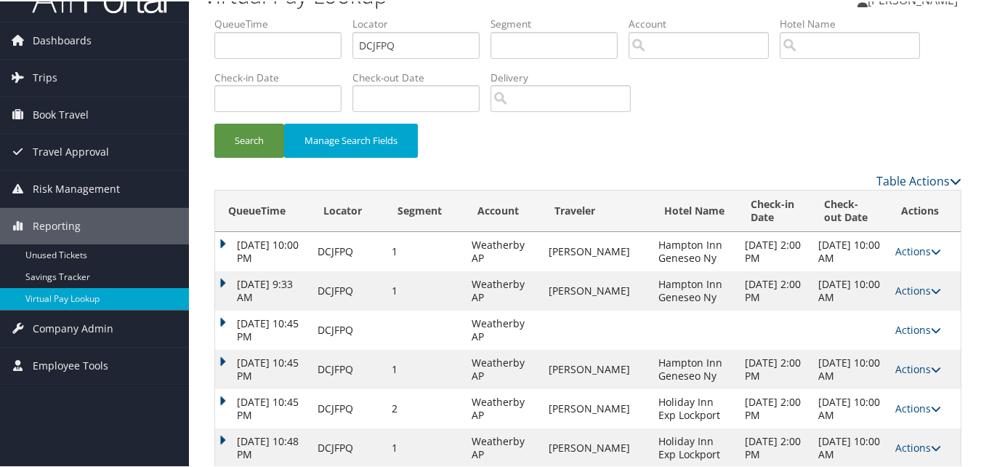
scroll to position [55, 0]
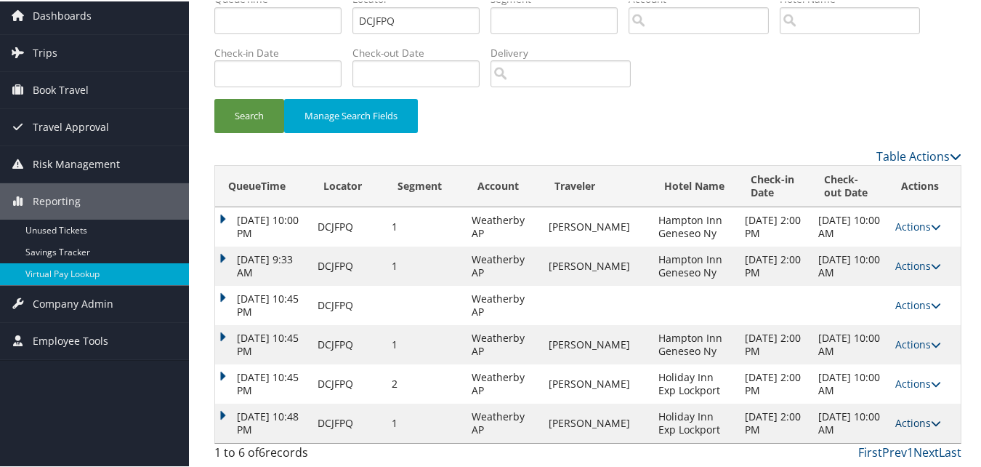
click at [909, 422] on link "Actions" at bounding box center [918, 421] width 46 height 14
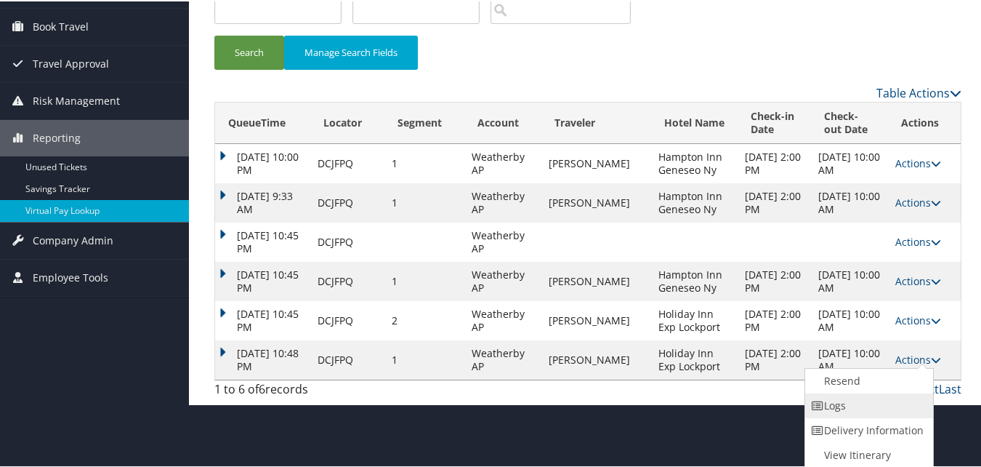
click at [860, 400] on link "Logs" at bounding box center [867, 404] width 124 height 25
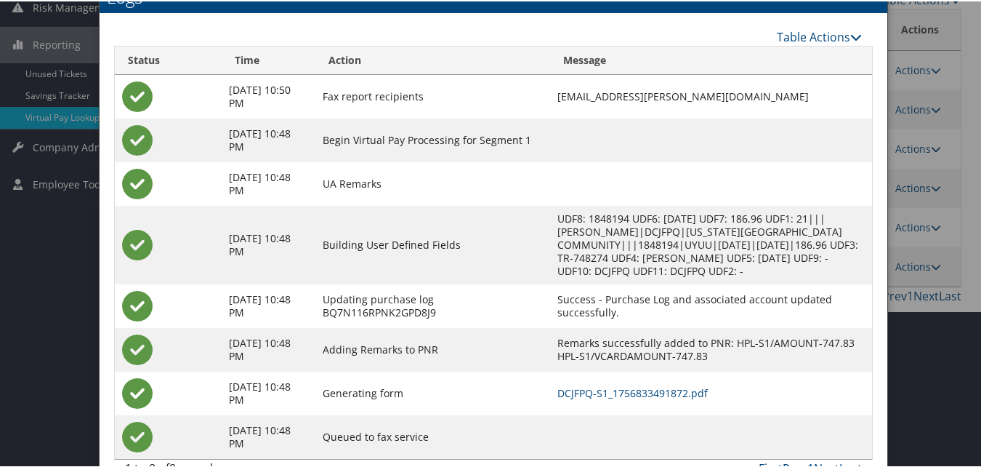
scroll to position [230, 0]
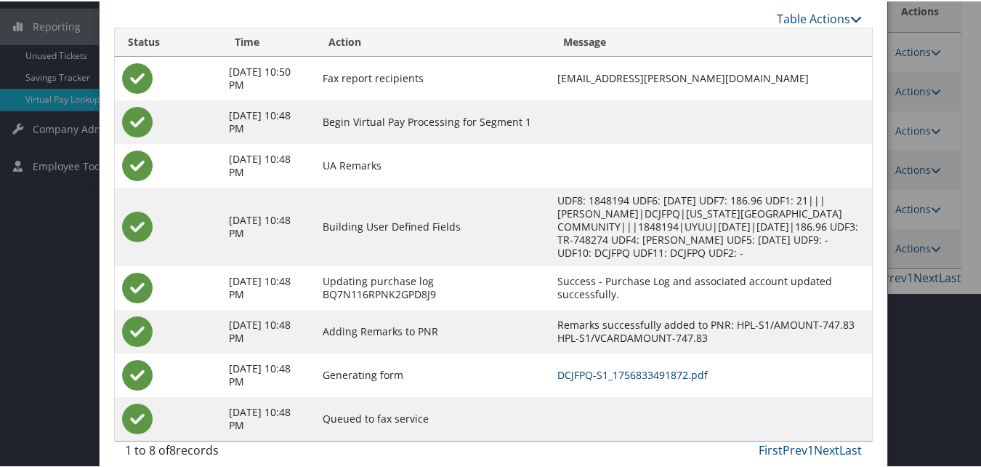
click at [596, 366] on link "DCJFPQ-S1_1756833491872.pdf" at bounding box center [632, 373] width 150 height 14
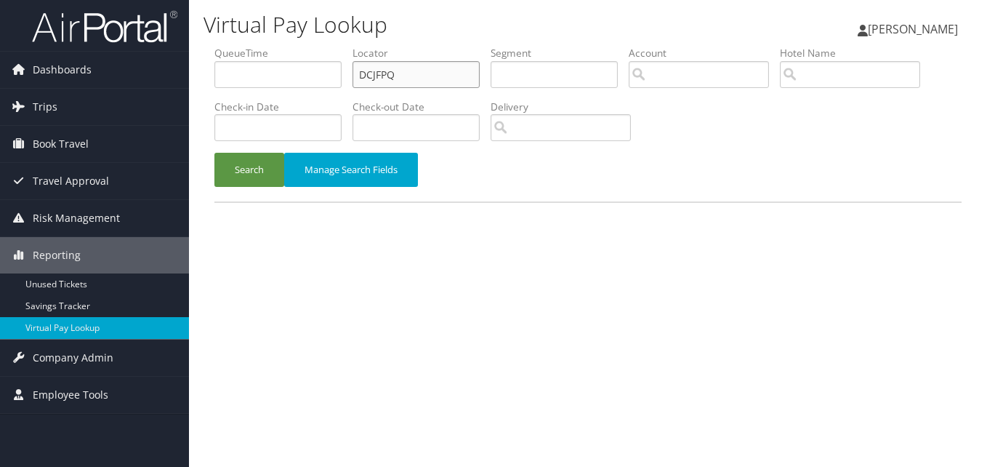
drag, startPoint x: 410, startPoint y: 76, endPoint x: 257, endPoint y: 86, distance: 153.0
click at [257, 46] on ul "QueueTime Locator DCJFPQ Segment Account Traveler Hotel Name Check-in Date Chec…" at bounding box center [587, 46] width 747 height 0
paste input "LKWSMO"
type input "LKWSMO"
click at [238, 174] on button "Search" at bounding box center [249, 170] width 70 height 34
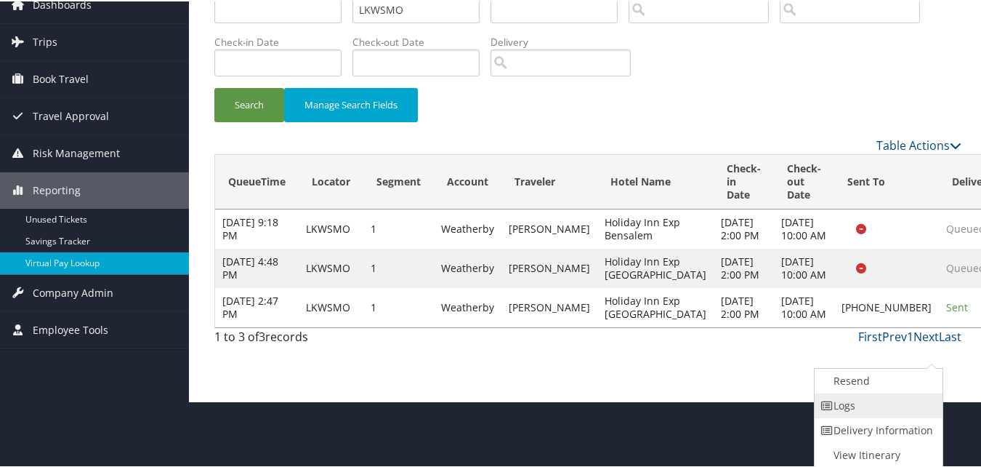
click at [874, 407] on link "Logs" at bounding box center [877, 404] width 124 height 25
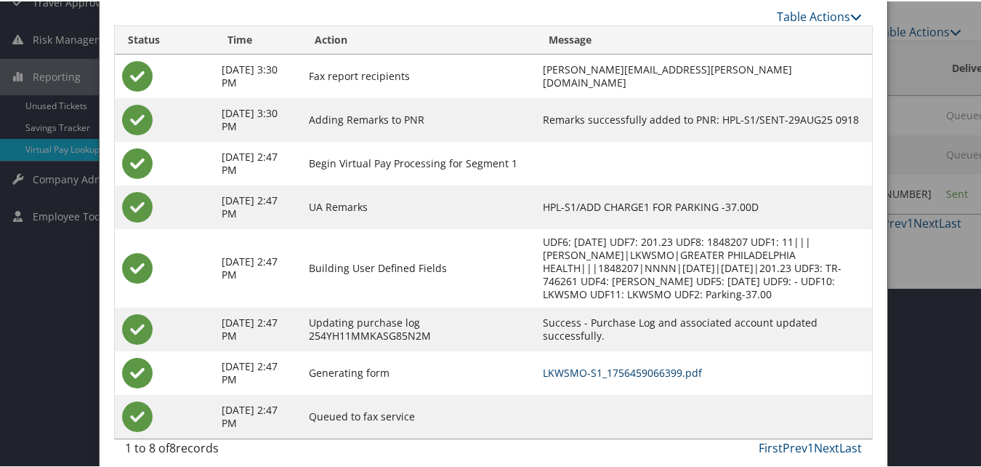
scroll to position [190, 0]
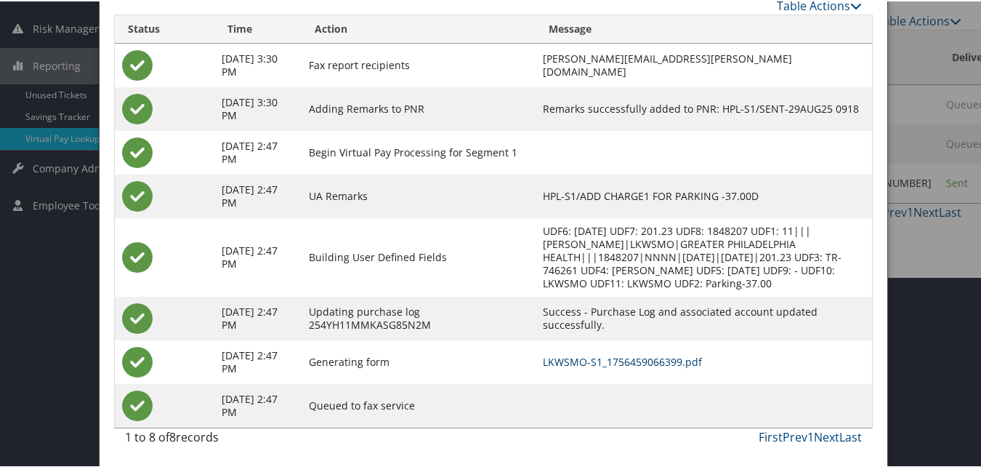
click at [630, 360] on link "LKWSMO-S1_1756459066399.pdf" at bounding box center [622, 360] width 159 height 14
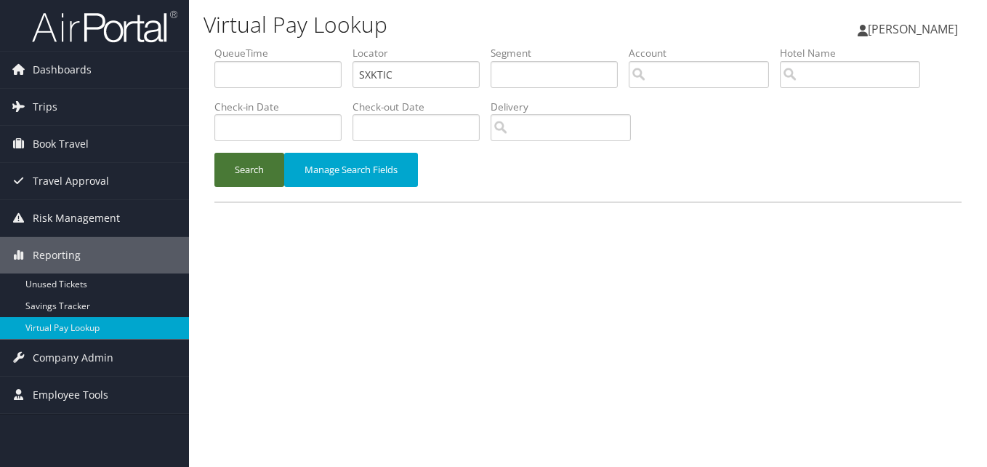
click at [238, 176] on button "Search" at bounding box center [249, 170] width 70 height 34
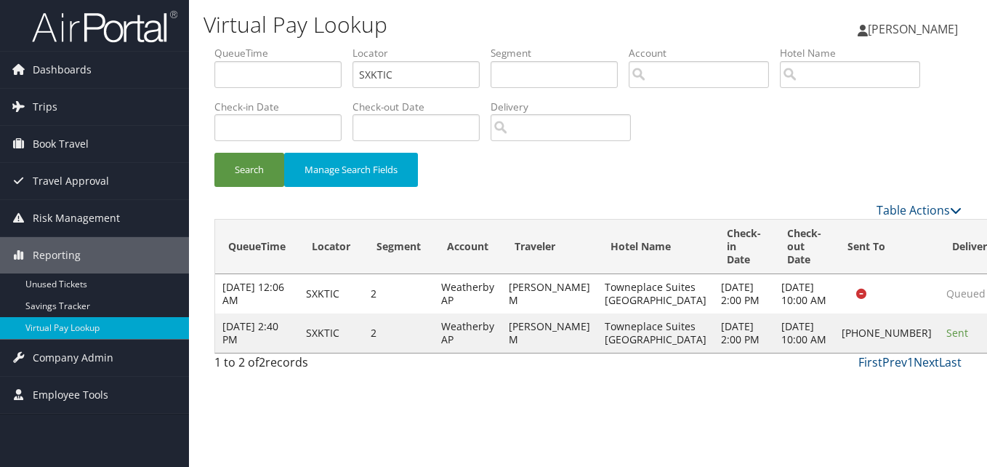
click at [834, 352] on td "[PHONE_NUMBER]" at bounding box center [886, 332] width 105 height 39
drag, startPoint x: 785, startPoint y: 354, endPoint x: 928, endPoint y: 362, distance: 143.4
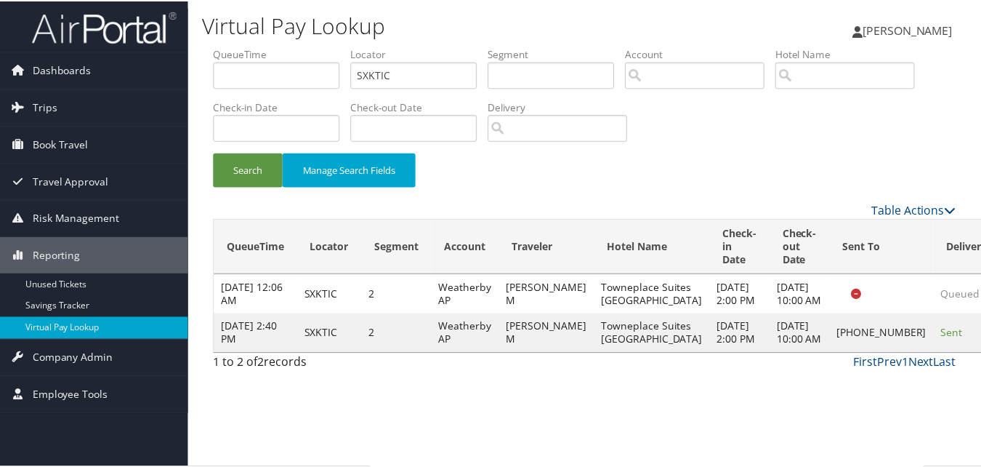
scroll to position [1, 0]
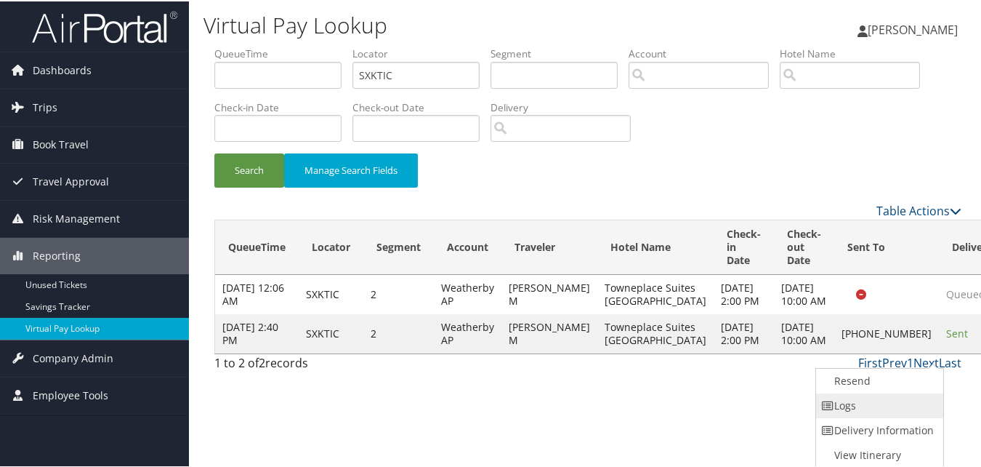
click at [863, 403] on link "Logs" at bounding box center [878, 404] width 124 height 25
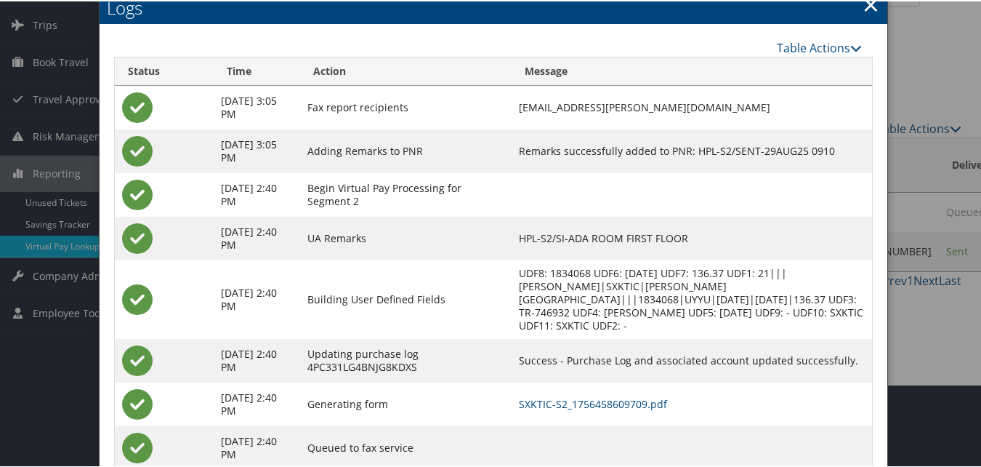
scroll to position [112, 0]
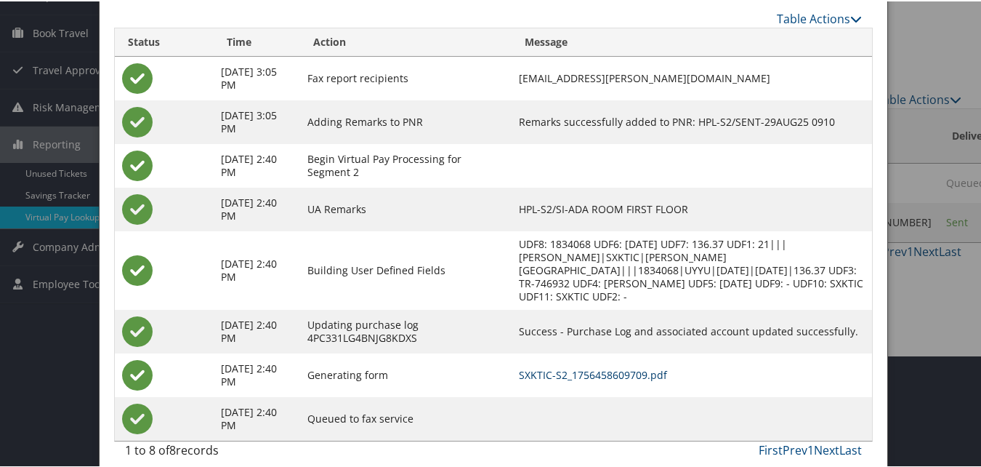
click at [542, 366] on link "SXKTIC-S2_1756458609709.pdf" at bounding box center [593, 373] width 148 height 14
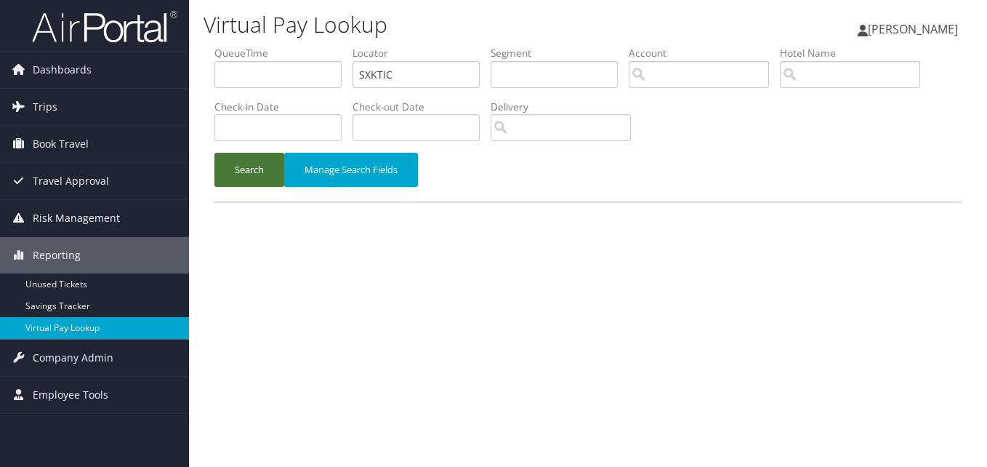
click at [249, 176] on button "Search" at bounding box center [249, 170] width 70 height 34
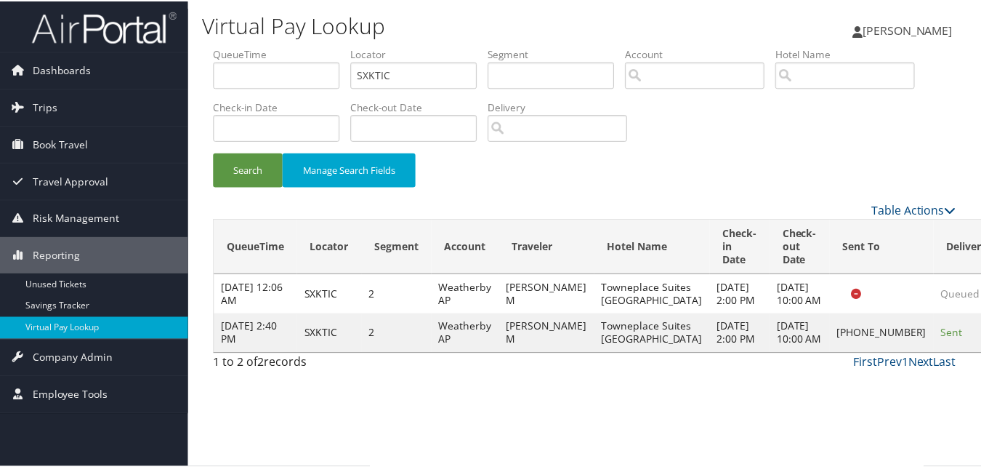
scroll to position [1, 0]
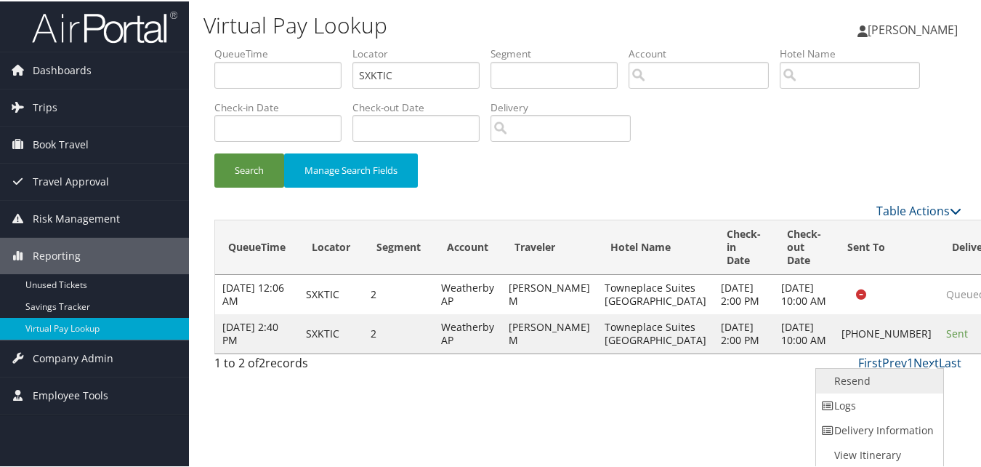
click at [868, 383] on link "Resend" at bounding box center [878, 379] width 124 height 25
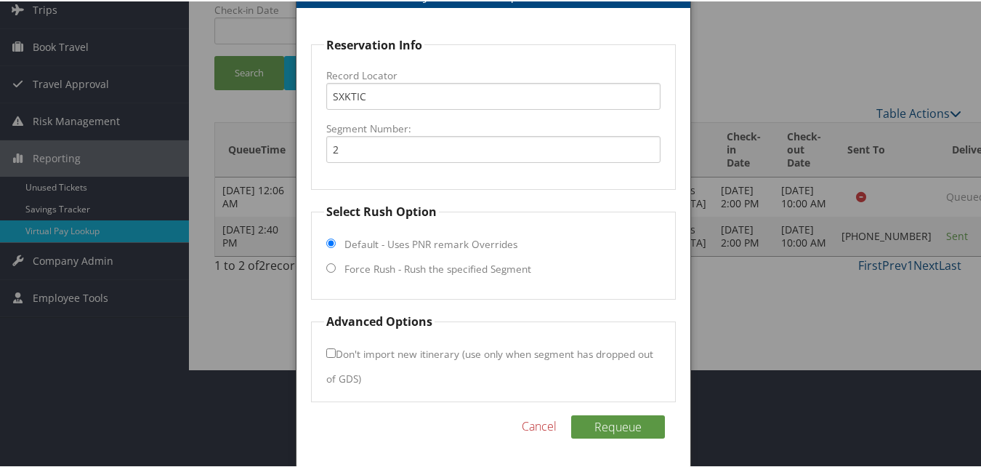
click at [371, 270] on label "Force Rush - Rush the specified Segment" at bounding box center [437, 267] width 187 height 15
click at [336, 270] on input "Force Rush - Rush the specified Segment" at bounding box center [330, 266] width 9 height 9
radio input "true"
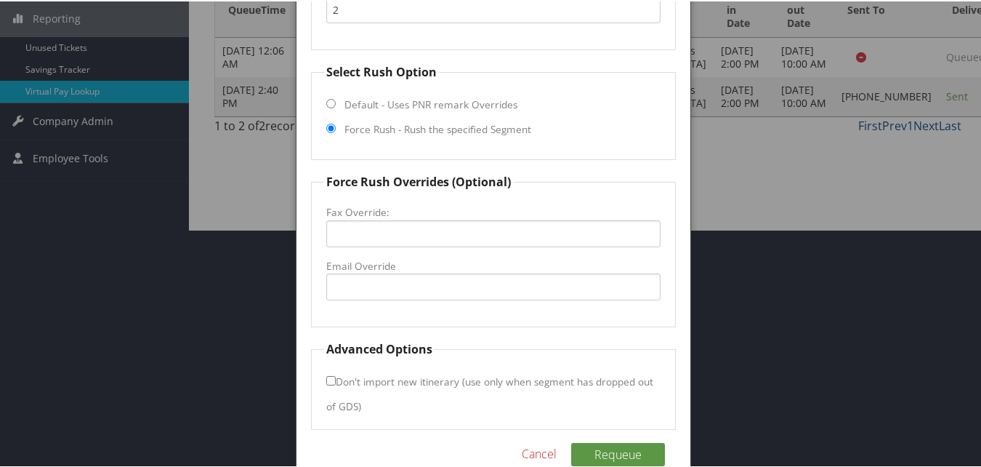
scroll to position [265, 0]
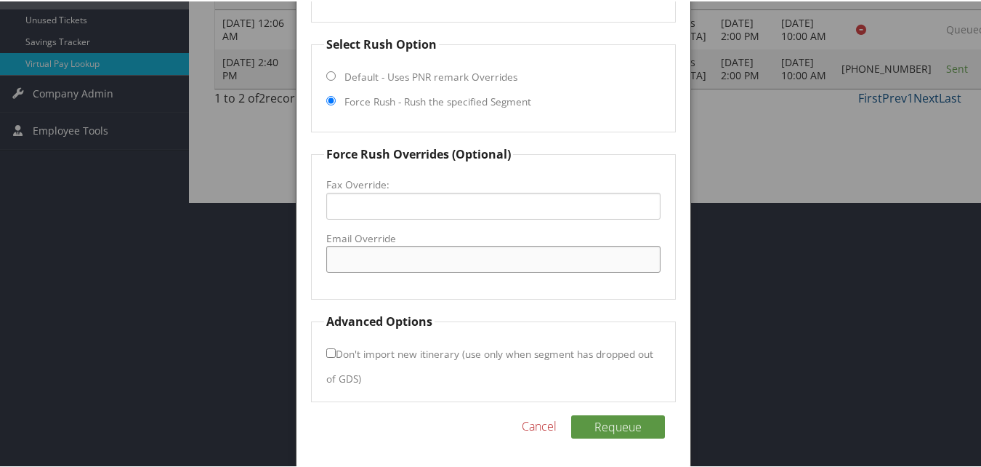
click at [381, 265] on input "Email Override" at bounding box center [493, 257] width 334 height 27
paste input "[PHONE_NUMBER]"
type input "[PHONE_NUMBER]"
click at [621, 422] on button "Requeue" at bounding box center [618, 425] width 94 height 23
click at [558, 419] on link "Cancel" at bounding box center [572, 424] width 35 height 17
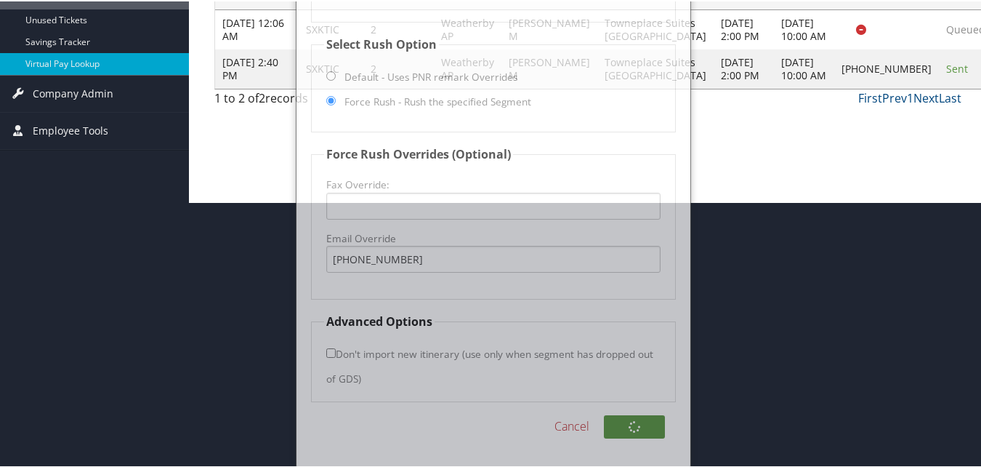
click at [560, 422] on link "Cancel" at bounding box center [572, 424] width 35 height 17
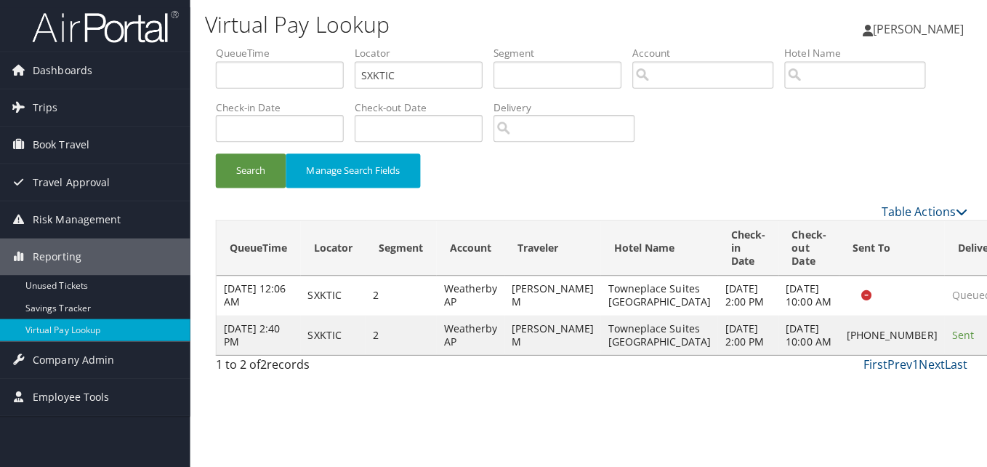
scroll to position [0, 0]
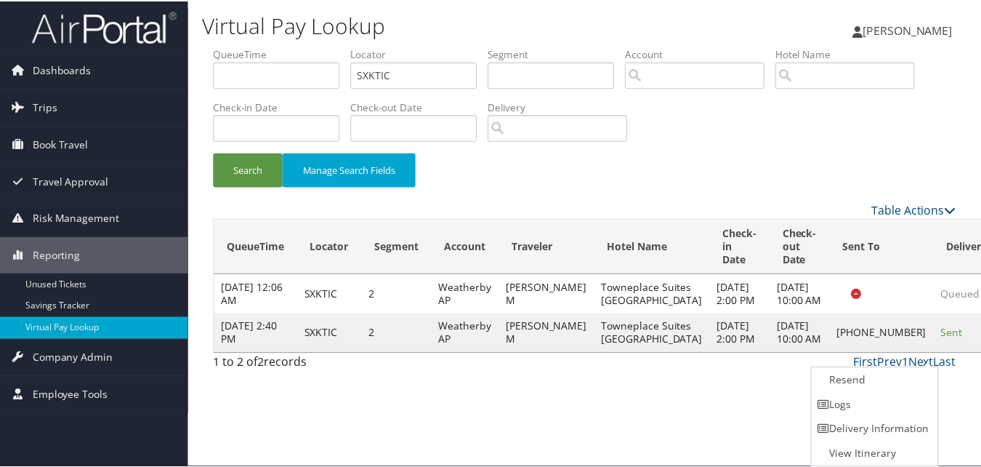
scroll to position [1, 0]
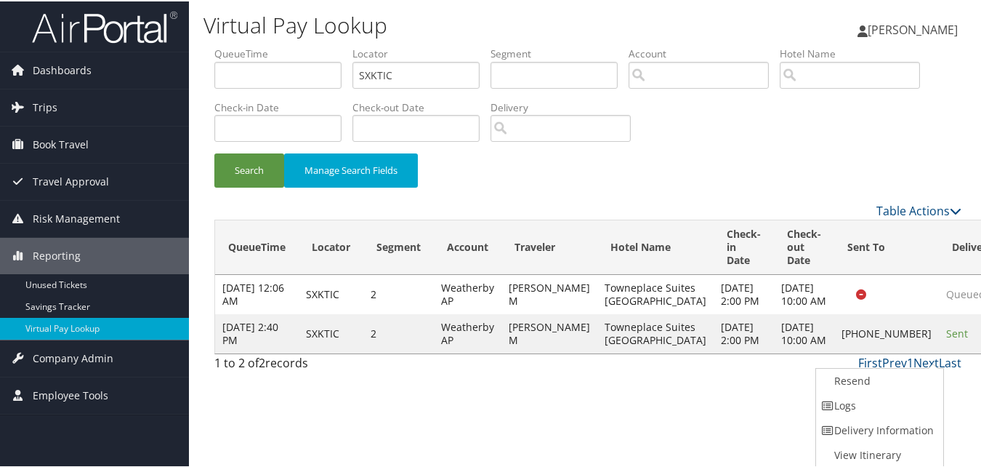
click at [873, 382] on link "Resend" at bounding box center [878, 379] width 124 height 25
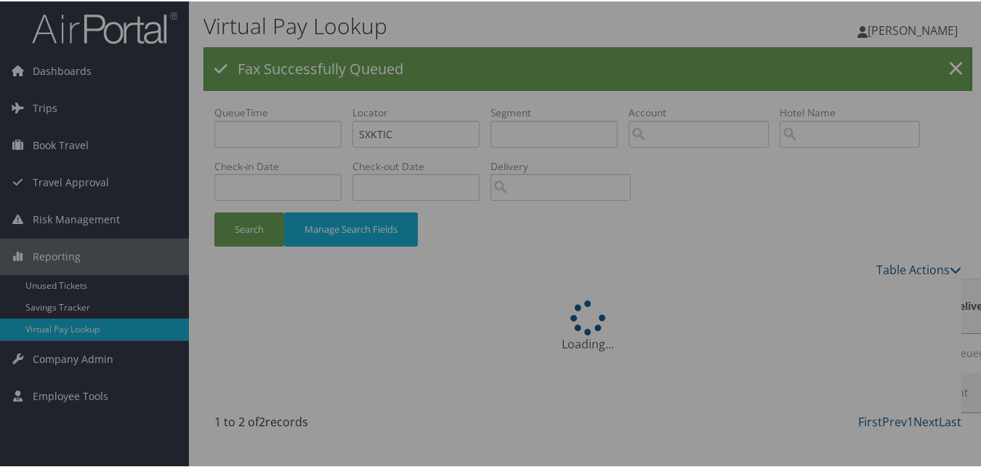
scroll to position [9, 0]
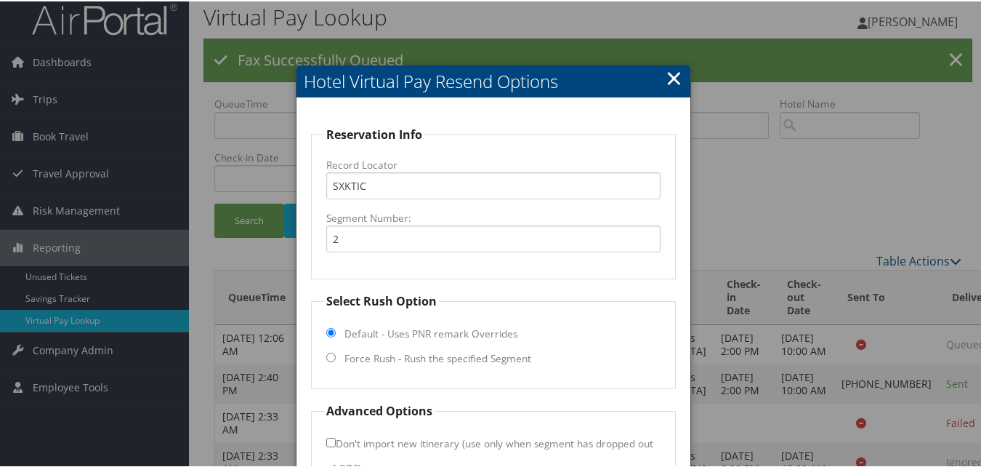
click at [358, 358] on label "Force Rush - Rush the specified Segment" at bounding box center [437, 357] width 187 height 15
click at [336, 358] on input "Force Rush - Rush the specified Segment" at bounding box center [330, 355] width 9 height 9
radio input "true"
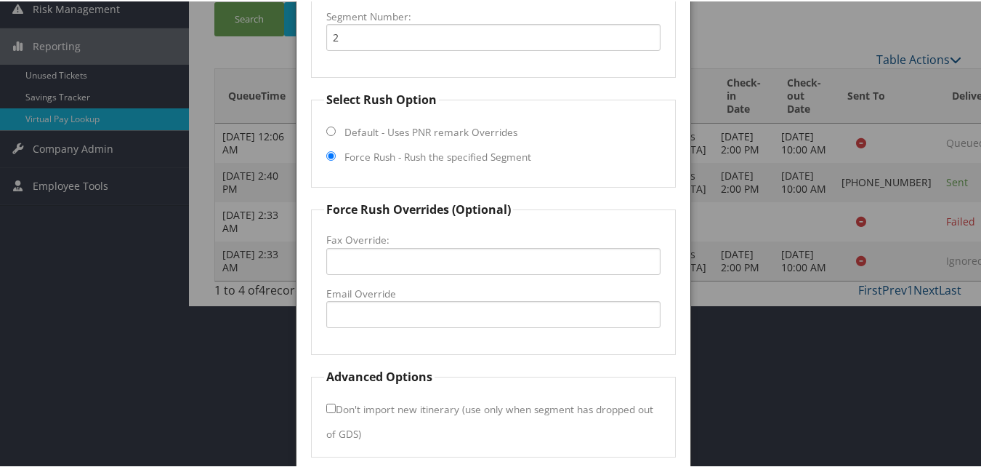
scroll to position [227, 0]
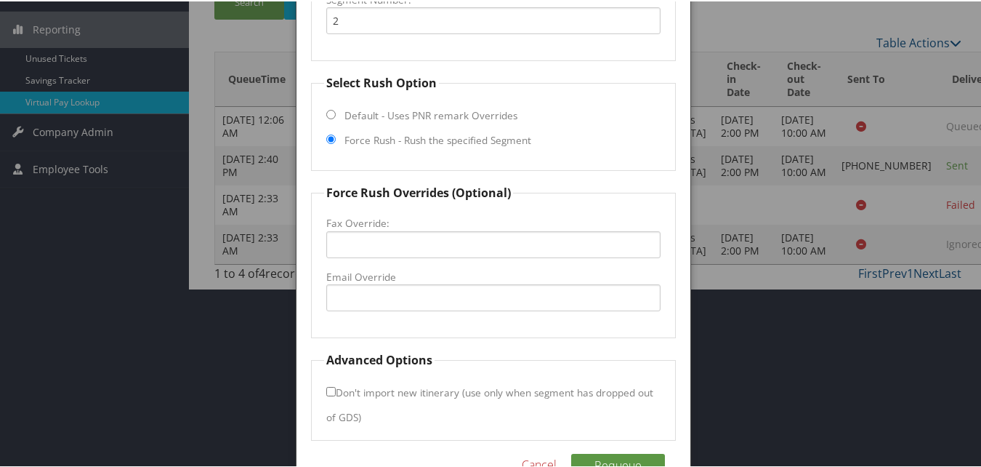
click at [155, 223] on div at bounding box center [493, 233] width 987 height 467
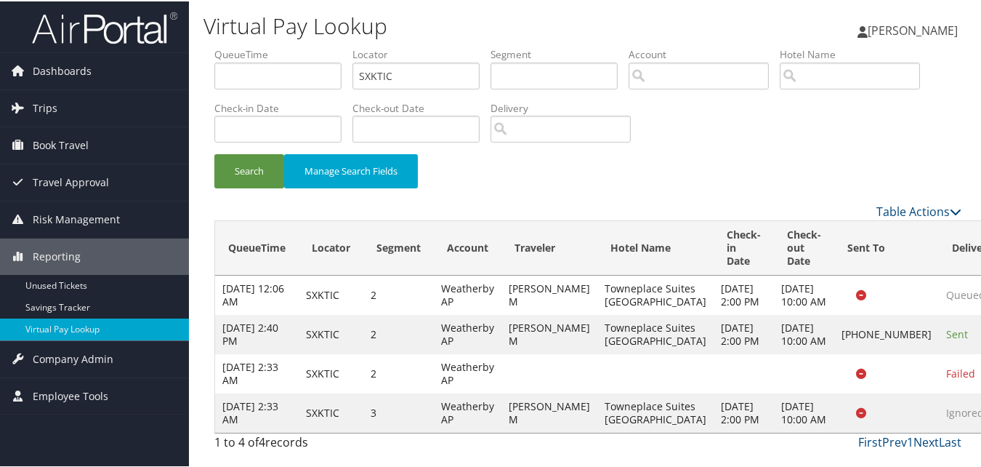
scroll to position [0, 0]
drag, startPoint x: 401, startPoint y: 70, endPoint x: 250, endPoint y: 105, distance: 155.1
click at [285, 46] on ul "QueueTime Locator SXKTIC Segment Account Traveler Hotel Name Check-in Date Chec…" at bounding box center [587, 46] width 747 height 0
drag, startPoint x: 254, startPoint y: 164, endPoint x: 514, endPoint y: 258, distance: 276.1
click at [255, 165] on button "Search" at bounding box center [249, 170] width 70 height 34
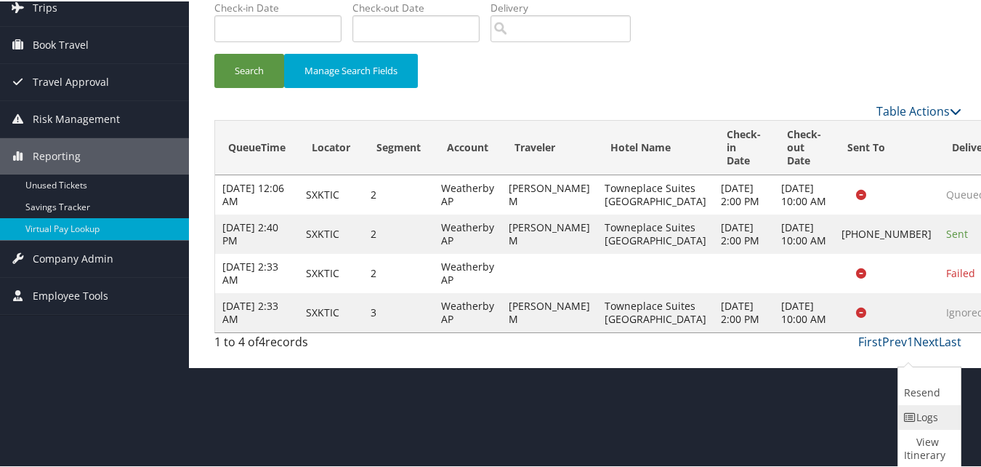
click at [916, 416] on link "Logs" at bounding box center [927, 415] width 59 height 25
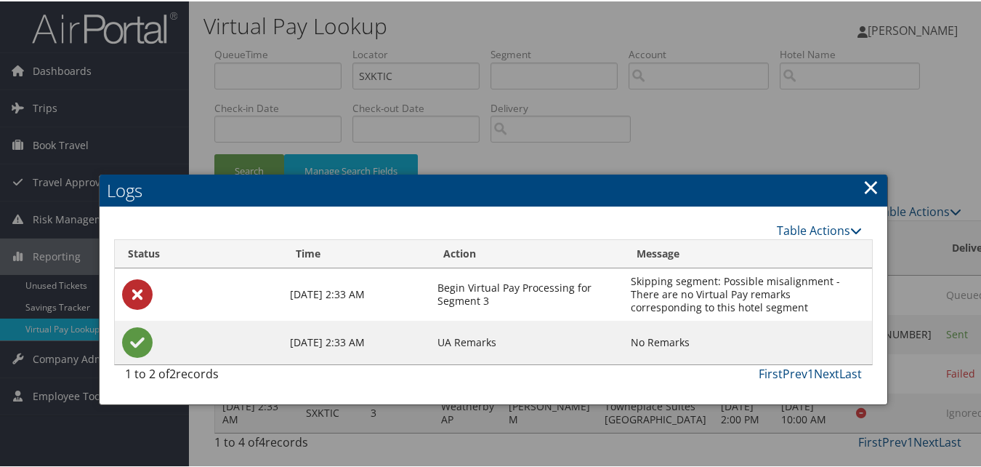
click at [868, 171] on link "×" at bounding box center [871, 185] width 17 height 29
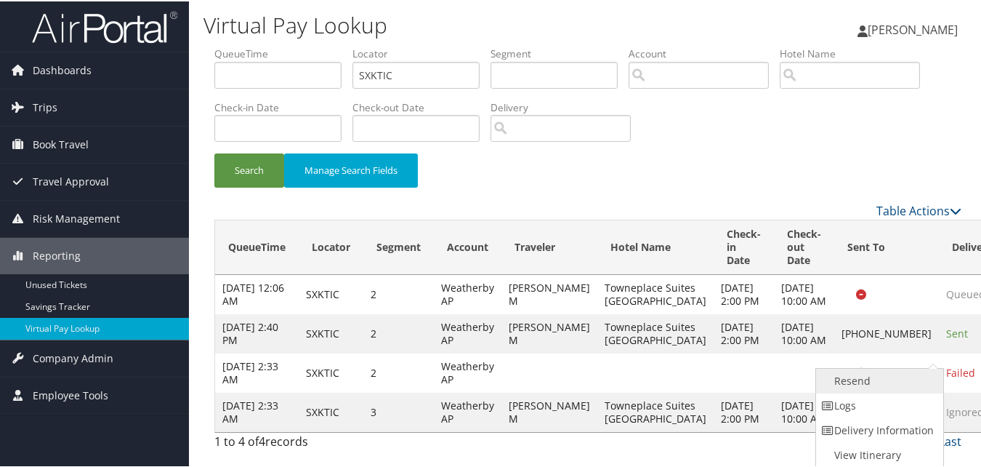
click at [863, 367] on link "Resend" at bounding box center [878, 379] width 124 height 25
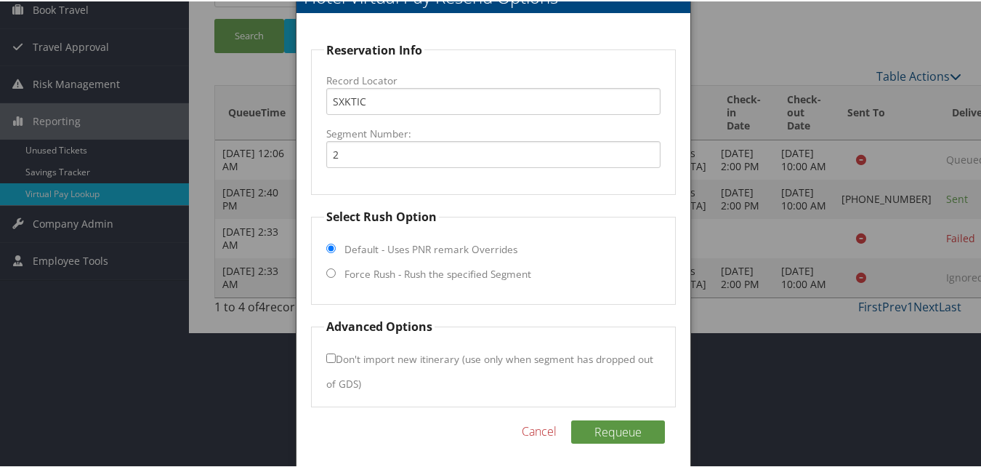
scroll to position [140, 0]
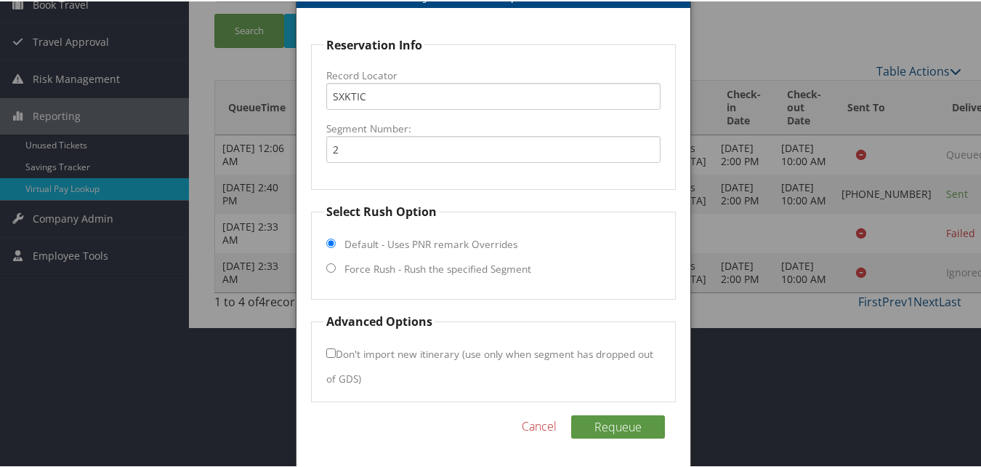
click at [366, 267] on label "Force Rush - Rush the specified Segment" at bounding box center [437, 267] width 187 height 15
click at [336, 267] on input "Force Rush - Rush the specified Segment" at bounding box center [330, 266] width 9 height 9
radio input "true"
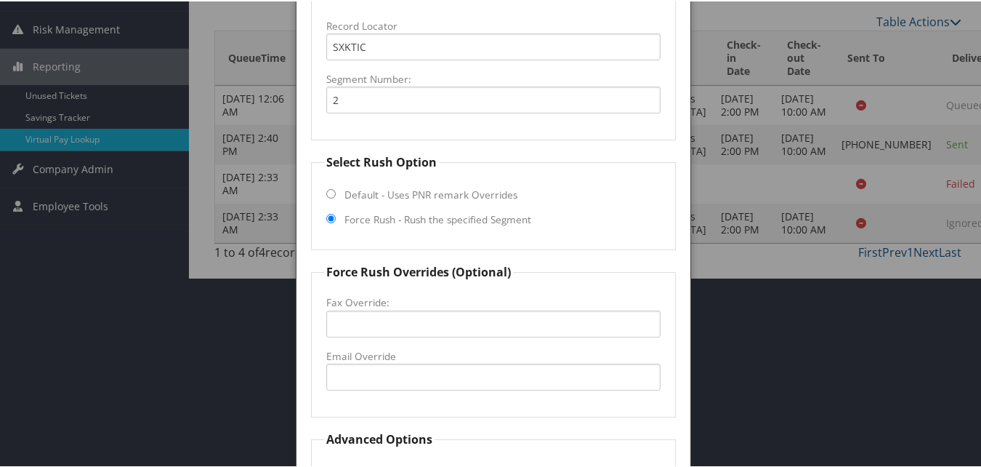
scroll to position [213, 0]
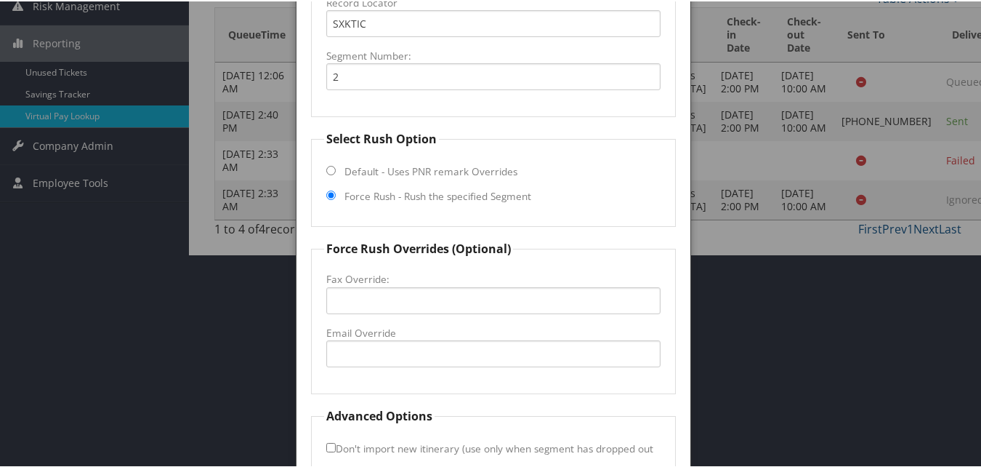
click at [892, 153] on div at bounding box center [493, 233] width 987 height 467
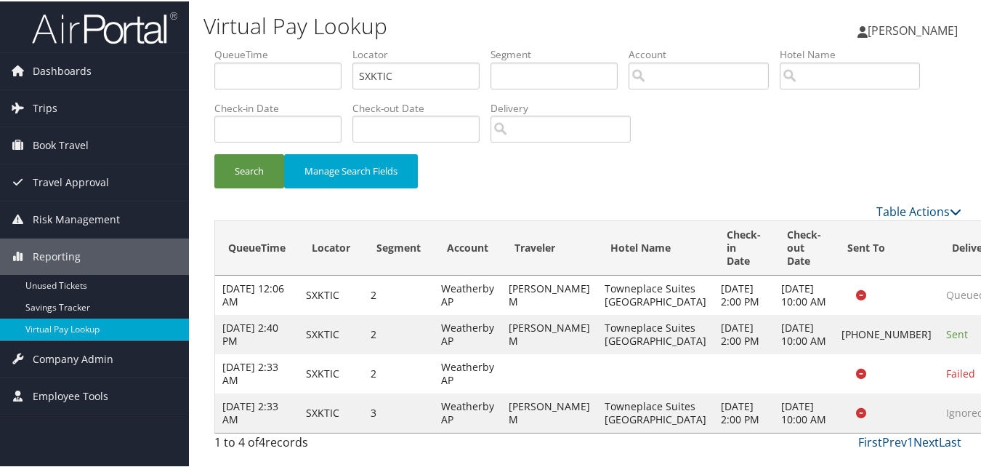
scroll to position [42, 0]
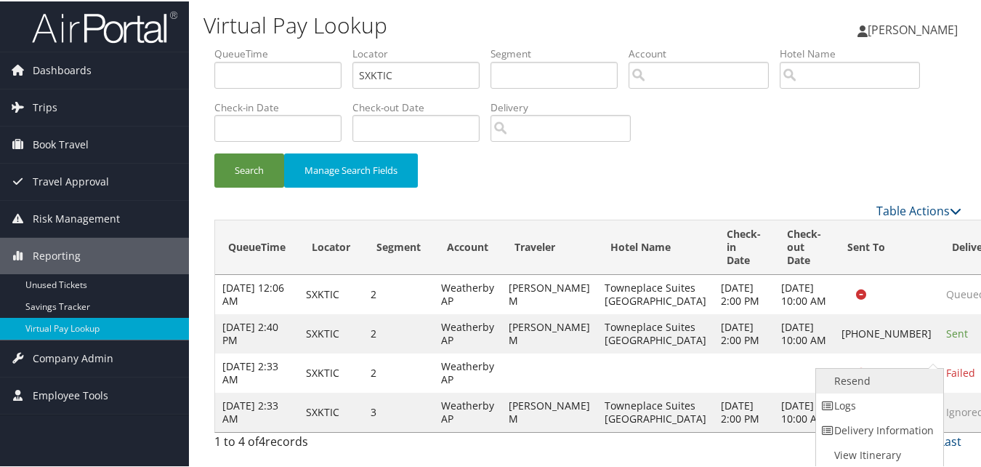
click at [874, 367] on link "Resend" at bounding box center [878, 379] width 124 height 25
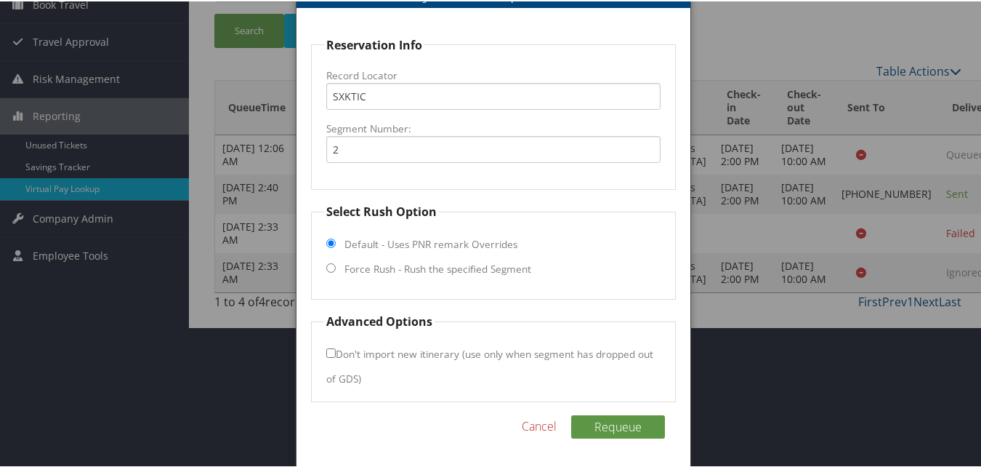
click at [358, 264] on label "Force Rush - Rush the specified Segment" at bounding box center [437, 267] width 187 height 15
click at [336, 264] on input "Force Rush - Rush the specified Segment" at bounding box center [330, 266] width 9 height 9
radio input "true"
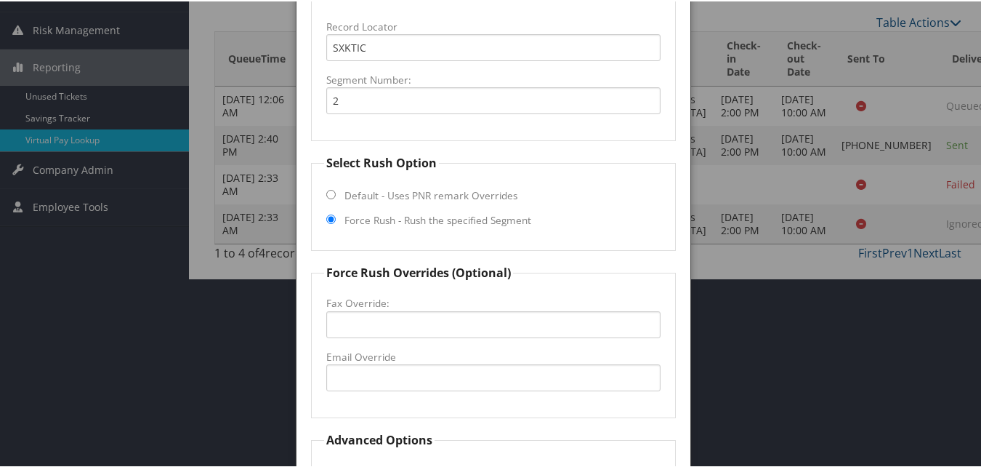
scroll to position [213, 0]
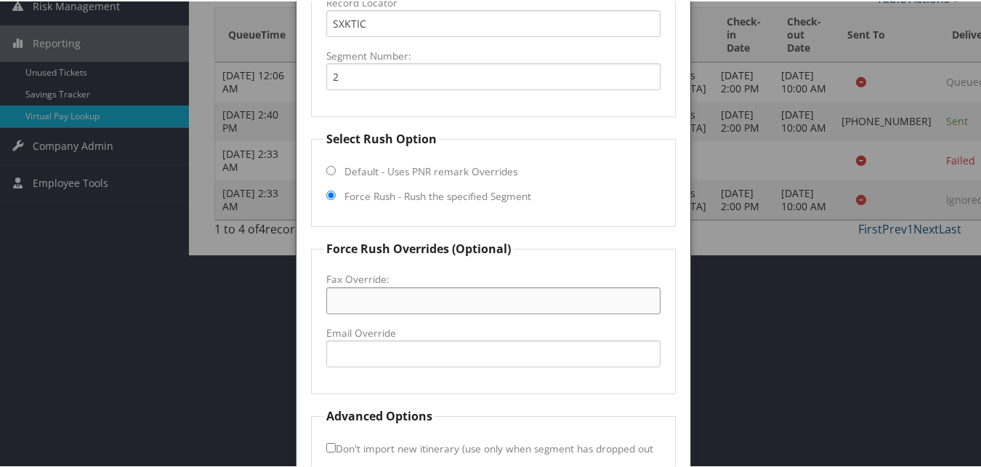
click at [364, 296] on input "Fax Override:" at bounding box center [493, 299] width 334 height 27
paste input "SXKTIC"
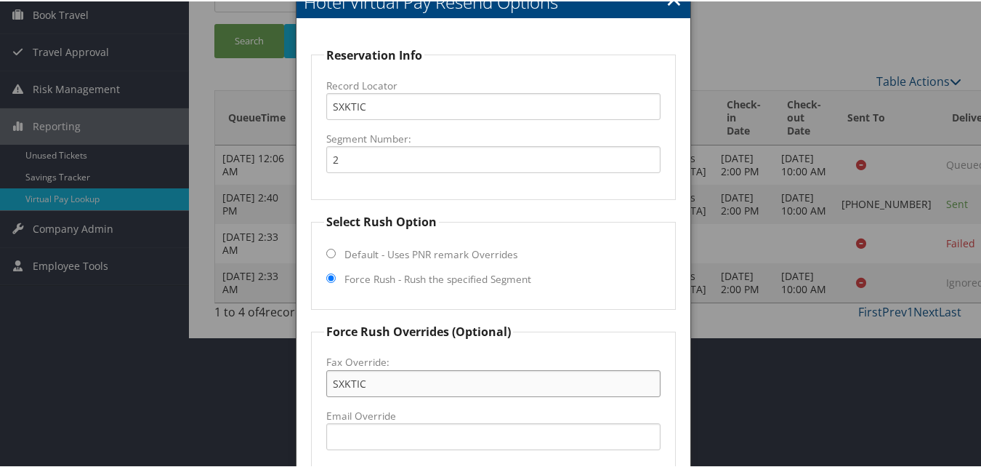
scroll to position [0, 0]
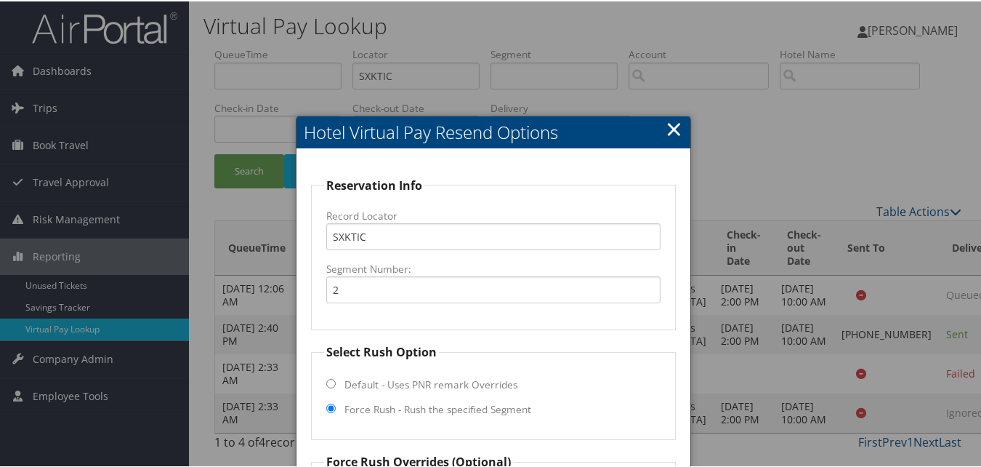
type input "SXKTIC"
click at [674, 126] on link "×" at bounding box center [674, 127] width 17 height 29
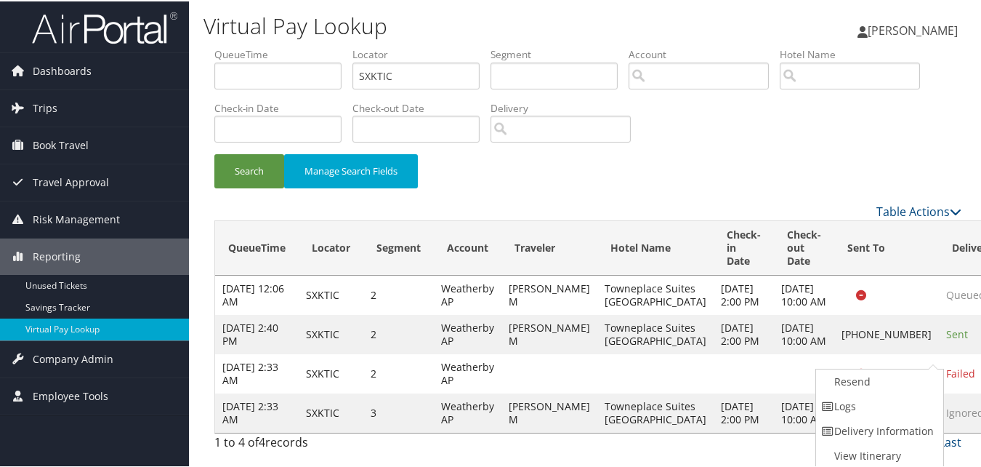
scroll to position [1, 0]
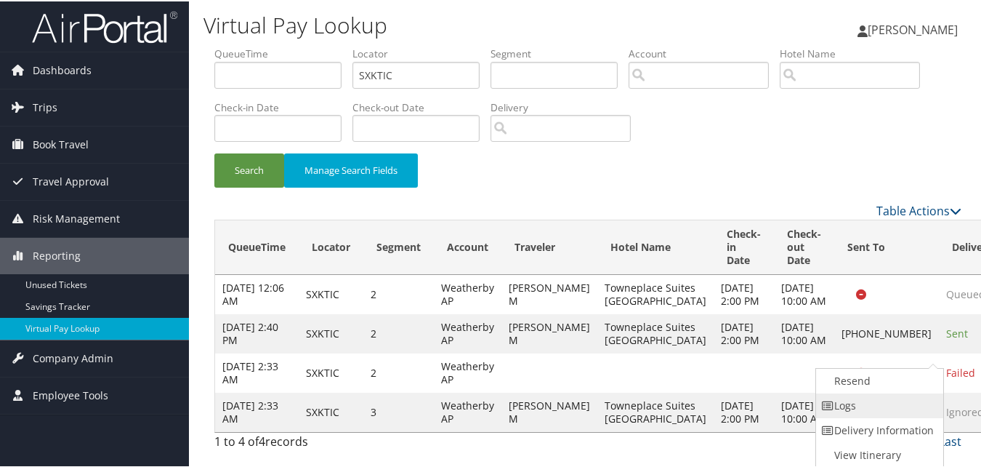
click at [855, 403] on link "Logs" at bounding box center [878, 404] width 124 height 25
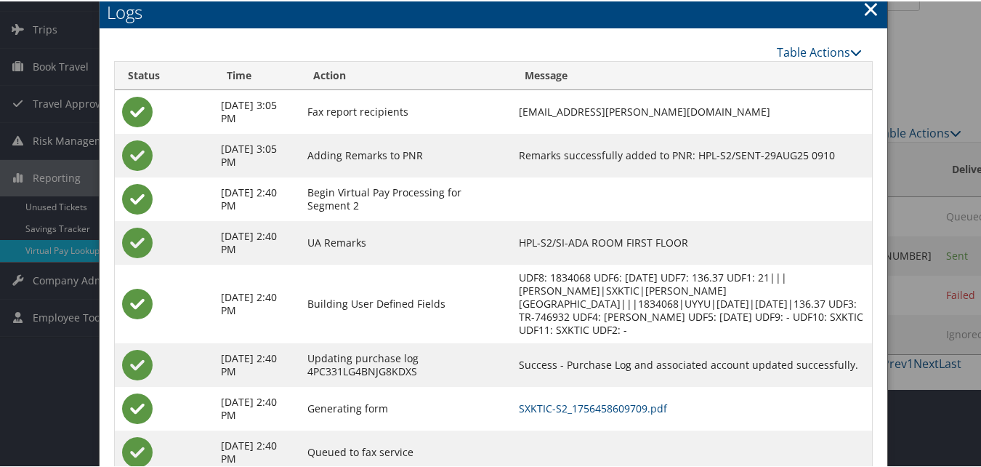
scroll to position [112, 0]
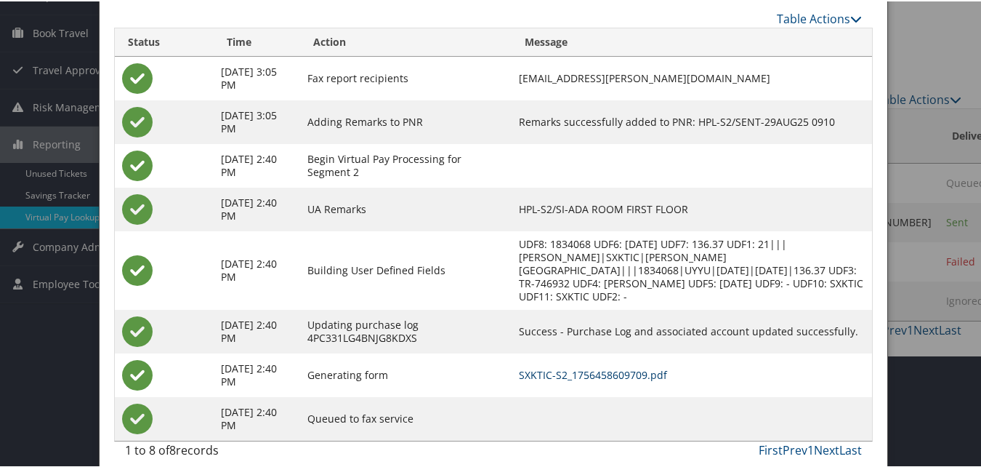
click at [591, 366] on link "SXKTIC-S2_1756458609709.pdf" at bounding box center [593, 373] width 148 height 14
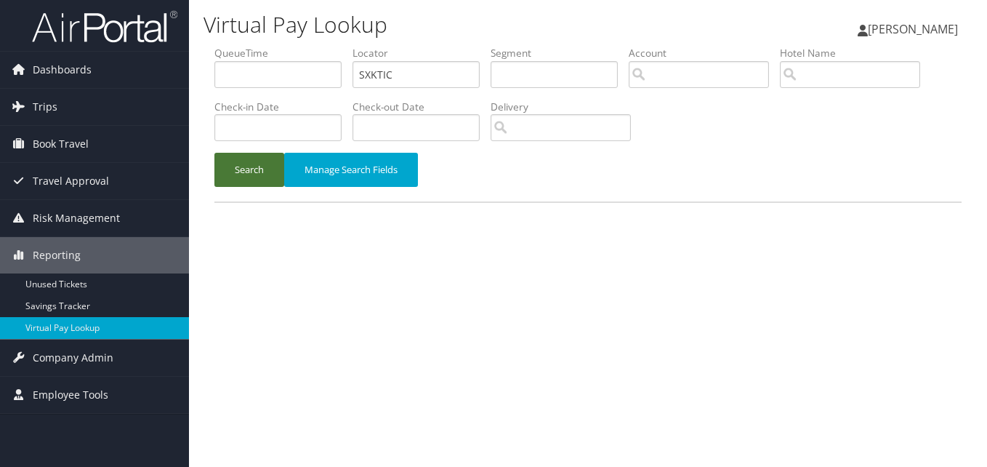
click at [266, 180] on button "Search" at bounding box center [249, 170] width 70 height 34
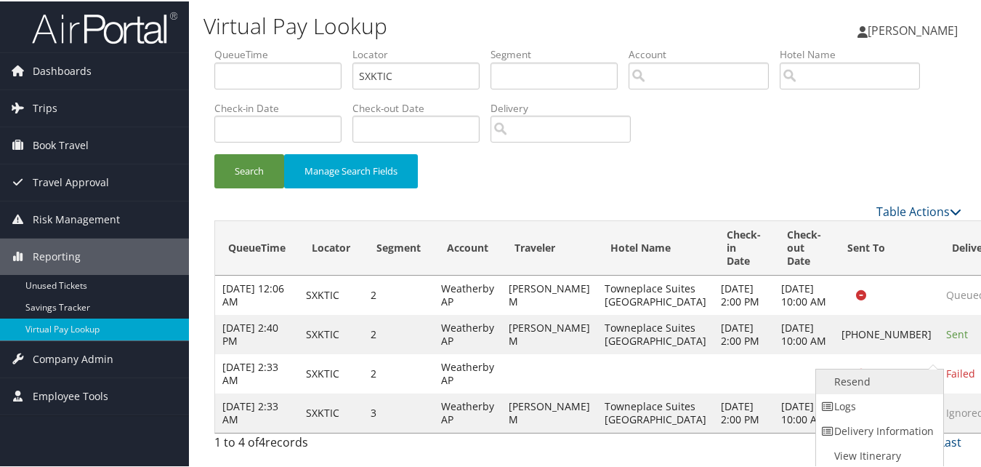
scroll to position [1, 0]
click at [855, 382] on link "Resend" at bounding box center [878, 379] width 124 height 25
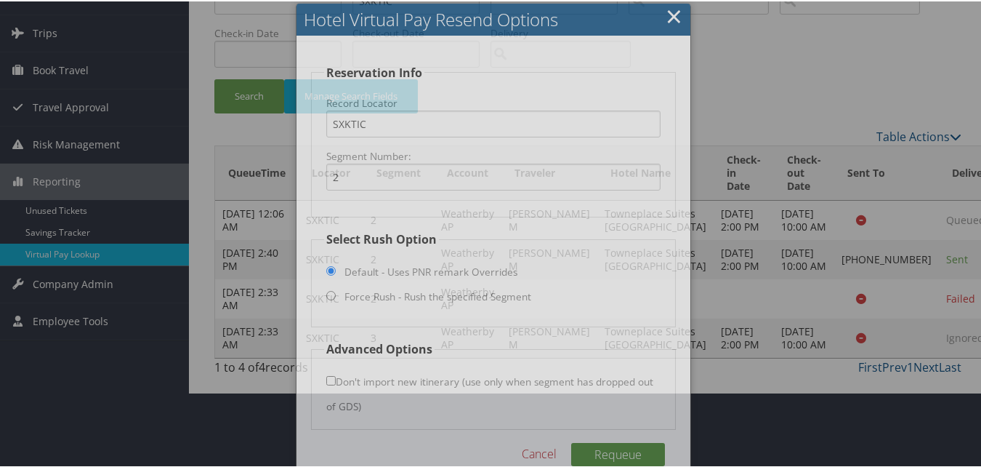
scroll to position [104, 0]
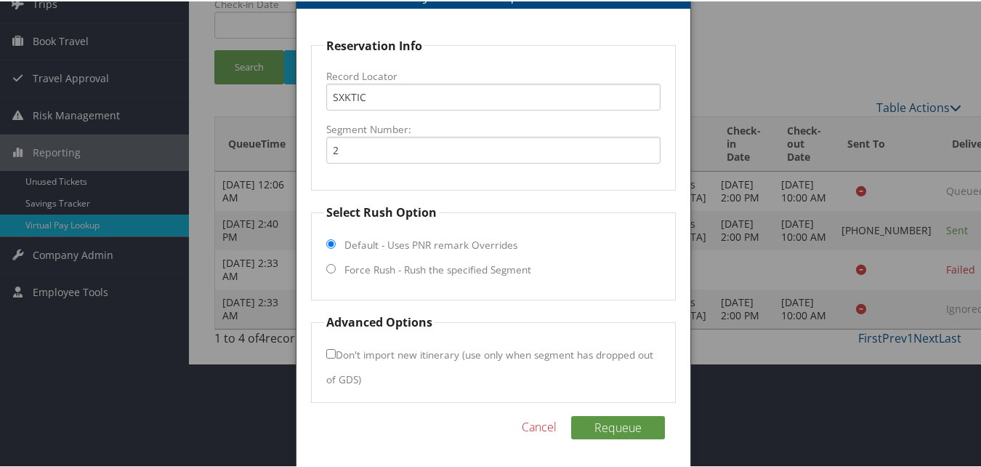
click at [414, 267] on label "Force Rush - Rush the specified Segment" at bounding box center [437, 268] width 187 height 15
click at [336, 267] on input "Force Rush - Rush the specified Segment" at bounding box center [330, 266] width 9 height 9
radio input "true"
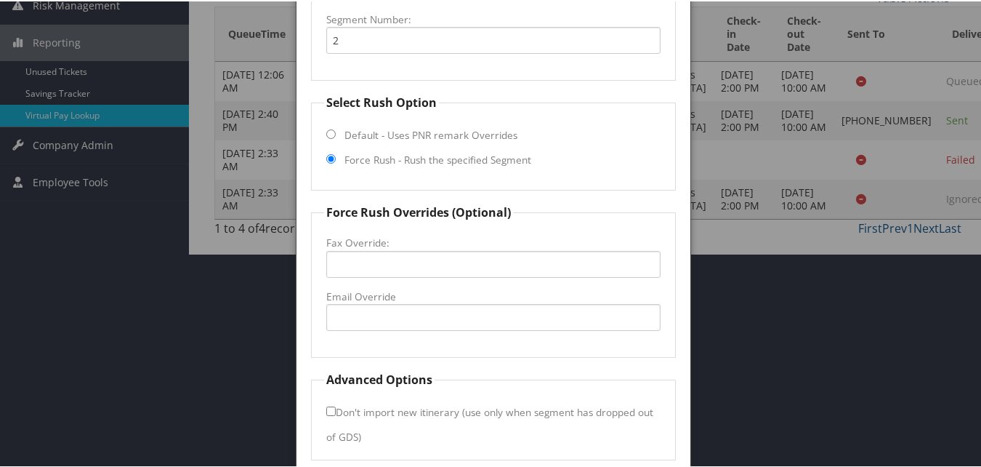
scroll to position [218, 0]
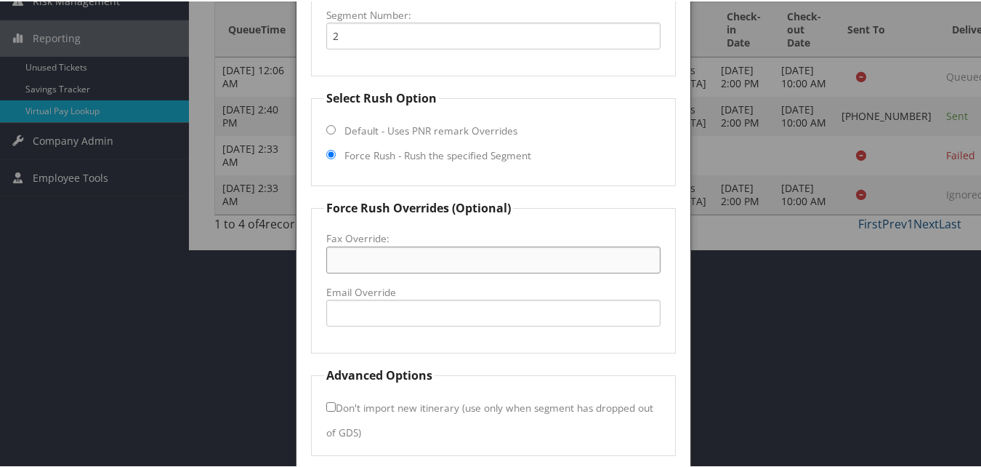
click at [374, 257] on input "Fax Override:" at bounding box center [493, 258] width 334 height 27
paste input "(567) 200-0190"
drag, startPoint x: 359, startPoint y: 262, endPoint x: 393, endPoint y: 257, distance: 34.4
click at [360, 262] on input "(567) 200-0190" at bounding box center [493, 258] width 334 height 27
click at [336, 260] on input "(567-200-0190" at bounding box center [493, 258] width 334 height 27
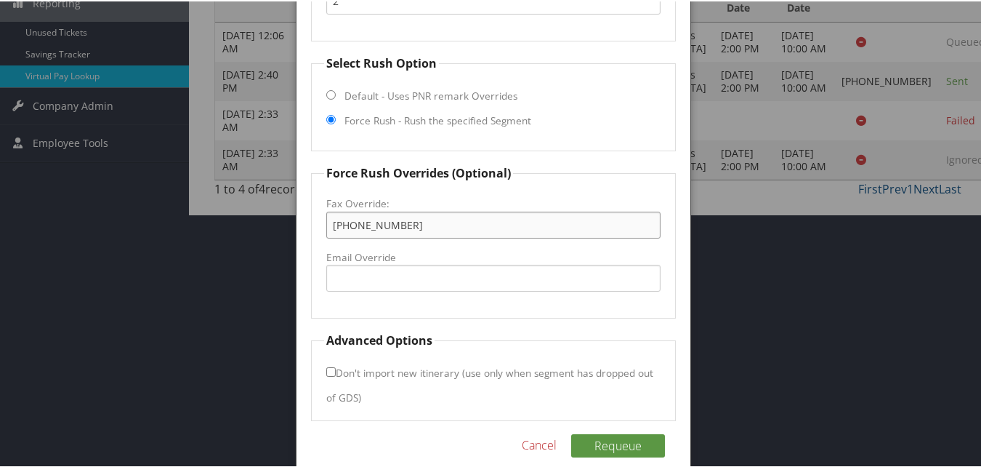
scroll to position [272, 0]
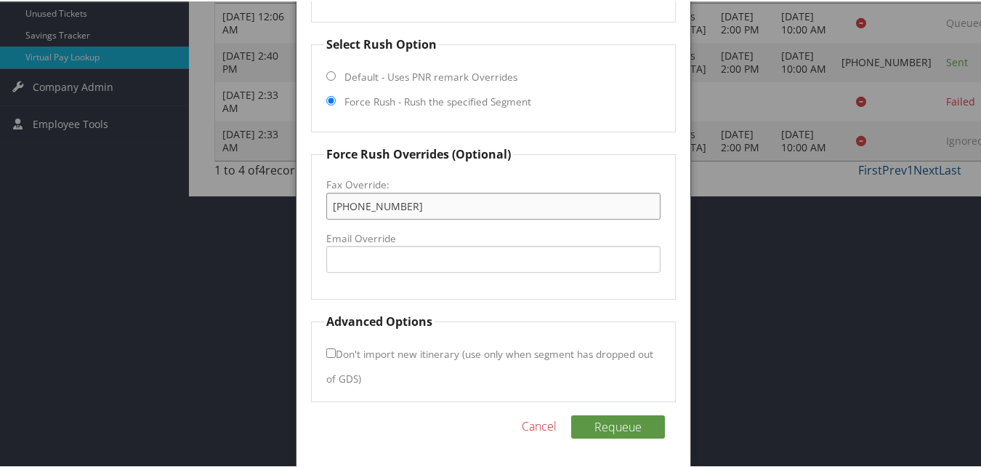
type input "567-200-0190"
click at [329, 353] on input "Don't import new itinerary (use only when segment has dropped out of GDS)" at bounding box center [330, 351] width 9 height 9
checkbox input "true"
click at [609, 424] on button "Requeue" at bounding box center [618, 425] width 94 height 23
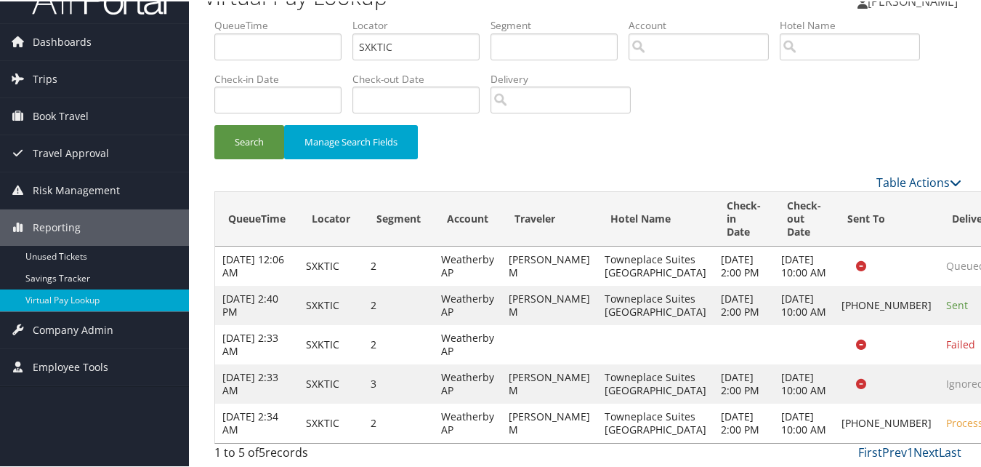
scroll to position [0, 0]
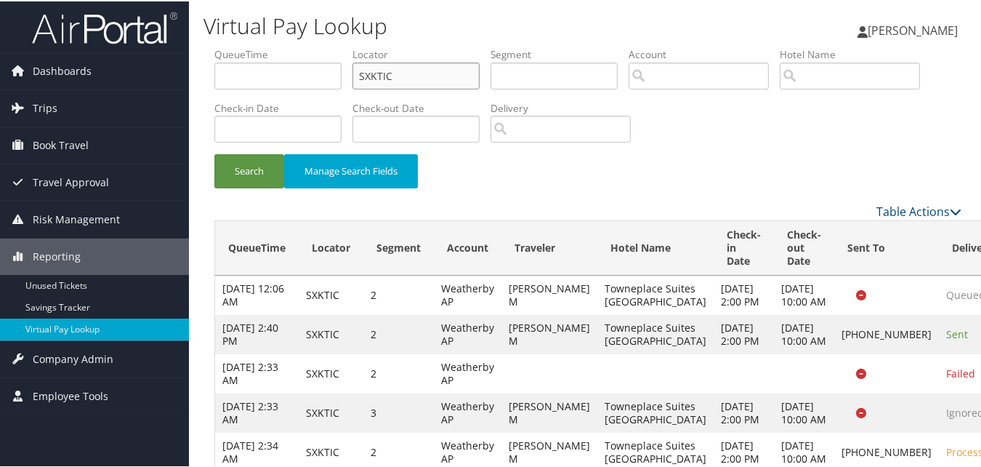
drag, startPoint x: 406, startPoint y: 77, endPoint x: 209, endPoint y: 97, distance: 198.7
click at [214, 97] on form "QueueTime Locator SXKTIC Segment Account Traveler Hotel Name Check-in Date Chec…" at bounding box center [587, 124] width 747 height 156
paste input "ONNRCY"
type input "ONNRCY"
click at [251, 159] on button "Search" at bounding box center [249, 170] width 70 height 34
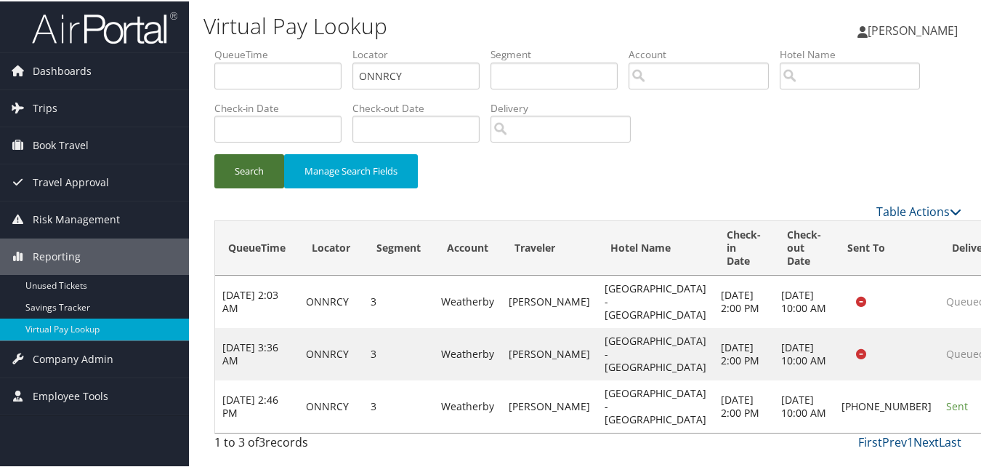
scroll to position [29, 0]
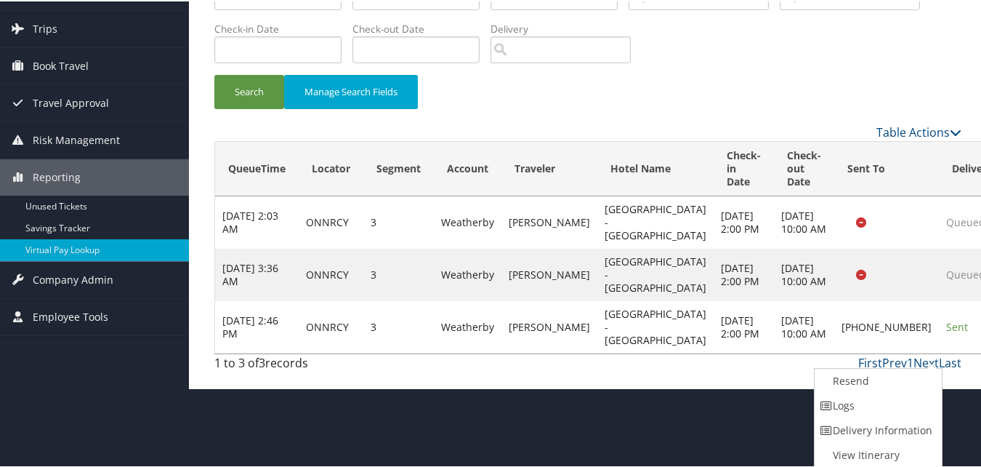
drag, startPoint x: 868, startPoint y: 411, endPoint x: 775, endPoint y: 397, distance: 94.0
click at [868, 411] on link "Logs" at bounding box center [877, 404] width 124 height 25
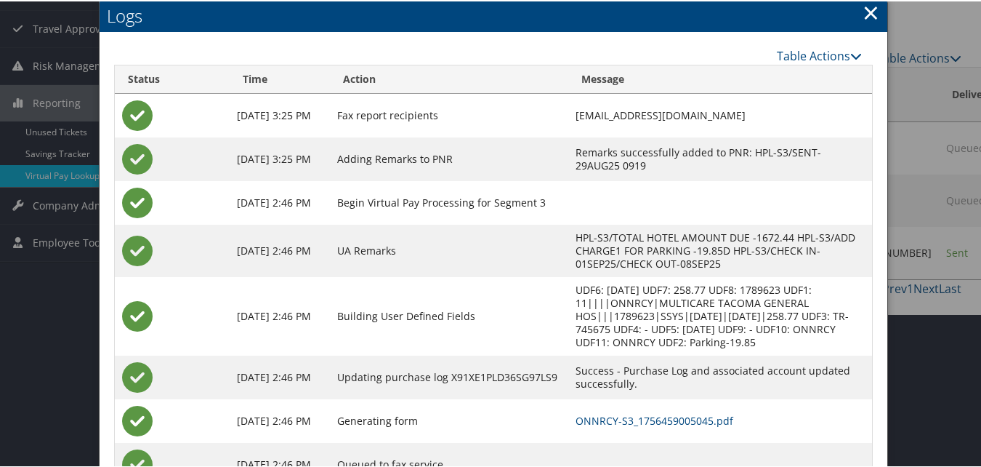
scroll to position [212, 0]
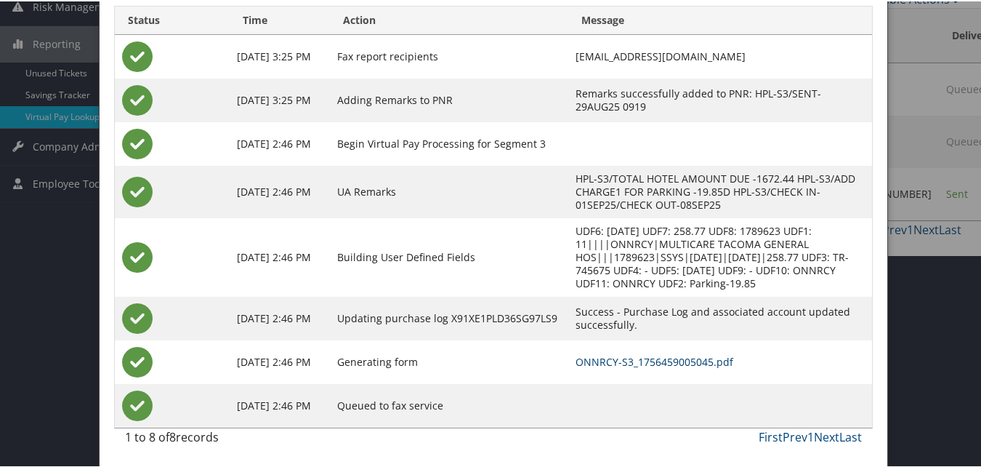
drag, startPoint x: 613, startPoint y: 360, endPoint x: 605, endPoint y: 359, distance: 8.8
click at [613, 360] on link "ONNRCY-S3_1756459005045.pdf" at bounding box center [655, 360] width 158 height 14
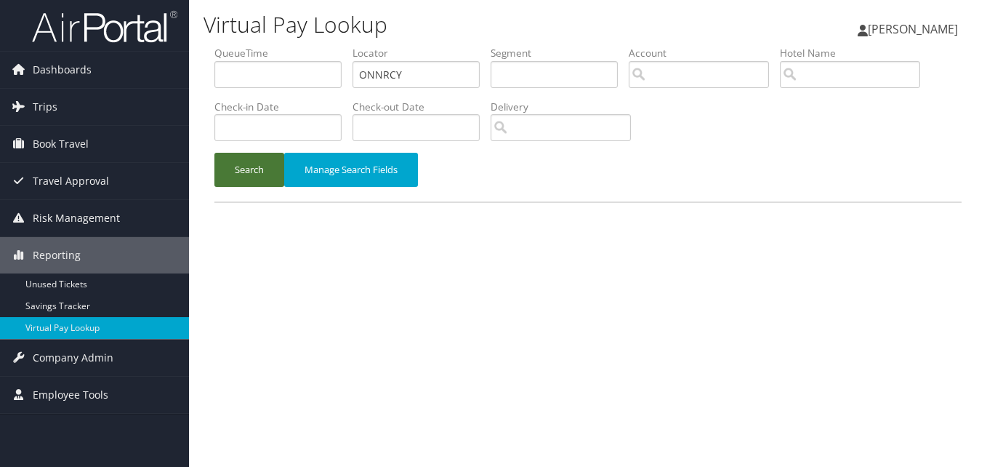
click at [245, 177] on button "Search" at bounding box center [249, 170] width 70 height 34
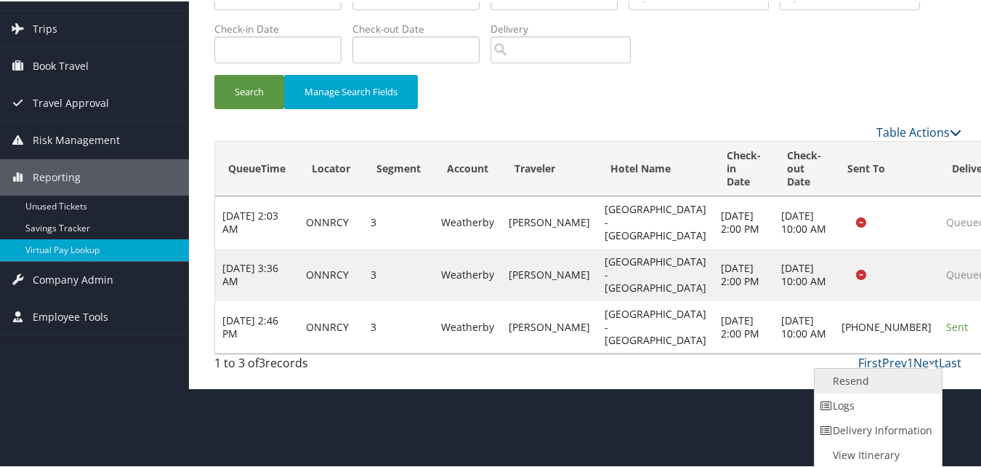
click at [863, 383] on link "Resend" at bounding box center [877, 379] width 124 height 25
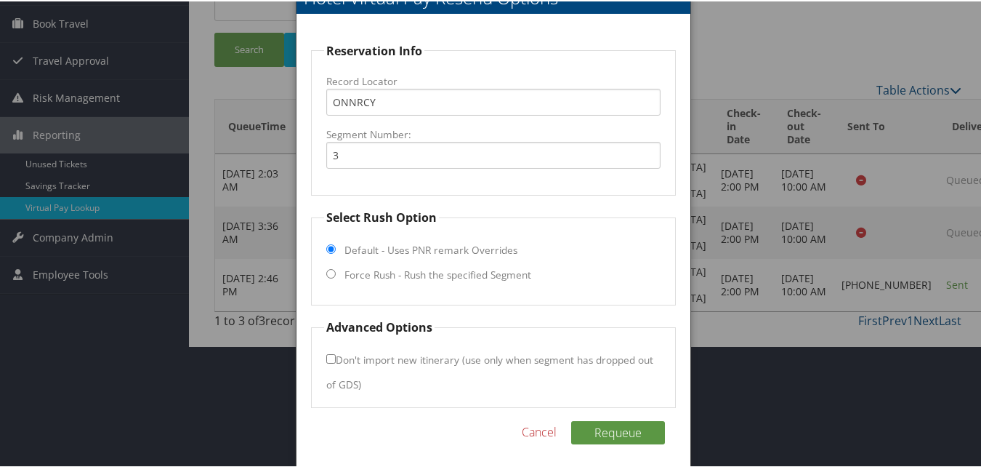
scroll to position [126, 0]
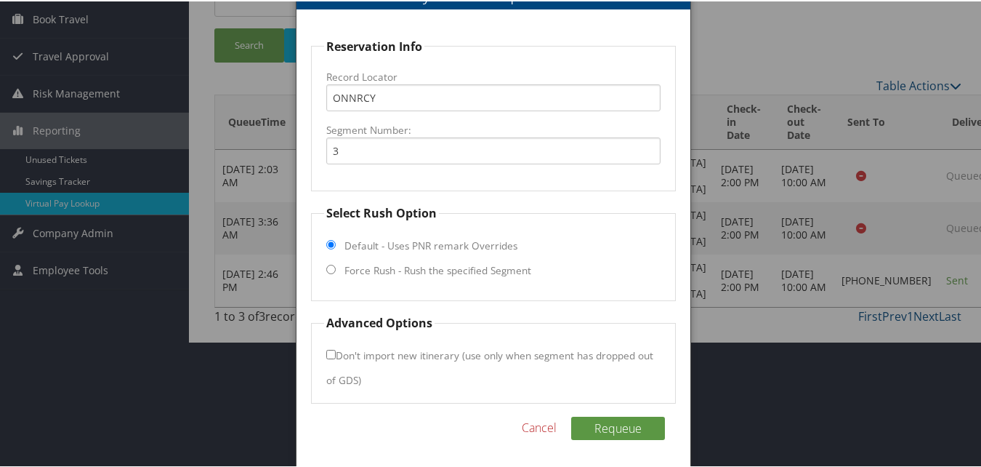
click at [387, 275] on label "Force Rush - Rush the specified Segment" at bounding box center [437, 269] width 187 height 15
click at [336, 273] on input "Force Rush - Rush the specified Segment" at bounding box center [330, 267] width 9 height 9
radio input "true"
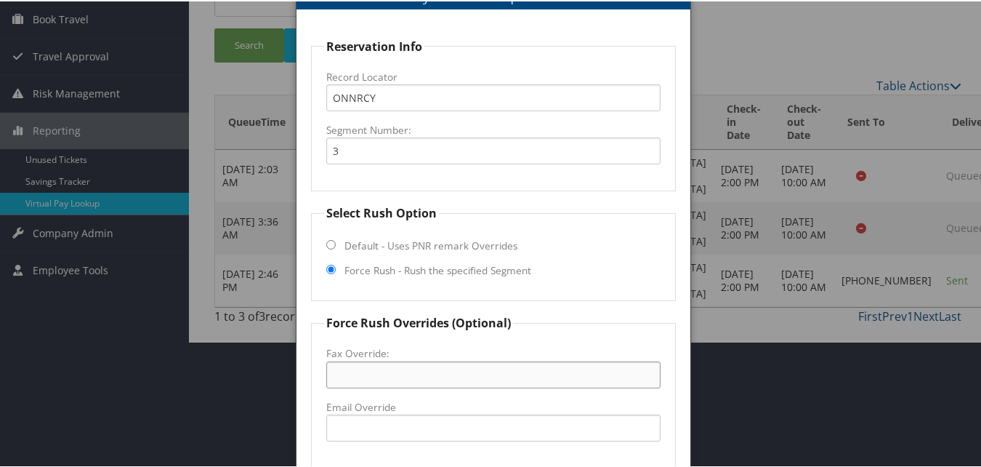
click at [360, 367] on input "Fax Override:" at bounding box center [493, 373] width 334 height 27
paste input "(253) 274-9176"
click at [363, 372] on input "(253) 274-9176" at bounding box center [493, 373] width 334 height 27
drag, startPoint x: 358, startPoint y: 372, endPoint x: 375, endPoint y: 372, distance: 17.4
click at [358, 372] on input "(253) 274-9176" at bounding box center [493, 373] width 334 height 27
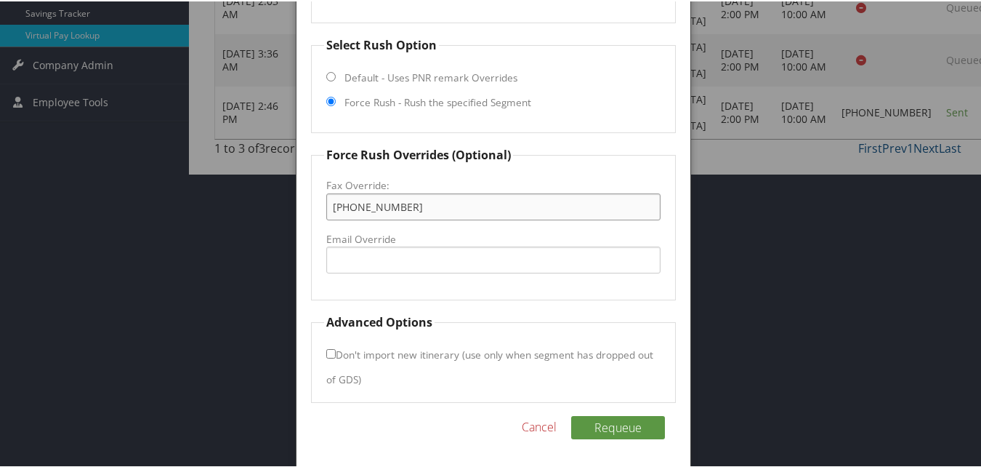
scroll to position [294, 0]
type input "253-274-9176"
drag, startPoint x: 323, startPoint y: 344, endPoint x: 328, endPoint y: 355, distance: 12.0
click at [324, 344] on fieldset "Advanced Options Don't import new itinerary (use only when segment has dropped …" at bounding box center [493, 355] width 364 height 89
click at [331, 359] on label "Don't import new itinerary (use only when segment has dropped out of GDS)" at bounding box center [489, 365] width 327 height 52
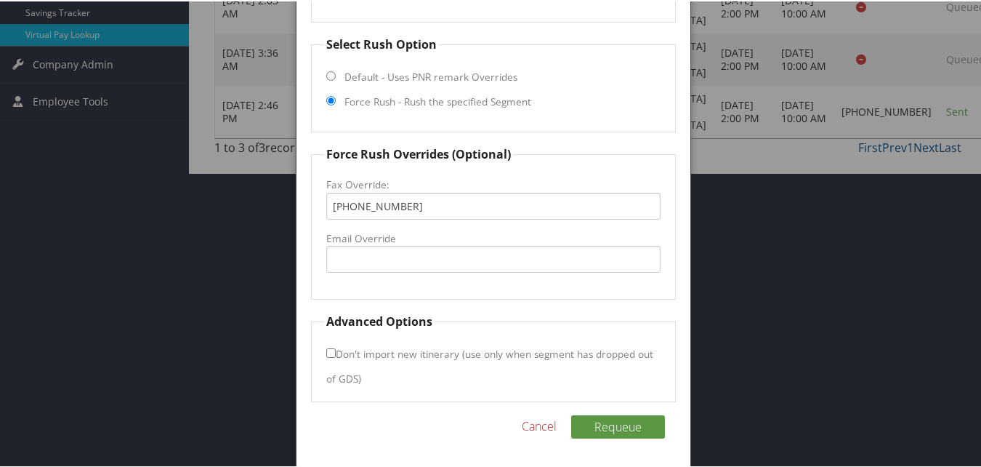
click at [331, 356] on input "Don't import new itinerary (use only when segment has dropped out of GDS)" at bounding box center [330, 351] width 9 height 9
checkbox input "true"
click at [613, 428] on button "Requeue" at bounding box center [618, 425] width 94 height 23
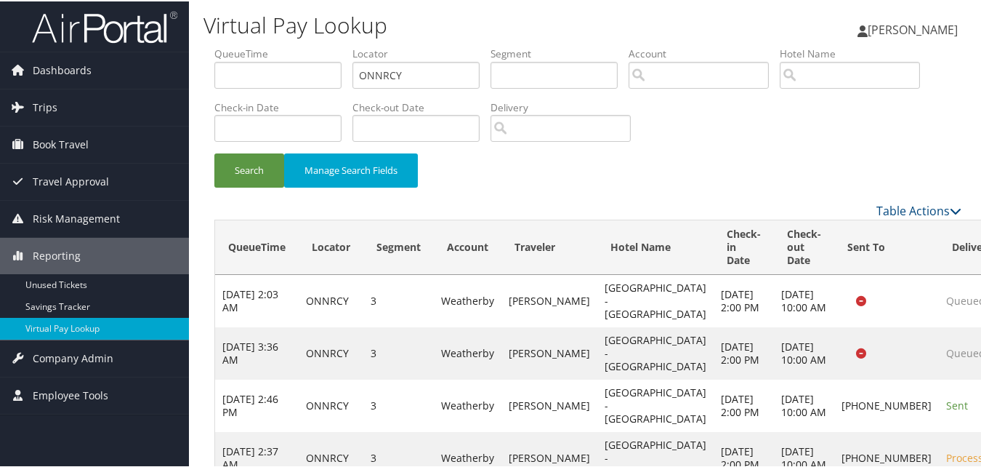
scroll to position [0, 0]
drag, startPoint x: 408, startPoint y: 74, endPoint x: 318, endPoint y: 84, distance: 89.9
click at [318, 46] on ul "QueueTime Locator ONNRCY Segment Account Traveler Hotel Name Check-in Date Chec…" at bounding box center [587, 46] width 747 height 0
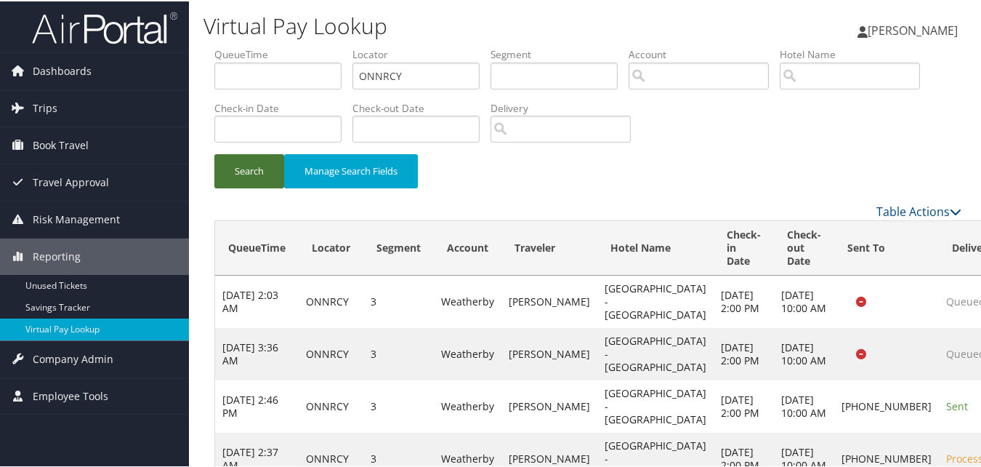
click at [271, 165] on button "Search" at bounding box center [249, 170] width 70 height 34
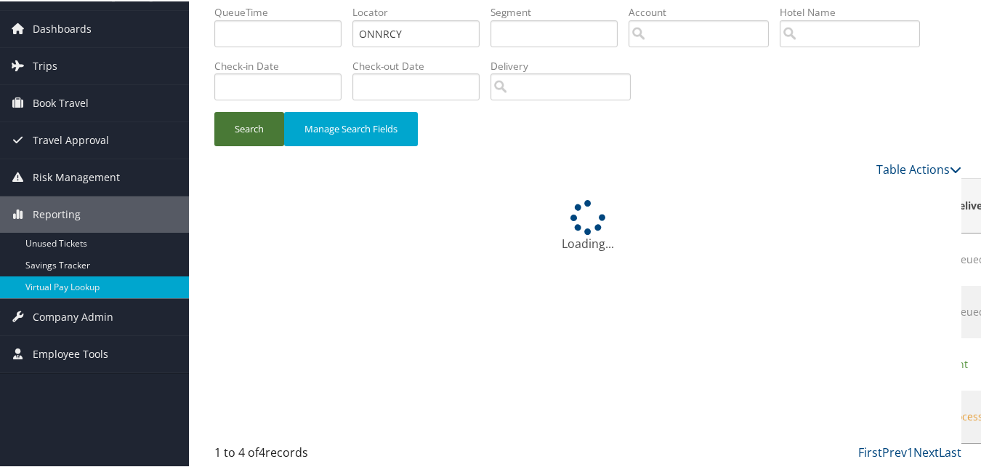
scroll to position [94, 0]
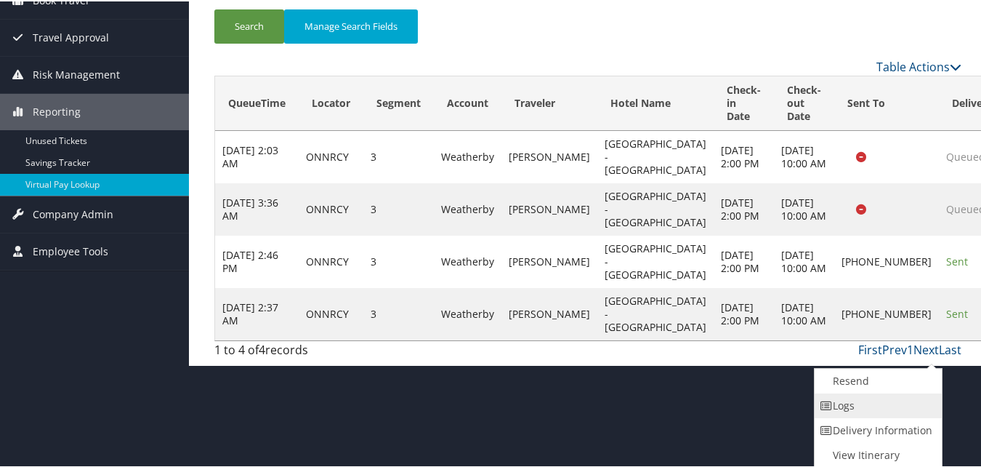
click at [858, 403] on link "Logs" at bounding box center [877, 404] width 124 height 25
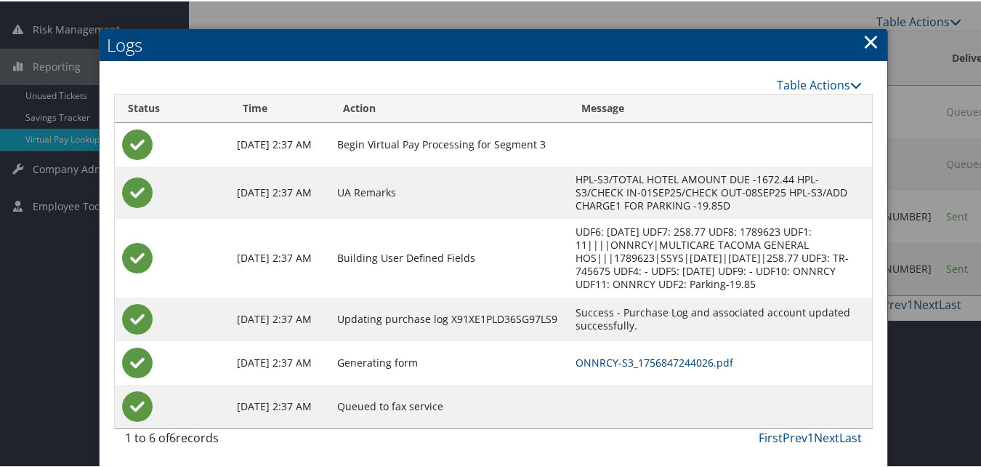
scroll to position [190, 0]
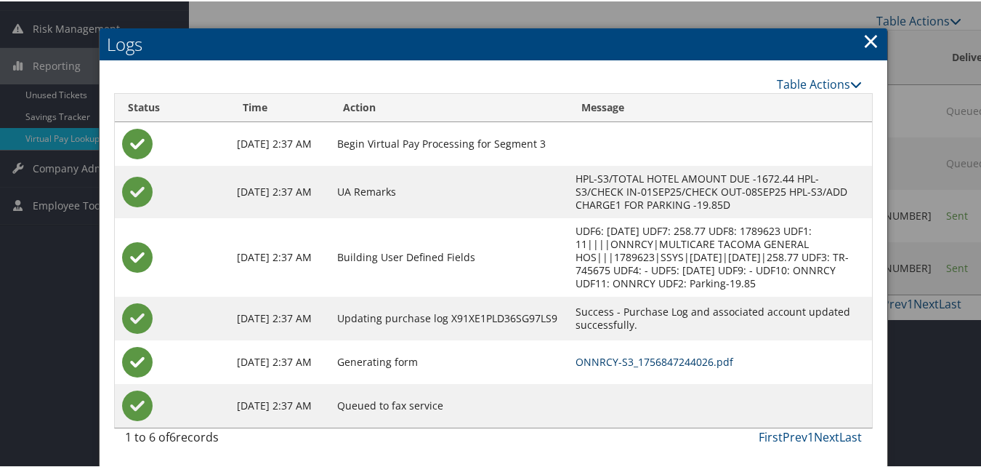
click at [656, 362] on link "ONNRCY-S3_1756847244026.pdf" at bounding box center [655, 360] width 158 height 14
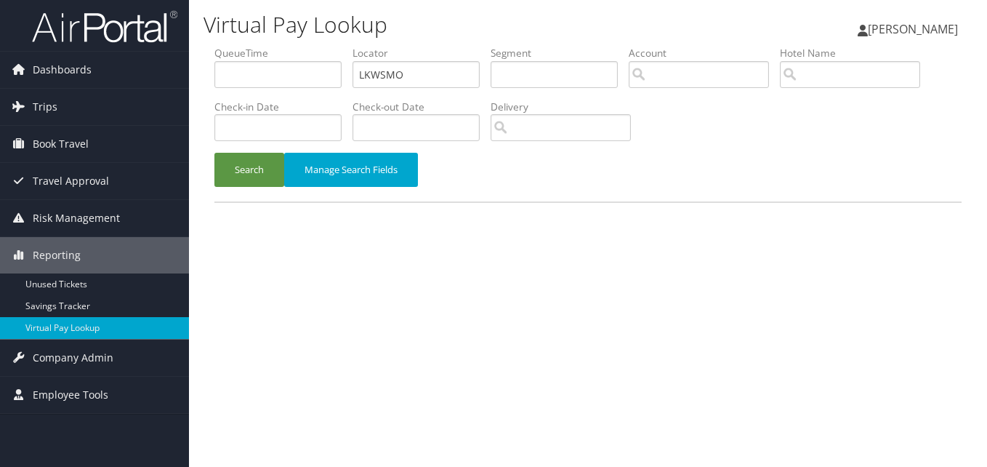
click at [251, 188] on div "Search Manage Search Fields" at bounding box center [587, 177] width 769 height 49
click at [253, 180] on button "Search" at bounding box center [249, 170] width 70 height 34
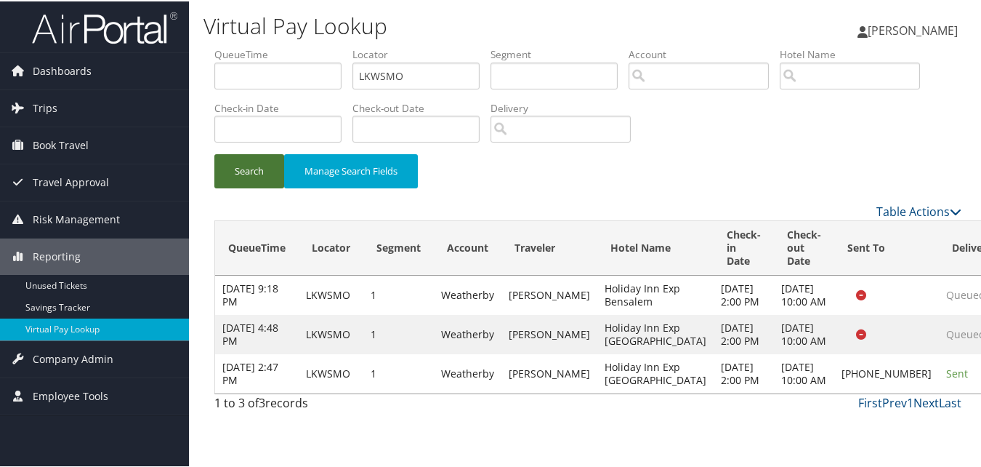
scroll to position [16, 0]
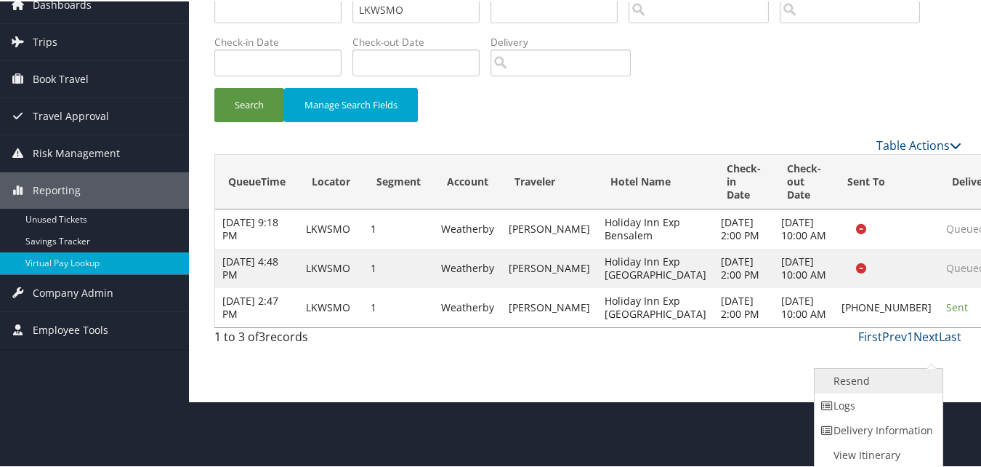
click at [868, 387] on link "Resend" at bounding box center [877, 379] width 124 height 25
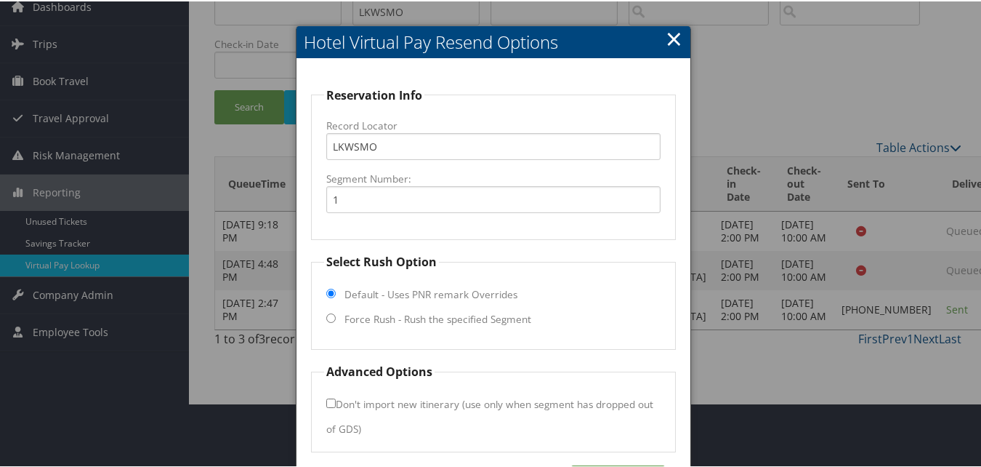
scroll to position [114, 0]
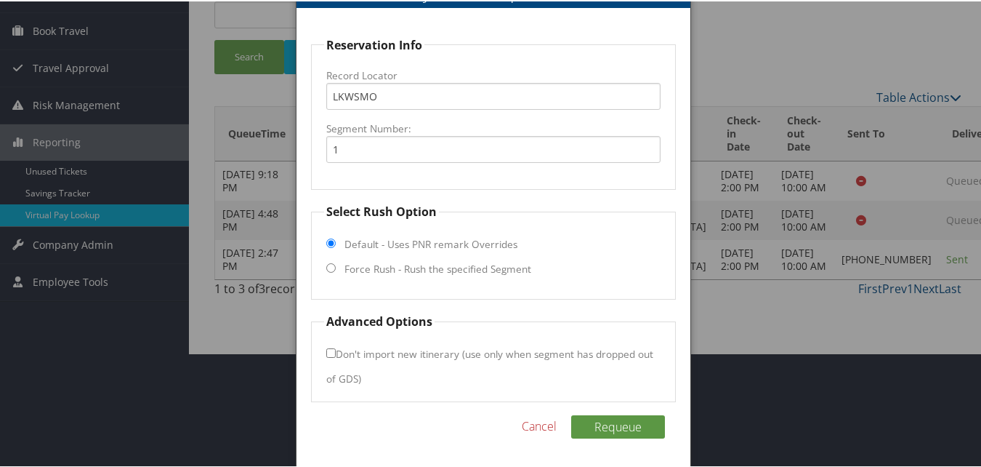
click at [370, 273] on label "Force Rush - Rush the specified Segment" at bounding box center [437, 267] width 187 height 15
click at [336, 271] on input "Force Rush - Rush the specified Segment" at bounding box center [330, 266] width 9 height 9
radio input "true"
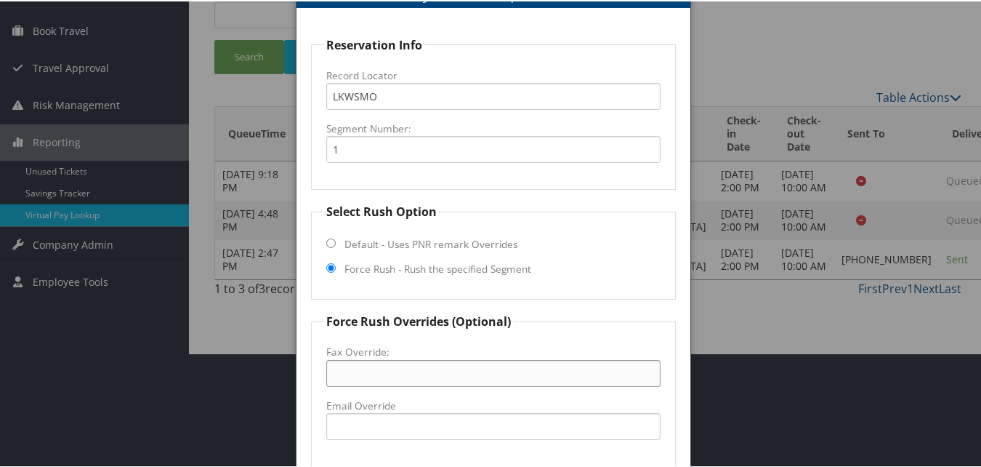
click at [345, 360] on input "Fax Override:" at bounding box center [493, 371] width 334 height 27
paste input "215) 238-0809"
click at [357, 368] on input "215) 238-0809" at bounding box center [493, 371] width 334 height 27
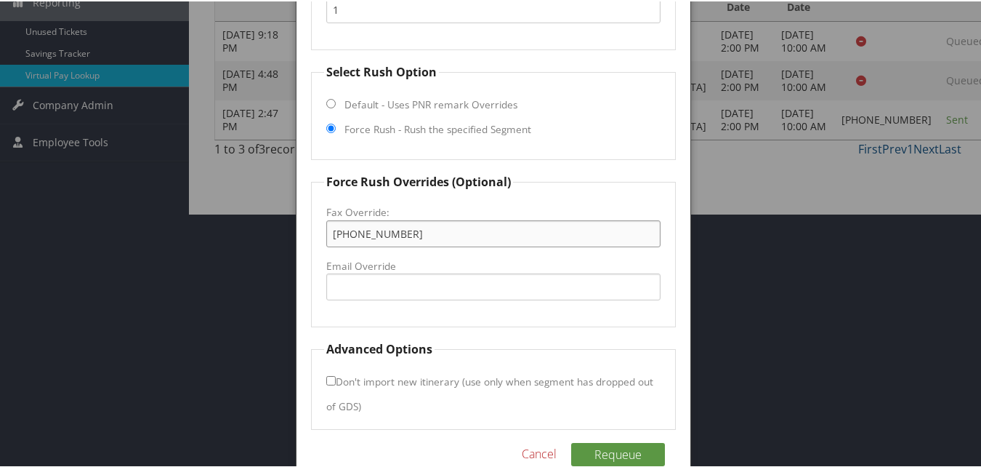
scroll to position [259, 0]
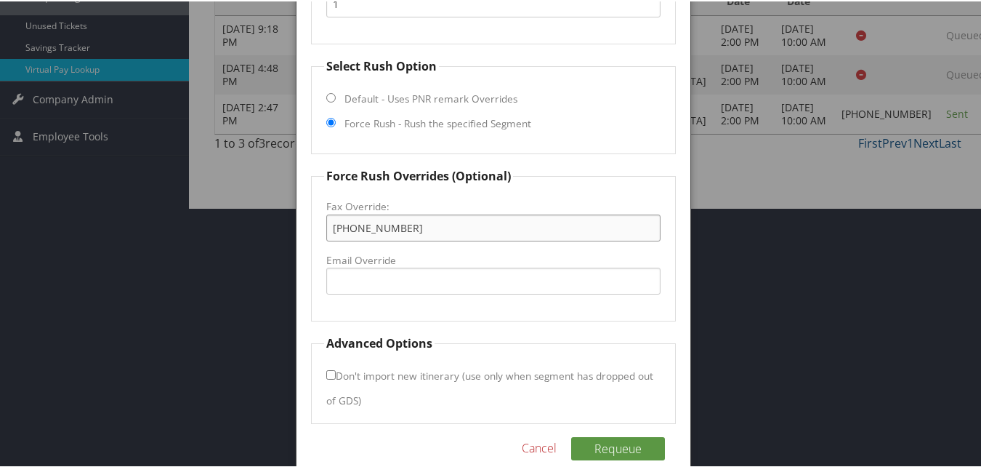
type input "[PHONE_NUMBER]"
click at [333, 374] on input "Don't import new itinerary (use only when segment has dropped out of GDS)" at bounding box center [330, 372] width 9 height 9
checkbox input "true"
click at [623, 453] on button "Requeue" at bounding box center [618, 446] width 94 height 23
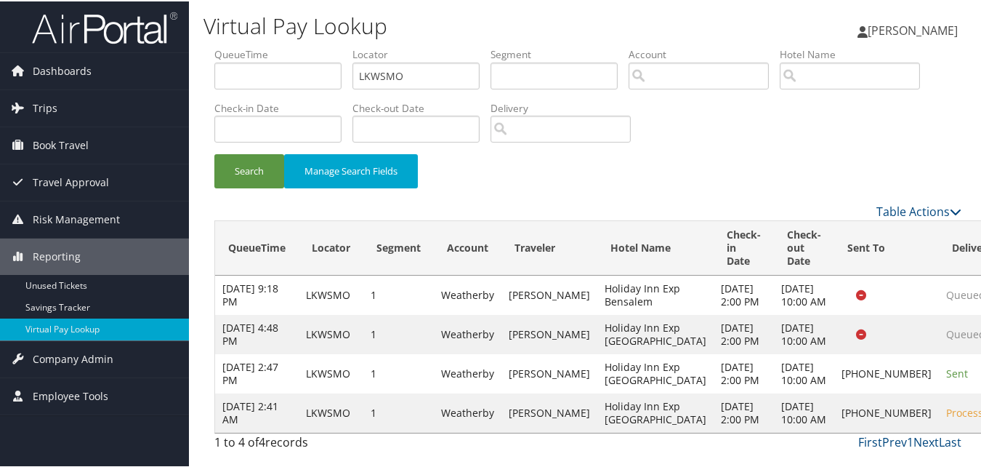
scroll to position [81, 0]
